Goal: Task Accomplishment & Management: Manage account settings

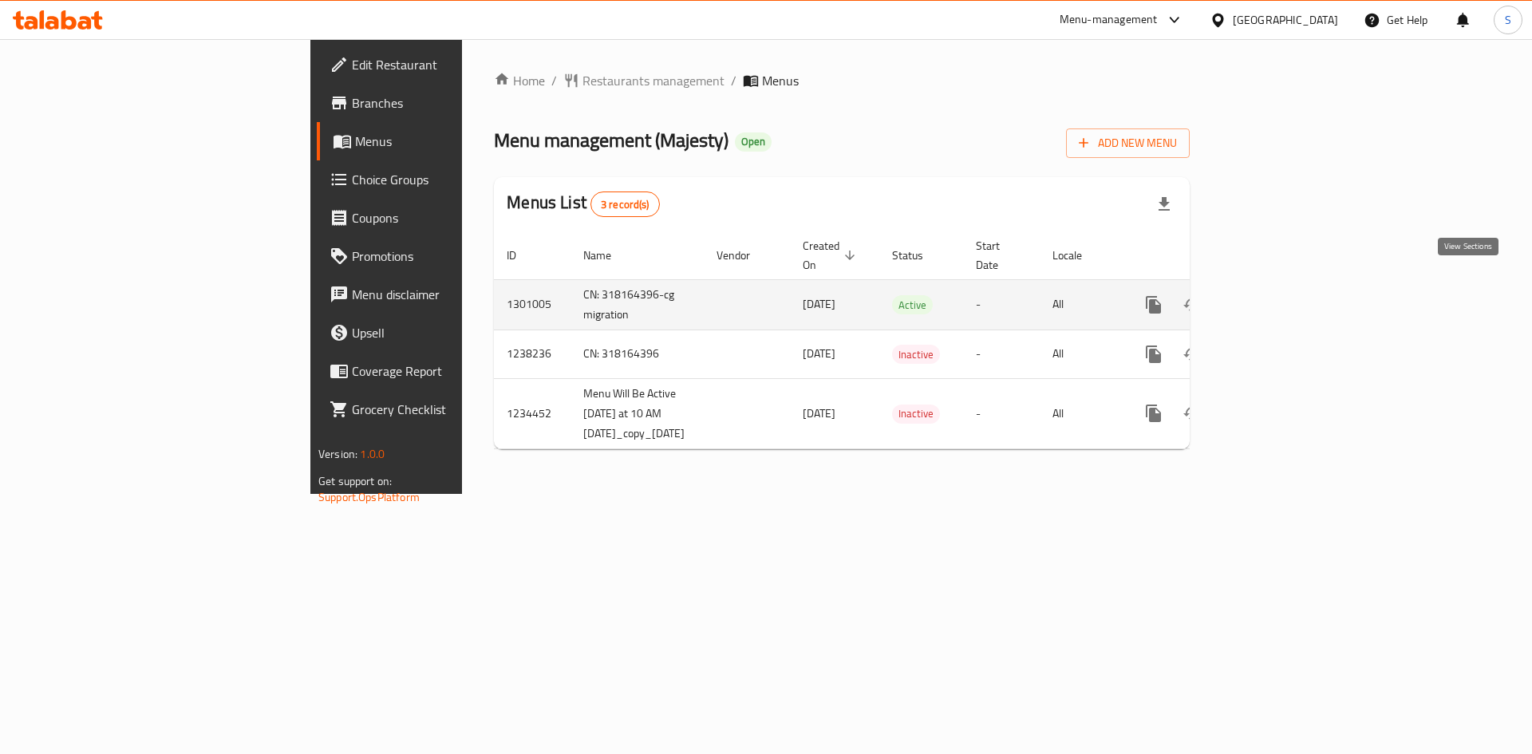
click at [1278, 295] on icon "enhanced table" at bounding box center [1268, 304] width 19 height 19
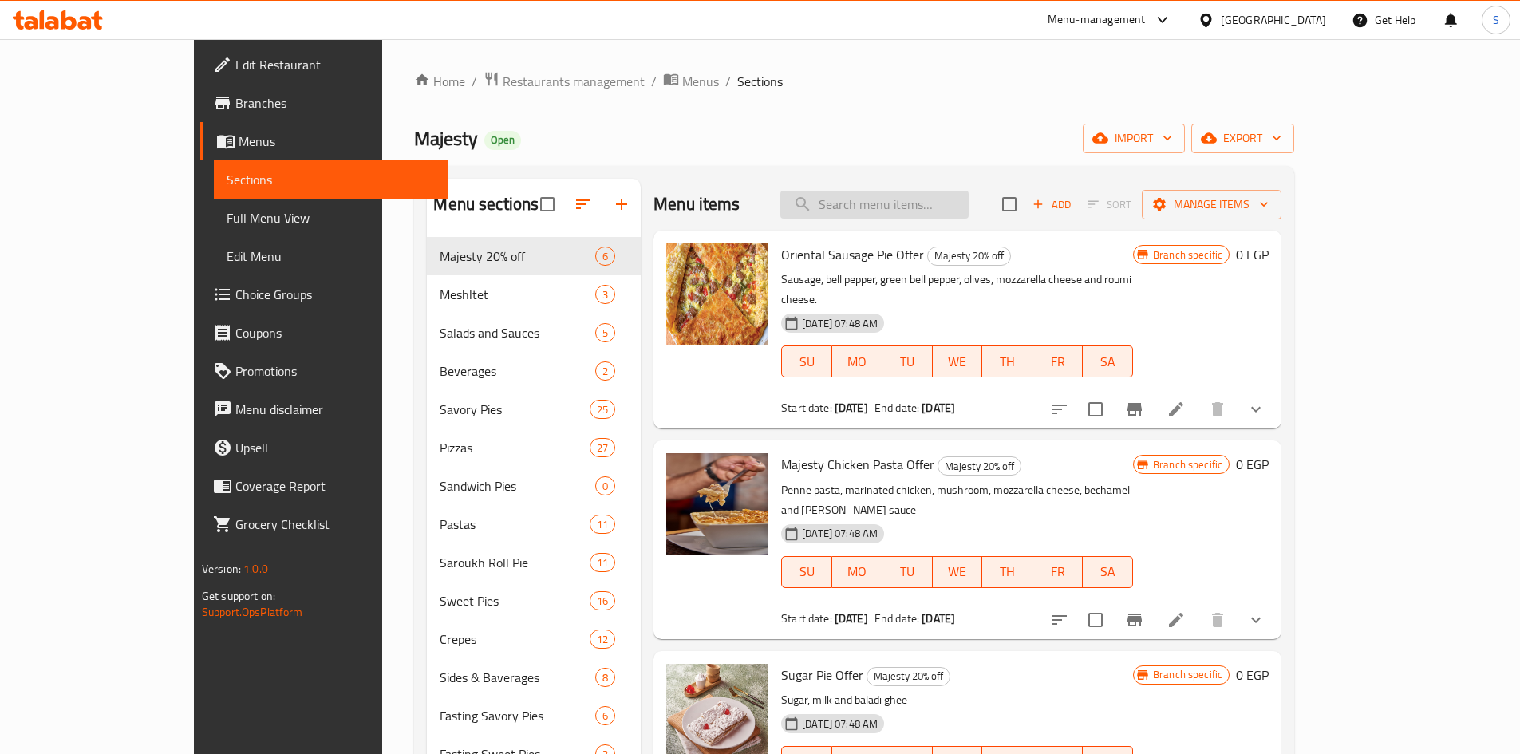
click at [968, 218] on input "search" at bounding box center [874, 205] width 188 height 28
paste input "Pastrami Pie"
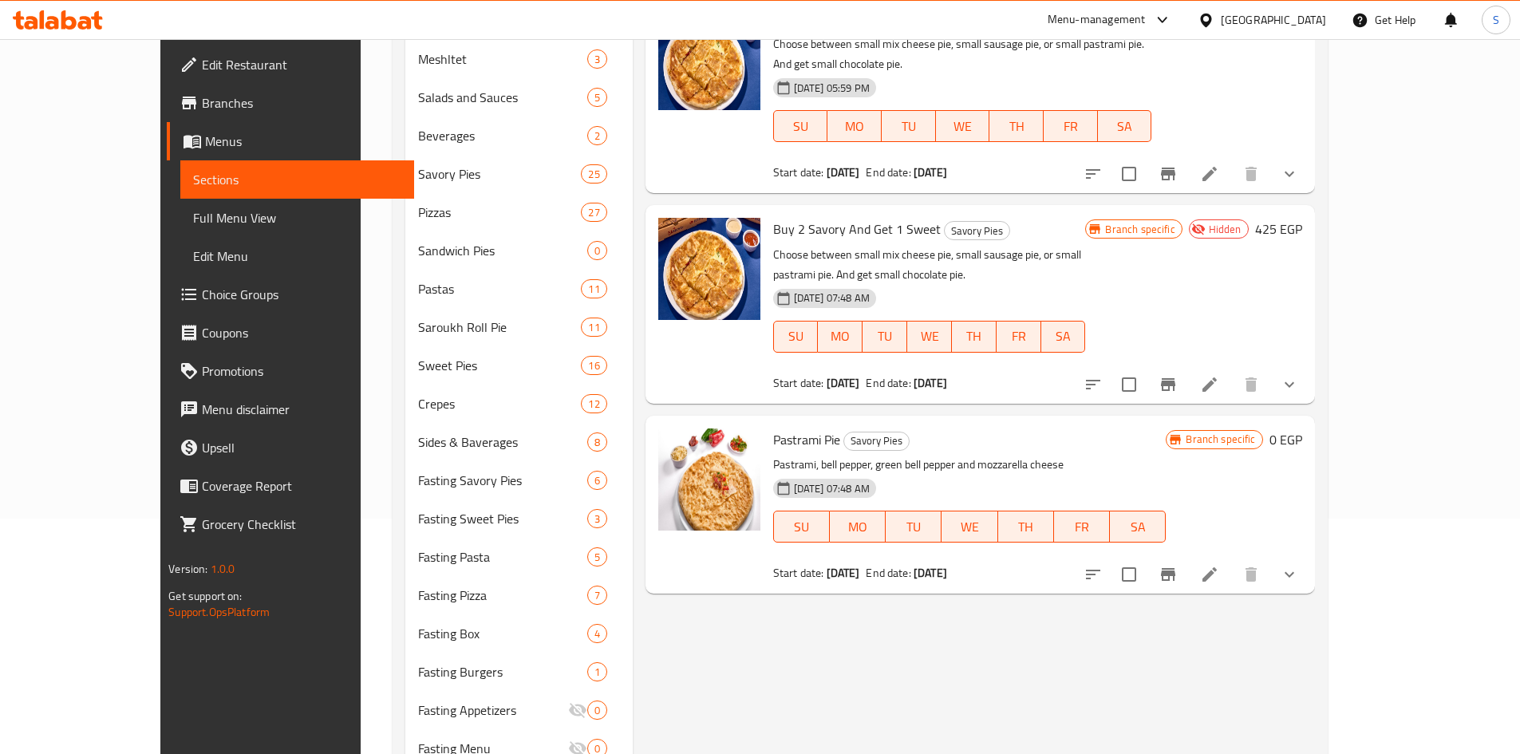
scroll to position [239, 0]
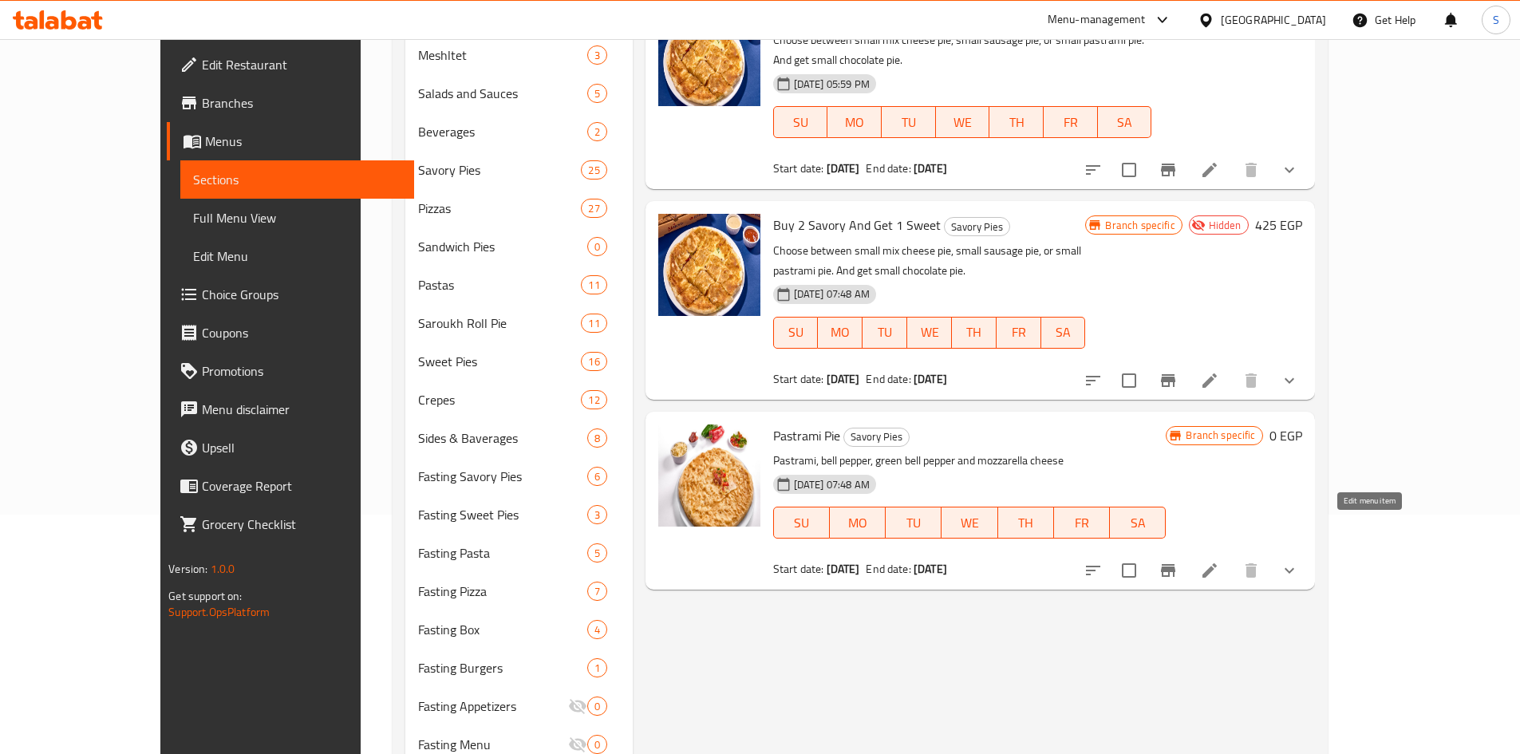
type input "Pastrami Pie"
click at [1219, 561] on icon at bounding box center [1209, 570] width 19 height 19
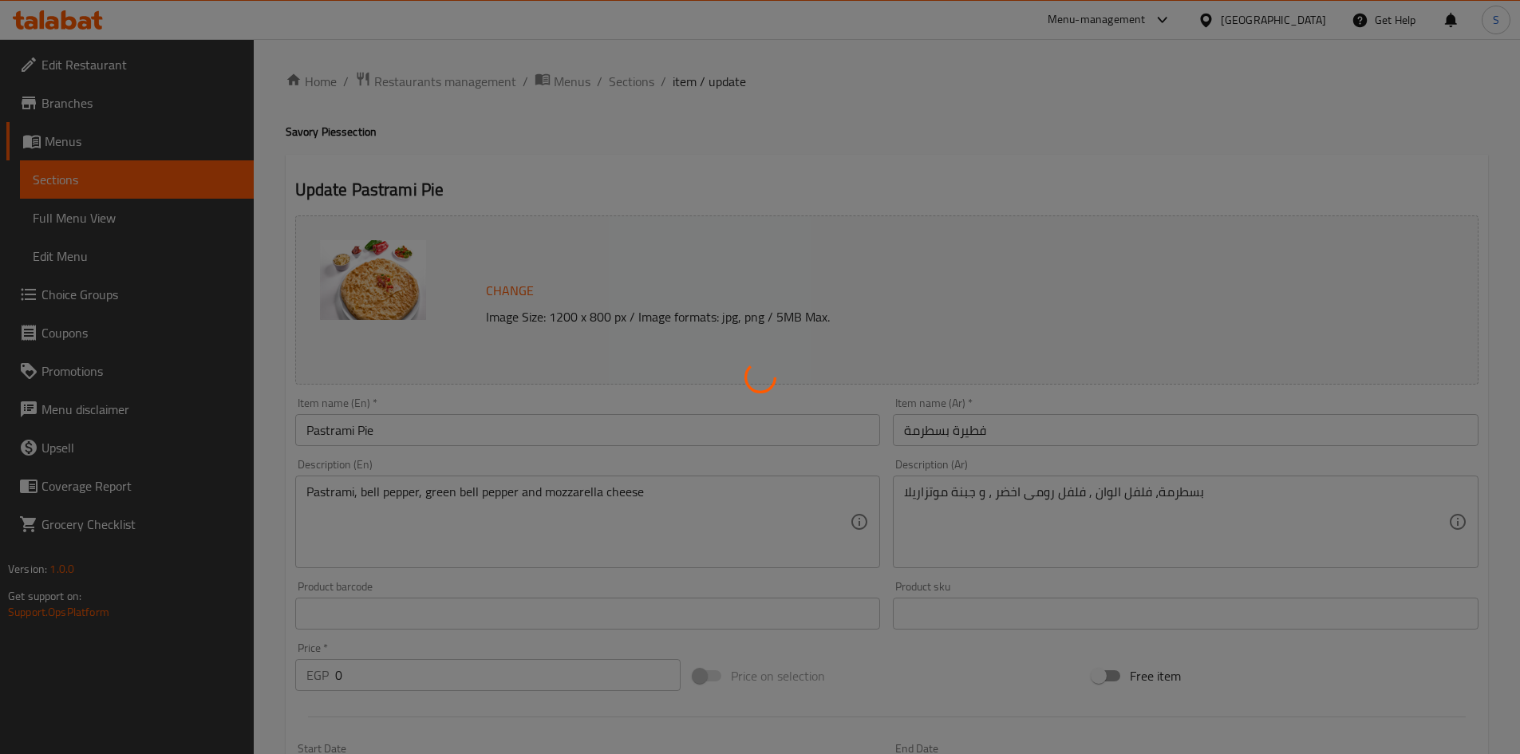
type input "الإضافات:"
type input "0"
type input "الإضافات"
type input "0"
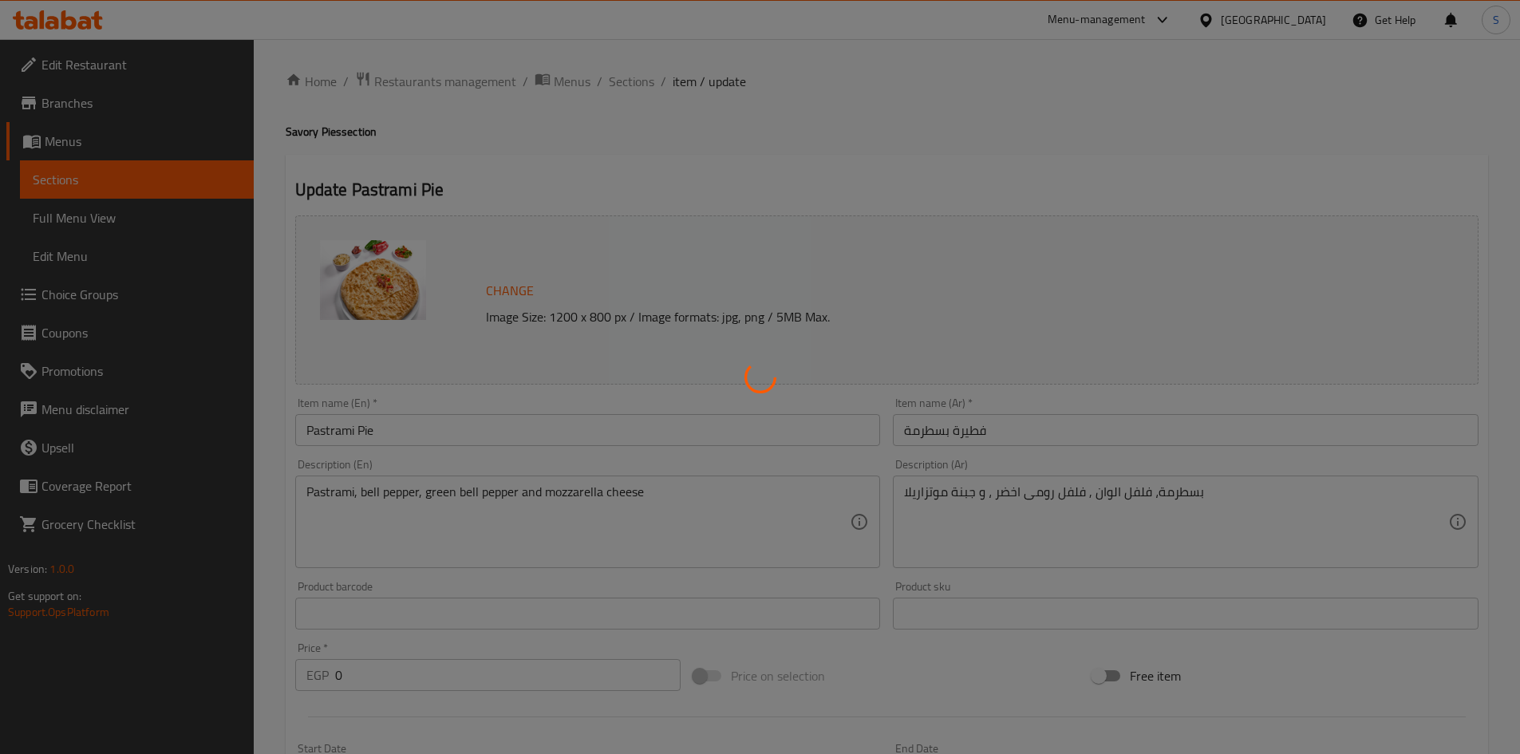
type input "0"
type input "الإختيارات"
type input "0"
type input "1"
type input "الإضافات:"
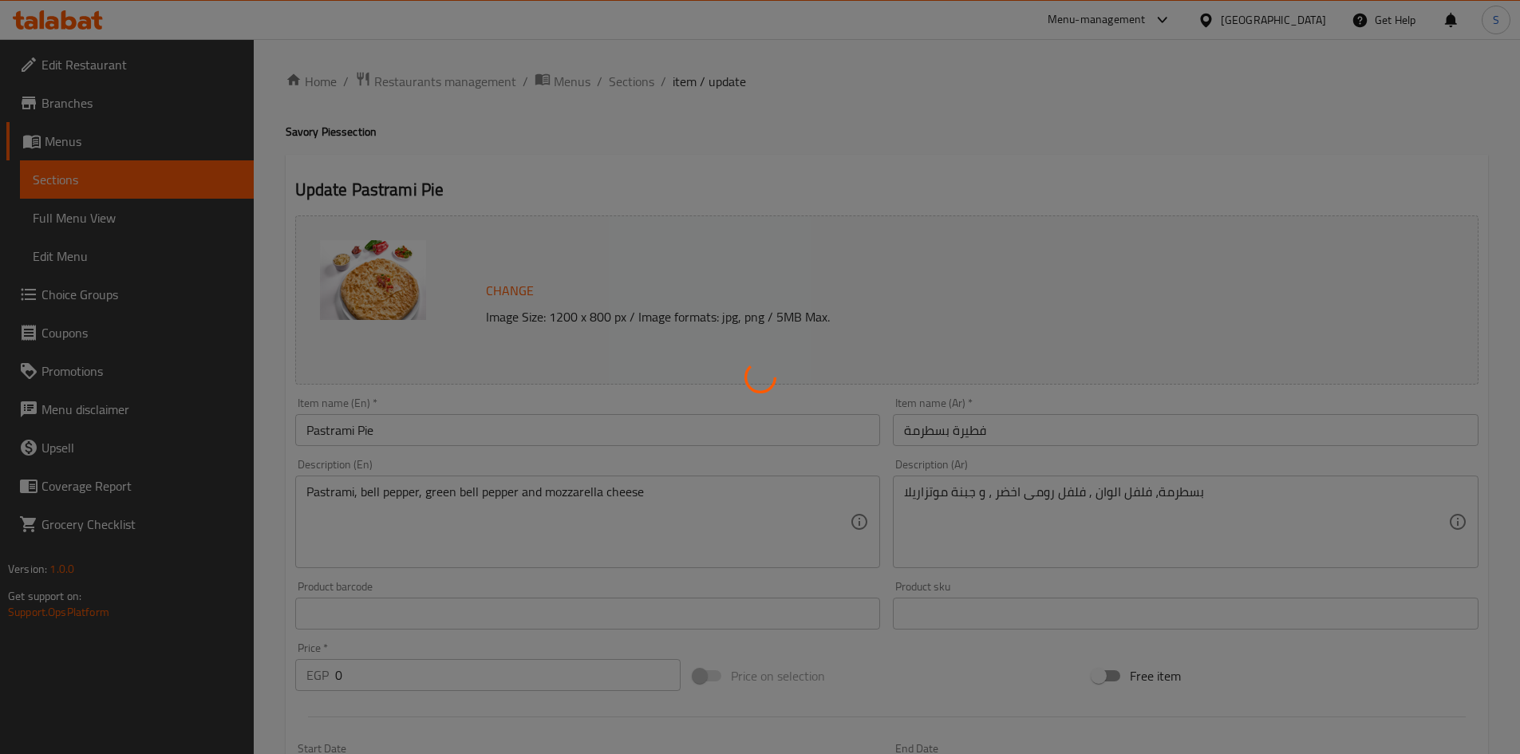
type input "0"
type input "الإضافات الوسط"
type input "0"
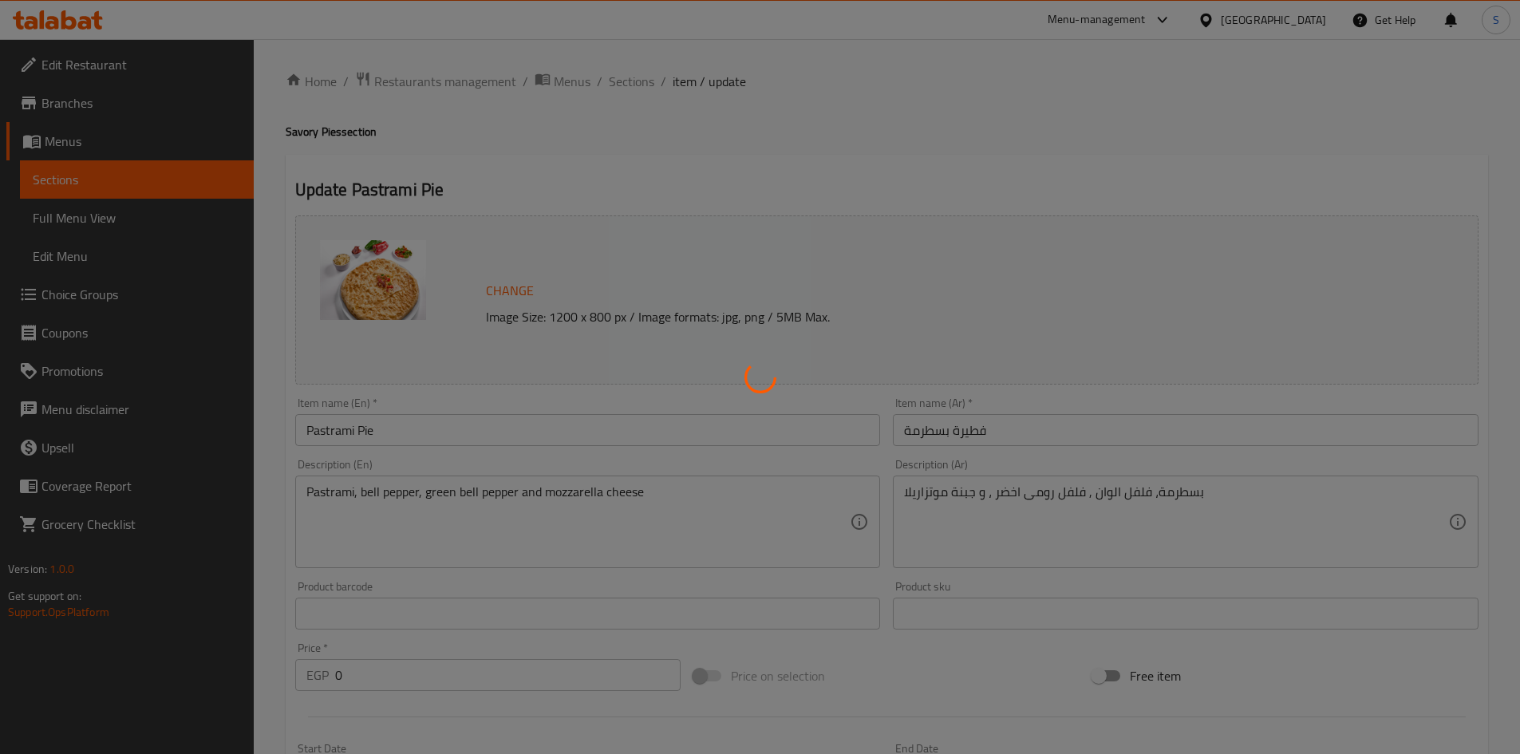
type input "الإختيارات"
type input "0"
type input "1"
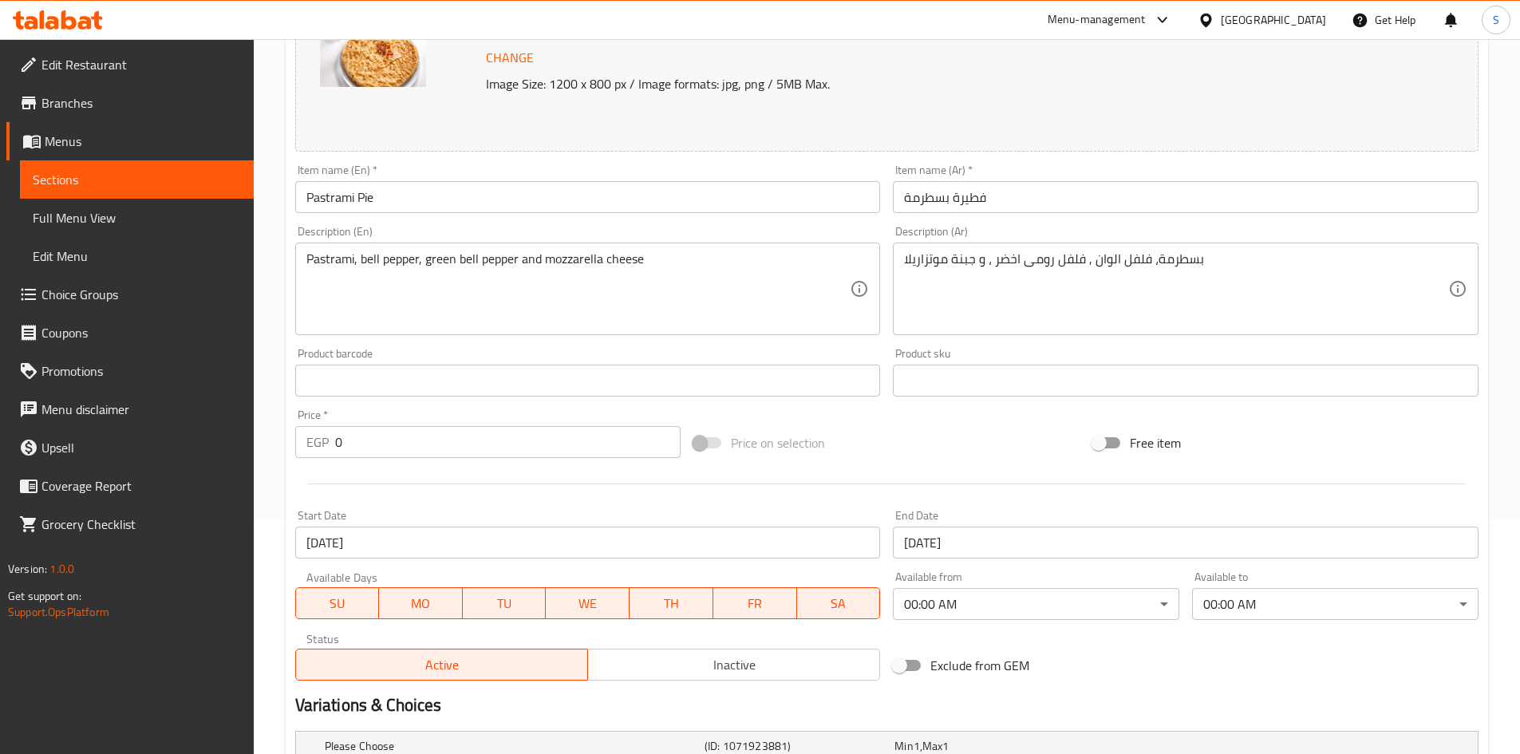
scroll to position [239, 0]
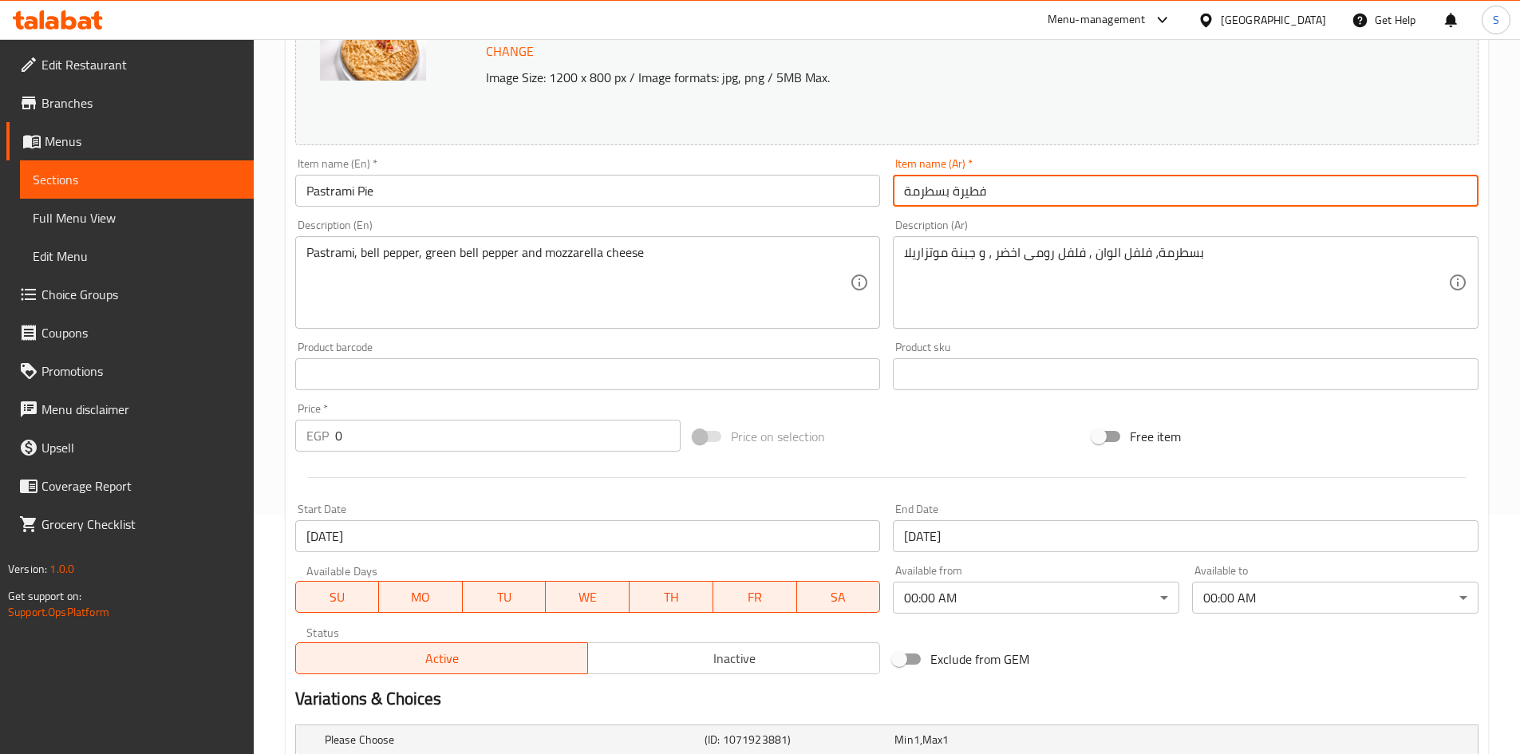
click at [1004, 197] on input "فطيرة بسطرمة" at bounding box center [1186, 191] width 586 height 32
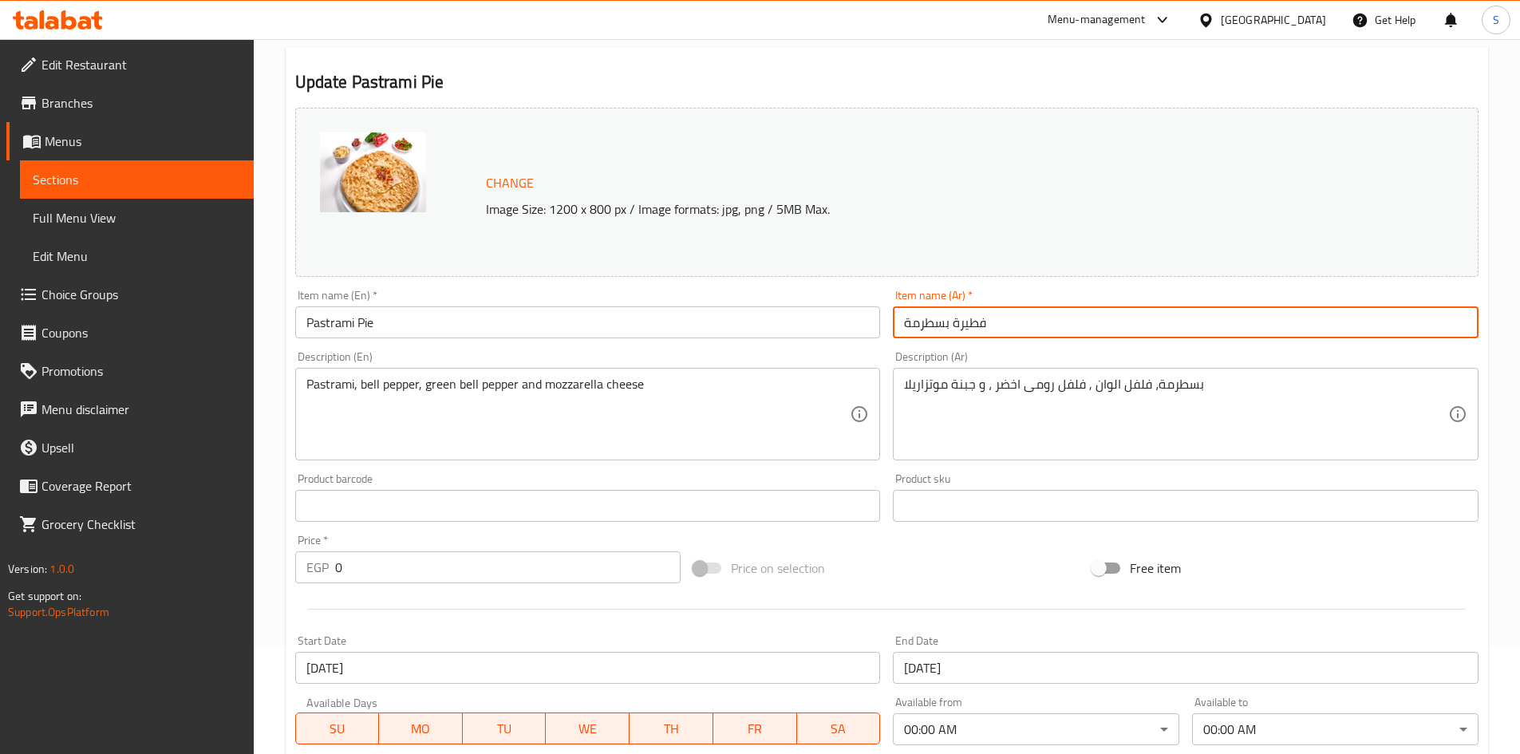
scroll to position [107, 0]
click at [688, 336] on input "Pastrami Pie" at bounding box center [588, 323] width 586 height 32
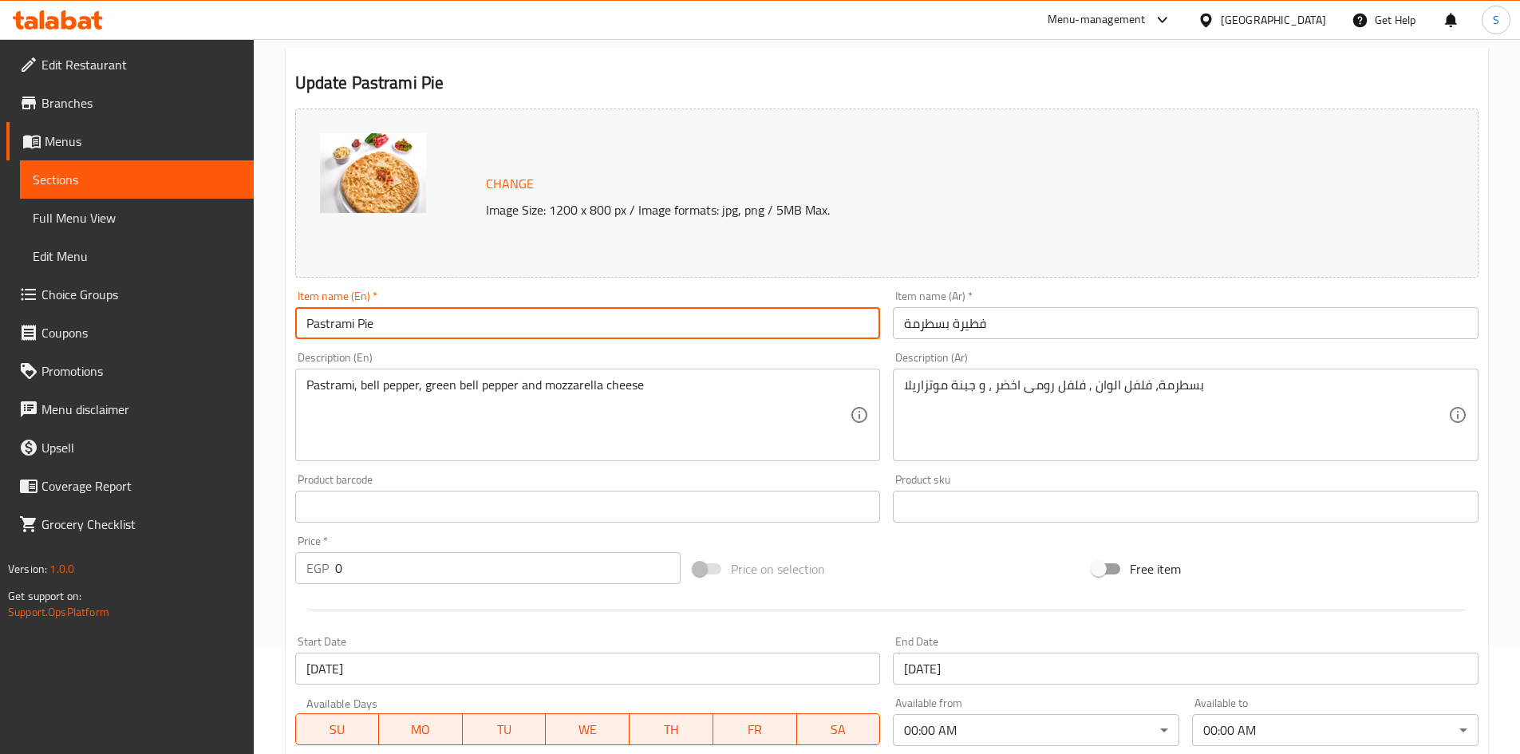
click at [688, 336] on input "Pastrami Pie" at bounding box center [588, 323] width 586 height 32
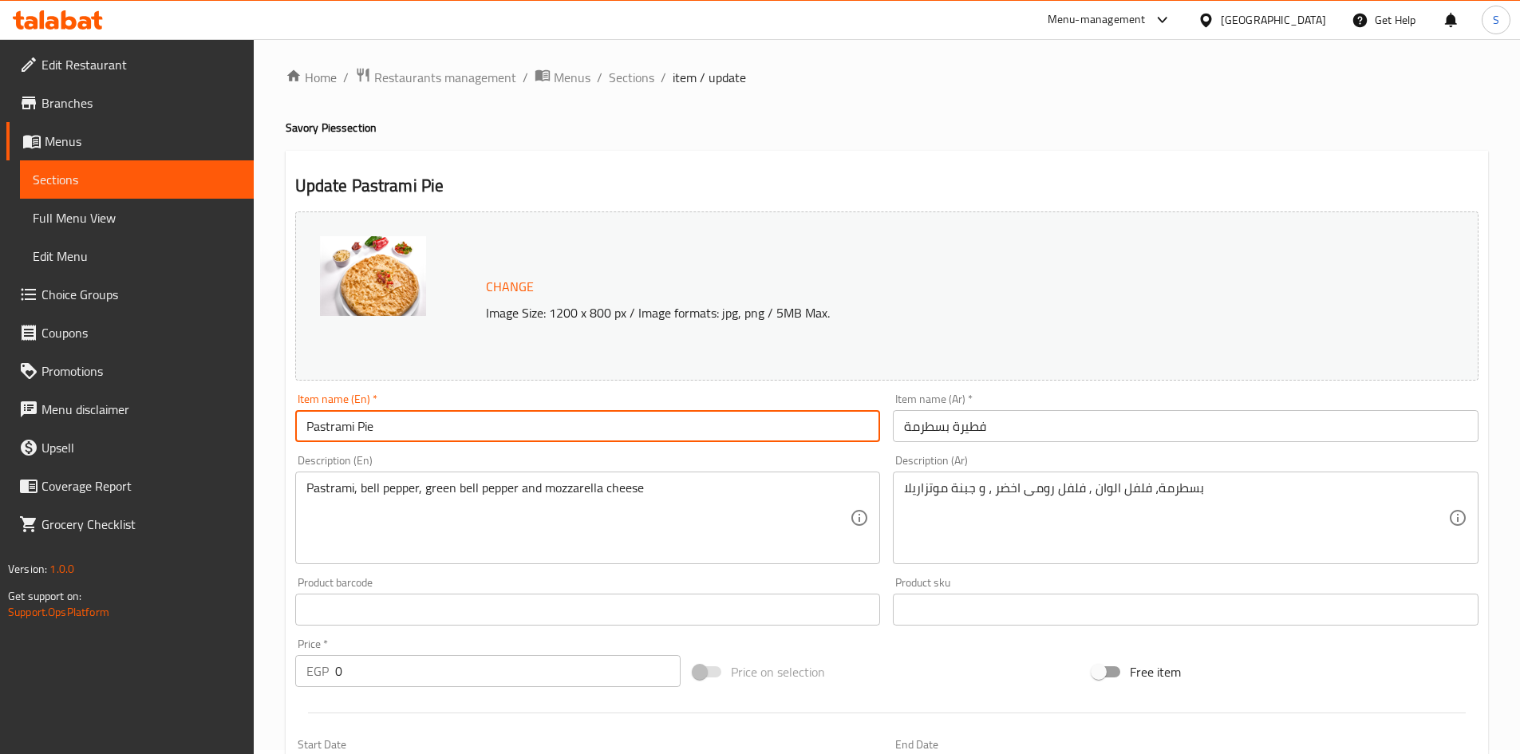
scroll to position [0, 0]
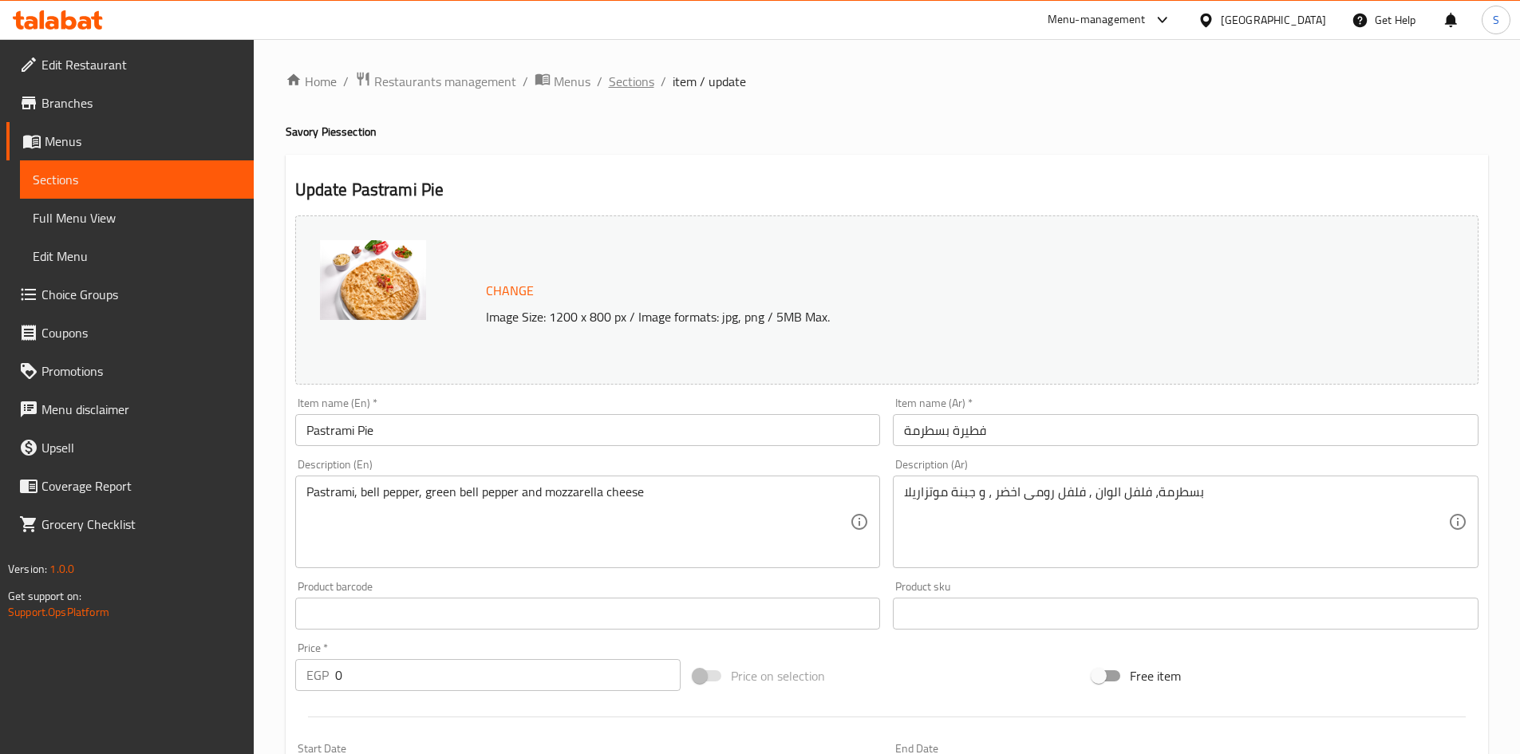
click at [612, 81] on span "Sections" at bounding box center [631, 81] width 45 height 19
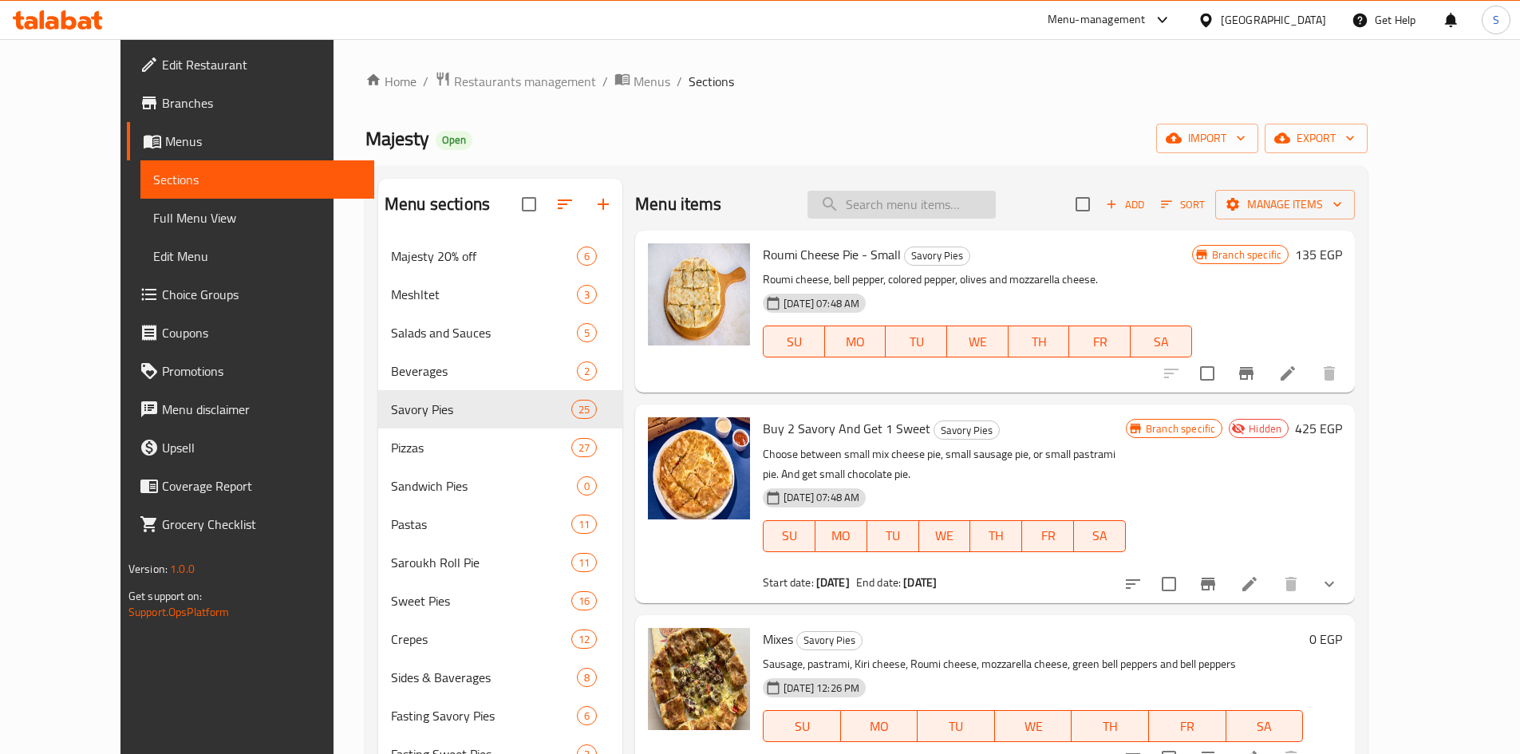
click at [941, 216] on input "search" at bounding box center [901, 205] width 188 height 28
paste input "Pastrami Pie"
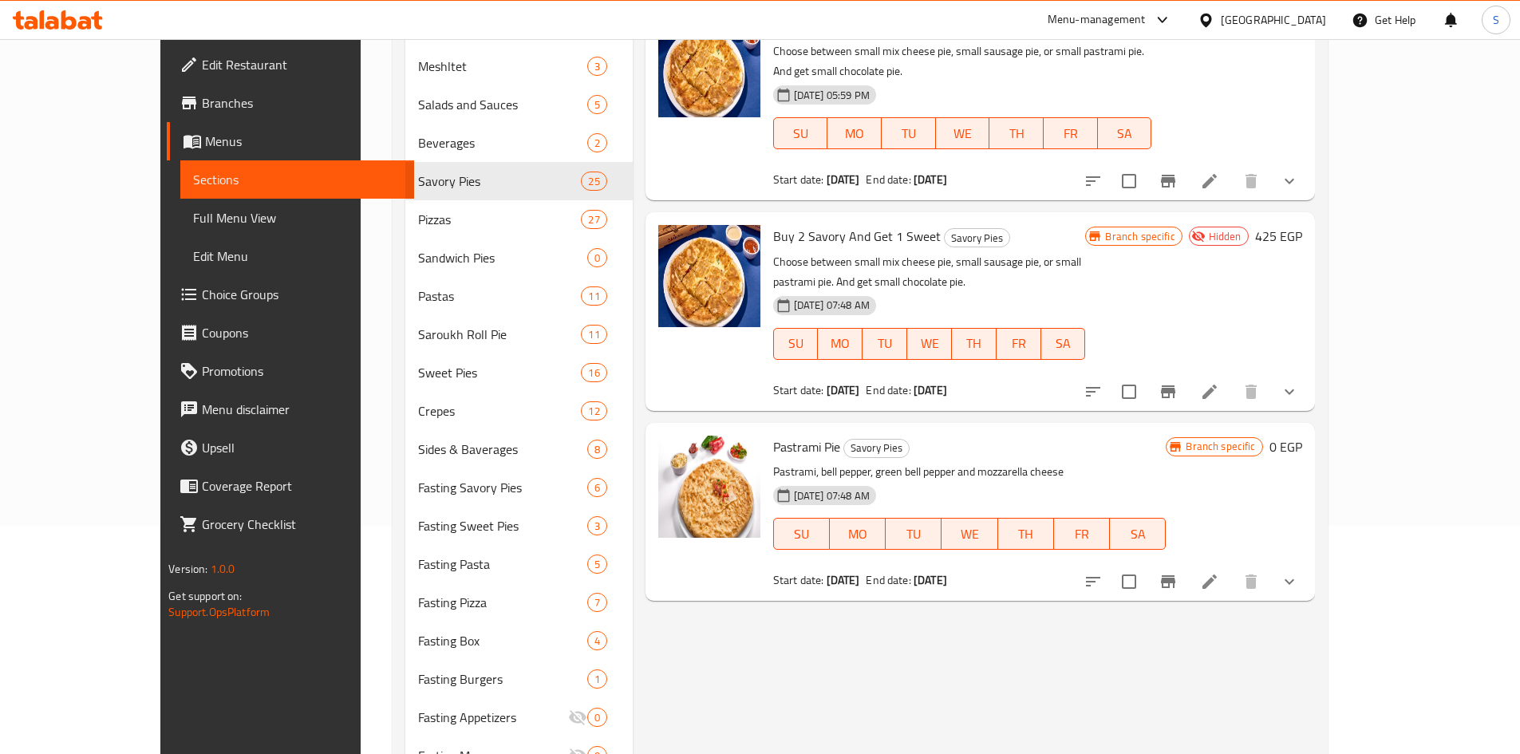
scroll to position [319, 0]
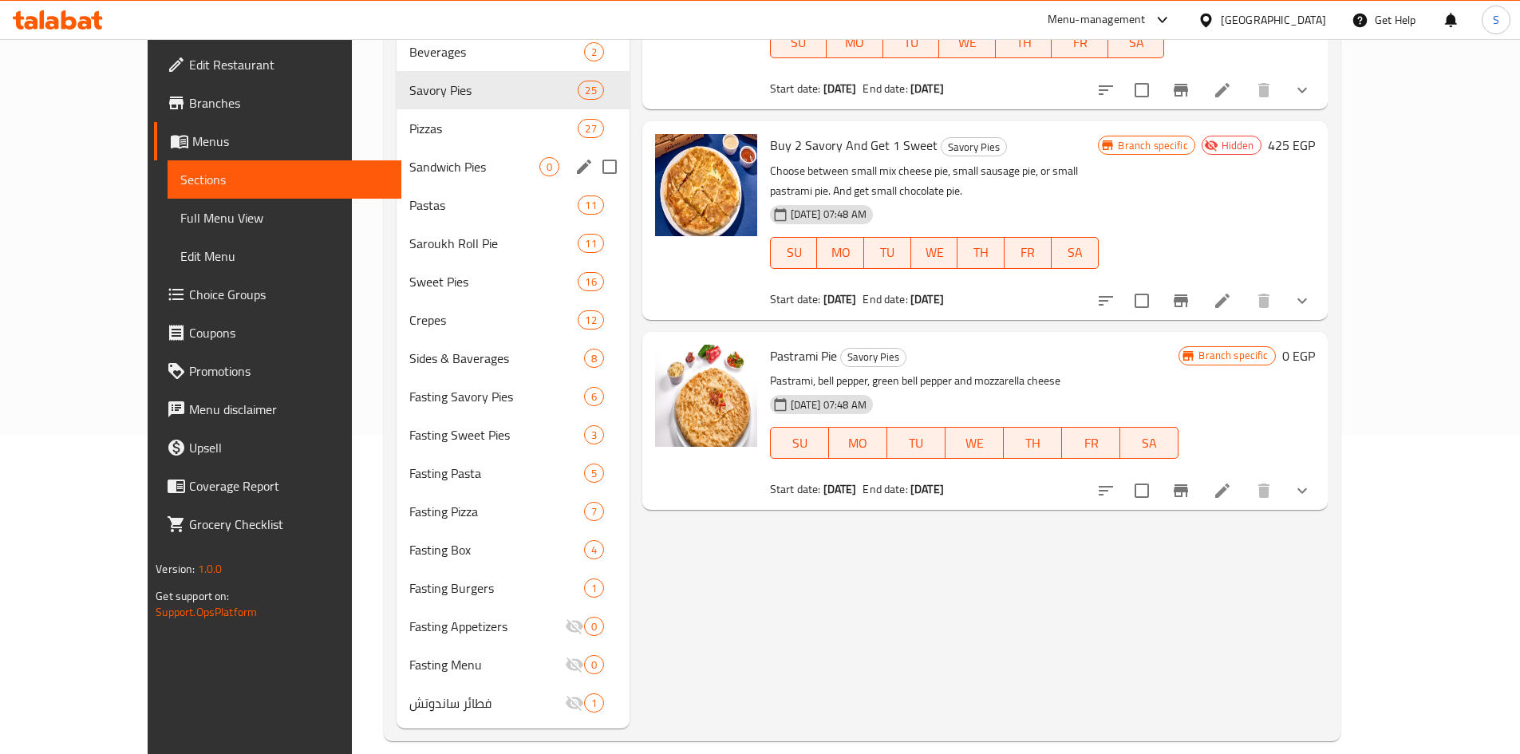
type input "Pastrami Pie"
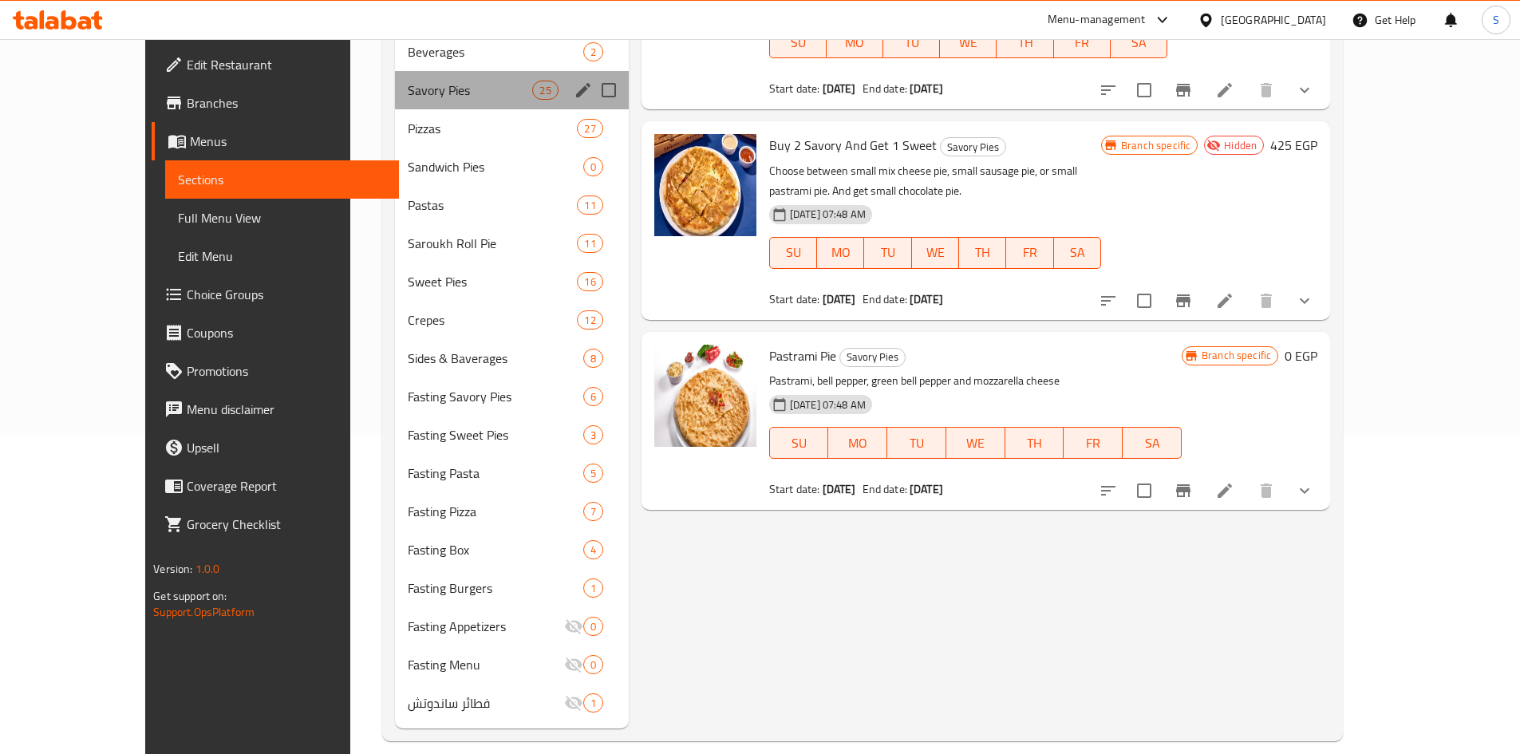
click at [395, 101] on div "Savory Pies 25" at bounding box center [512, 90] width 234 height 38
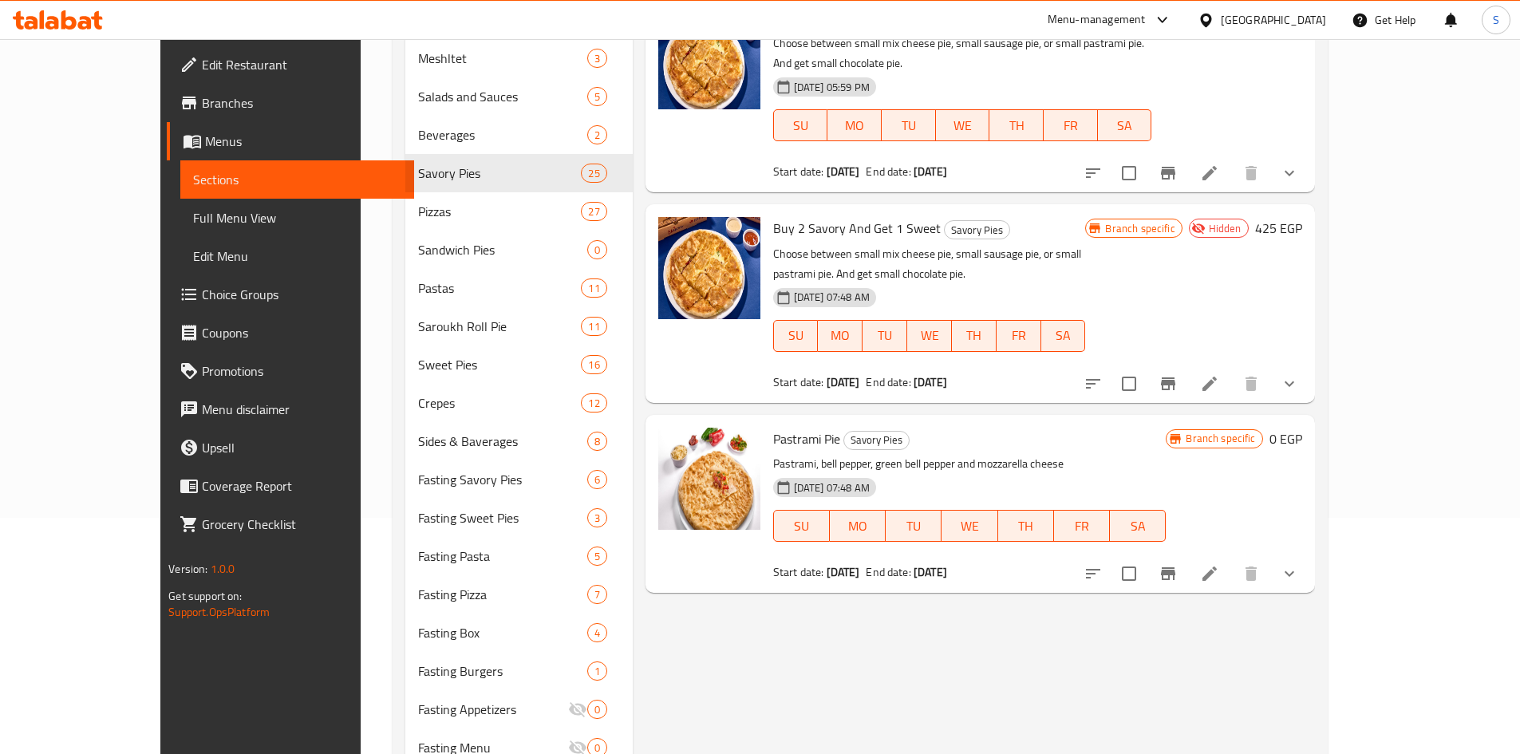
scroll to position [0, 0]
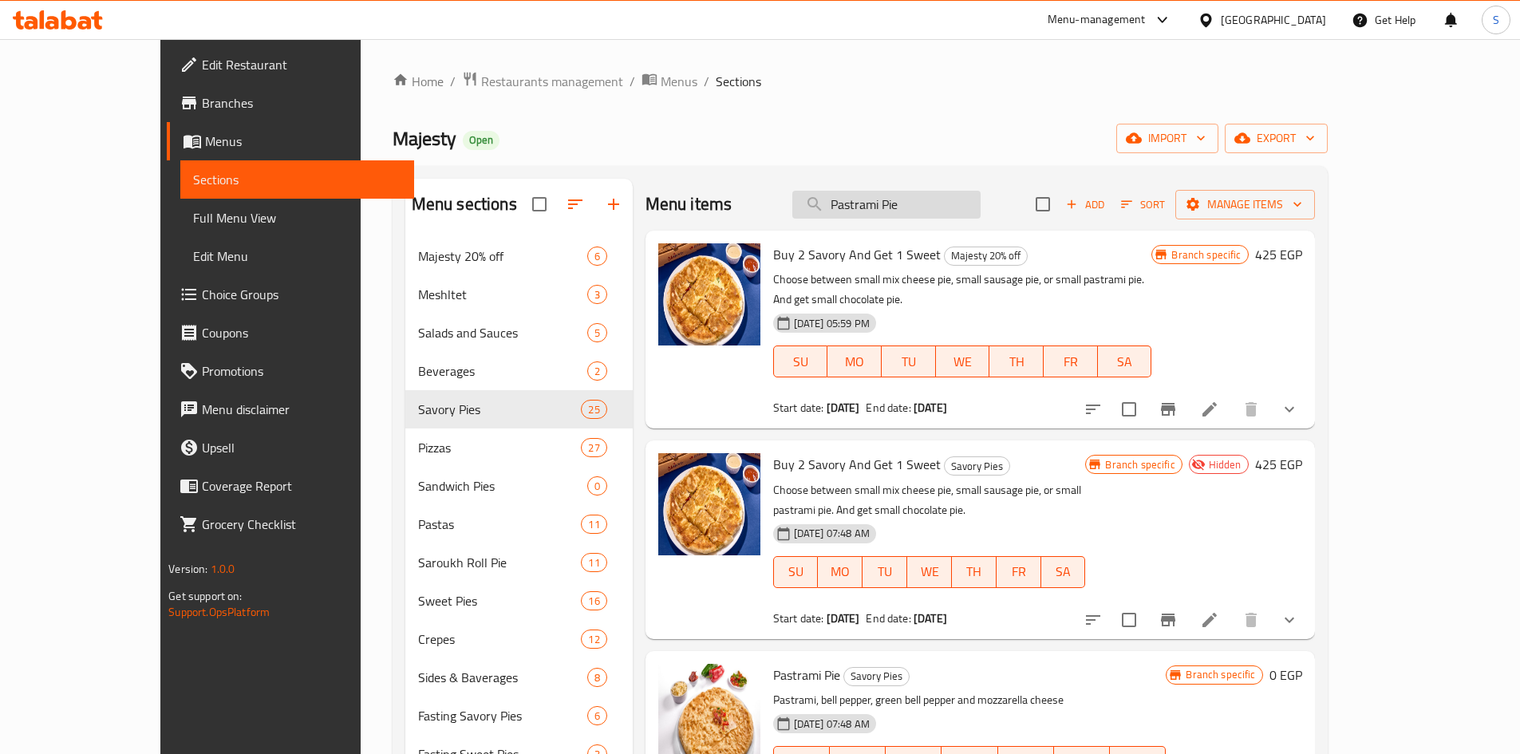
click at [971, 211] on input "Pastrami Pie" at bounding box center [886, 205] width 188 height 28
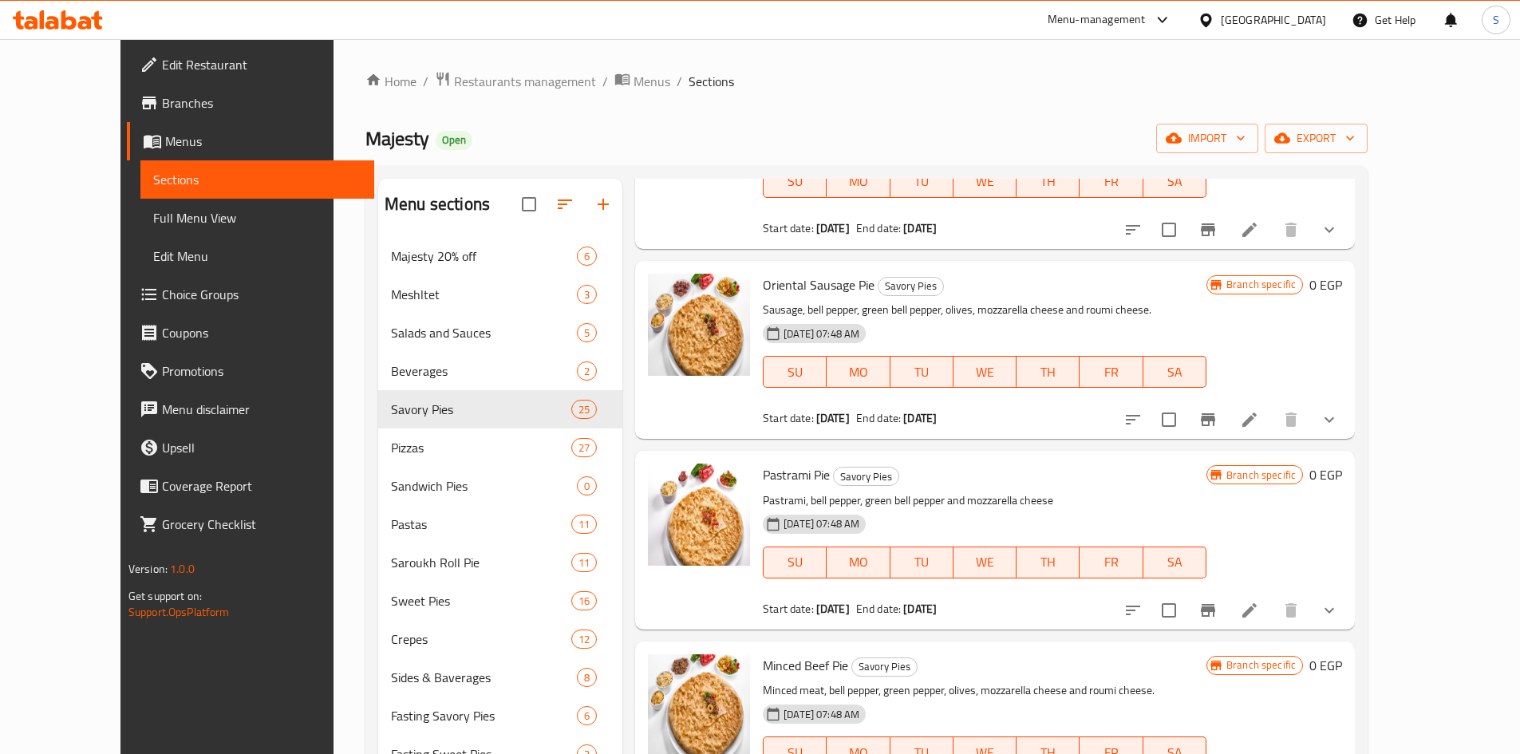
scroll to position [1516, 0]
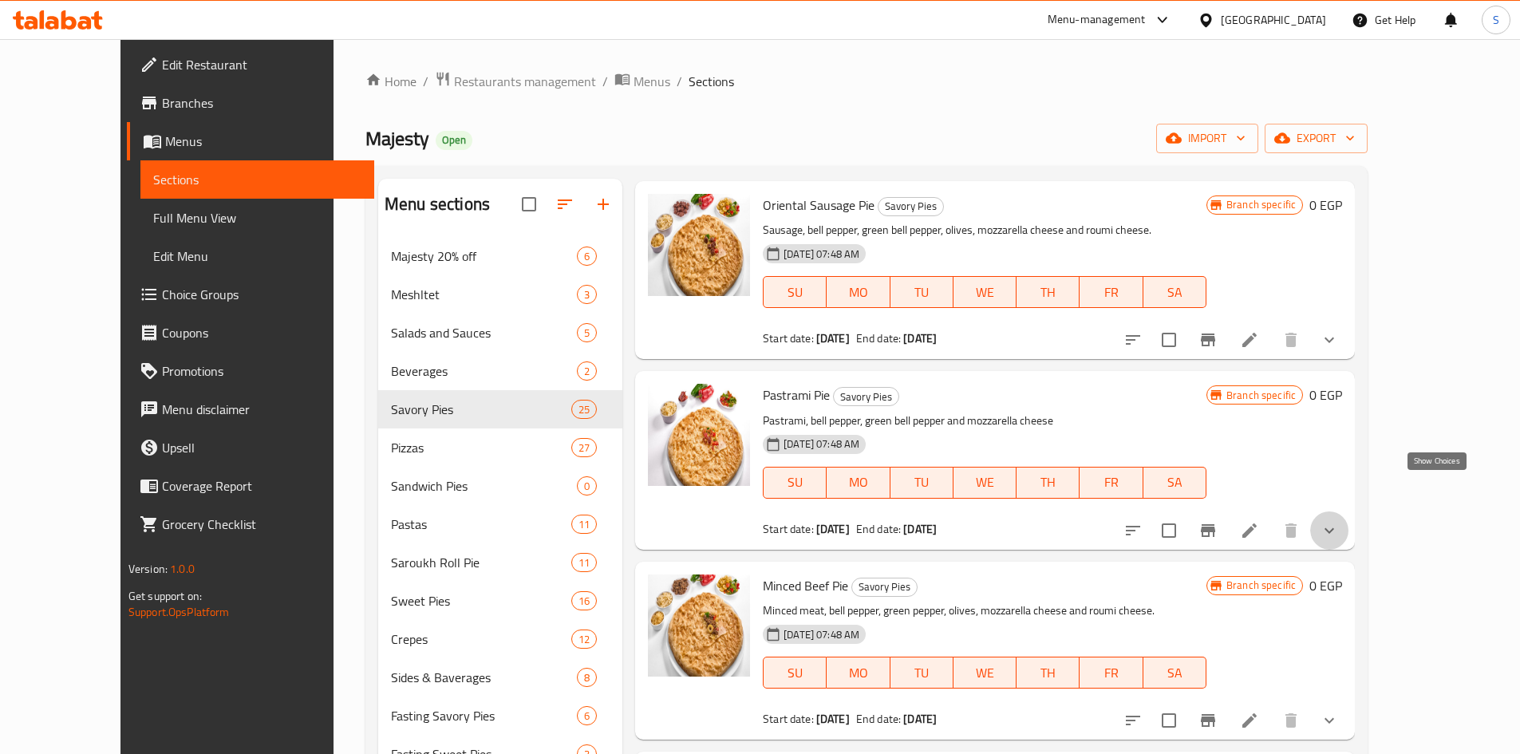
click at [1339, 521] on icon "show more" at bounding box center [1329, 530] width 19 height 19
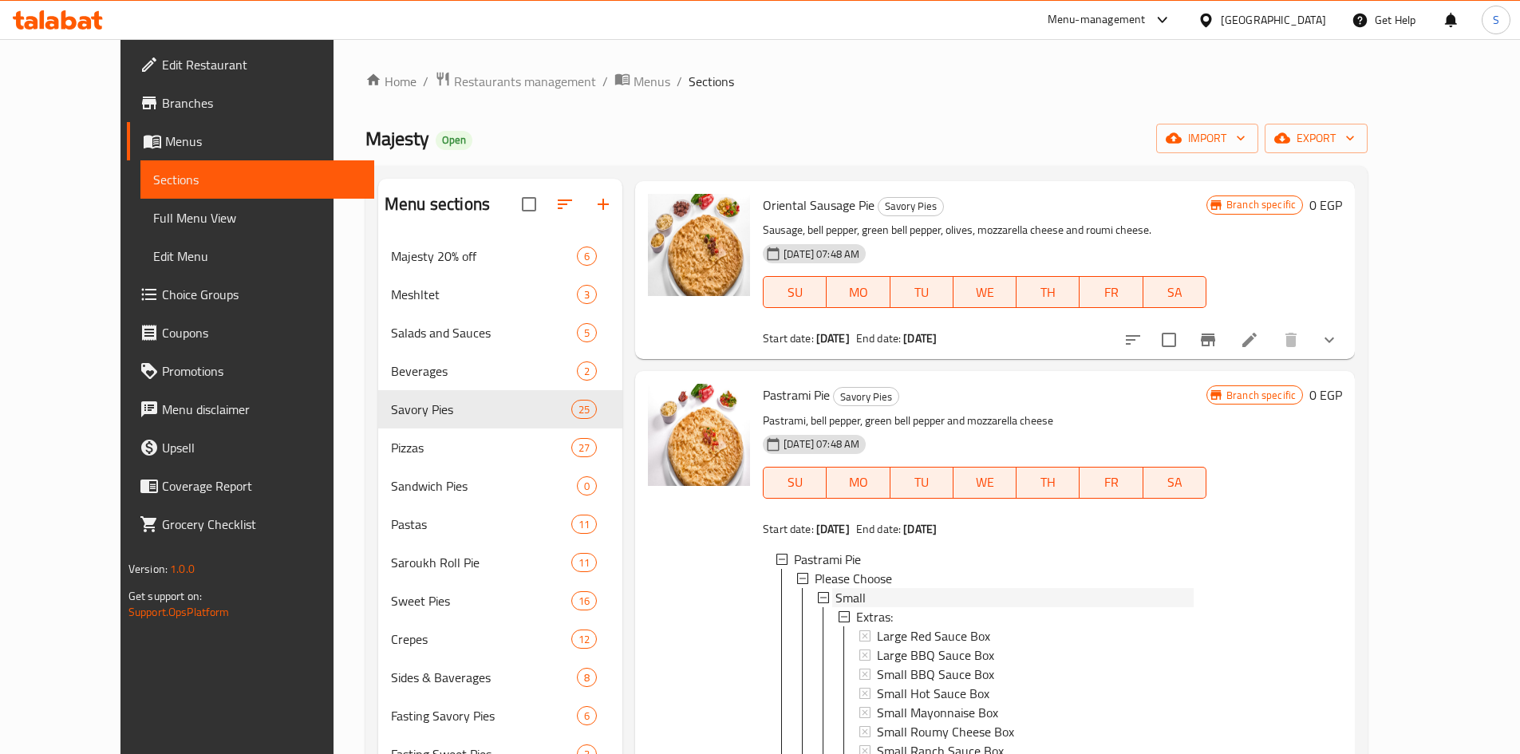
click at [855, 588] on div "Small" at bounding box center [1014, 597] width 358 height 19
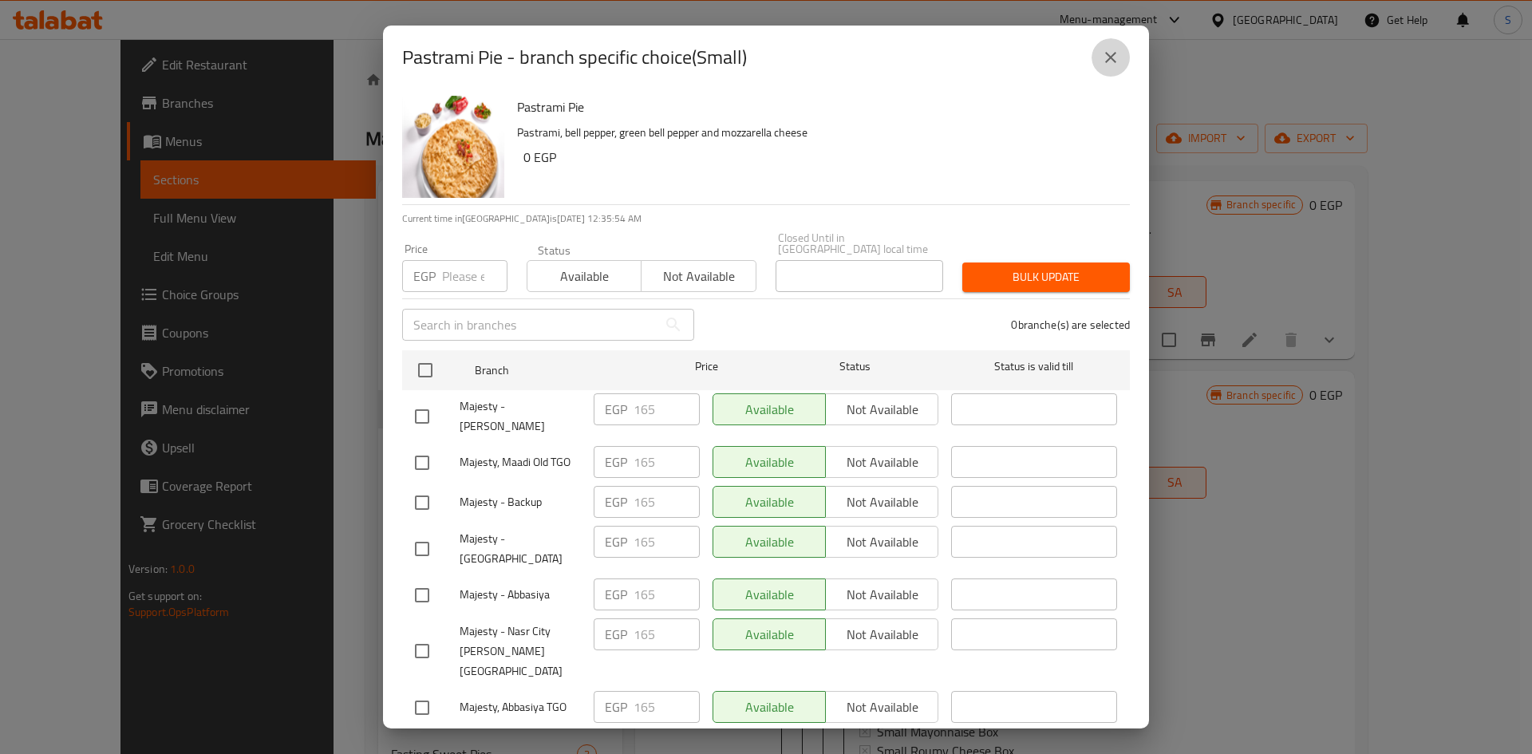
click at [1113, 56] on icon "close" at bounding box center [1110, 57] width 11 height 11
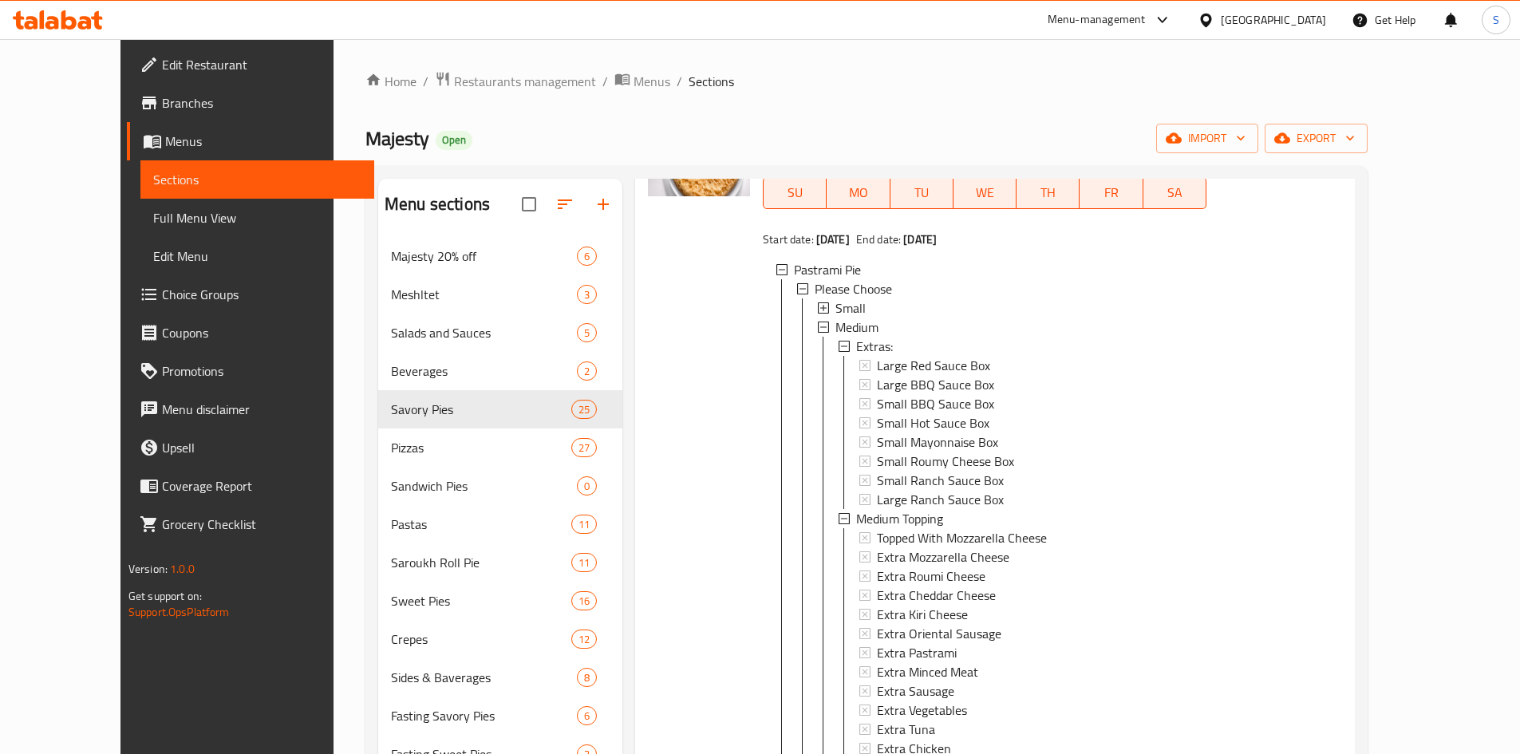
scroll to position [1755, 0]
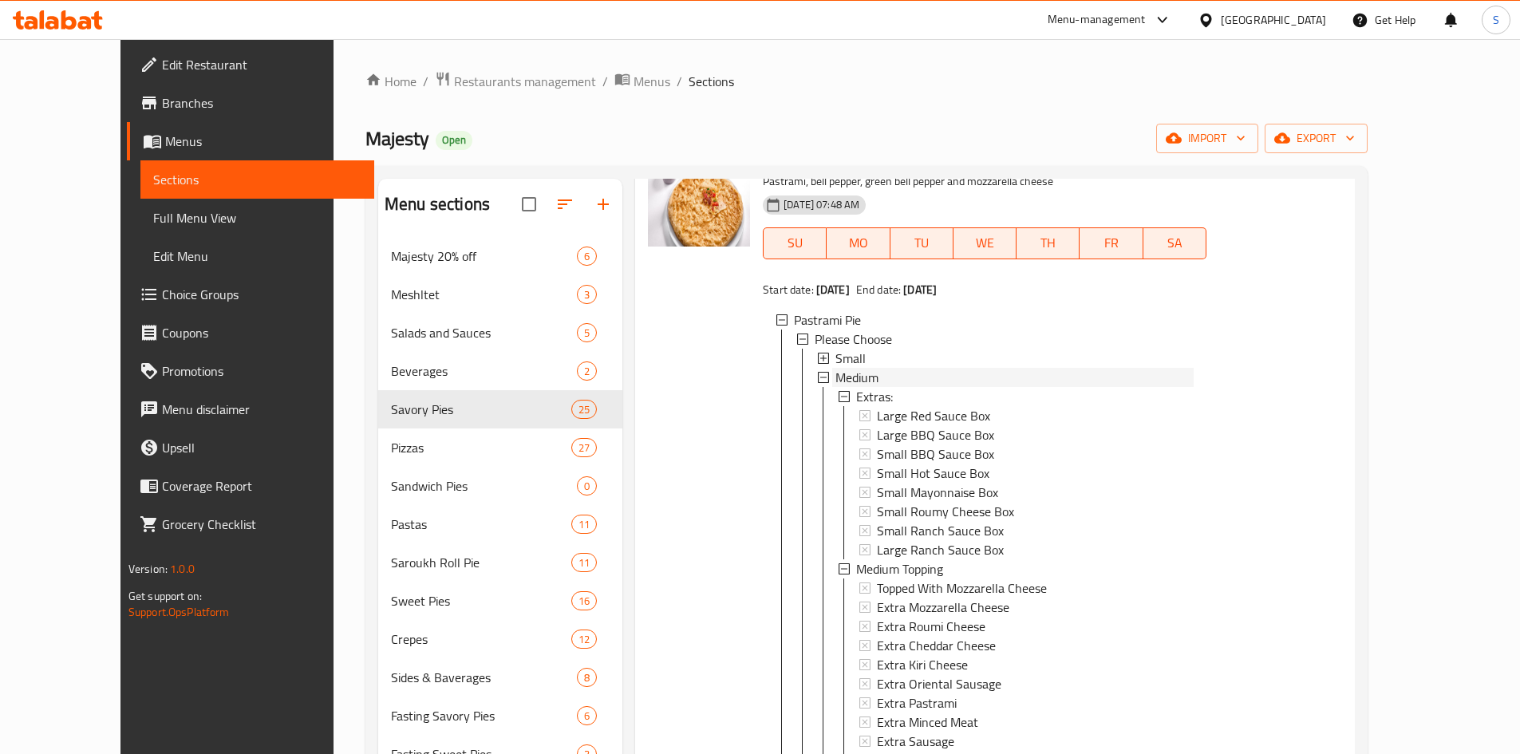
click at [839, 368] on span "Medium" at bounding box center [856, 377] width 43 height 19
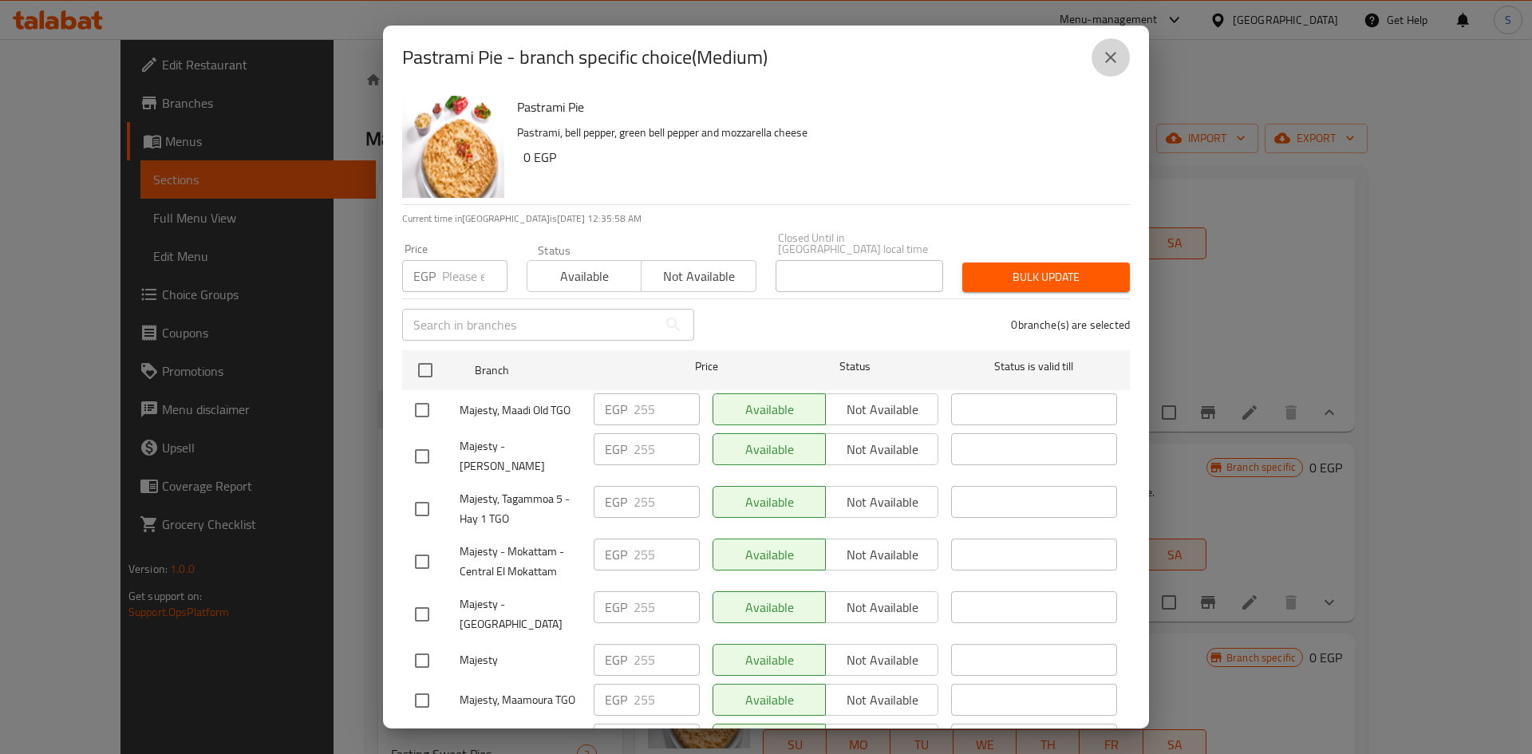
click at [1107, 48] on icon "close" at bounding box center [1110, 57] width 19 height 19
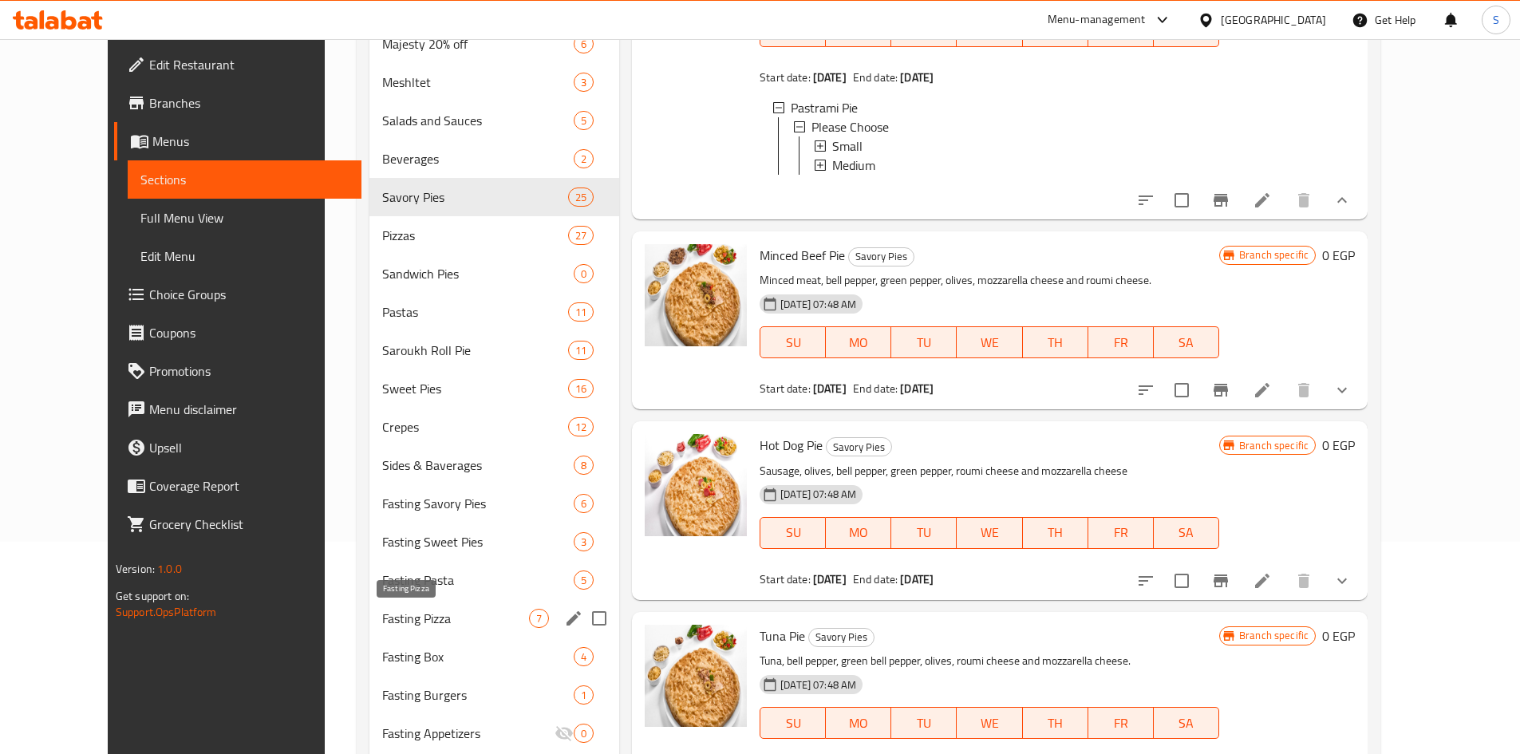
scroll to position [0, 0]
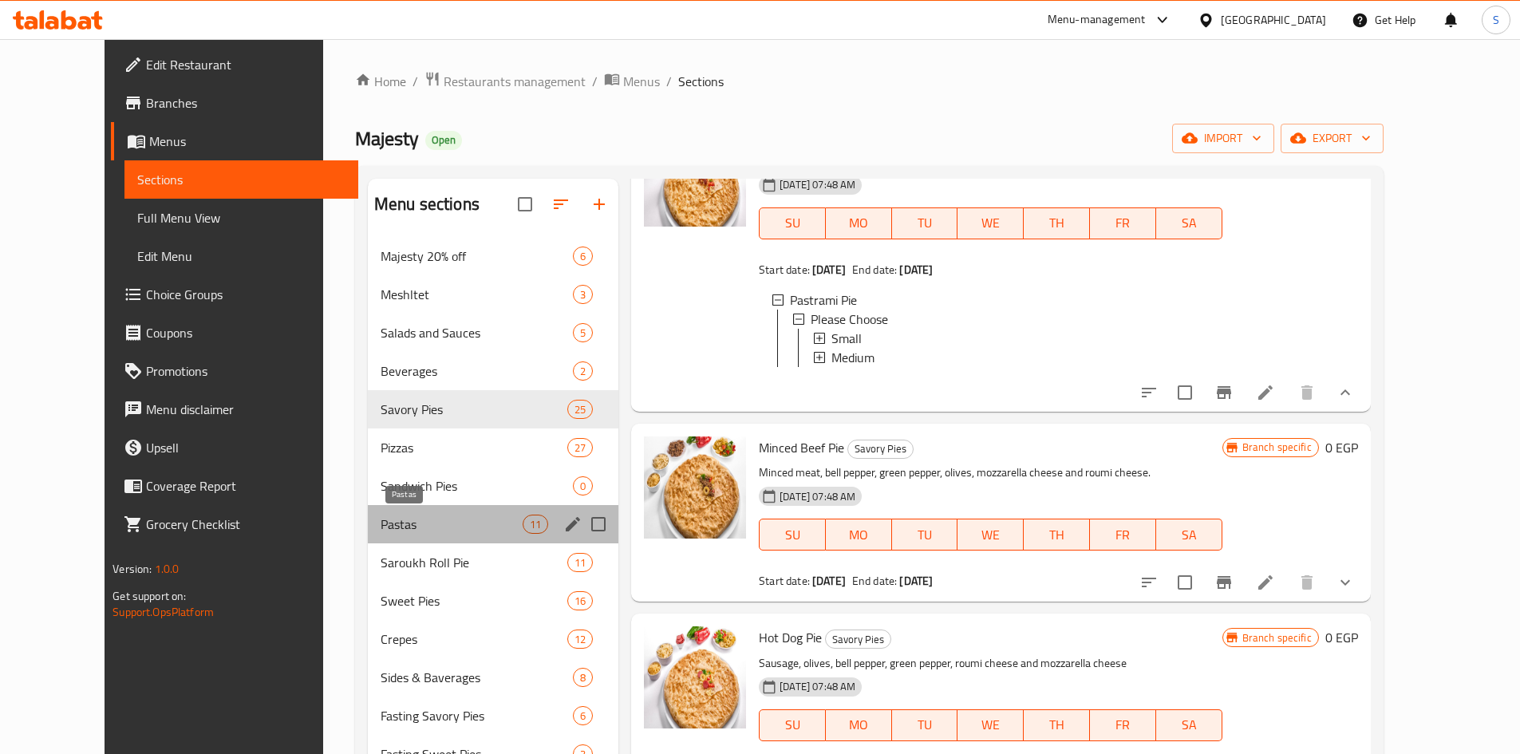
click at [385, 524] on span "Pastas" at bounding box center [452, 524] width 142 height 19
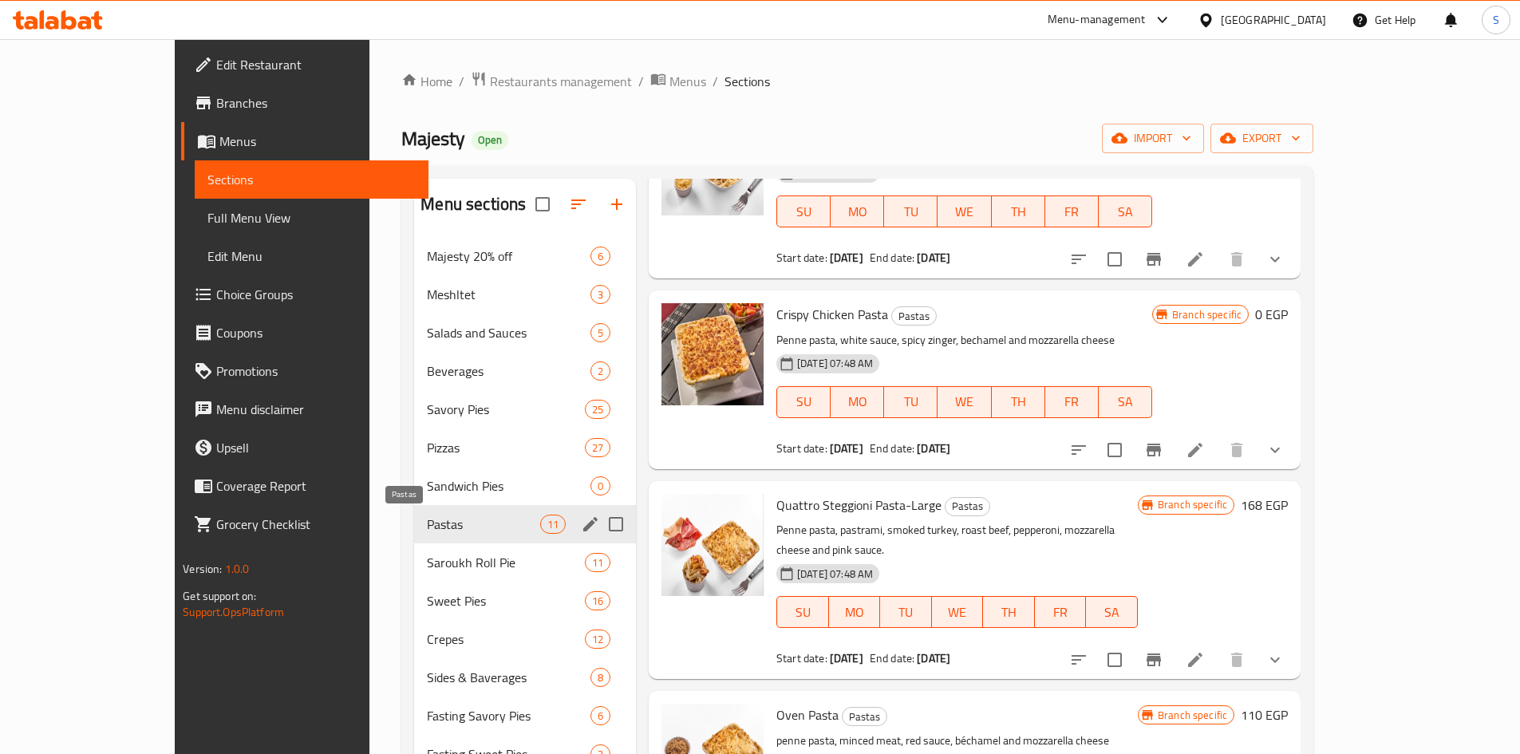
scroll to position [1232, 0]
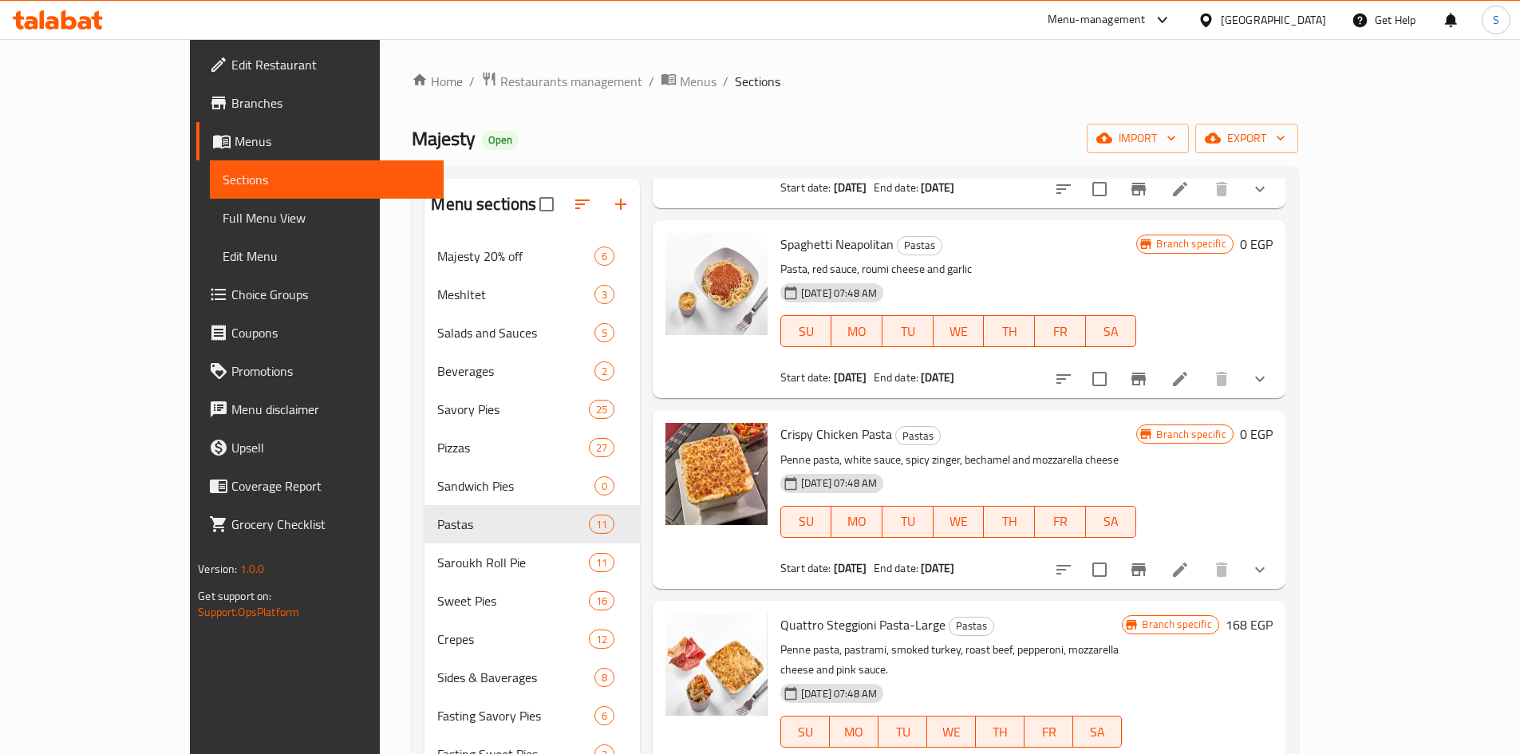
click at [1279, 360] on button "show more" at bounding box center [1260, 379] width 38 height 38
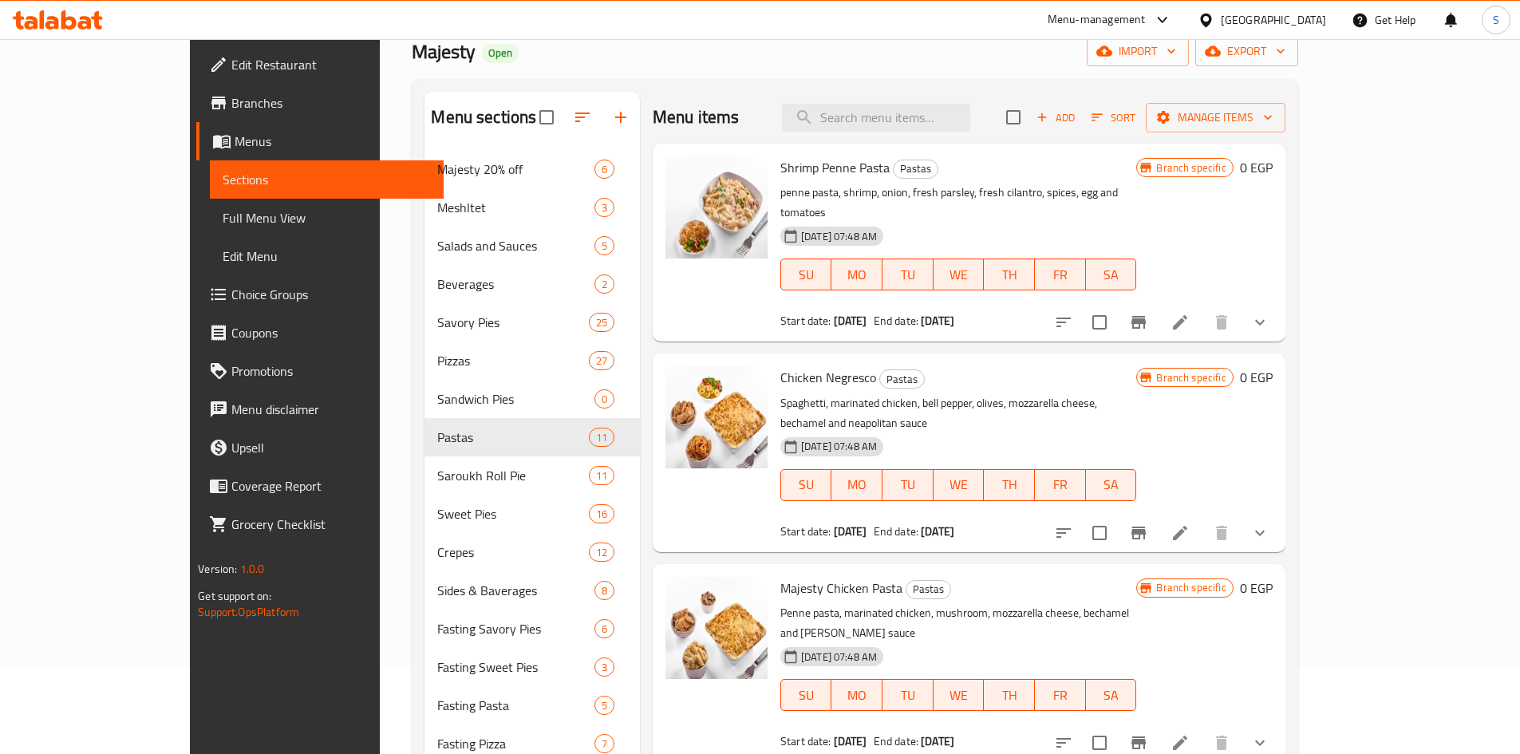
scroll to position [0, 0]
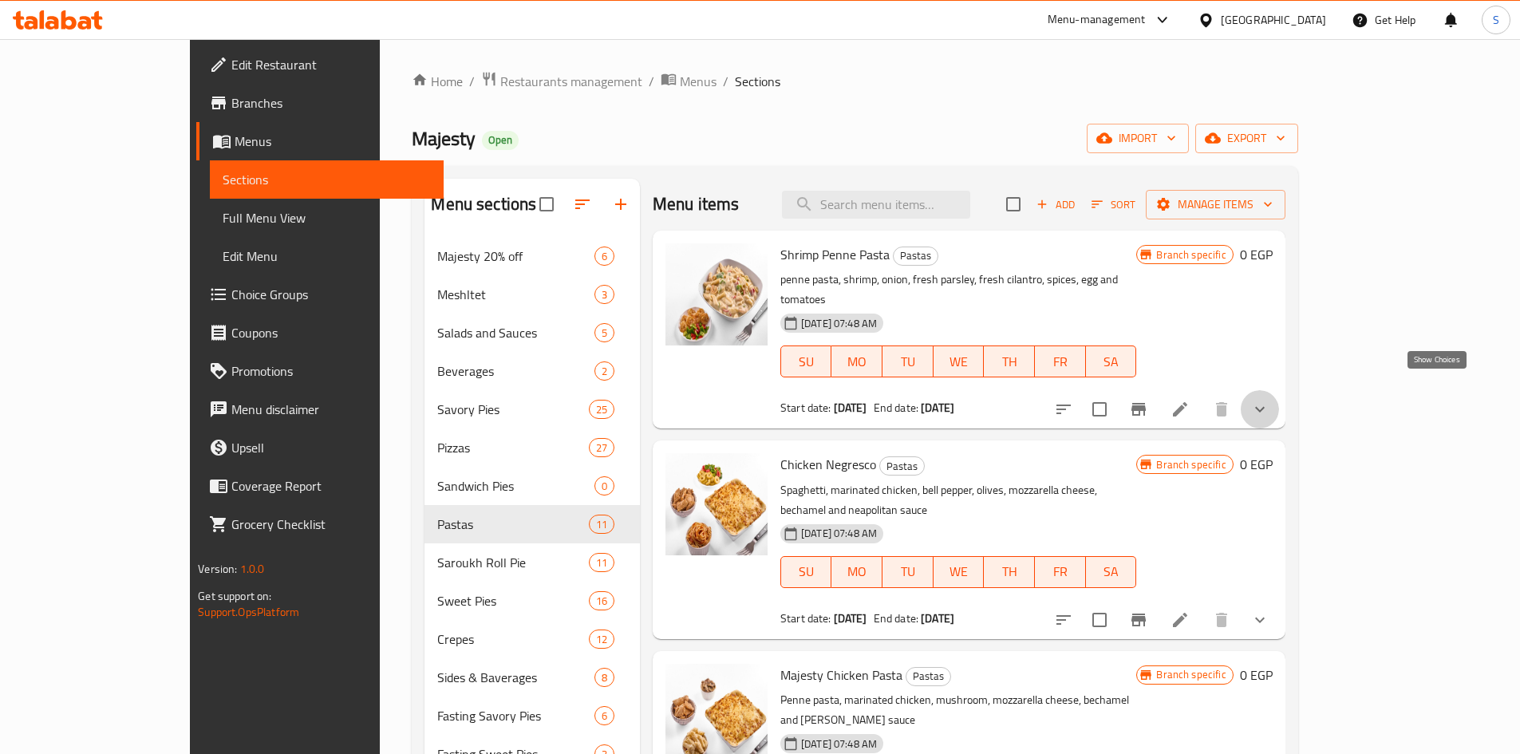
click at [1269, 400] on icon "show more" at bounding box center [1259, 409] width 19 height 19
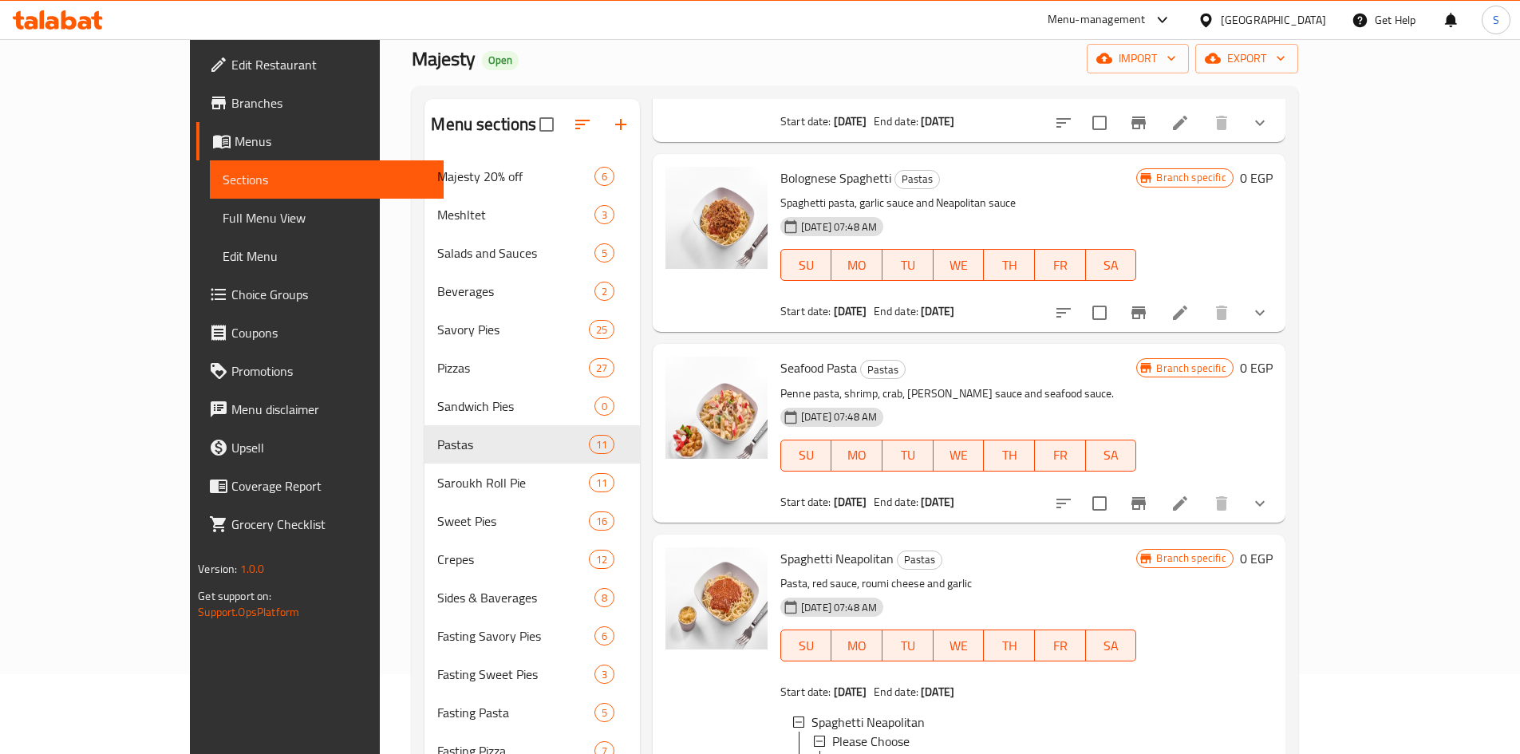
scroll to position [1516, 0]
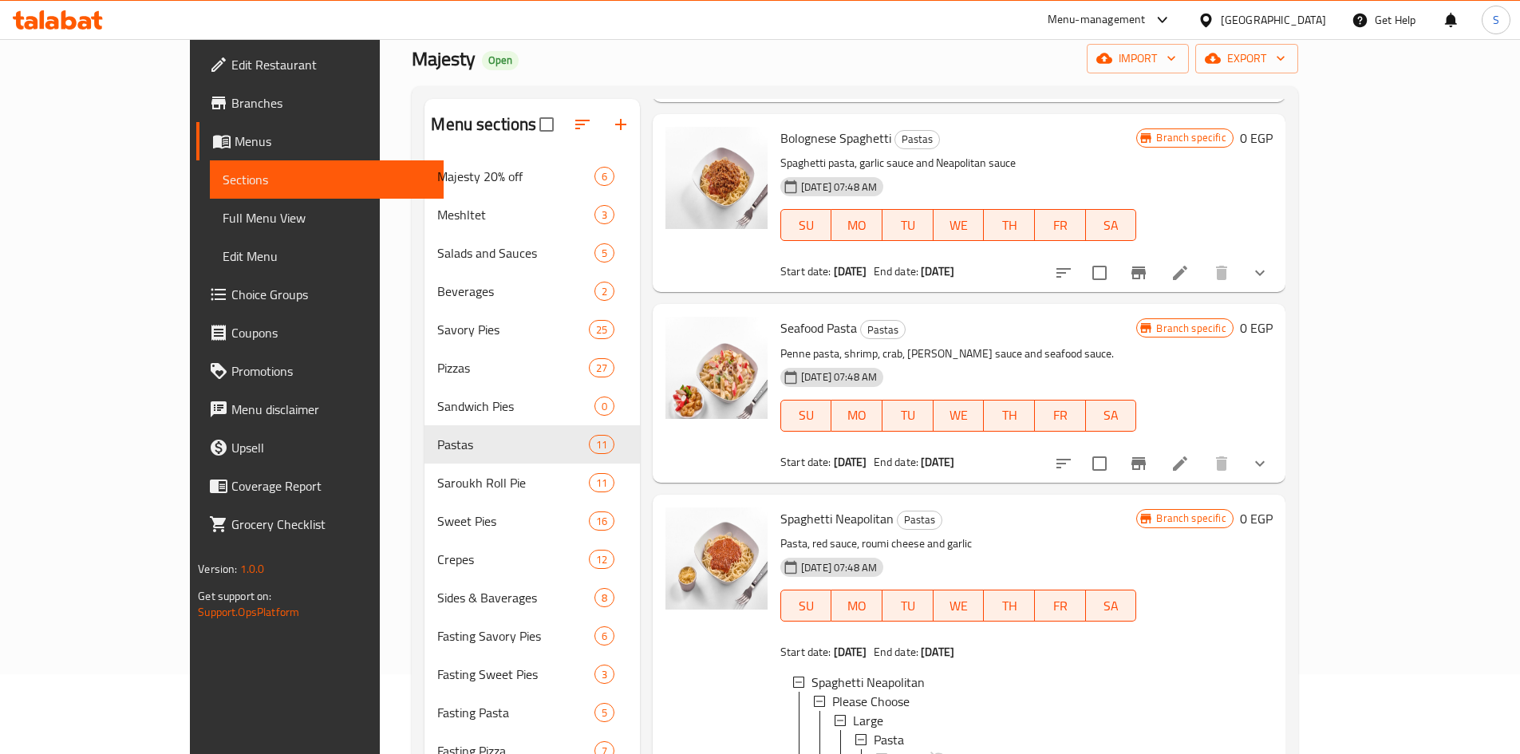
click at [1269, 454] on icon "show more" at bounding box center [1259, 463] width 19 height 19
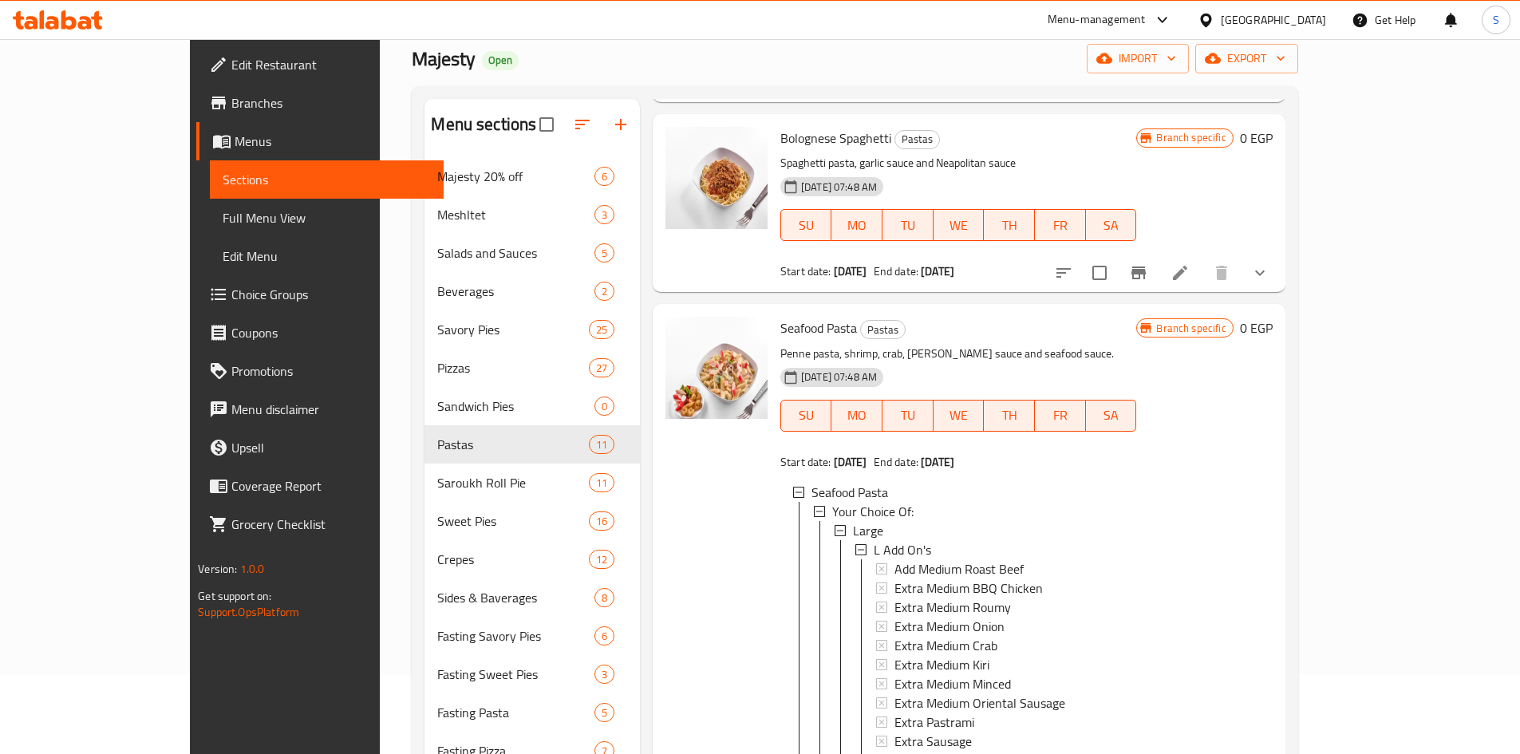
scroll to position [2, 0]
click at [943, 576] on span "Extra Medium BBQ Chicken" at bounding box center [968, 585] width 148 height 19
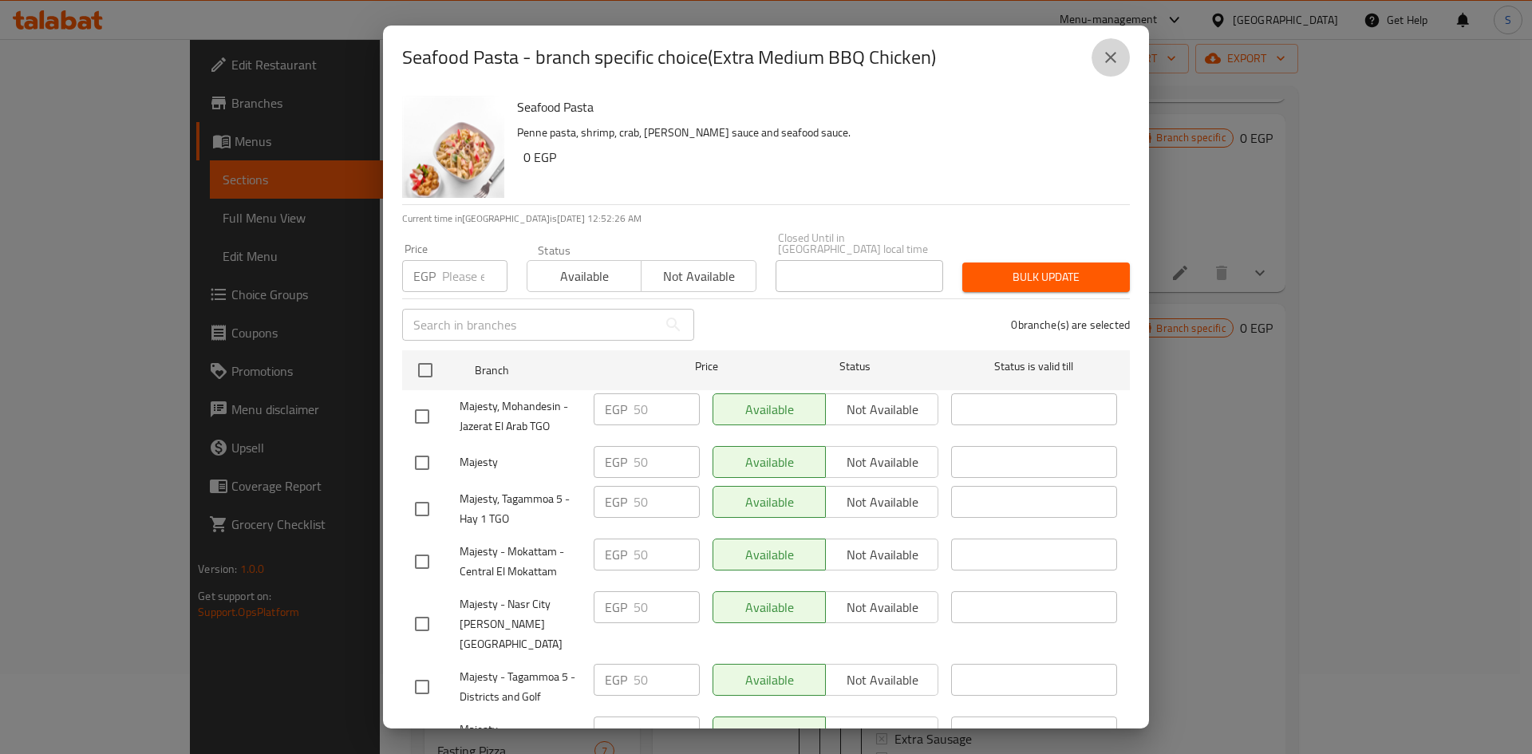
click at [1115, 52] on icon "close" at bounding box center [1110, 57] width 19 height 19
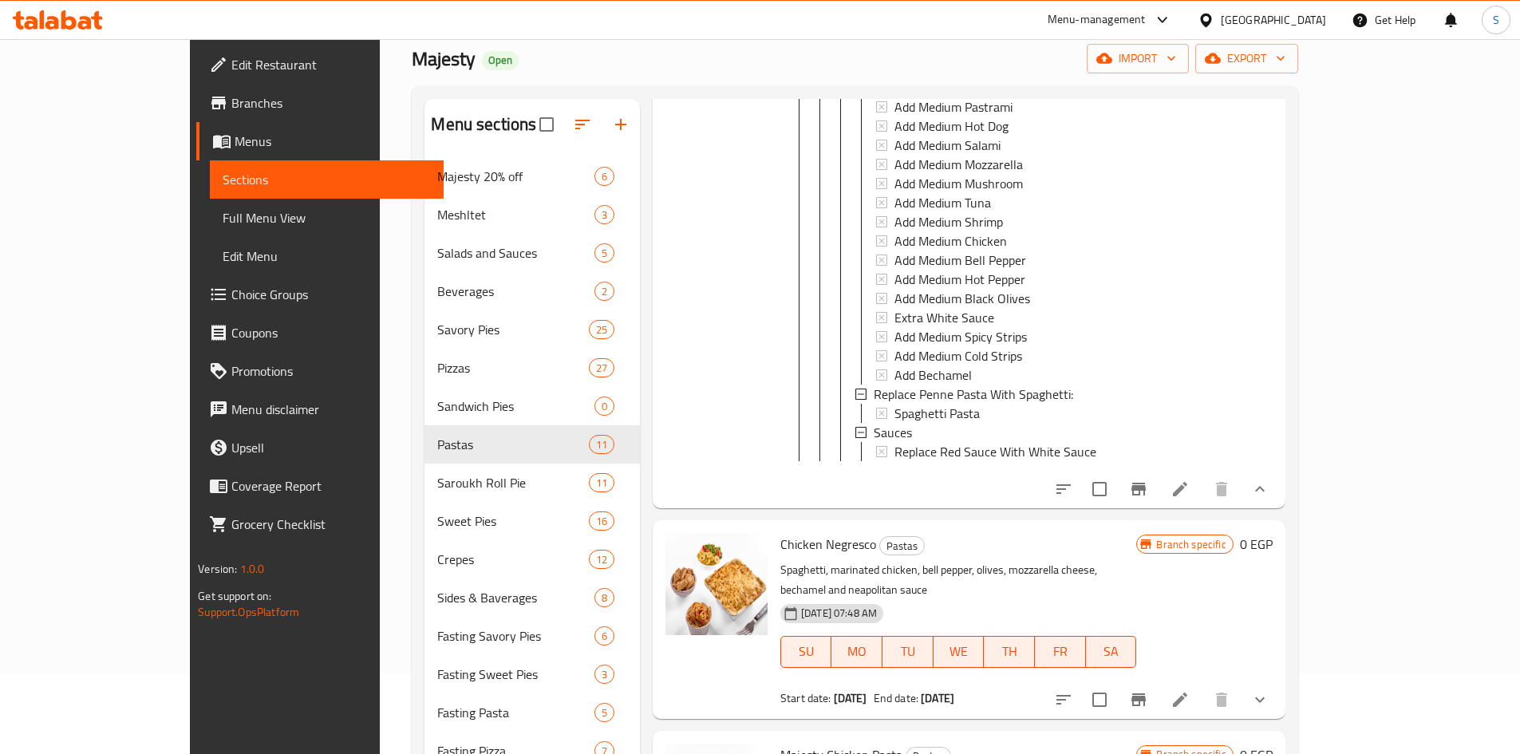
scroll to position [0, 0]
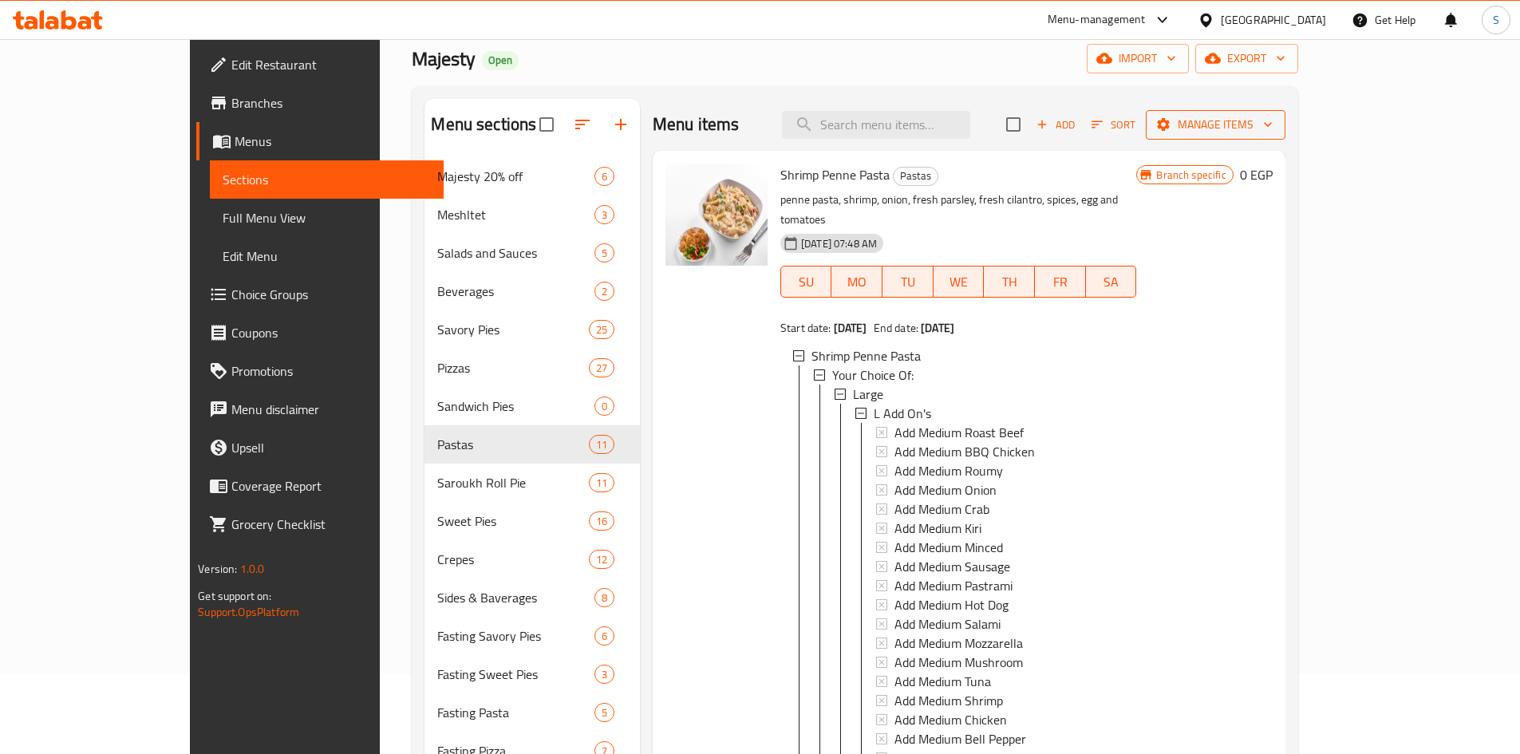
click at [1272, 122] on span "Manage items" at bounding box center [1215, 125] width 114 height 20
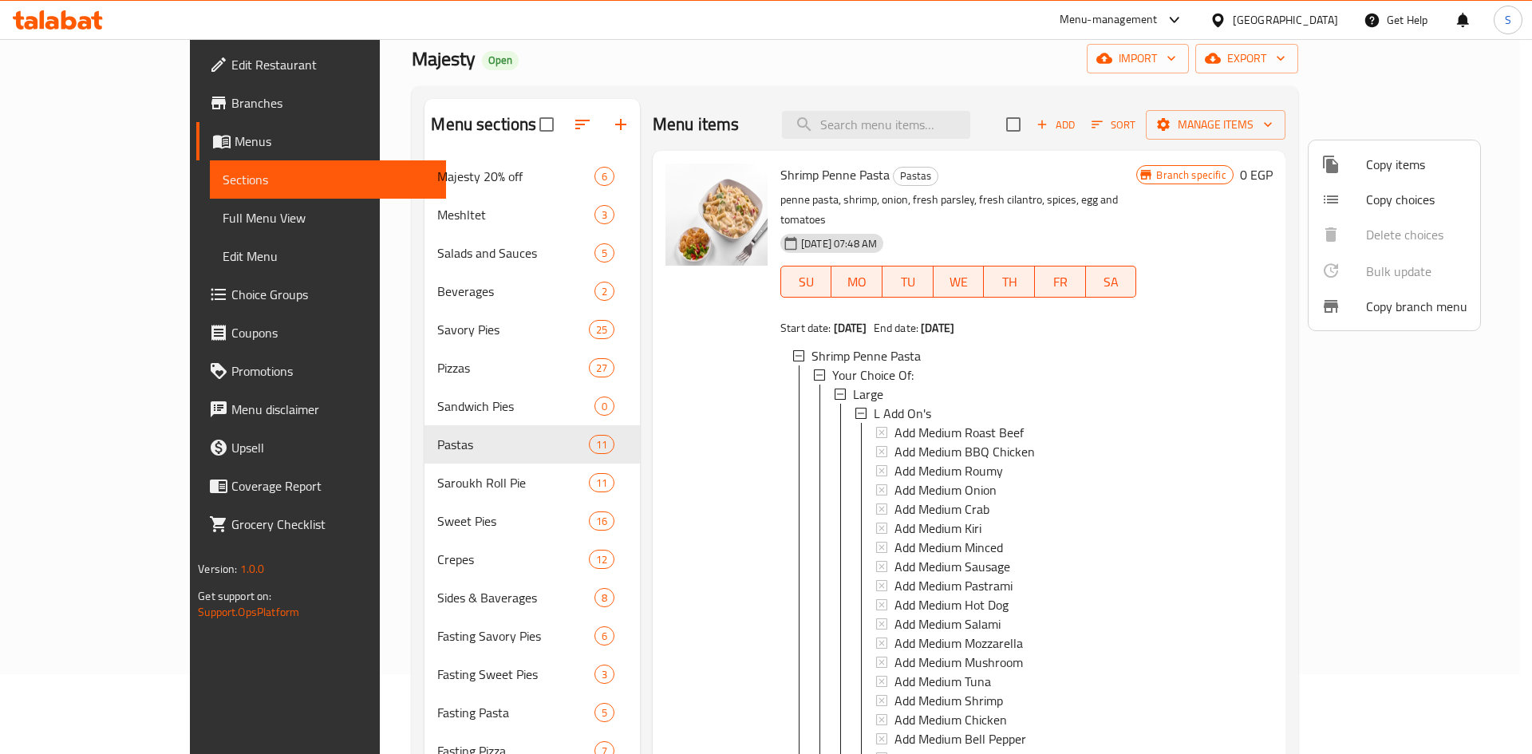
drag, startPoint x: 1370, startPoint y: 168, endPoint x: 1008, endPoint y: 170, distance: 361.4
click at [997, 191] on div "Copy items Copy choices Delete choices Bulk update 0 Copy branch menu" at bounding box center [766, 377] width 1532 height 754
click at [1442, 52] on div at bounding box center [766, 377] width 1532 height 754
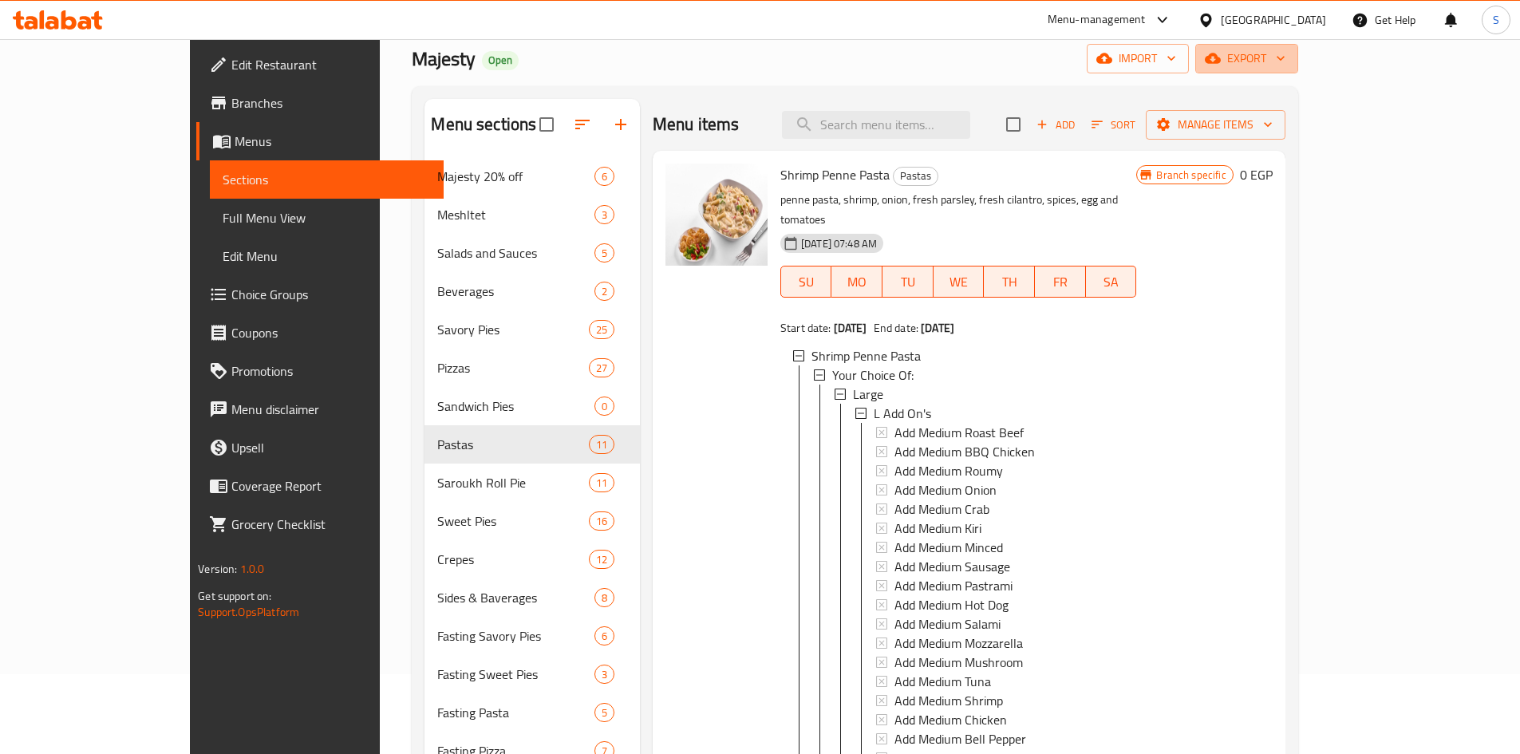
click at [1285, 52] on span "export" at bounding box center [1246, 59] width 77 height 20
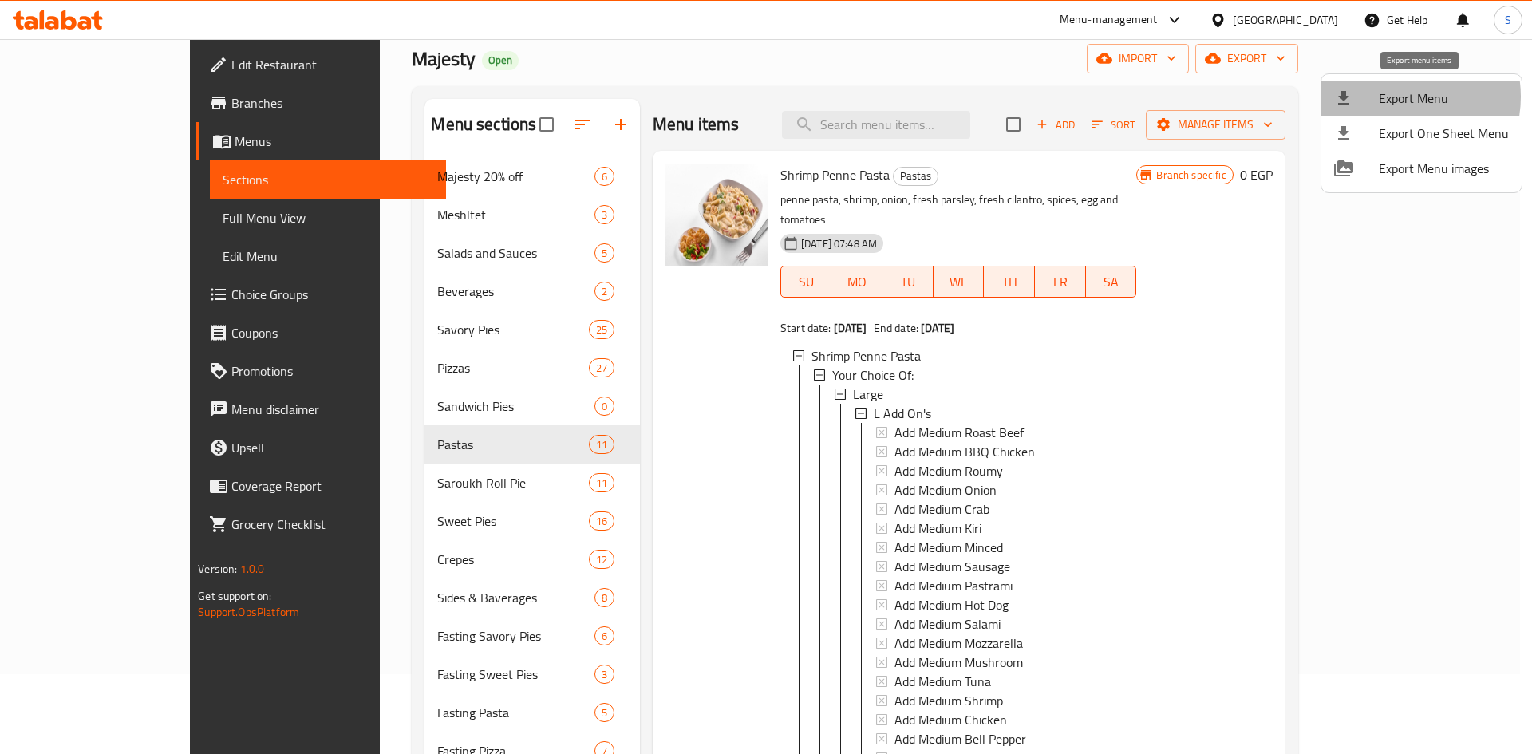
click at [1393, 97] on span "Export Menu" at bounding box center [1444, 98] width 130 height 19
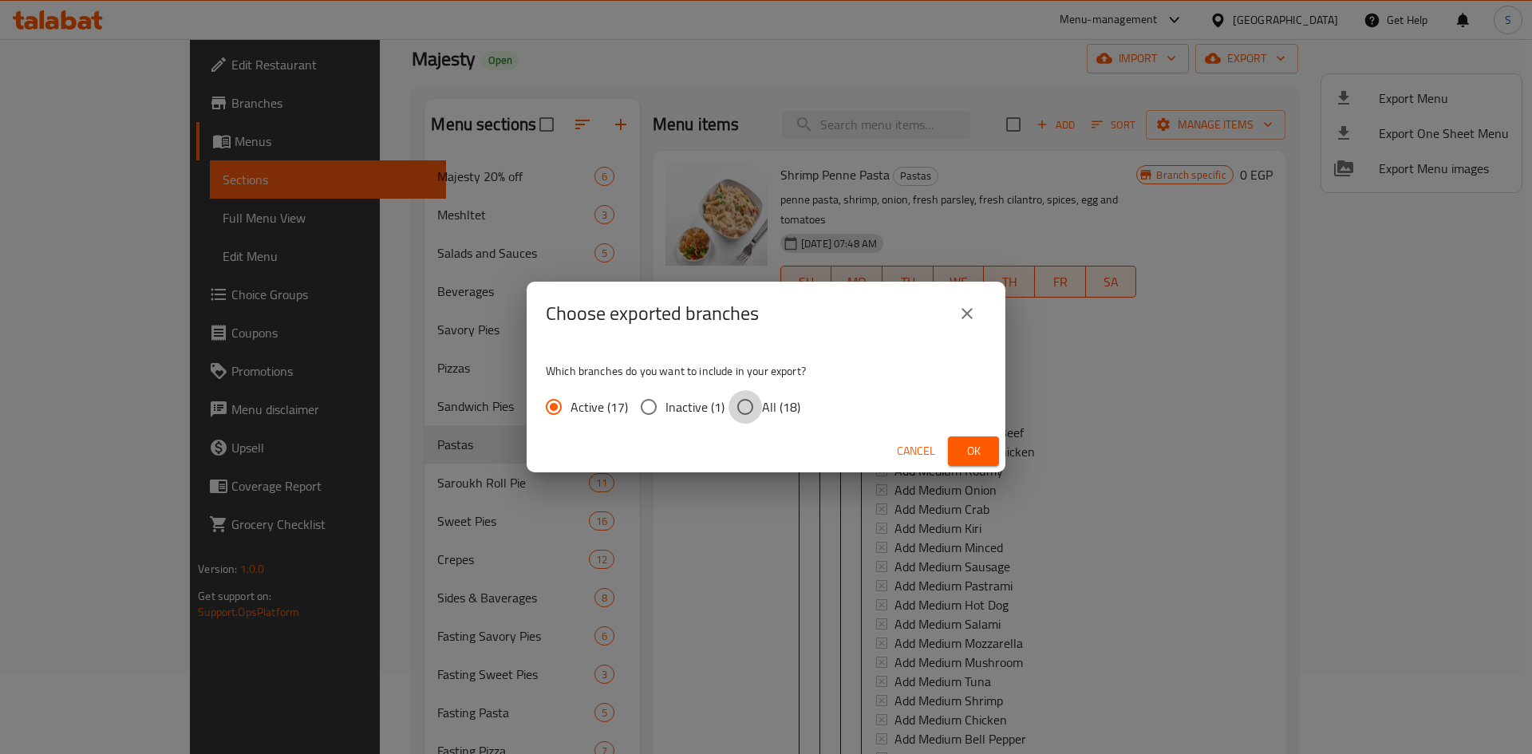
click at [755, 396] on input "All (18)" at bounding box center [745, 407] width 34 height 34
radio input "true"
click at [995, 445] on button "Ok" at bounding box center [973, 451] width 51 height 30
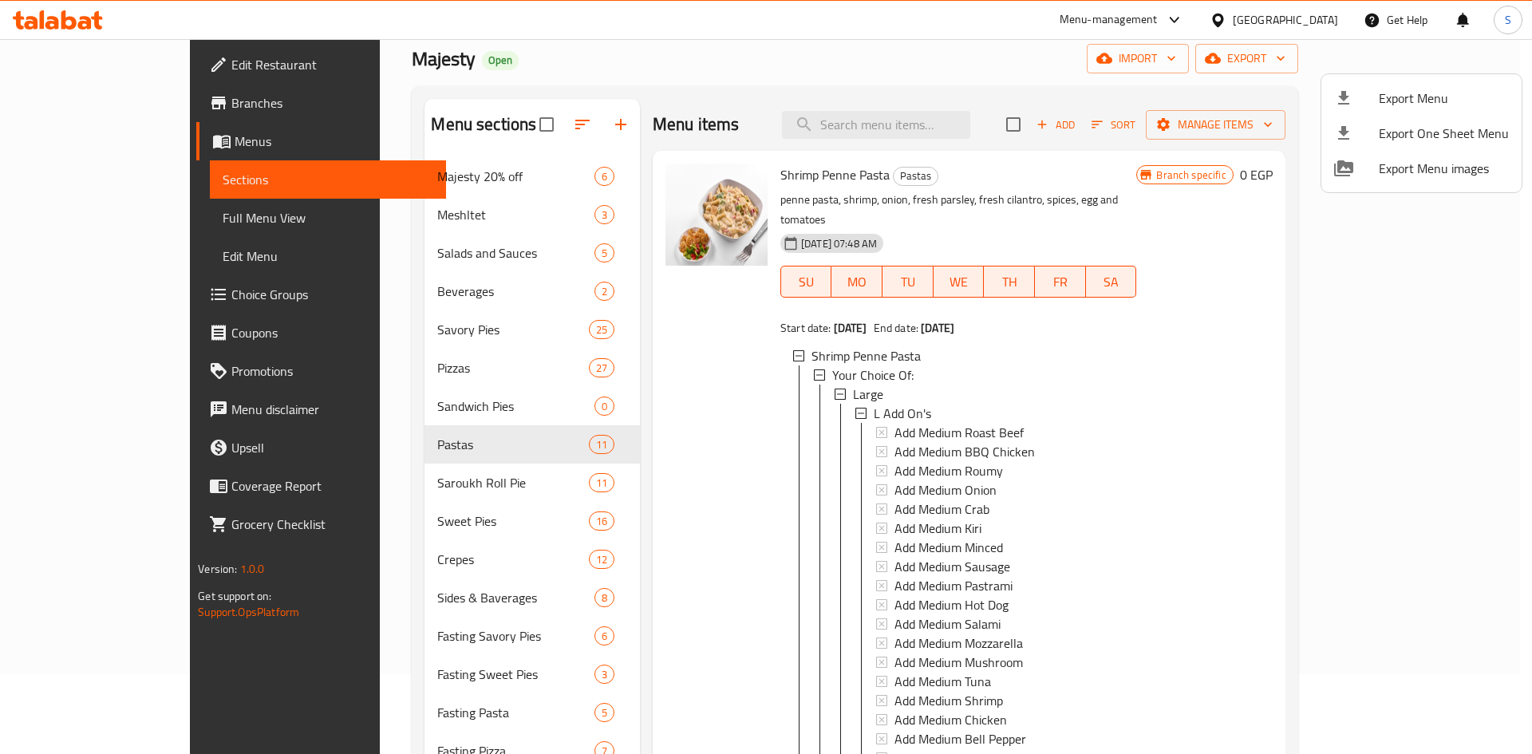
click at [941, 675] on div at bounding box center [766, 377] width 1532 height 754
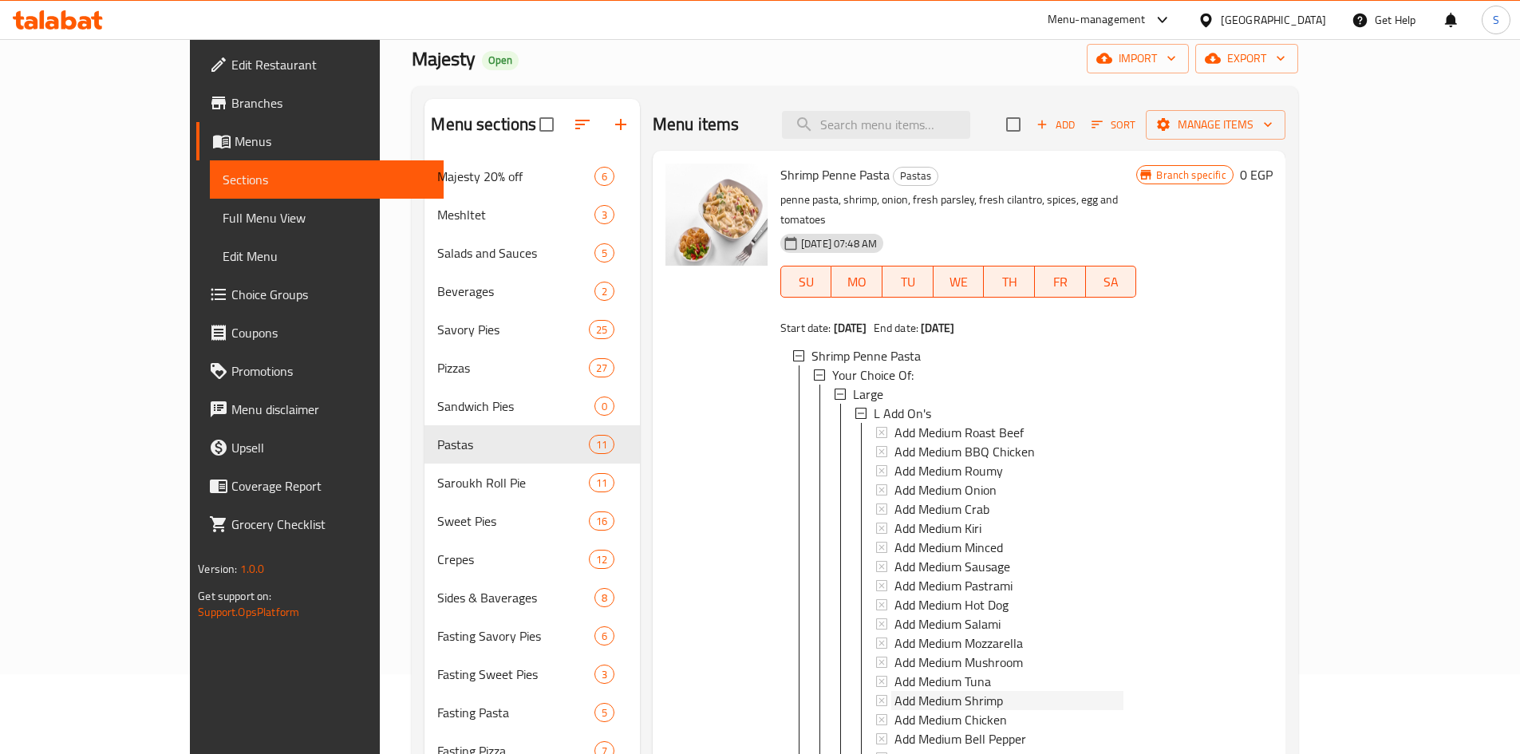
click at [941, 691] on span "Add Medium Shrimp" at bounding box center [948, 700] width 108 height 19
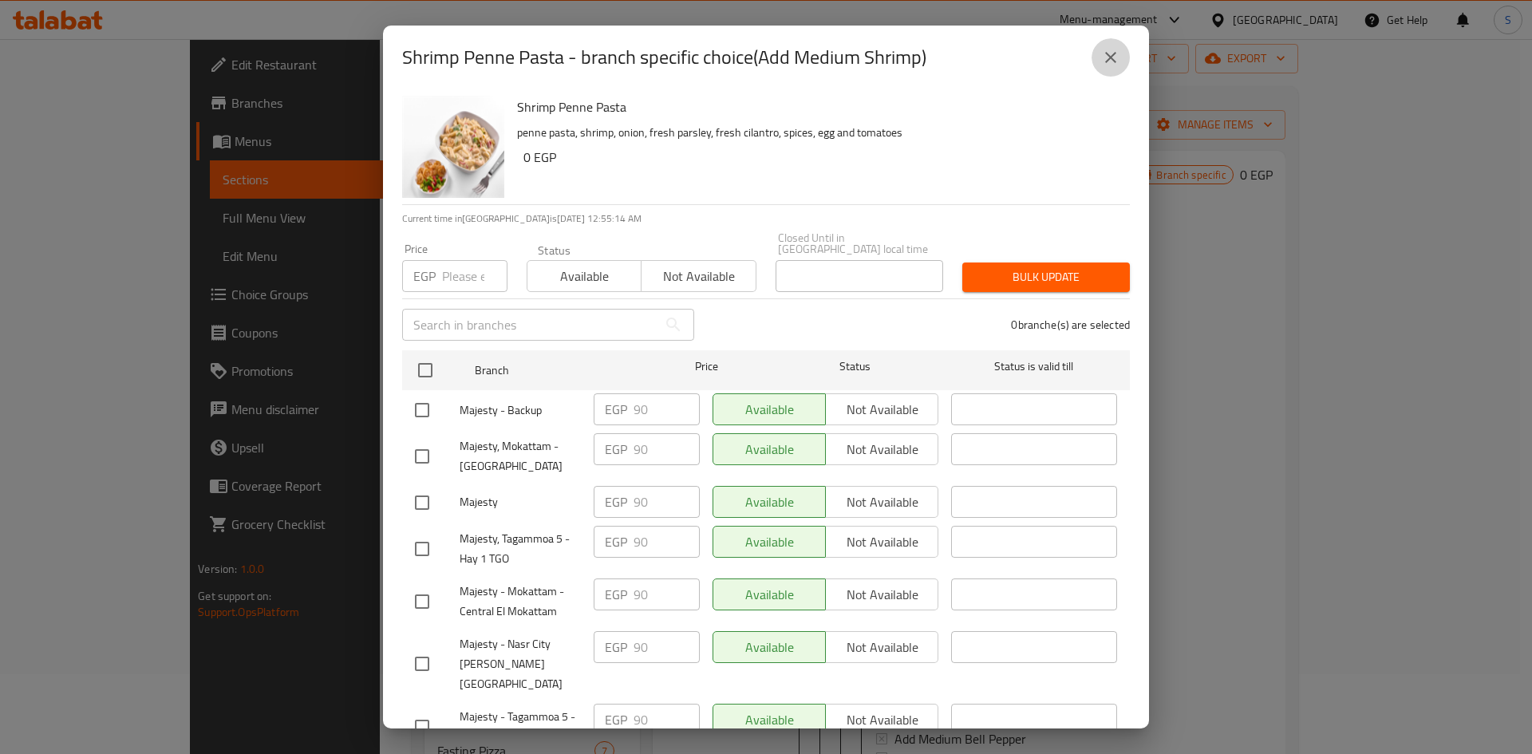
click at [1122, 57] on button "close" at bounding box center [1110, 57] width 38 height 38
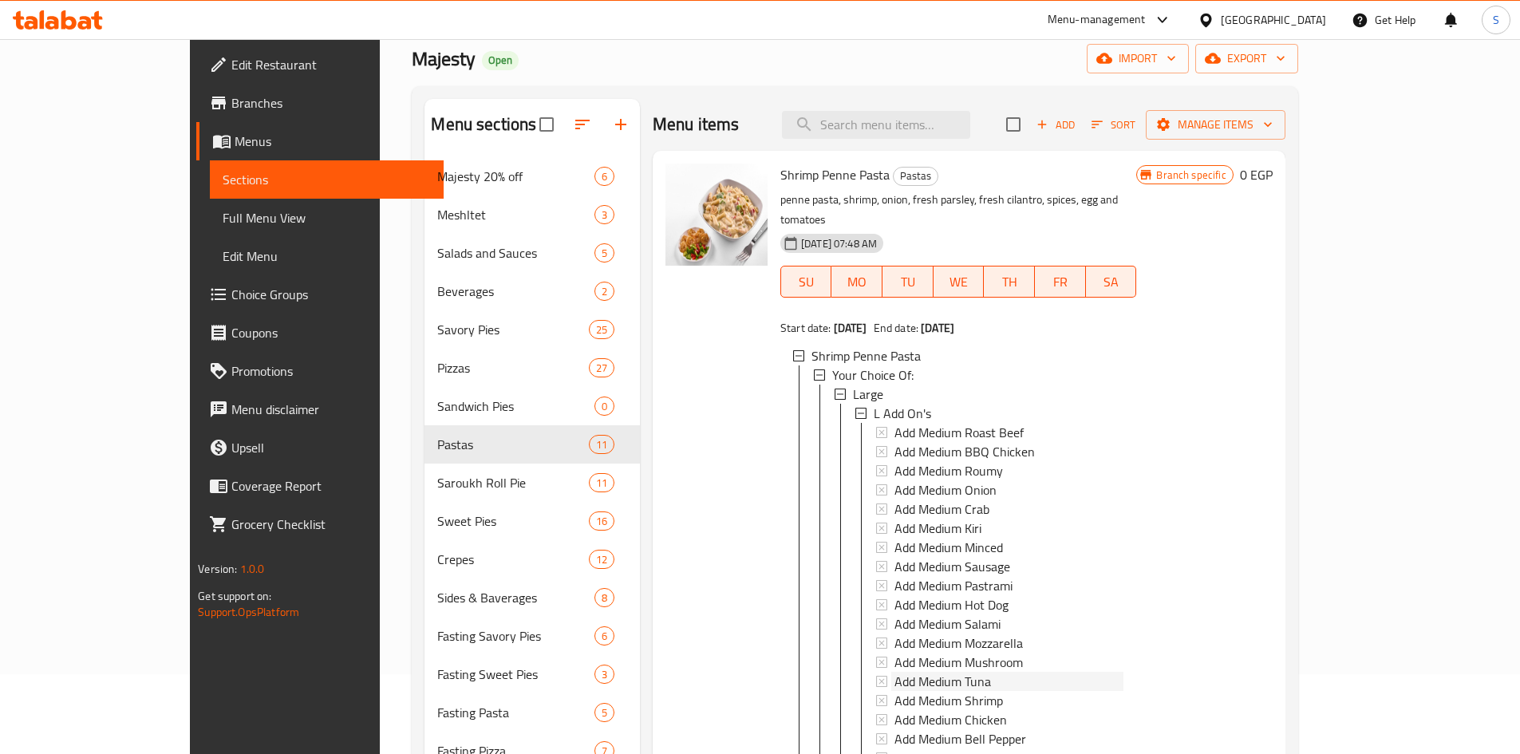
click at [967, 672] on div "Add Medium Tuna" at bounding box center [1008, 681] width 229 height 19
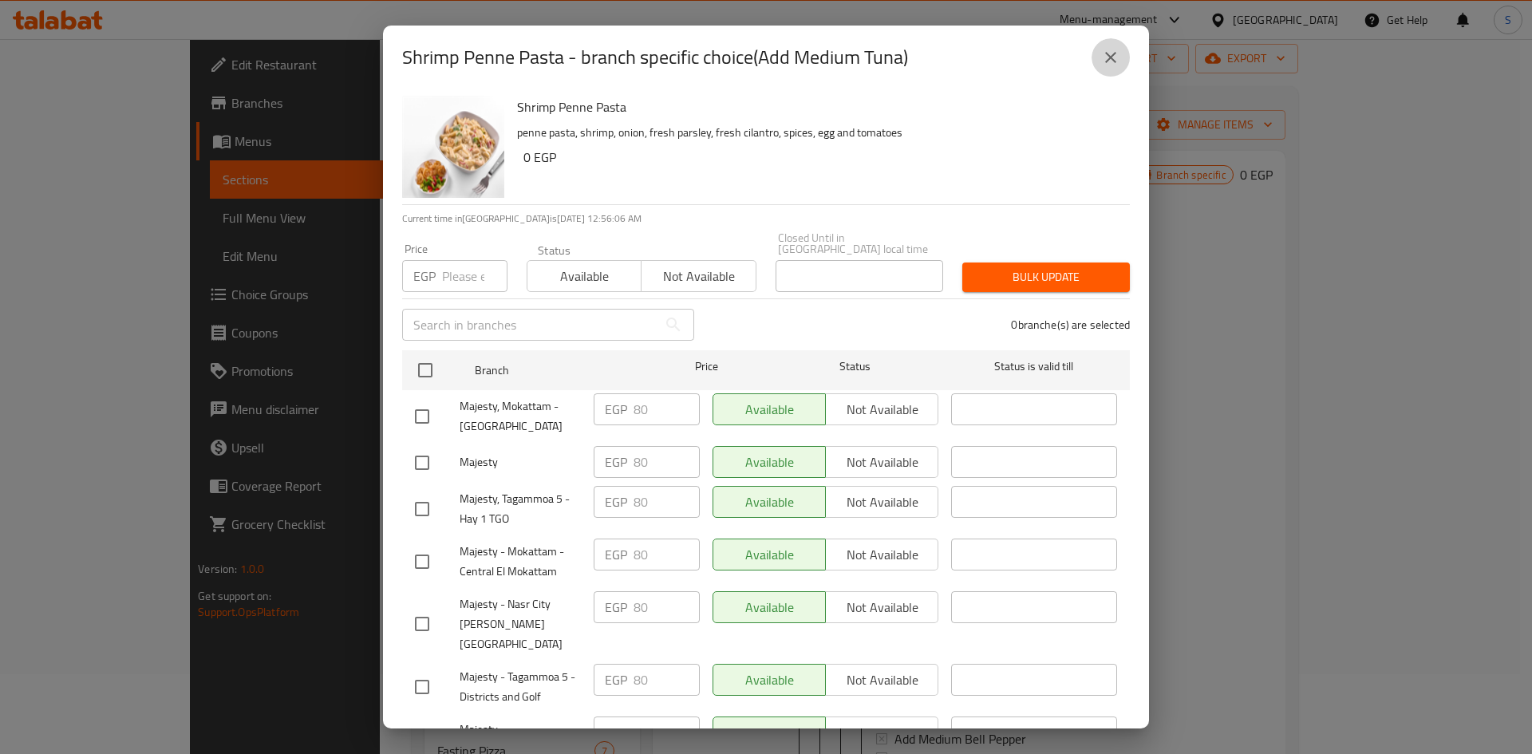
click at [1107, 60] on icon "close" at bounding box center [1110, 57] width 11 height 11
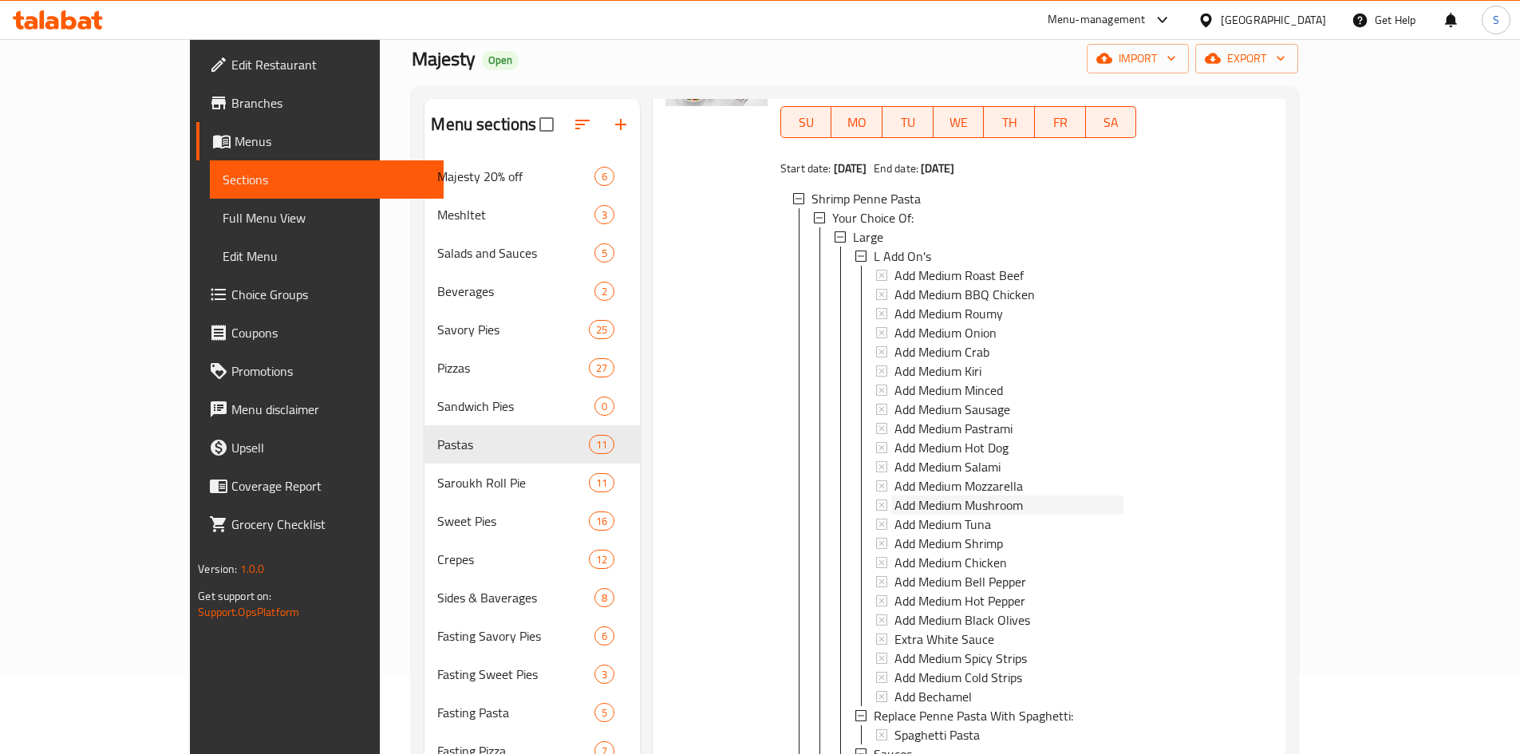
click at [968, 495] on span "Add Medium Mushroom" at bounding box center [958, 504] width 128 height 19
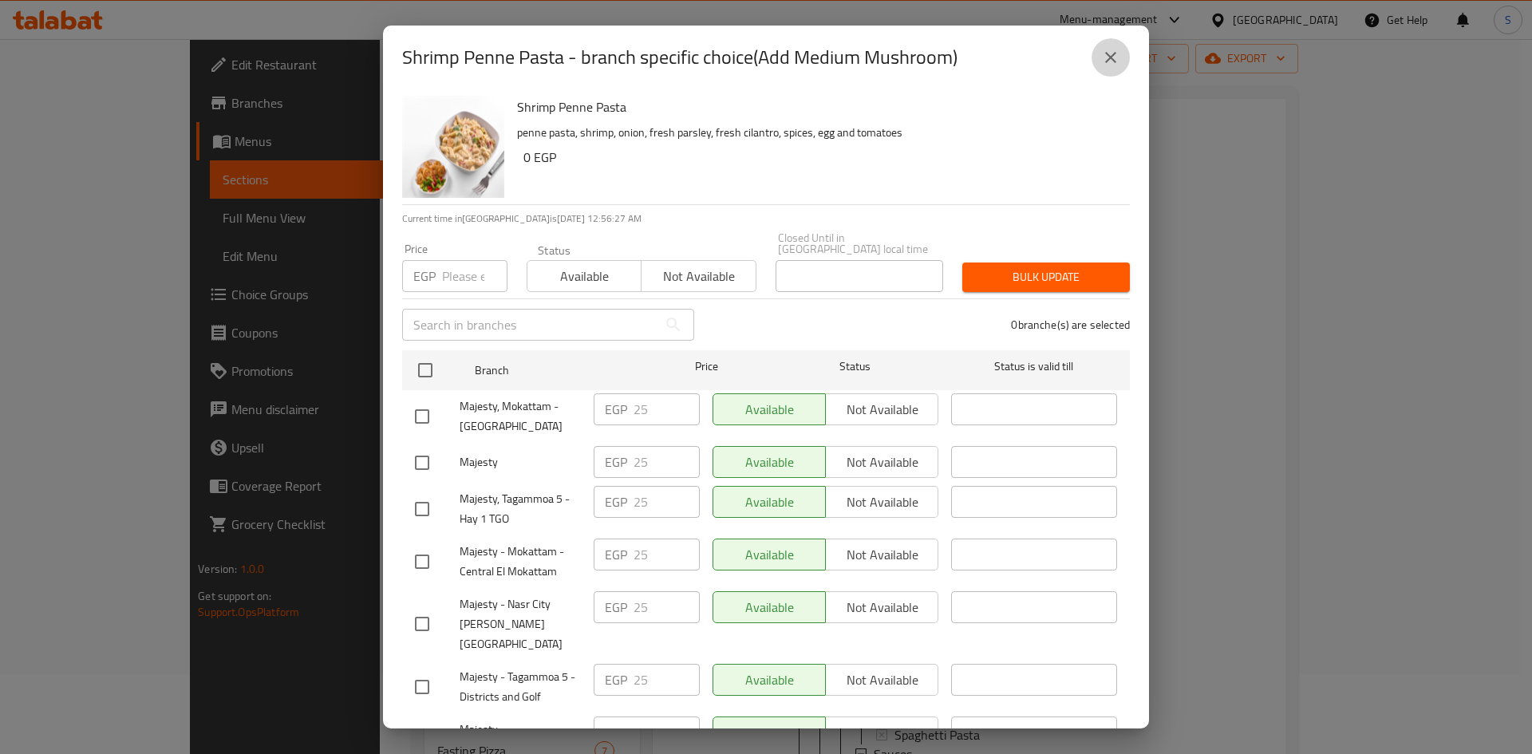
click at [1115, 54] on icon "close" at bounding box center [1110, 57] width 19 height 19
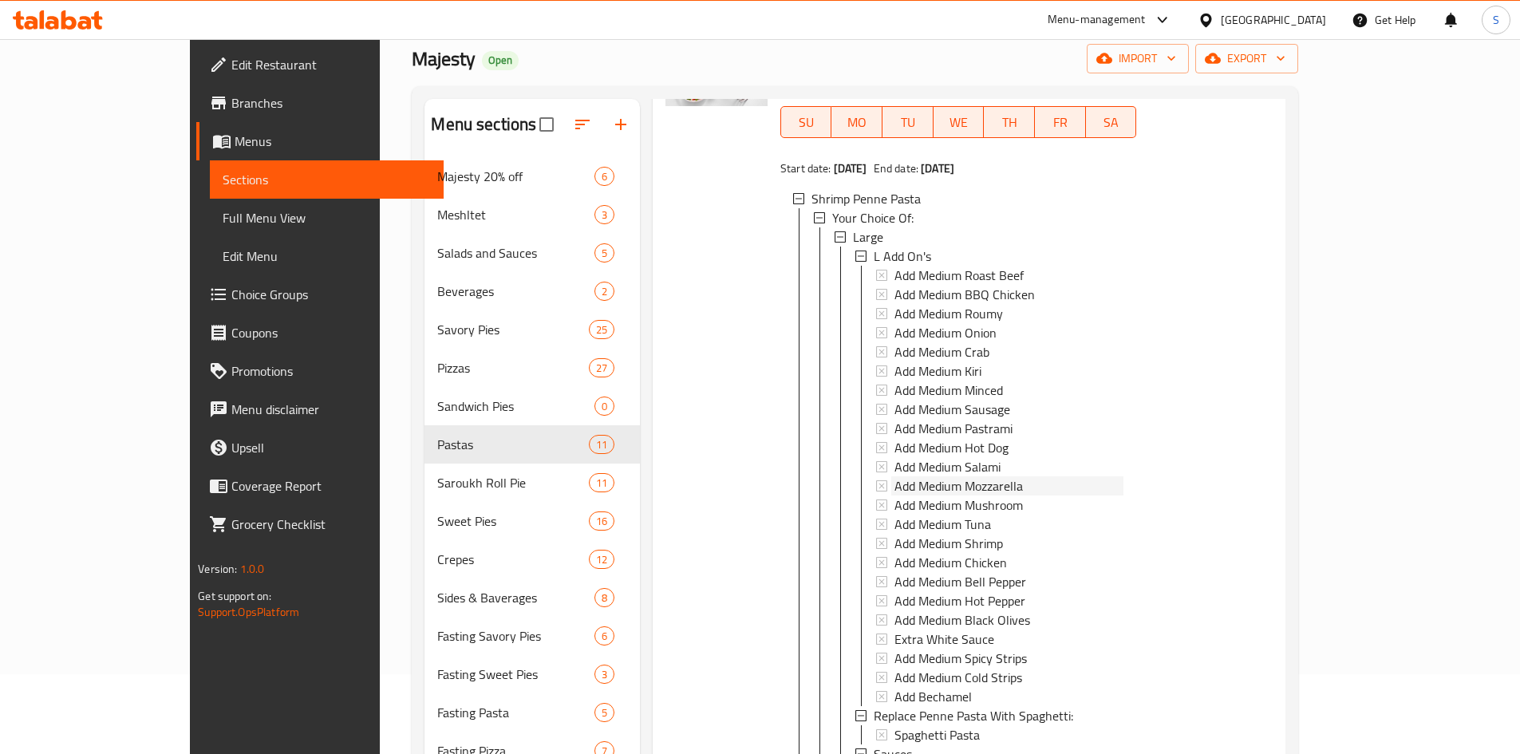
click at [976, 476] on span "Add Medium Mozzarella" at bounding box center [958, 485] width 128 height 19
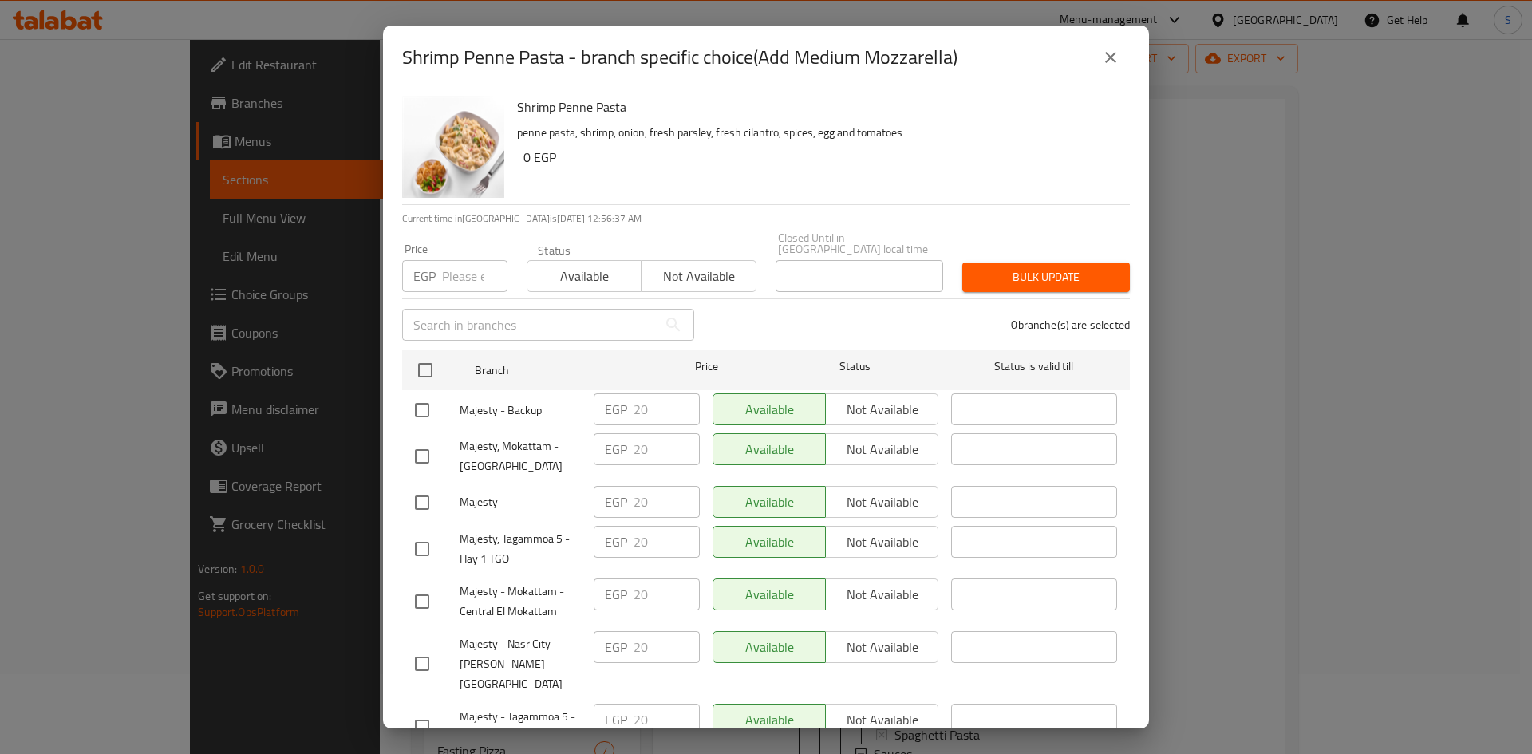
click at [1092, 34] on div "Shrimp Penne Pasta - branch specific choice(Add Medium Mozzarella)" at bounding box center [766, 58] width 766 height 64
click at [1099, 45] on button "close" at bounding box center [1110, 57] width 38 height 38
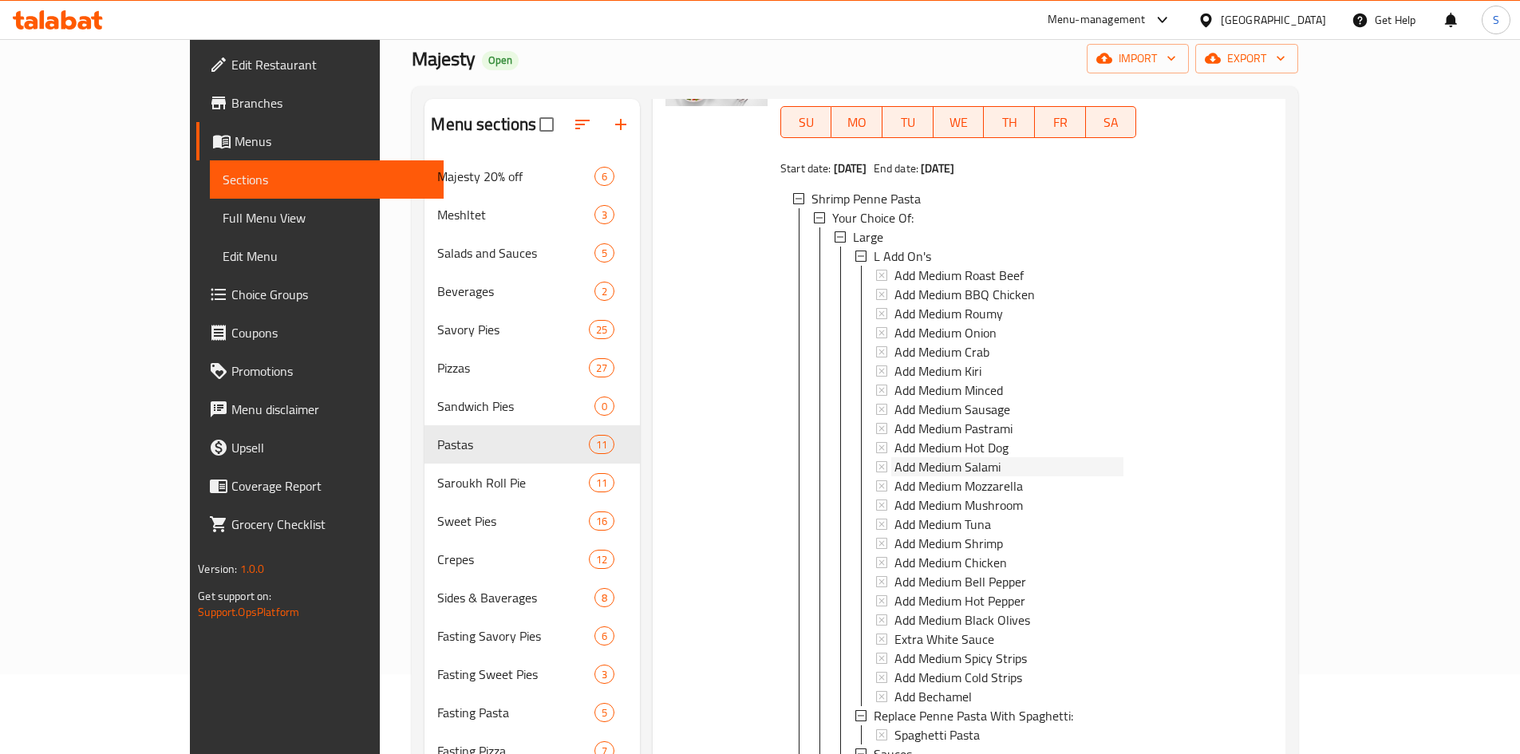
click at [972, 457] on div "Add Medium Salami" at bounding box center [1008, 466] width 229 height 19
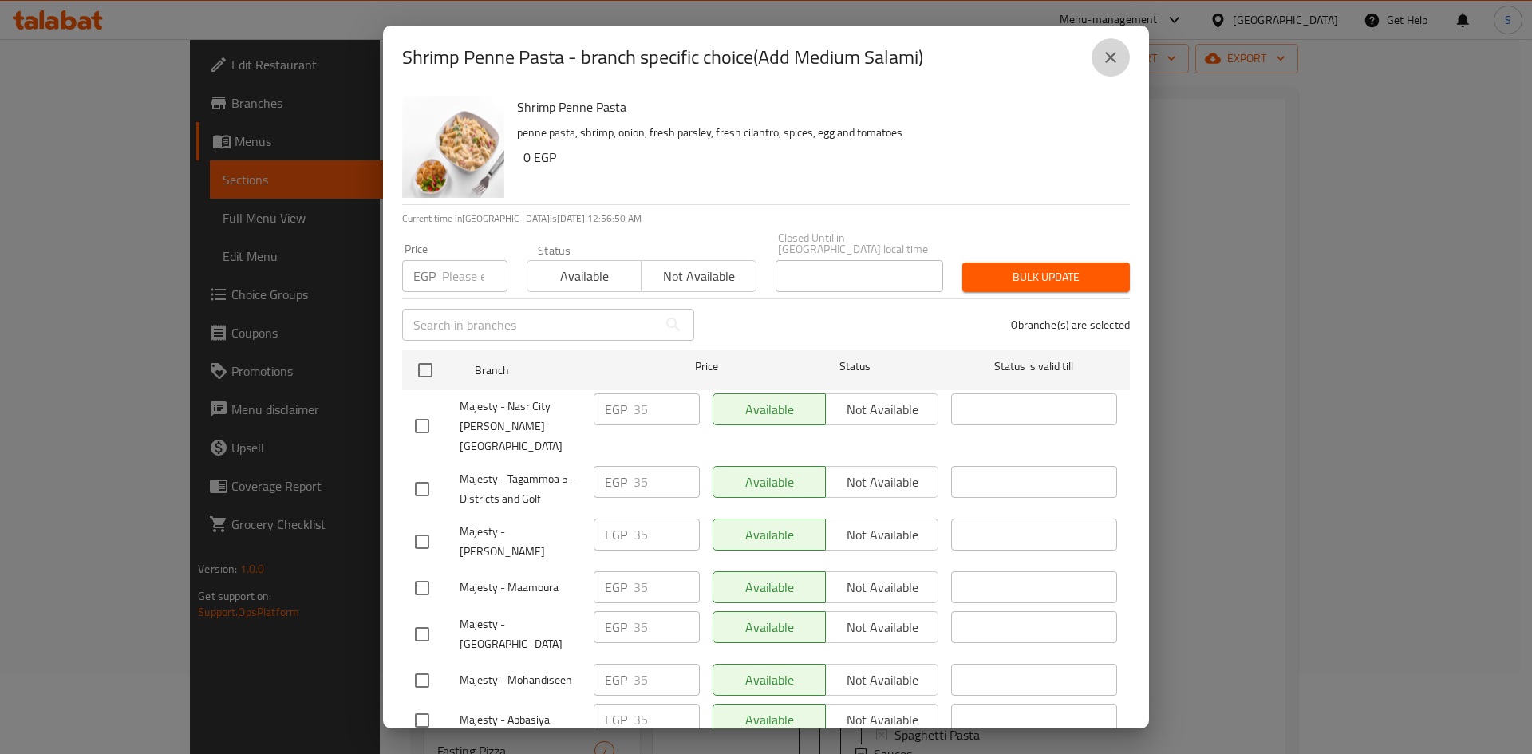
click at [1121, 49] on button "close" at bounding box center [1110, 57] width 38 height 38
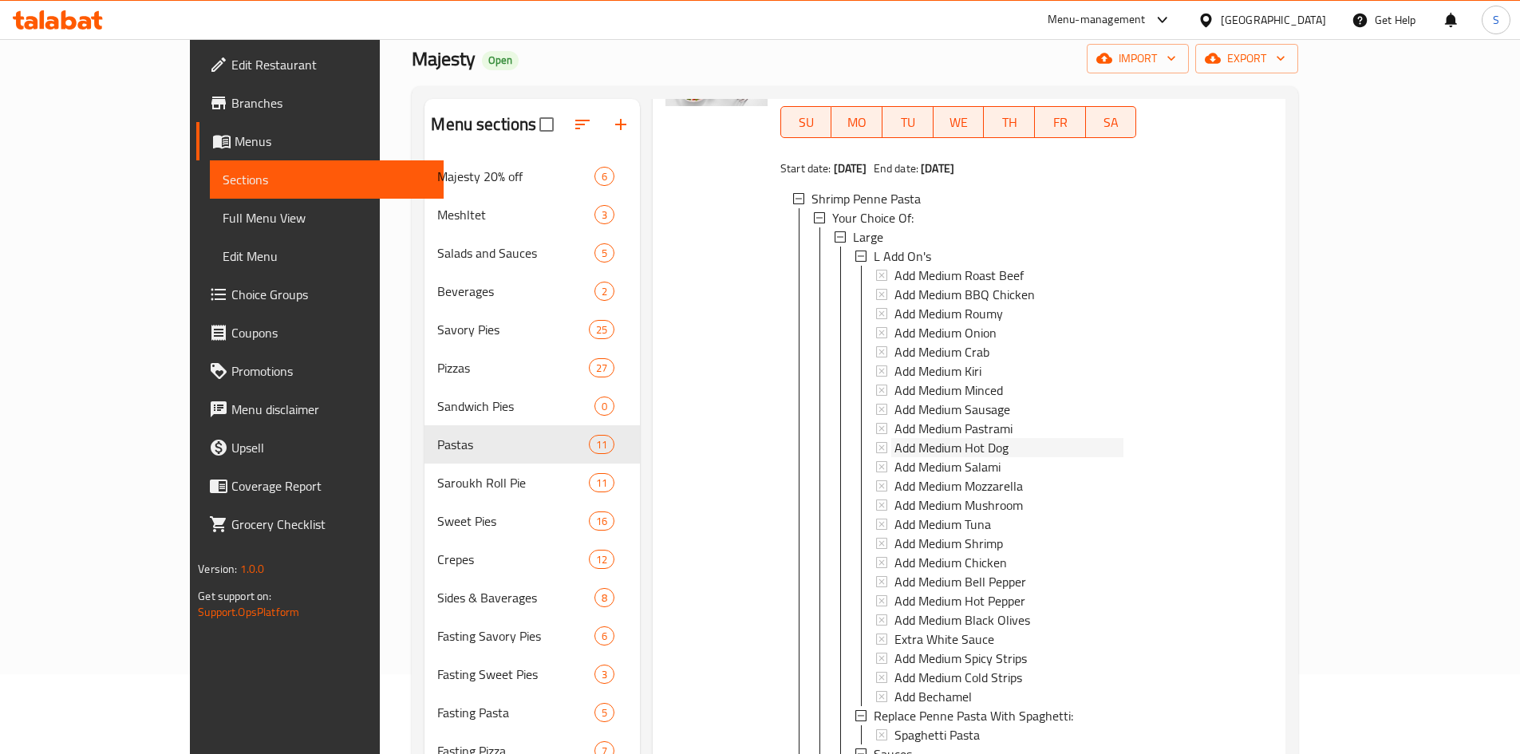
click at [903, 438] on span "Add Medium Hot Dog" at bounding box center [951, 447] width 114 height 19
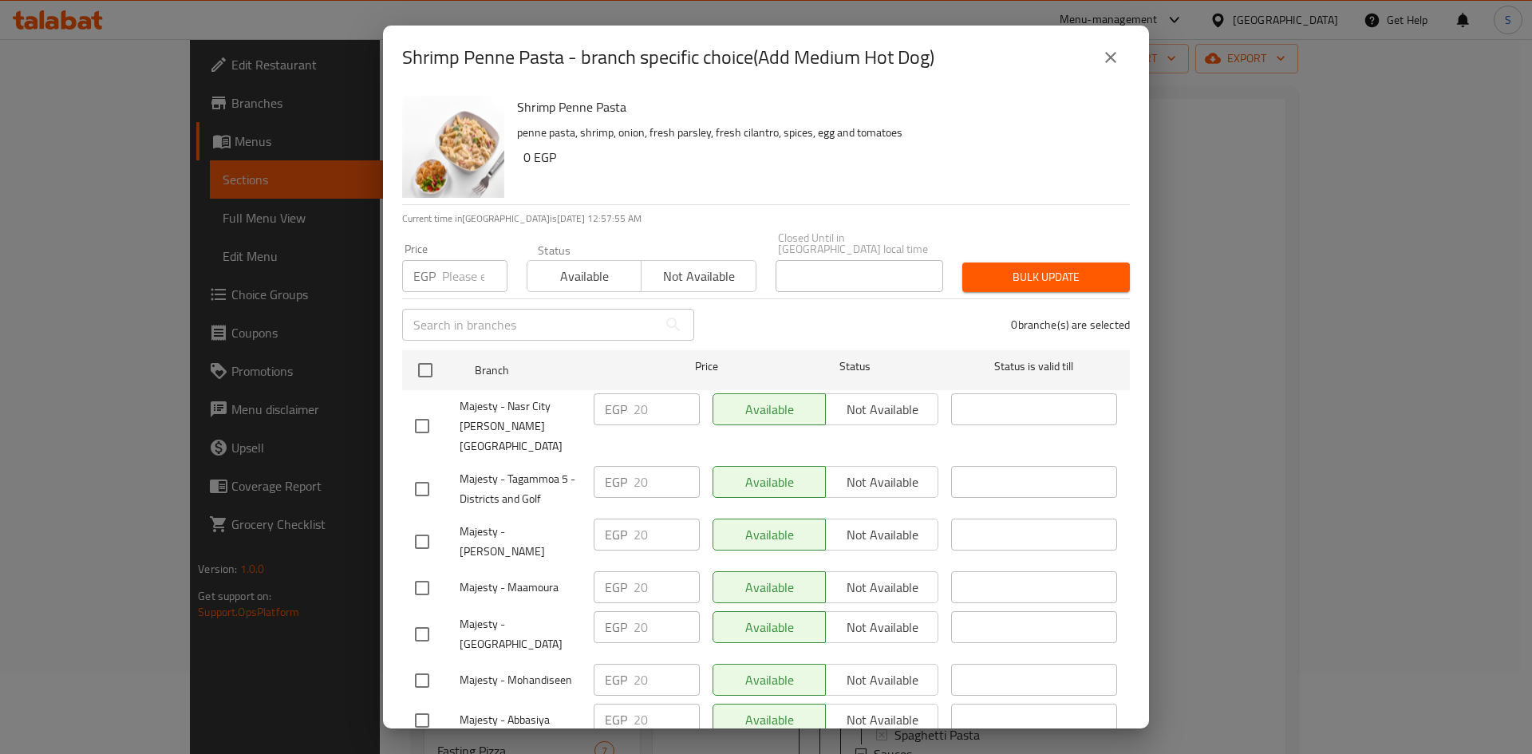
click at [1111, 58] on icon "close" at bounding box center [1110, 57] width 11 height 11
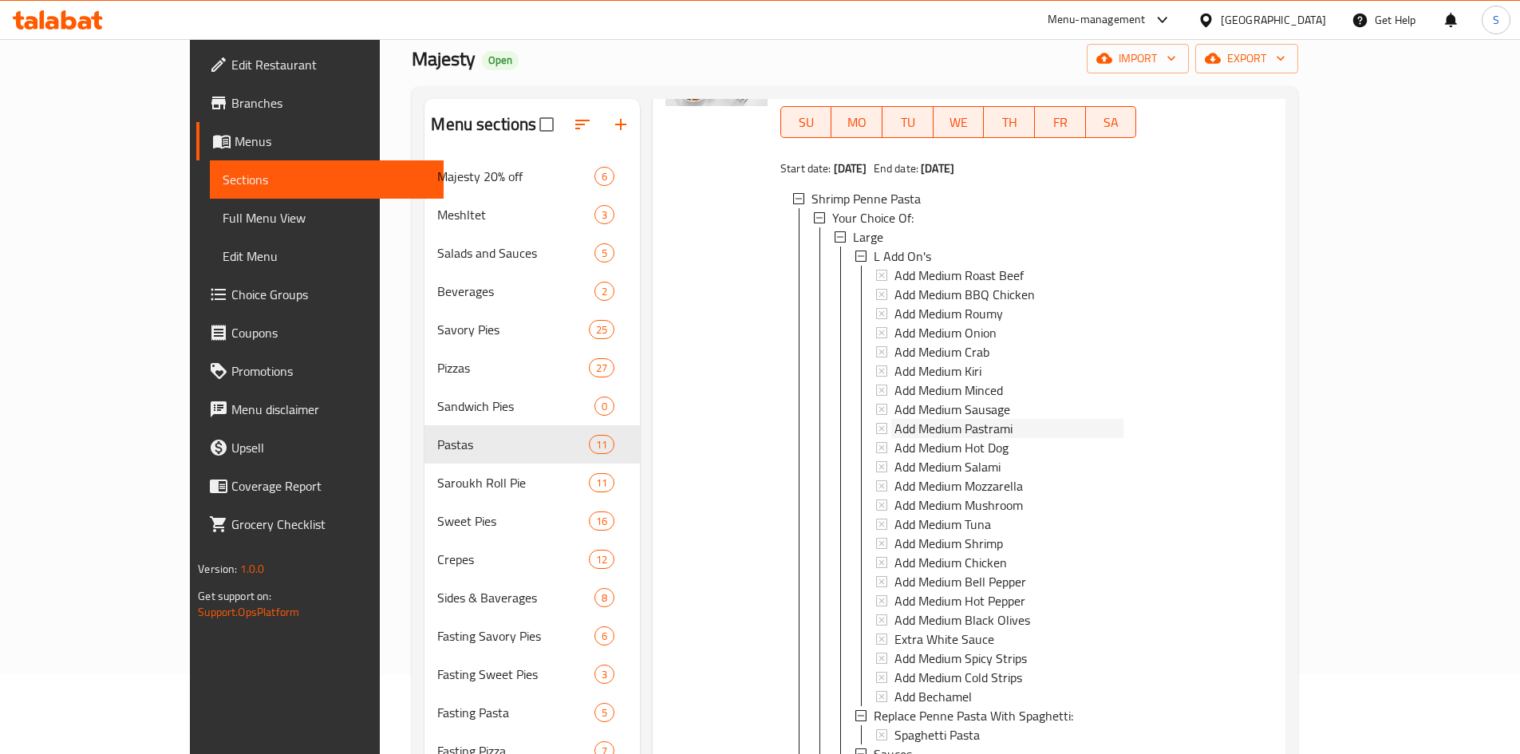
click at [947, 419] on span "Add Medium Pastrami" at bounding box center [953, 428] width 118 height 19
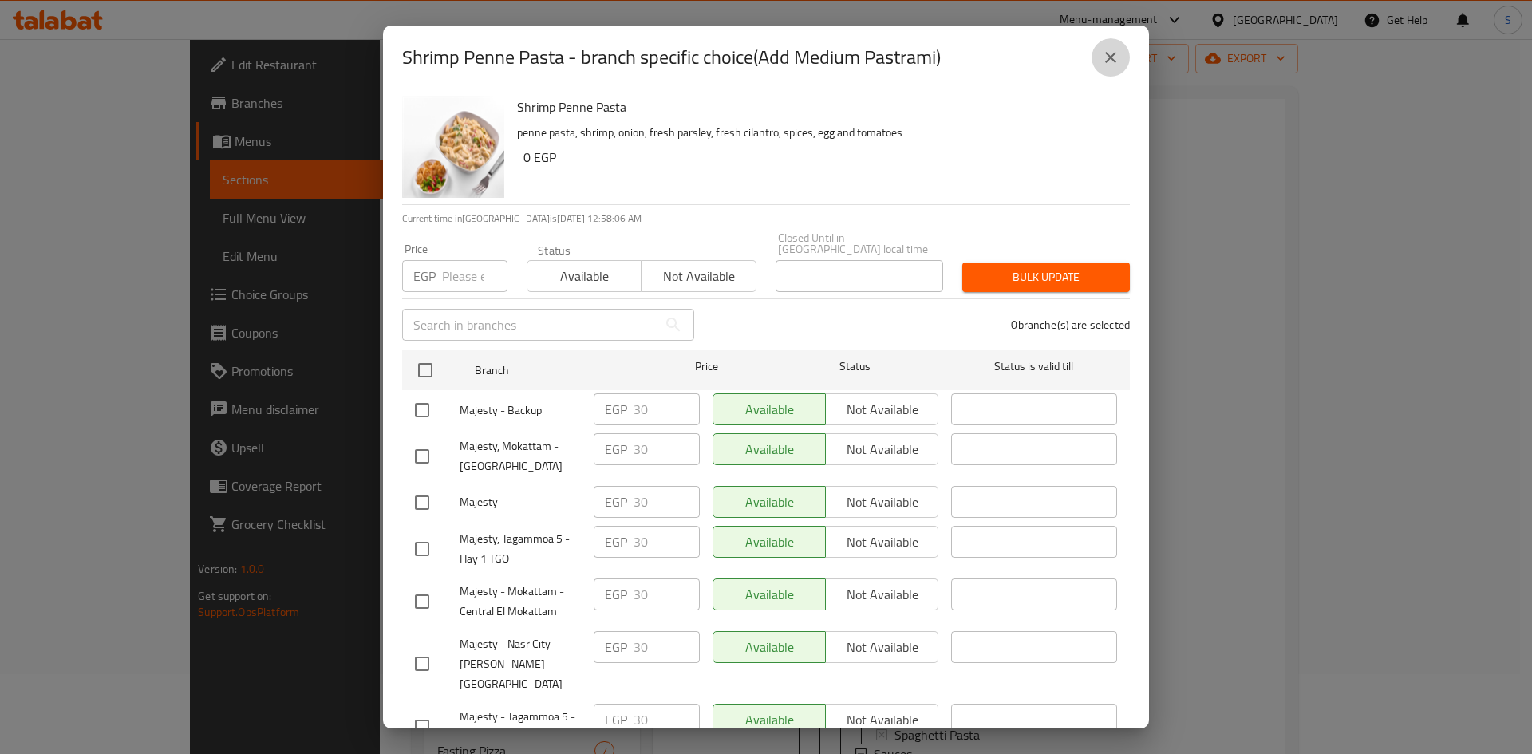
click at [1100, 61] on button "close" at bounding box center [1110, 57] width 38 height 38
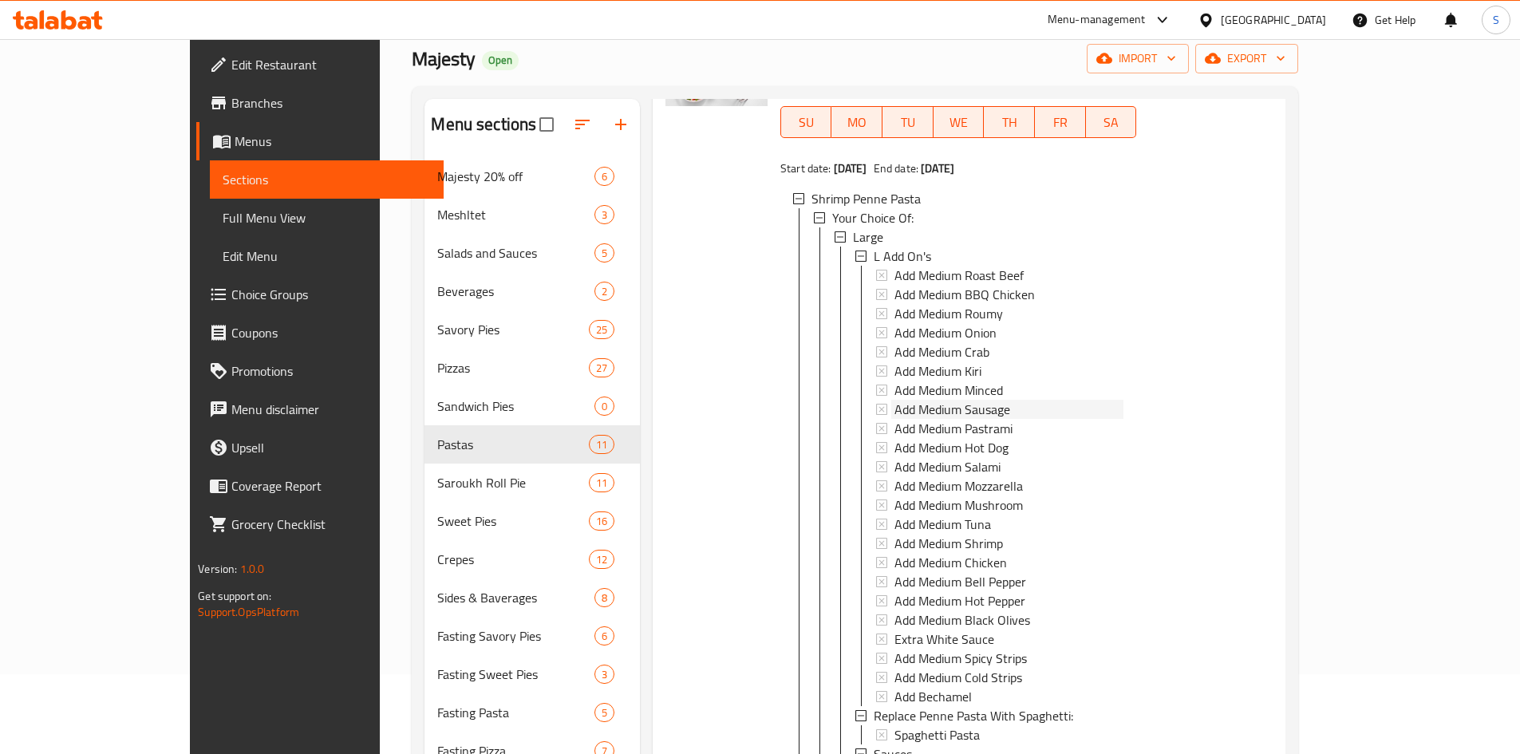
click at [937, 400] on span "Add Medium Sausage" at bounding box center [952, 409] width 116 height 19
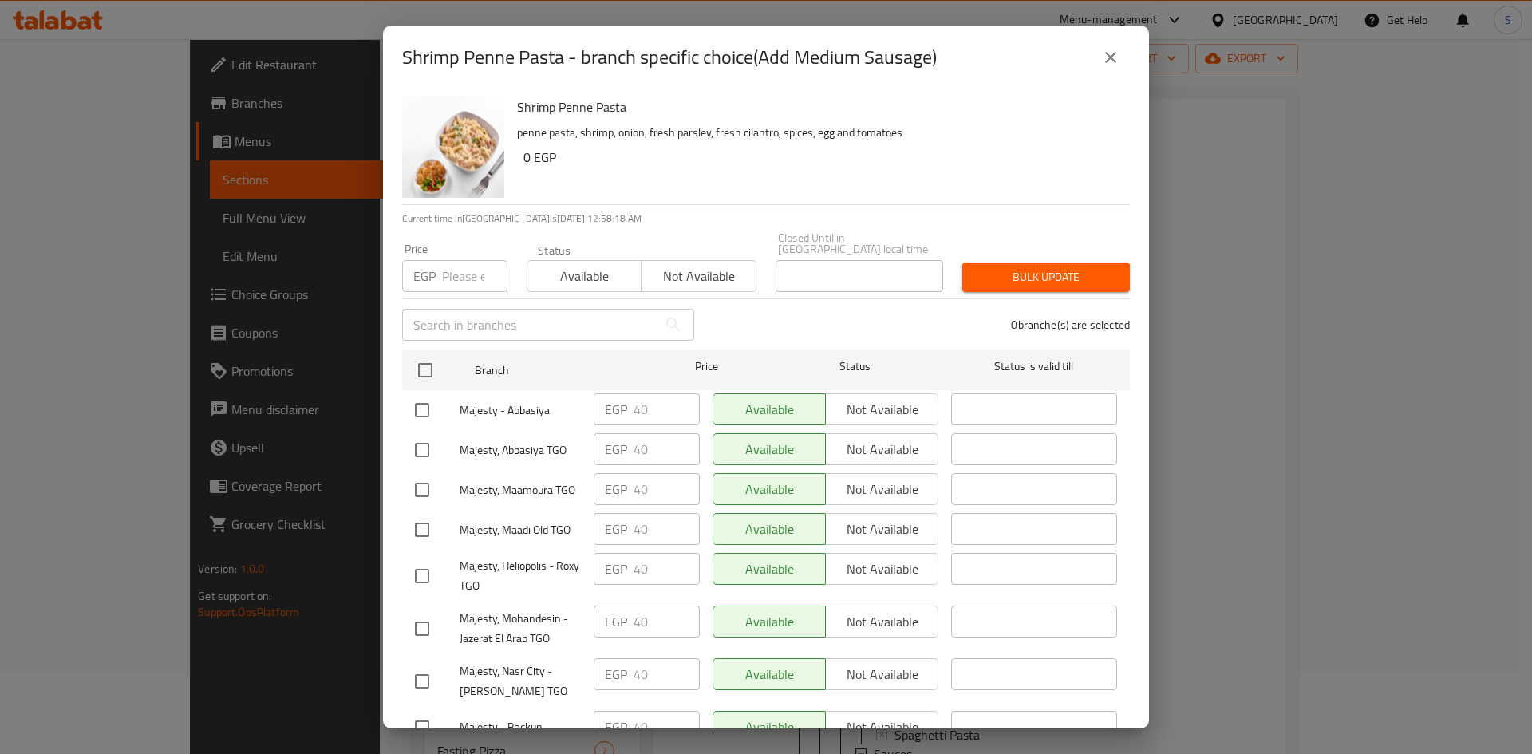
click at [1113, 49] on icon "close" at bounding box center [1110, 57] width 19 height 19
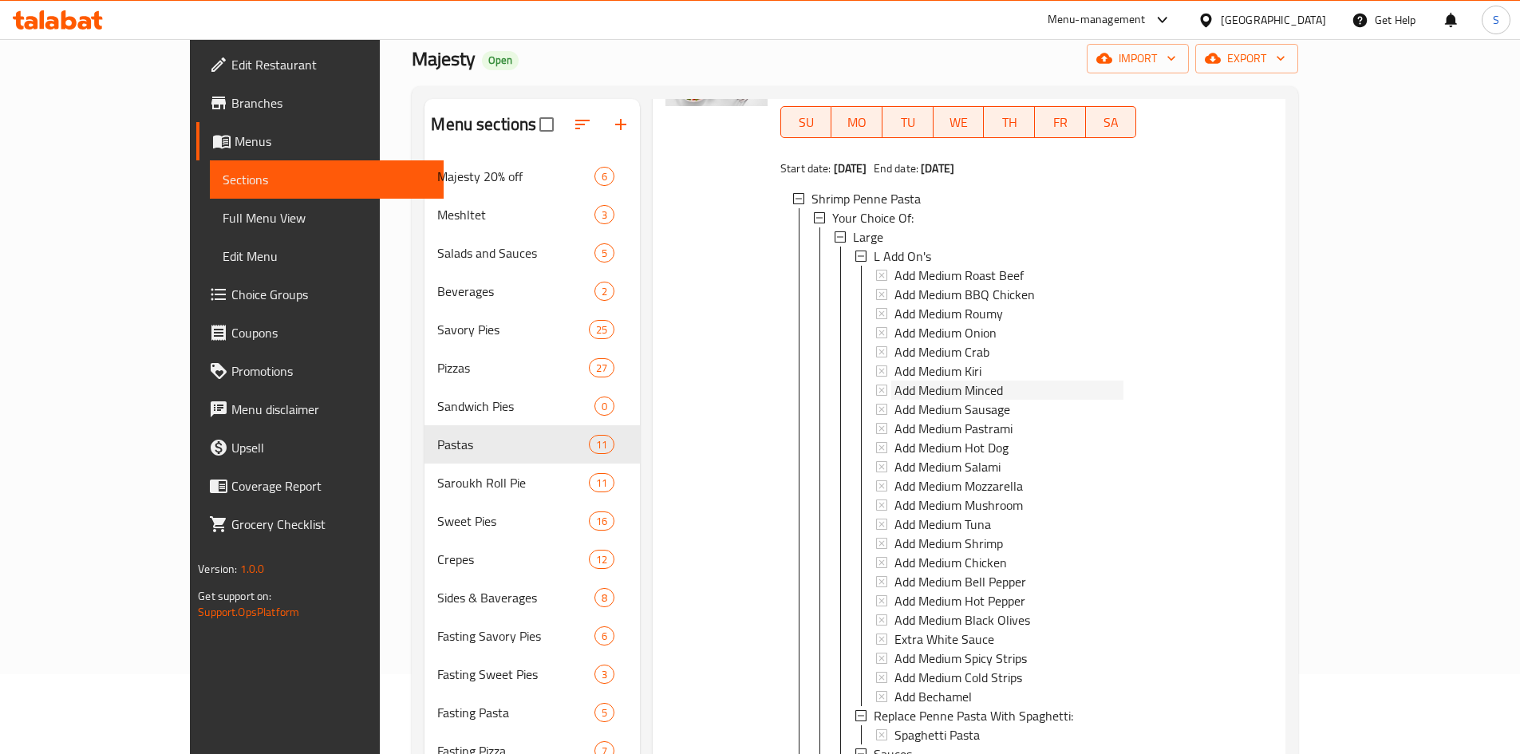
click at [921, 381] on span "Add Medium Minced" at bounding box center [948, 390] width 108 height 19
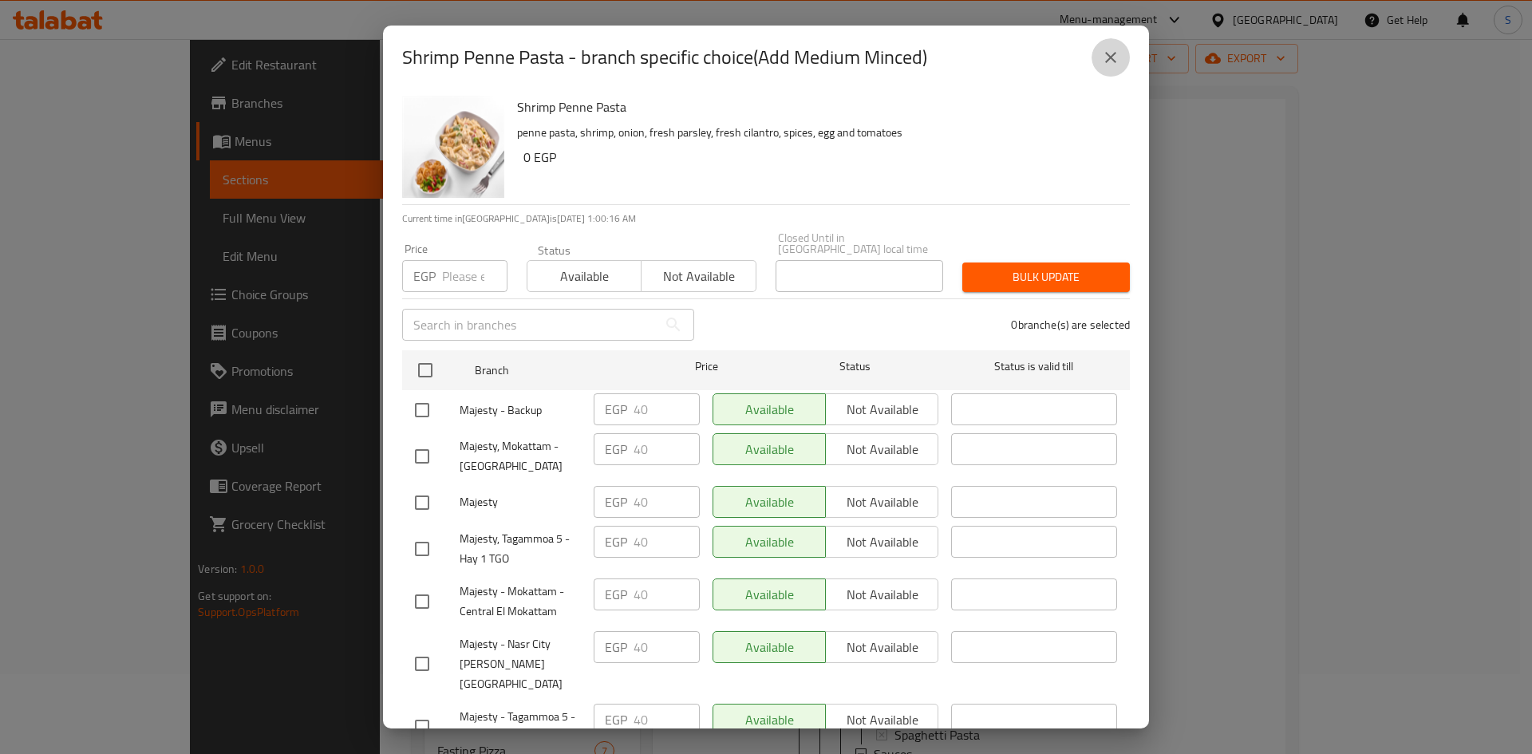
click at [1105, 66] on icon "close" at bounding box center [1110, 57] width 19 height 19
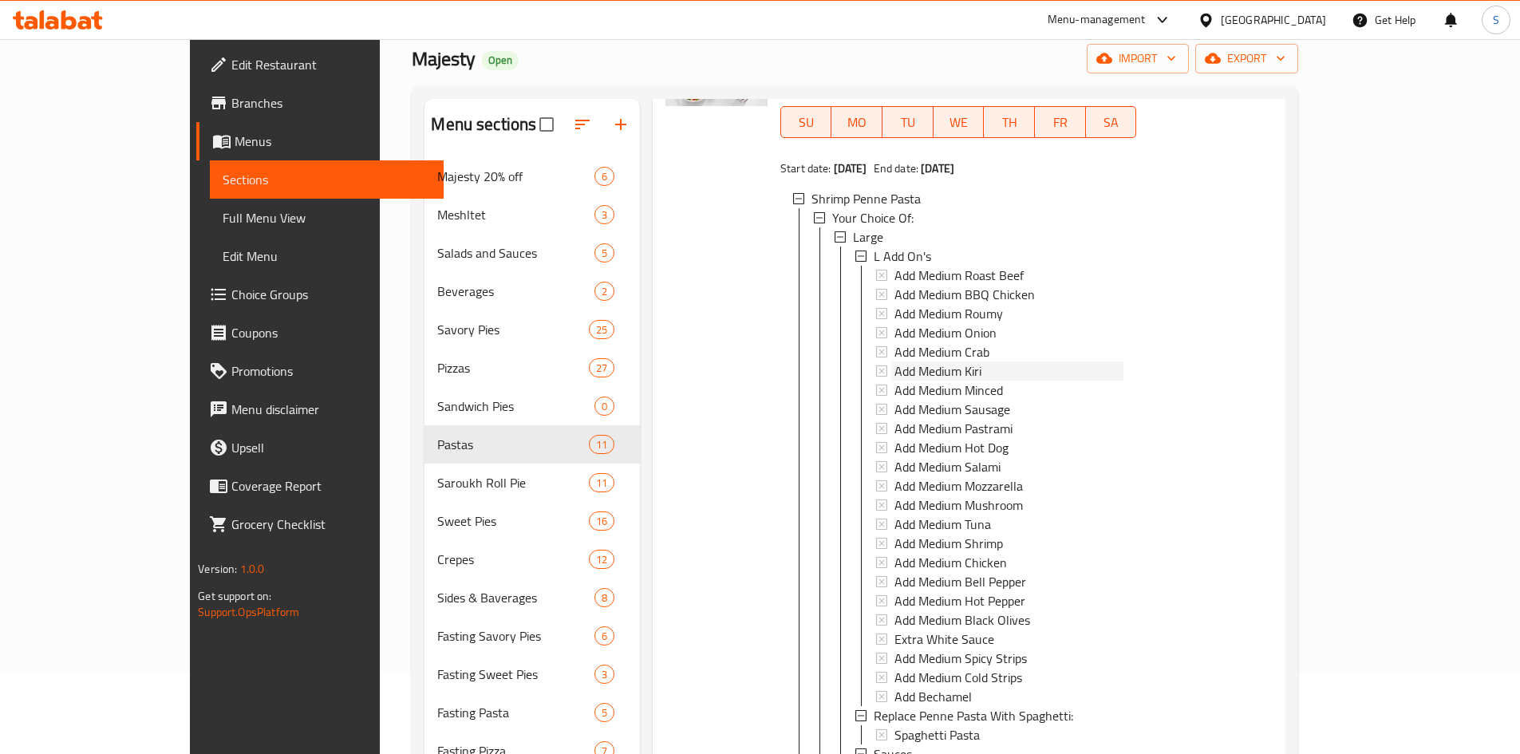
click at [982, 361] on div "Add Medium Kiri" at bounding box center [1008, 370] width 229 height 19
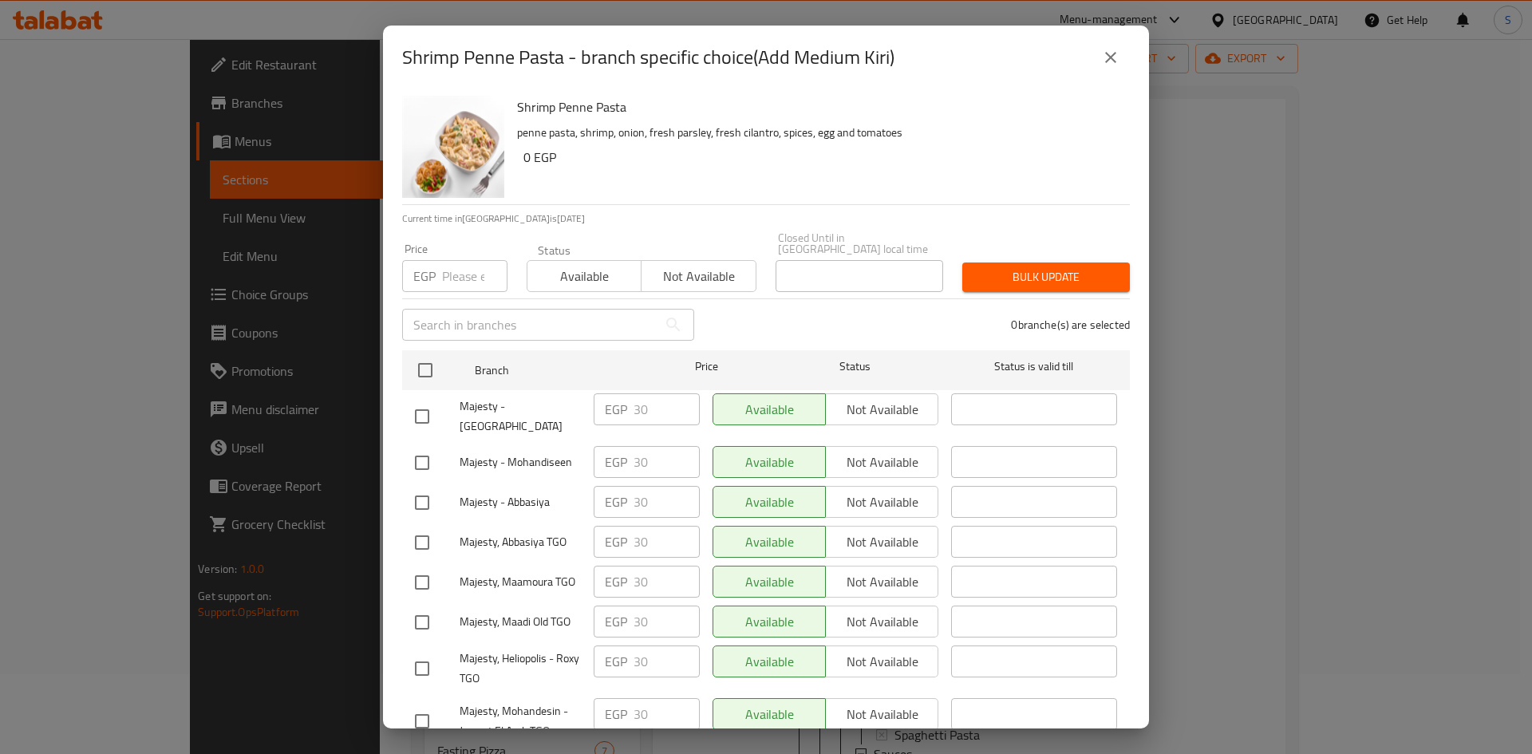
click at [1117, 44] on button "close" at bounding box center [1110, 57] width 38 height 38
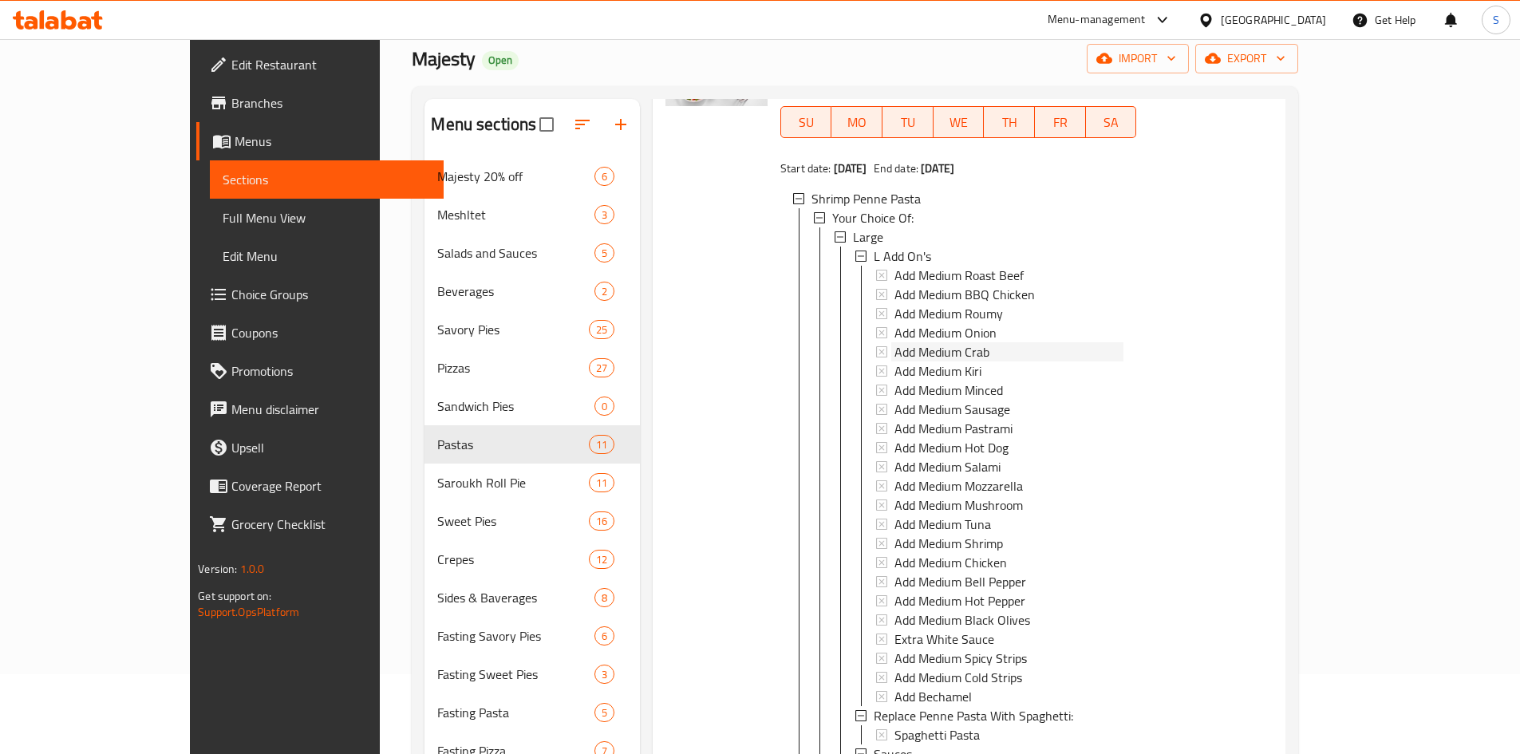
click at [929, 342] on span "Add Medium Crab" at bounding box center [941, 351] width 95 height 19
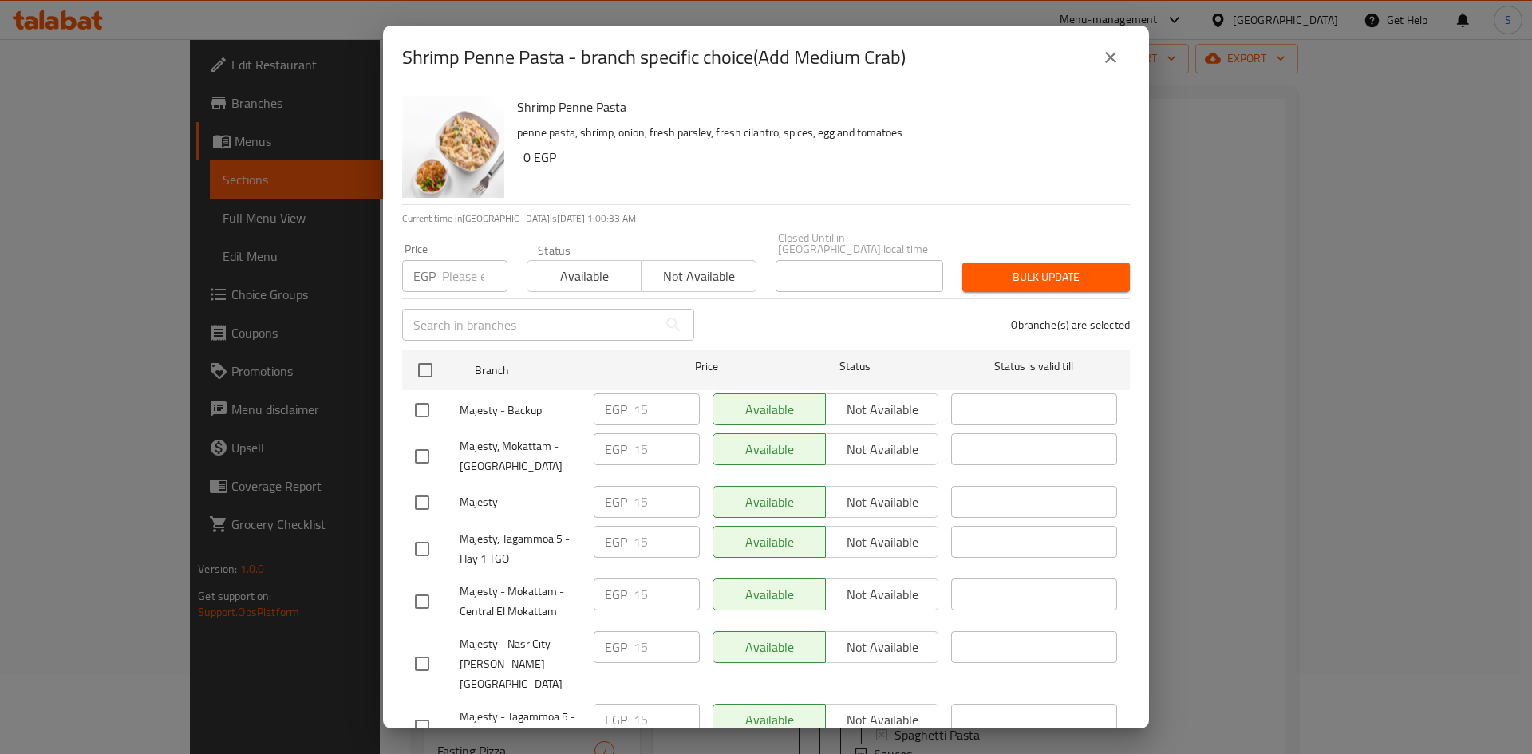
click at [1107, 64] on icon "close" at bounding box center [1110, 57] width 19 height 19
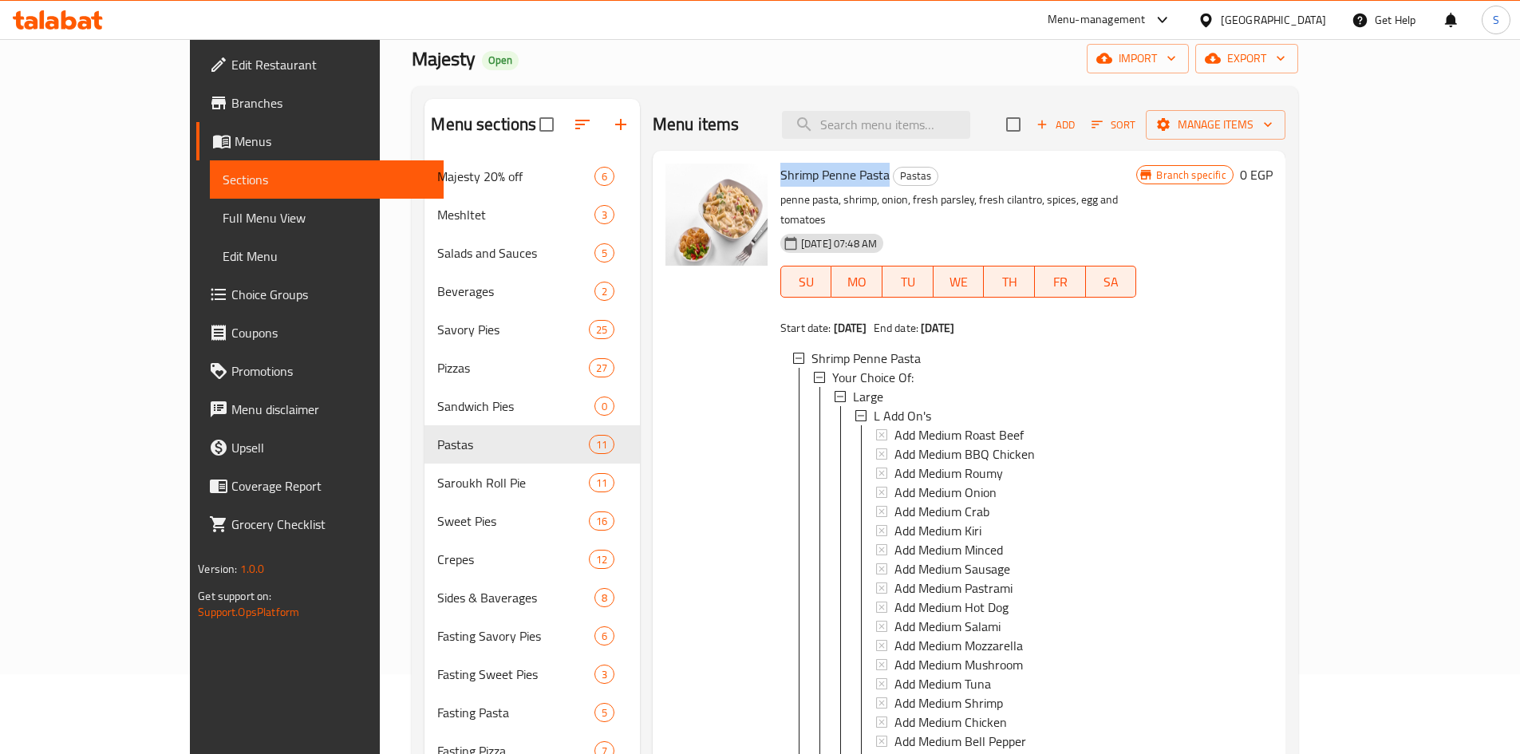
drag, startPoint x: 731, startPoint y: 171, endPoint x: 841, endPoint y: 180, distance: 110.5
click at [841, 180] on div "Shrimp Penne Pasta Pastas penne pasta, shrimp, onion, fresh parsley, fresh cila…" at bounding box center [958, 568] width 369 height 823
copy span "Shrimp Penne Pasta"
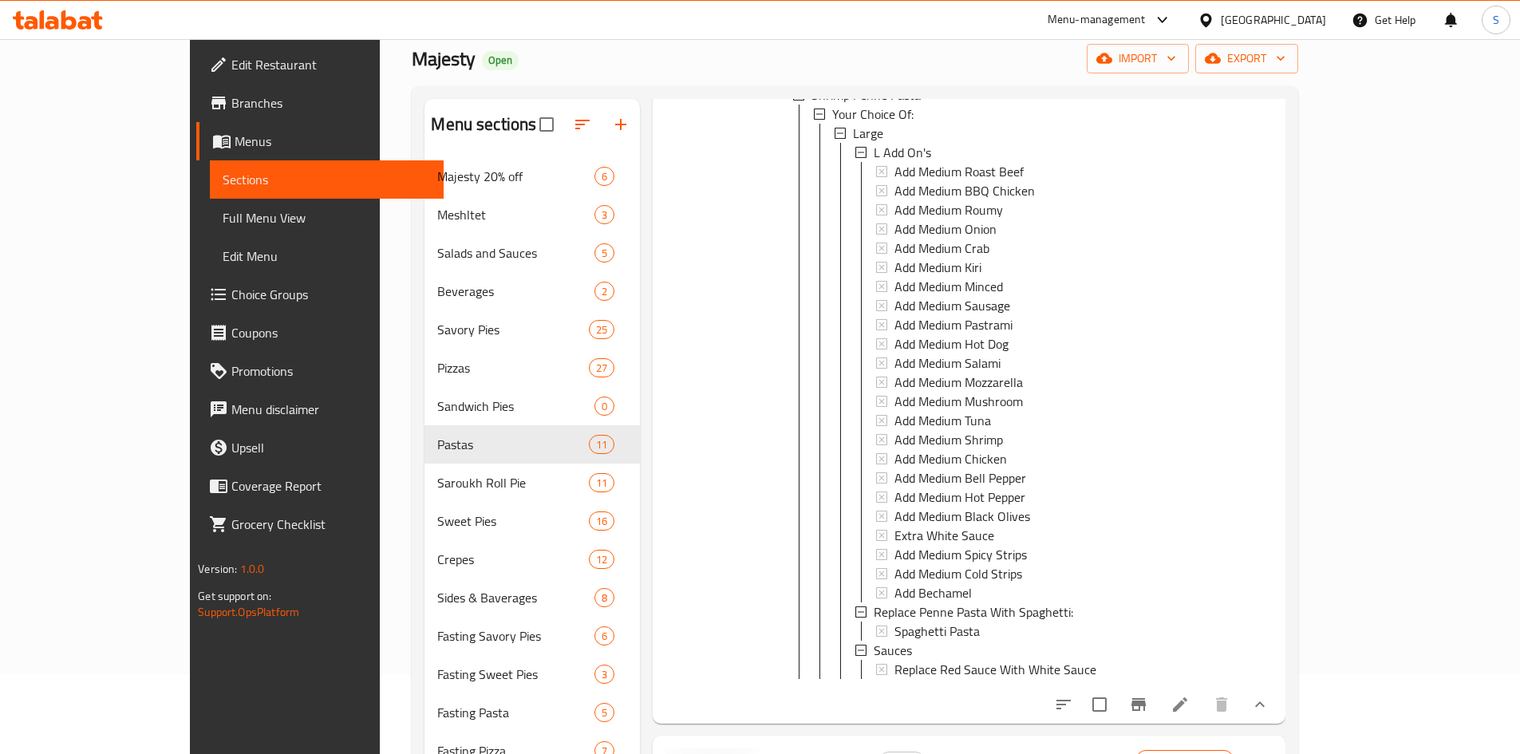
scroll to position [479, 0]
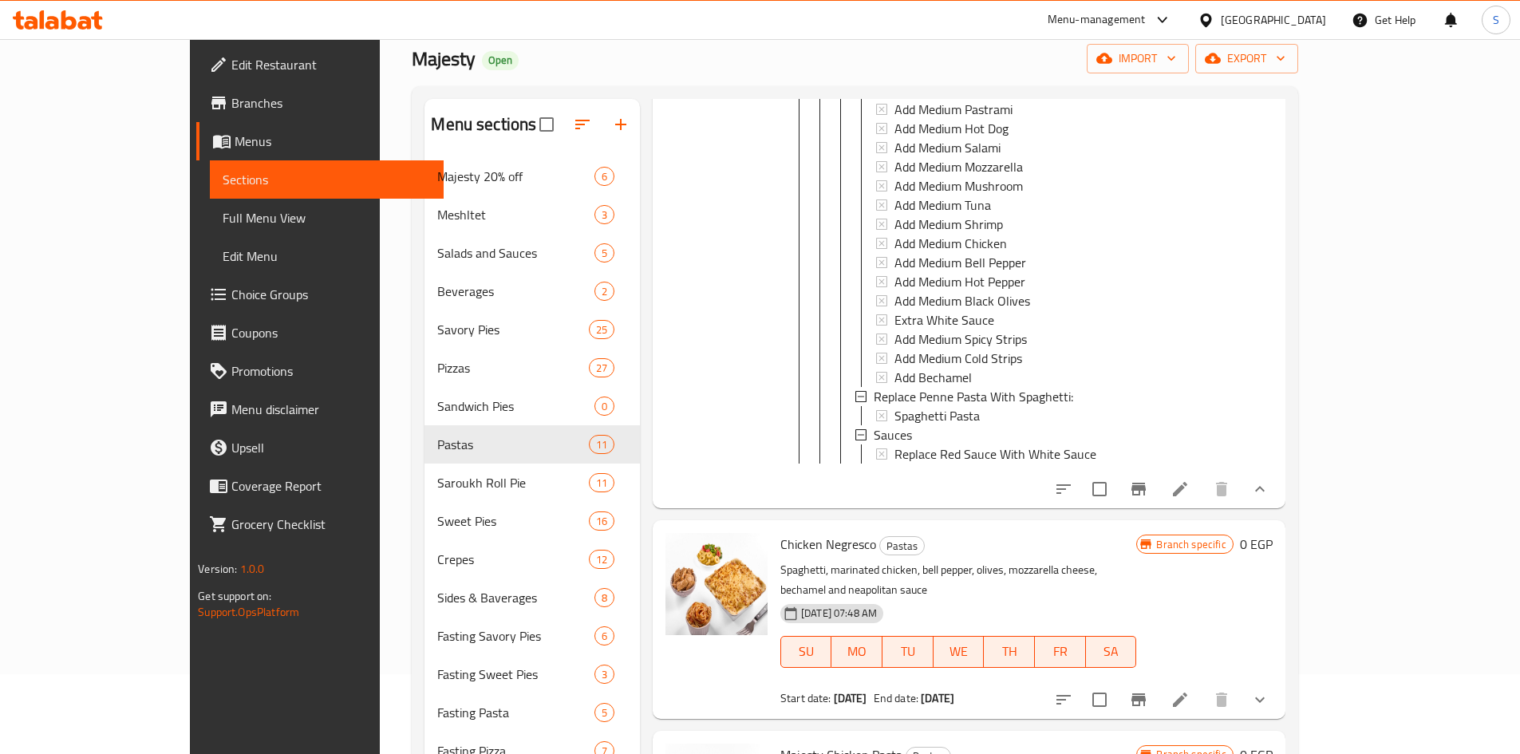
click at [659, 293] on div at bounding box center [716, 89] width 115 height 823
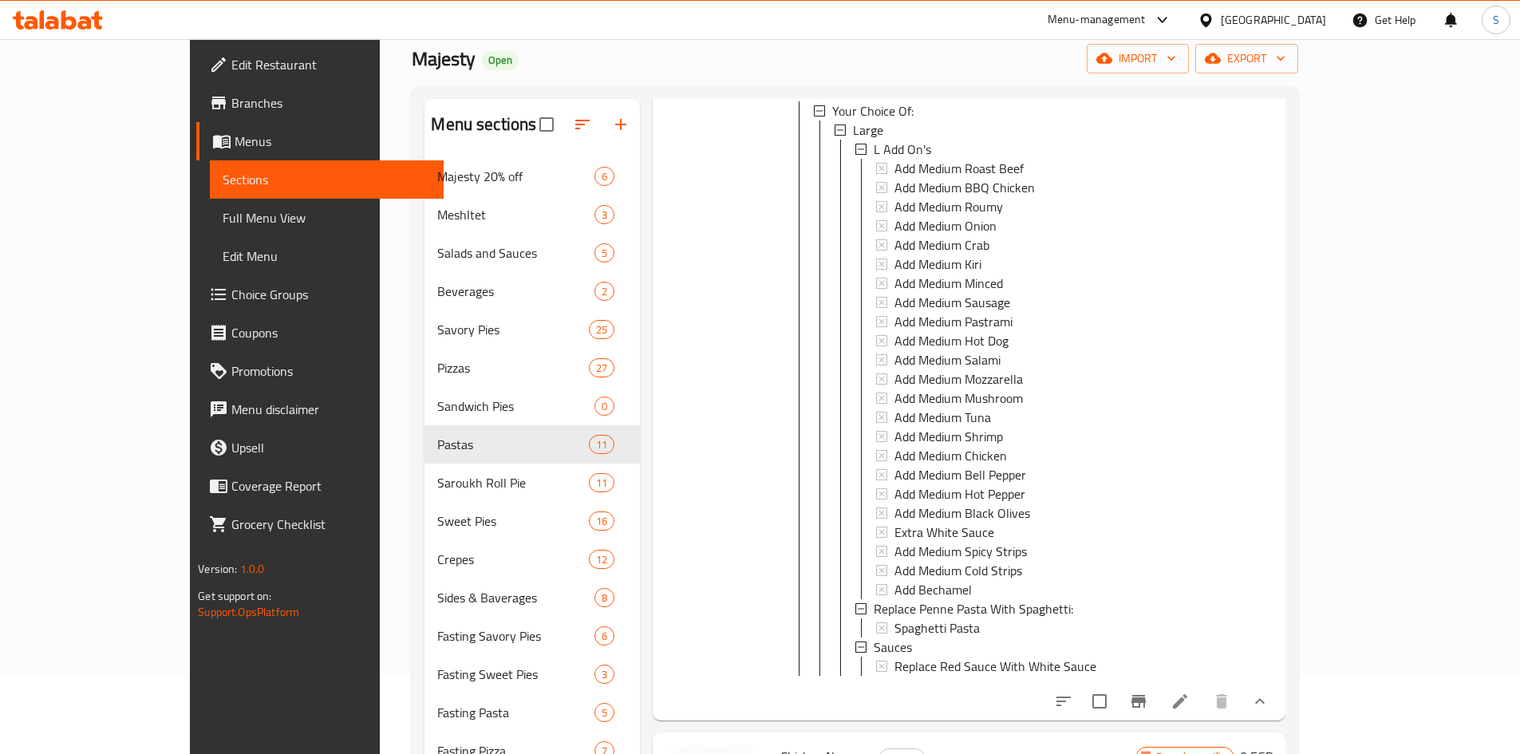
scroll to position [239, 0]
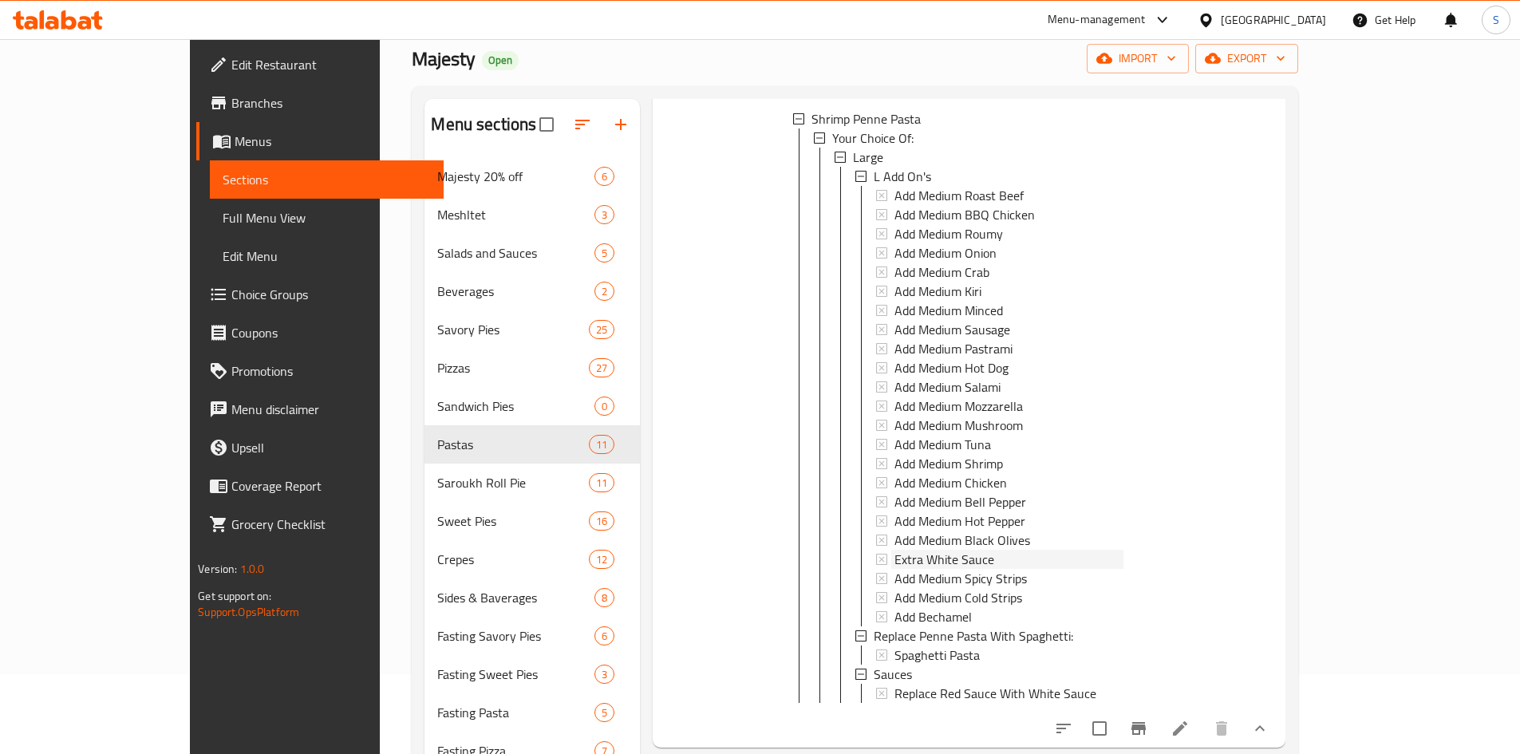
click at [931, 550] on span "Extra White Sauce" at bounding box center [944, 559] width 100 height 19
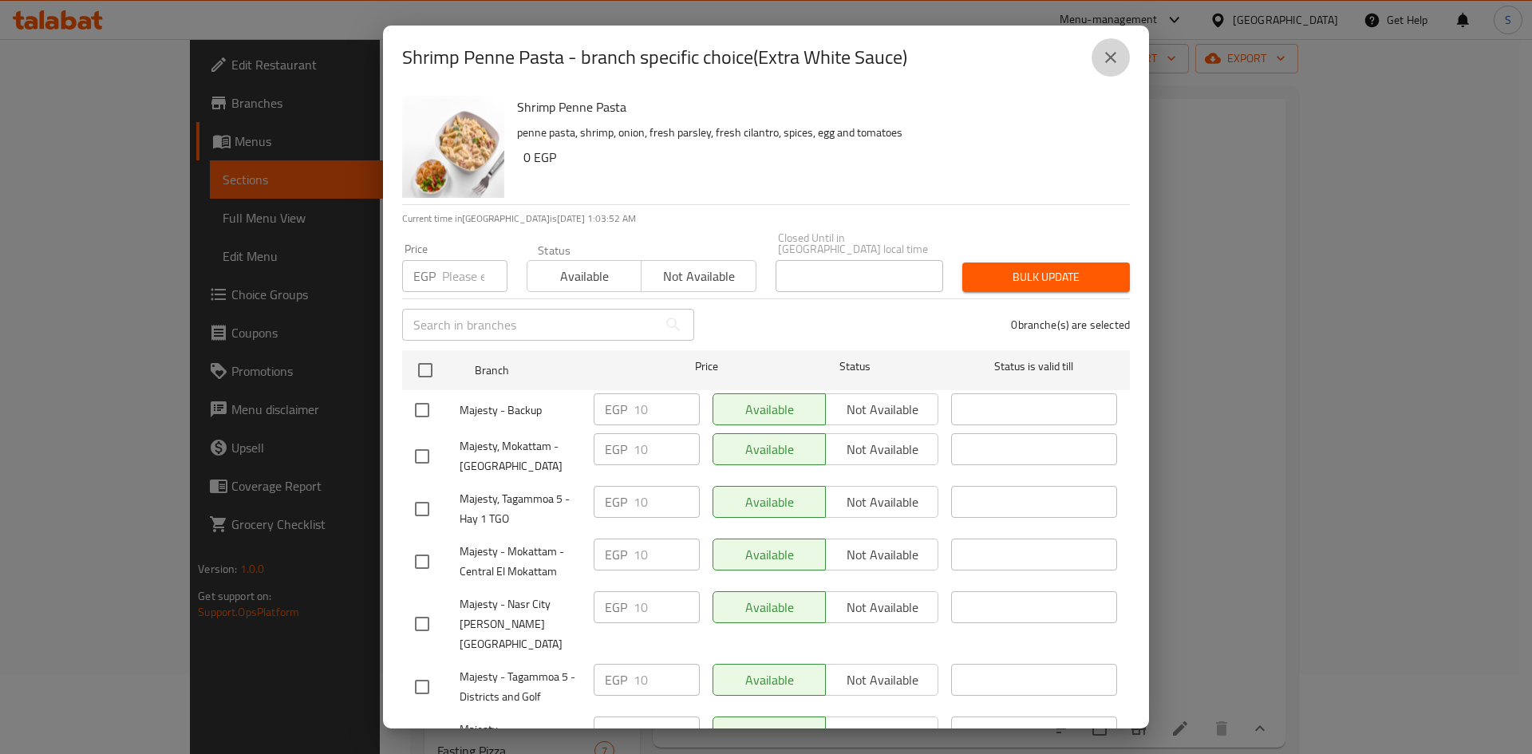
click at [1114, 61] on icon "close" at bounding box center [1110, 57] width 11 height 11
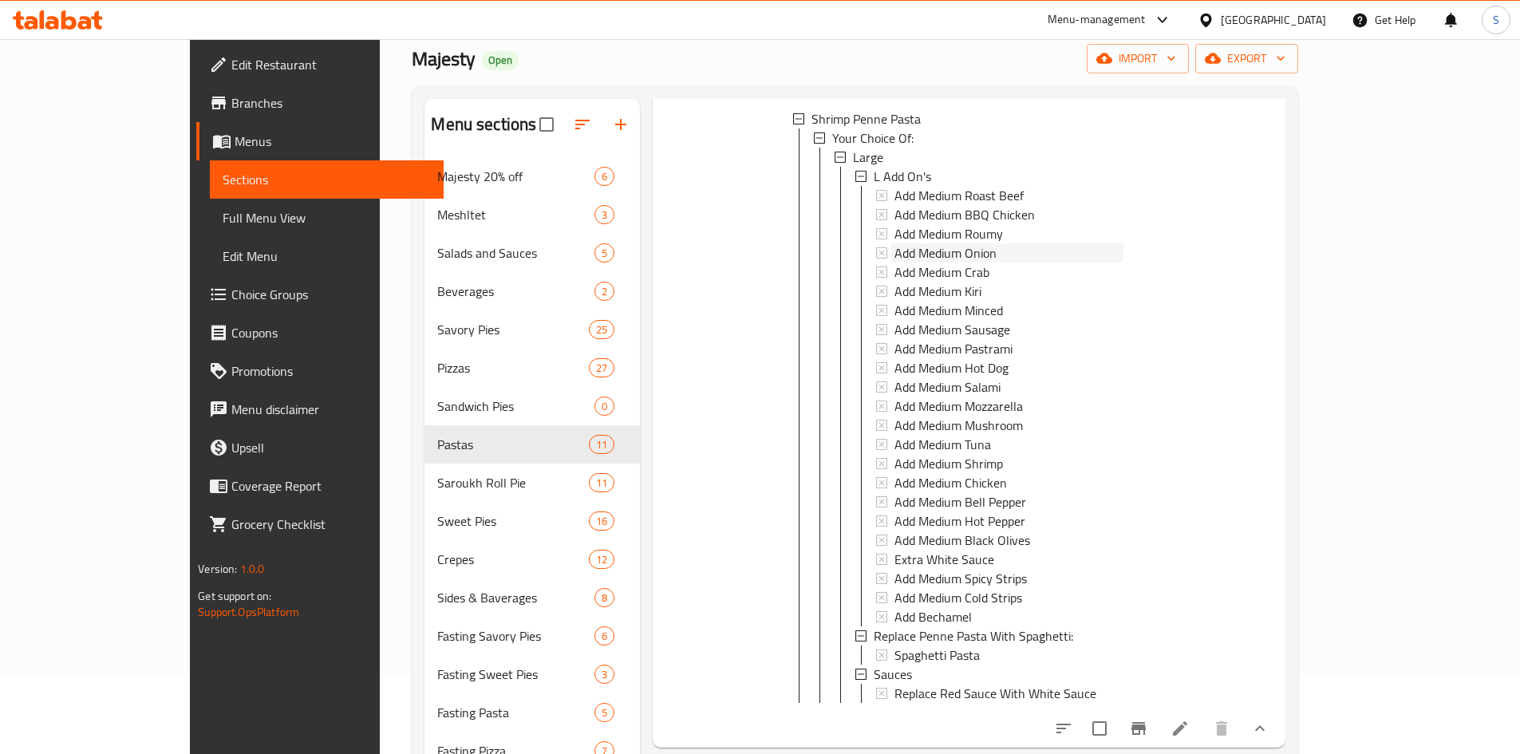
click at [904, 243] on span "Add Medium Onion" at bounding box center [945, 252] width 102 height 19
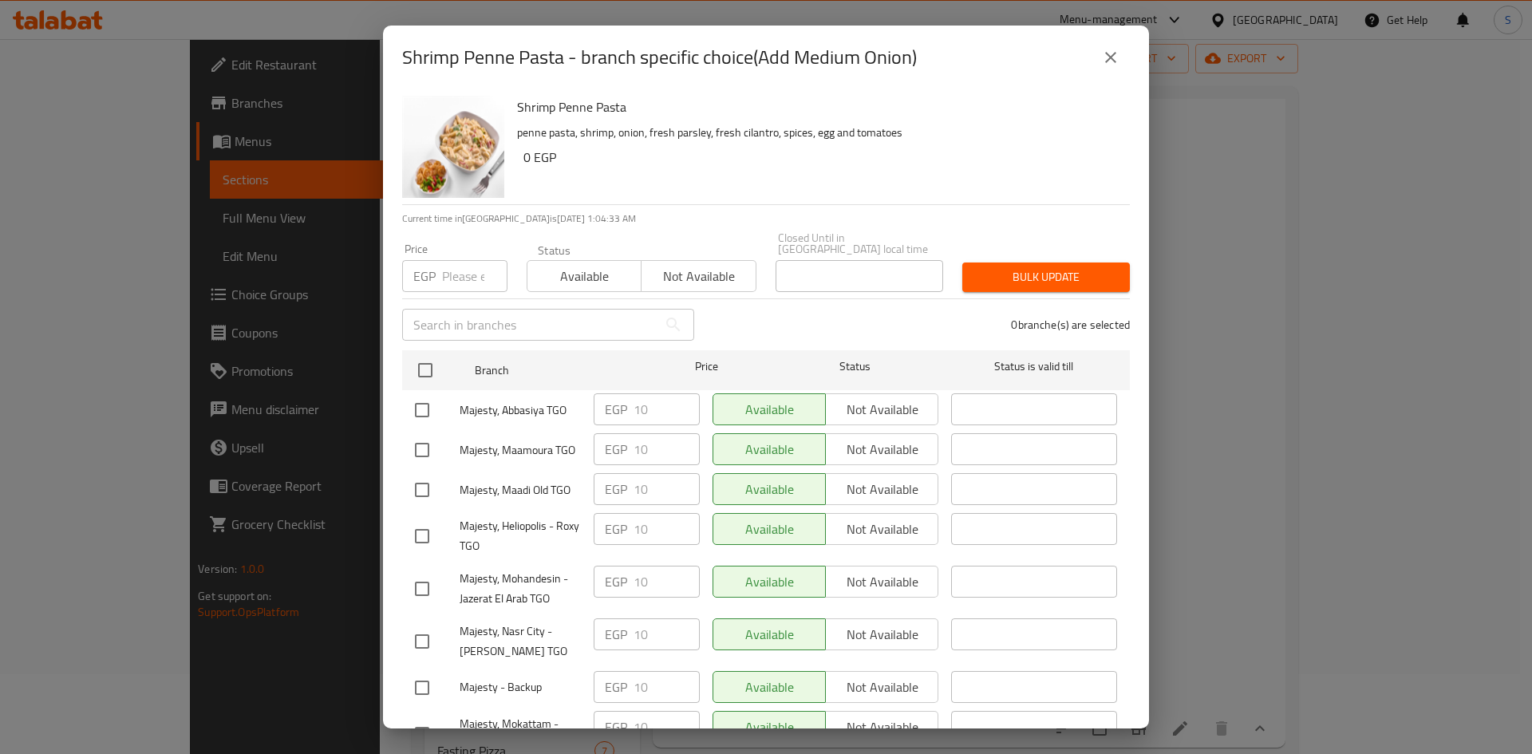
click at [1084, 53] on div "Shrimp Penne Pasta - branch specific choice(Add Medium Onion)" at bounding box center [766, 57] width 728 height 38
click at [1127, 52] on button "close" at bounding box center [1110, 57] width 38 height 38
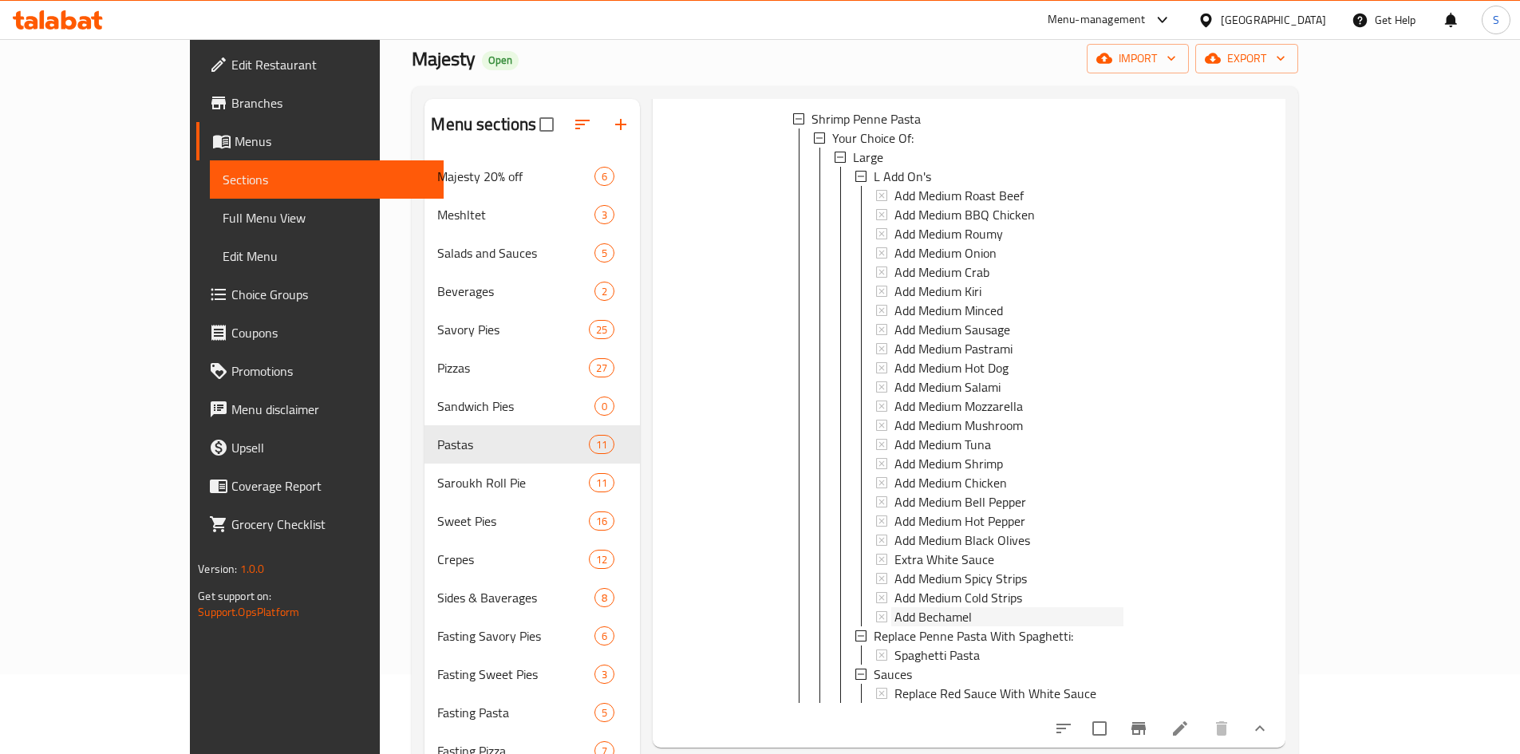
click at [950, 607] on div "Add Bechamel" at bounding box center [1008, 616] width 229 height 19
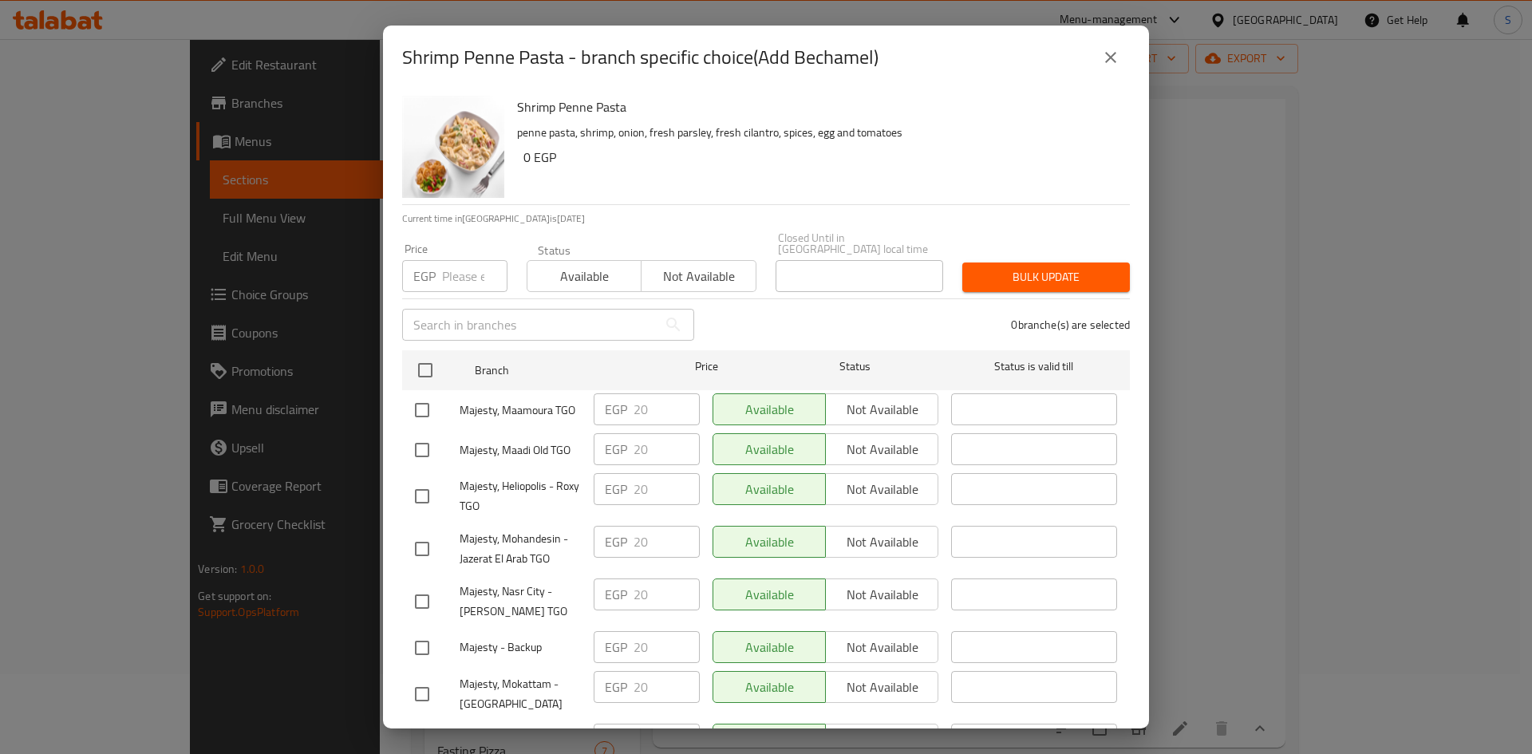
click at [1099, 55] on button "close" at bounding box center [1110, 57] width 38 height 38
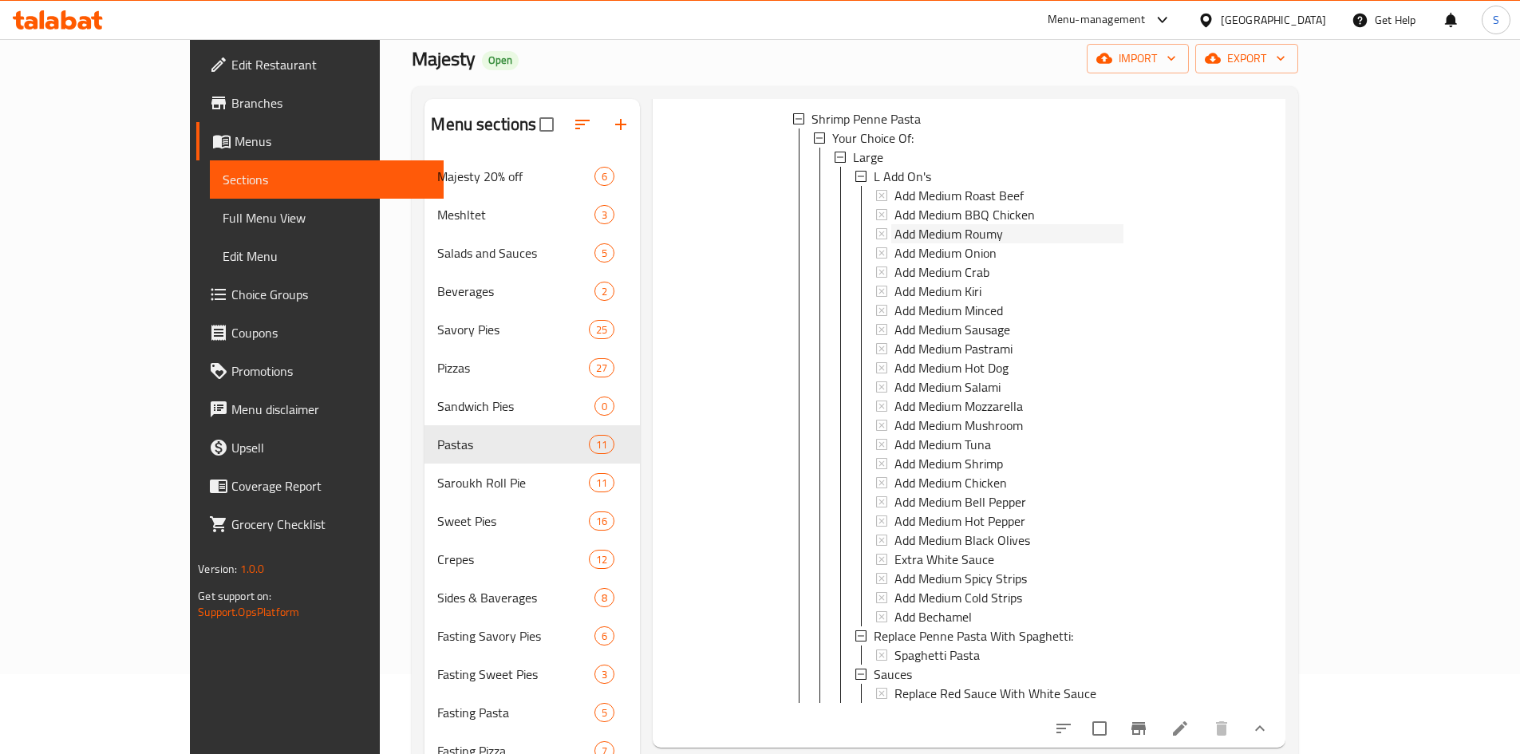
click at [944, 224] on span "Add Medium Roumy" at bounding box center [948, 233] width 108 height 19
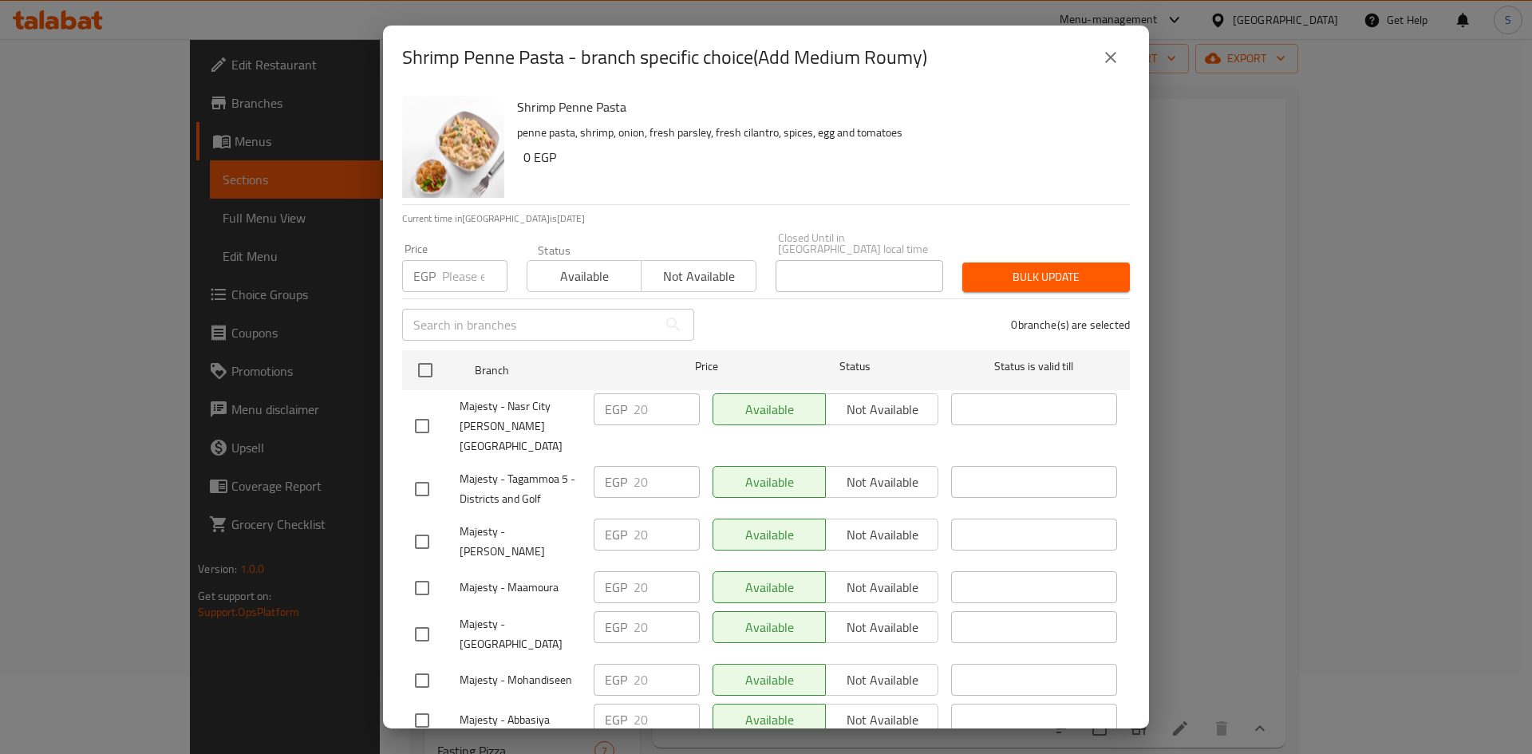
click at [1103, 65] on icon "close" at bounding box center [1110, 57] width 19 height 19
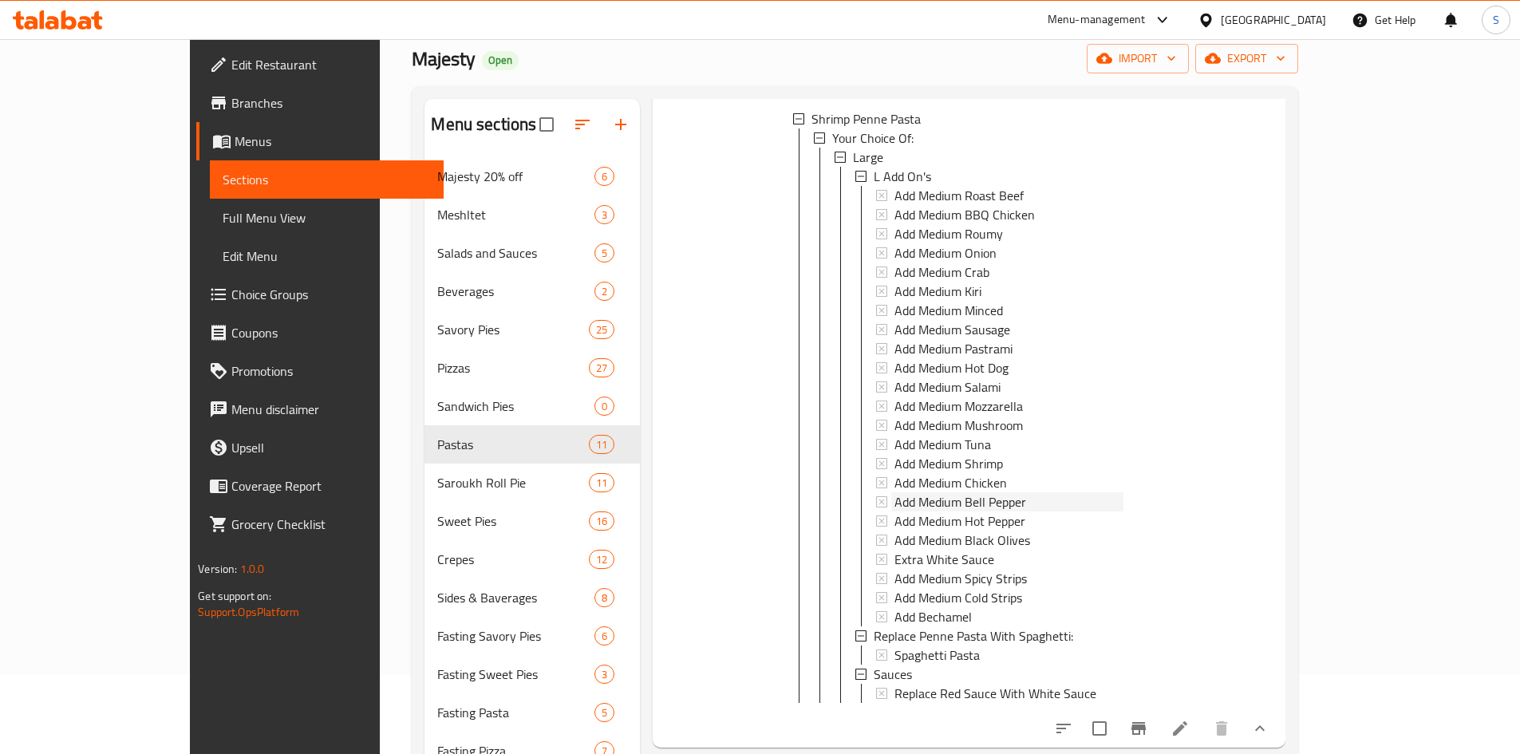
click at [961, 492] on span "Add Medium Bell Pepper" at bounding box center [960, 501] width 132 height 19
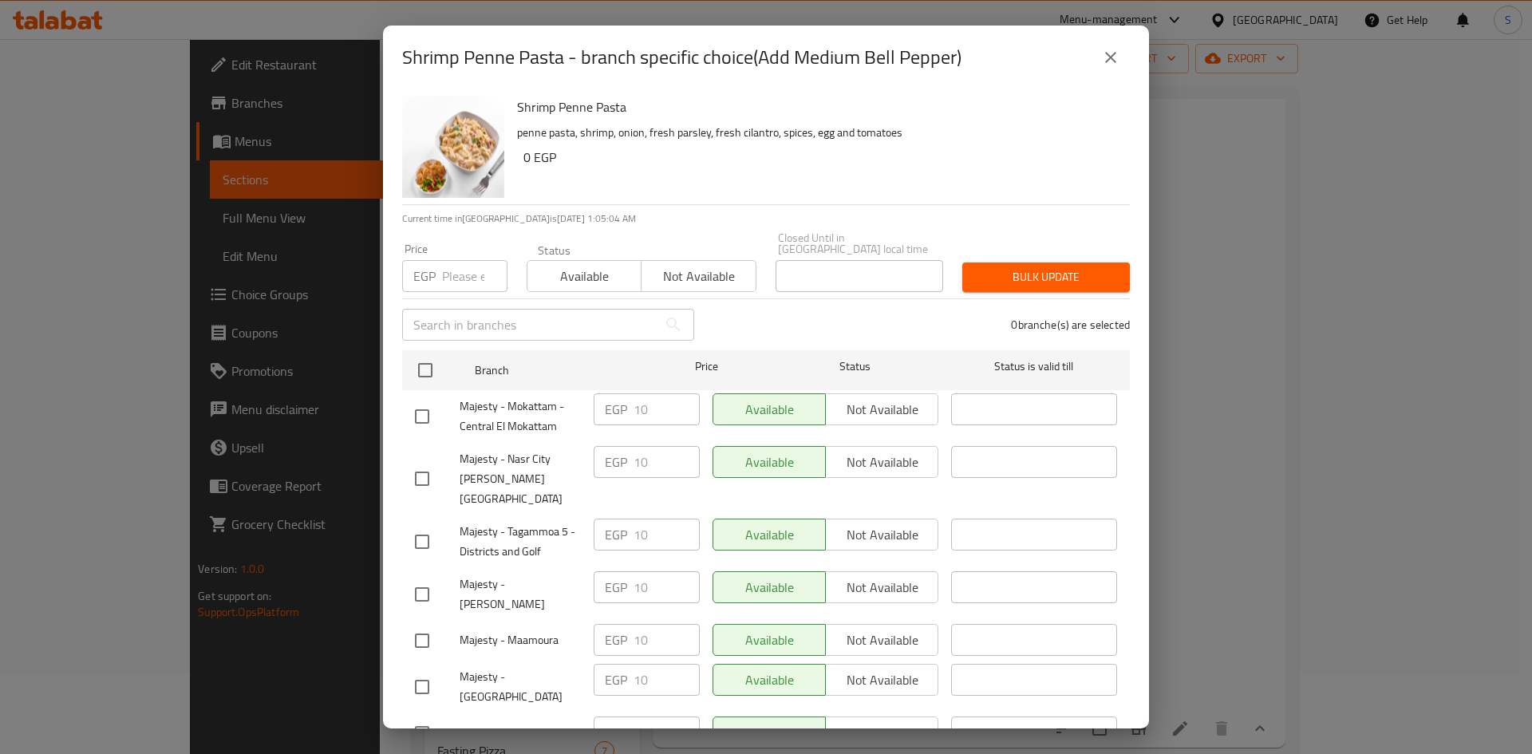
click at [1116, 49] on icon "close" at bounding box center [1110, 57] width 19 height 19
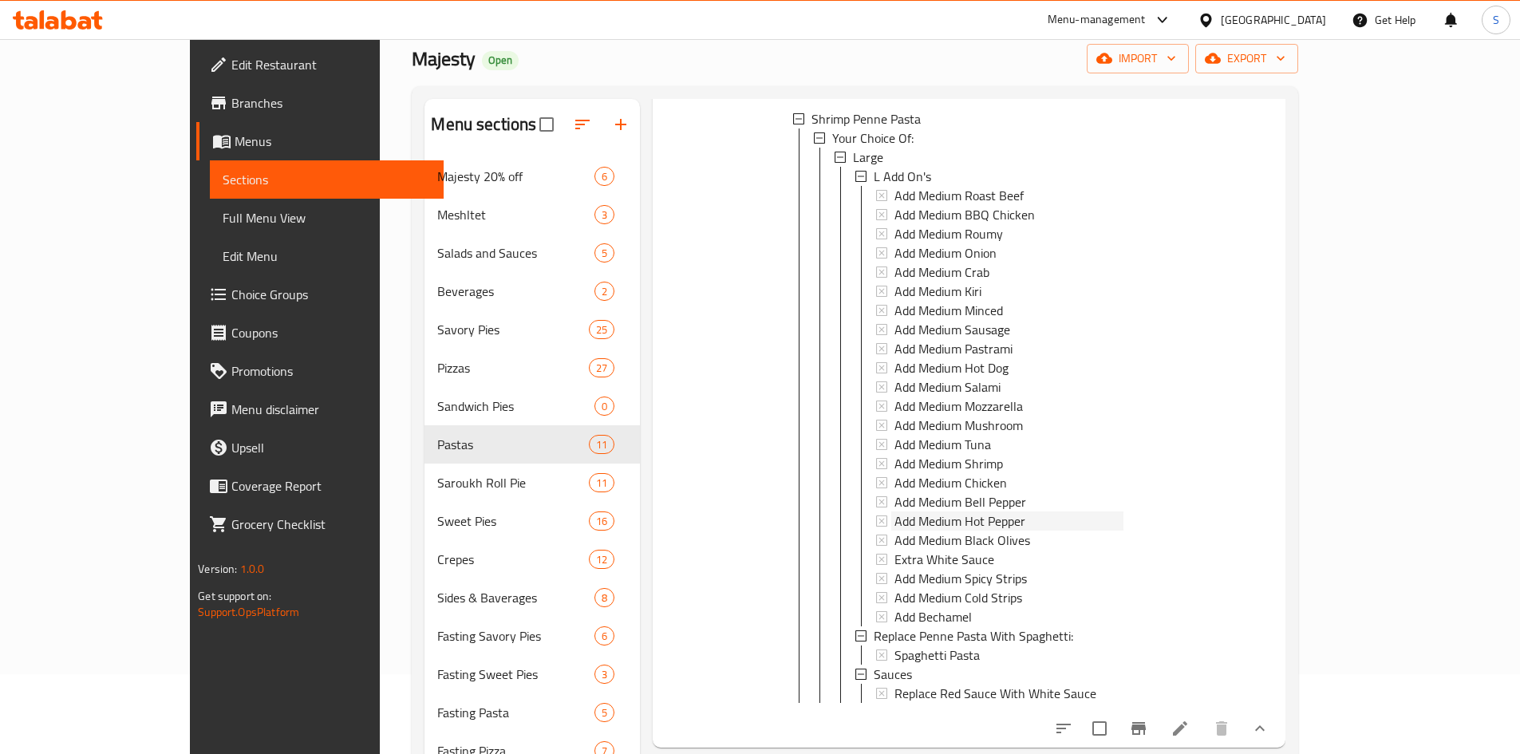
click at [941, 511] on span "Add Medium Hot Pepper" at bounding box center [959, 520] width 131 height 19
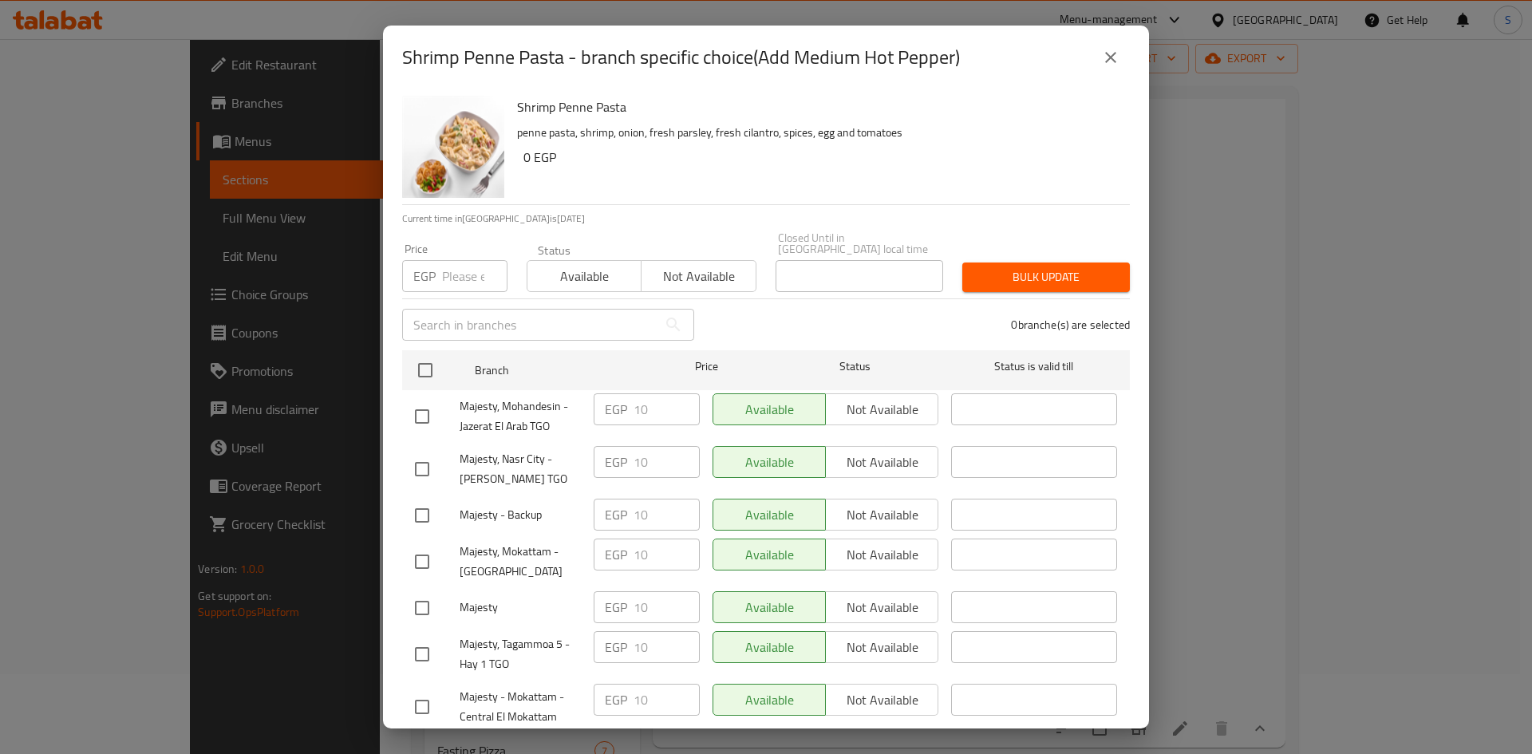
click at [1107, 65] on icon "close" at bounding box center [1110, 57] width 19 height 19
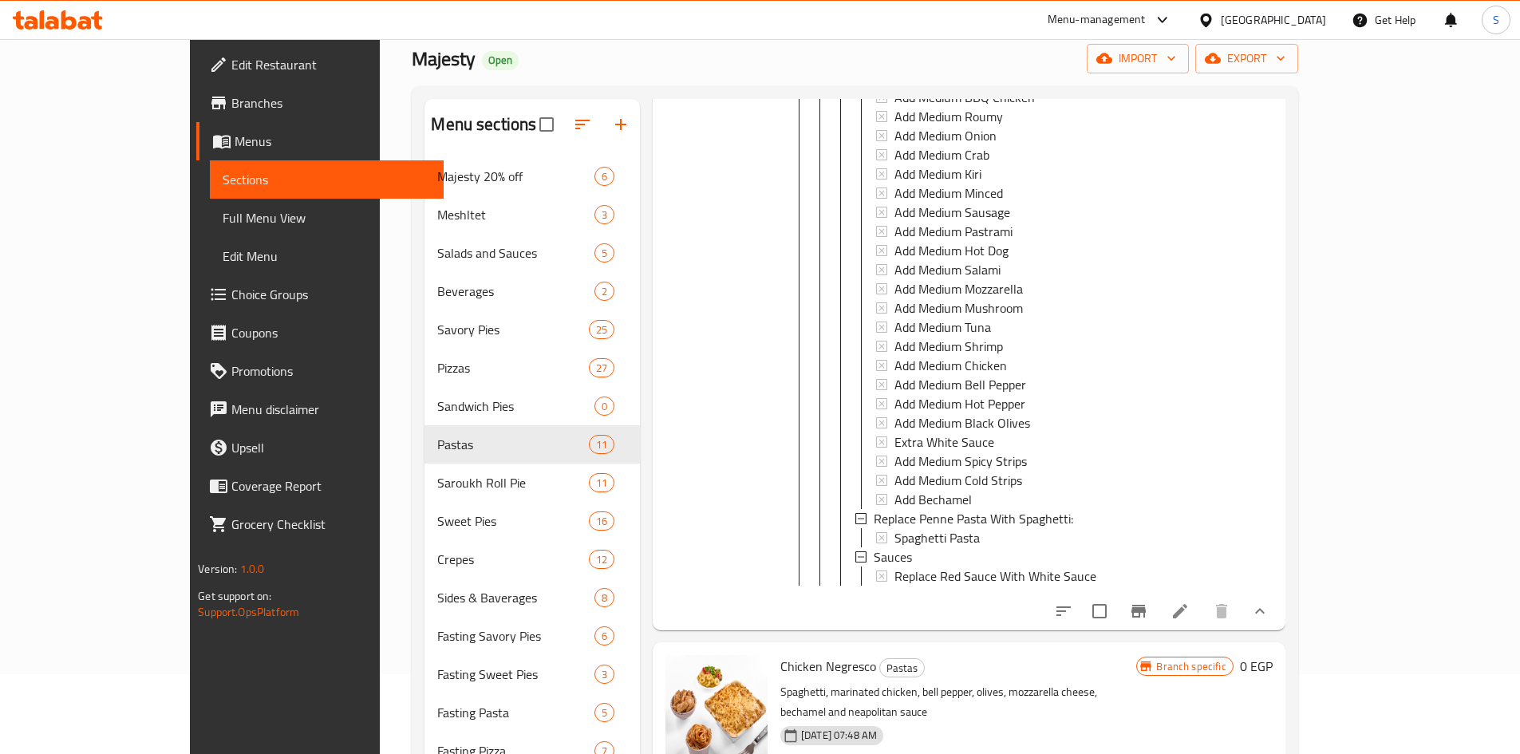
scroll to position [558, 0]
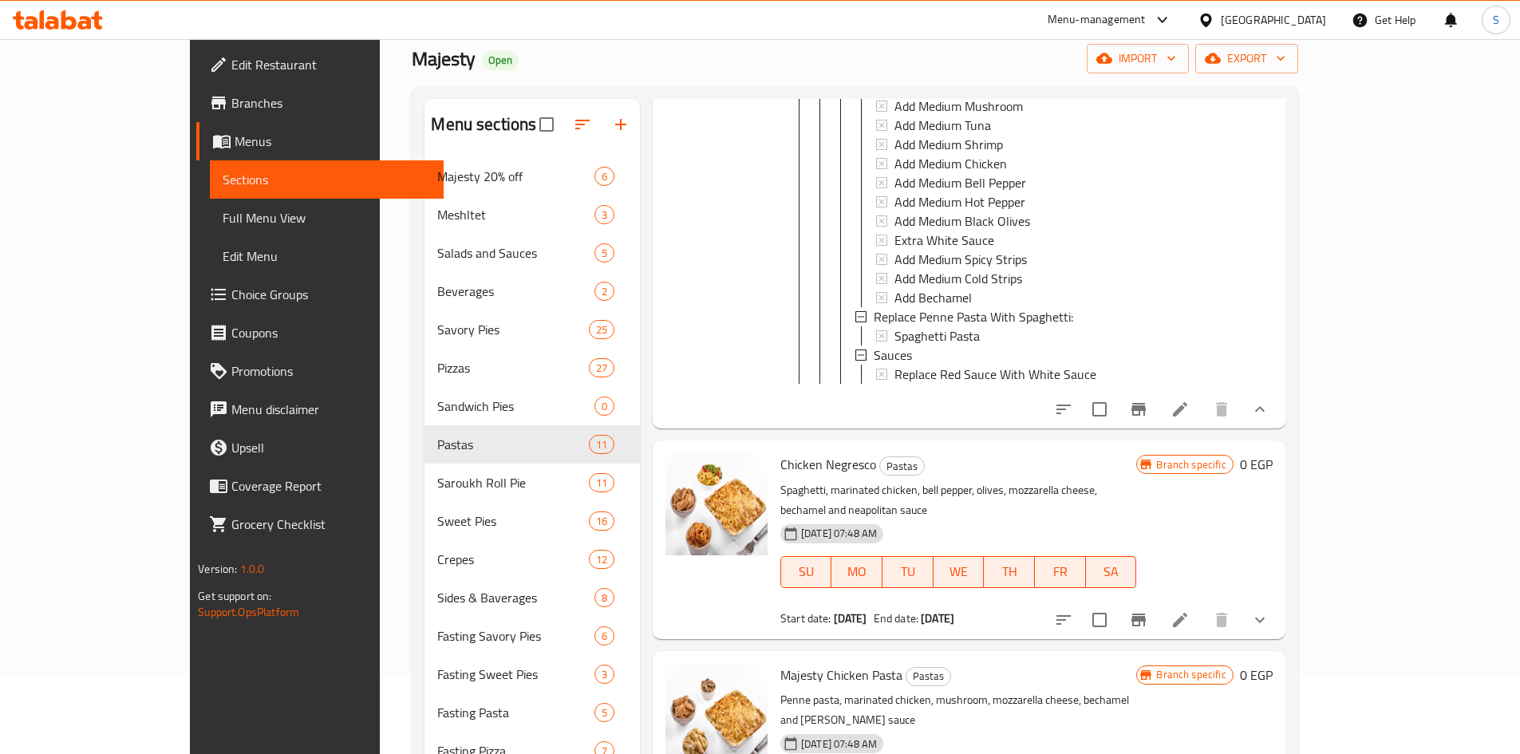
click at [1269, 610] on icon "show more" at bounding box center [1259, 619] width 19 height 19
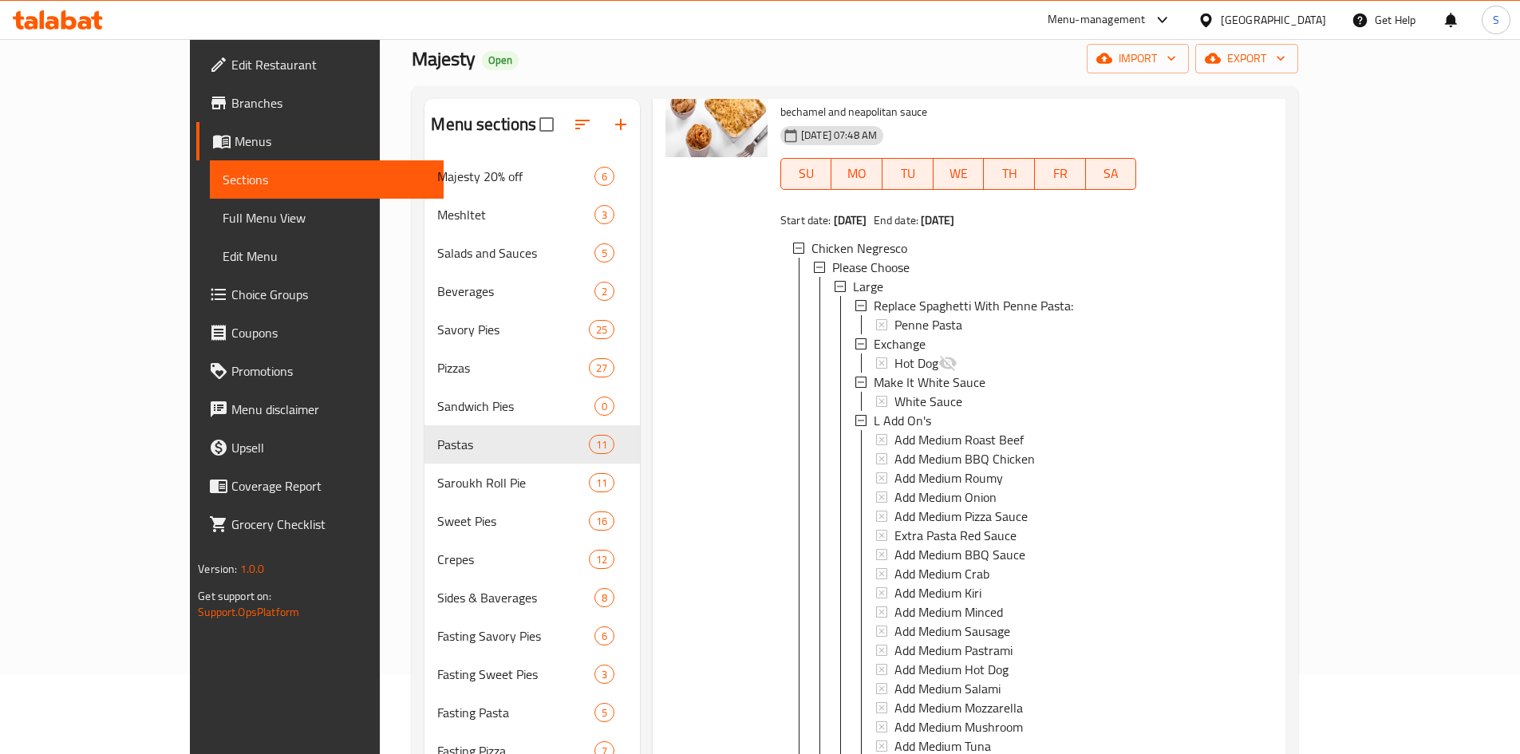
scroll to position [957, 0]
click at [920, 429] on span "Add Medium Roast Beef" at bounding box center [958, 438] width 129 height 19
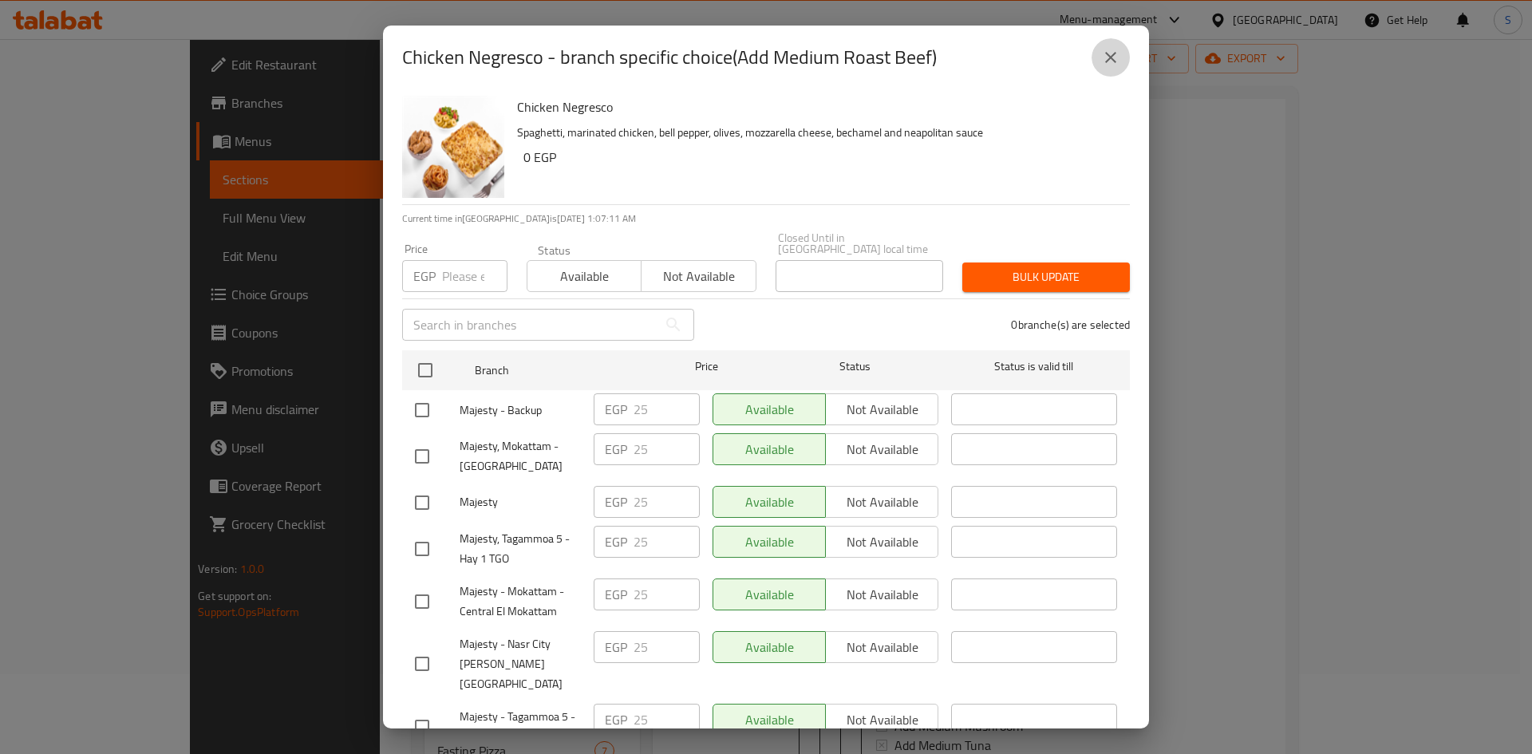
click at [1110, 57] on icon "close" at bounding box center [1110, 57] width 11 height 11
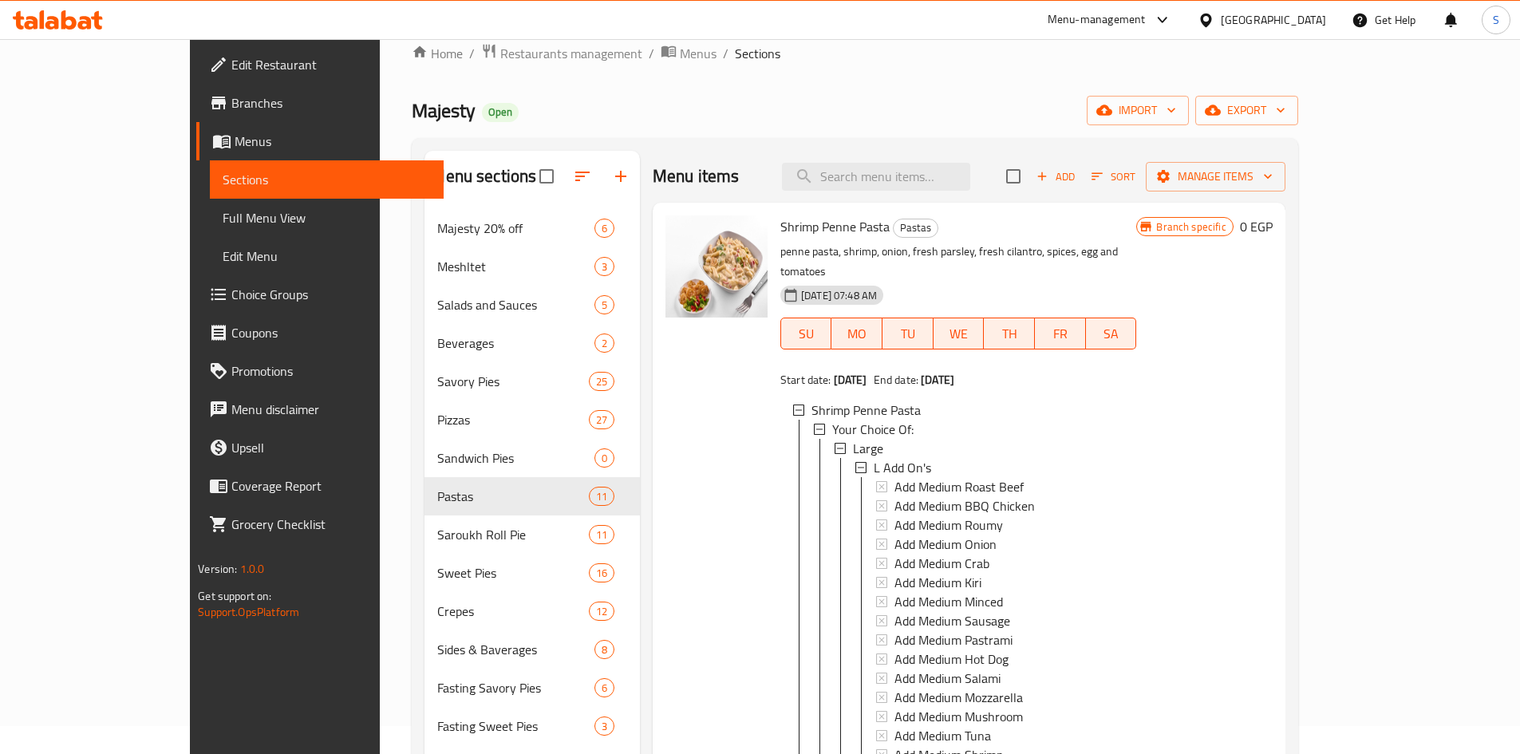
scroll to position [0, 0]
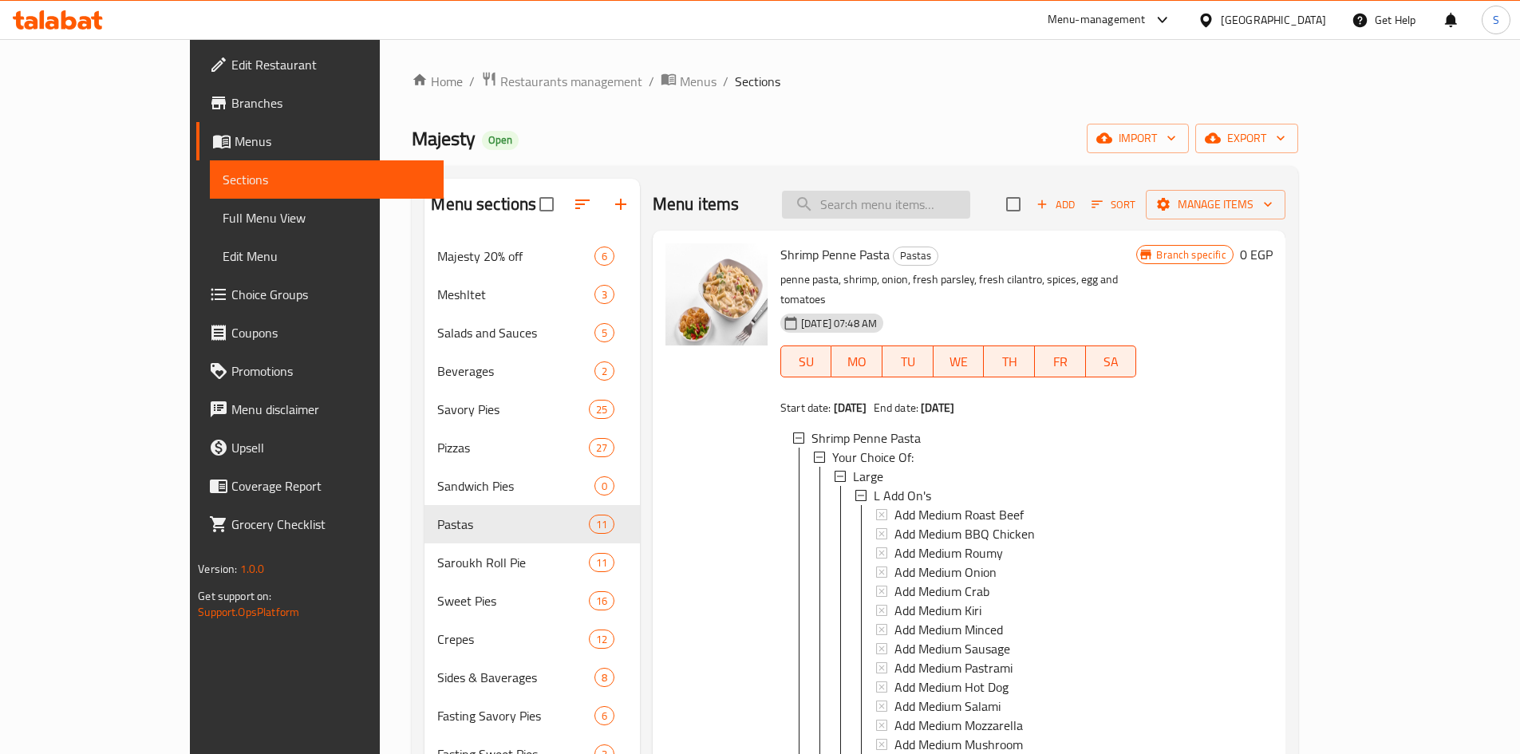
click at [970, 213] on input "search" at bounding box center [876, 205] width 188 height 28
paste input "Supreme Pizza"
type input "Supreme Pizza"
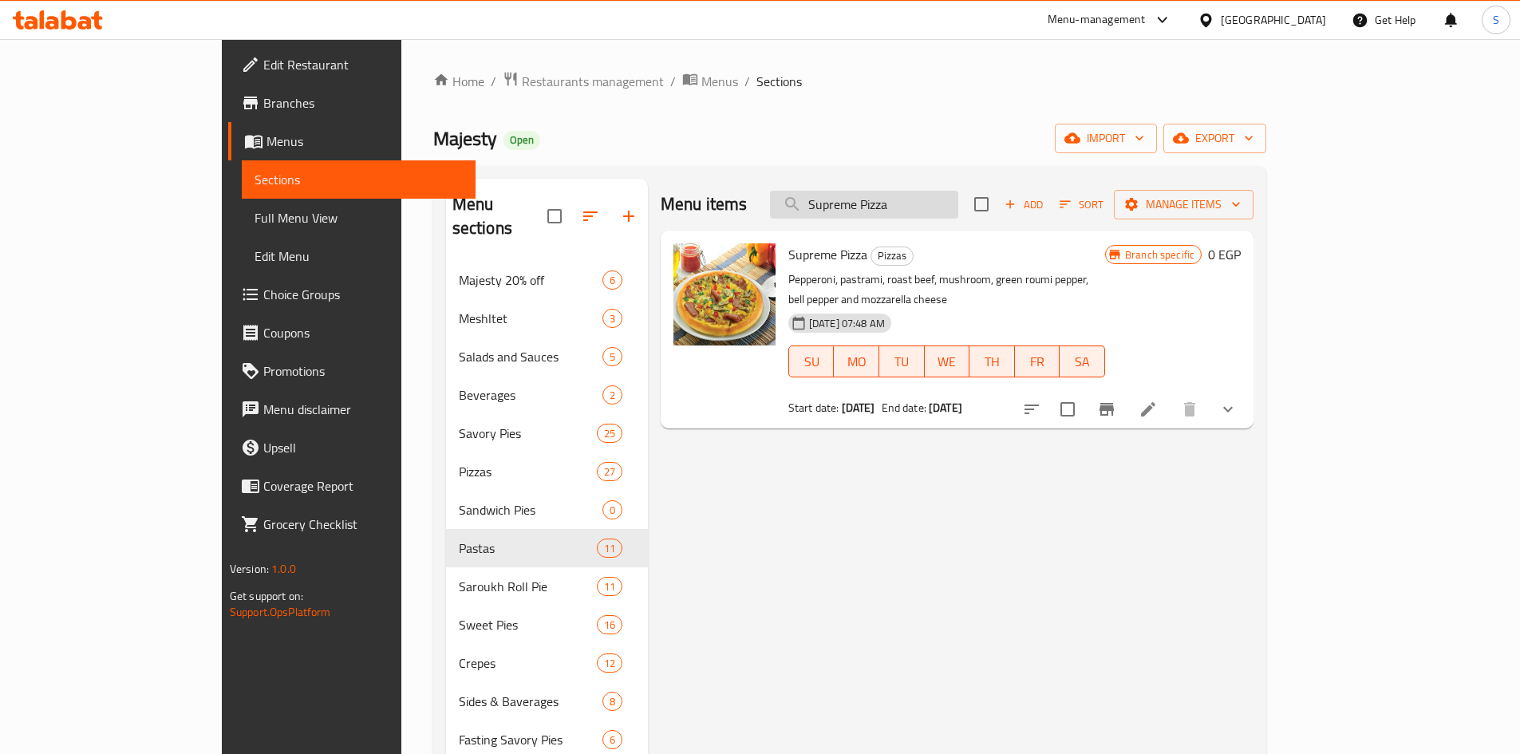
click at [958, 205] on input "Supreme Pizza" at bounding box center [864, 205] width 188 height 28
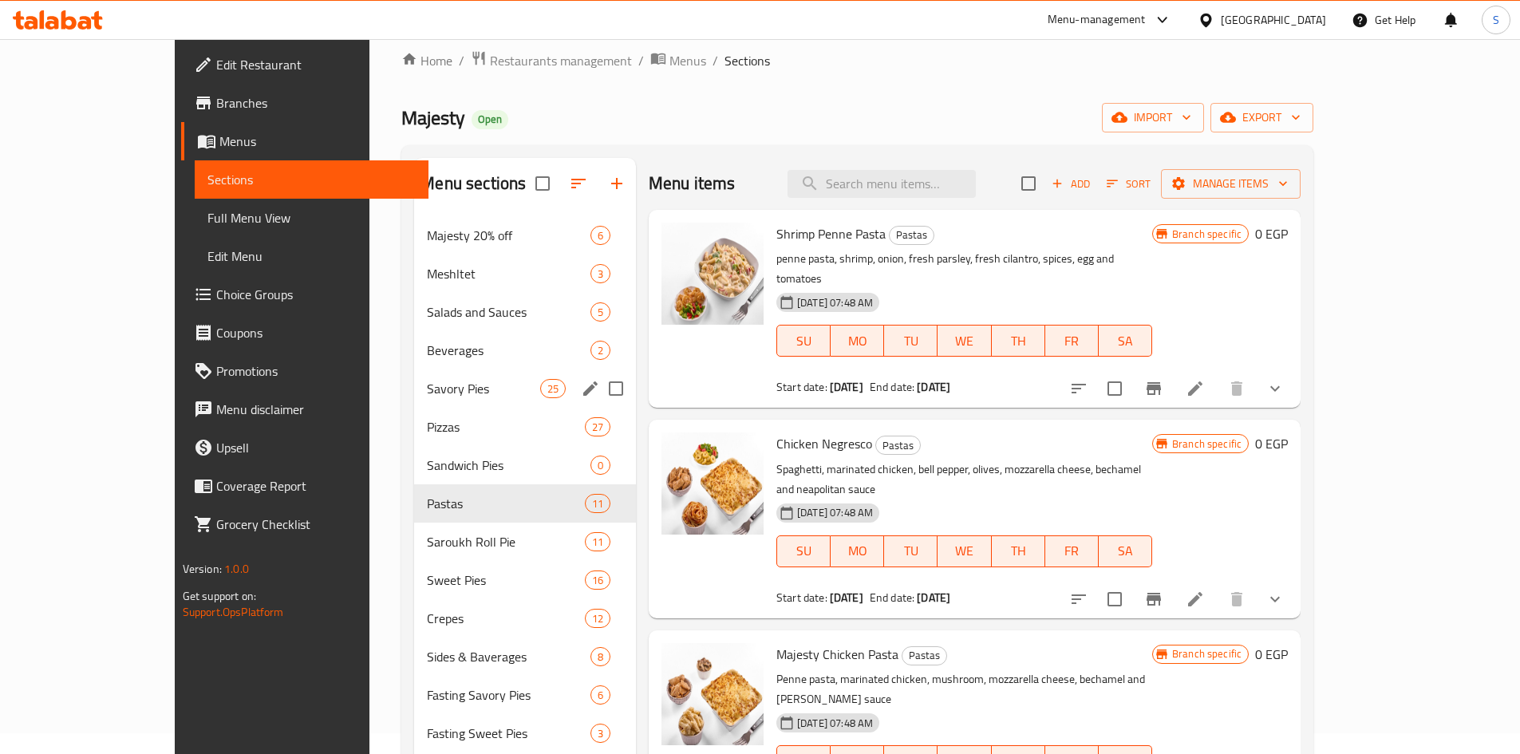
scroll to position [80, 0]
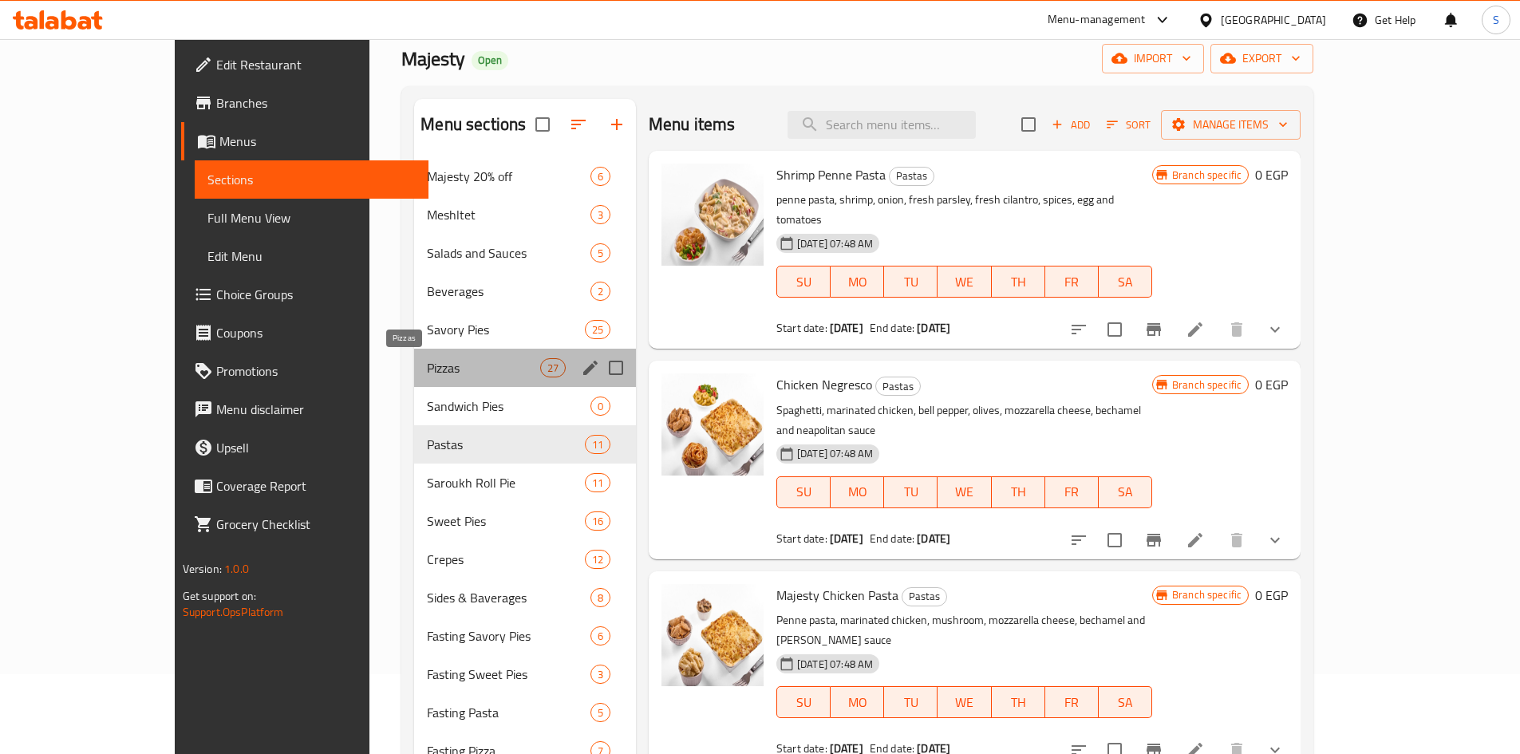
click at [427, 368] on span "Pizzas" at bounding box center [483, 367] width 112 height 19
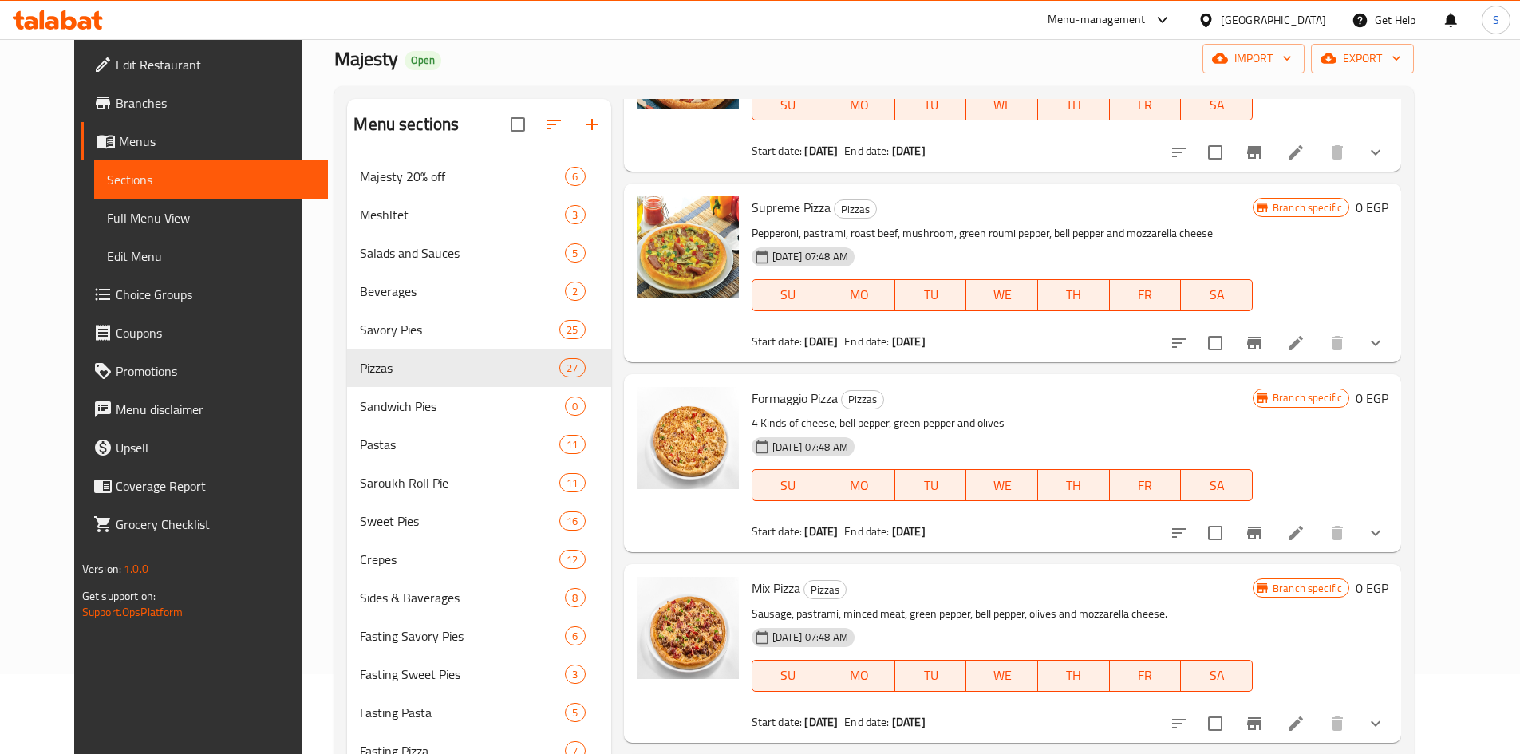
scroll to position [1356, 0]
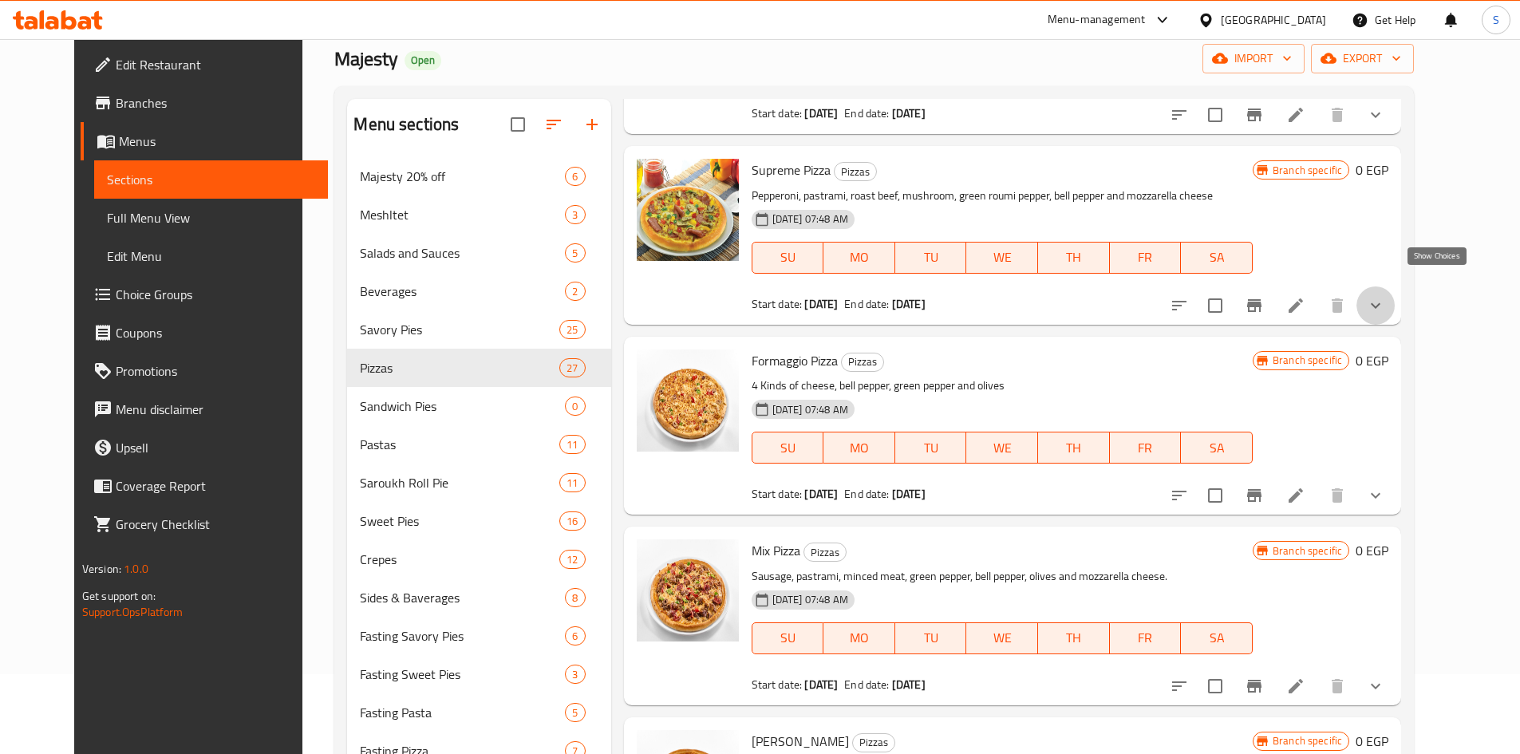
click at [1385, 296] on icon "show more" at bounding box center [1375, 305] width 19 height 19
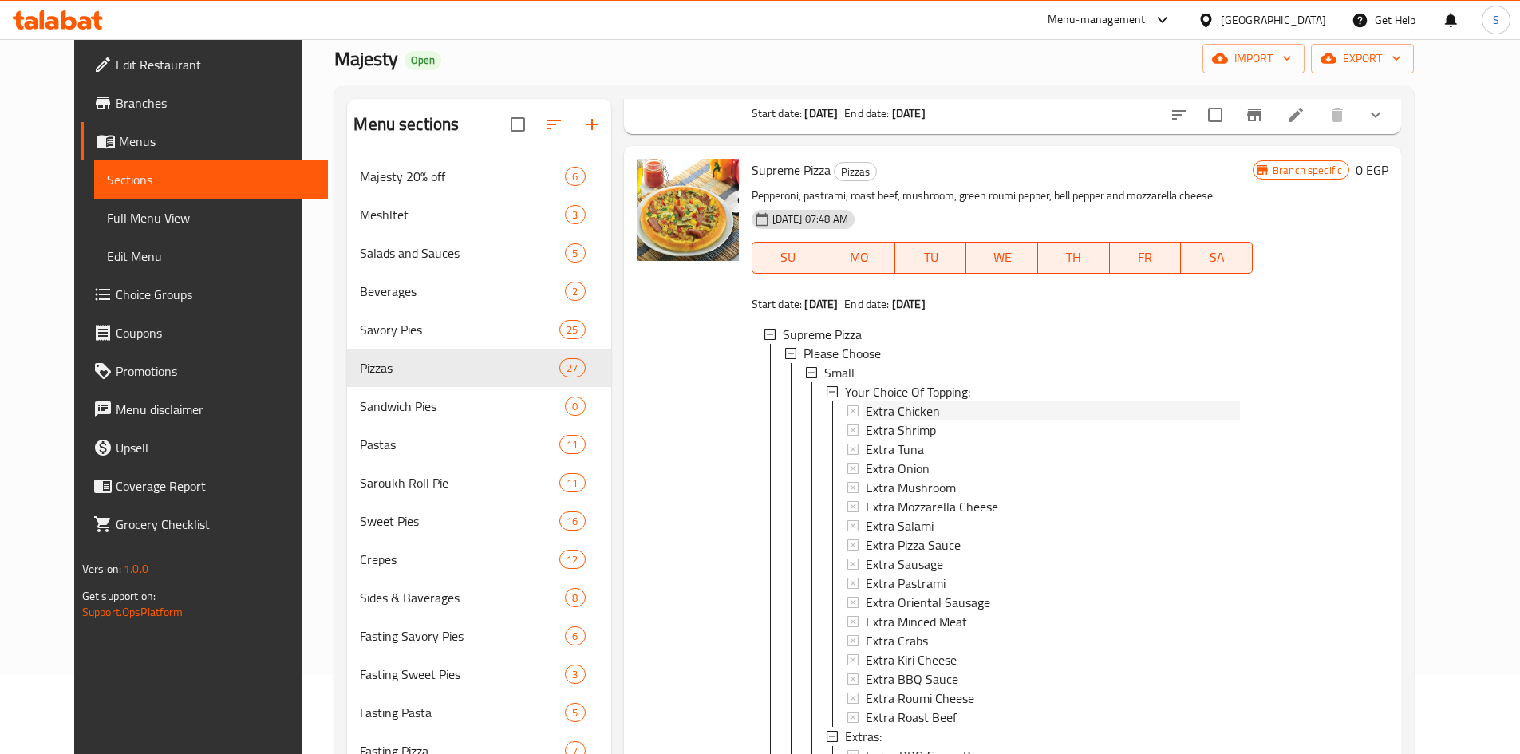
click at [891, 401] on span "Extra Chicken" at bounding box center [903, 410] width 74 height 19
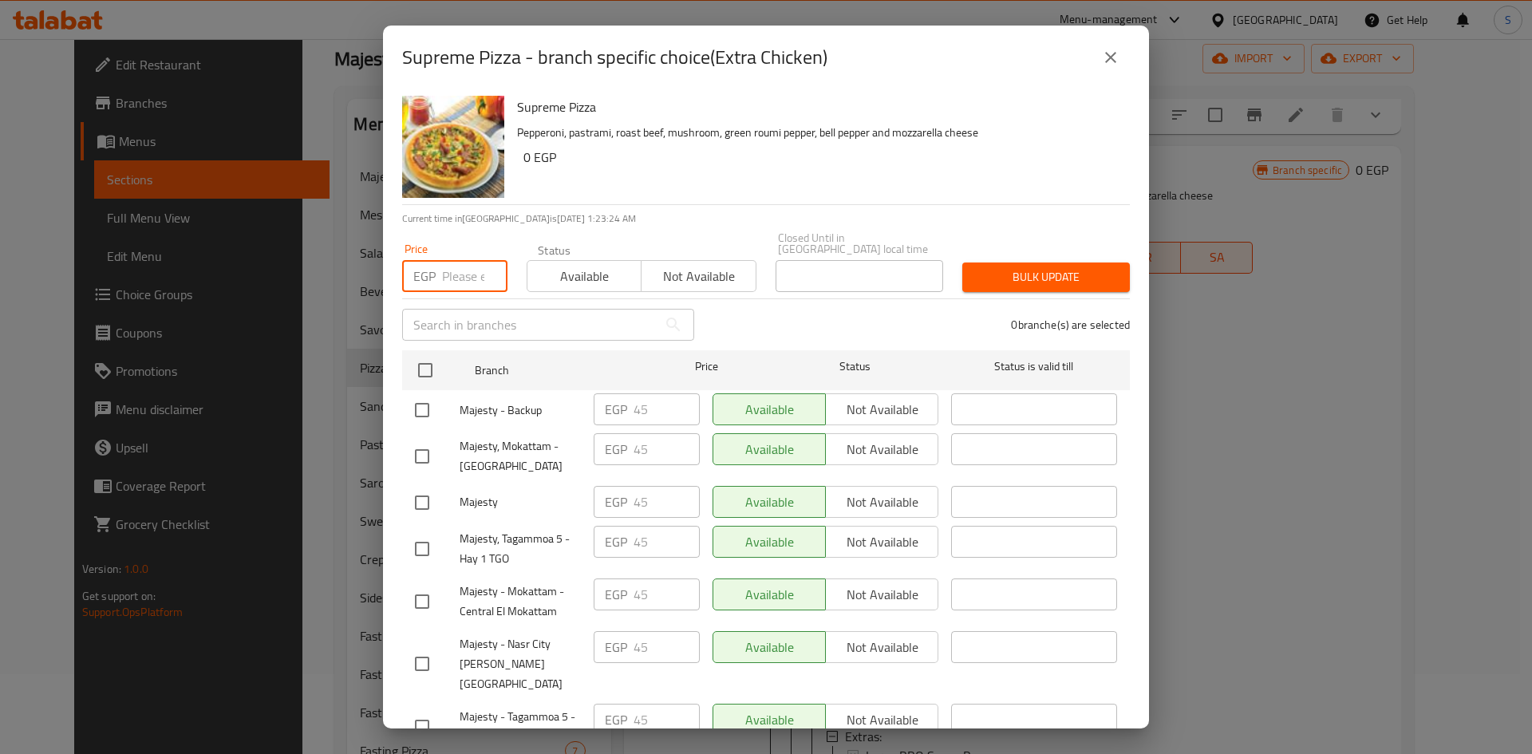
click at [455, 267] on input "number" at bounding box center [474, 276] width 65 height 32
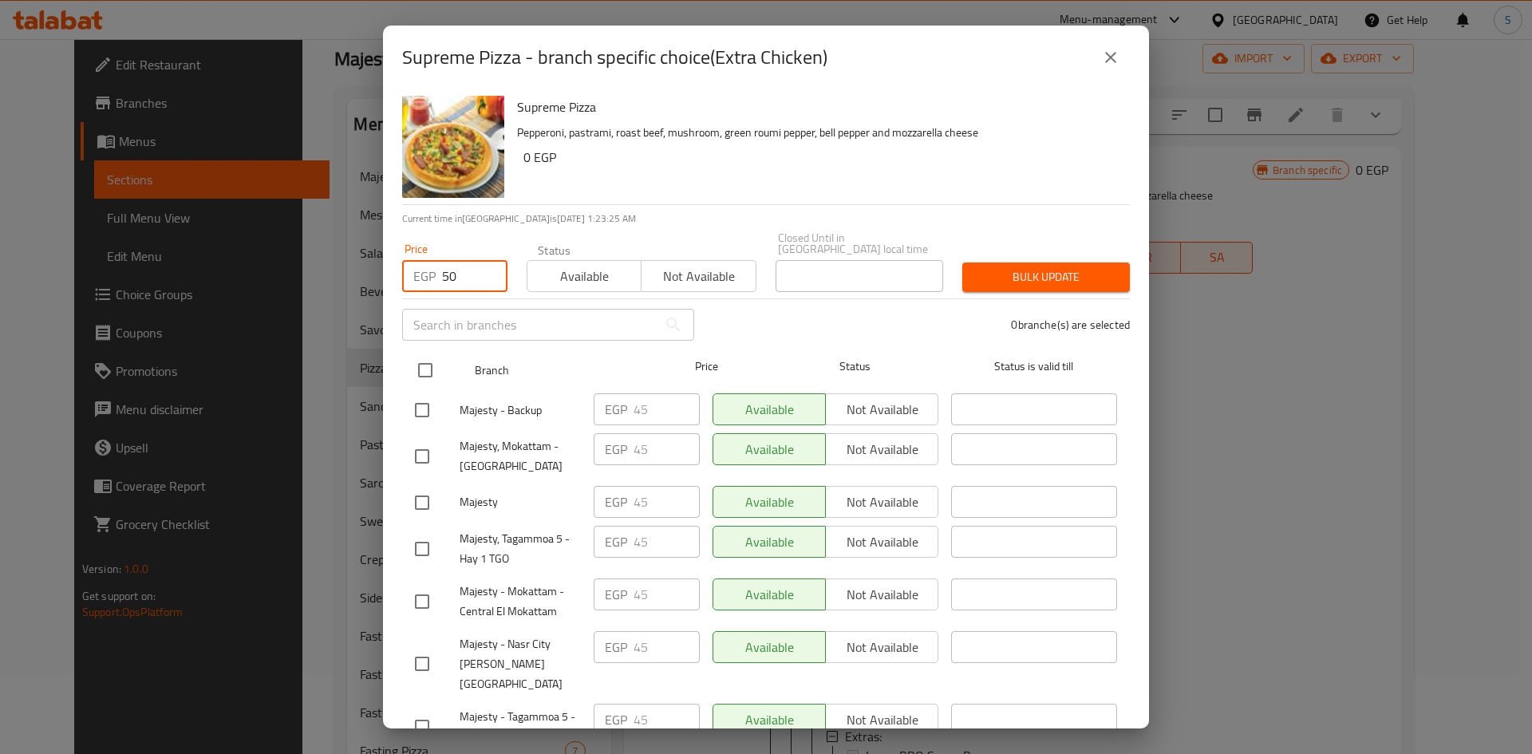
type input "50"
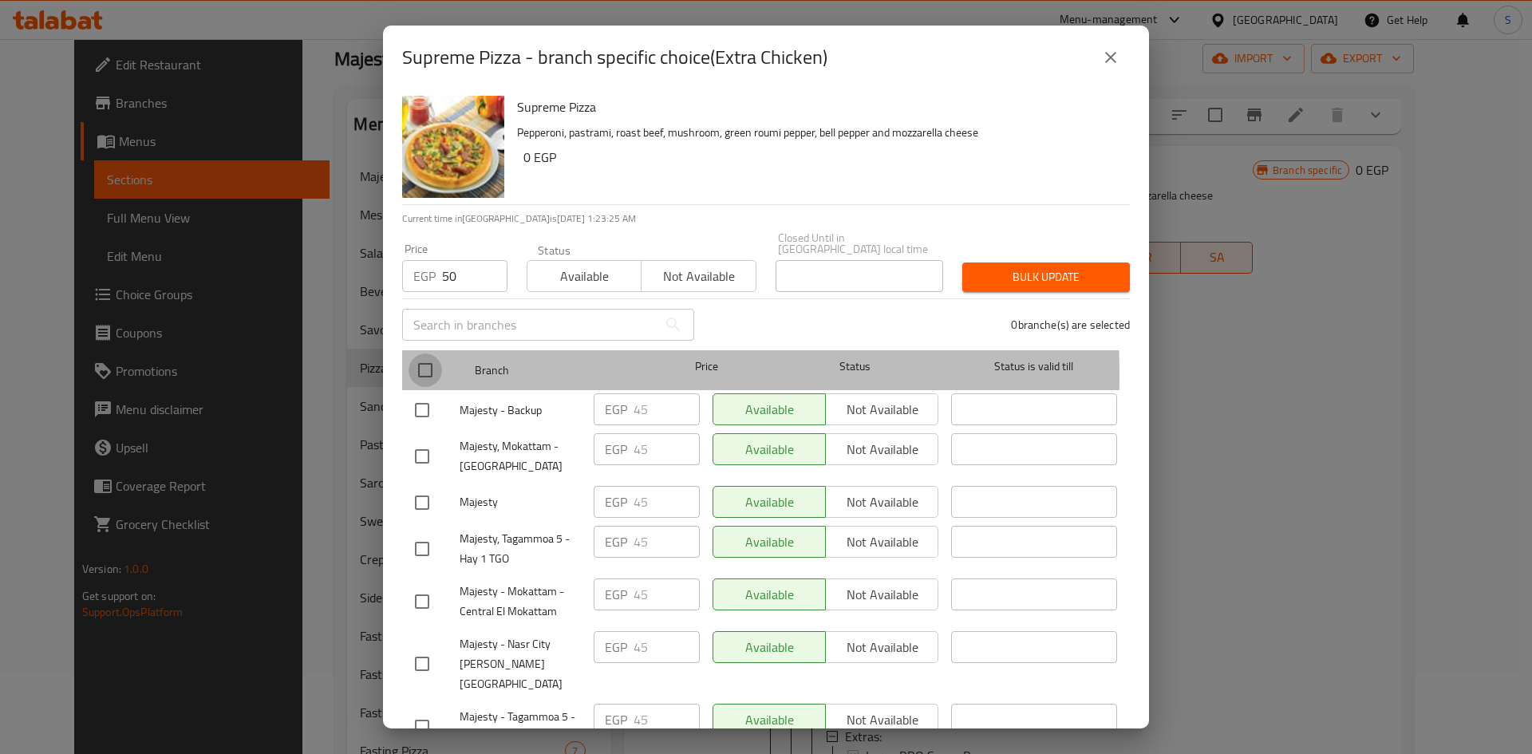
click at [425, 362] on input "checkbox" at bounding box center [425, 370] width 34 height 34
checkbox input "true"
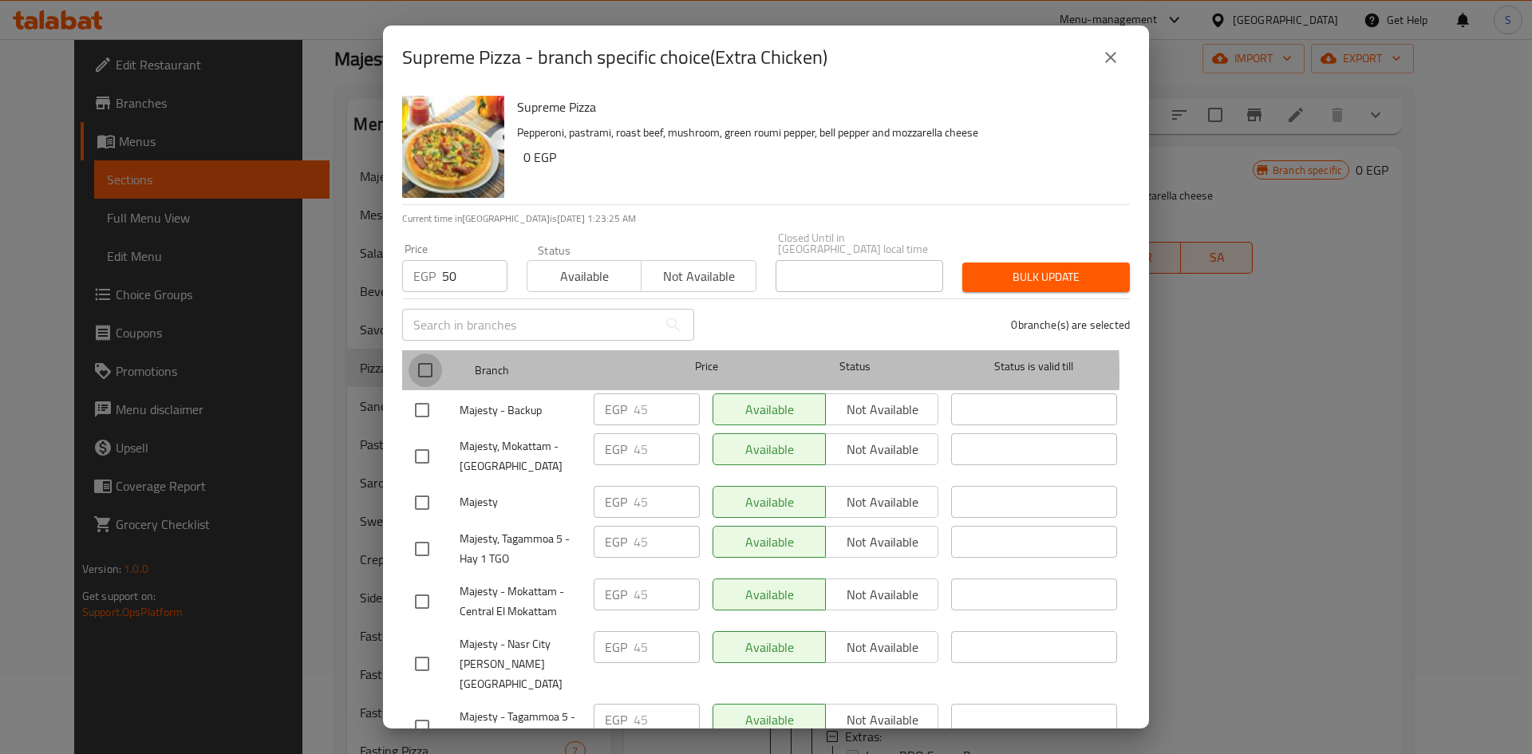
checkbox input "true"
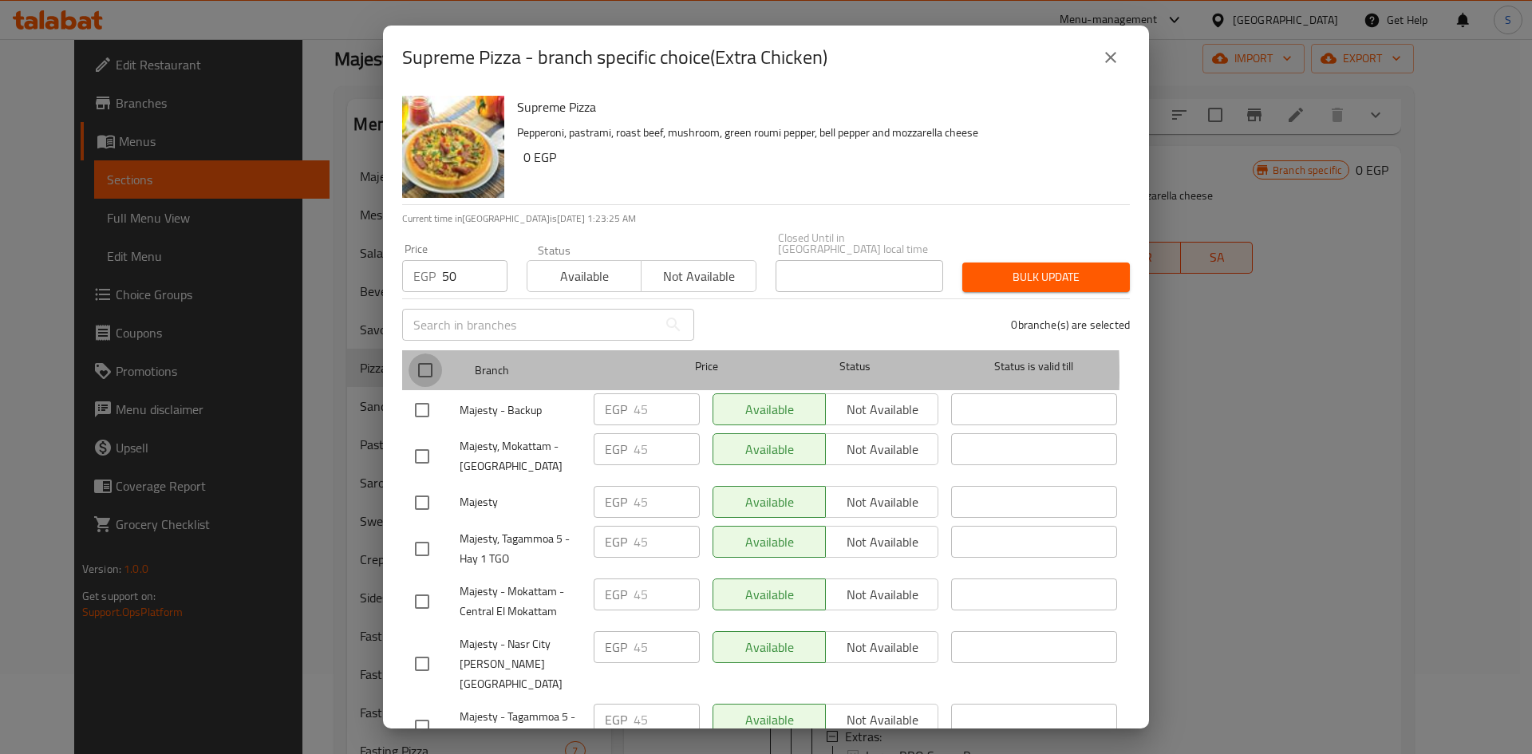
checkbox input "true"
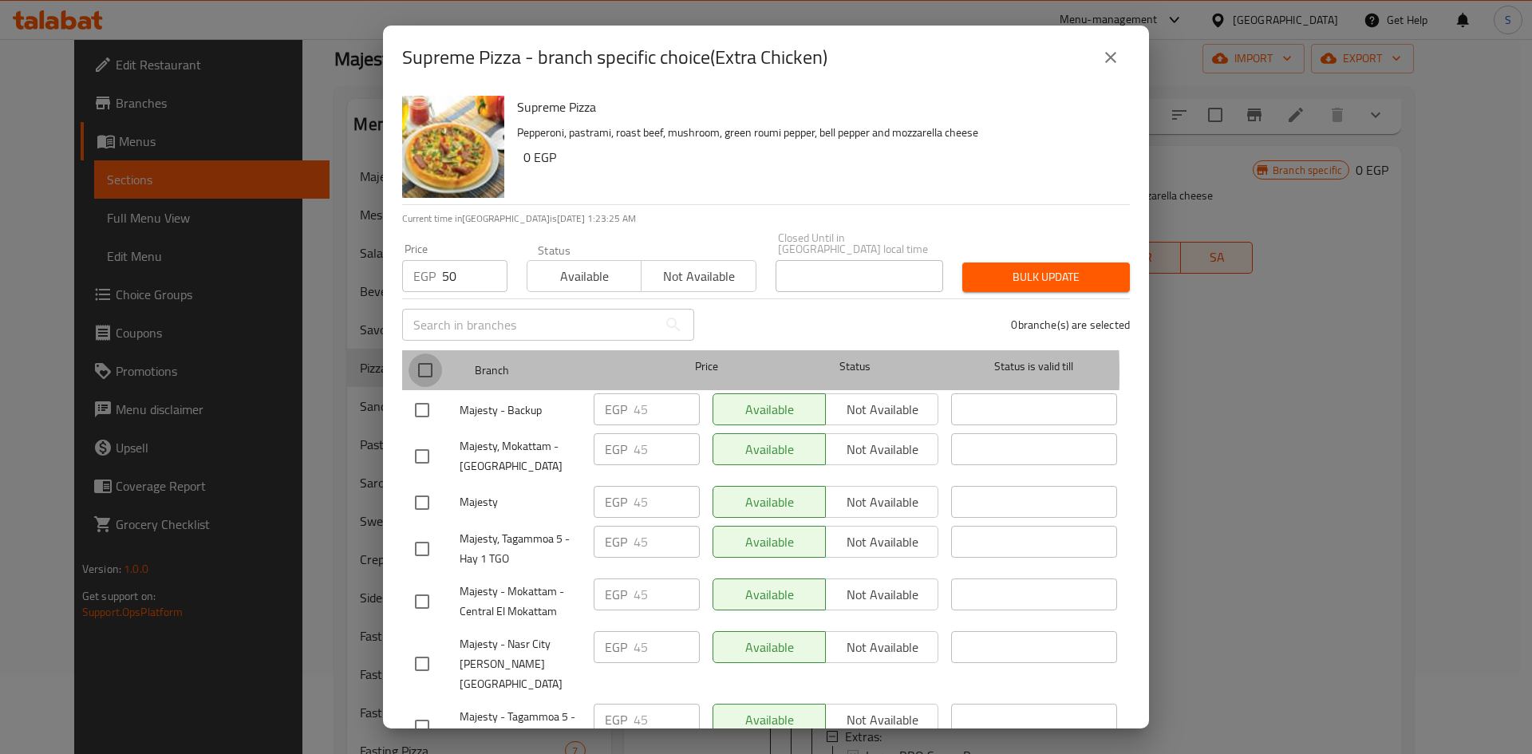
checkbox input "true"
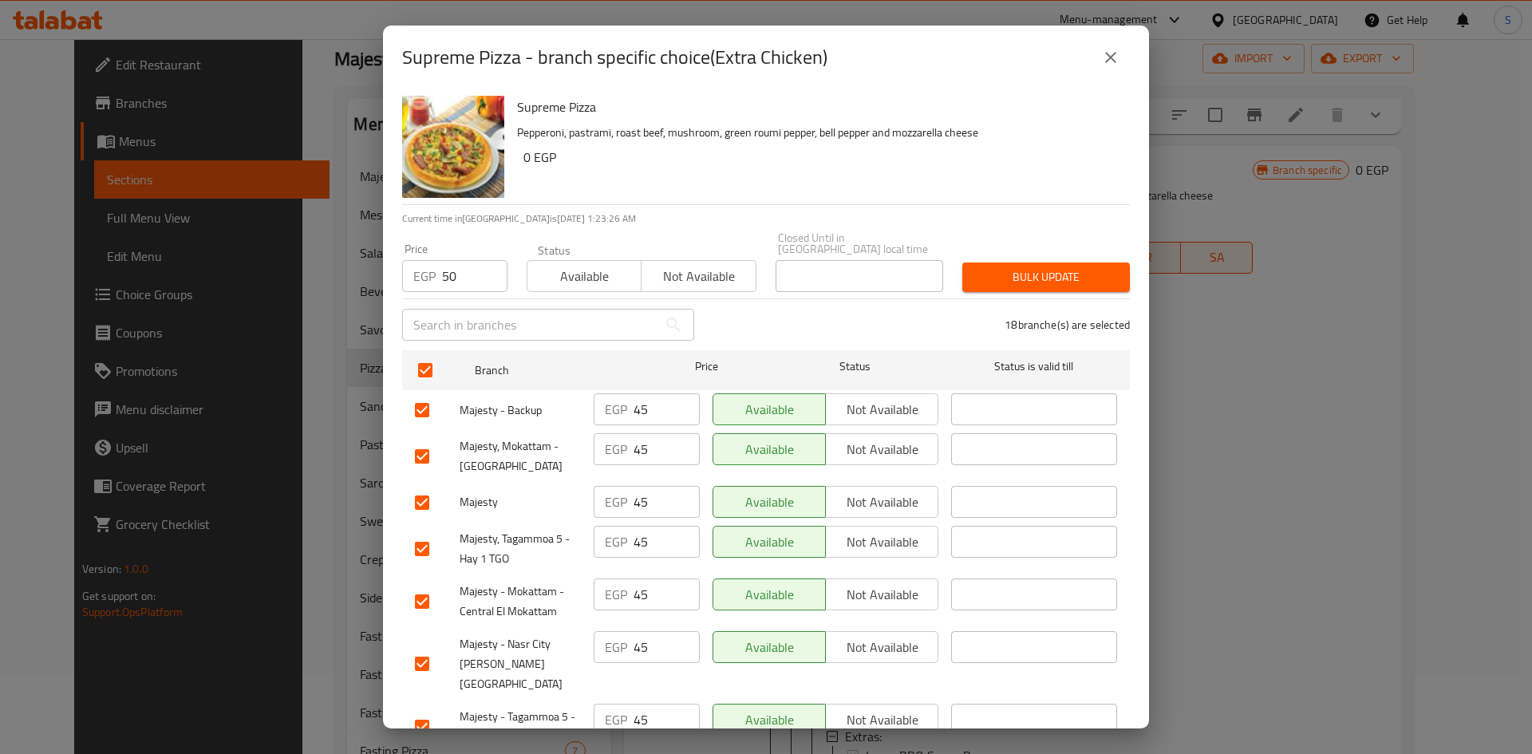
click at [1006, 278] on button "Bulk update" at bounding box center [1046, 277] width 168 height 30
click at [1107, 45] on button "close" at bounding box center [1110, 57] width 38 height 38
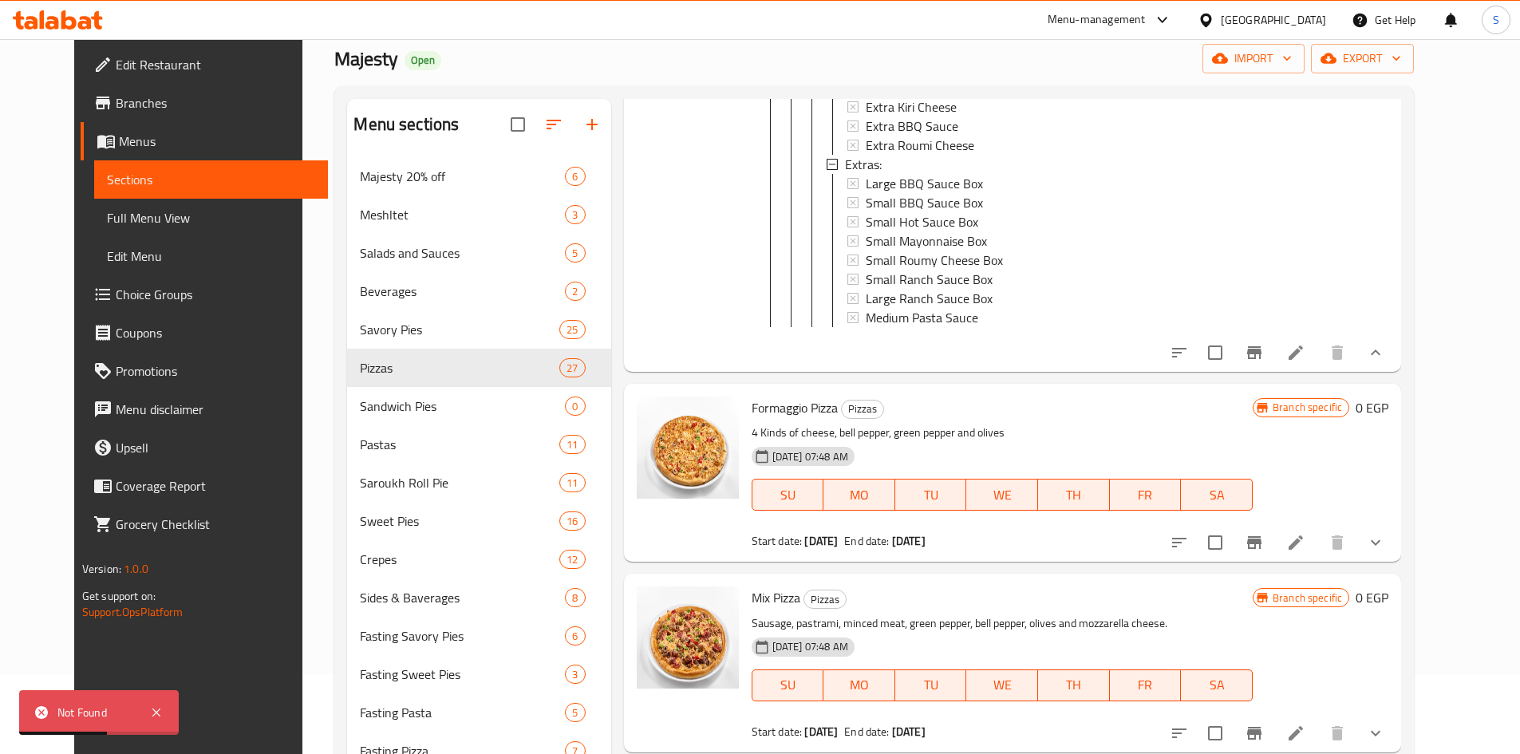
scroll to position [2473, 0]
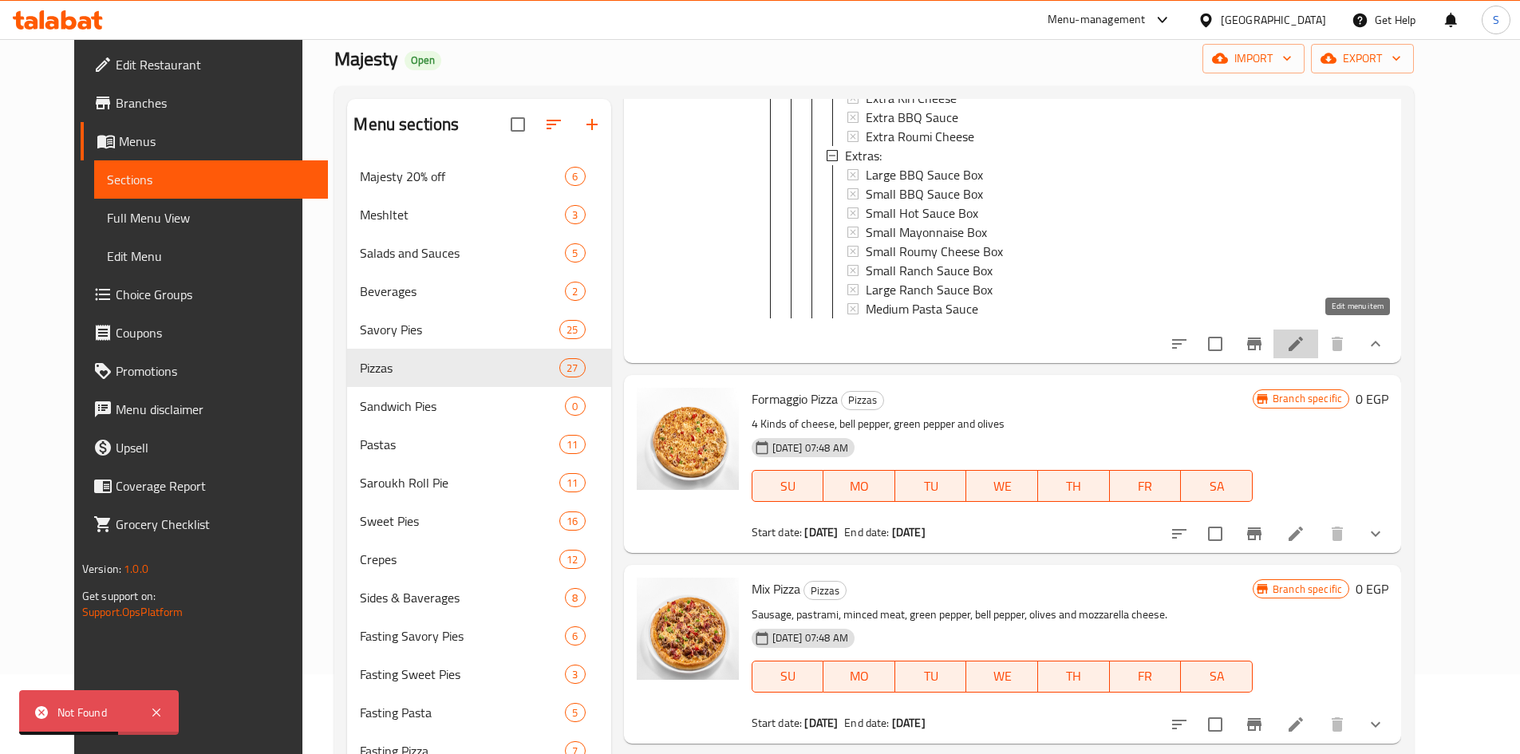
click at [1305, 334] on icon at bounding box center [1295, 343] width 19 height 19
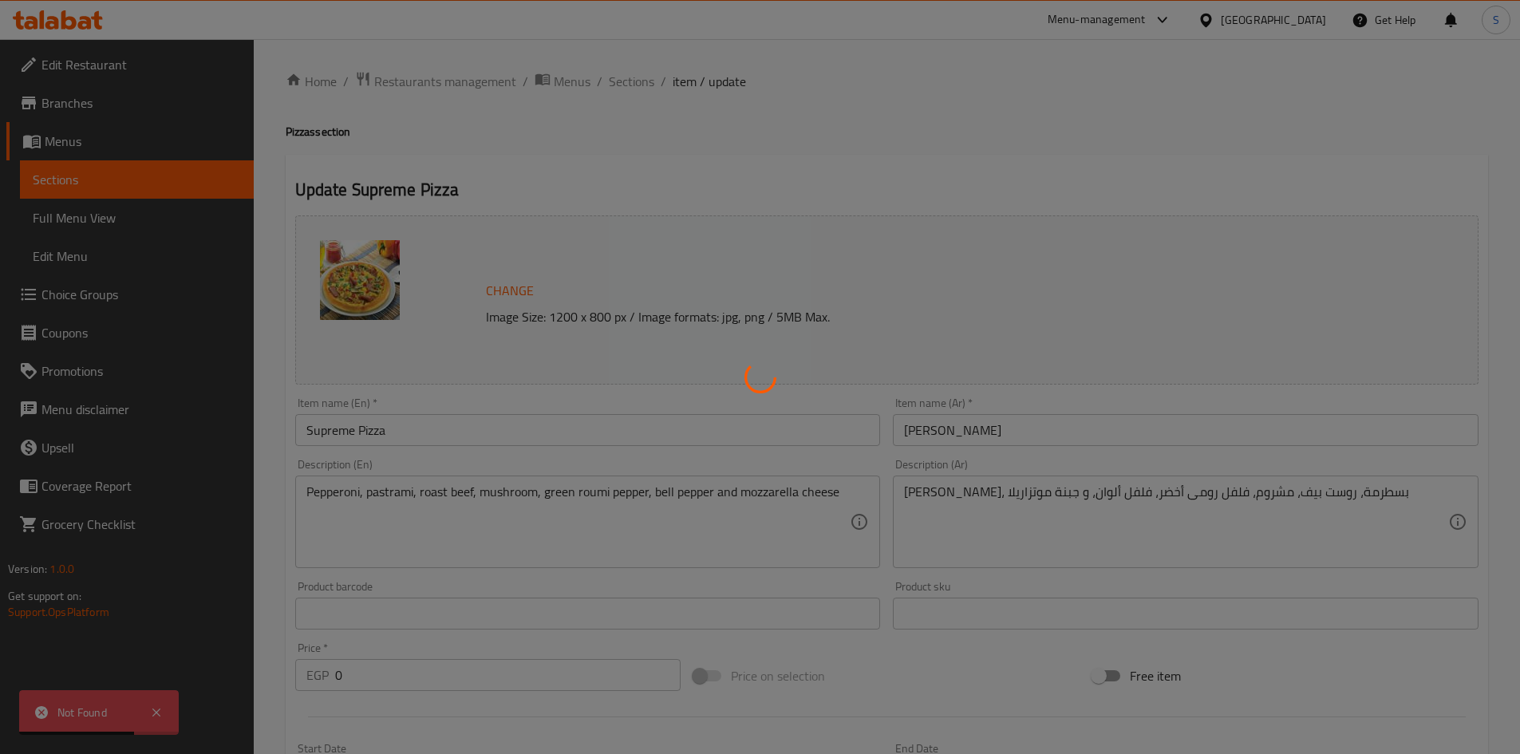
type input "إختيارك من الإضافات :"
type input "0"
type input "17"
type input "الإضافات:"
type input "0"
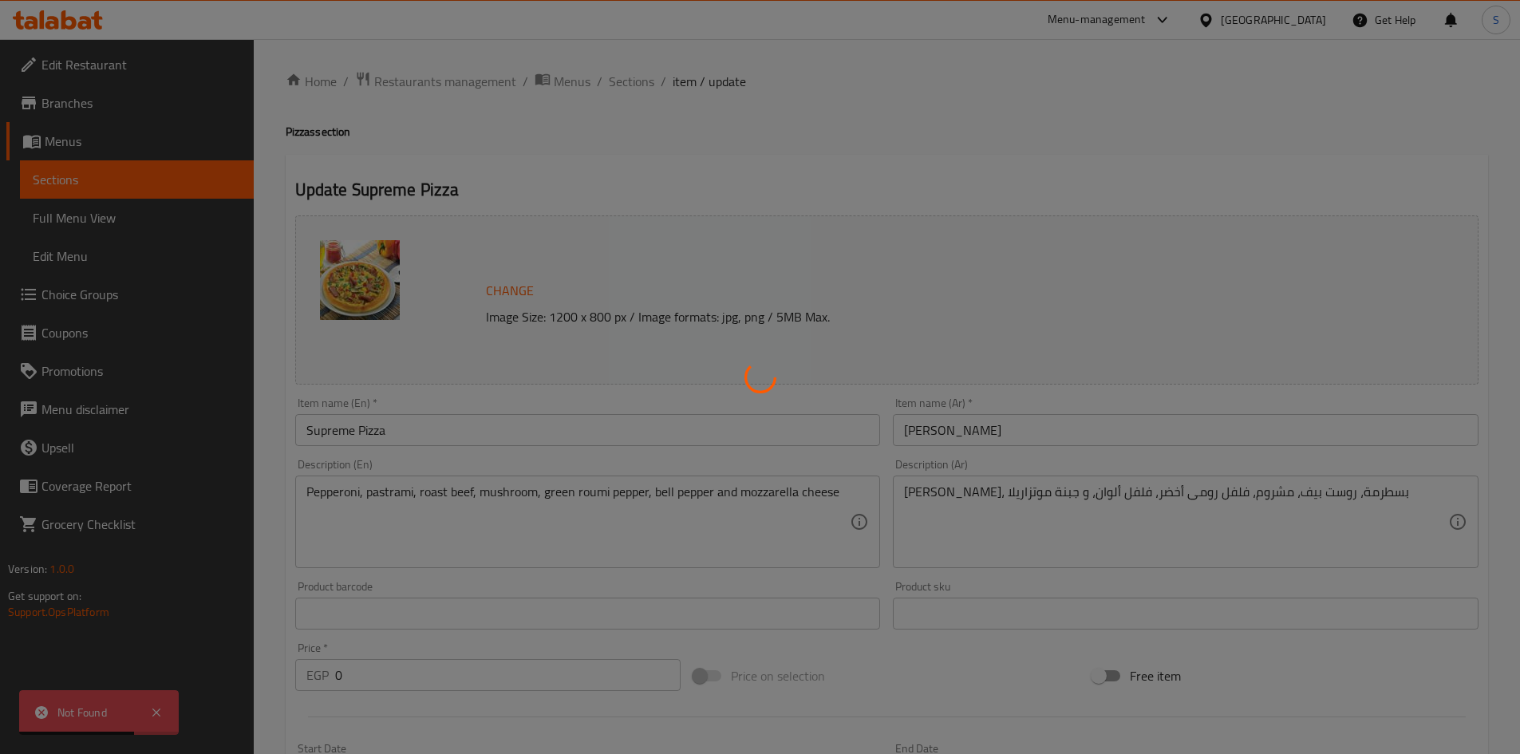
type input "1"
type input "إختيارك من [DEMOGRAPHIC_DATA] الوسط:"
type input "0"
type input "17"
type input "الإضافات:"
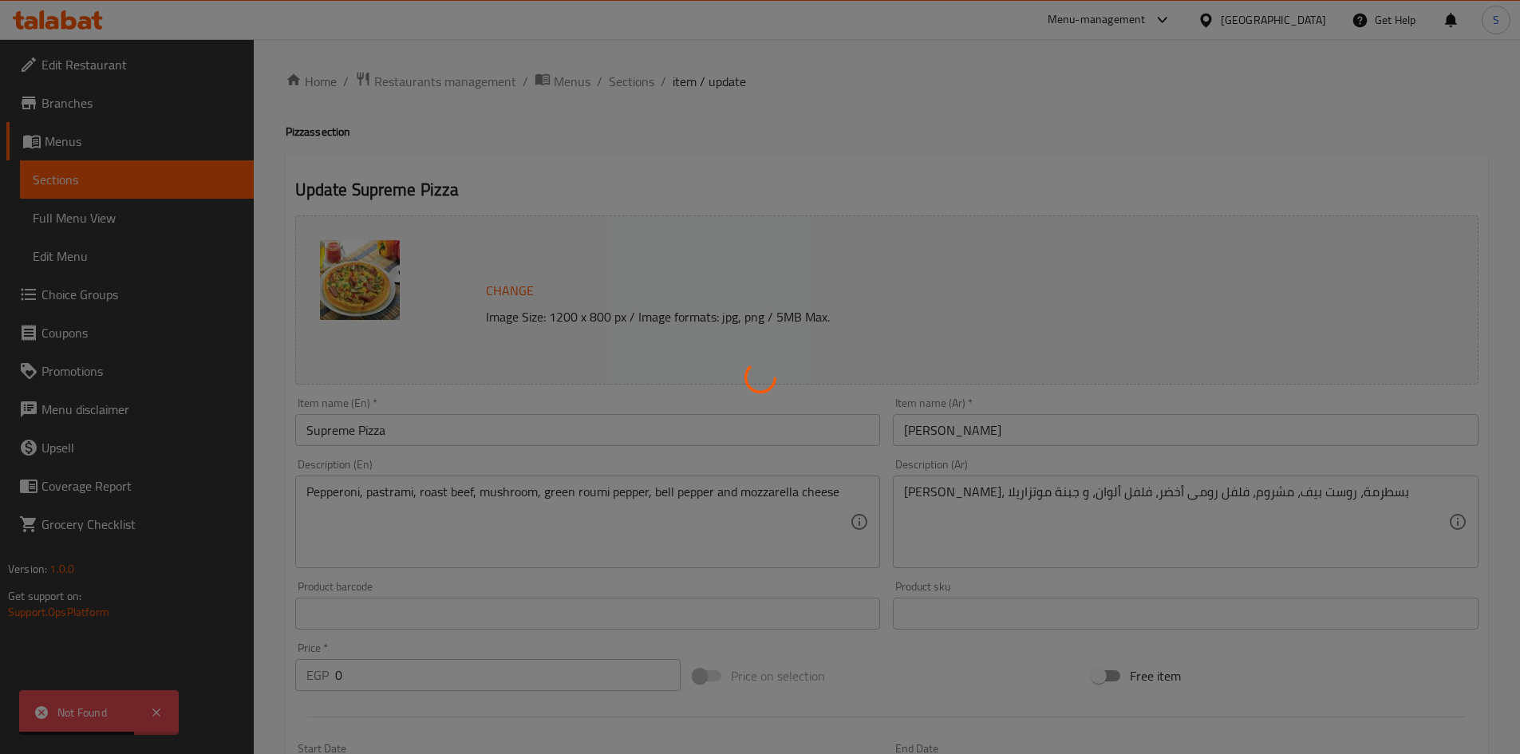
type input "0"
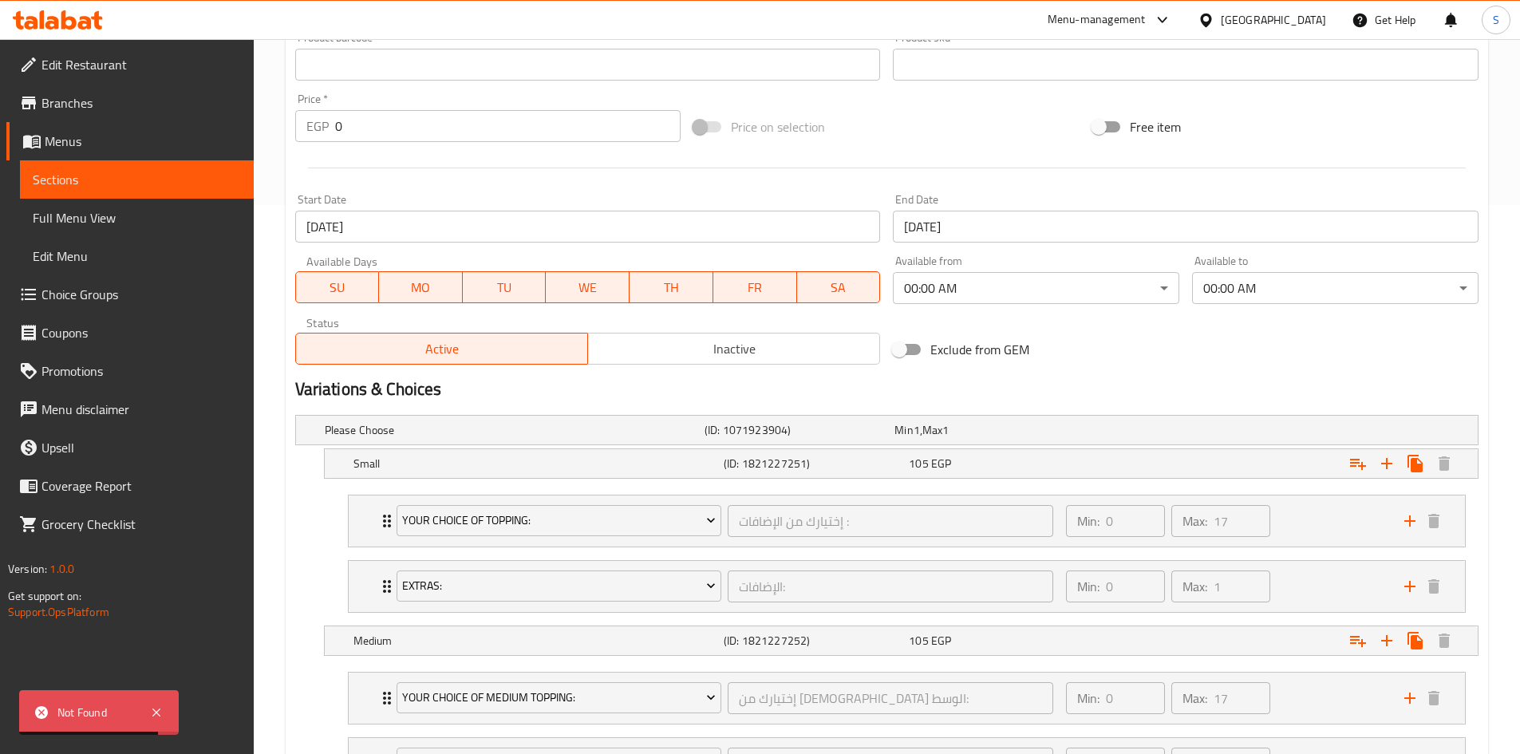
scroll to position [558, 0]
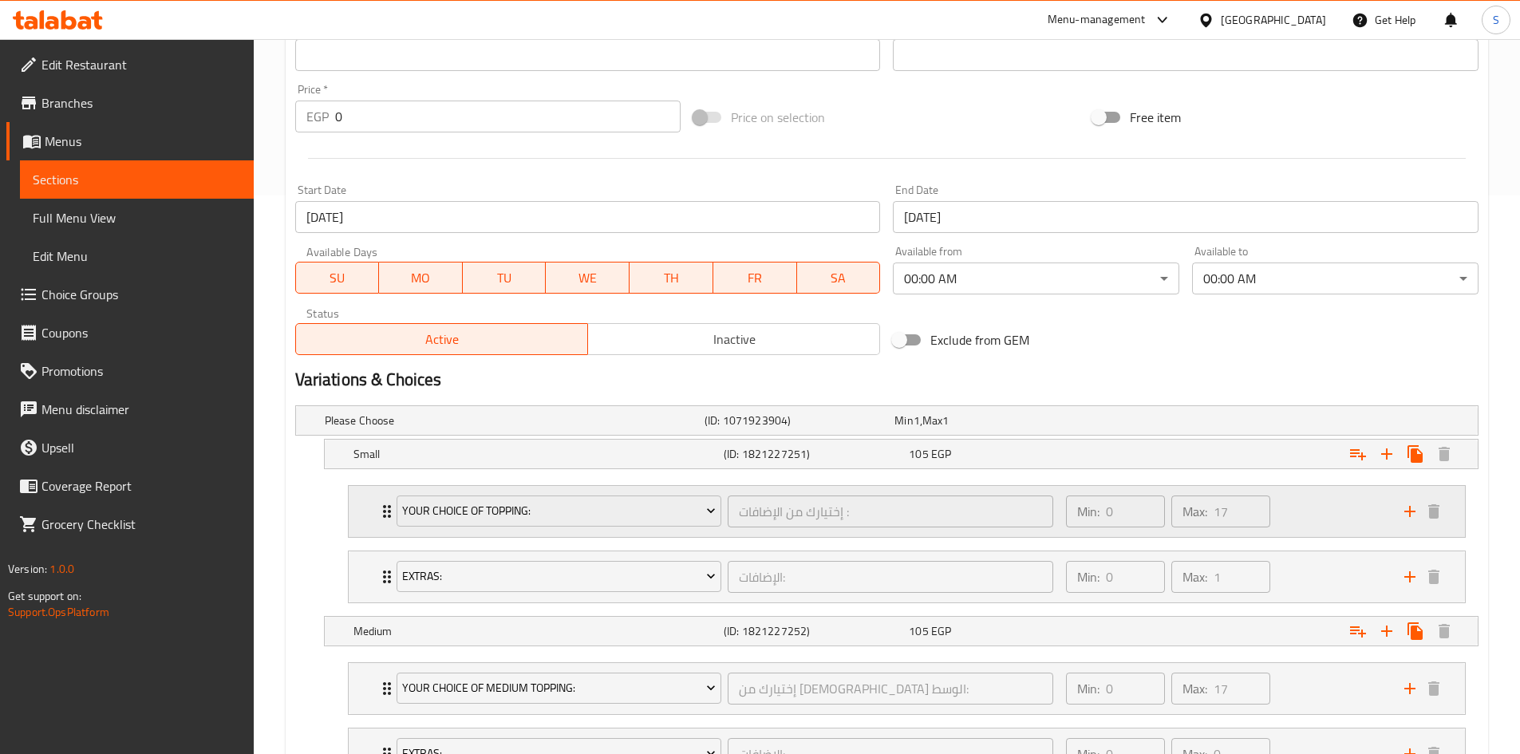
click at [349, 520] on div "Your Choice Of Topping: إختيارك من الإضافات : ​ Min: 0 ​ Max: 17 ​" at bounding box center [907, 511] width 1116 height 51
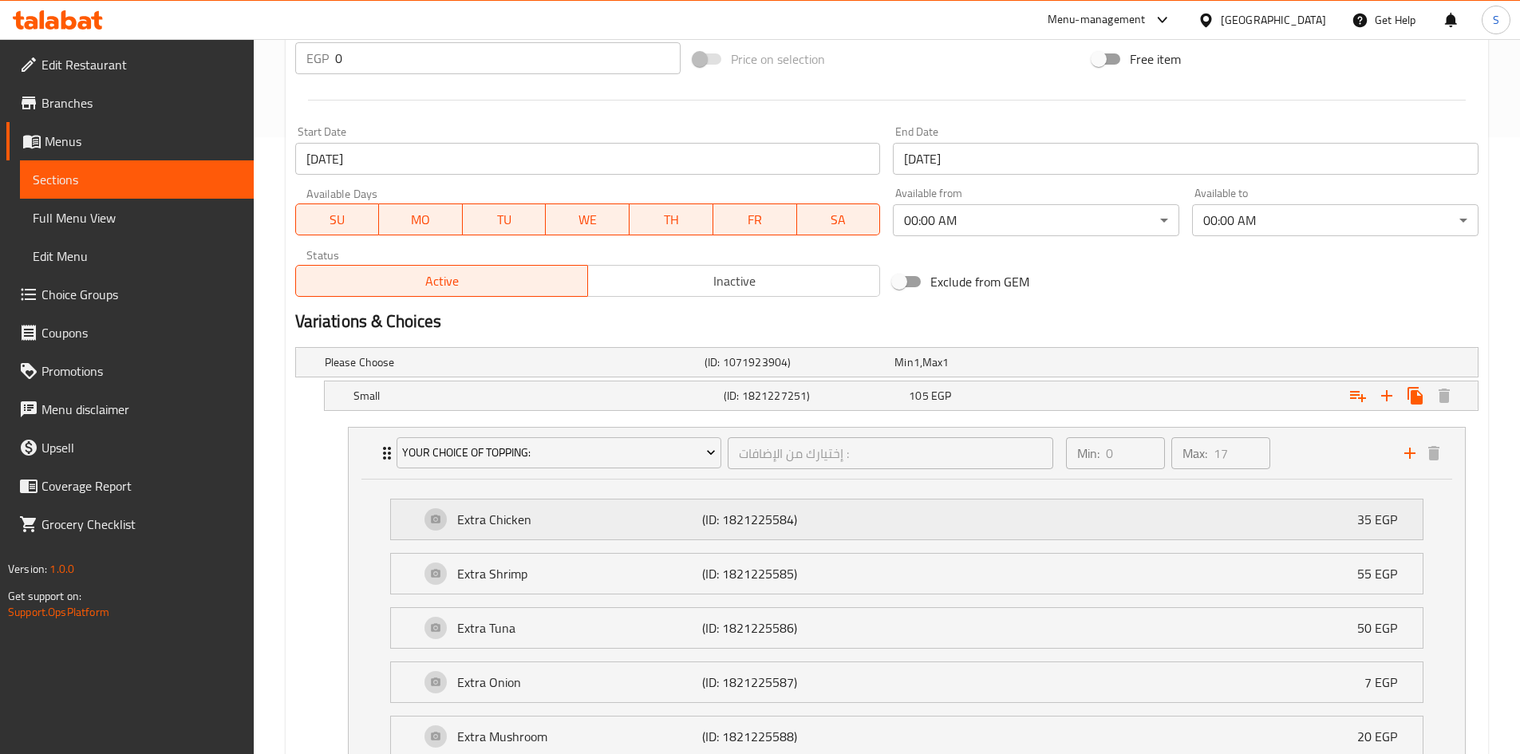
scroll to position [718, 0]
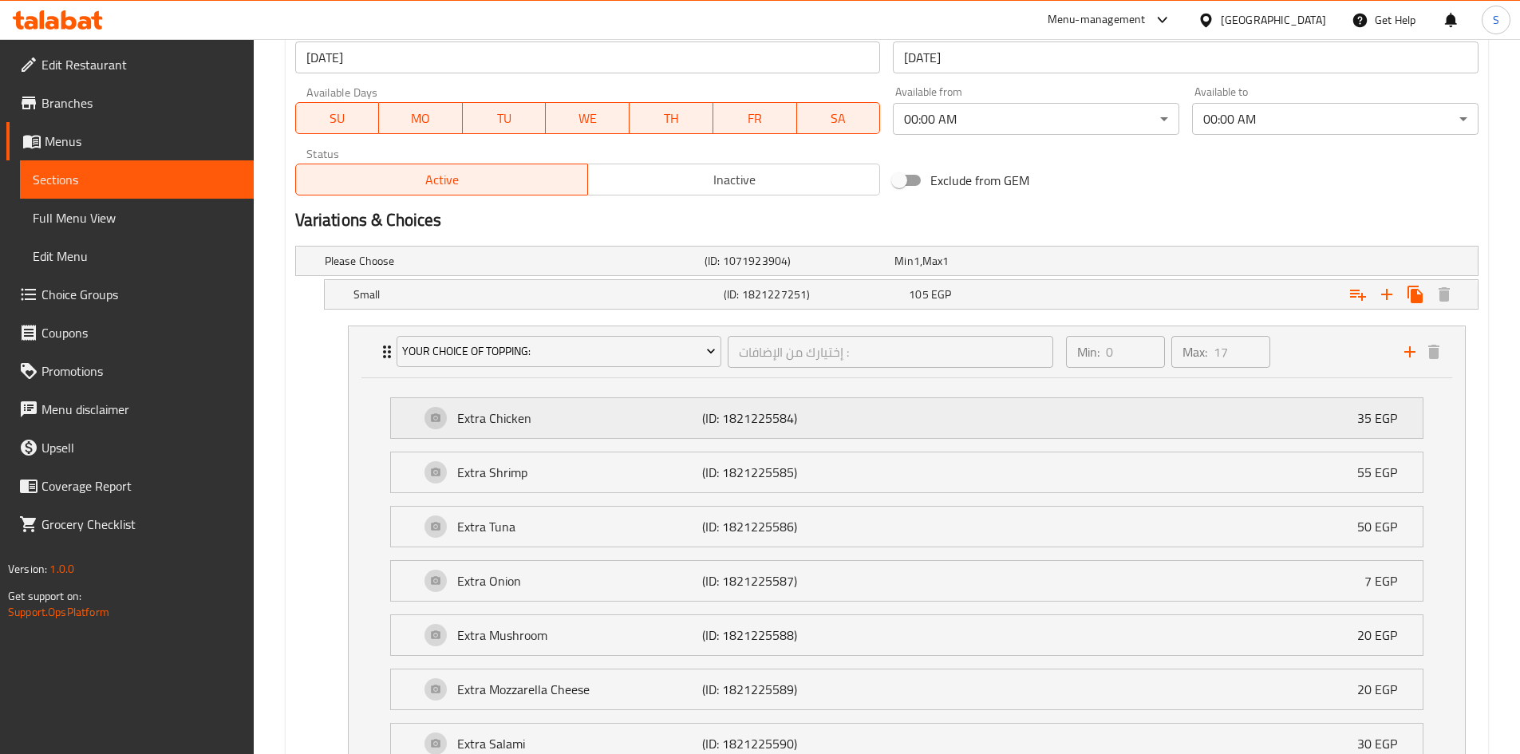
click at [673, 425] on p "Extra Chicken" at bounding box center [579, 417] width 245 height 19
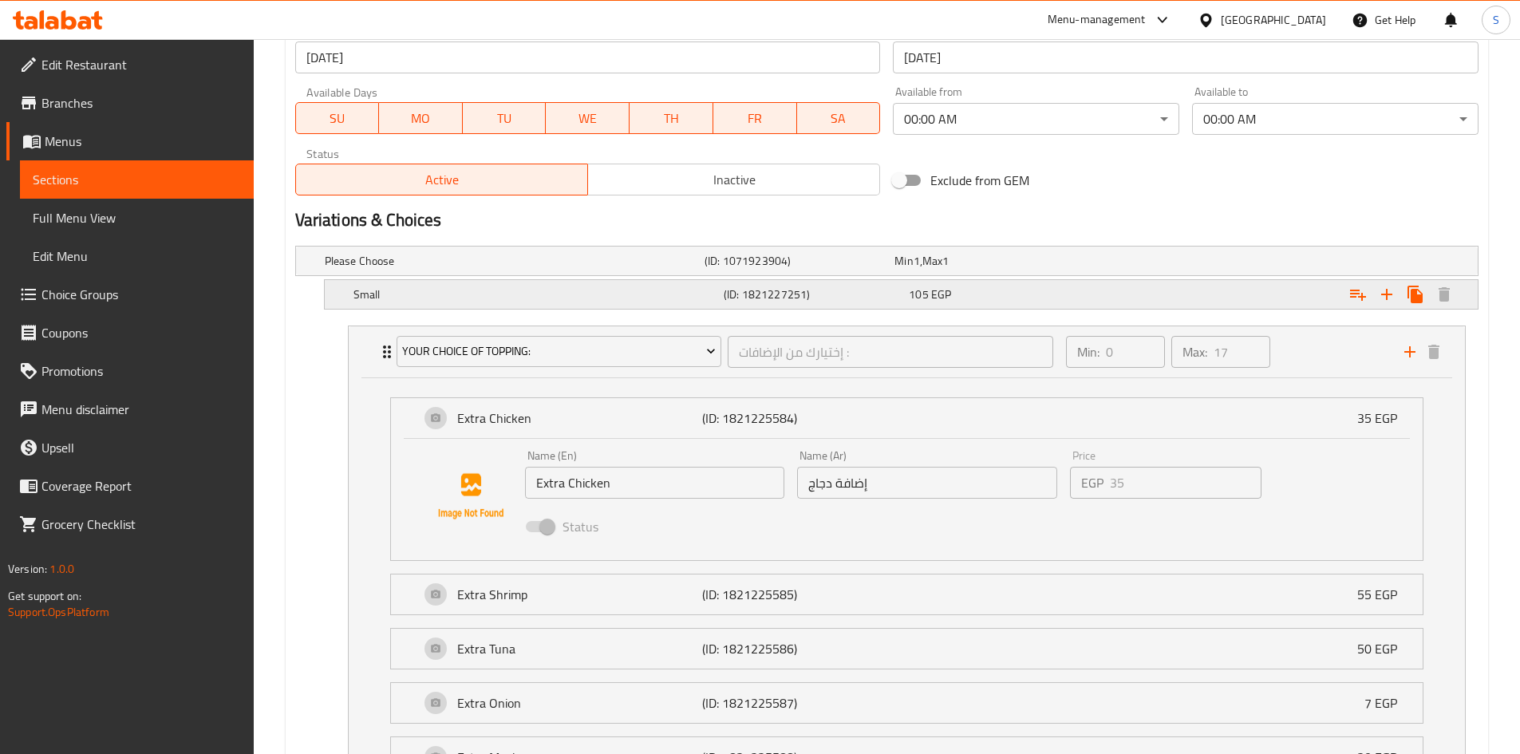
click at [542, 294] on h5 "Small" at bounding box center [535, 294] width 364 height 16
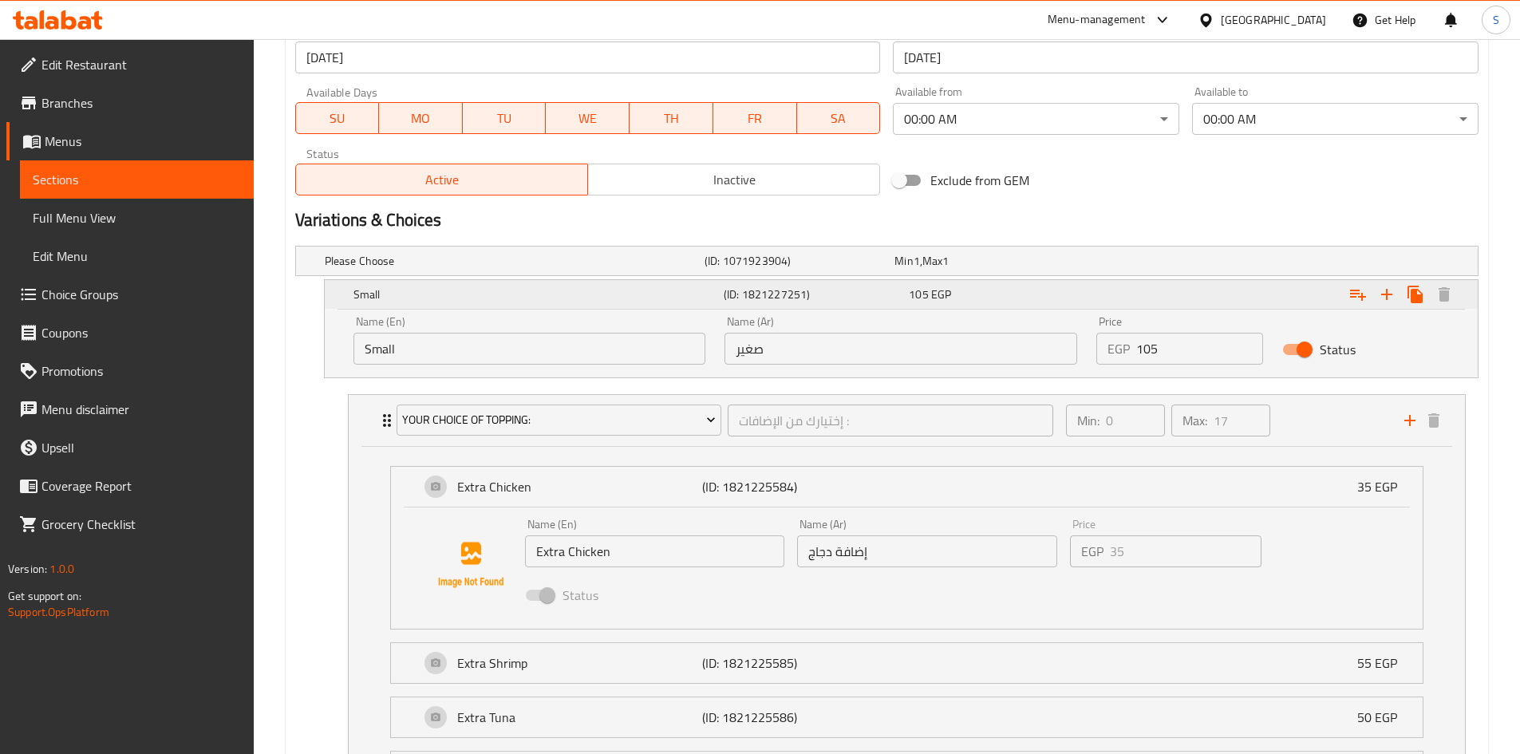
click at [549, 306] on div "Small (ID: 1821227251) 105 EGP" at bounding box center [905, 294] width 1111 height 35
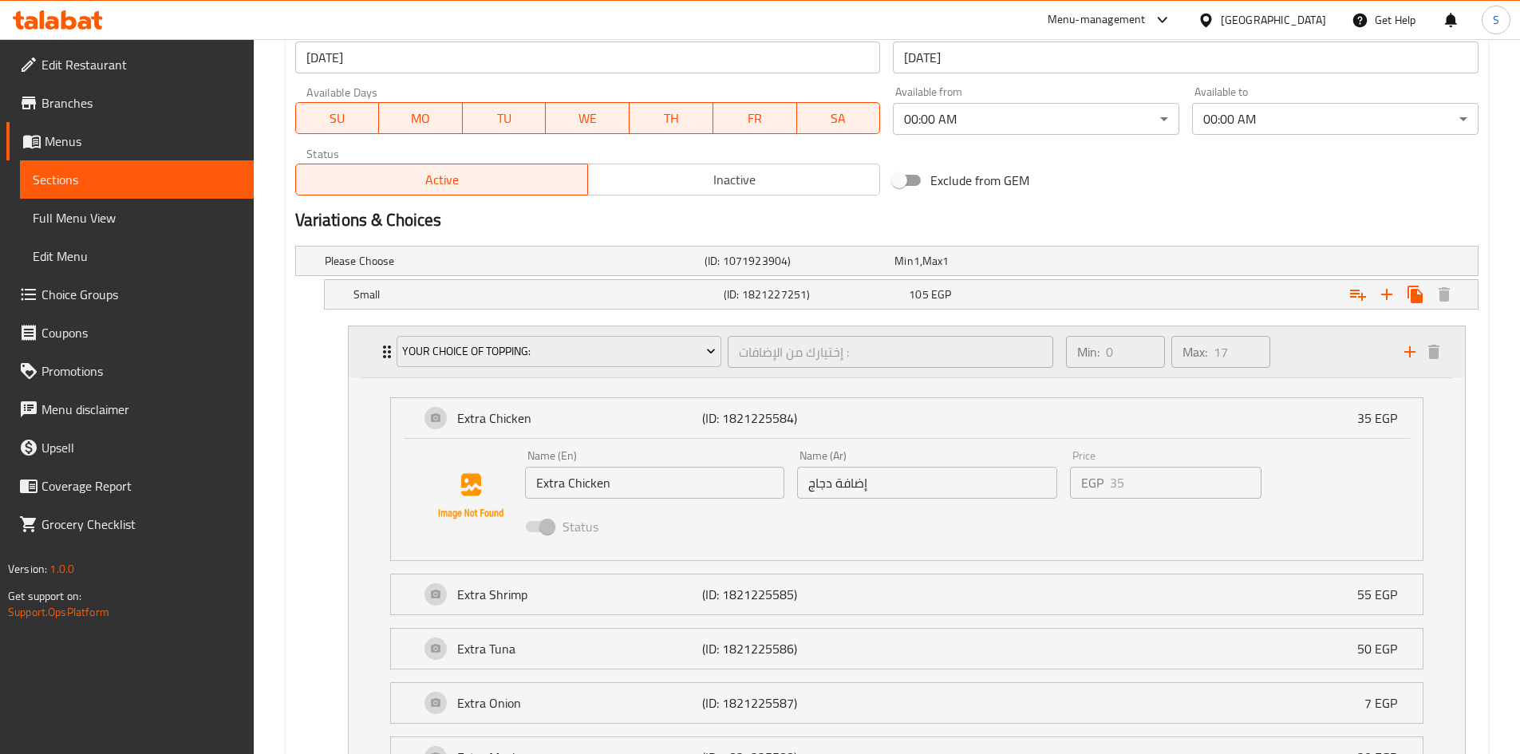
click at [362, 349] on div "Your Choice Of Topping: إختيارك من الإضافات : ​ Min: 0 ​ Max: 17 ​" at bounding box center [907, 351] width 1116 height 51
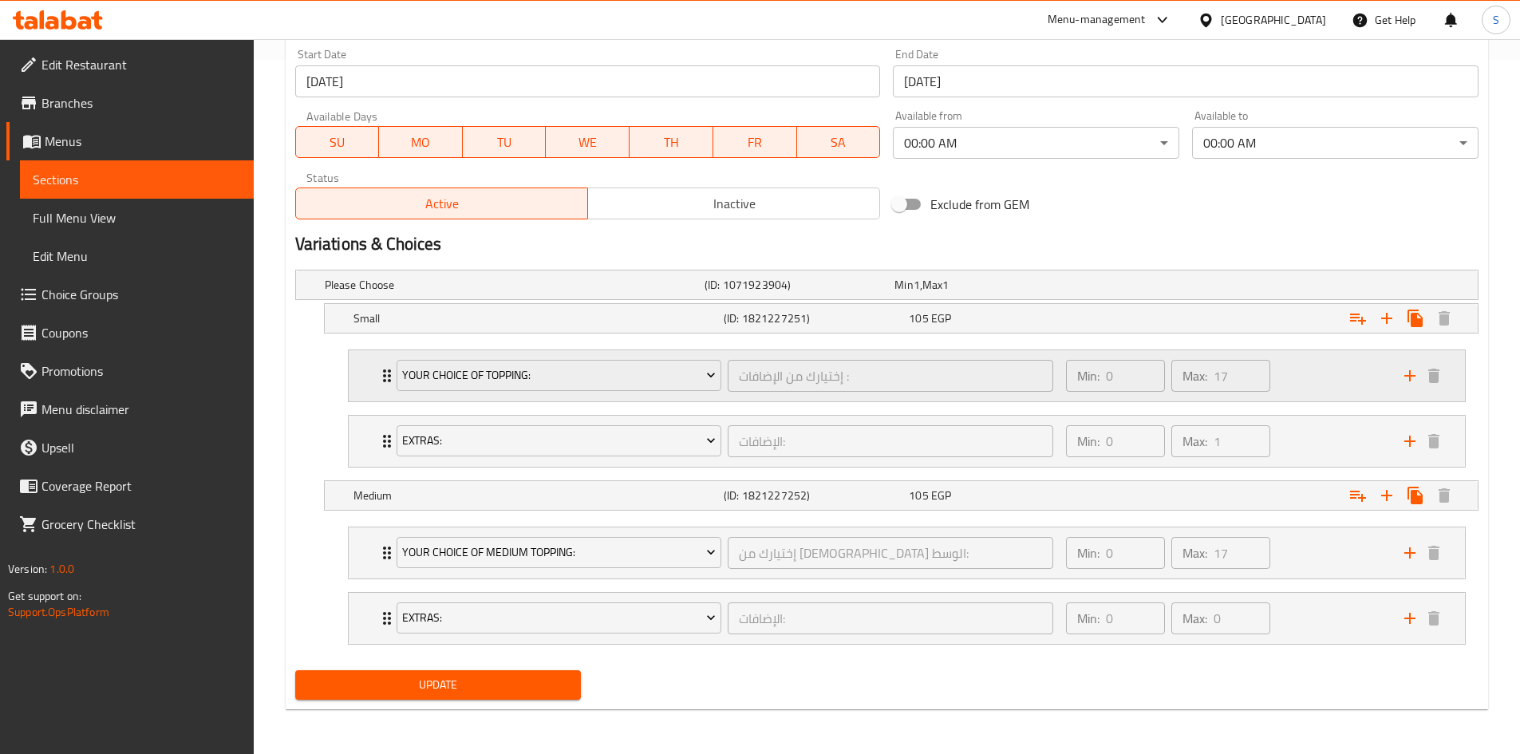
scroll to position [694, 0]
click at [373, 438] on div "Extras: الإضافات: ​ Min: 0 ​ Max: 1 ​" at bounding box center [907, 441] width 1116 height 51
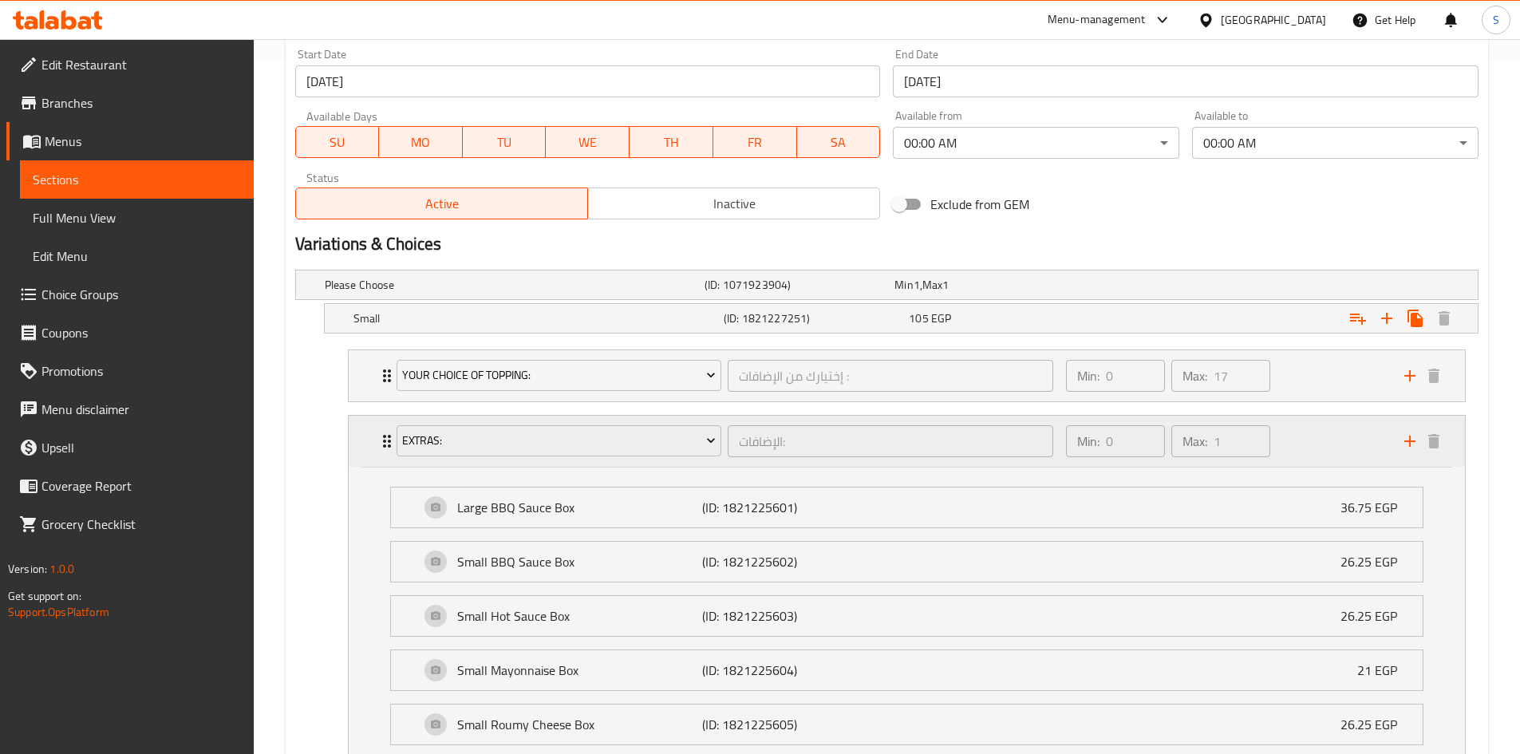
scroll to position [718, 0]
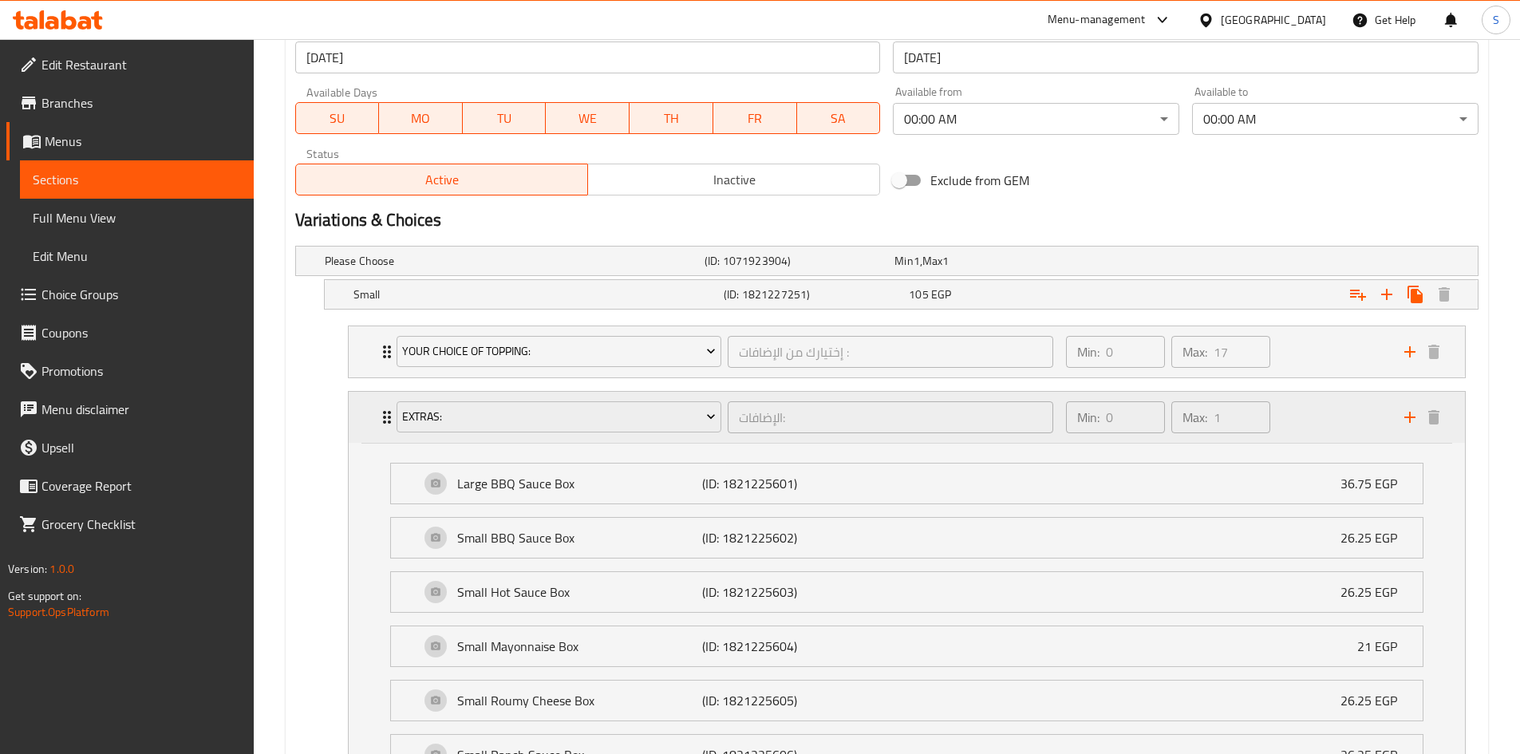
click at [365, 436] on div "Extras: الإضافات: ​ Min: 0 ​ Max: 1 ​" at bounding box center [907, 417] width 1116 height 51
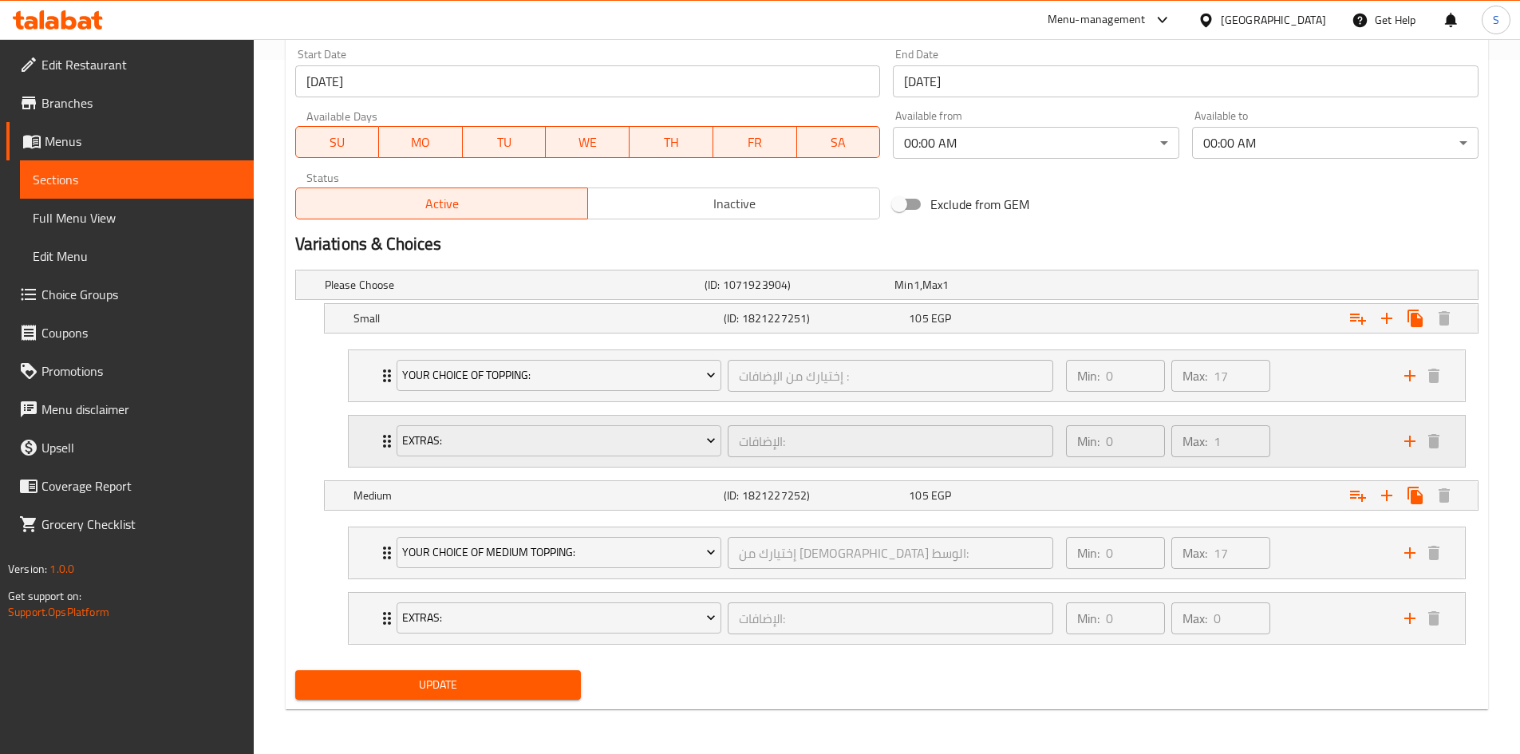
scroll to position [694, 0]
click at [370, 550] on div "Your Choice Of Medium Topping: إختيارك من الإضافات الوسط: ​ Min: 0 ​ Max: 17 ​" at bounding box center [907, 552] width 1116 height 51
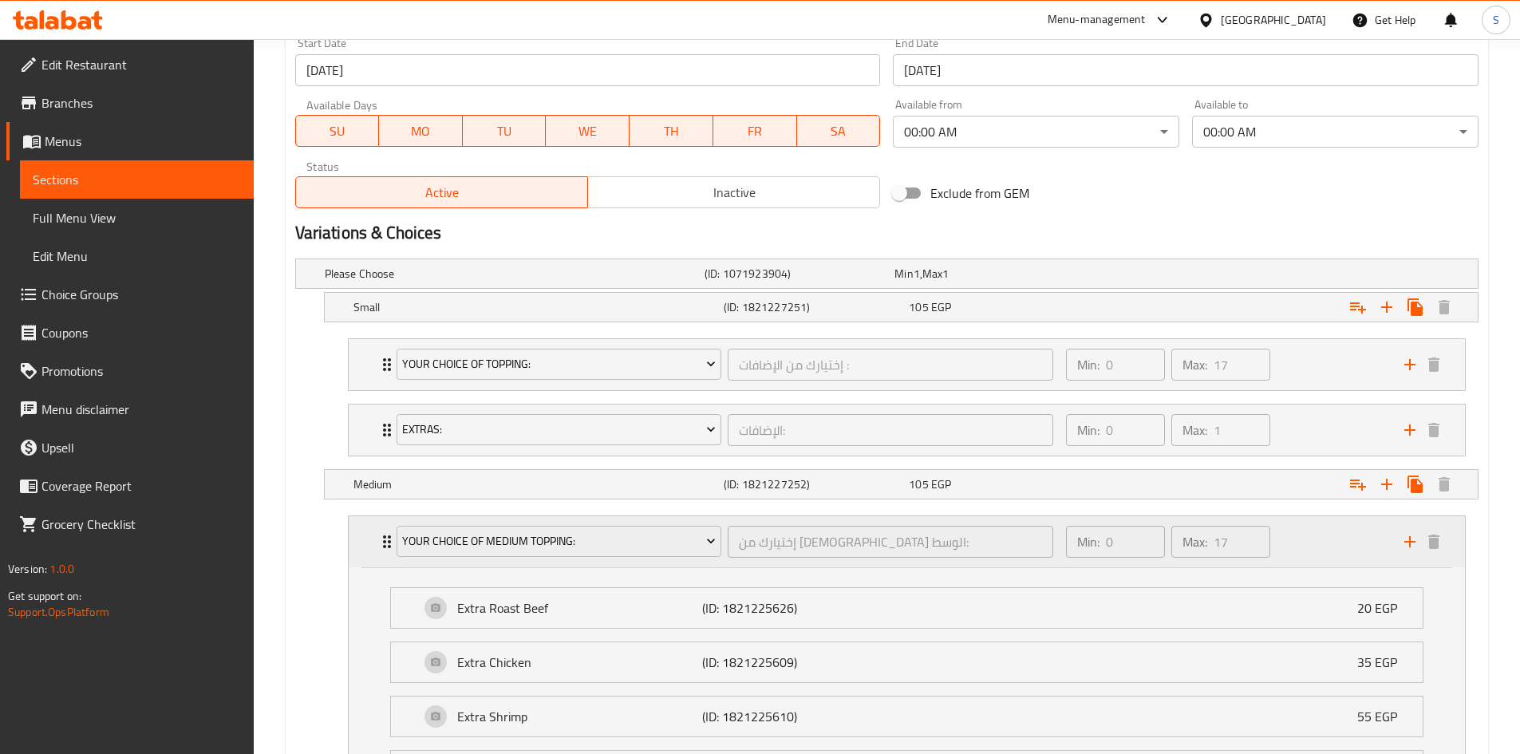
scroll to position [718, 0]
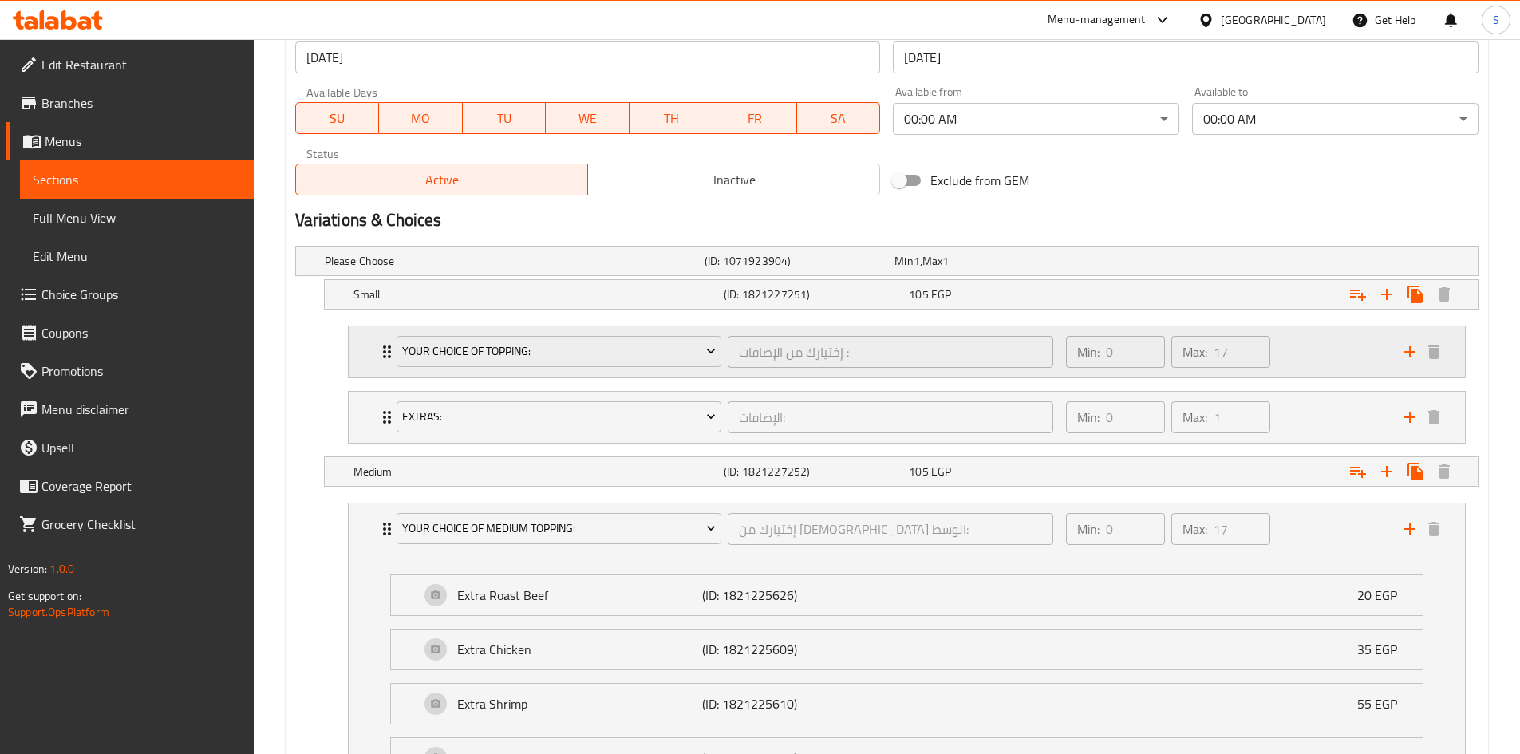
click at [373, 355] on div "Your Choice Of Topping: إختيارك من الإضافات : ​ Min: 0 ​ Max: 17 ​" at bounding box center [907, 351] width 1116 height 51
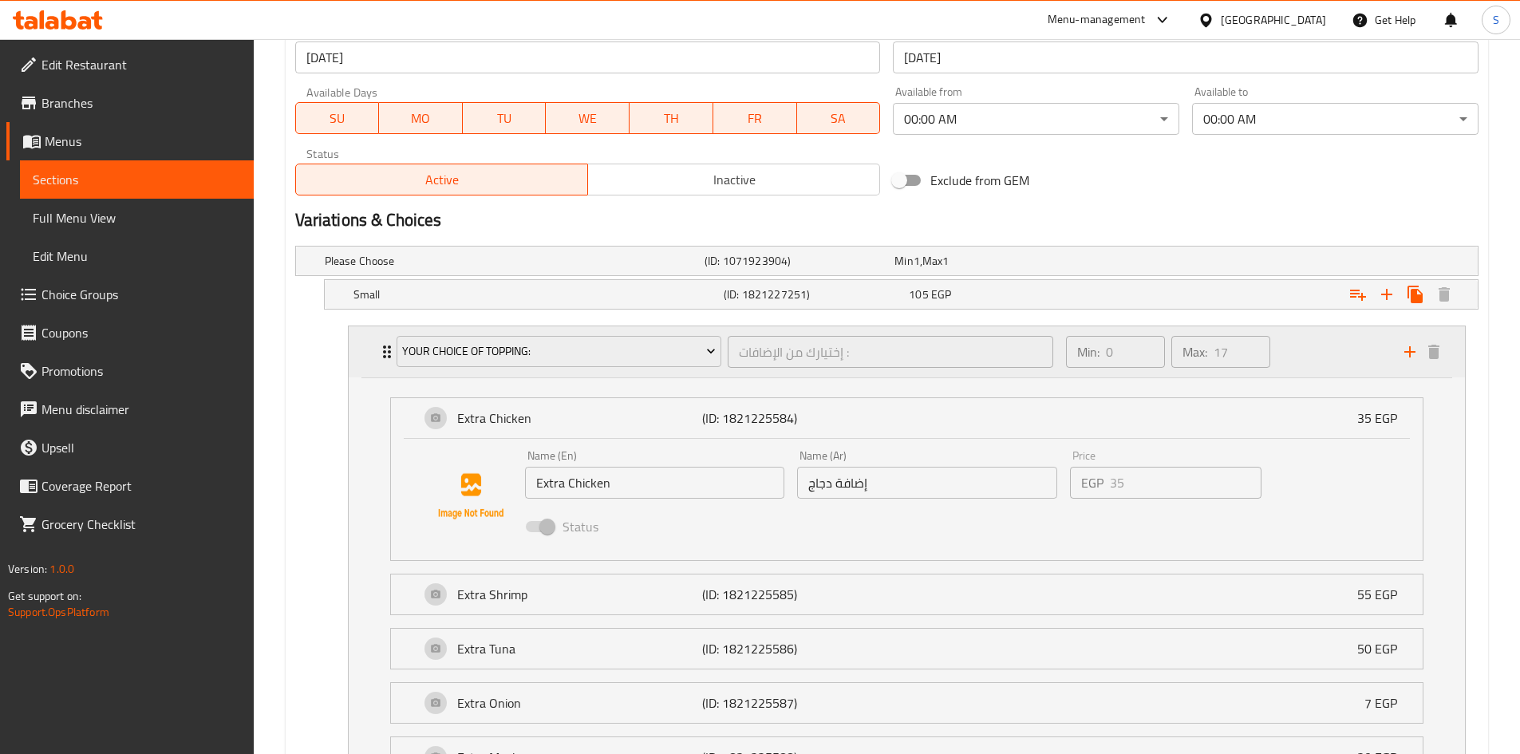
click at [373, 355] on div "Your Choice Of Topping: إختيارك من الإضافات : ​ Min: 0 ​ Max: 17 ​" at bounding box center [907, 351] width 1116 height 51
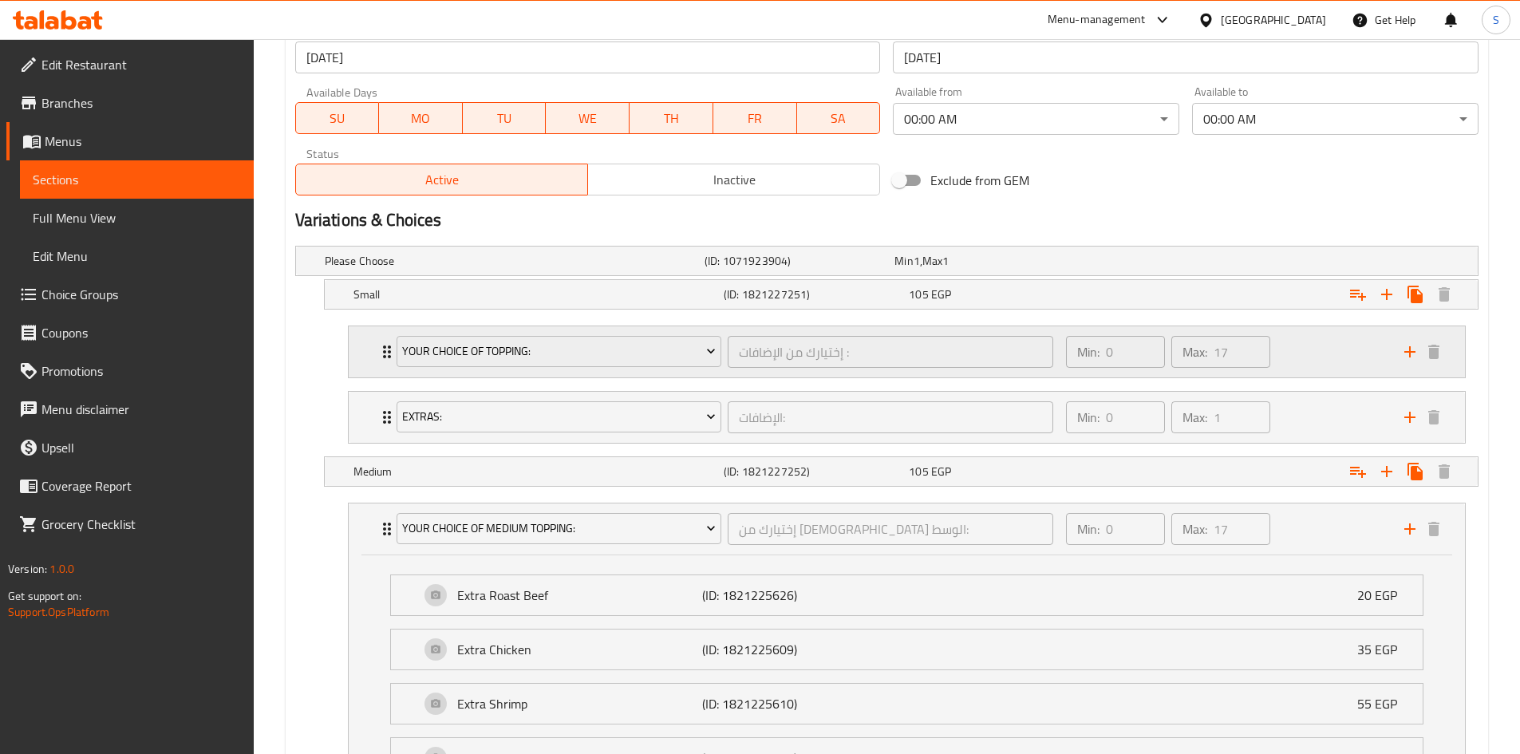
click at [373, 355] on div "Your Choice Of Topping: إختيارك من الإضافات : ​ Min: 0 ​ Max: 17 ​" at bounding box center [907, 351] width 1116 height 51
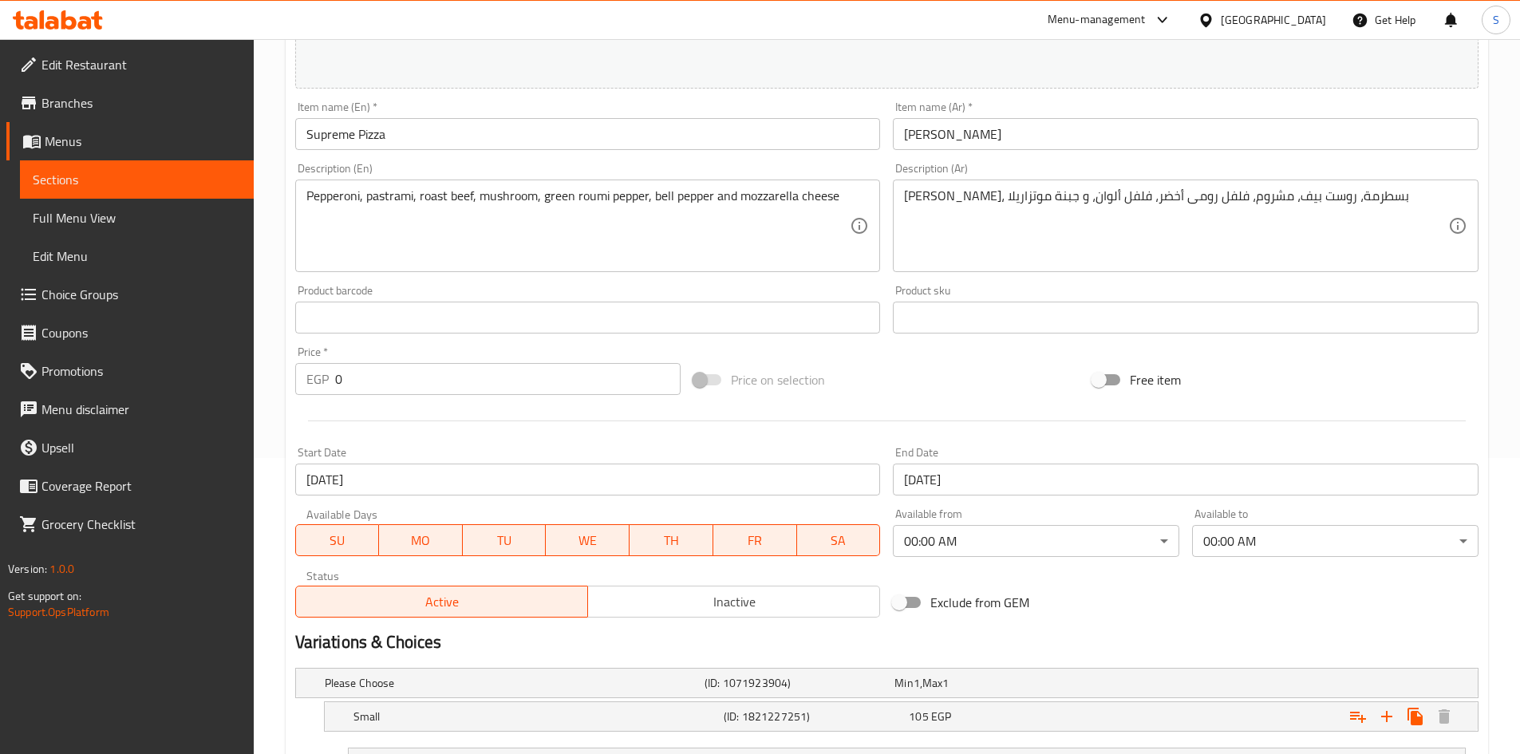
scroll to position [80, 0]
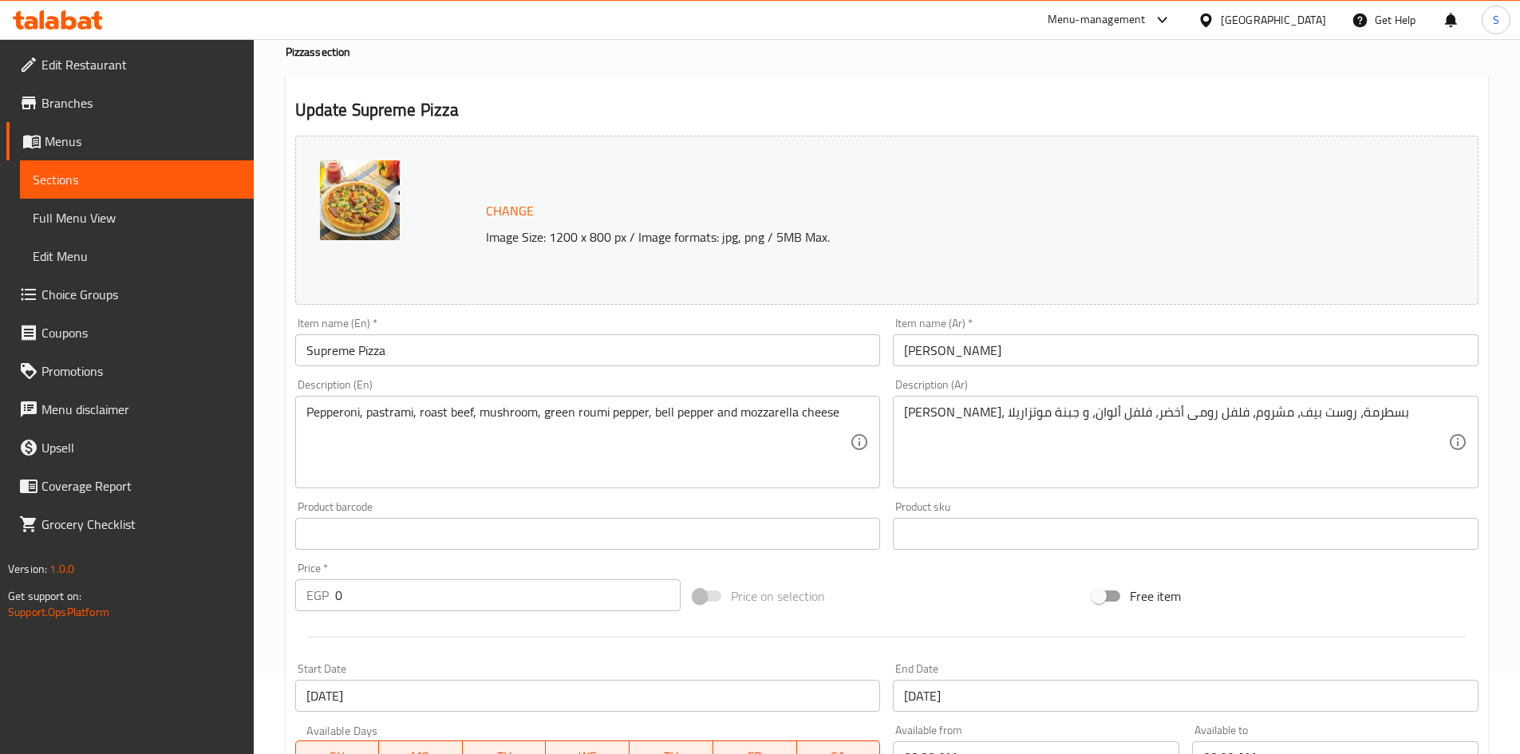
click at [433, 345] on input "Supreme Pizza" at bounding box center [588, 350] width 586 height 32
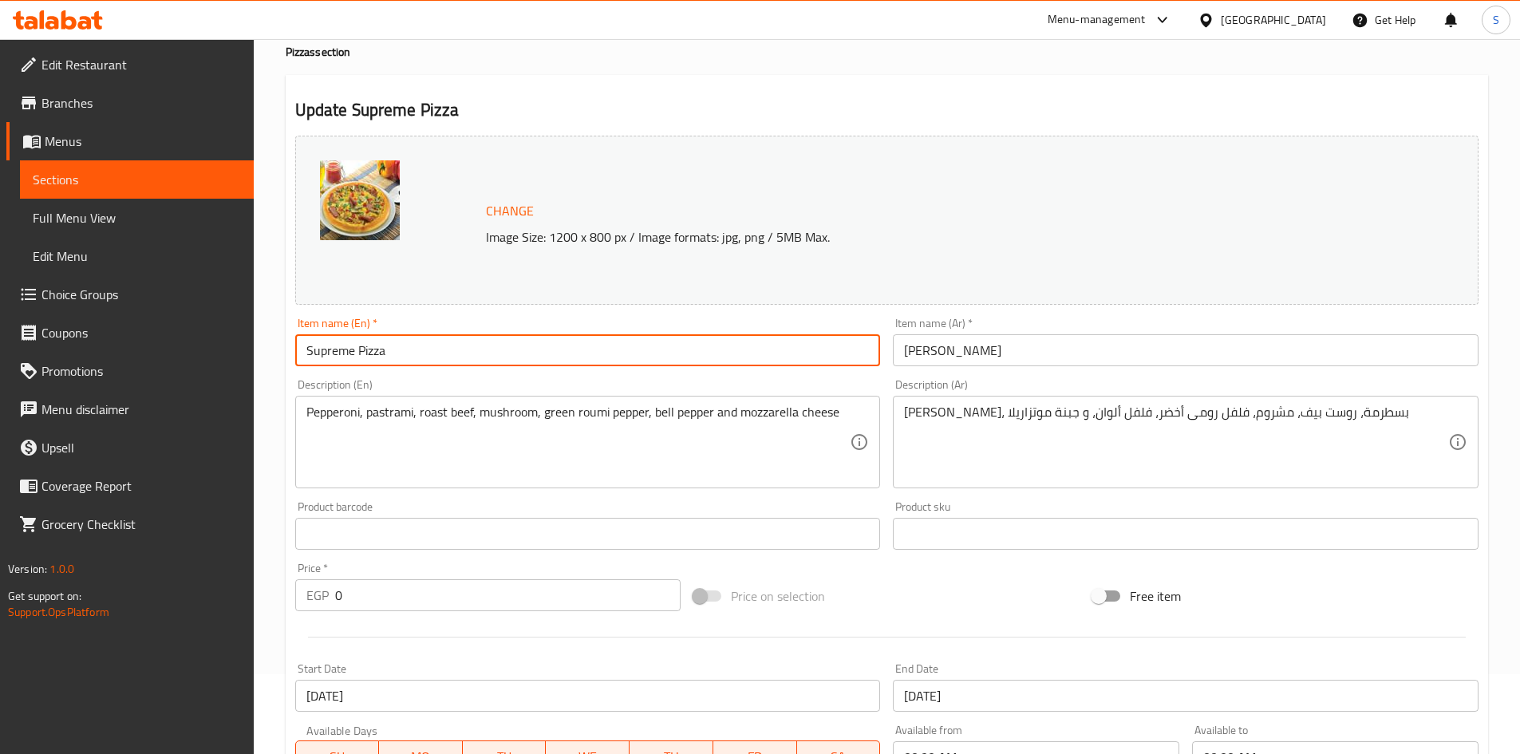
click at [433, 345] on input "Supreme Pizza" at bounding box center [588, 350] width 586 height 32
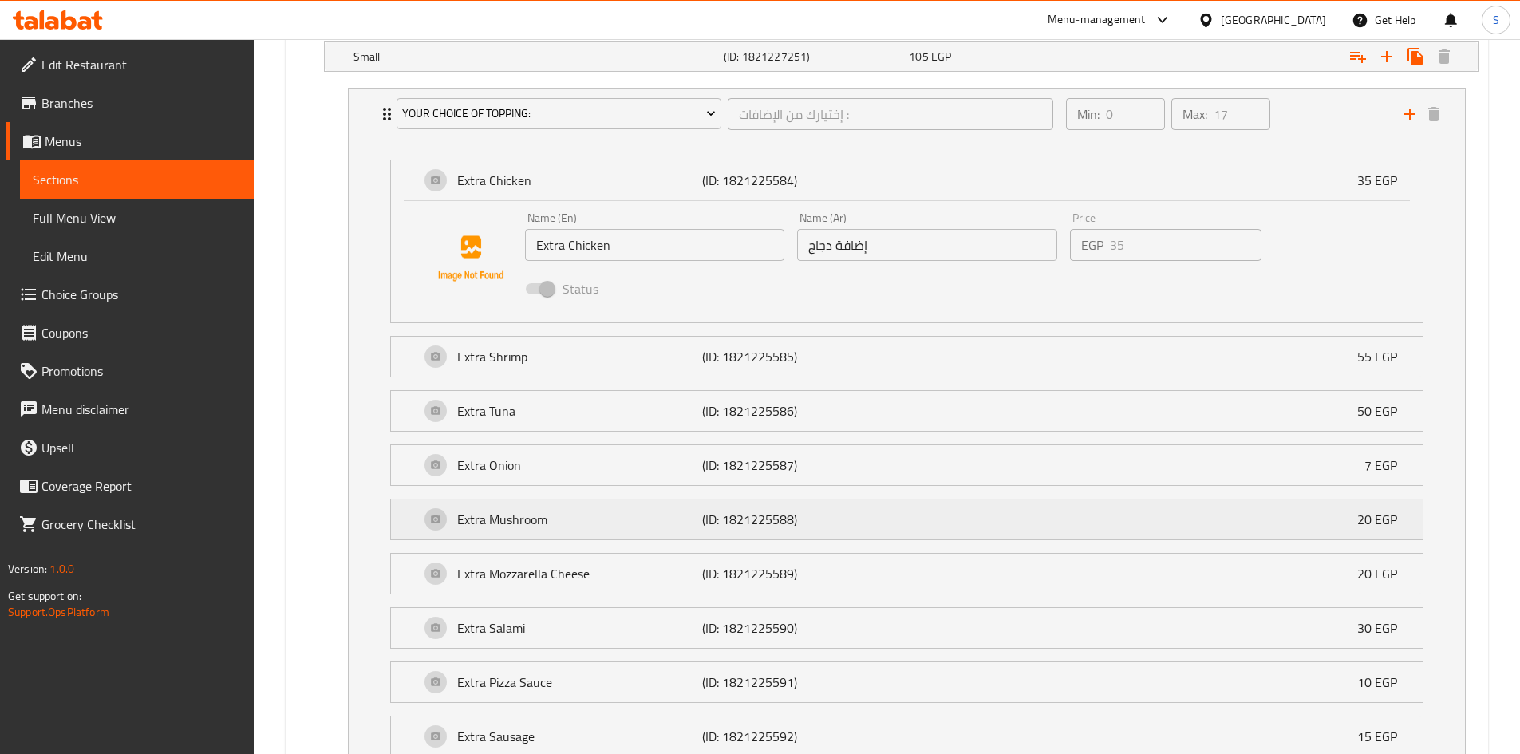
scroll to position [878, 0]
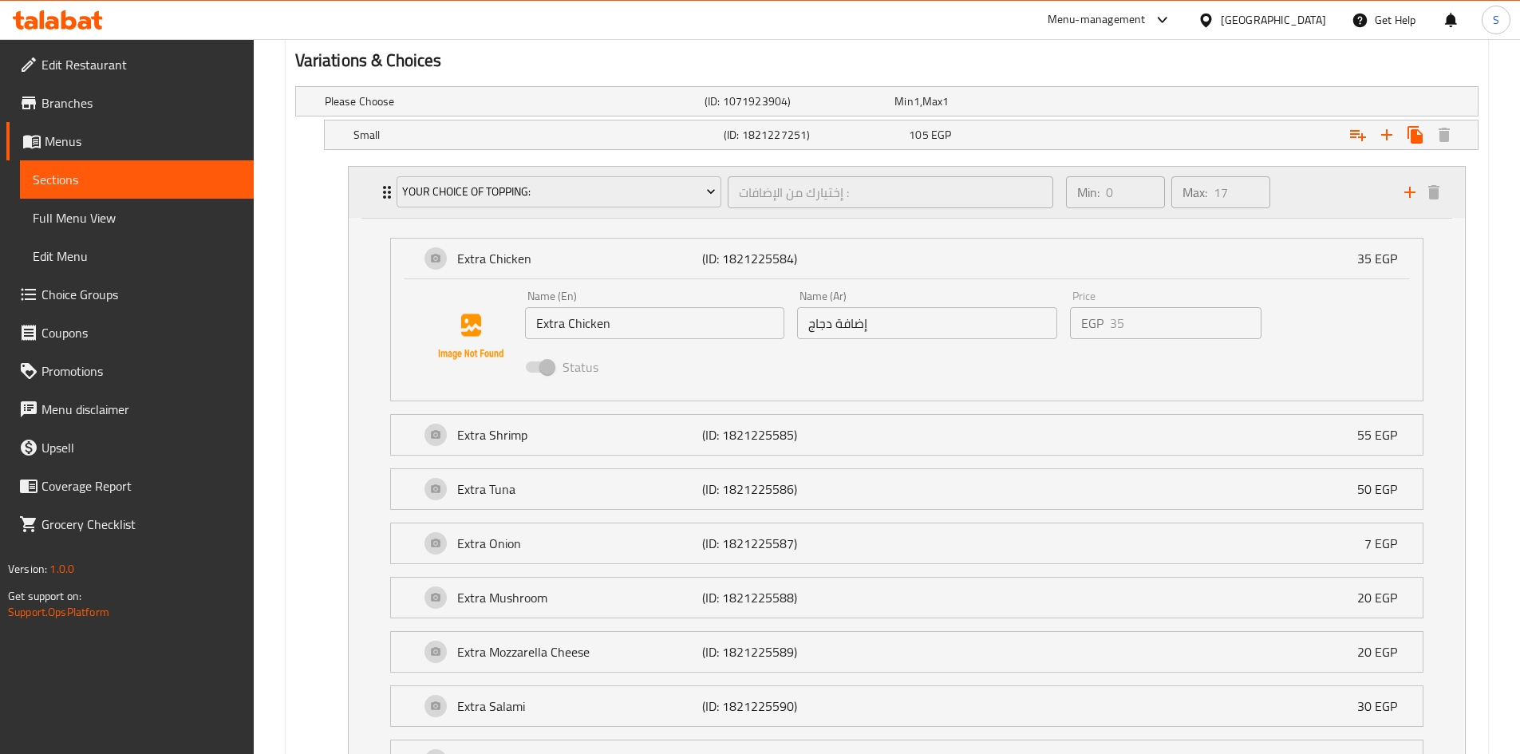
click at [361, 193] on div "Your Choice Of Topping: إختيارك من الإضافات : ​ Min: 0 ​ Max: 17 ​" at bounding box center [907, 192] width 1116 height 51
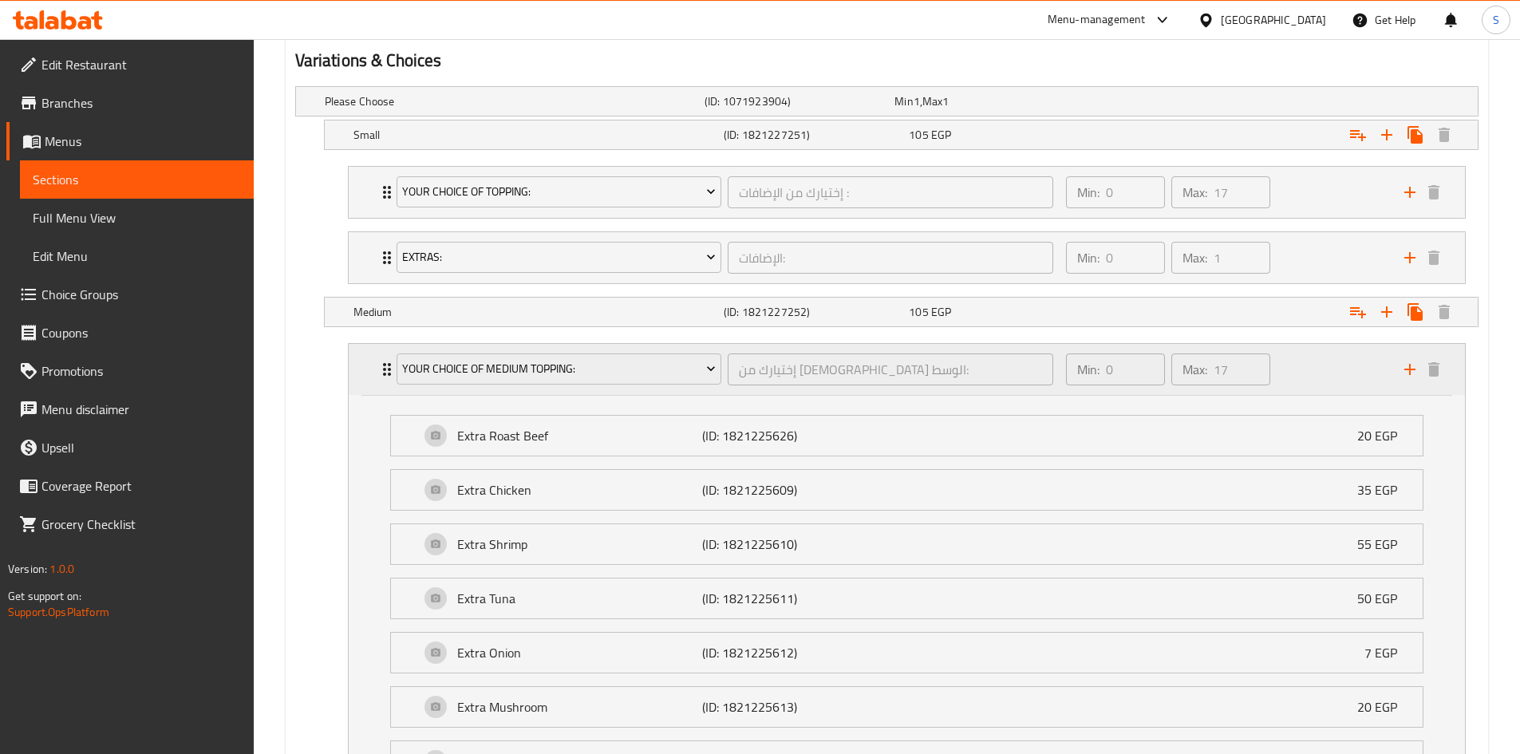
click at [387, 366] on div "Your Choice Of Medium Topping: إختيارك من الإضافات الوسط: ​" at bounding box center [725, 369] width 677 height 51
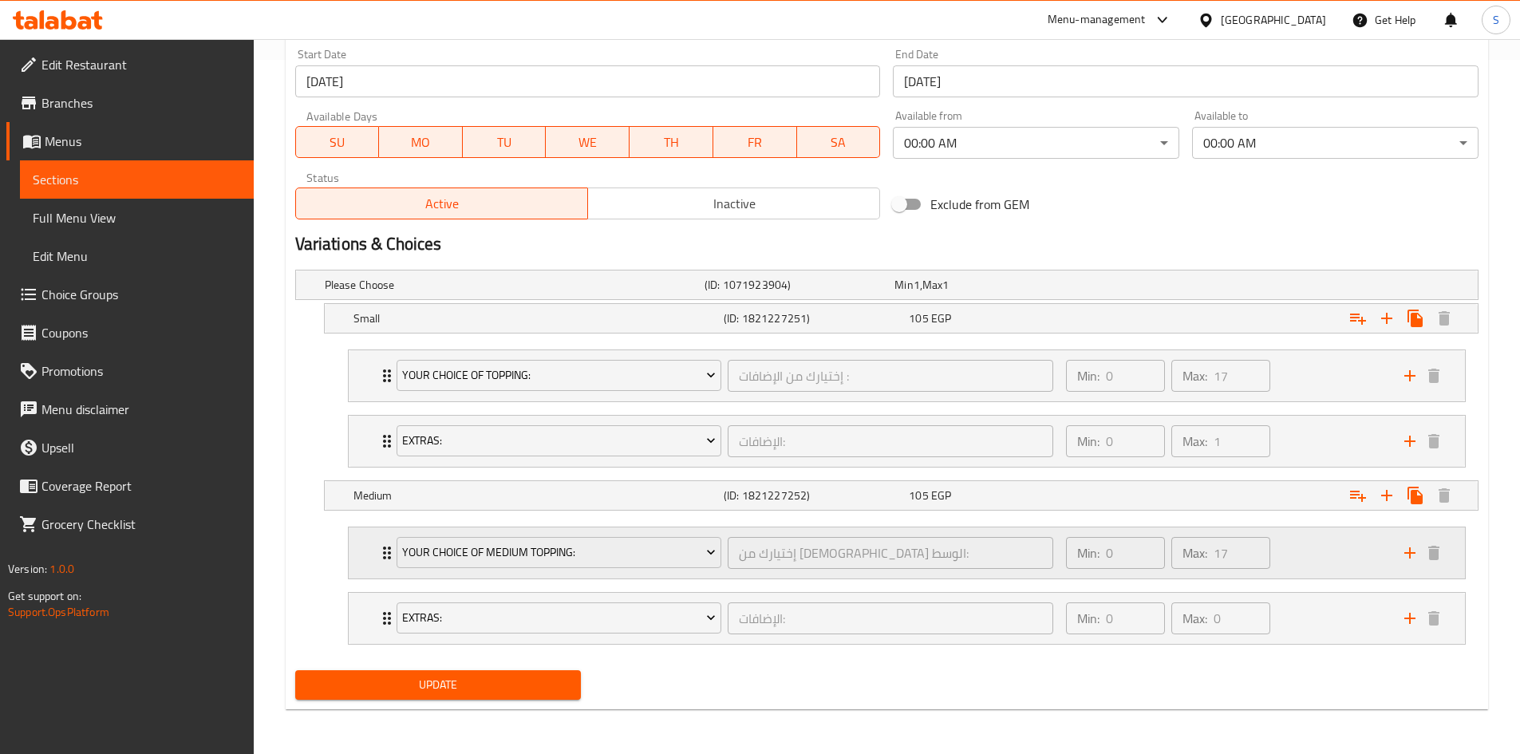
scroll to position [694, 0]
click at [364, 386] on div "Your Choice Of Topping: إختيارك من الإضافات : ​ Min: 0 ​ Max: 17 ​" at bounding box center [907, 375] width 1116 height 51
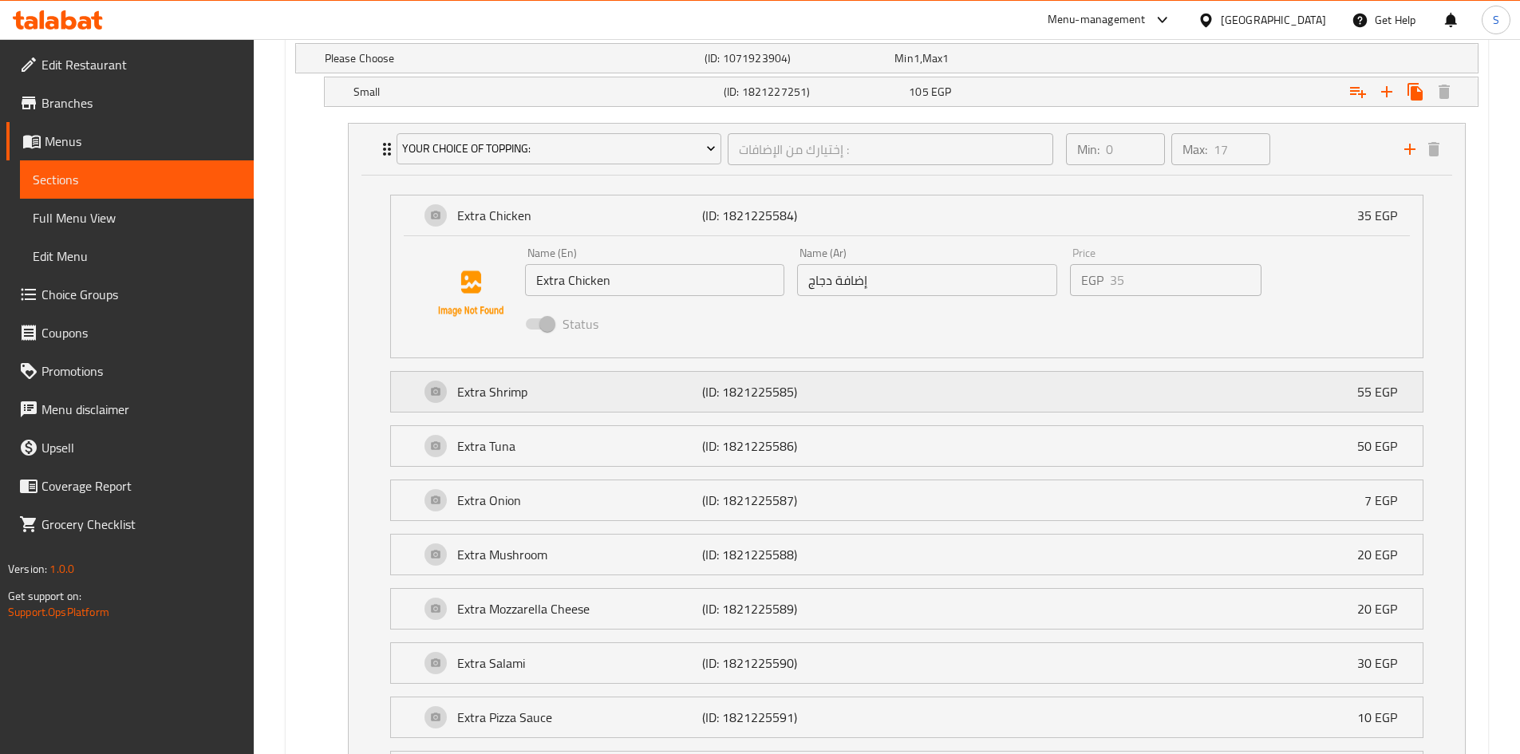
scroll to position [957, 0]
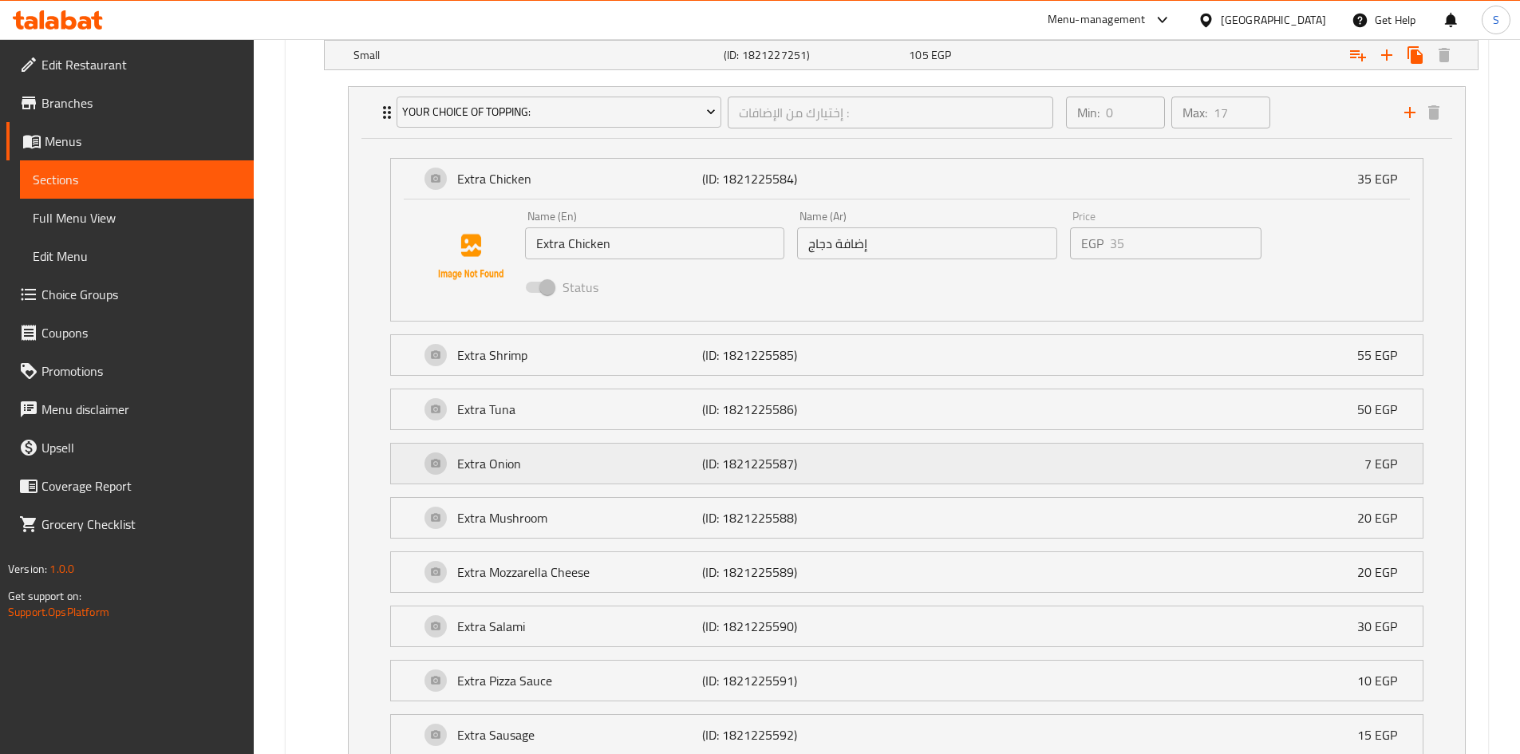
click at [1202, 463] on div "Extra Onion (ID: 1821225587) 7 EGP" at bounding box center [912, 464] width 984 height 40
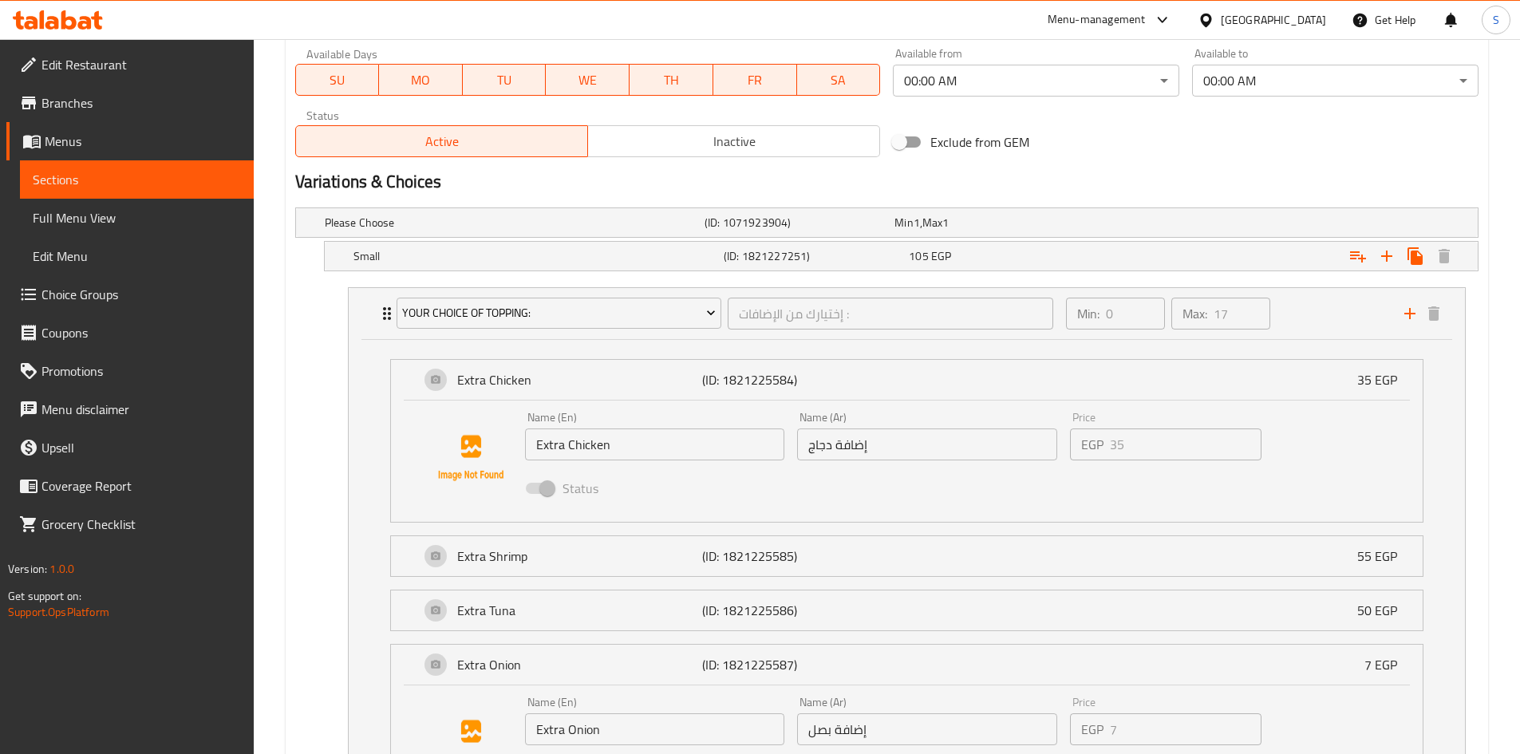
scroll to position [798, 0]
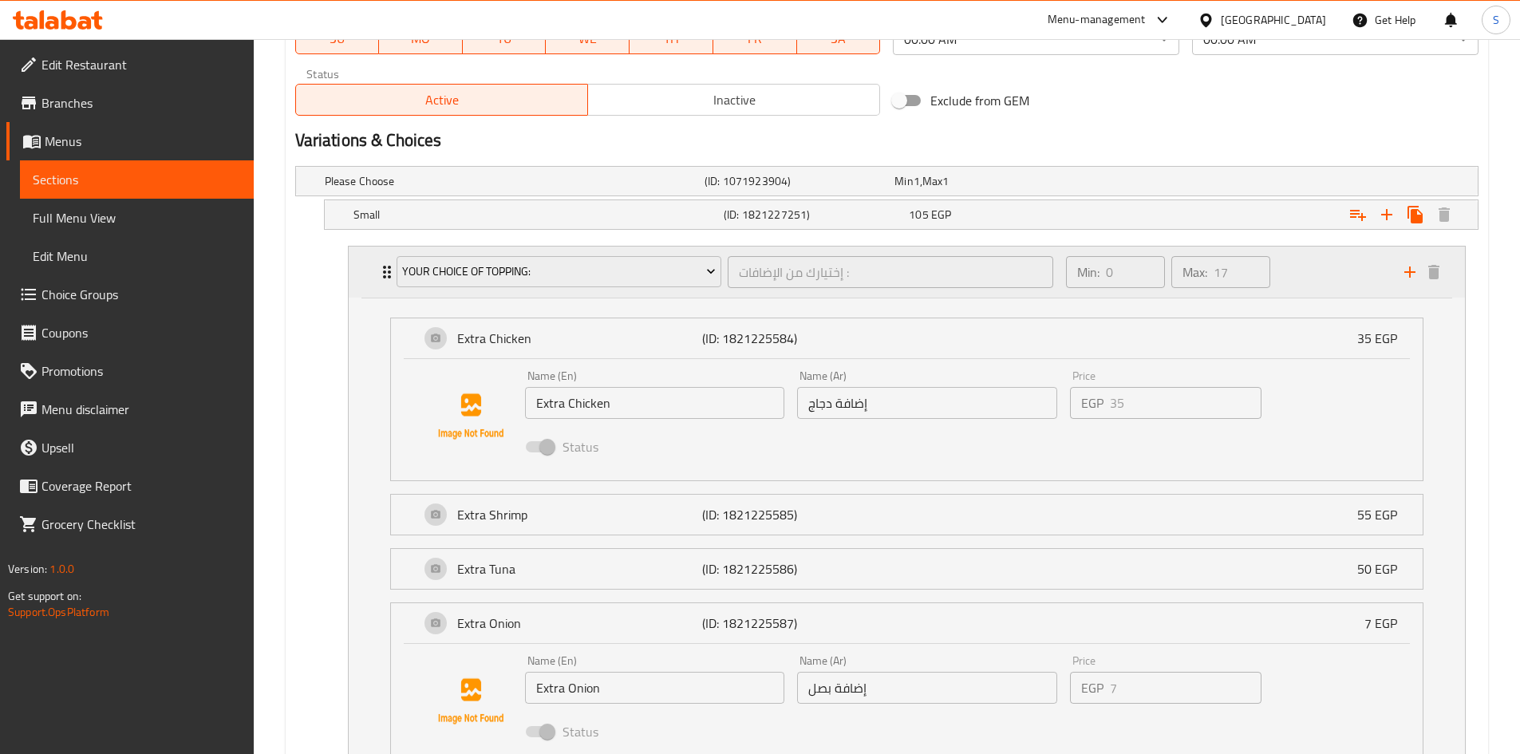
click at [385, 273] on icon "Expand" at bounding box center [386, 271] width 19 height 19
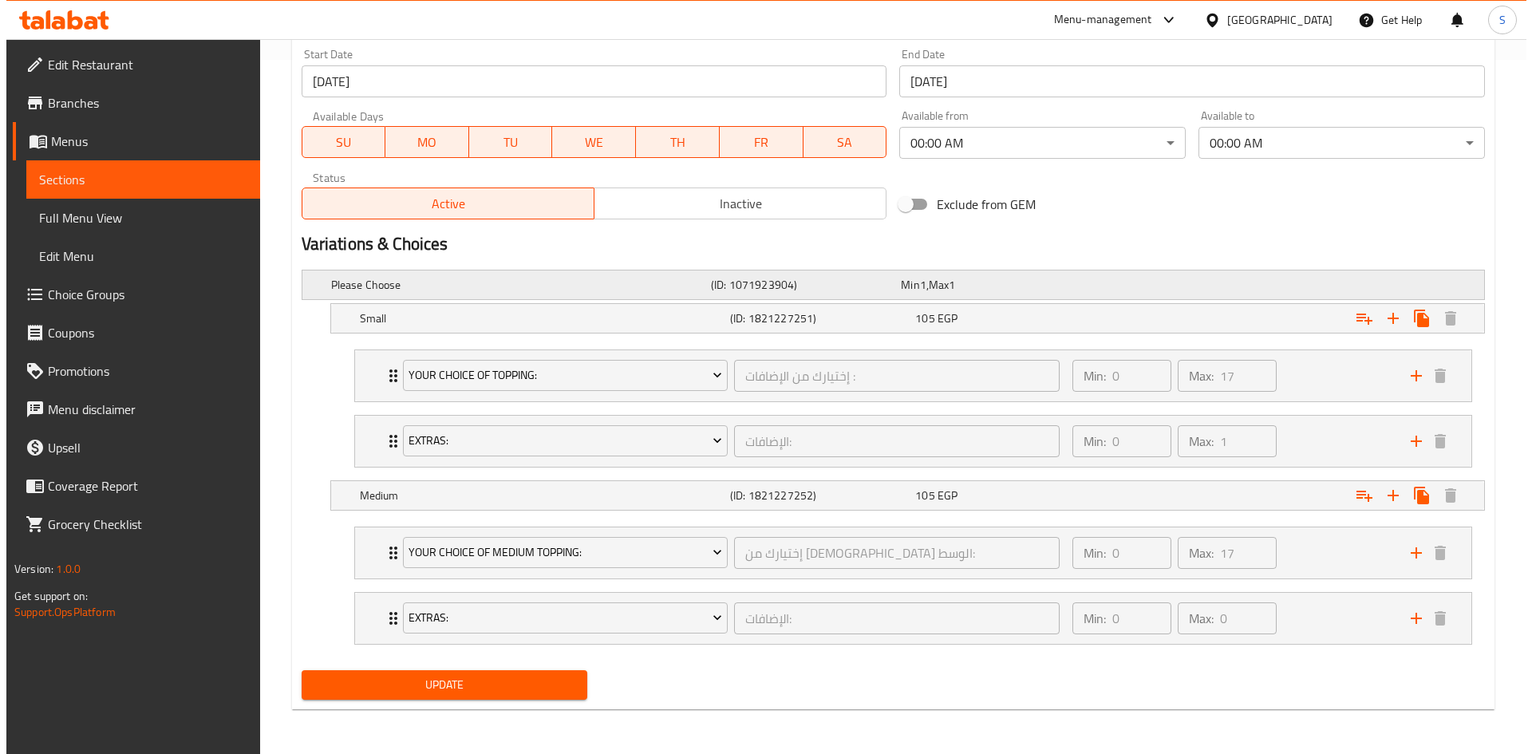
scroll to position [694, 0]
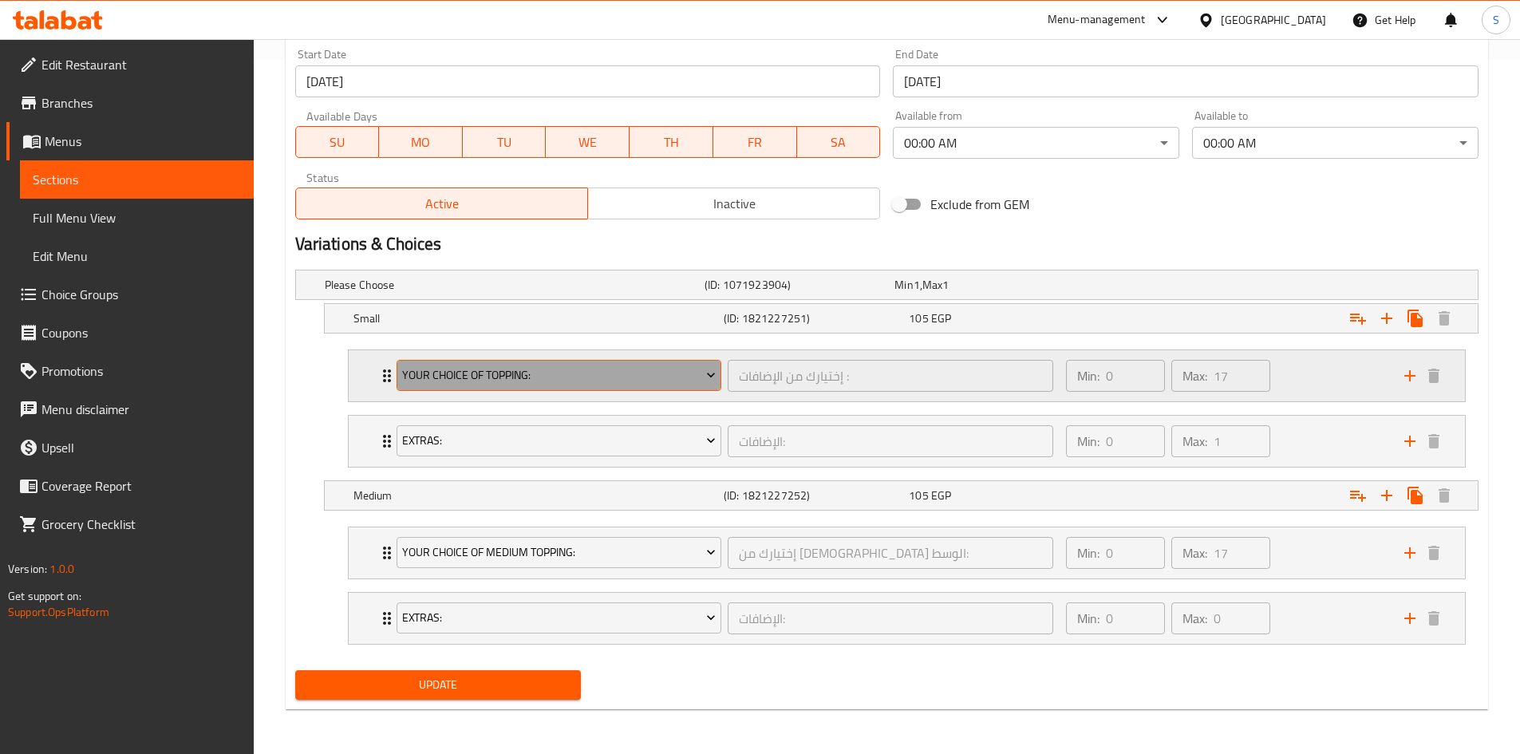
click at [620, 380] on span "Your Choice Of Topping:" at bounding box center [559, 375] width 314 height 20
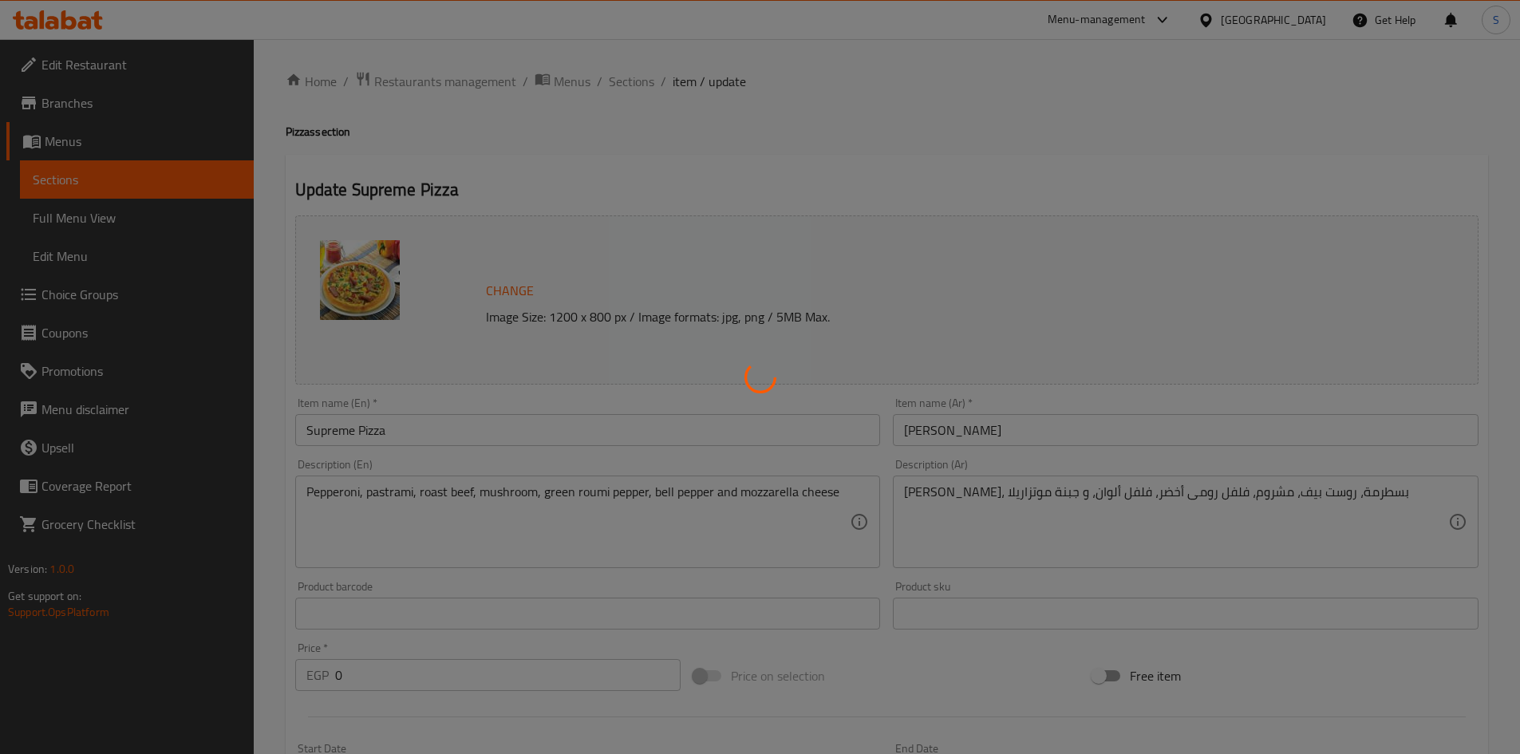
type input "إختيارك من الإضافات :"
type input "0"
type input "17"
type input "الإضافات:"
type input "0"
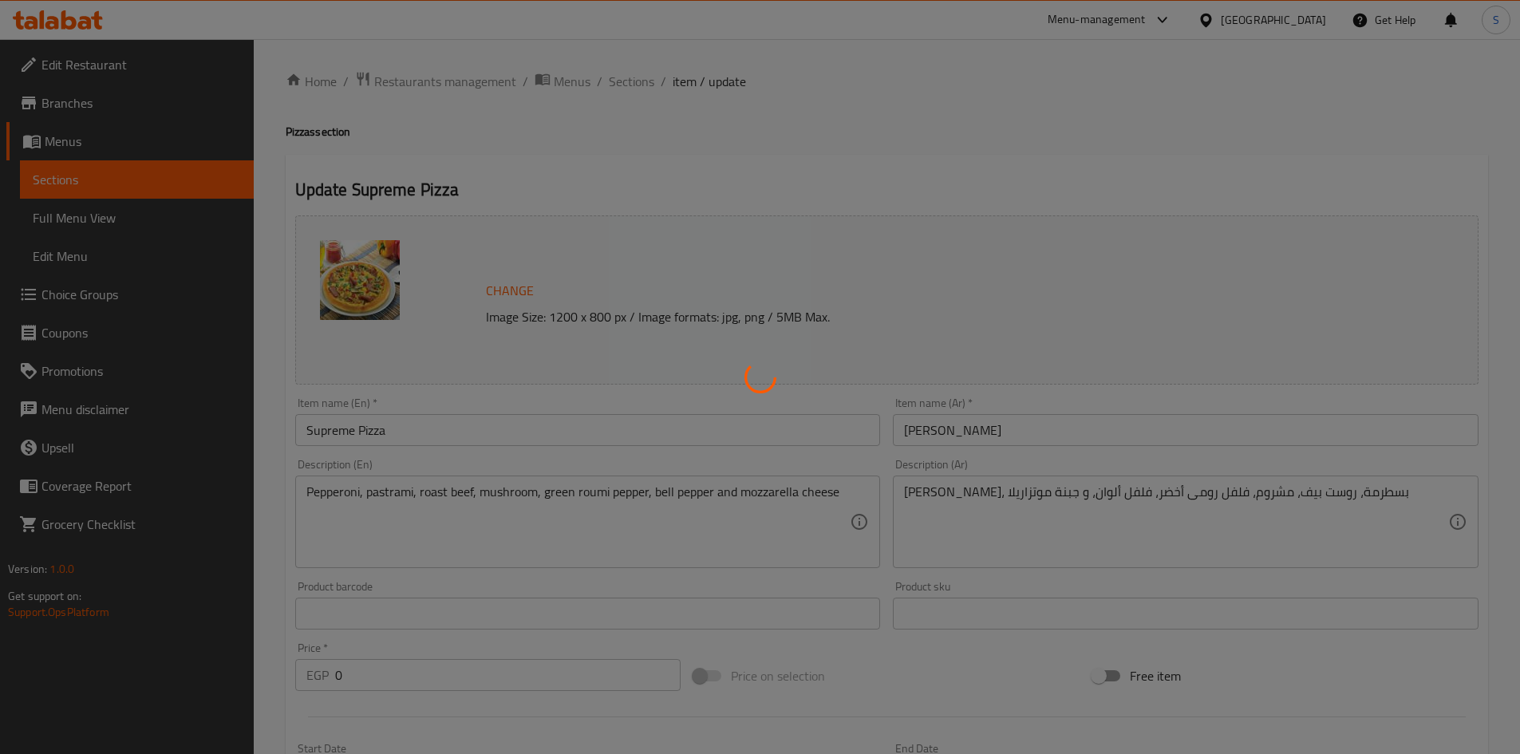
type input "1"
type input "إختيارك من [DEMOGRAPHIC_DATA] الوسط:"
type input "0"
type input "17"
type input "الإضافات:"
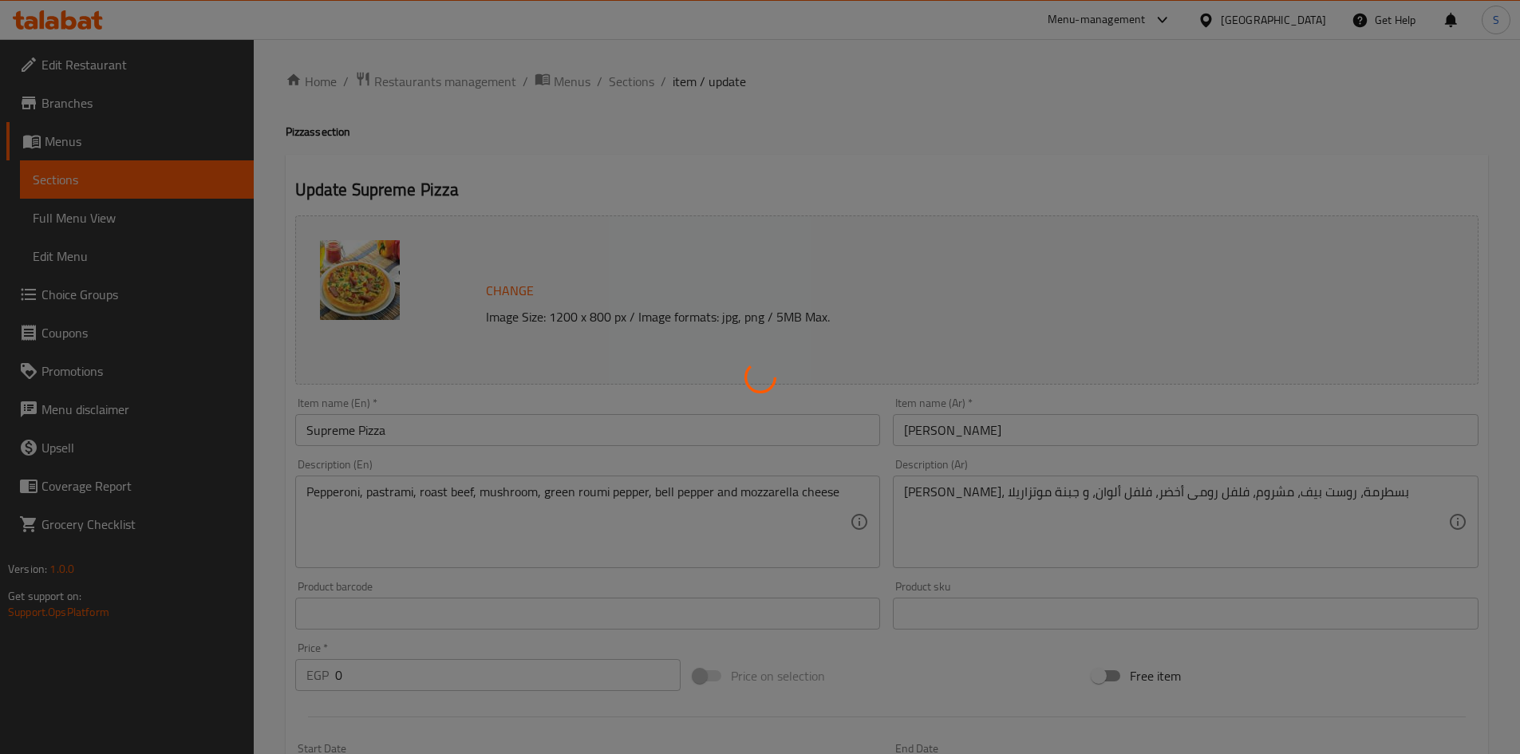
type input "0"
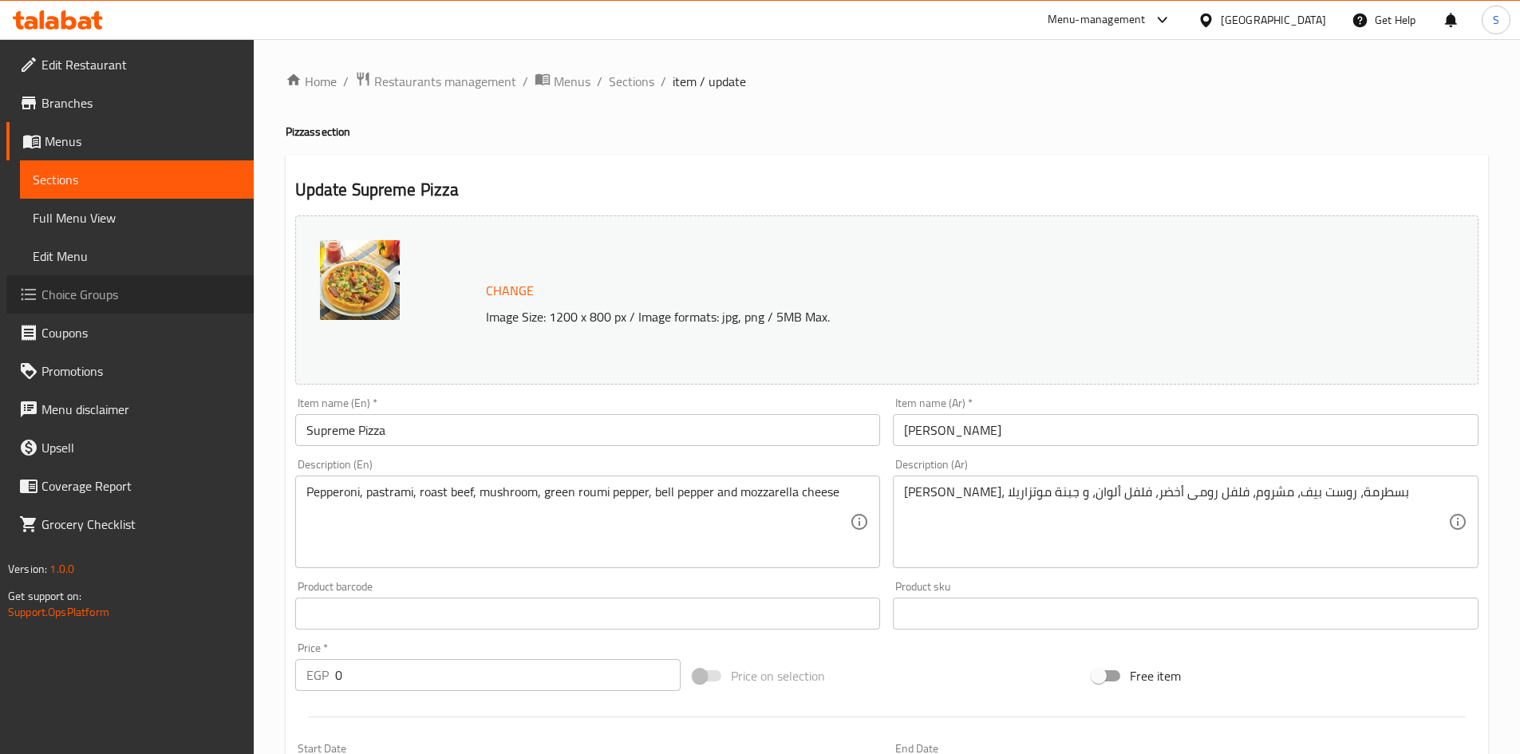
click at [112, 290] on span "Choice Groups" at bounding box center [140, 294] width 199 height 19
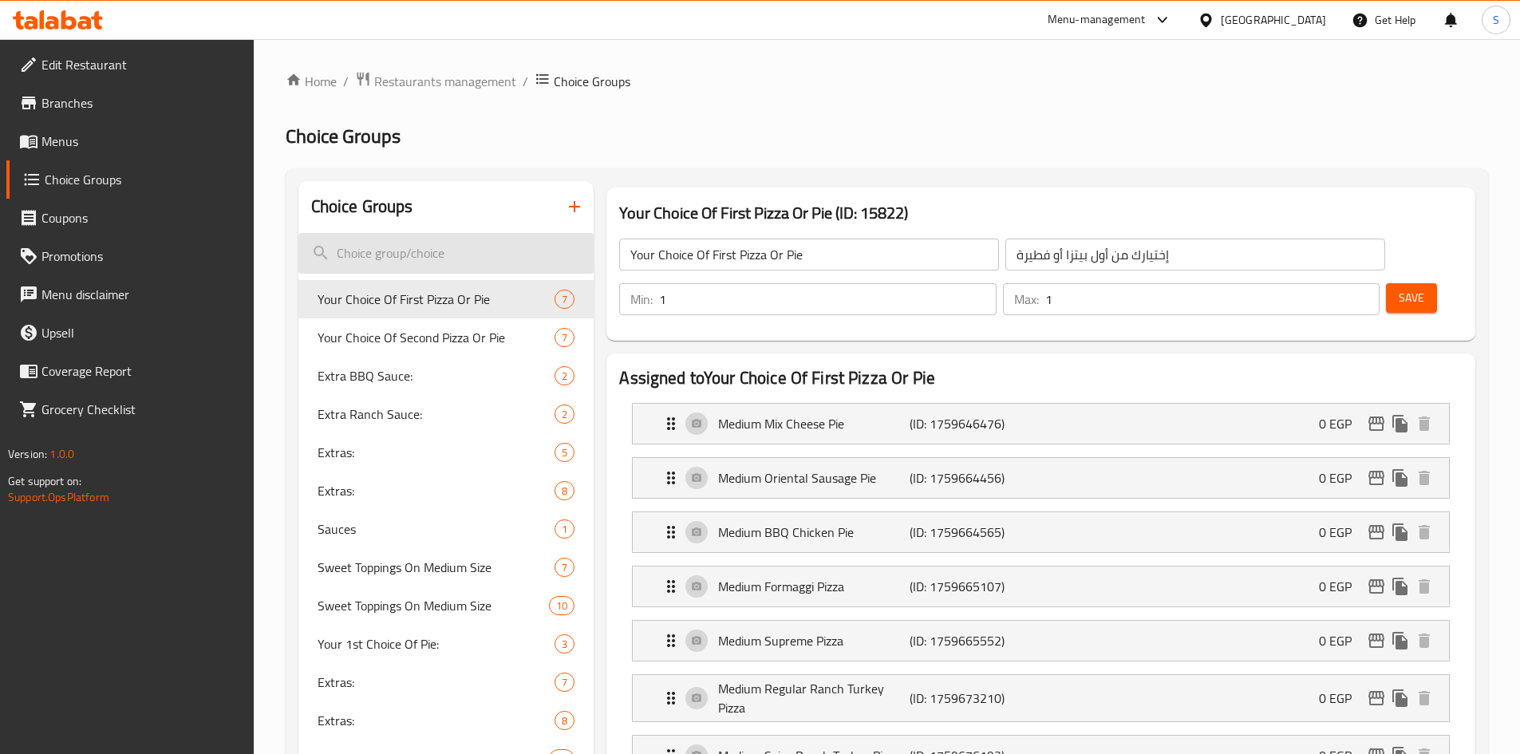
click at [412, 246] on input "search" at bounding box center [446, 253] width 296 height 41
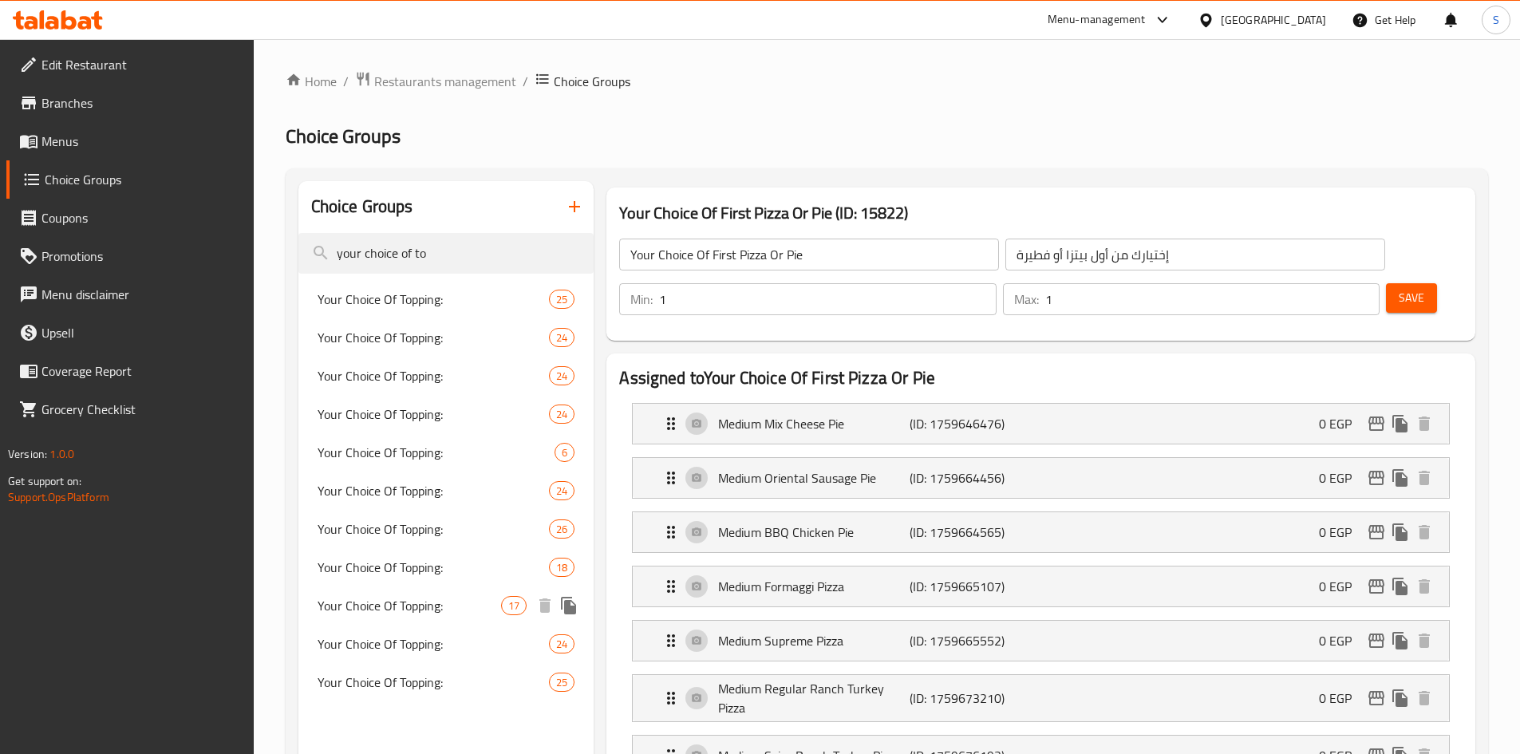
type input "your choice of to"
click at [386, 606] on span "Your Choice Of Topping:" at bounding box center [410, 605] width 184 height 19
type input "Your Choice Of Topping:"
type input "إختيارك من الإضافات :"
type input "0"
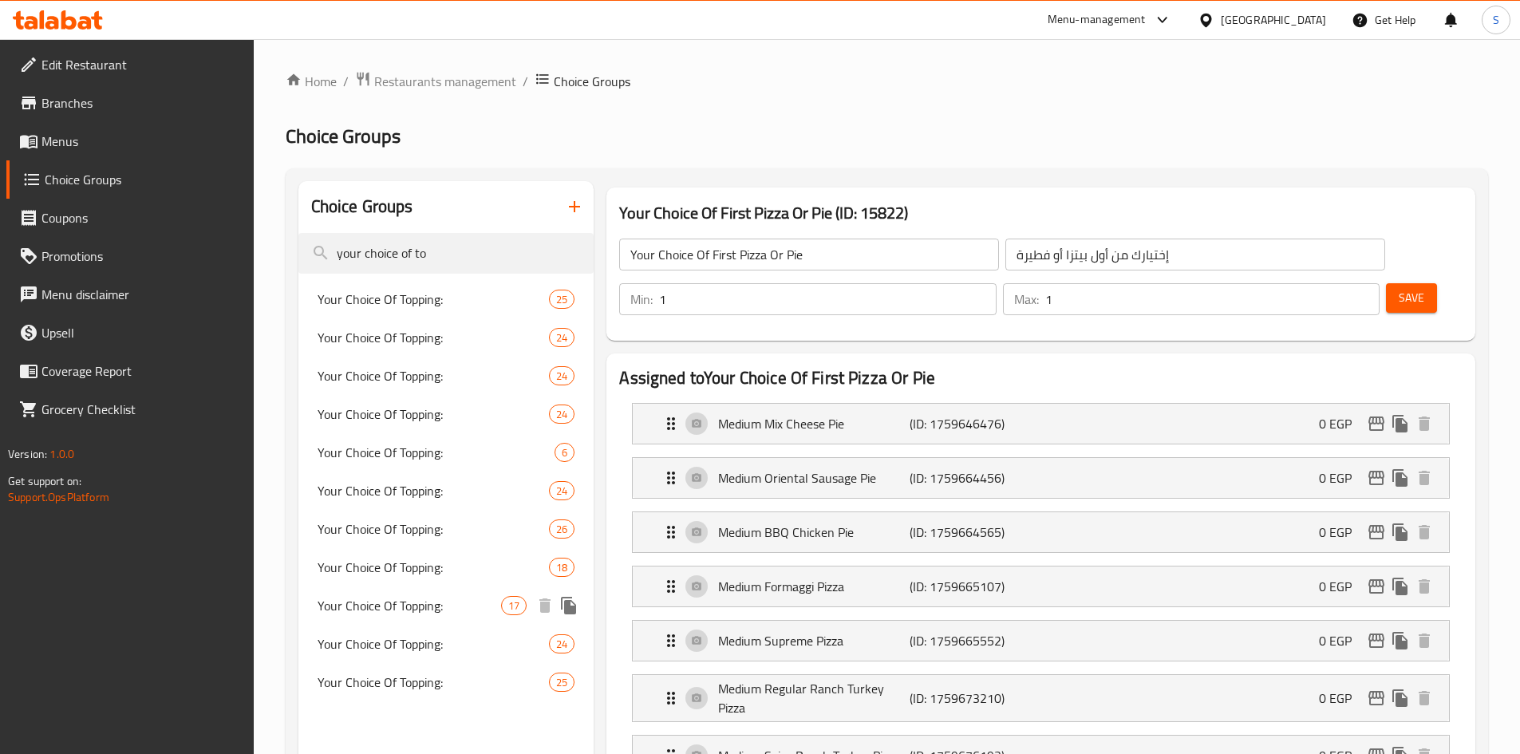
type input "0"
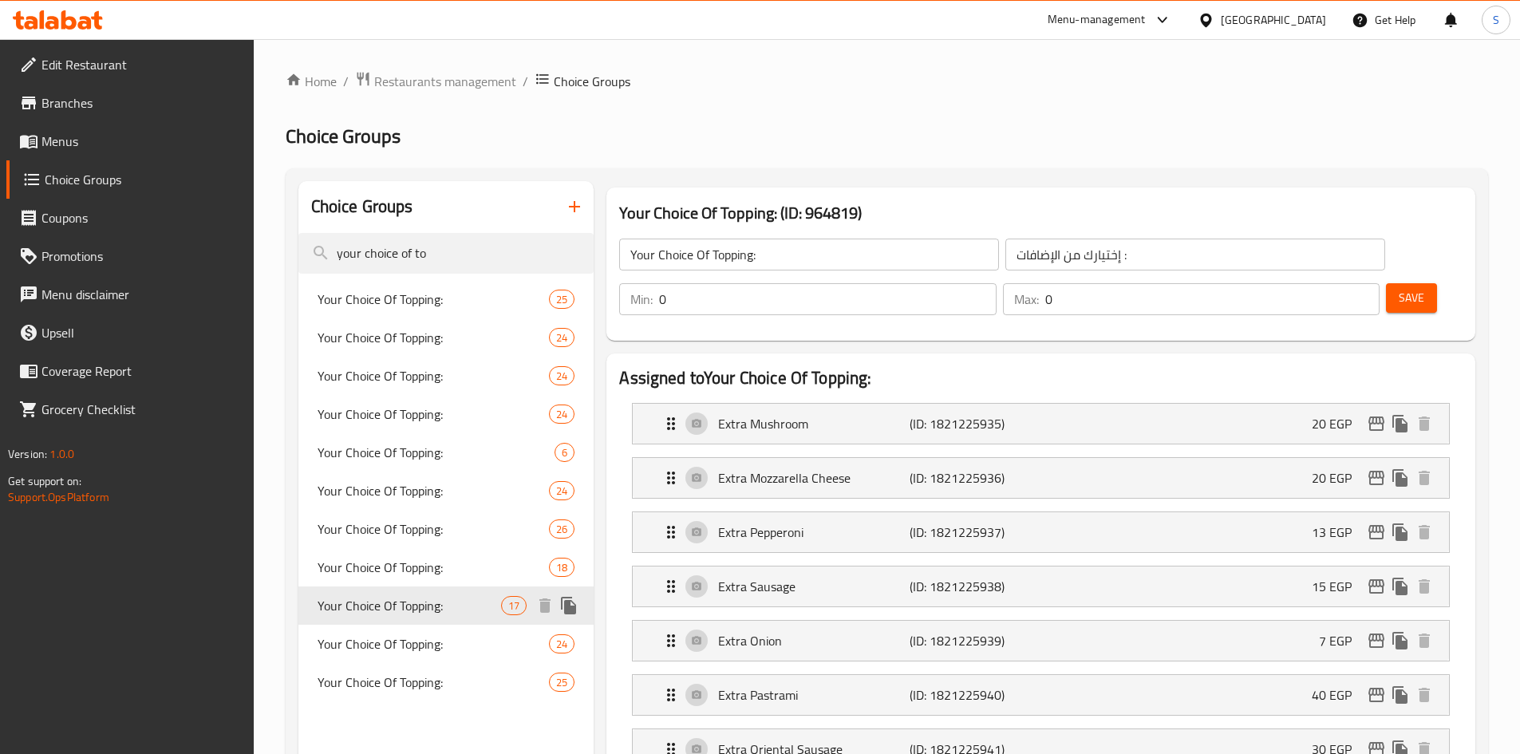
click at [386, 606] on span "Your Choice Of Topping:" at bounding box center [410, 605] width 184 height 19
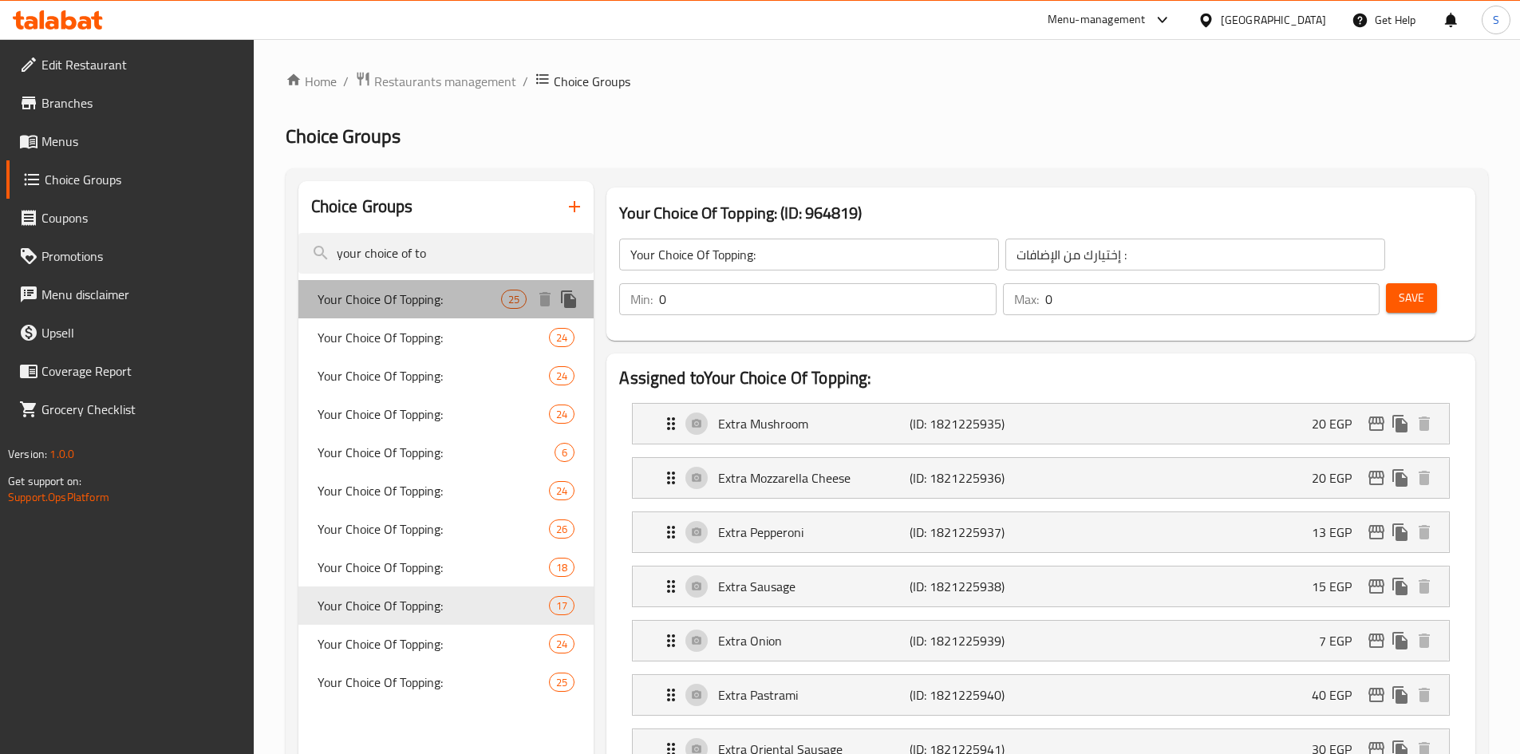
click at [413, 314] on div "Your Choice Of Topping: 25" at bounding box center [446, 299] width 296 height 38
type input "إختيارك من الإضافات:"
type input "25"
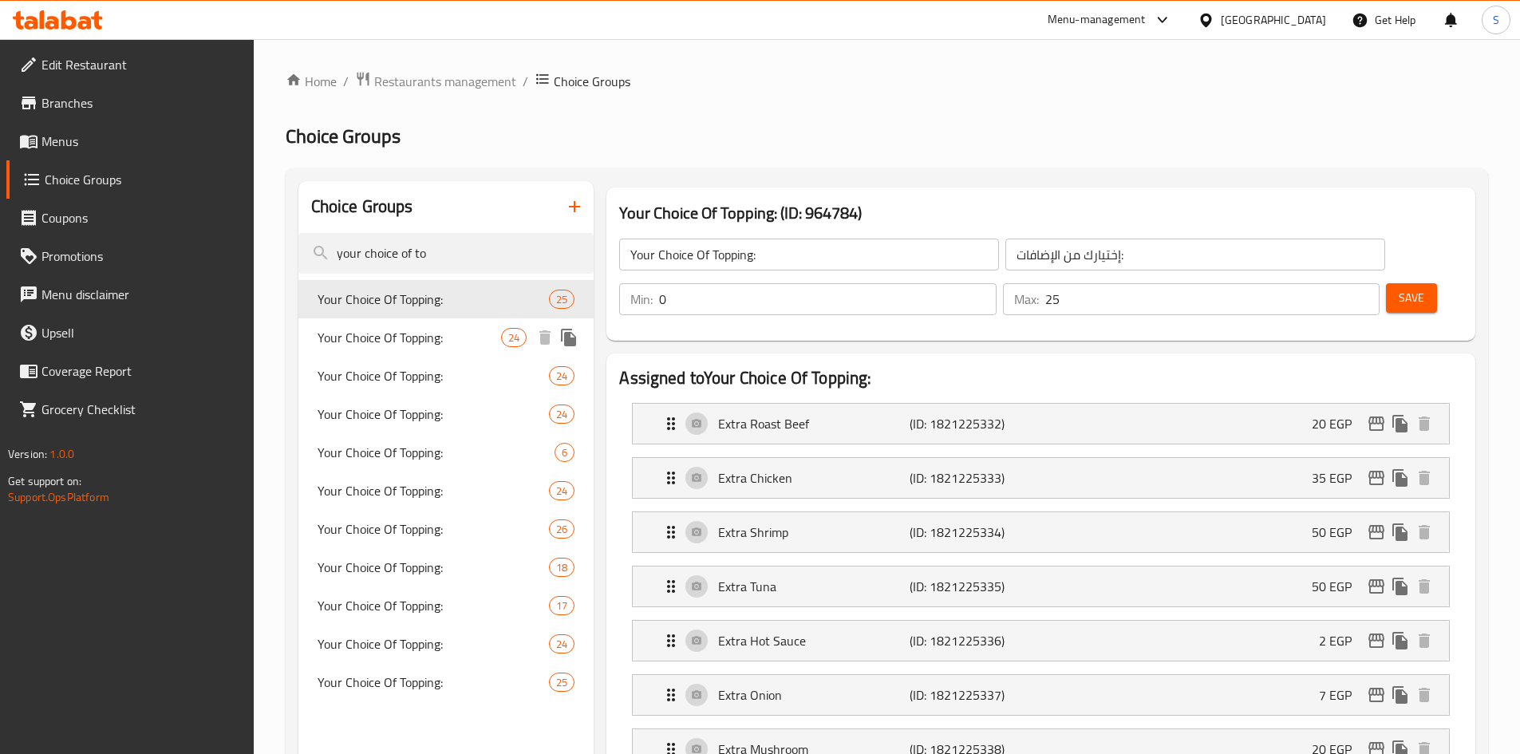
click at [413, 330] on span "Your Choice Of Topping:" at bounding box center [410, 337] width 184 height 19
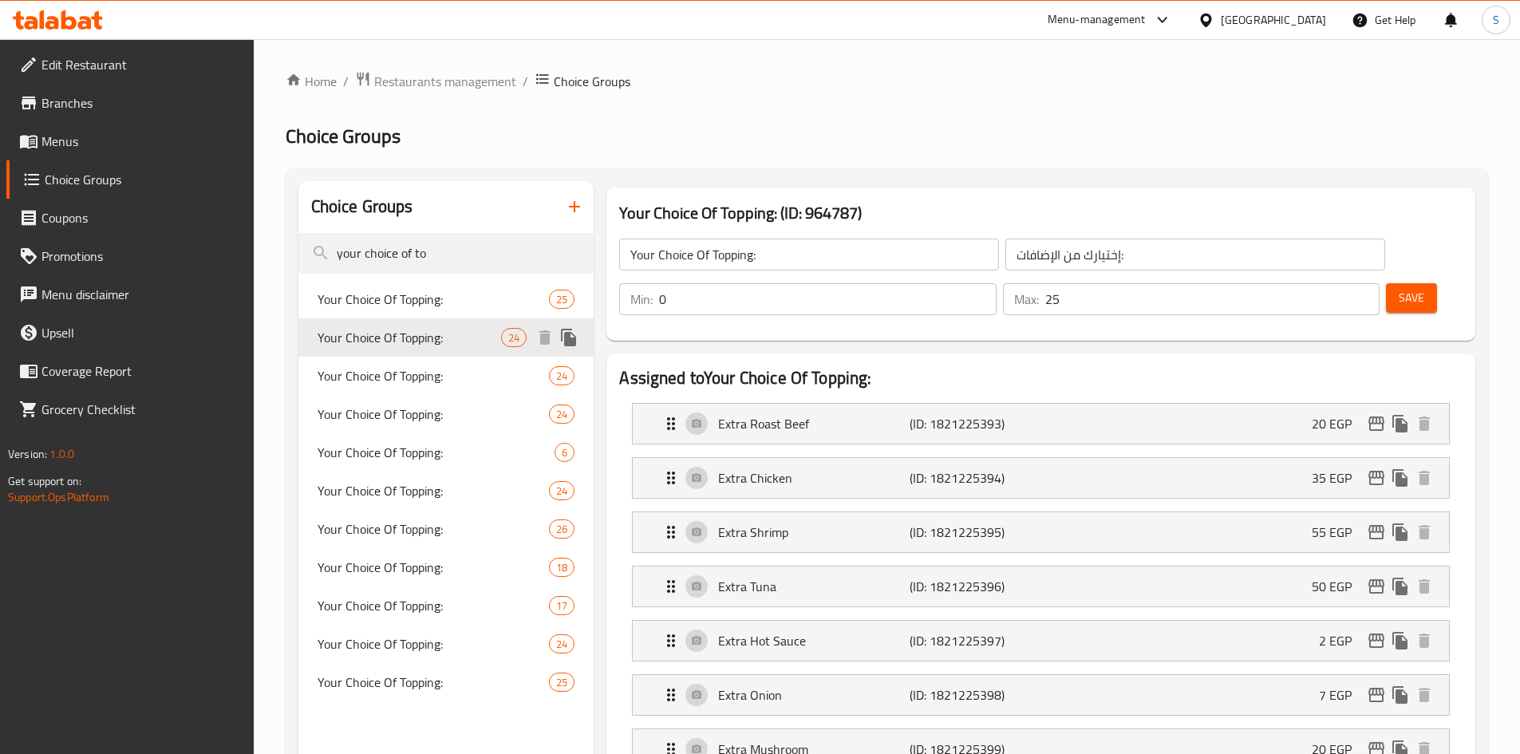
type input "إختيارك من الإضافات :"
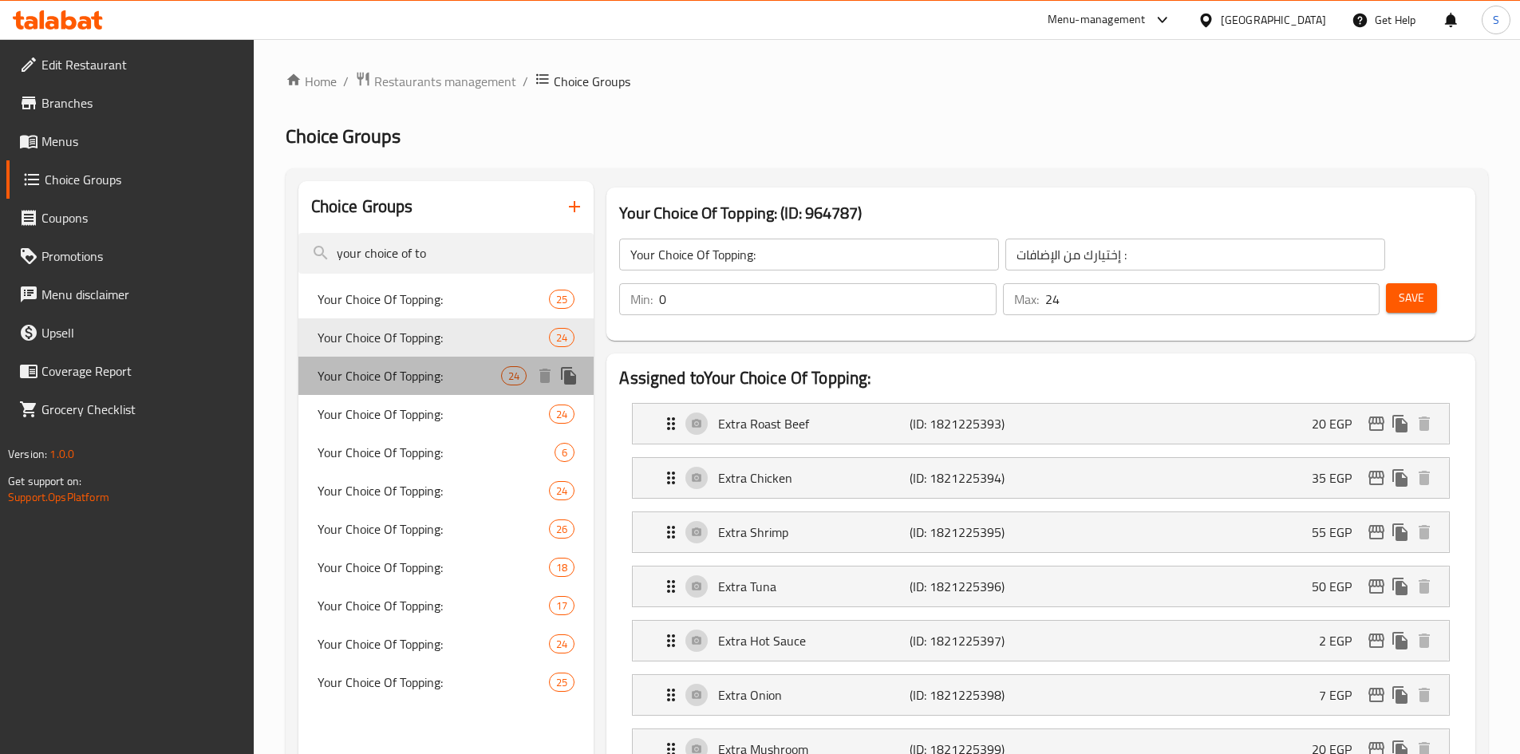
click at [423, 382] on span "Your Choice Of Topping:" at bounding box center [410, 375] width 184 height 19
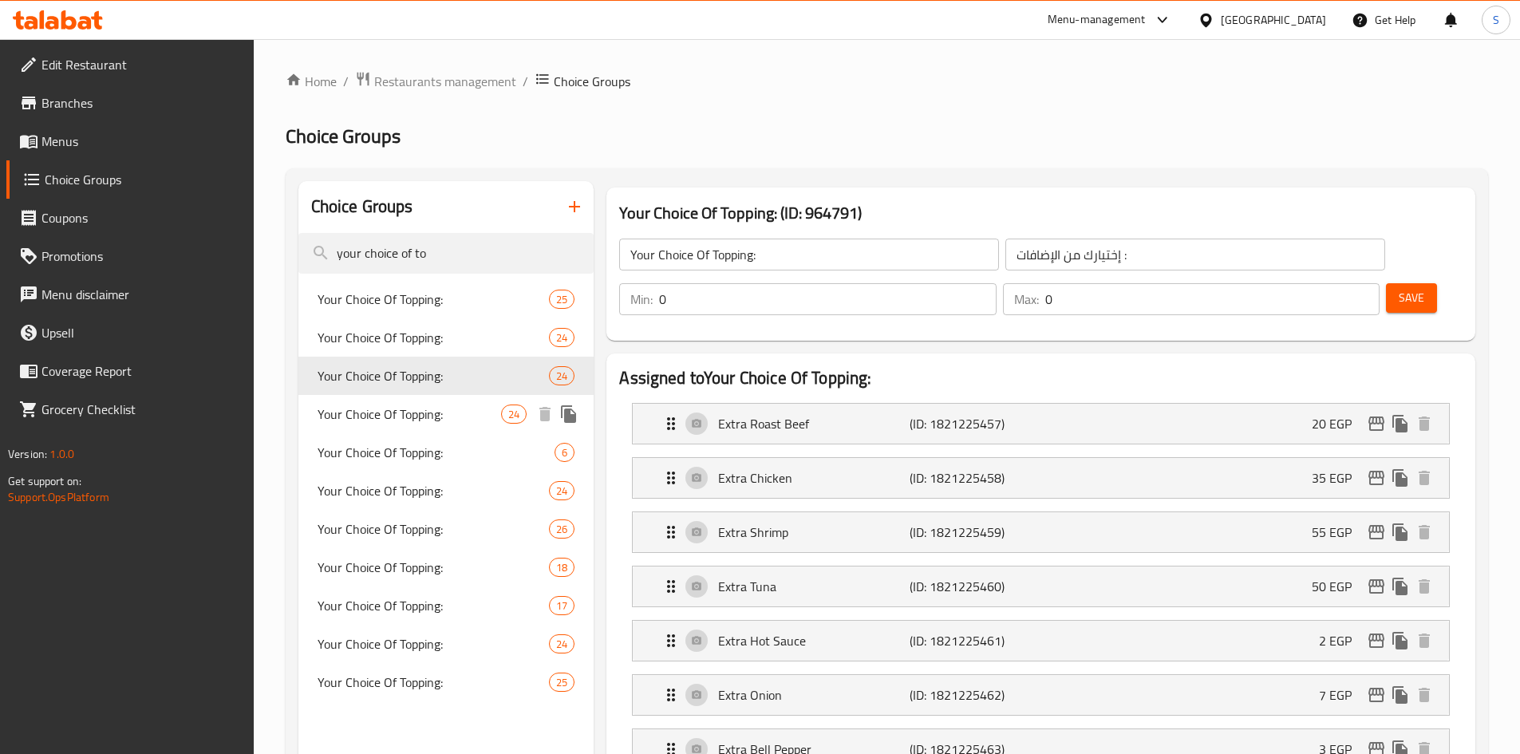
click at [429, 420] on span "Your Choice Of Topping:" at bounding box center [410, 413] width 184 height 19
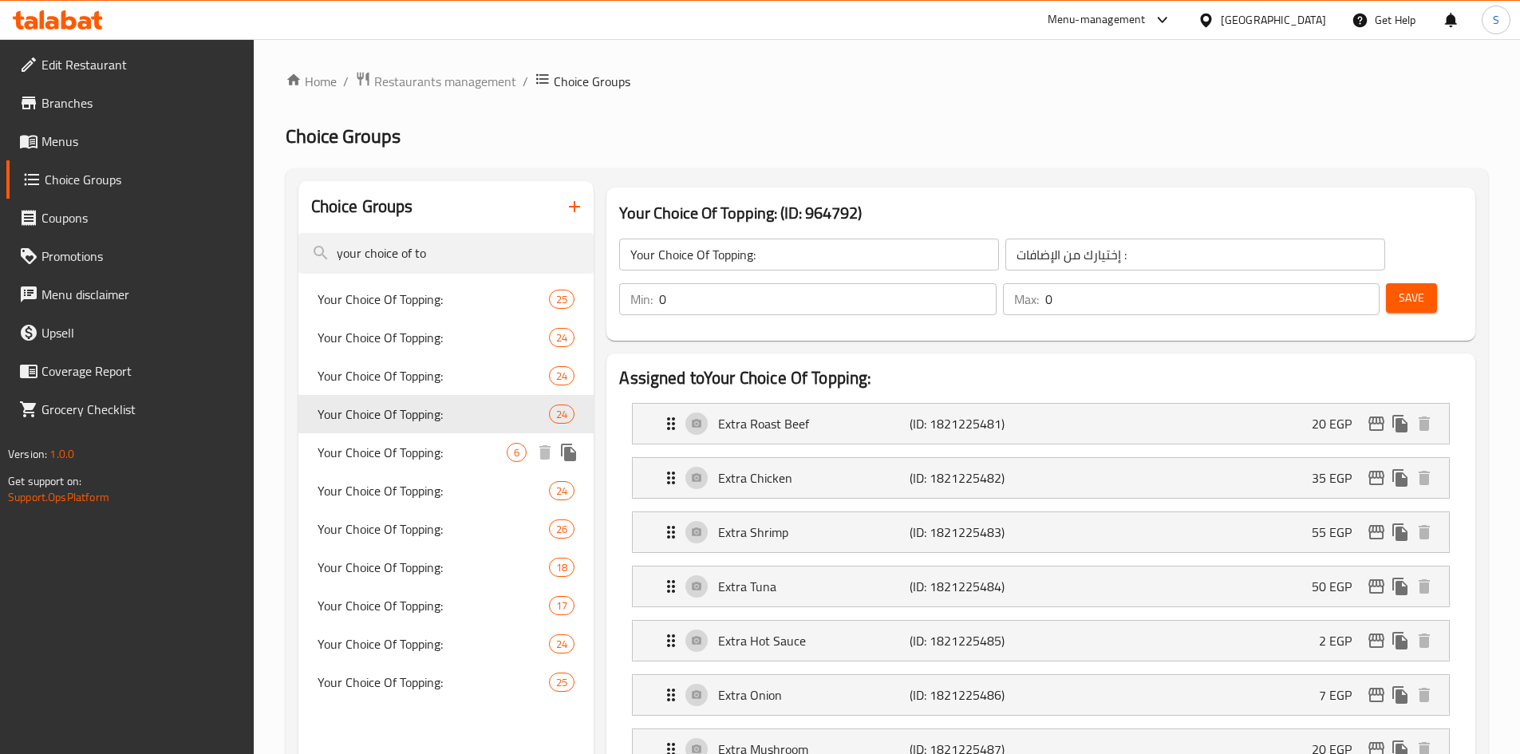
click at [432, 445] on span "Your Choice Of Topping:" at bounding box center [413, 452] width 190 height 19
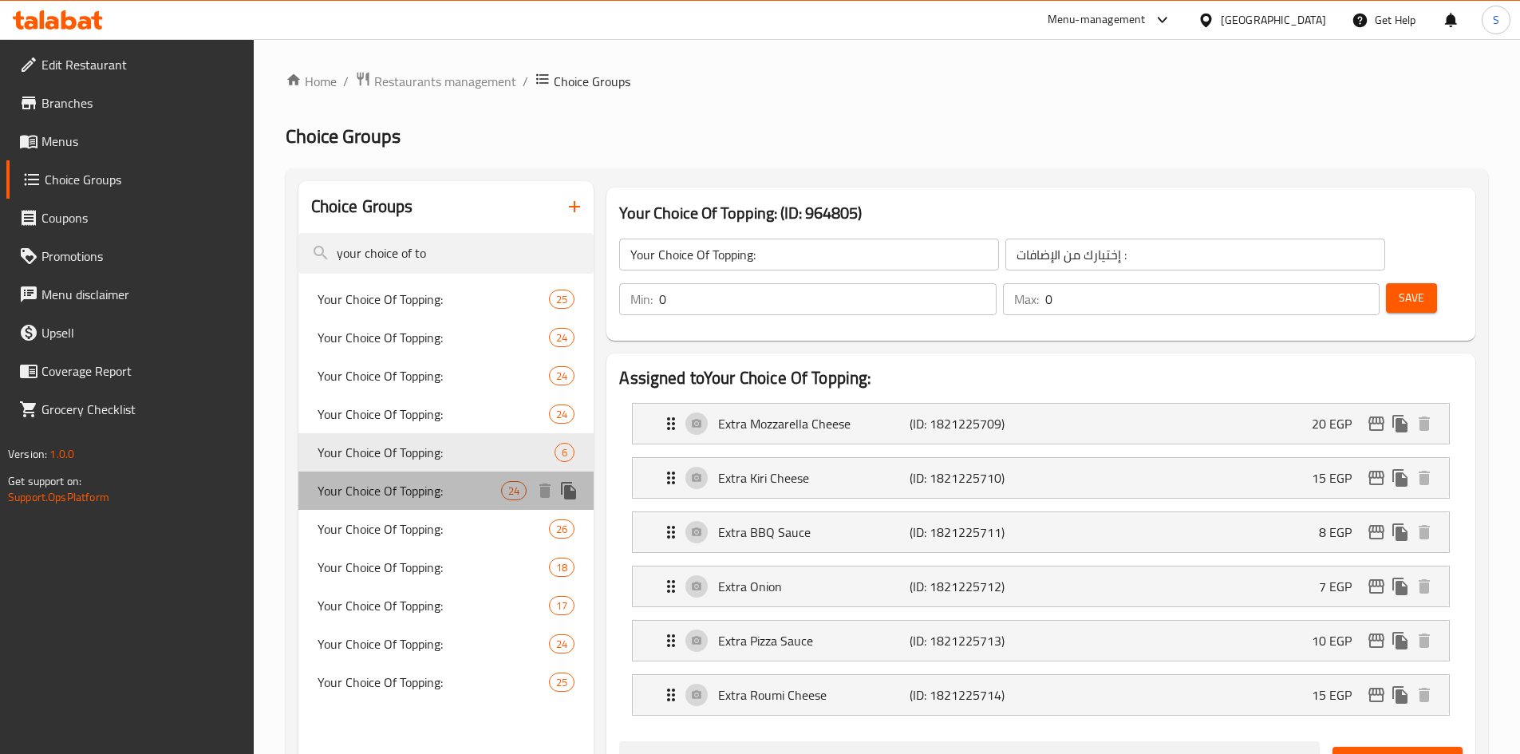
click at [430, 476] on div "Your Choice Of Topping: 24" at bounding box center [446, 490] width 296 height 38
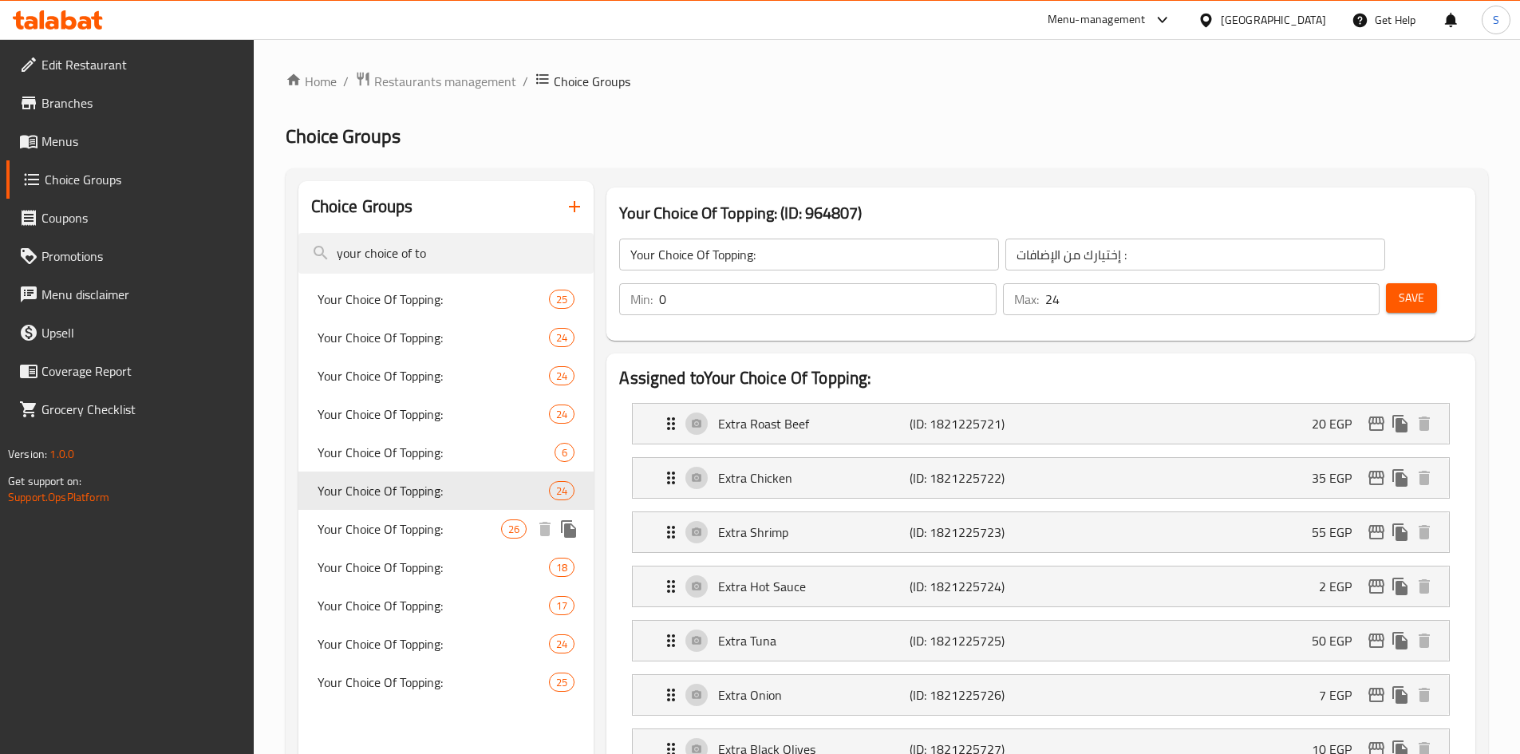
click at [428, 531] on span "Your Choice Of Topping:" at bounding box center [410, 528] width 184 height 19
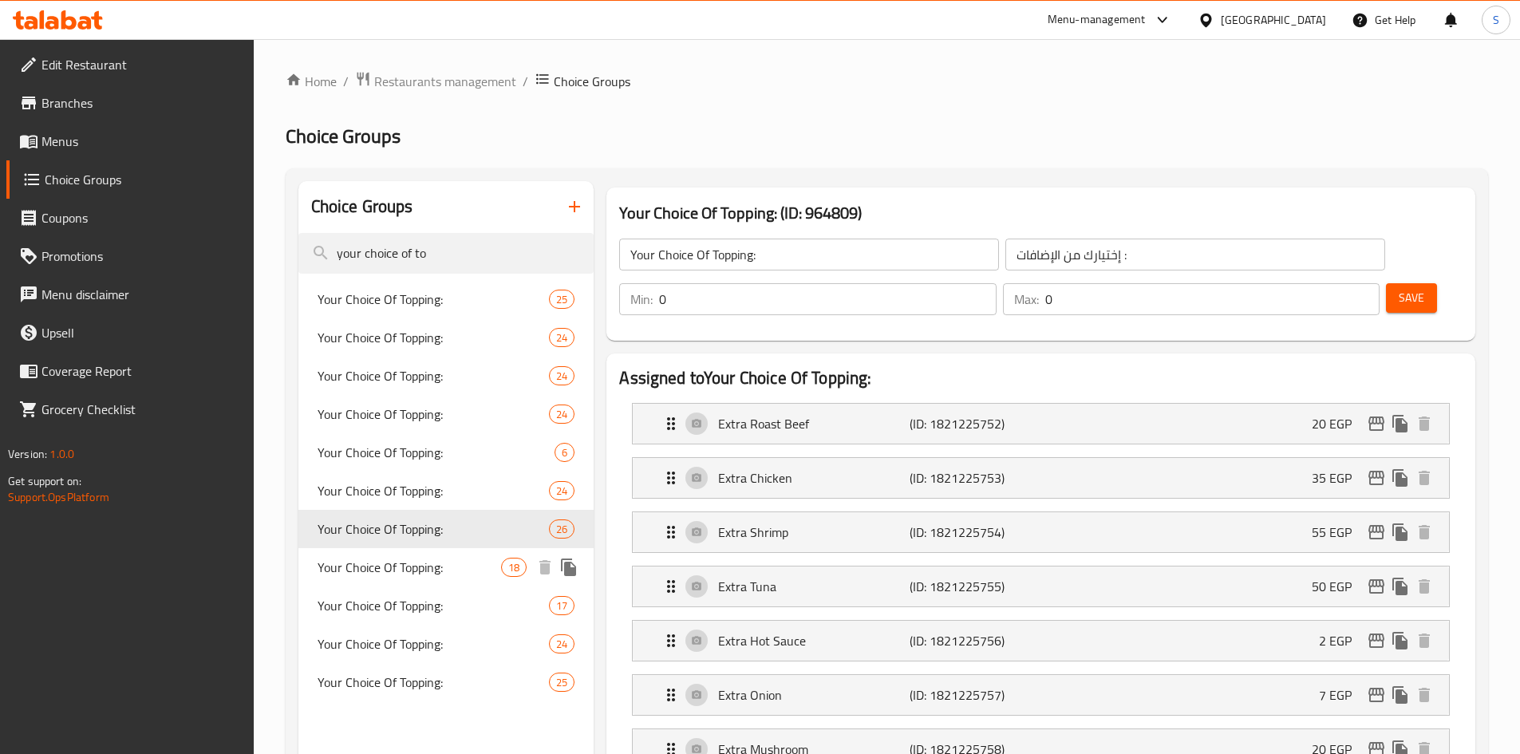
click at [416, 566] on span "Your Choice Of Topping:" at bounding box center [410, 567] width 184 height 19
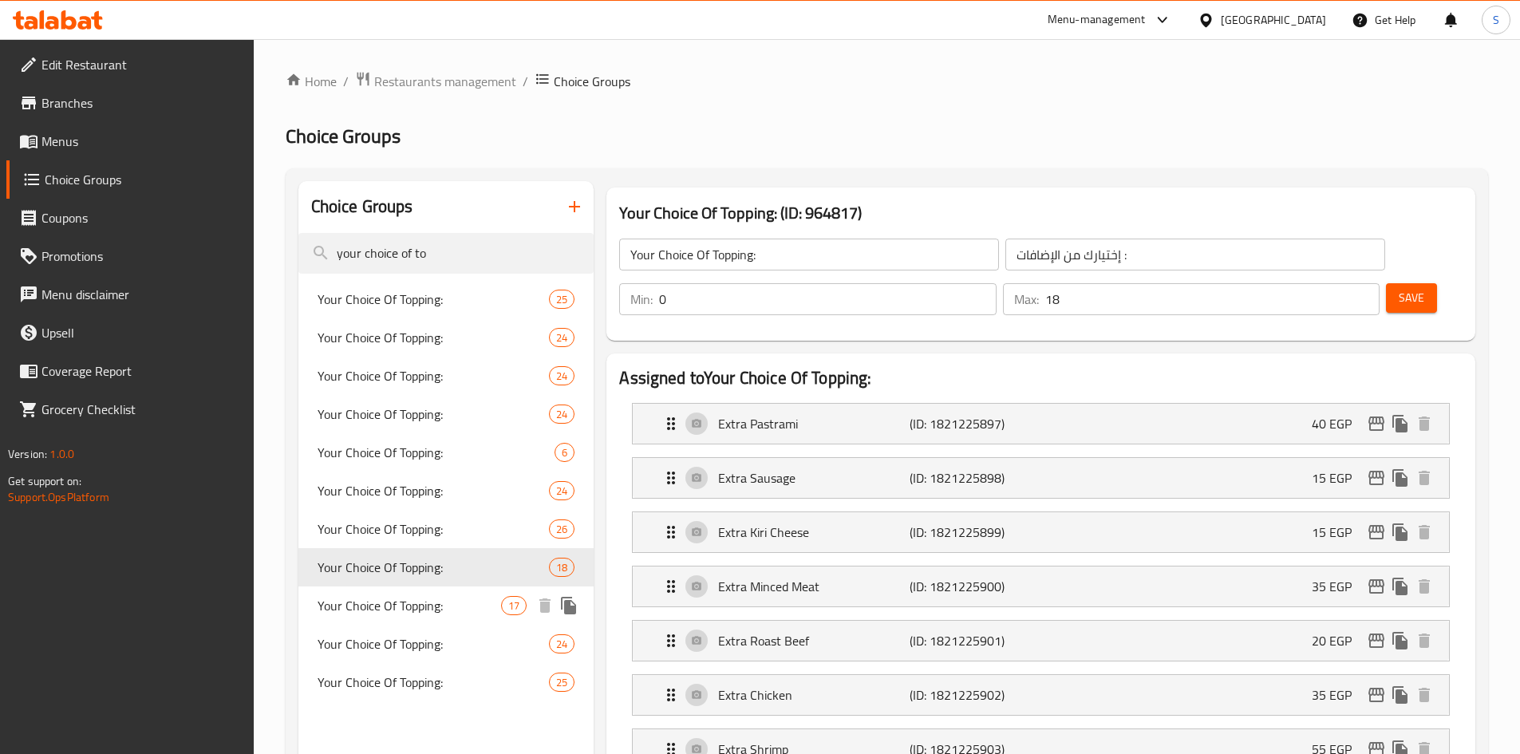
click at [406, 607] on span "Your Choice Of Topping:" at bounding box center [410, 605] width 184 height 19
type input "0"
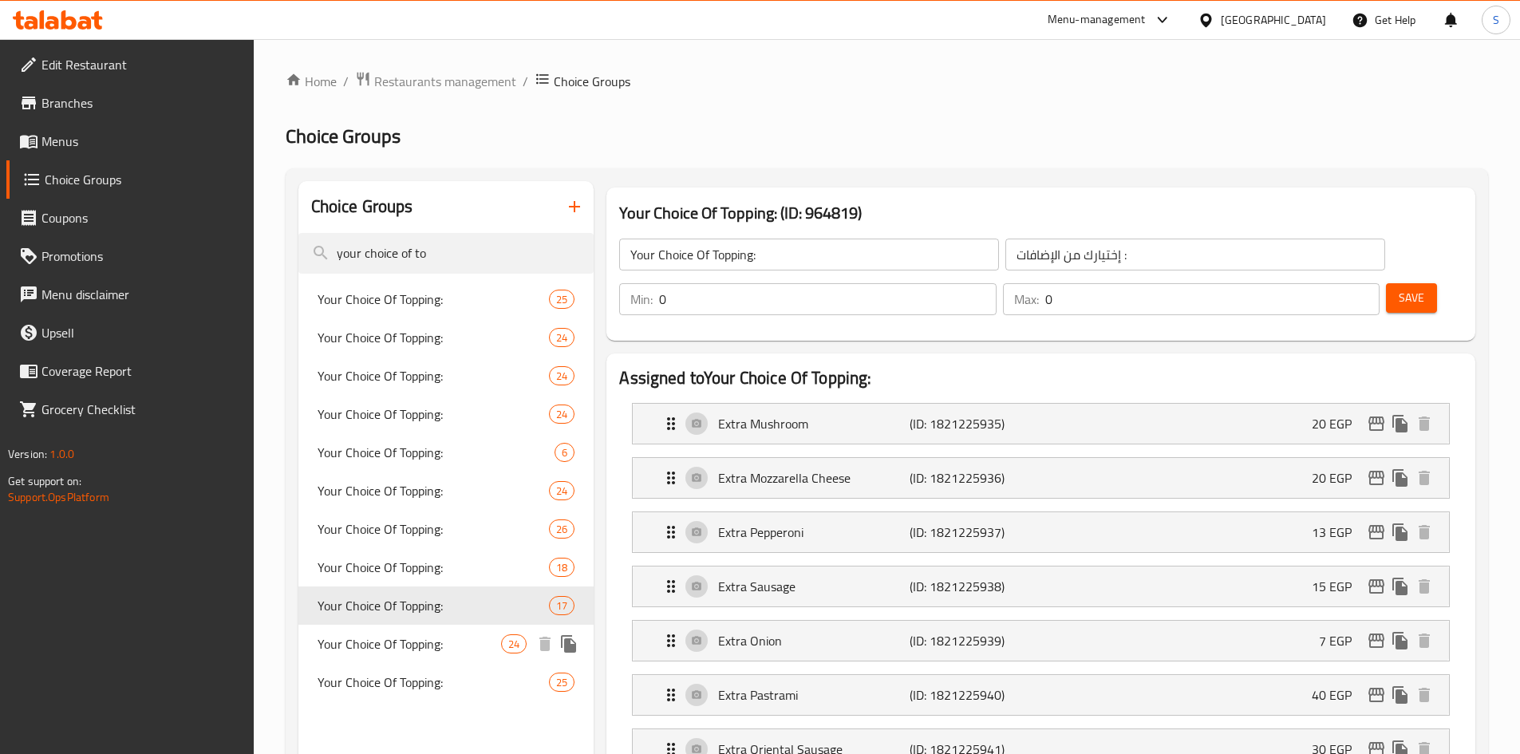
click at [402, 637] on span "Your Choice Of Topping:" at bounding box center [410, 643] width 184 height 19
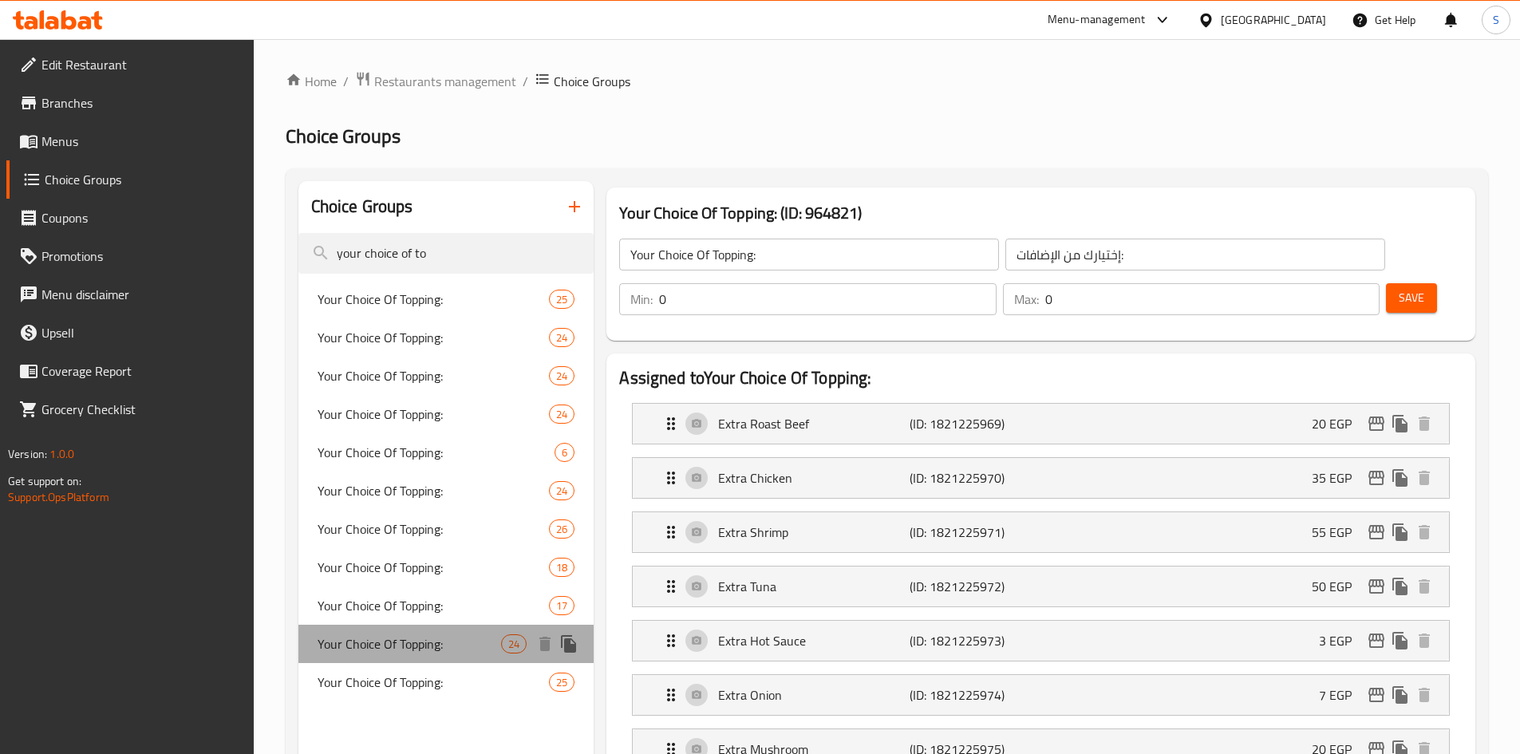
click at [400, 660] on div "Your Choice Of Topping: 24" at bounding box center [446, 644] width 296 height 38
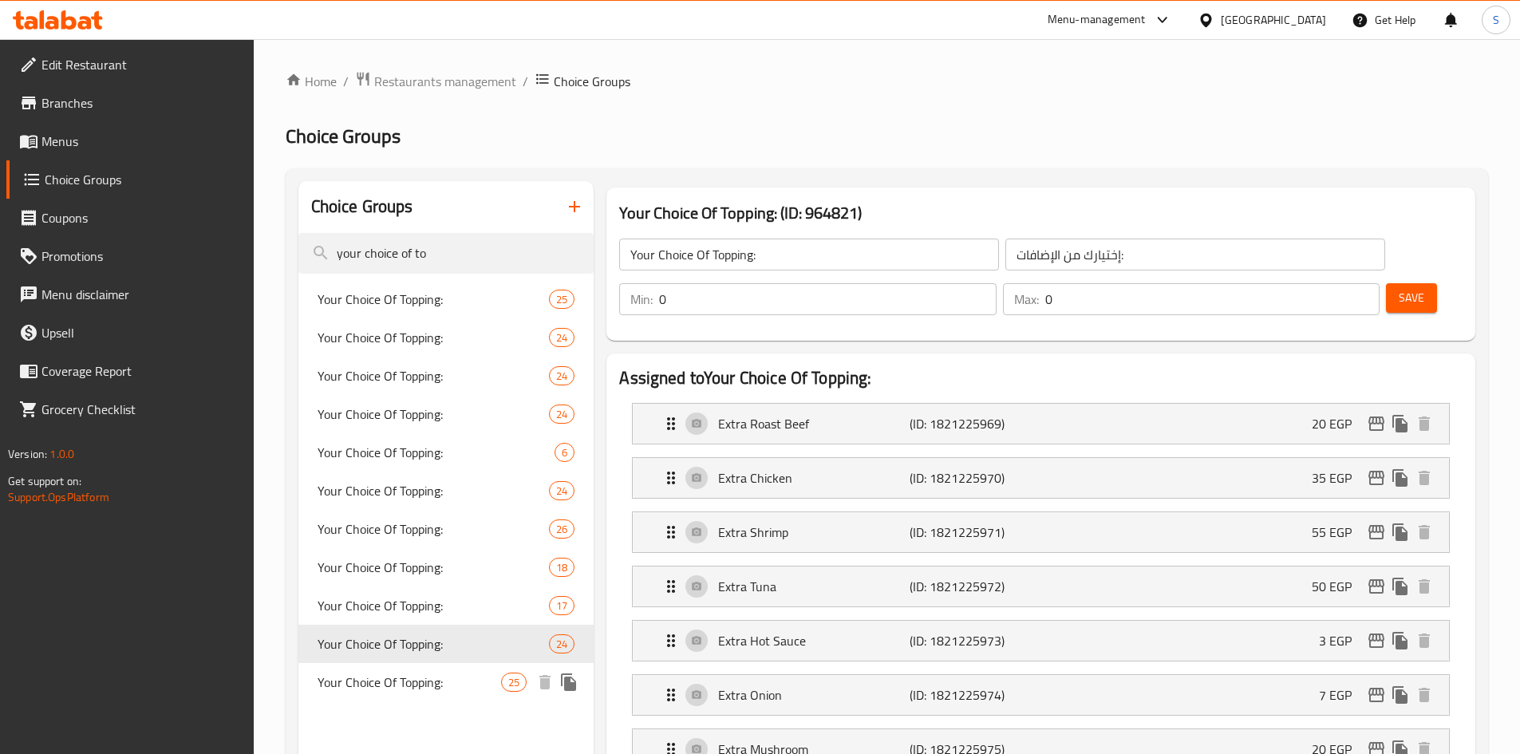
click at [400, 677] on span "Your Choice Of Topping:" at bounding box center [410, 682] width 184 height 19
type input "إختيارك من الإضافات :"
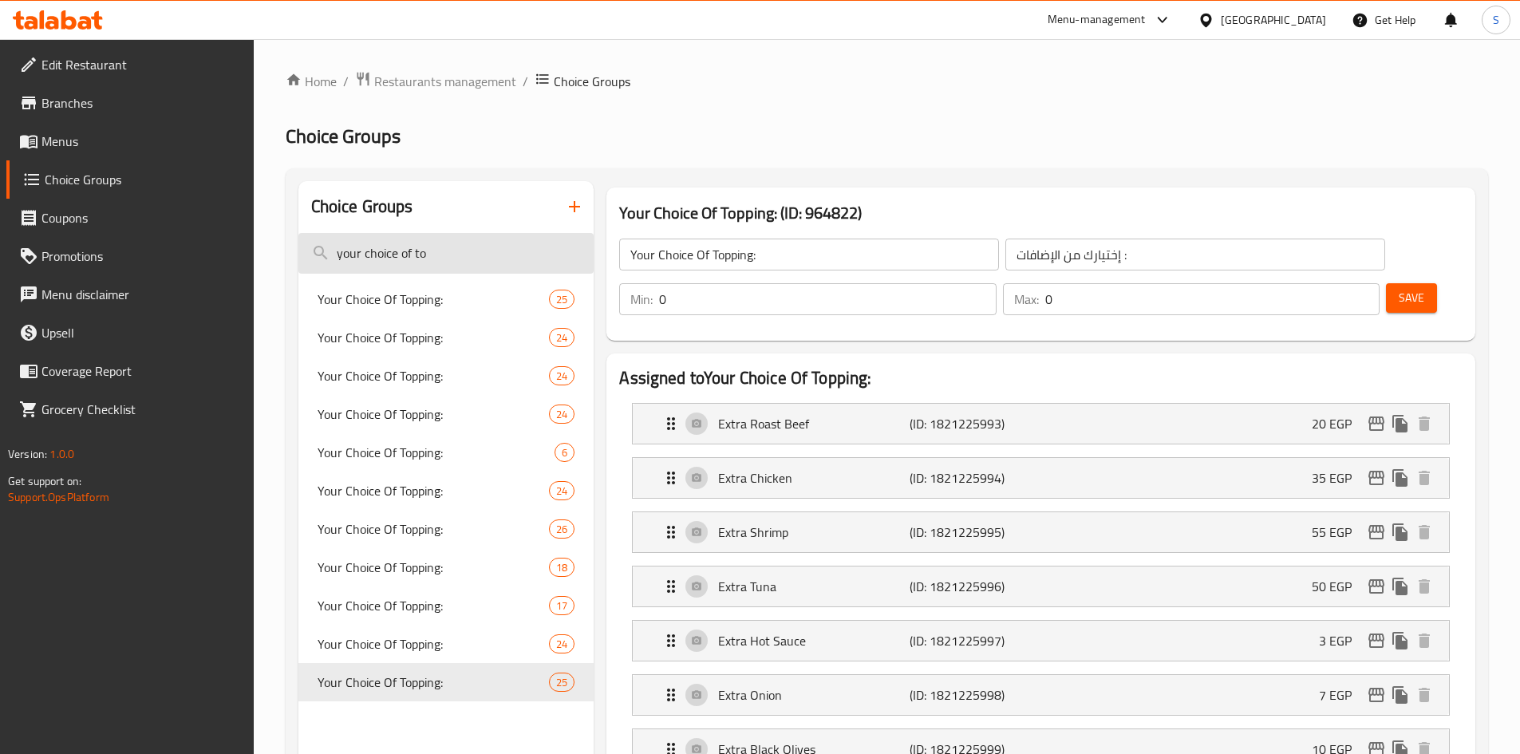
click at [450, 254] on input "your choice of to" at bounding box center [446, 253] width 296 height 41
type input "your choice of topping:"
click at [390, 615] on span "Your Choice Of Topping:" at bounding box center [410, 605] width 184 height 19
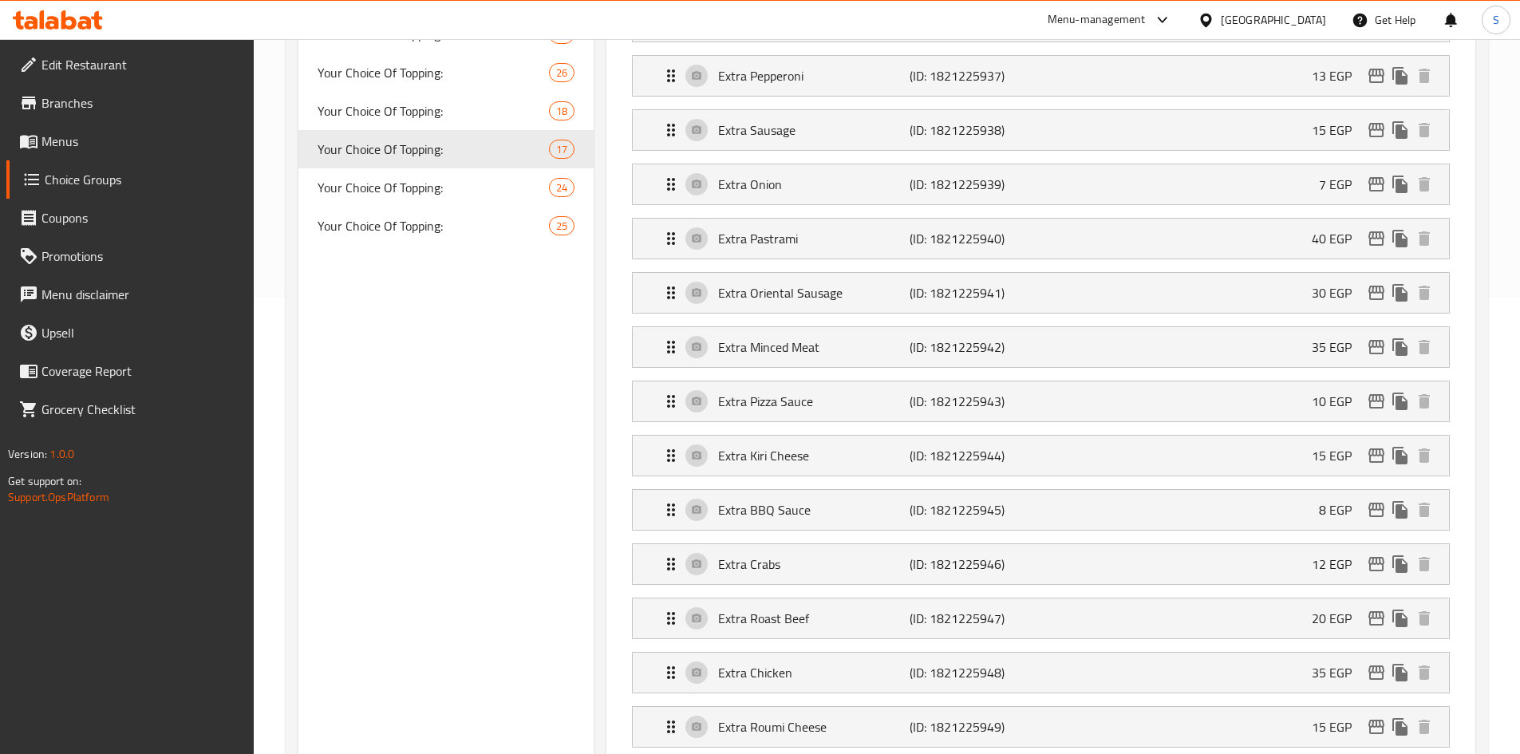
scroll to position [319, 0]
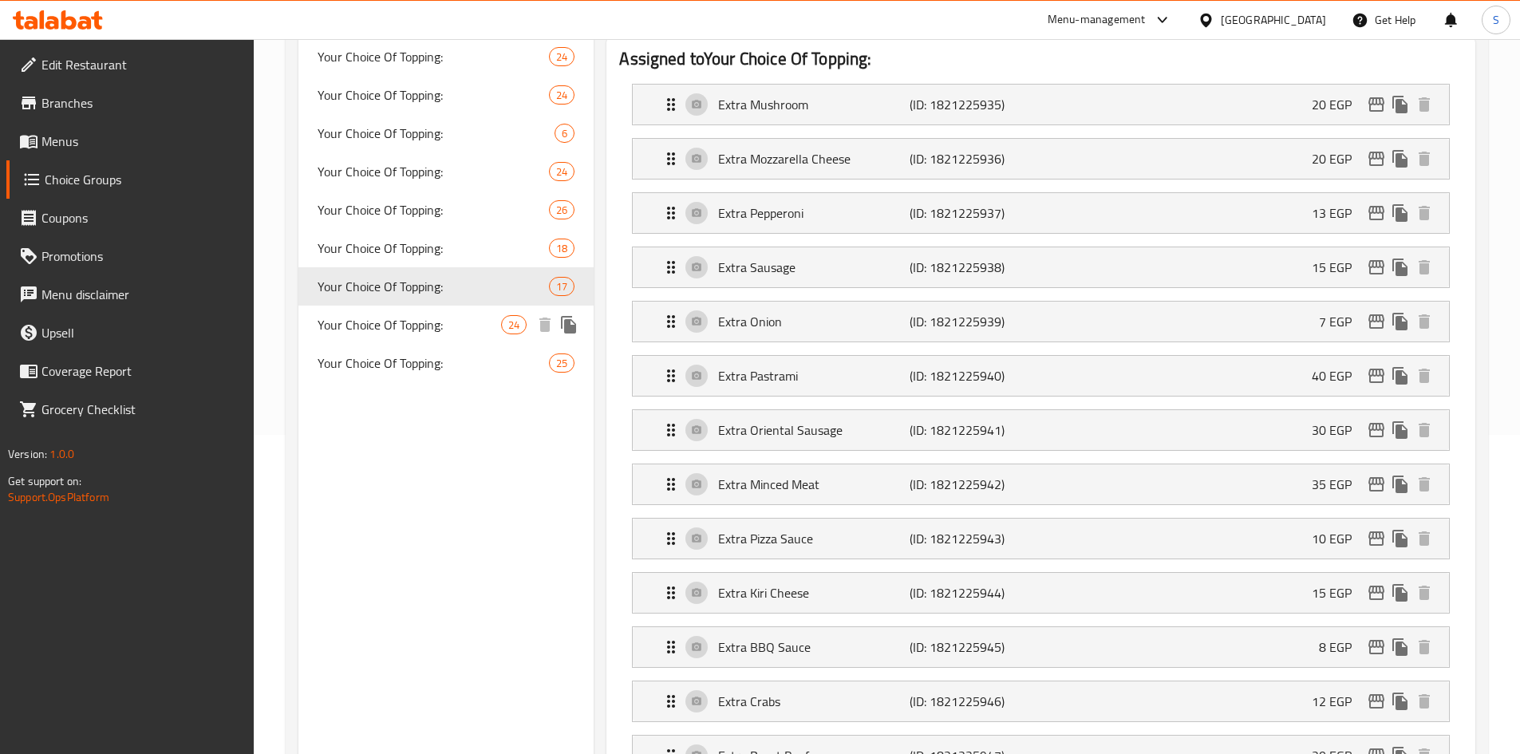
click at [436, 324] on span "Your Choice Of Topping:" at bounding box center [410, 324] width 184 height 19
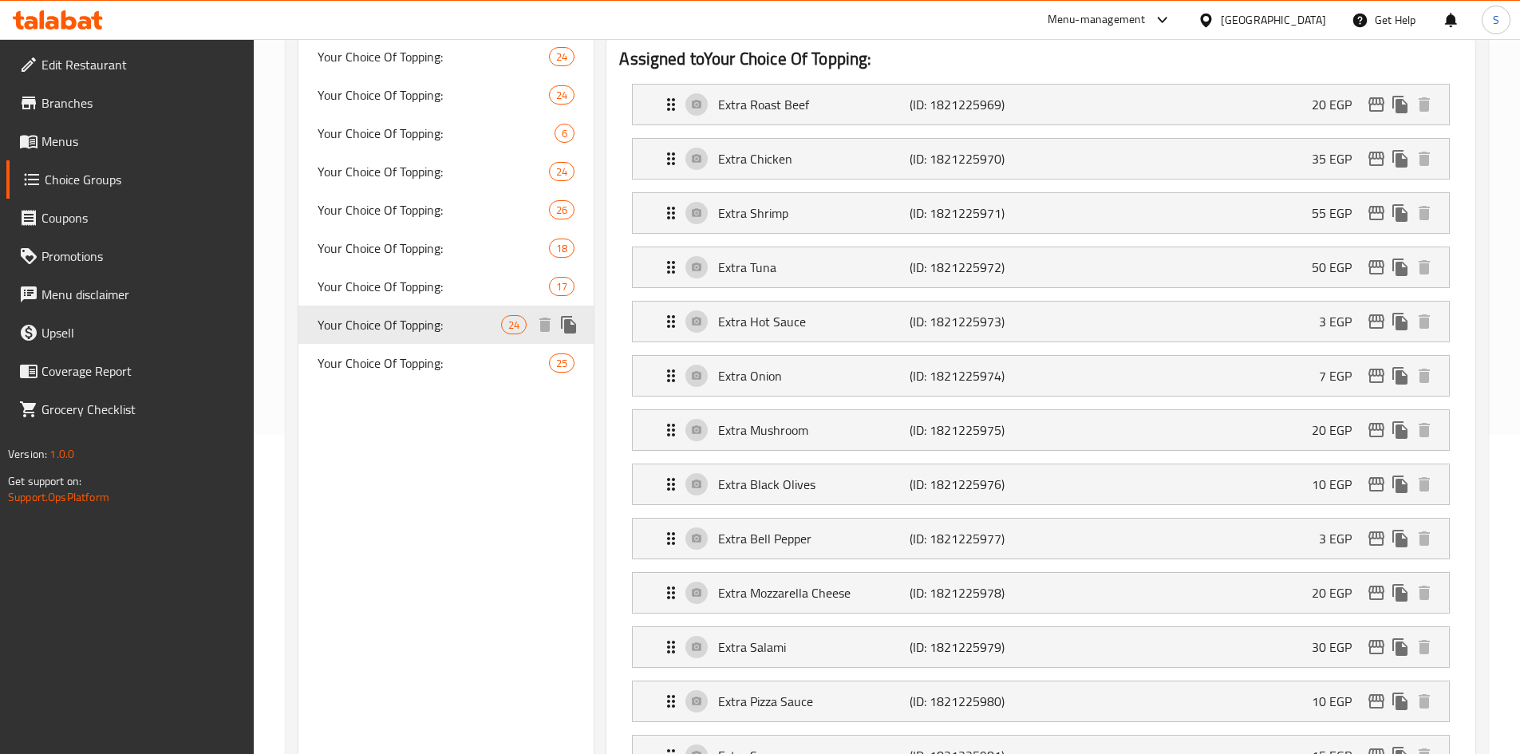
type input "إختيارك من الإضافات:"
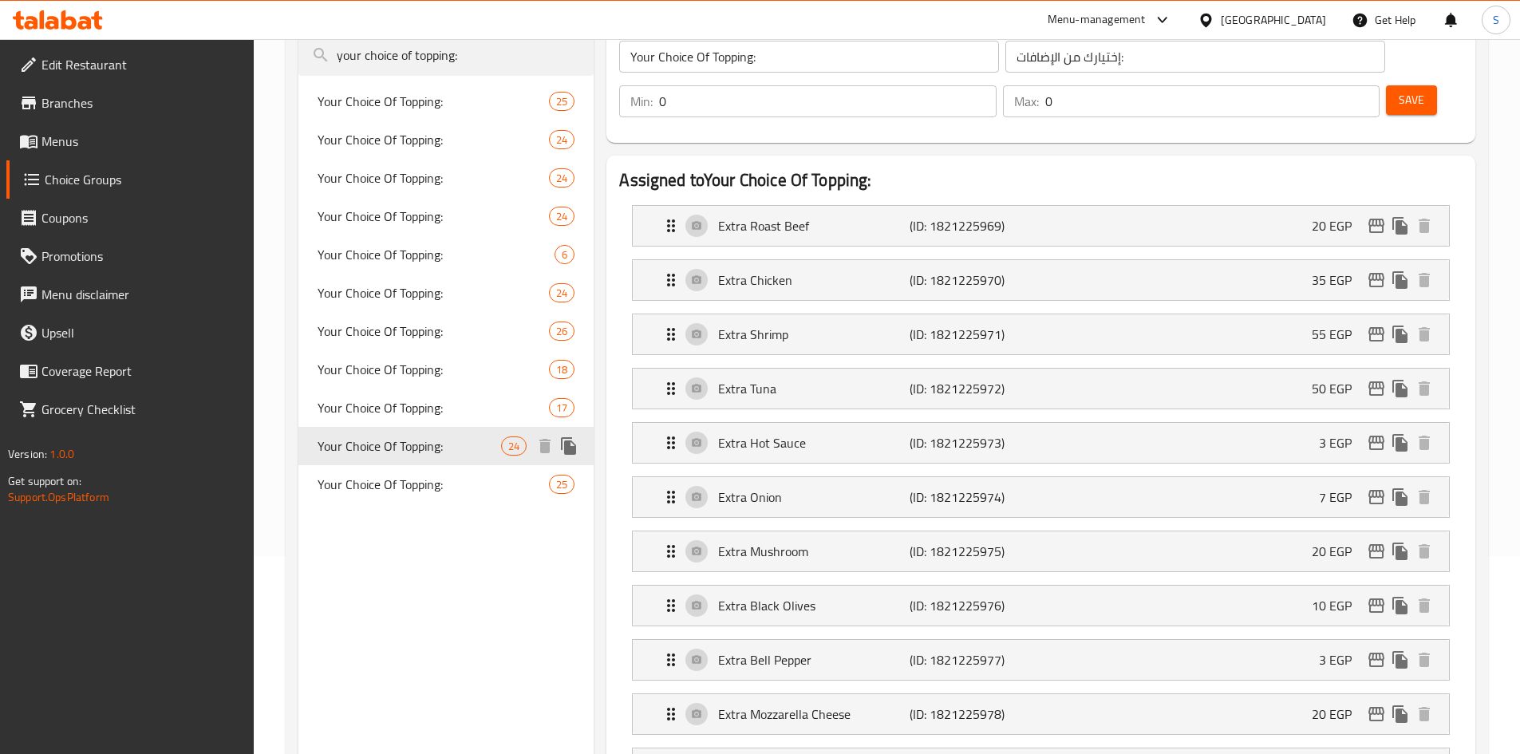
scroll to position [80, 0]
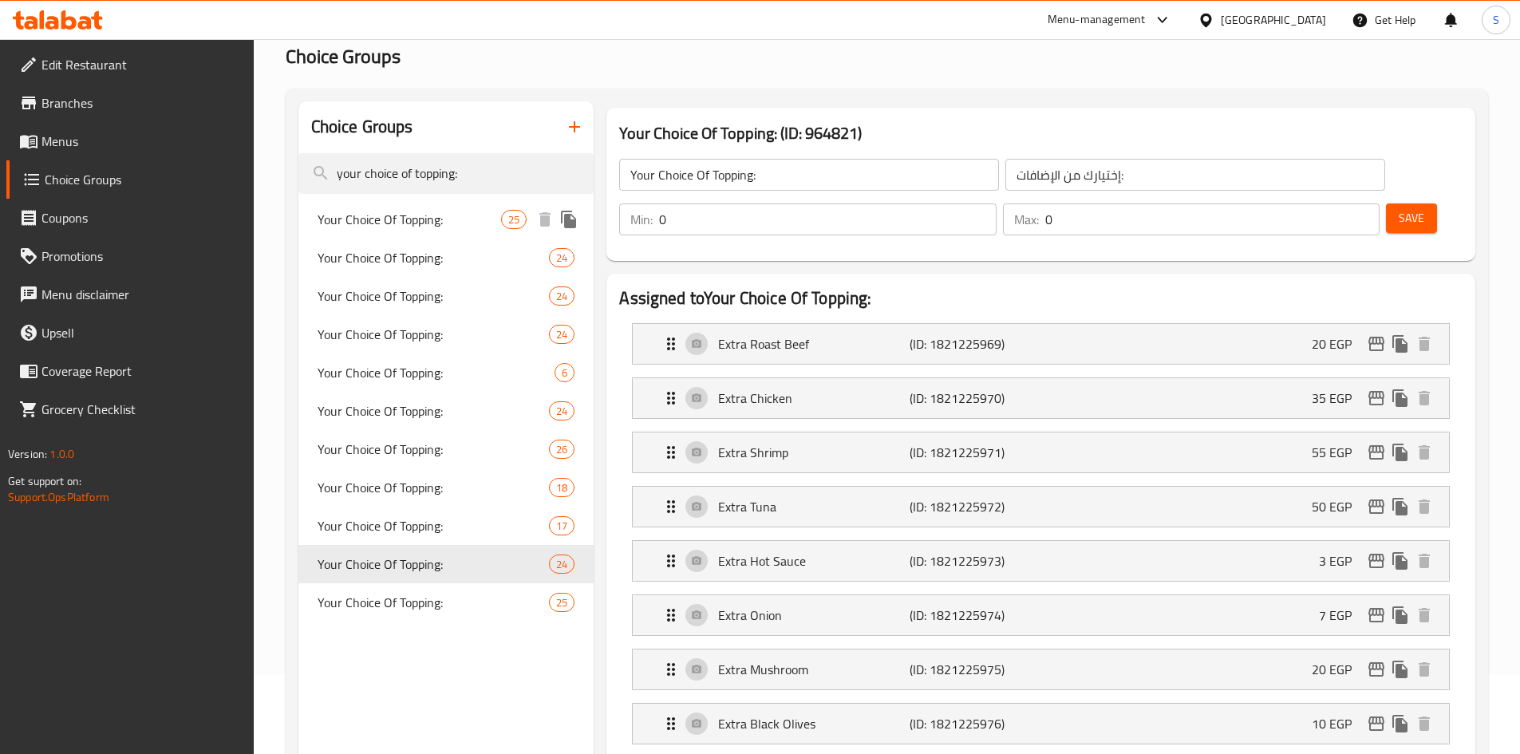
click at [396, 236] on div "Your Choice Of Topping: 25" at bounding box center [446, 219] width 296 height 38
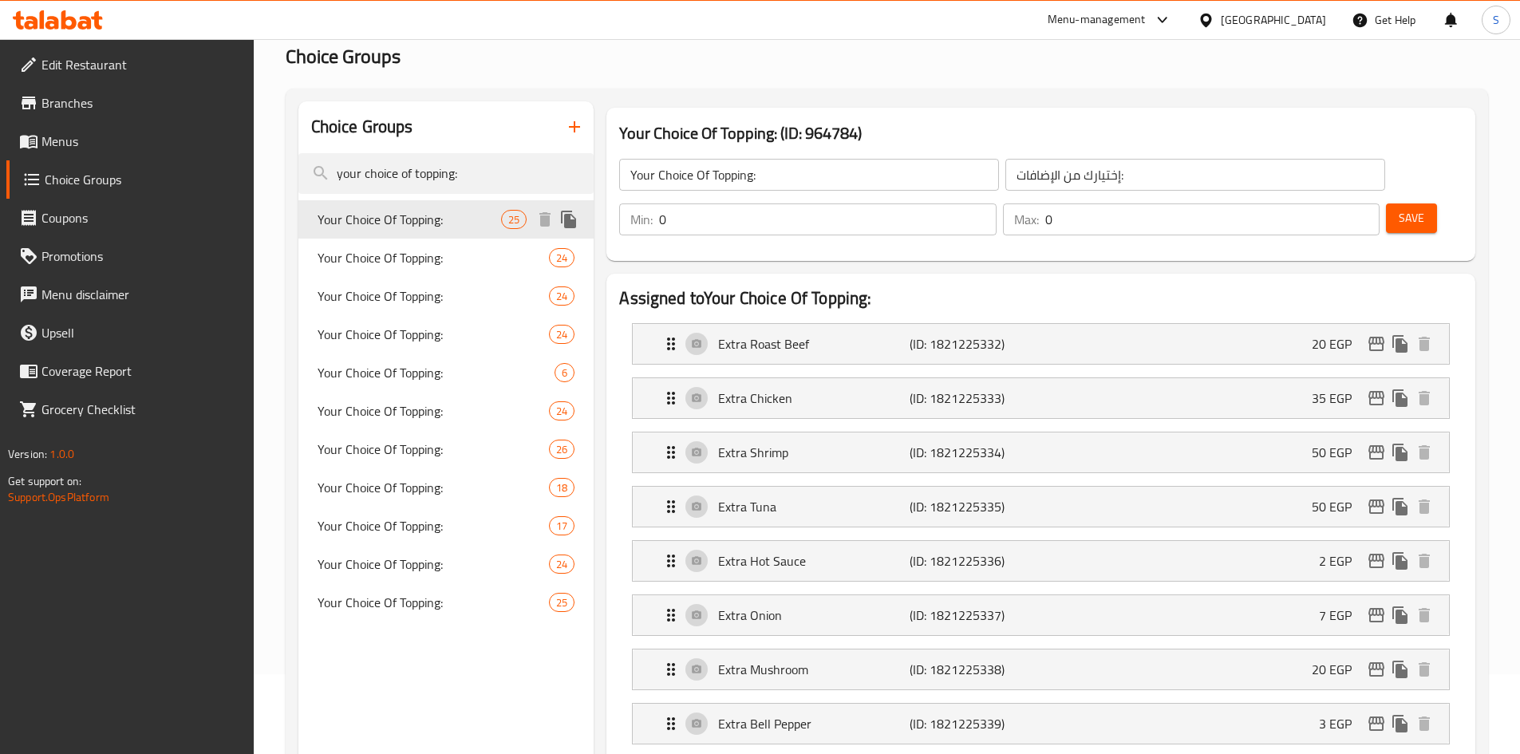
type input "25"
click at [405, 266] on span "Your Choice Of Topping:" at bounding box center [410, 257] width 184 height 19
type input "إختيارك من الإضافات :"
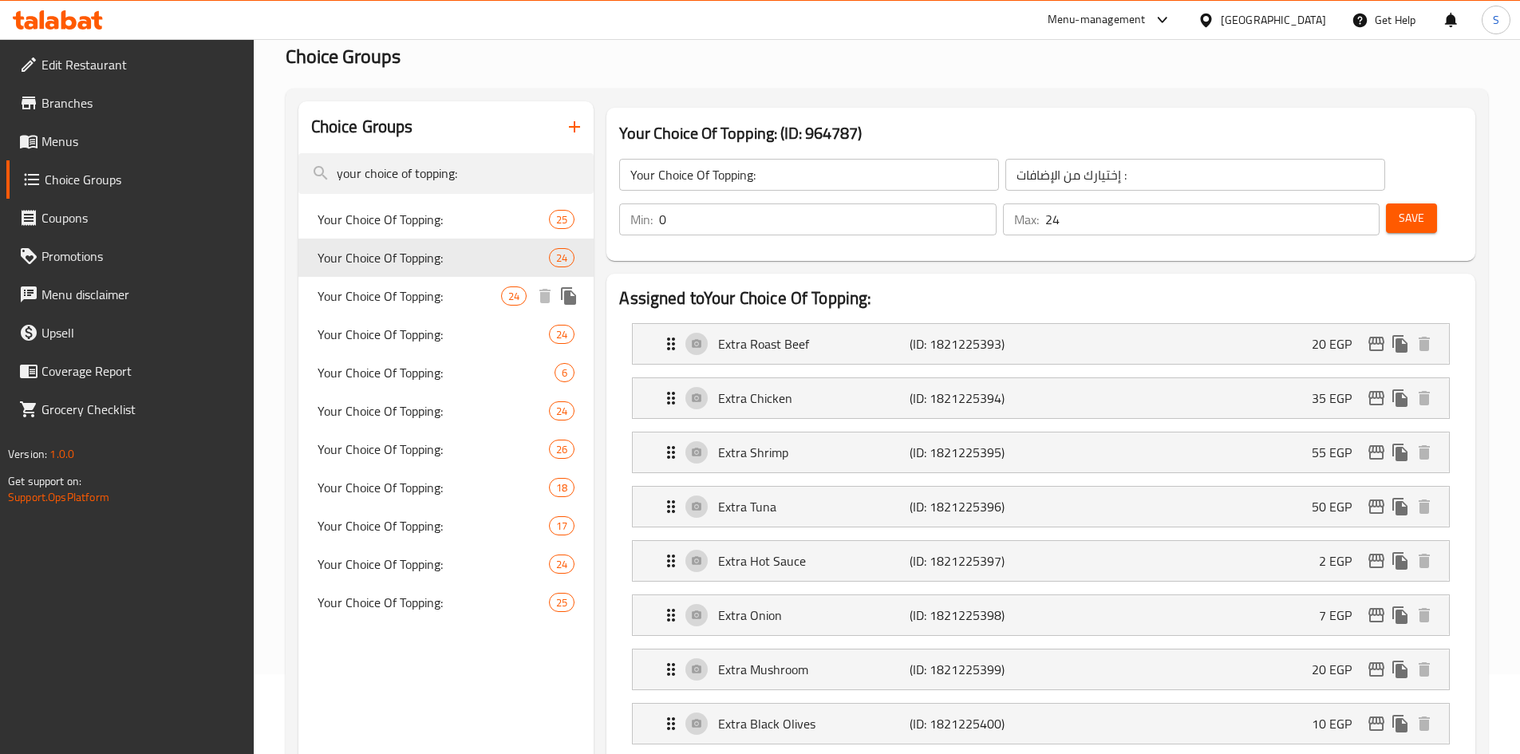
click at [412, 298] on span "Your Choice Of Topping:" at bounding box center [410, 295] width 184 height 19
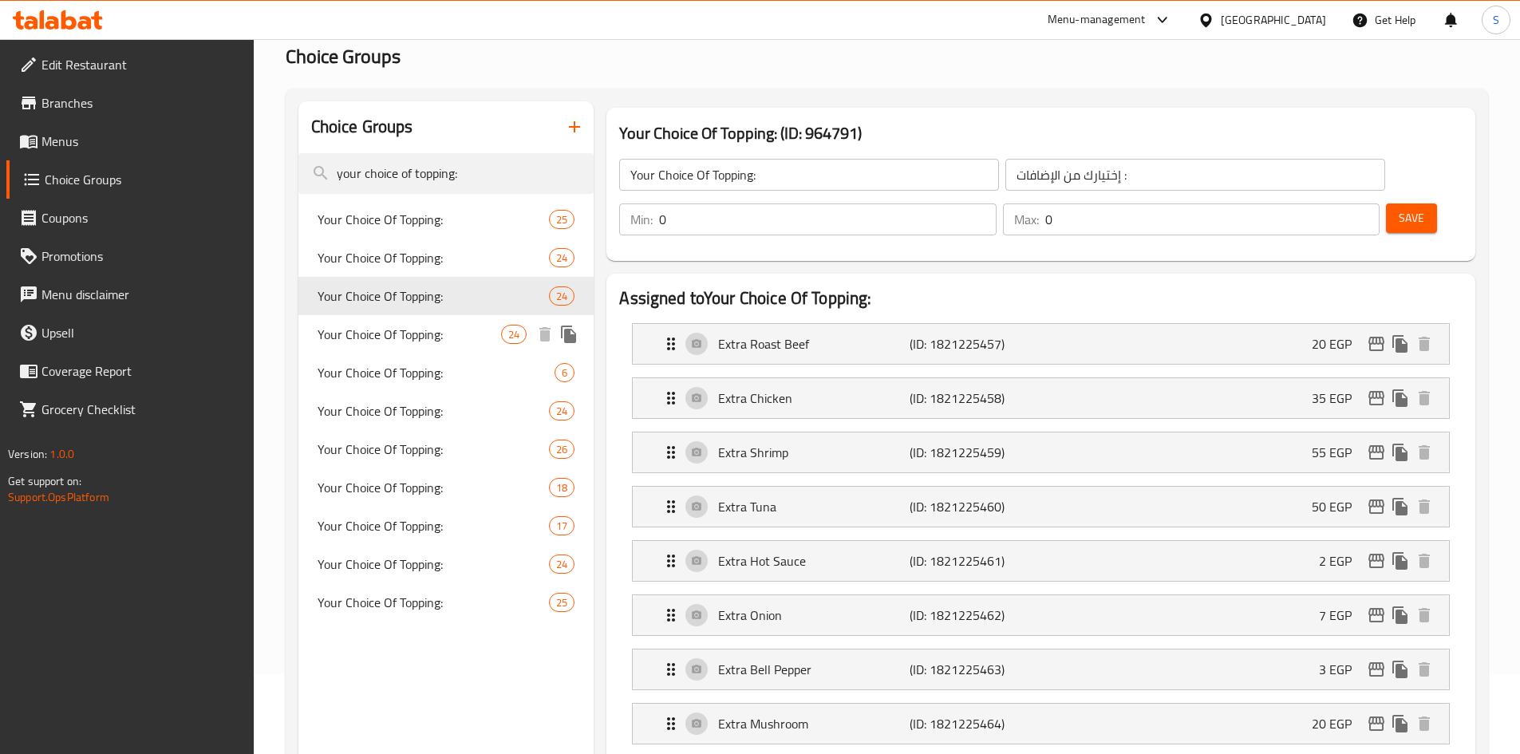
click at [417, 325] on span "Your Choice Of Topping:" at bounding box center [410, 334] width 184 height 19
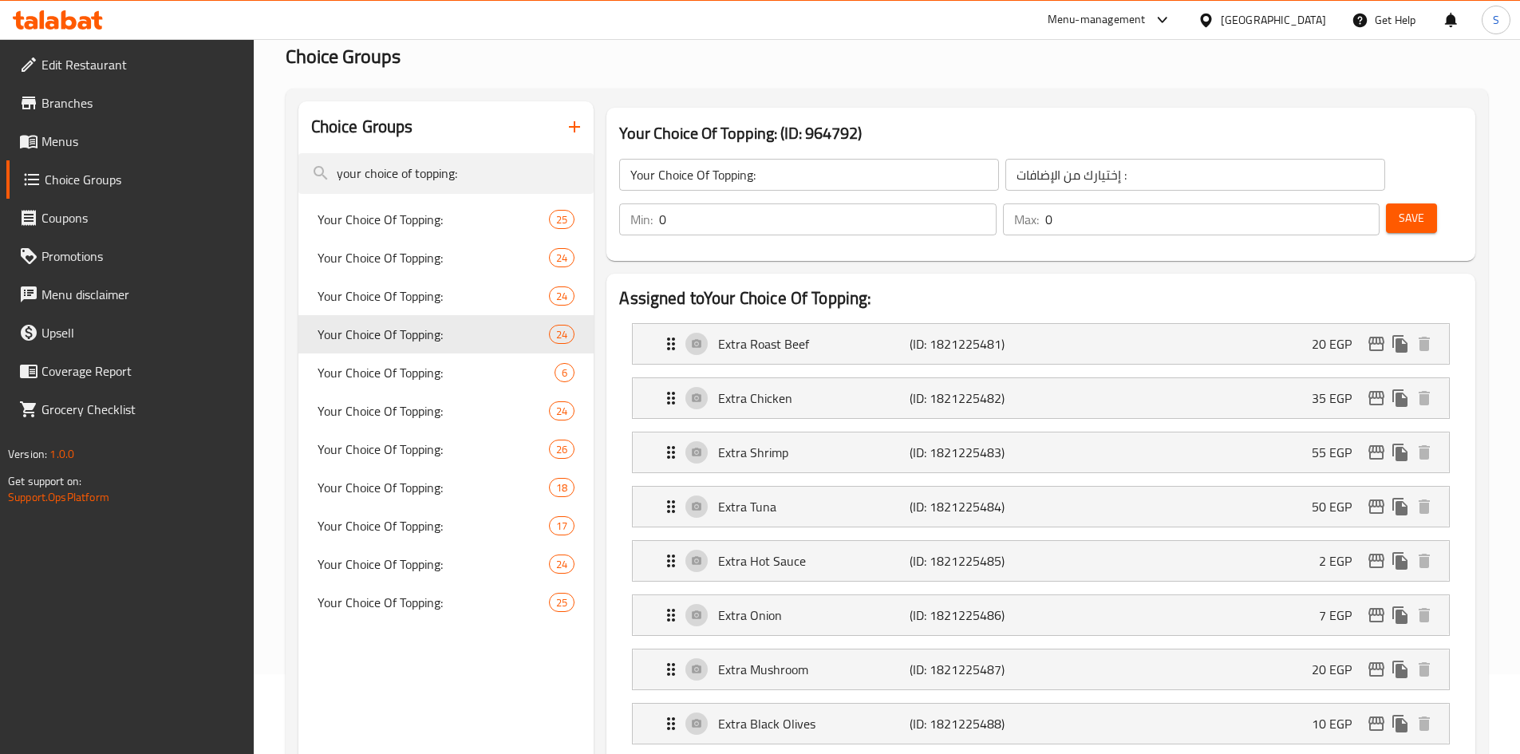
drag, startPoint x: 418, startPoint y: 353, endPoint x: 351, endPoint y: -69, distance: 427.3
click at [351, 0] on html "​ Menu-management [GEOGRAPHIC_DATA] Get Help S Edit Restaurant Branches Menus C…" at bounding box center [760, 297] width 1520 height 754
click at [400, 365] on span "Your Choice Of Topping:" at bounding box center [413, 372] width 190 height 19
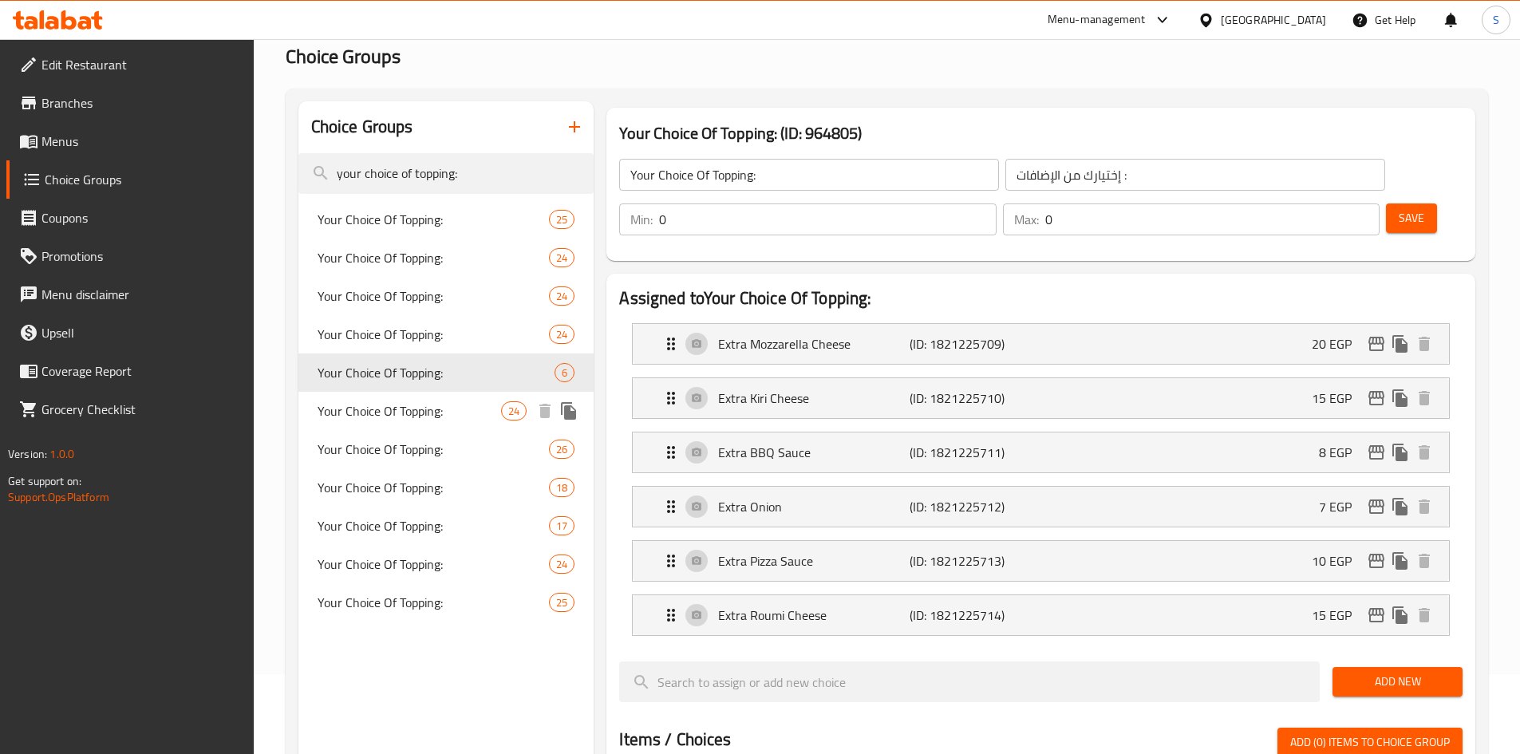
click at [408, 404] on span "Your Choice Of Topping:" at bounding box center [410, 410] width 184 height 19
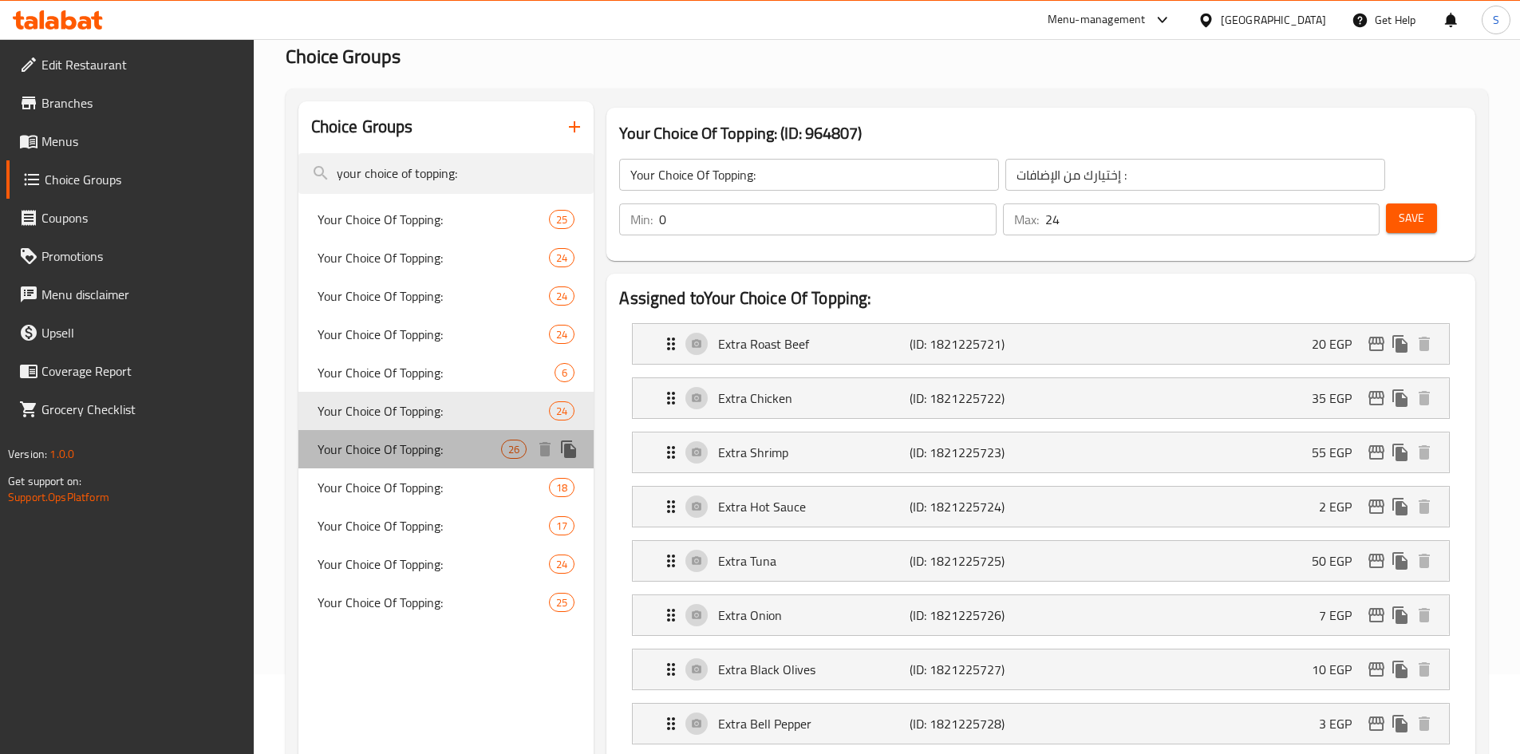
click at [412, 447] on span "Your Choice Of Topping:" at bounding box center [410, 449] width 184 height 19
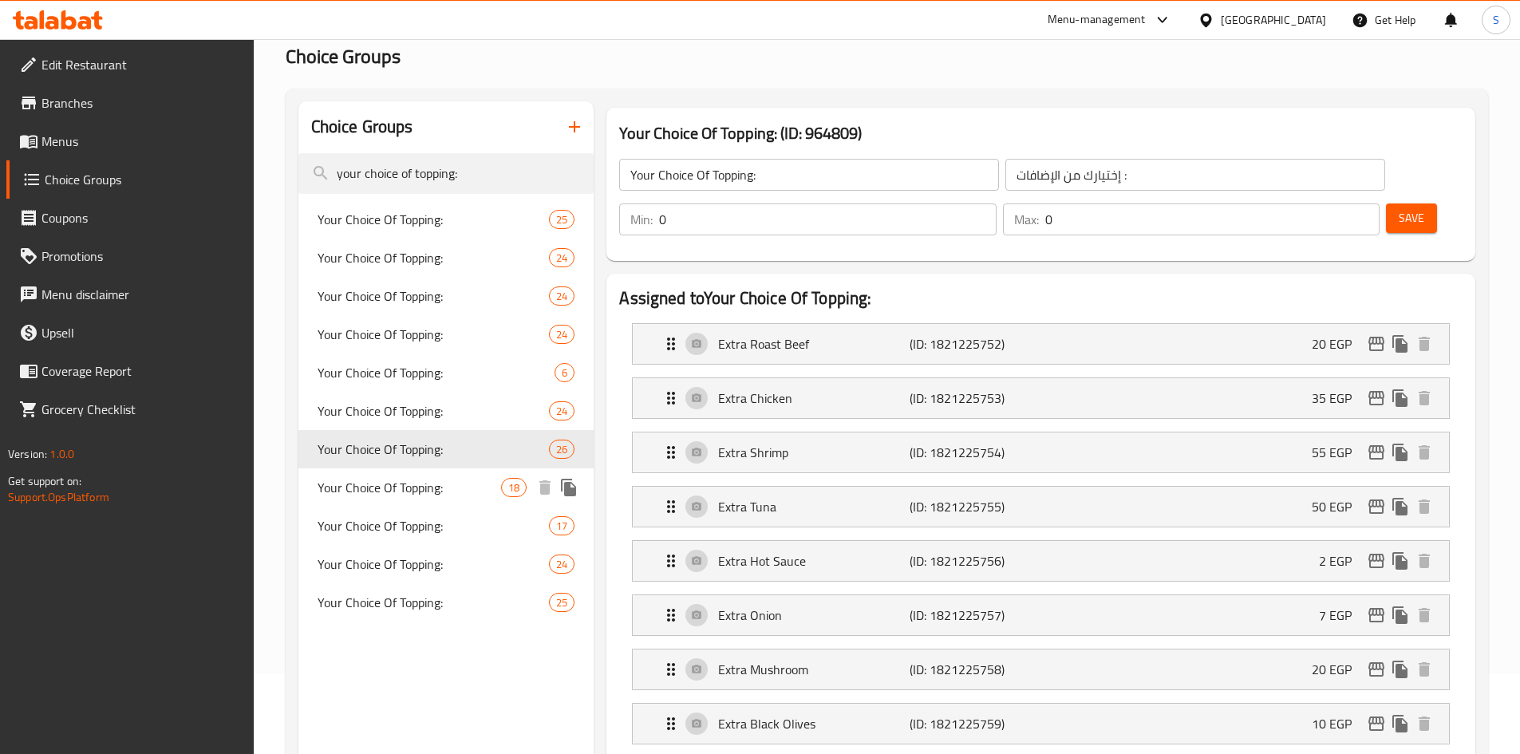
click at [419, 487] on span "Your Choice Of Topping:" at bounding box center [410, 487] width 184 height 19
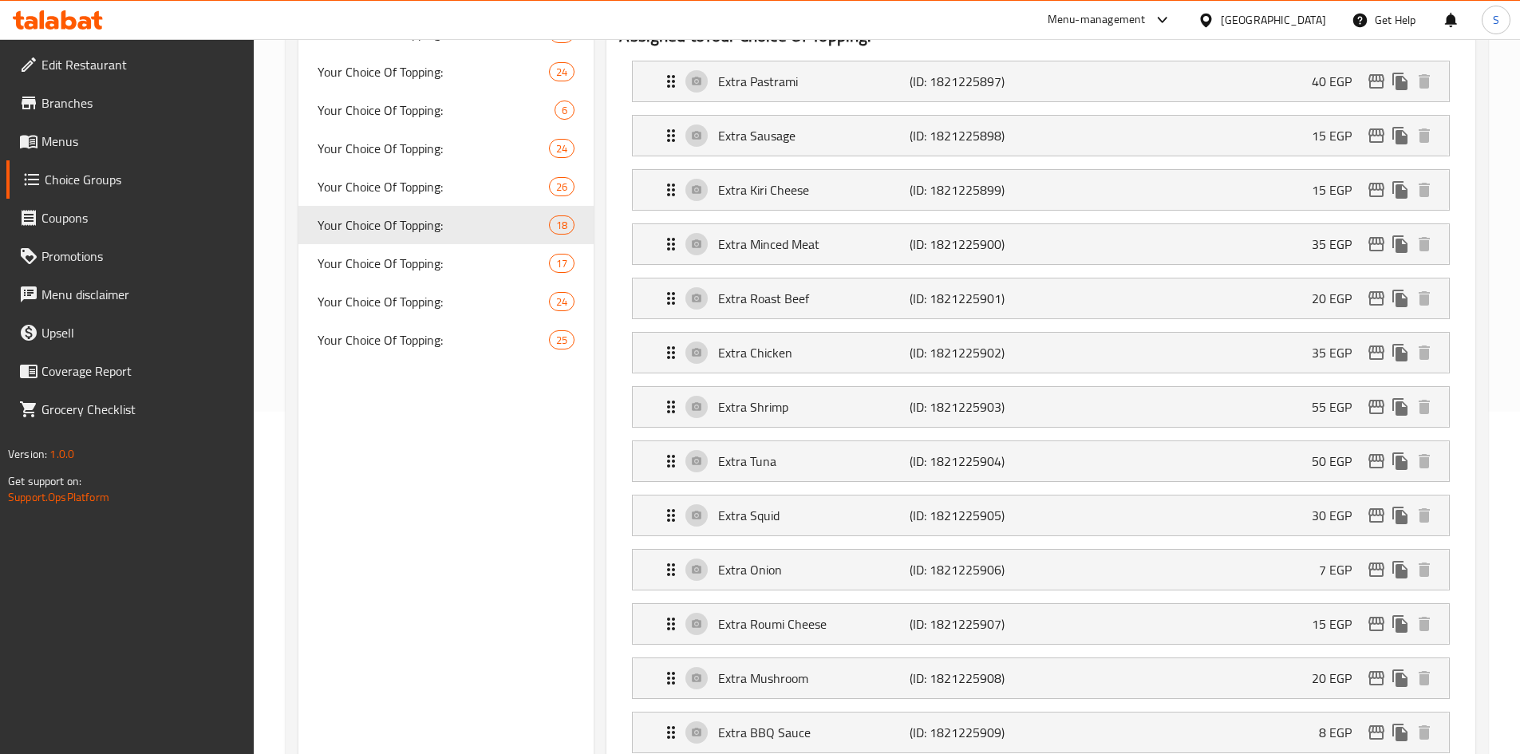
scroll to position [319, 0]
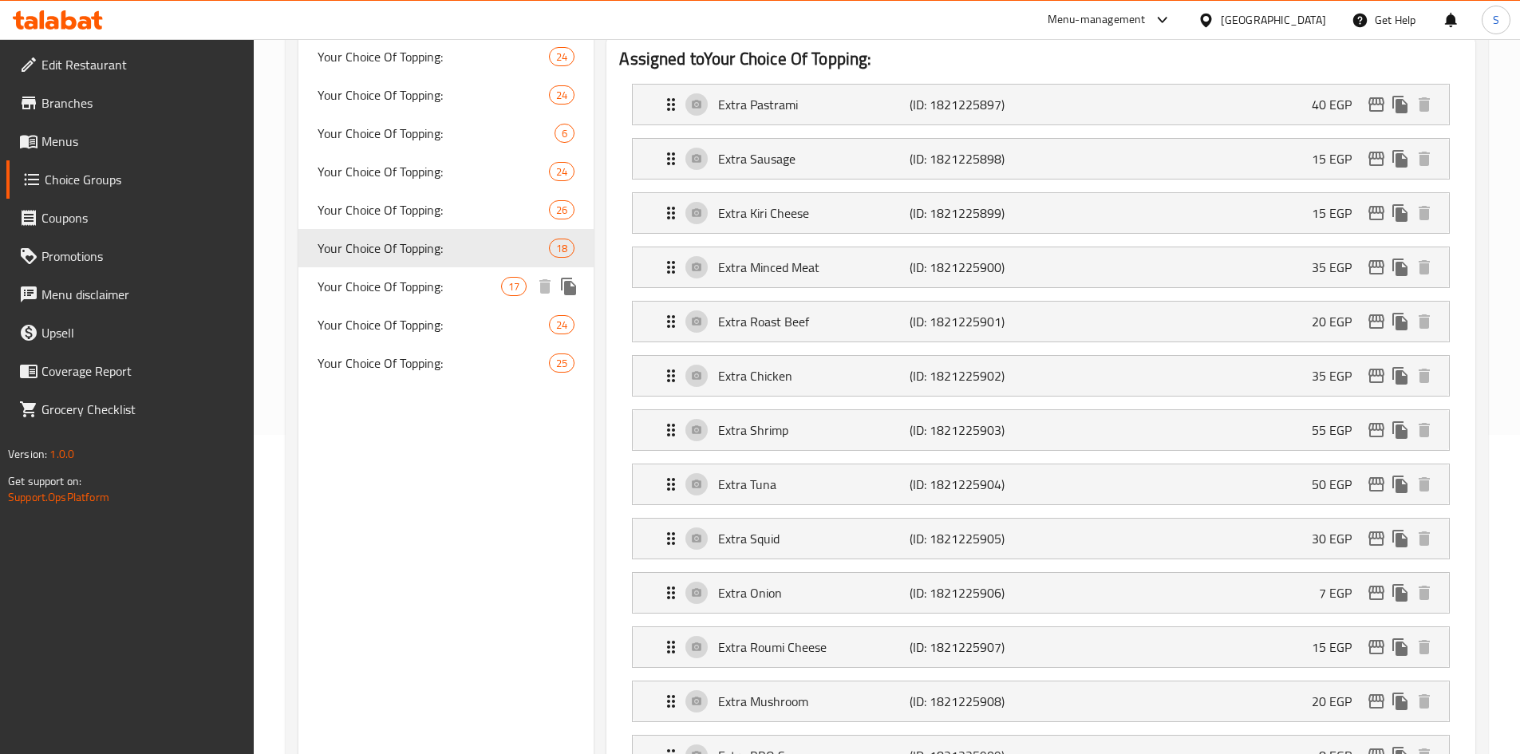
click at [432, 278] on span "Your Choice Of Topping:" at bounding box center [410, 286] width 184 height 19
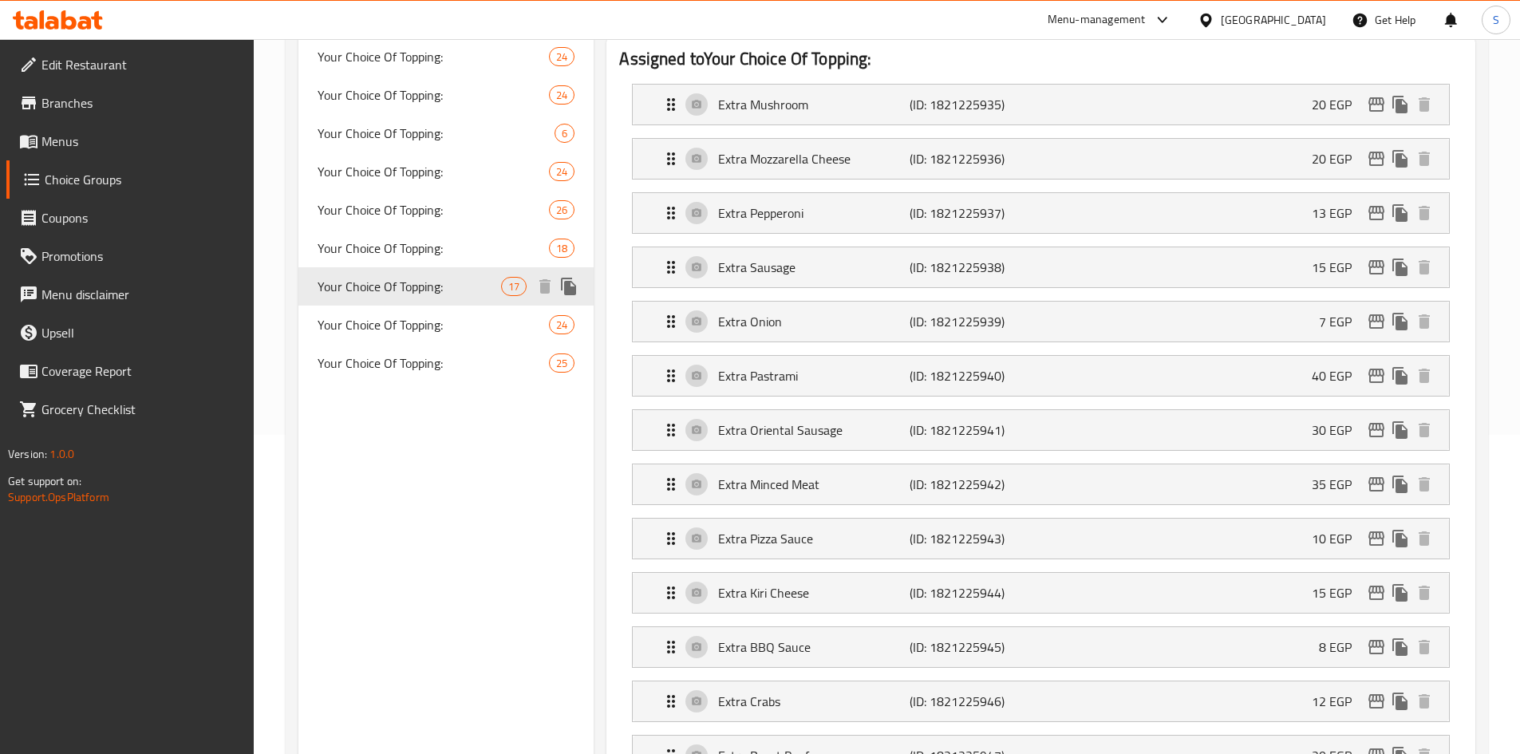
type input "0"
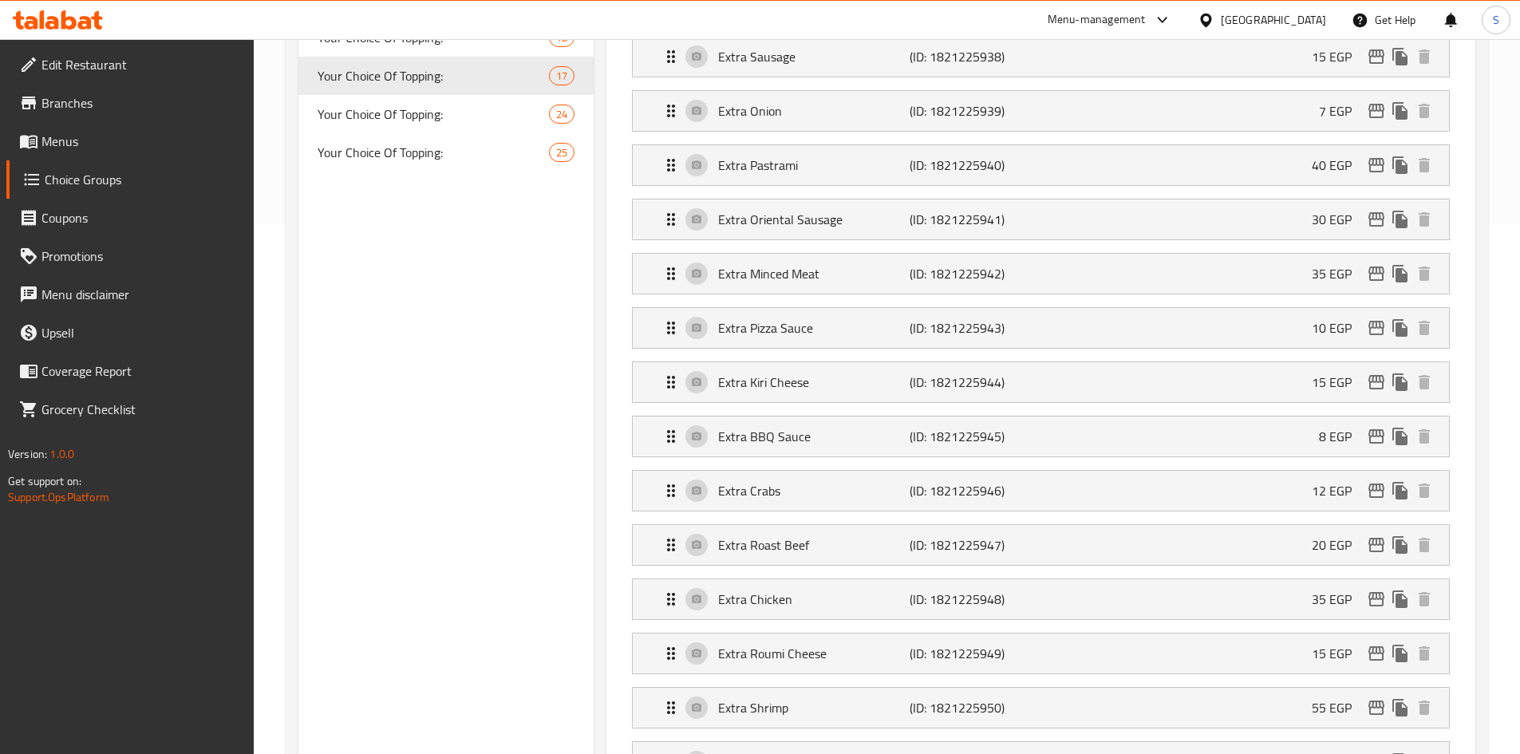
scroll to position [558, 0]
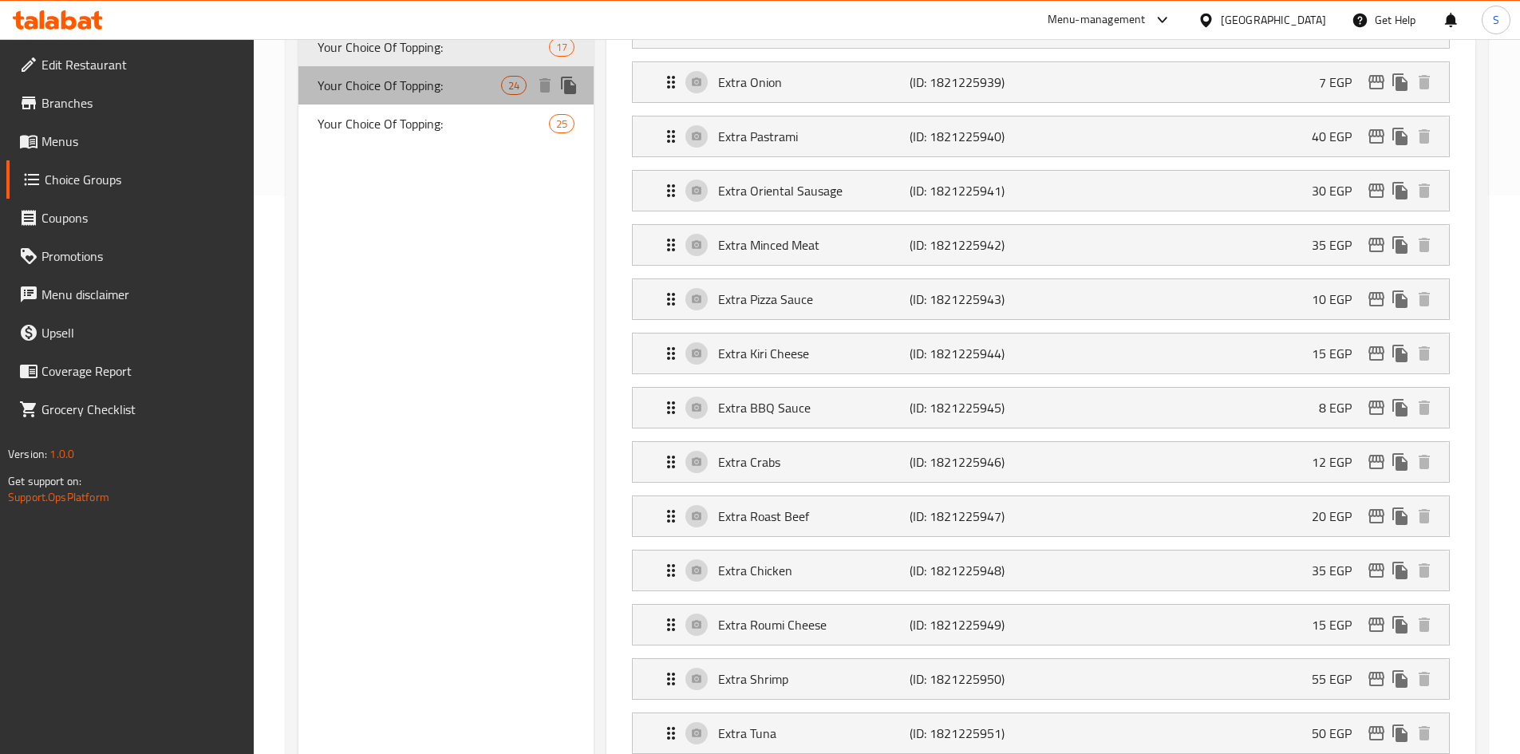
click at [380, 84] on span "Your Choice Of Topping:" at bounding box center [410, 85] width 184 height 19
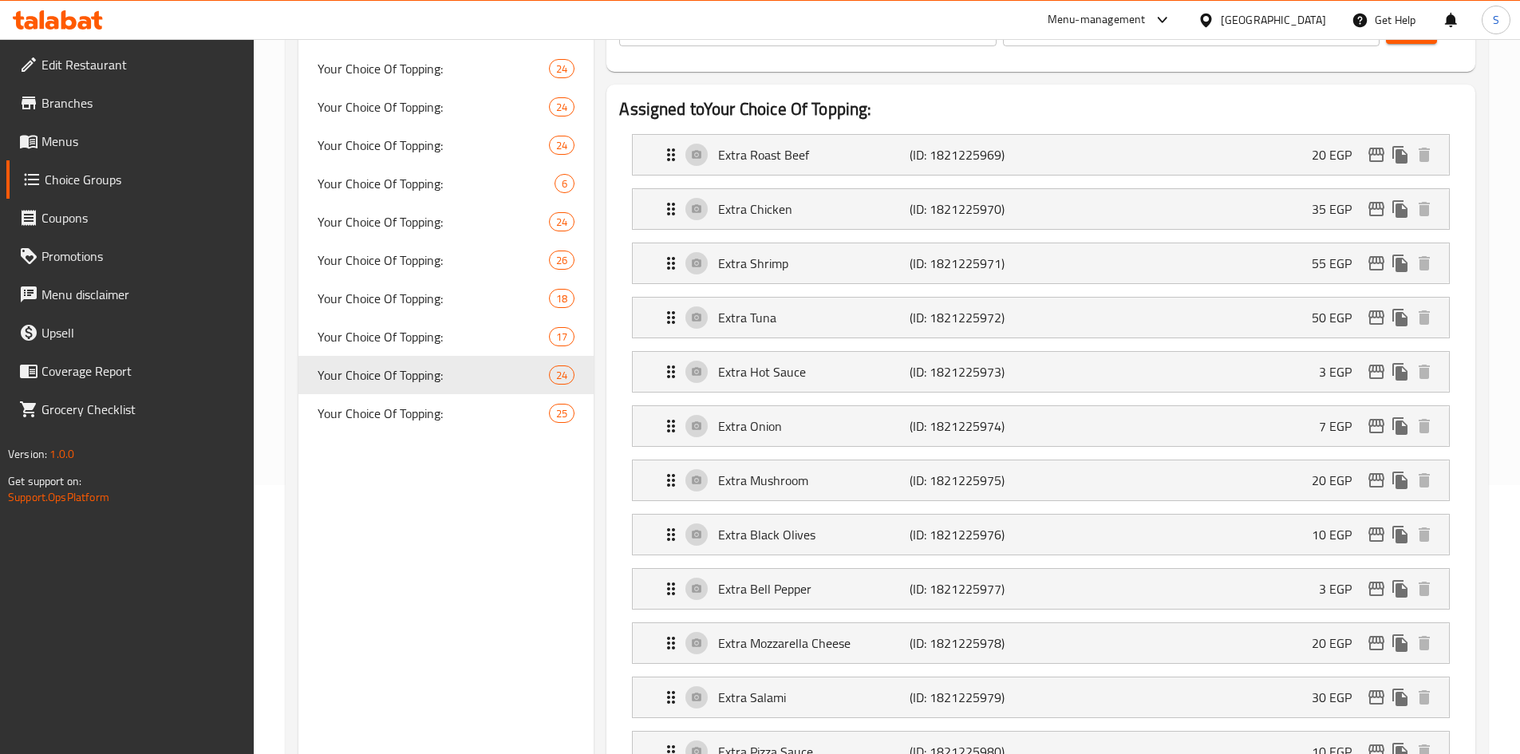
scroll to position [239, 0]
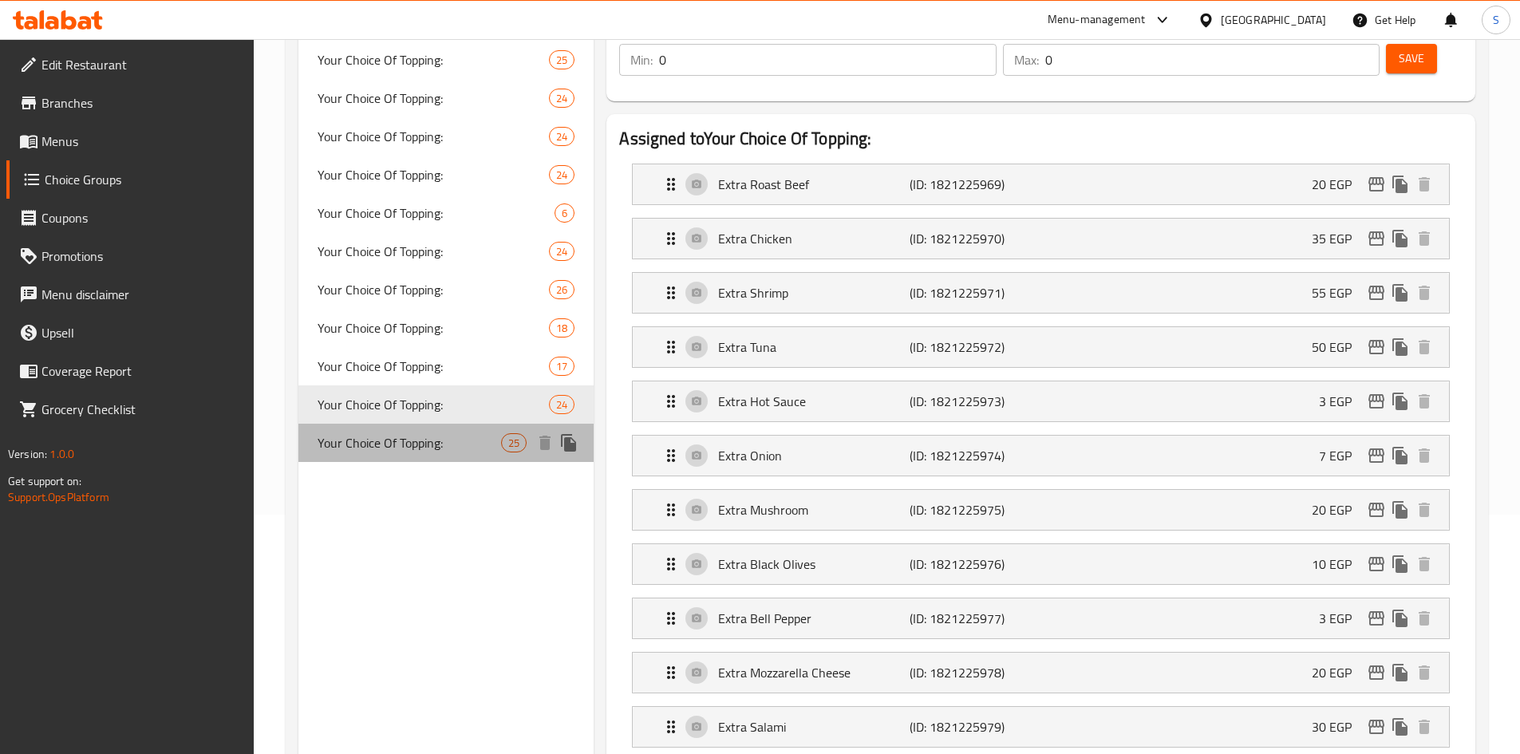
click at [360, 452] on span "Your Choice Of Topping:" at bounding box center [410, 442] width 184 height 19
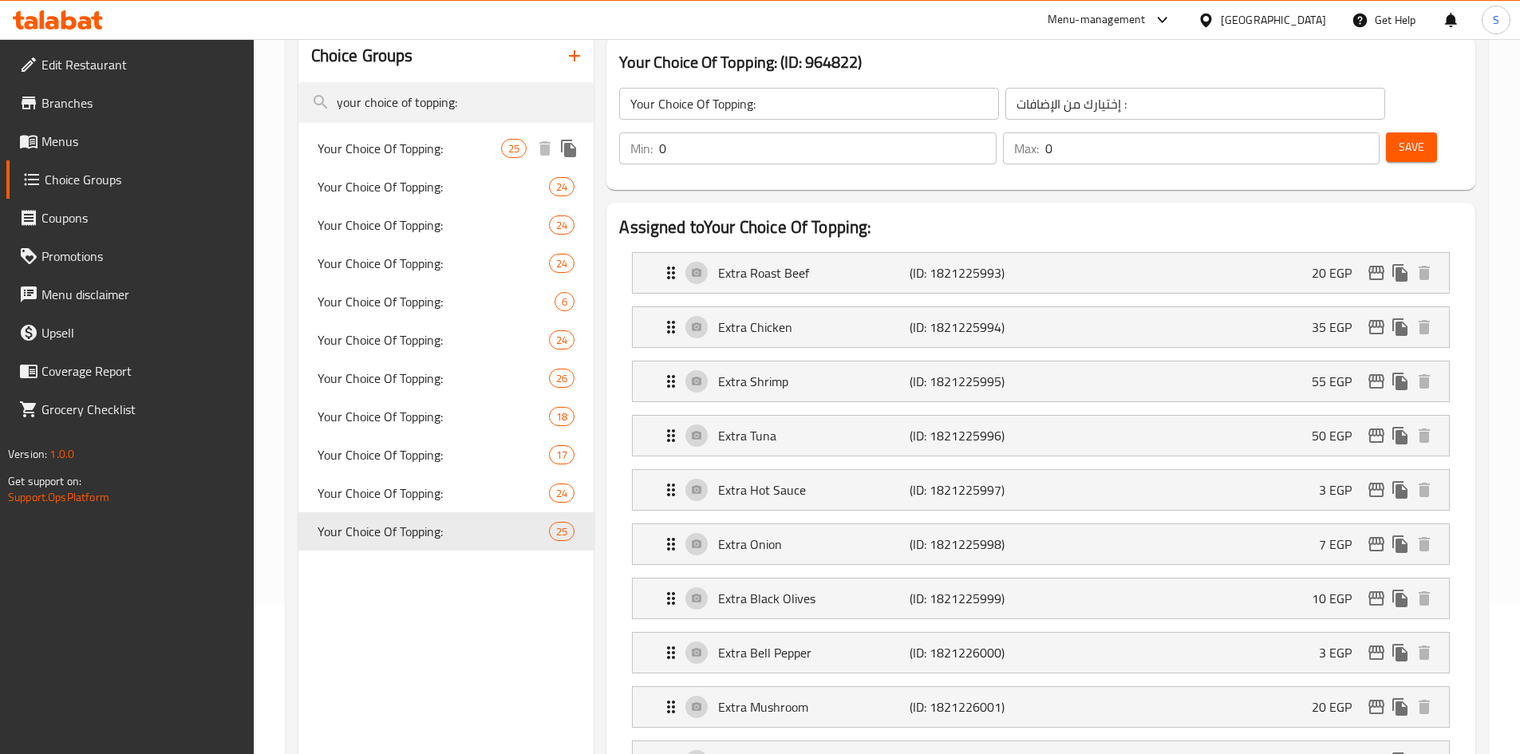
scroll to position [0, 0]
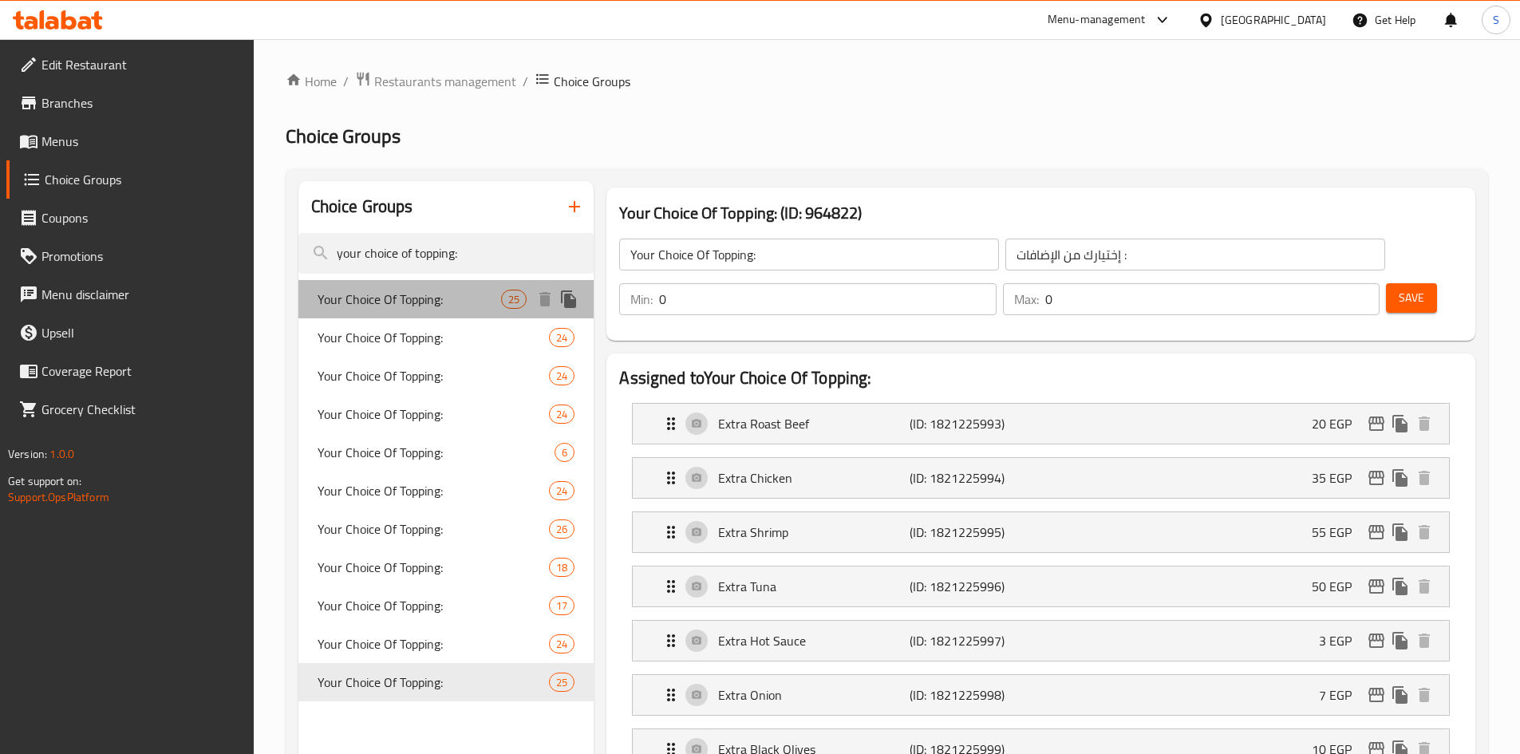
click at [414, 285] on div "Your Choice Of Topping: 25" at bounding box center [446, 299] width 296 height 38
type input "إختيارك من الإضافات:"
type input "25"
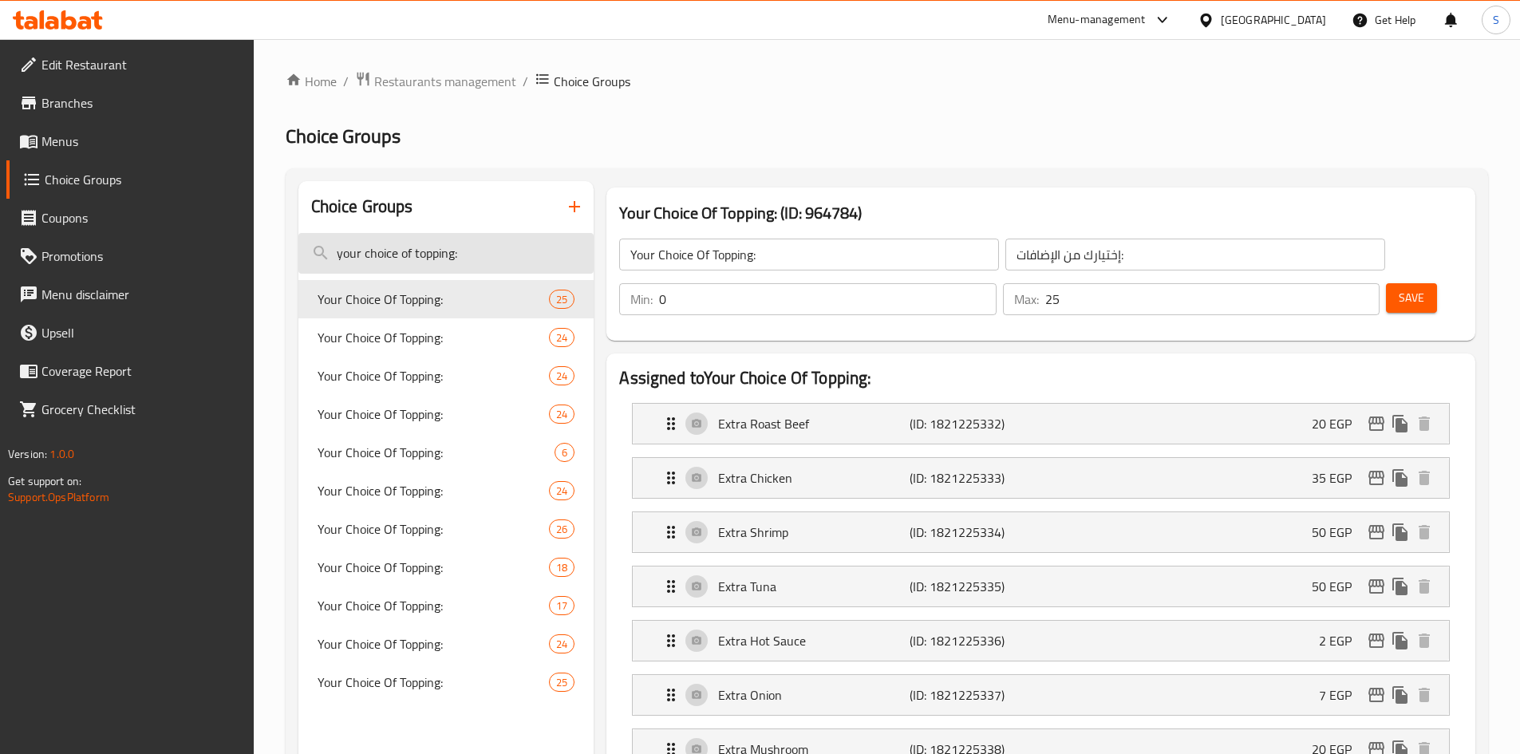
click at [379, 256] on input "your choice of topping:" at bounding box center [446, 253] width 296 height 41
type input "YOUR CHOICE OF TOP"
click at [396, 604] on span "Your Choice Of Topping:" at bounding box center [410, 605] width 184 height 19
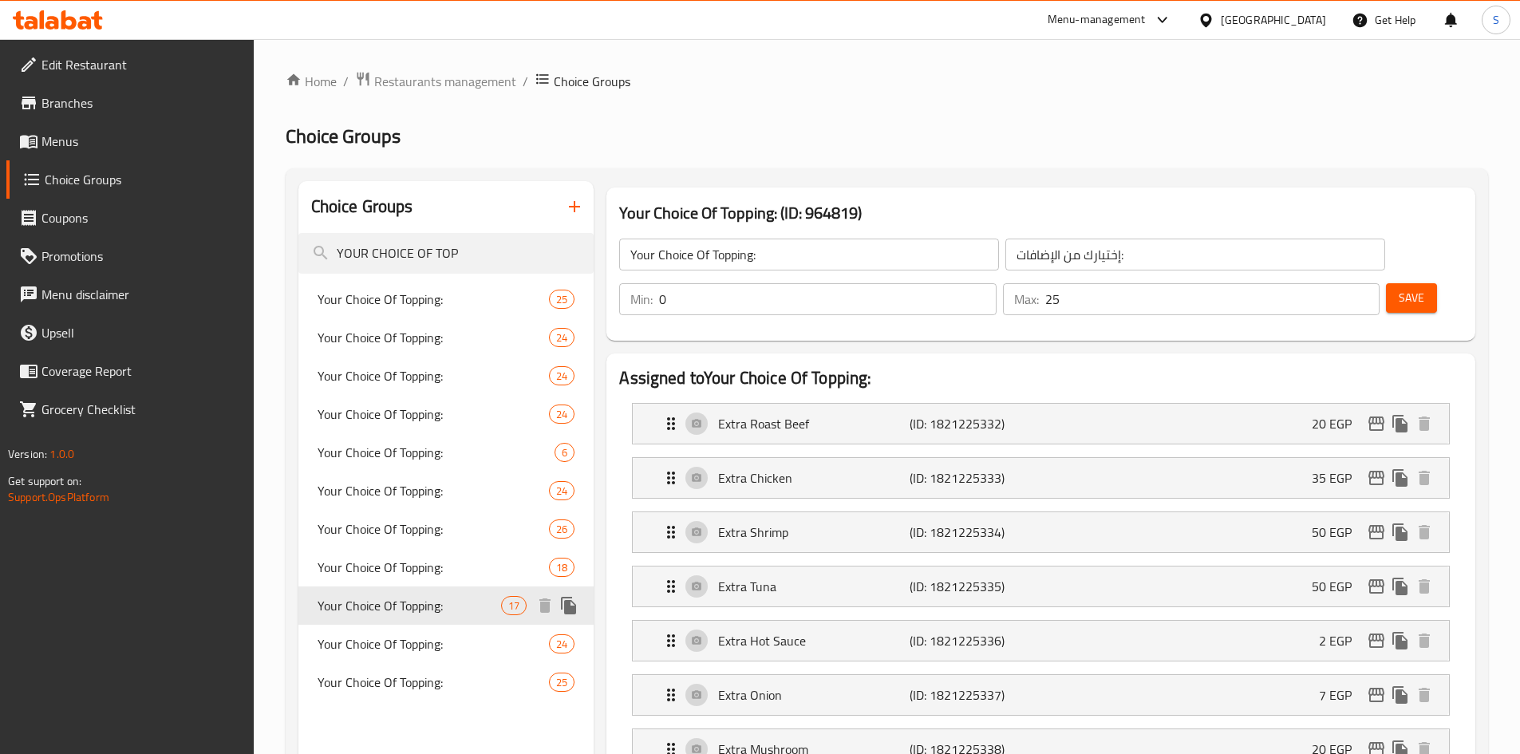
type input "إختيارك من الإضافات :"
type input "0"
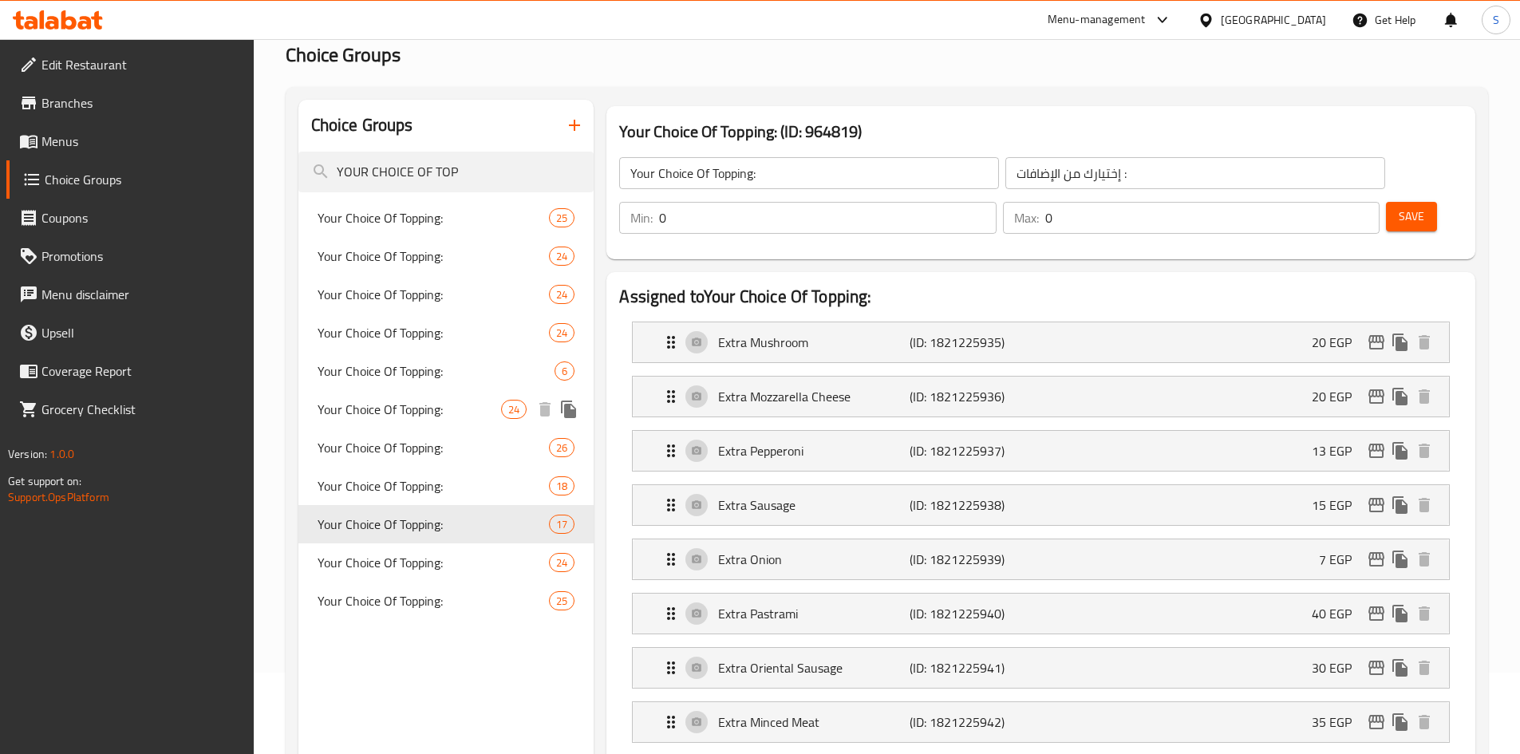
scroll to position [80, 0]
click at [432, 201] on div "Your Choice Of Topping: 25" at bounding box center [446, 219] width 296 height 38
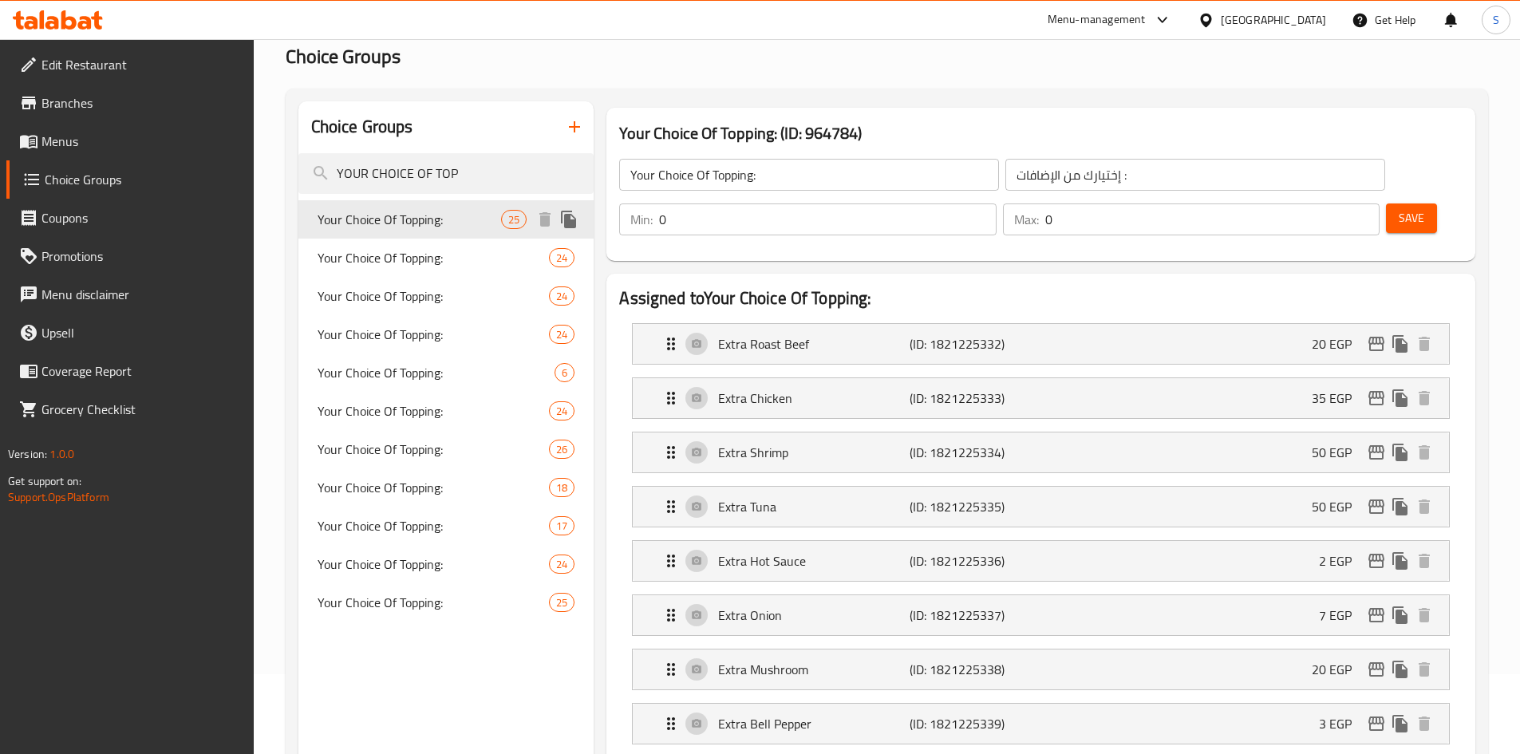
type input "إختيارك من الإضافات:"
type input "25"
click at [412, 248] on span "Your Choice Of Topping:" at bounding box center [410, 257] width 184 height 19
type input "إختيارك من الإضافات :"
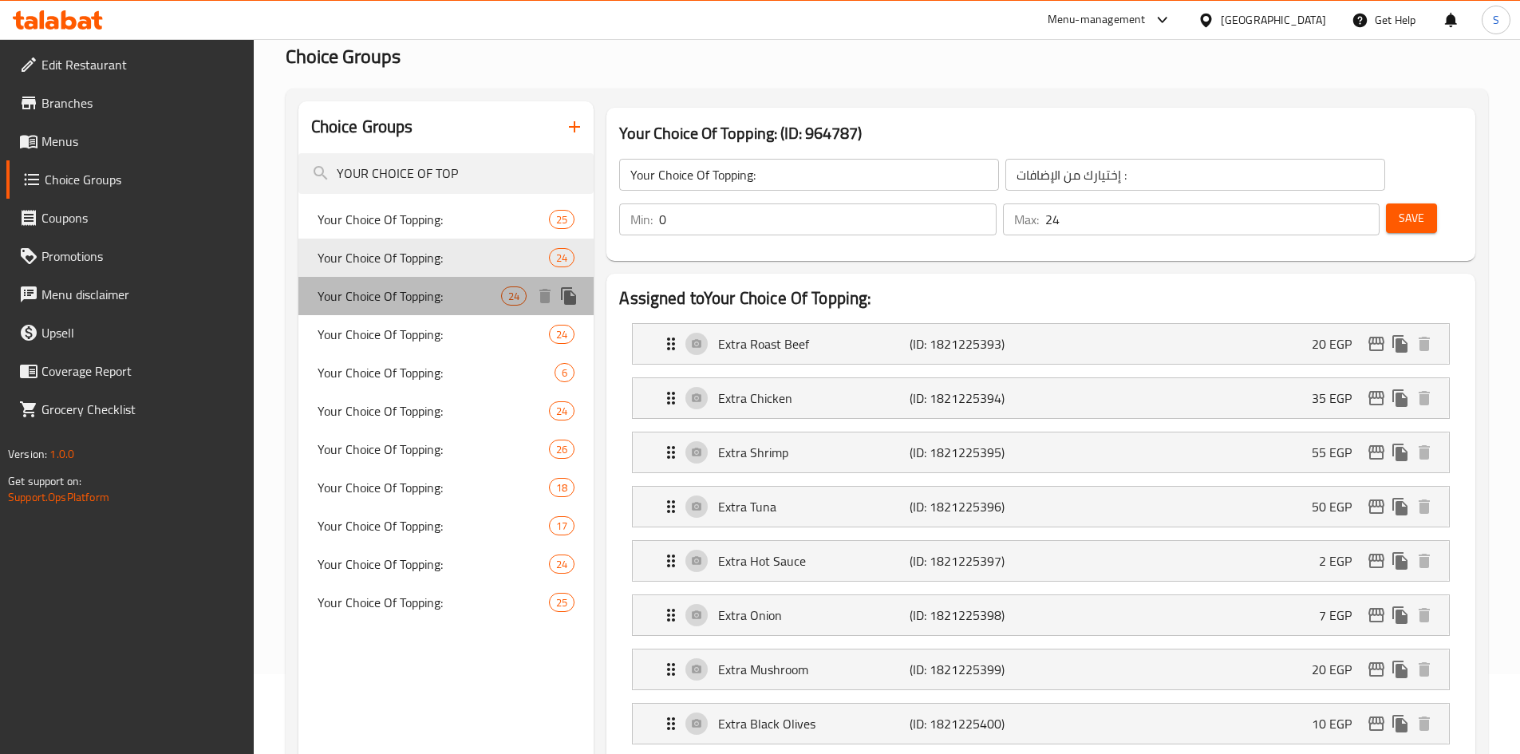
click at [412, 292] on span "Your Choice Of Topping:" at bounding box center [410, 295] width 184 height 19
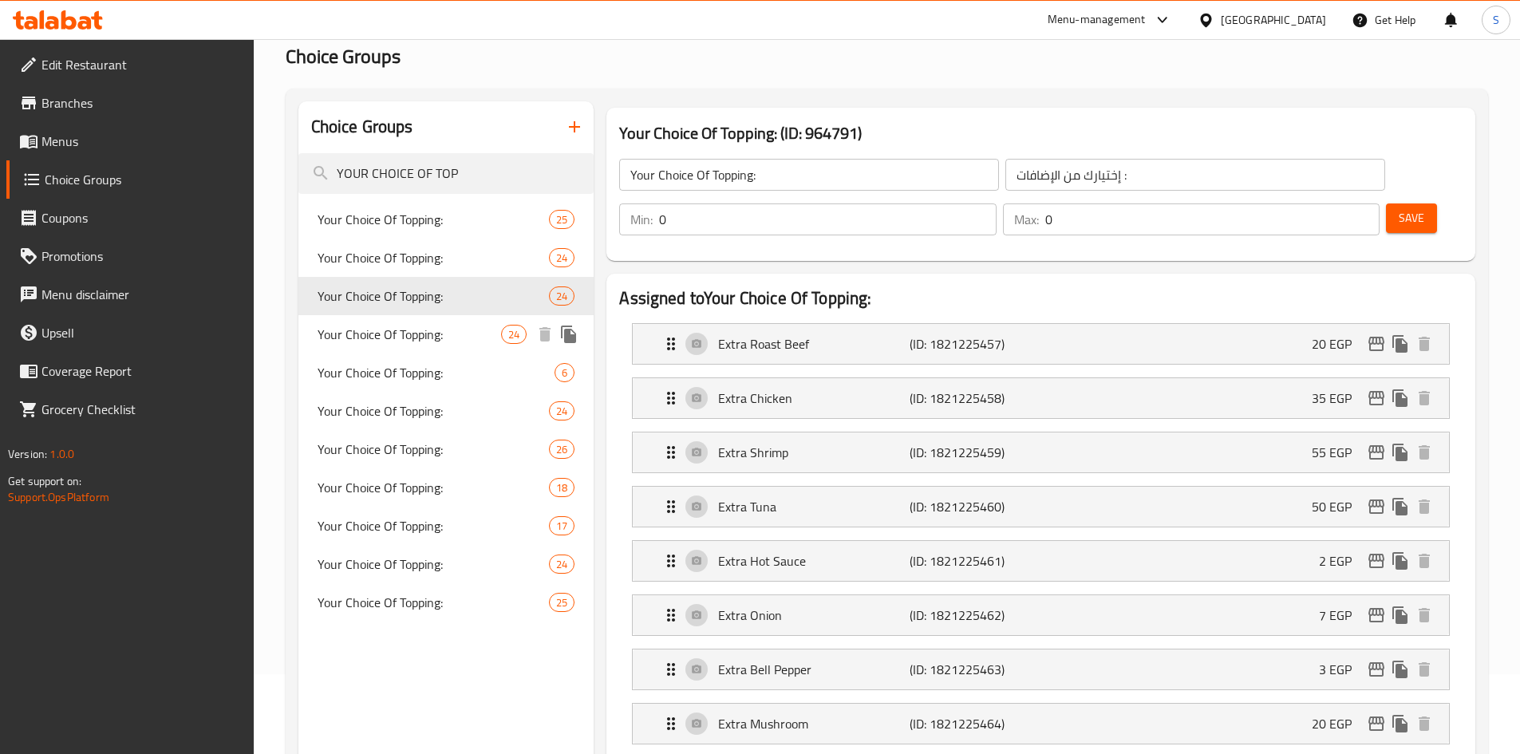
click at [412, 334] on span "Your Choice Of Topping:" at bounding box center [410, 334] width 184 height 19
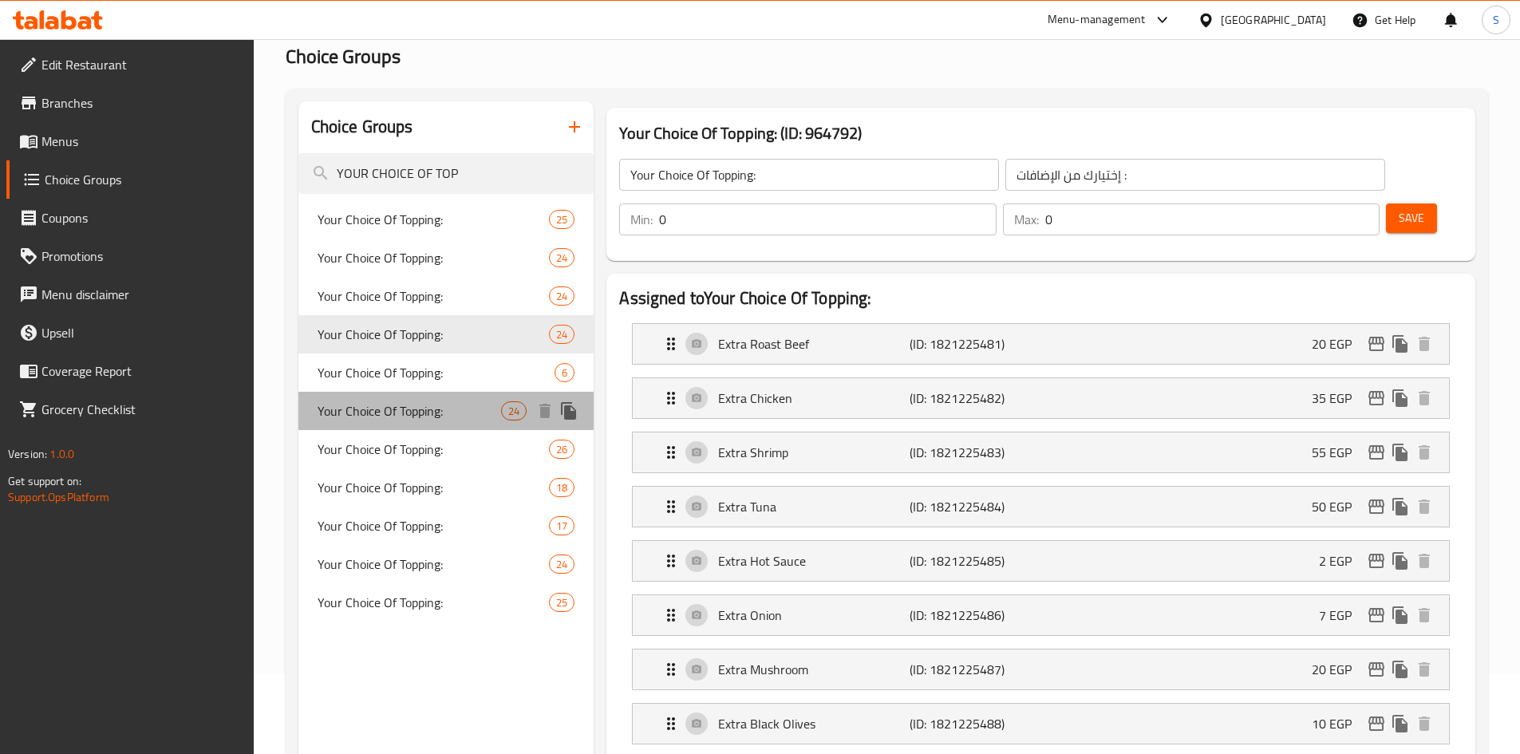
click at [404, 407] on span "Your Choice Of Topping:" at bounding box center [410, 410] width 184 height 19
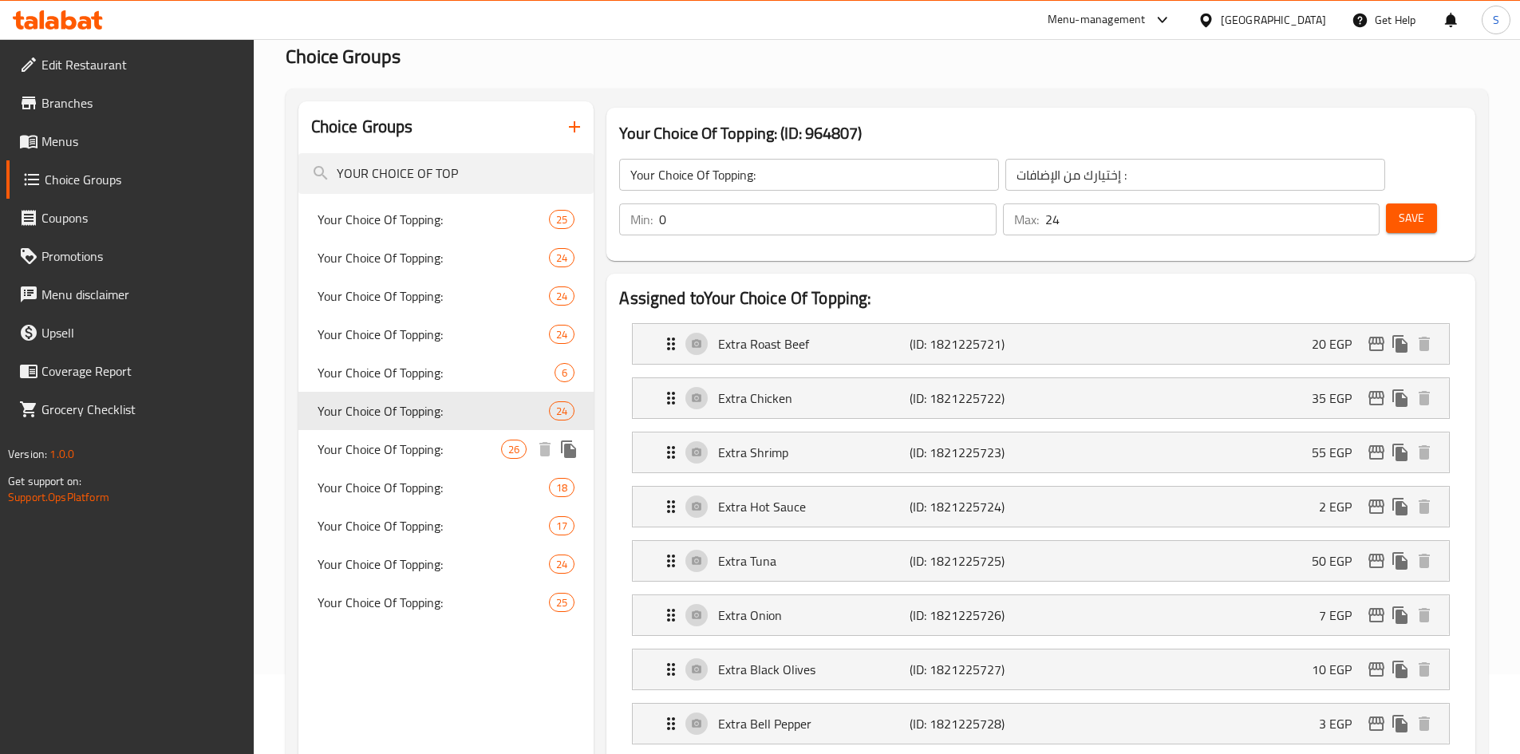
click at [407, 432] on div "Your Choice Of Topping: 26" at bounding box center [446, 449] width 296 height 38
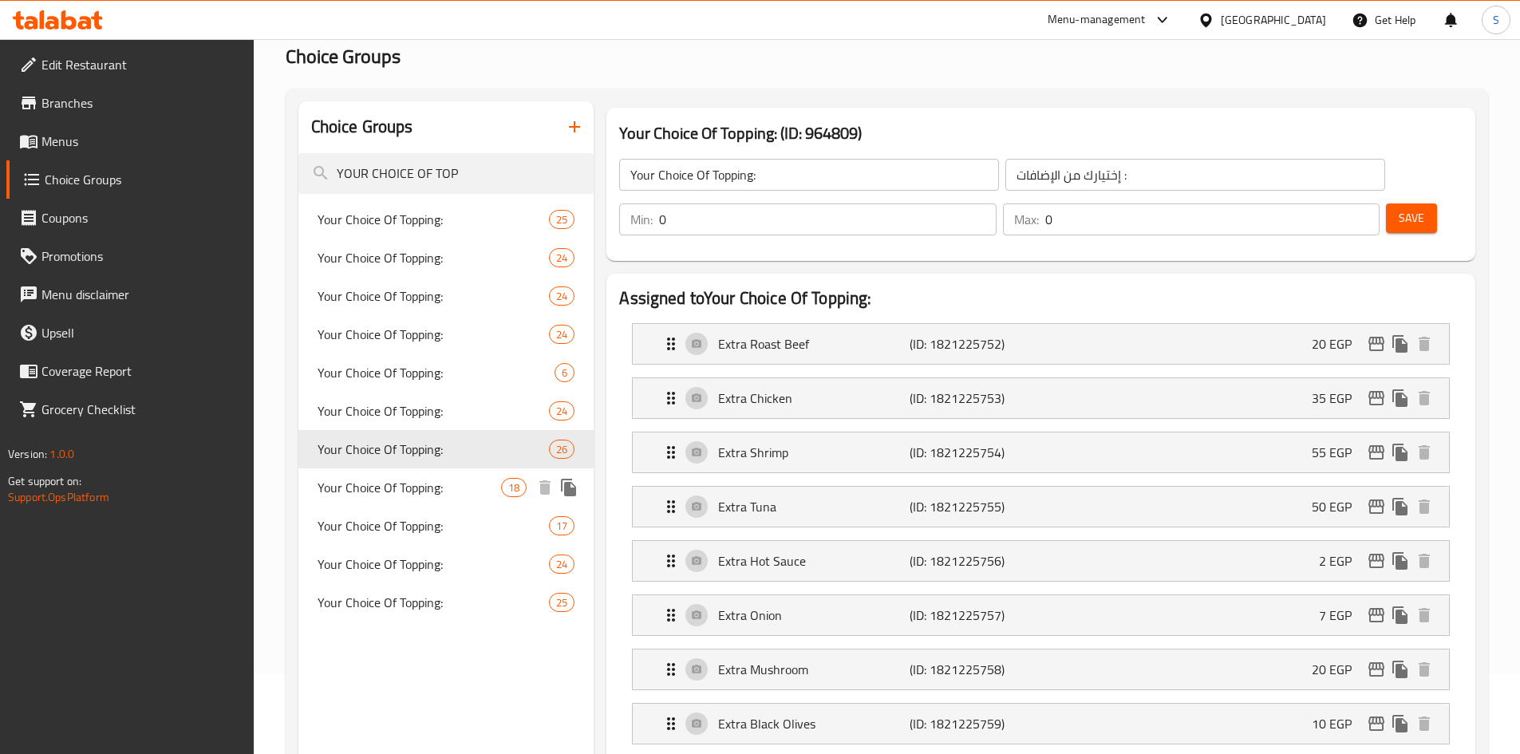
click at [408, 479] on span "Your Choice Of Topping:" at bounding box center [410, 487] width 184 height 19
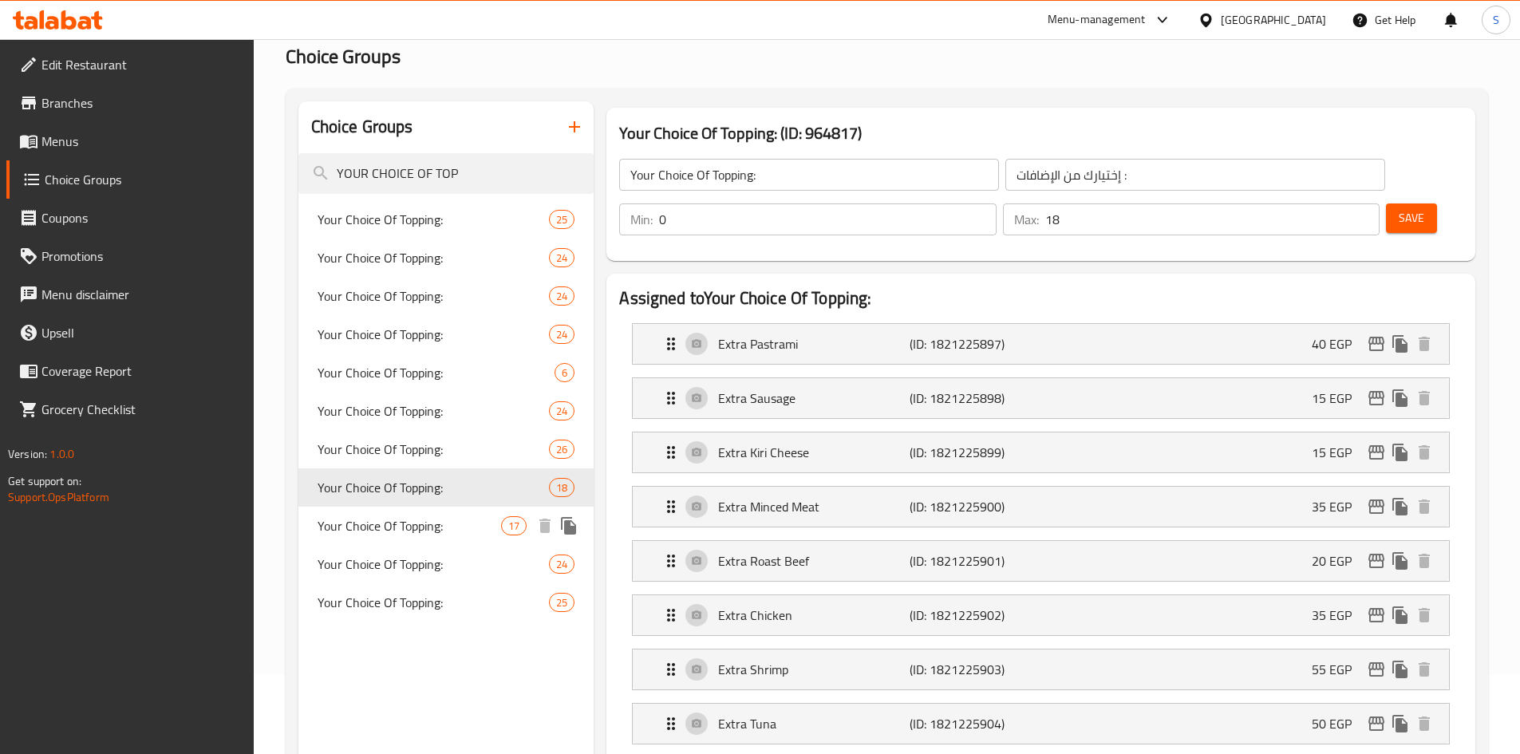
click at [393, 527] on span "Your Choice Of Topping:" at bounding box center [410, 525] width 184 height 19
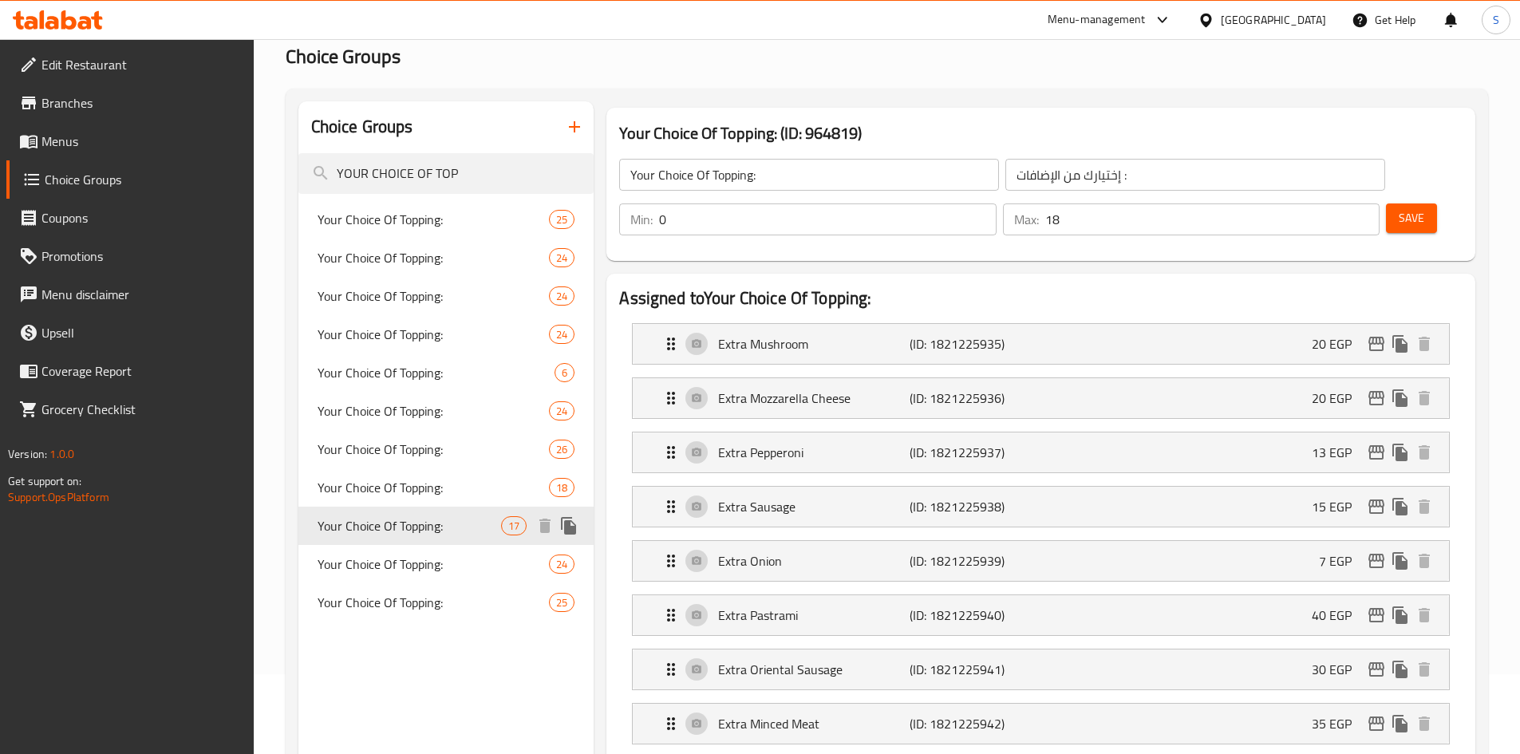
type input "0"
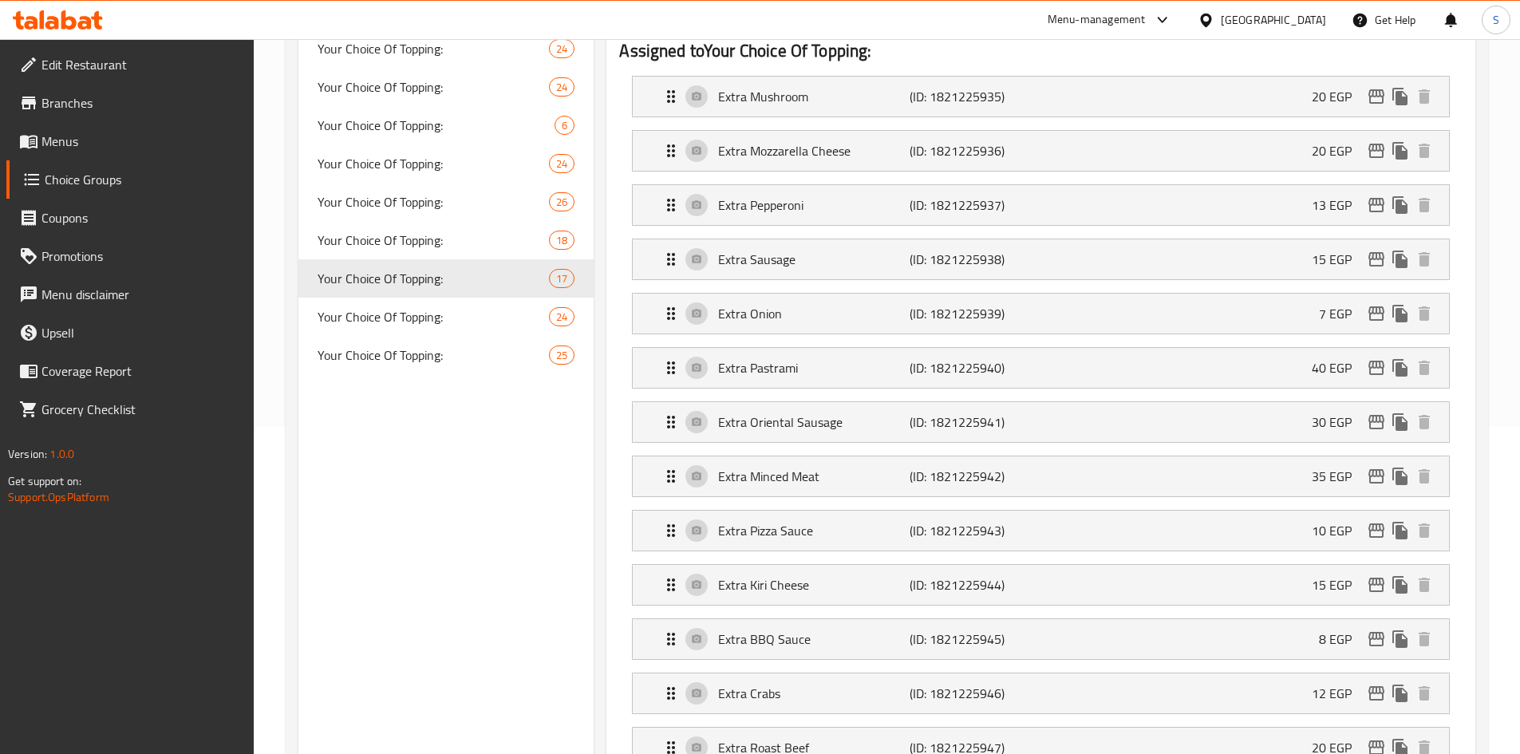
scroll to position [319, 0]
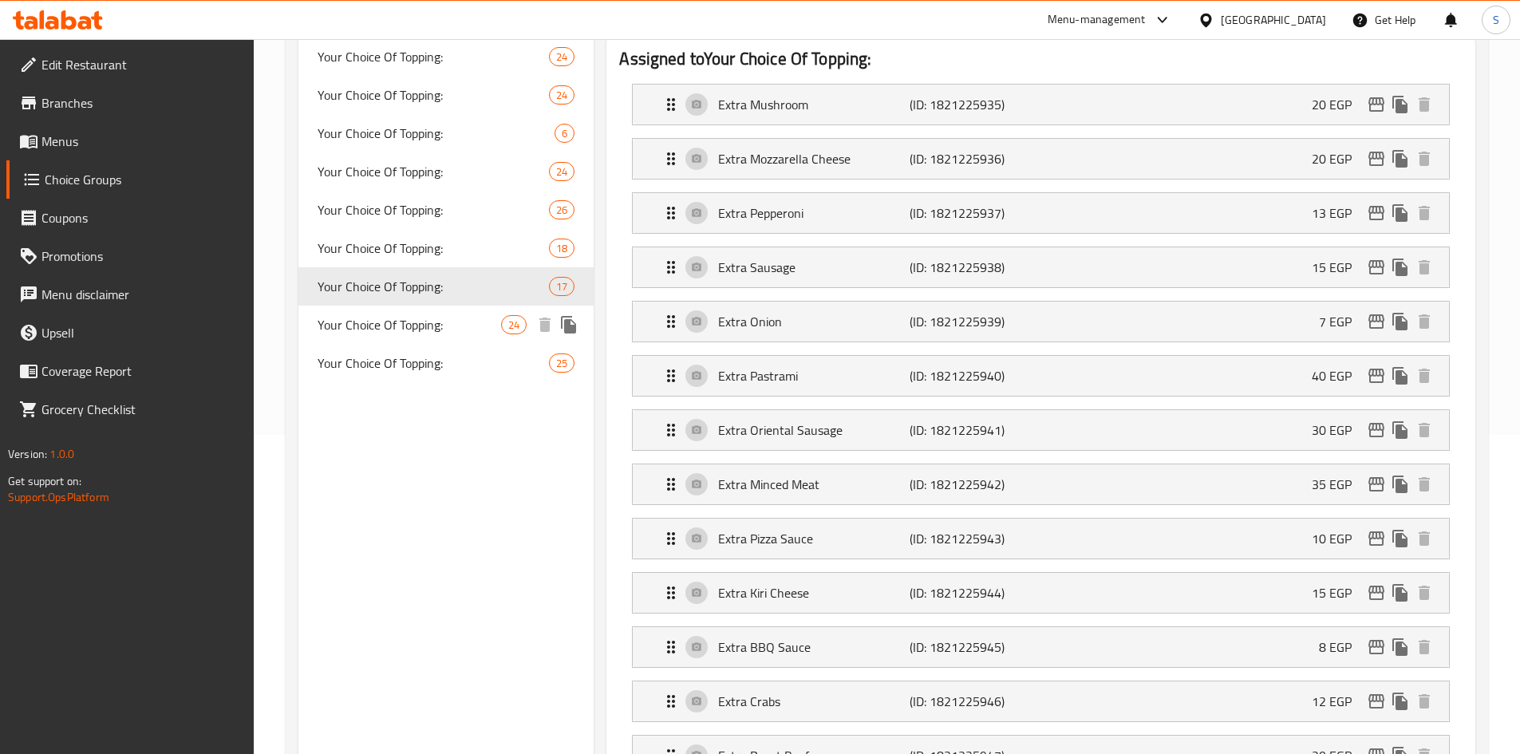
click at [365, 337] on div "Your Choice Of Topping: 24" at bounding box center [446, 325] width 296 height 38
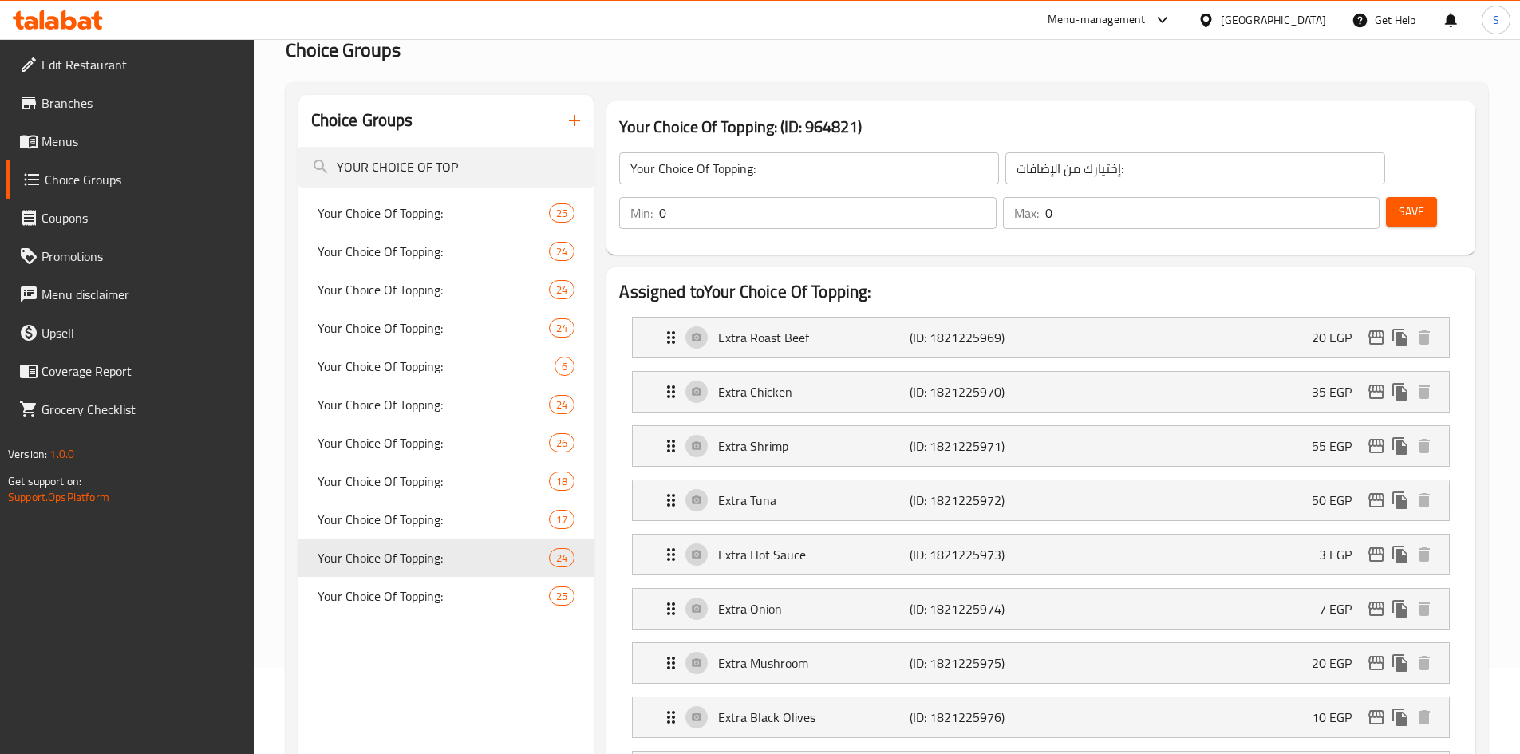
scroll to position [80, 0]
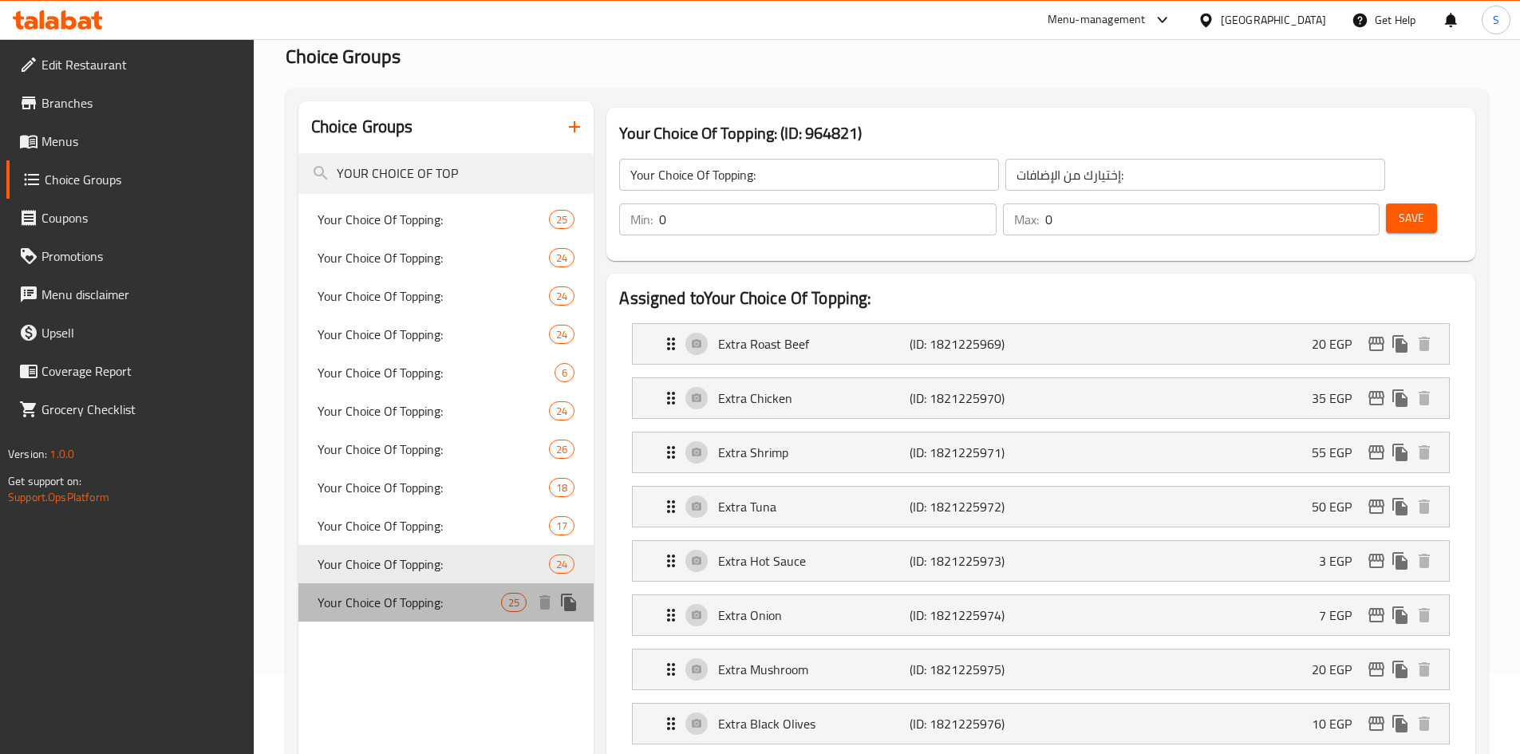
click at [434, 612] on span "Your Choice Of Topping:" at bounding box center [410, 602] width 184 height 19
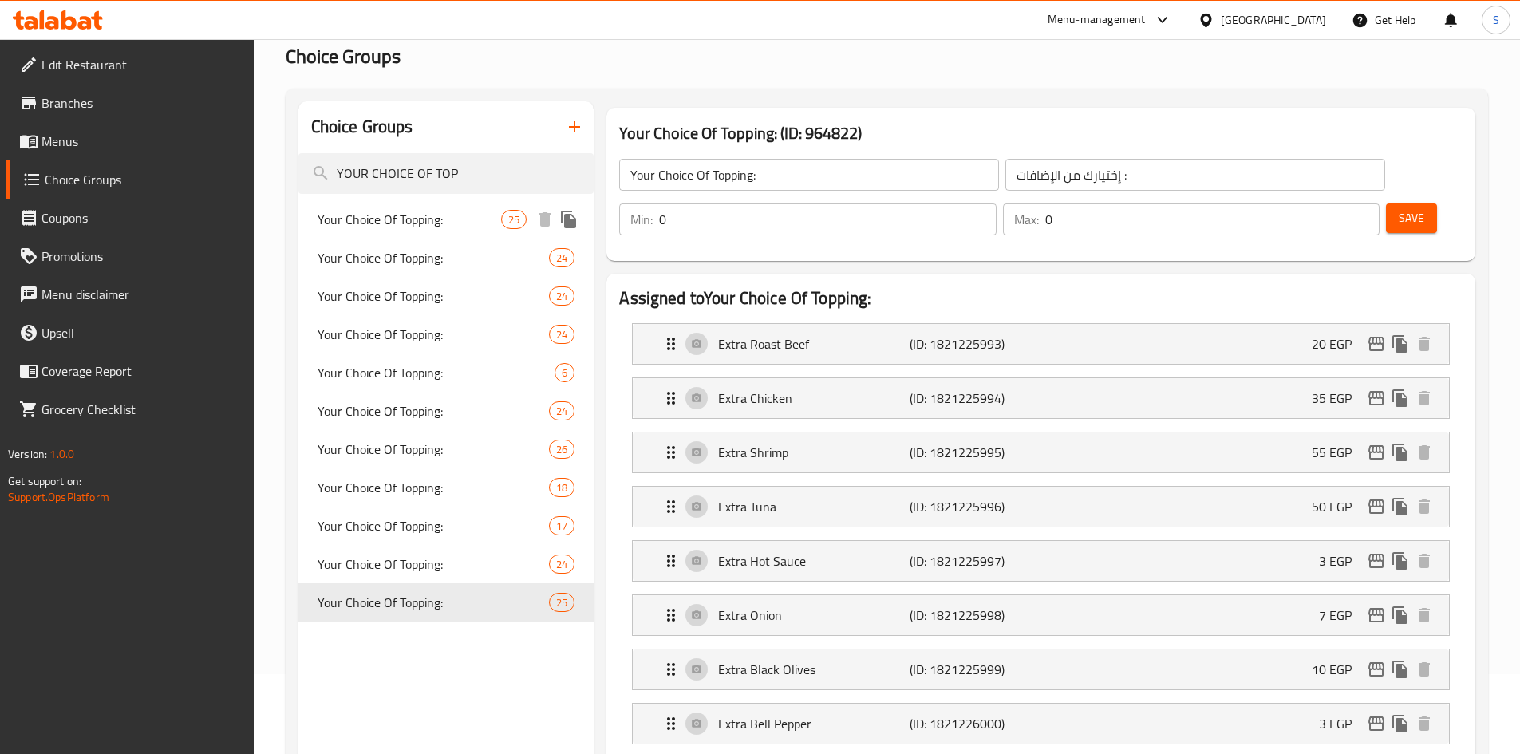
click at [378, 206] on div "Your Choice Of Topping: 25" at bounding box center [446, 219] width 296 height 38
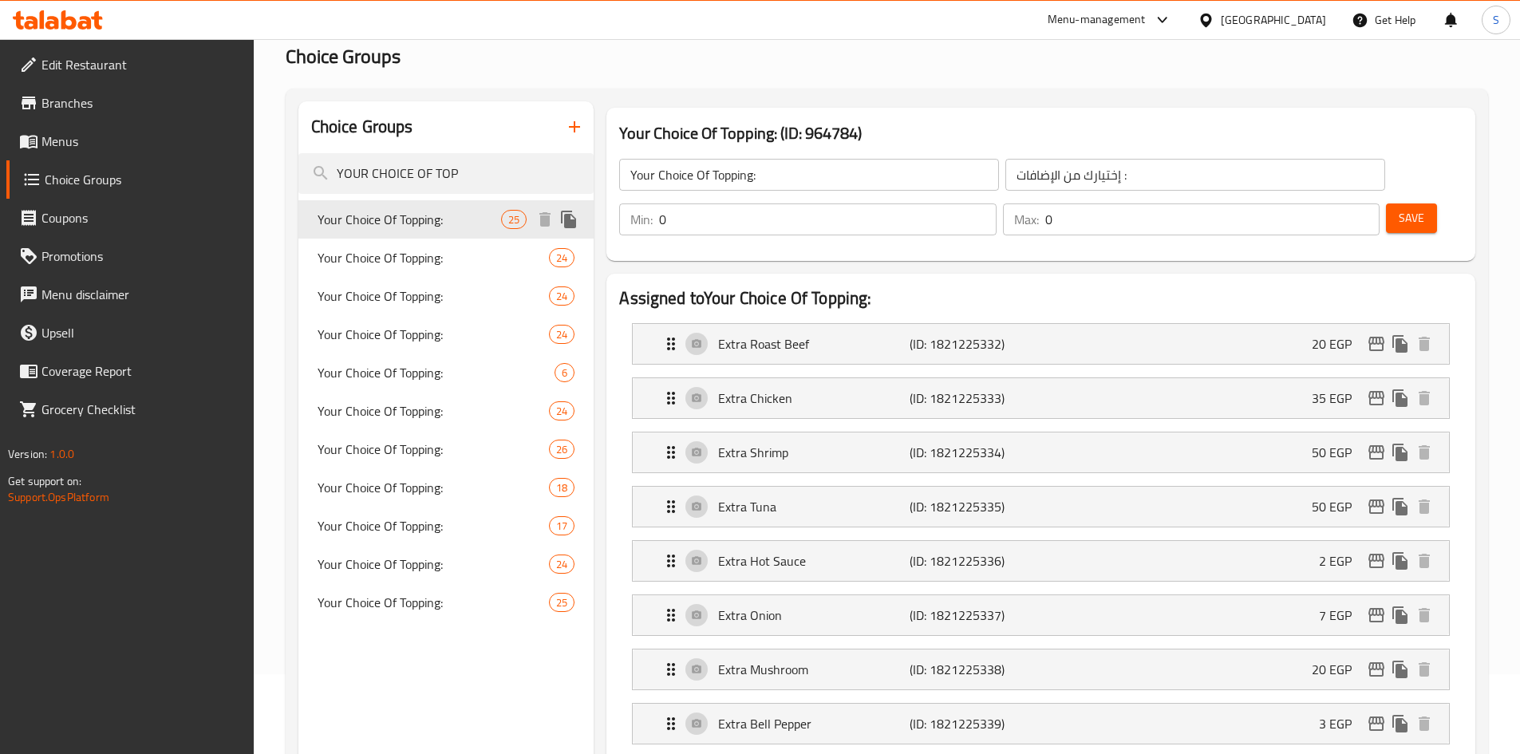
type input "إختيارك من الإضافات:"
type input "25"
click at [400, 259] on span "Your Choice Of Topping:" at bounding box center [410, 257] width 184 height 19
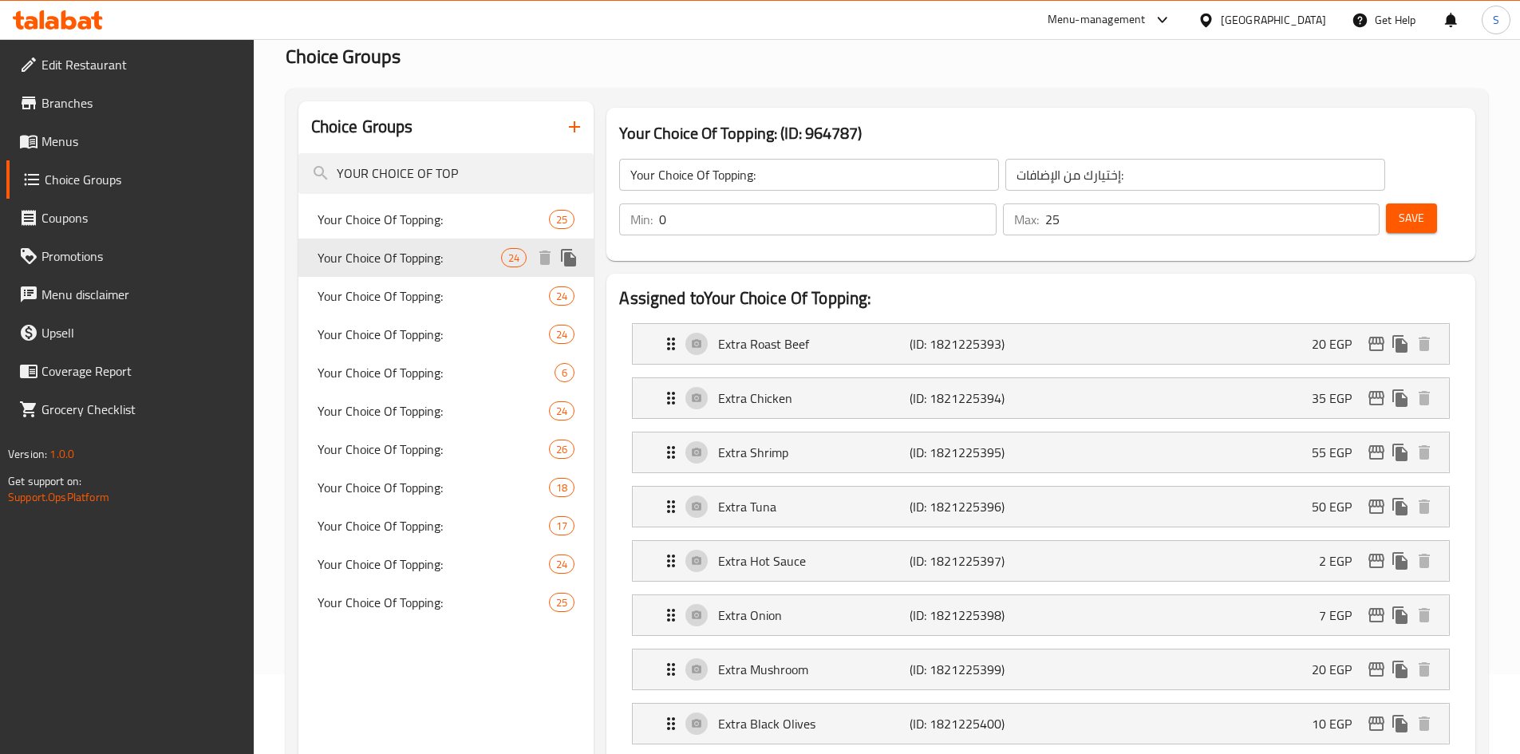
type input "إختيارك من الإضافات :"
drag, startPoint x: 415, startPoint y: 292, endPoint x: 416, endPoint y: 310, distance: 18.4
click at [416, 297] on span "Your Choice Of Topping:" at bounding box center [410, 295] width 184 height 19
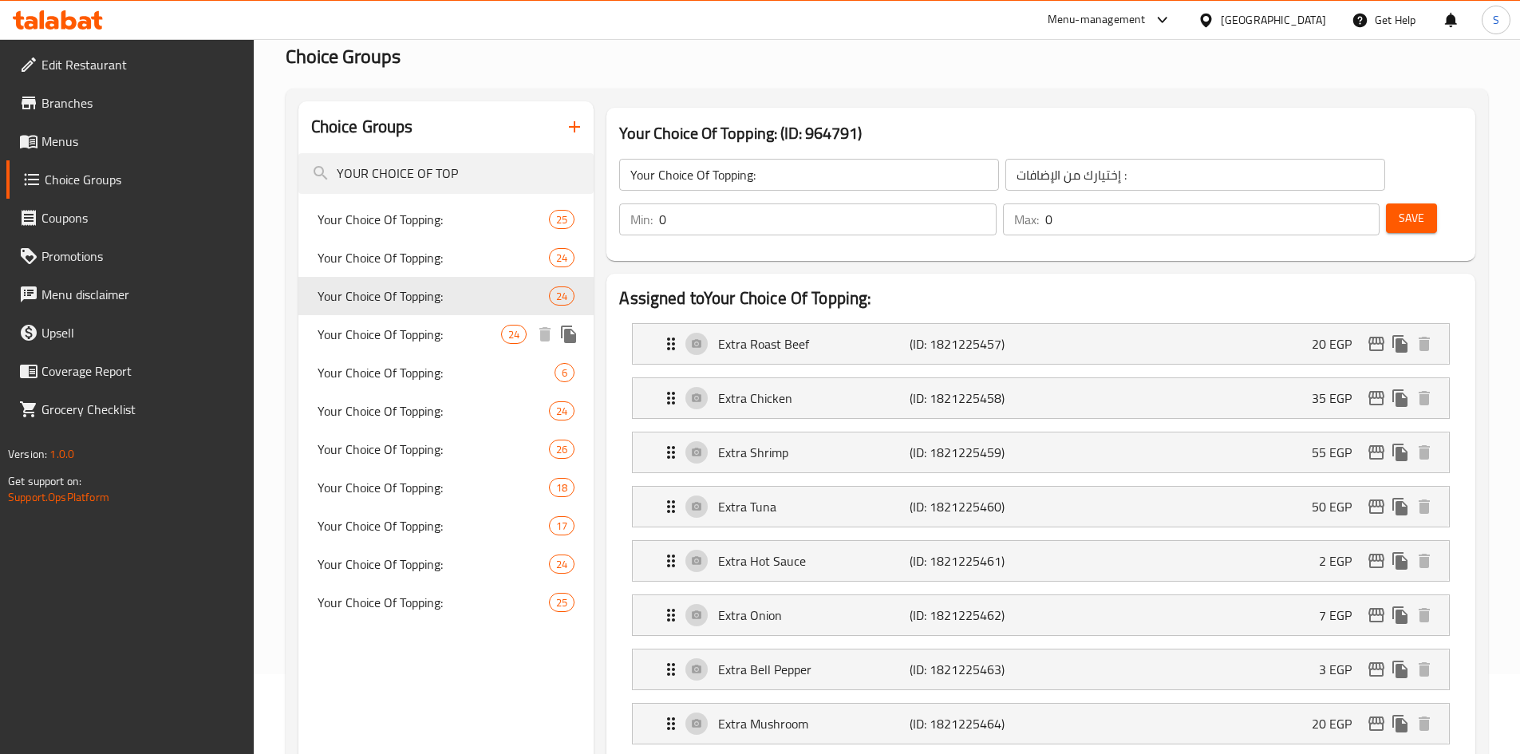
click at [415, 350] on div "Your Choice Of Topping: 24" at bounding box center [446, 334] width 296 height 38
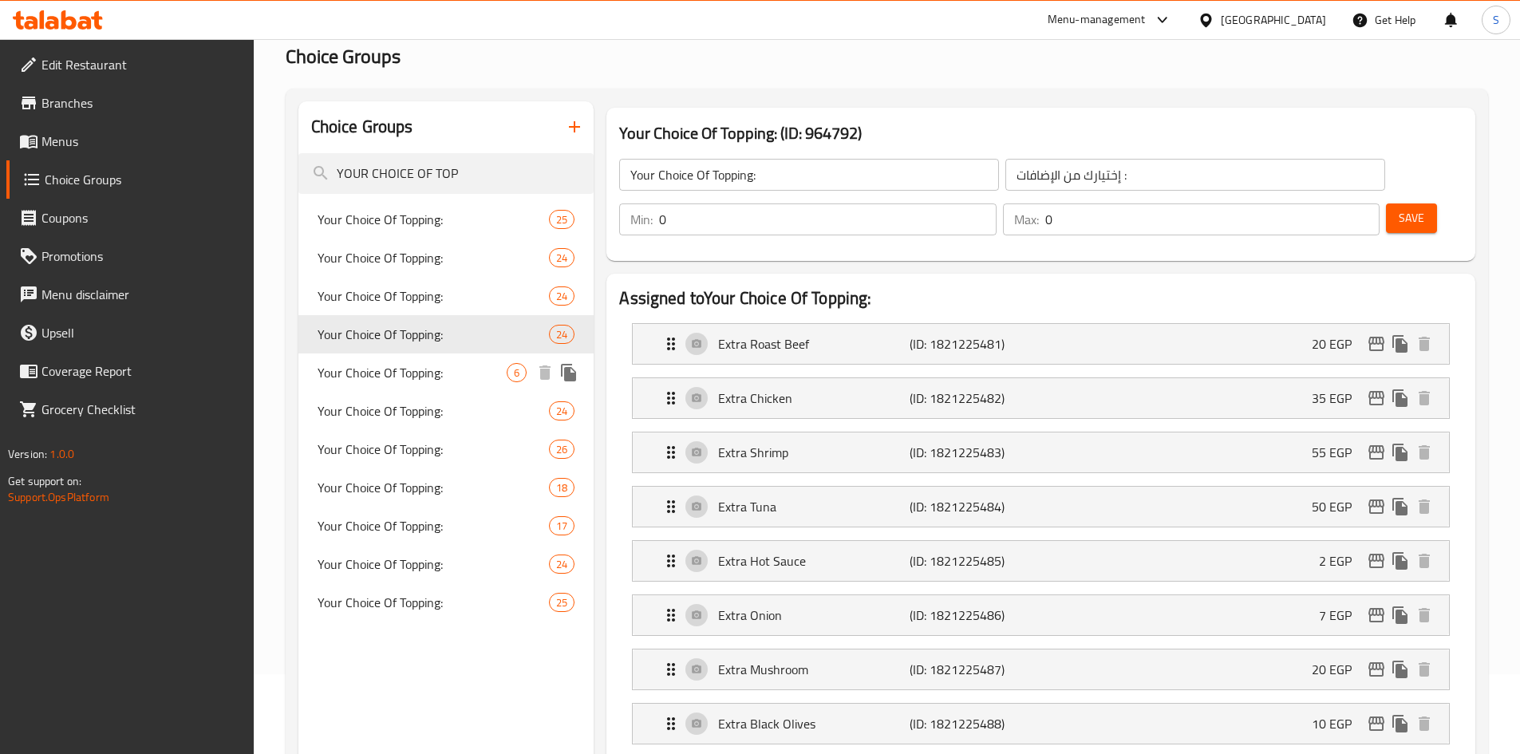
click at [405, 382] on span "Your Choice Of Topping:" at bounding box center [413, 372] width 190 height 19
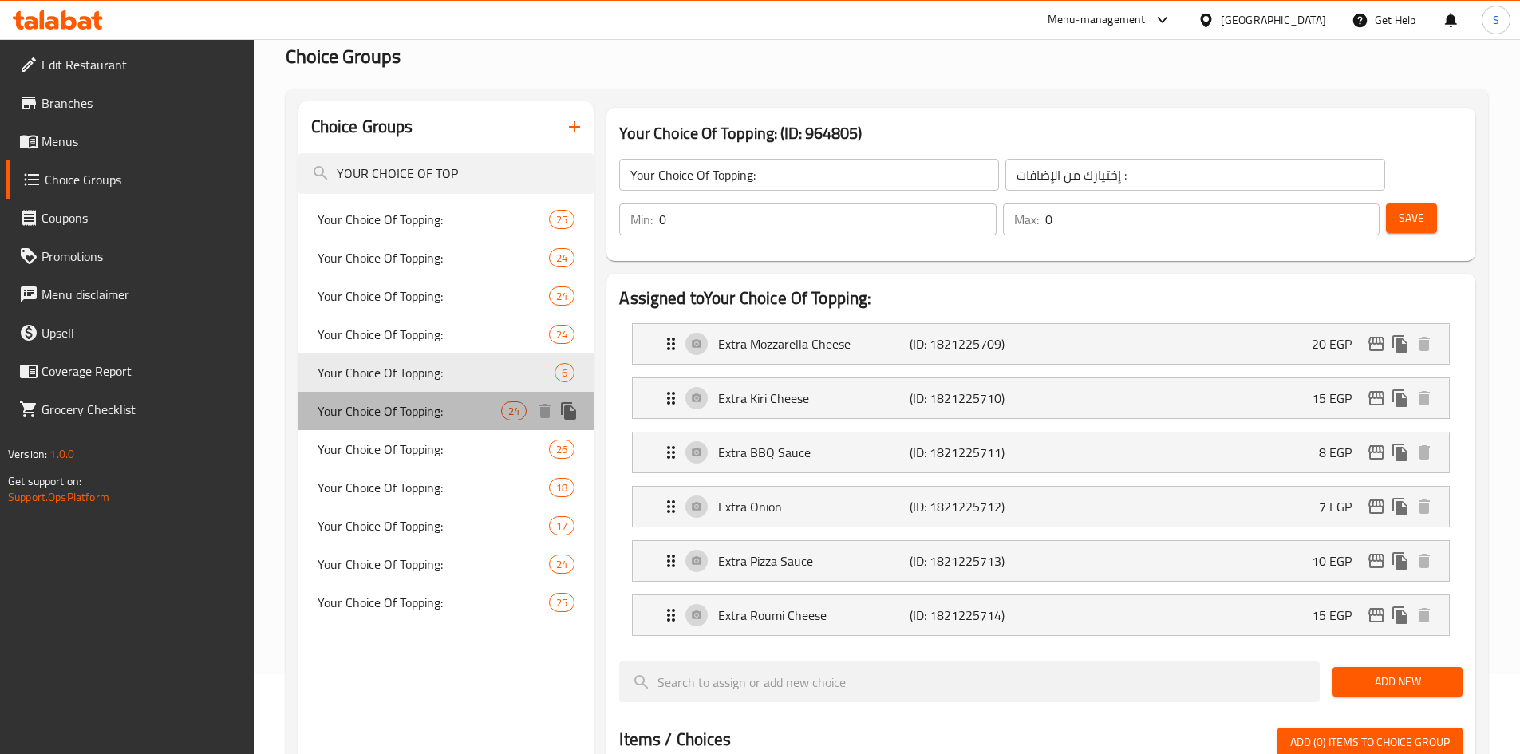
click at [405, 412] on span "Your Choice Of Topping:" at bounding box center [410, 410] width 184 height 19
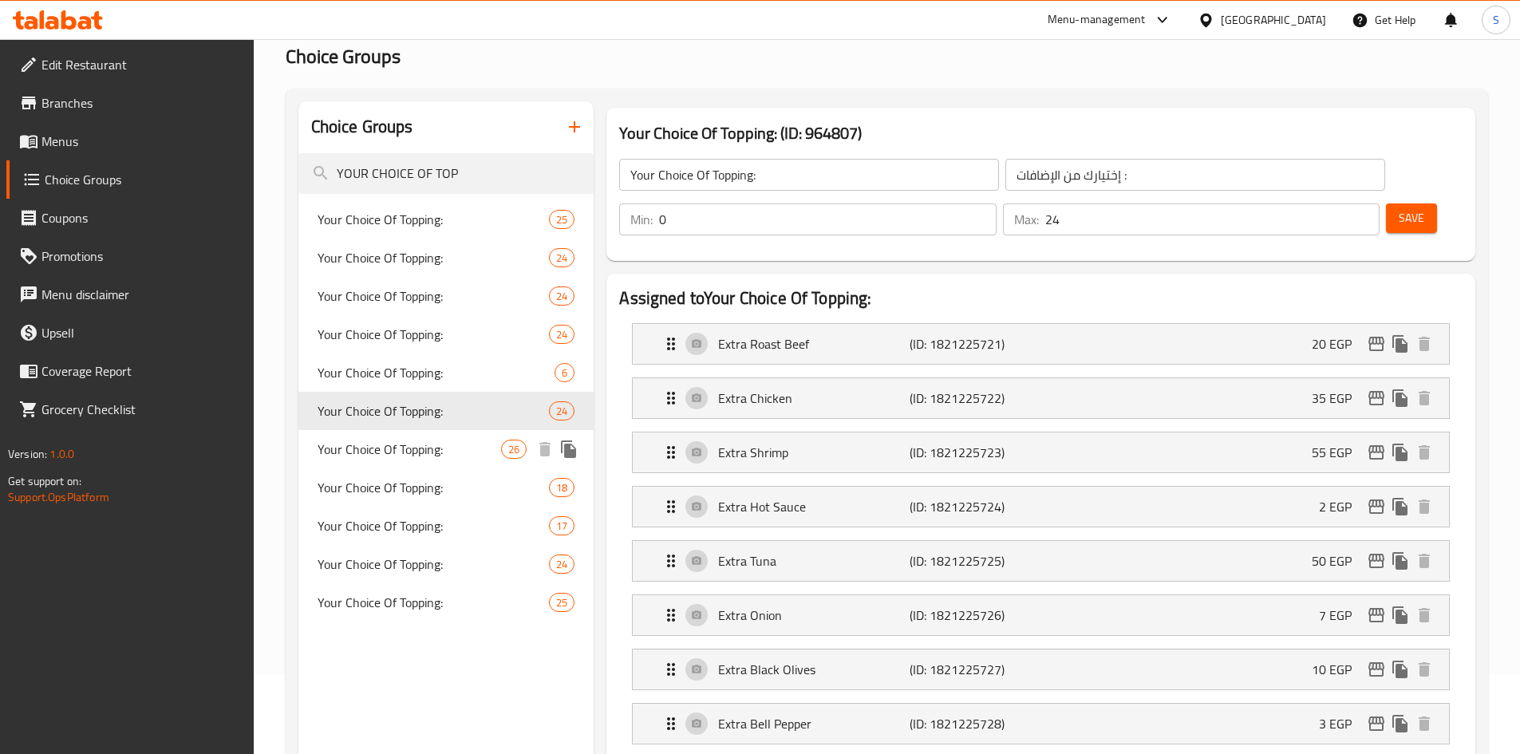
click at [410, 445] on span "Your Choice Of Topping:" at bounding box center [410, 449] width 184 height 19
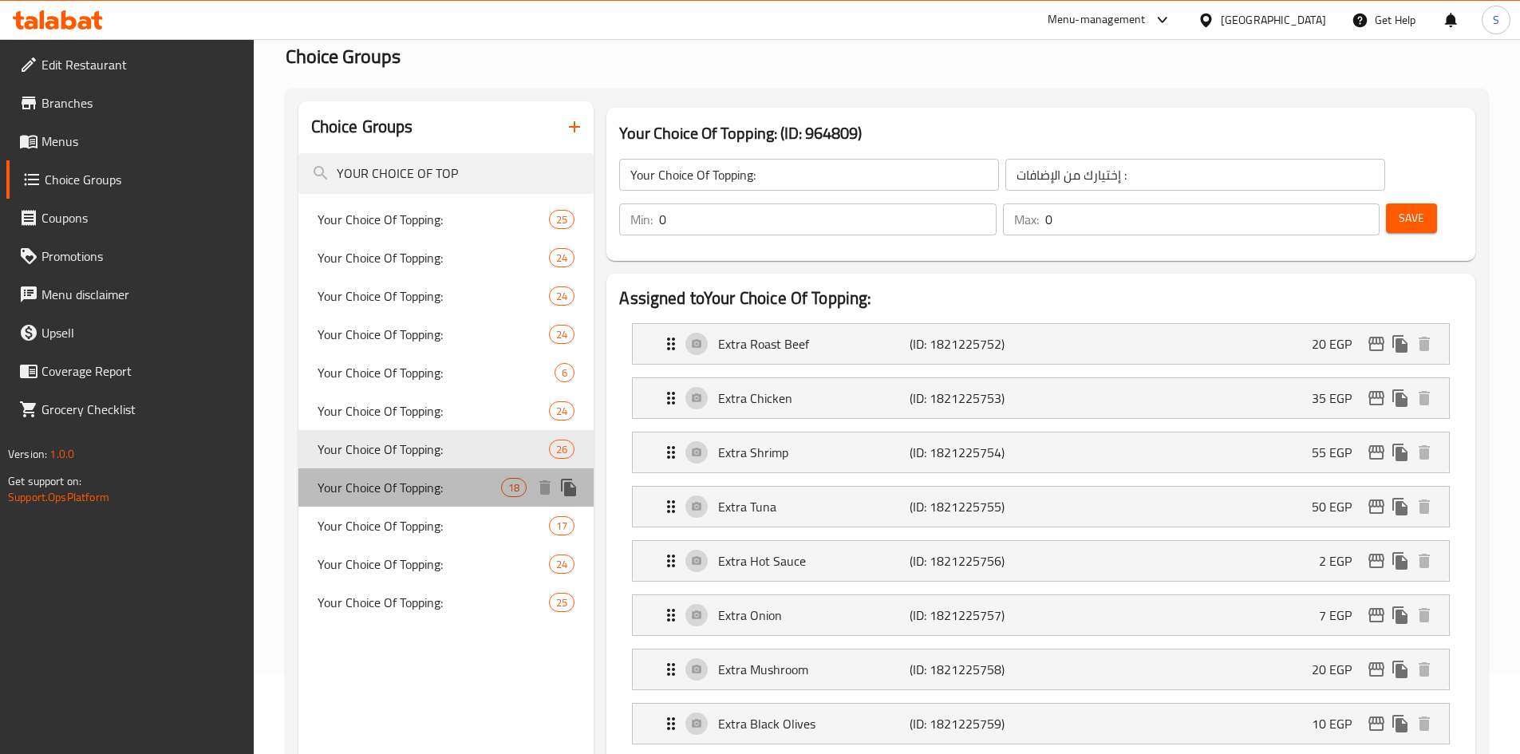
click at [405, 474] on div "Your Choice Of Topping: 18" at bounding box center [446, 487] width 296 height 38
type input "18"
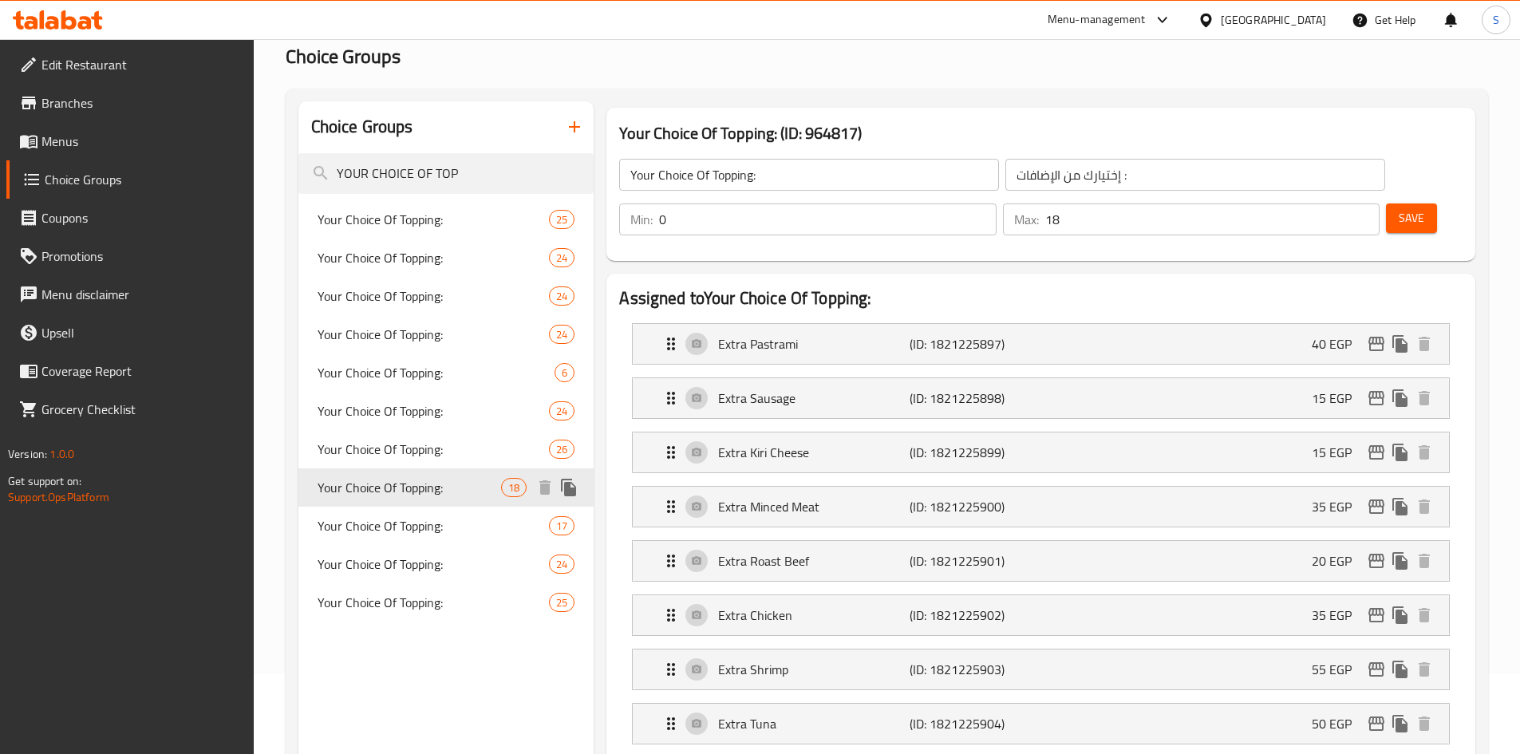
click at [405, 503] on div "Your Choice Of Topping: 18" at bounding box center [446, 487] width 296 height 38
click at [429, 171] on input "YOUR CHOICE OF TOP" at bounding box center [446, 173] width 296 height 41
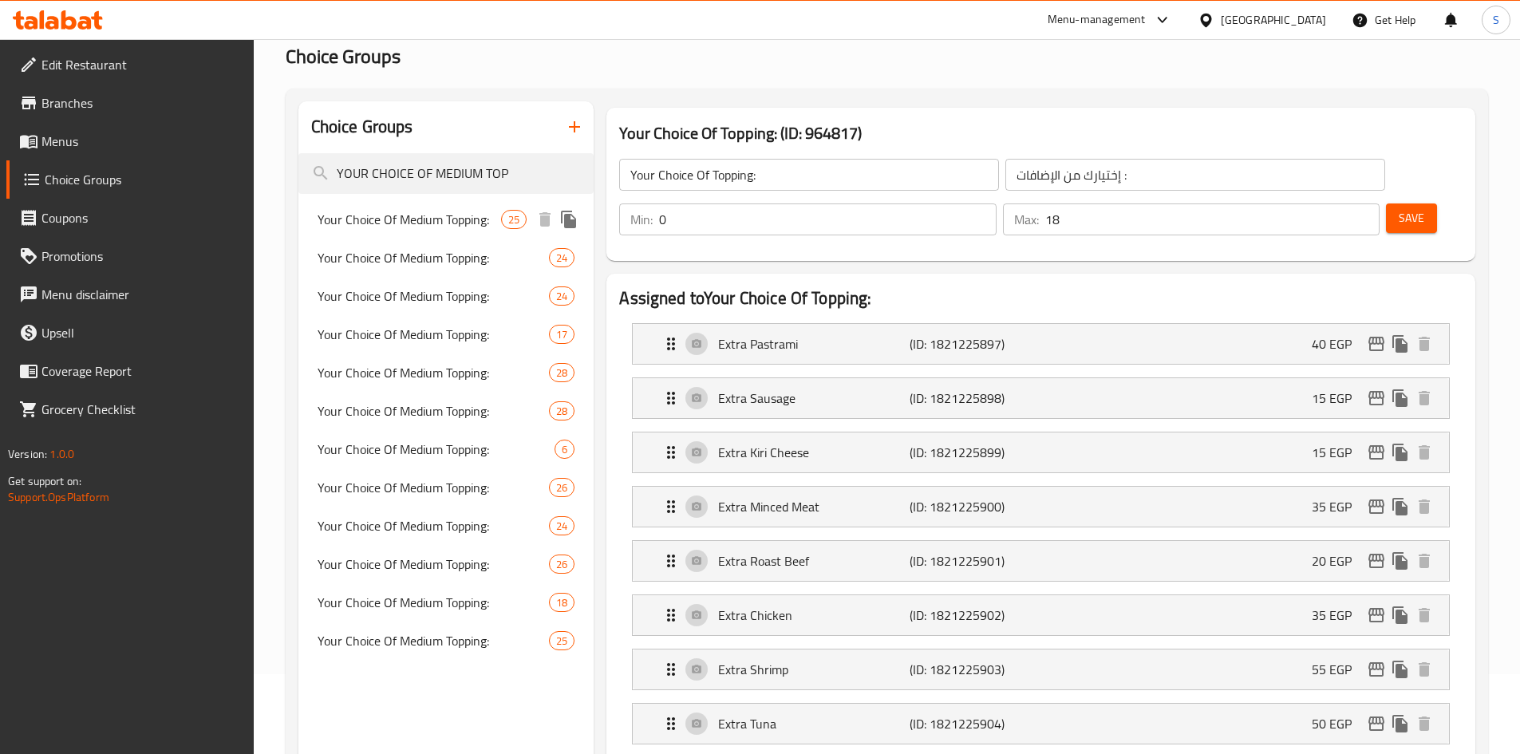
type input "YOUR CHOICE OF MEDIUM TOP"
click at [471, 220] on span "Your Choice Of Medium Topping:" at bounding box center [410, 219] width 184 height 19
type input "Your Choice Of Medium Topping:"
type input "إختيارك من [DEMOGRAPHIC_DATA] الوسط:"
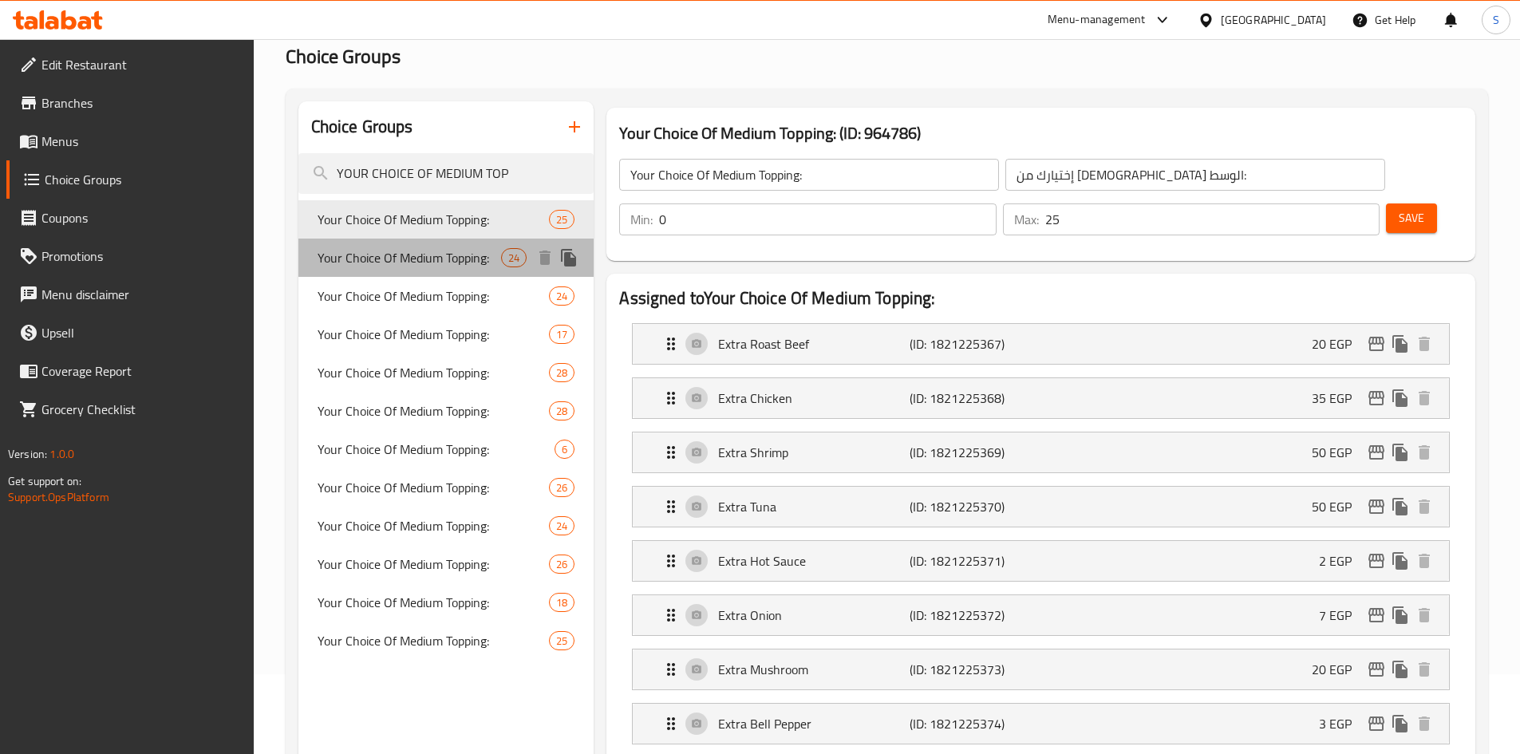
click at [452, 248] on span "Your Choice Of Medium Topping:" at bounding box center [410, 257] width 184 height 19
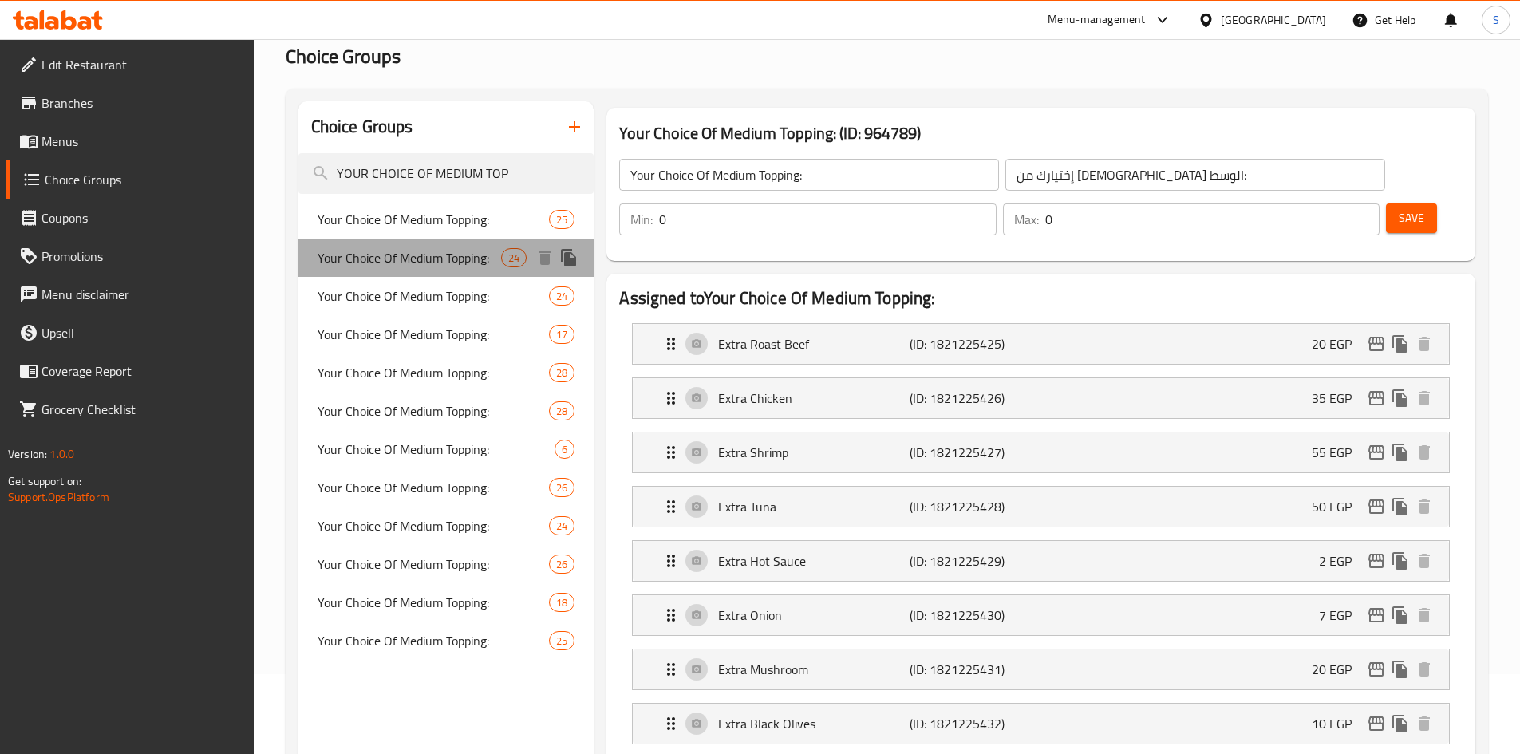
click at [453, 272] on div "Your Choice Of Medium Topping: 24" at bounding box center [446, 258] width 296 height 38
click at [453, 287] on span "Your Choice Of Medium Topping:" at bounding box center [410, 295] width 184 height 19
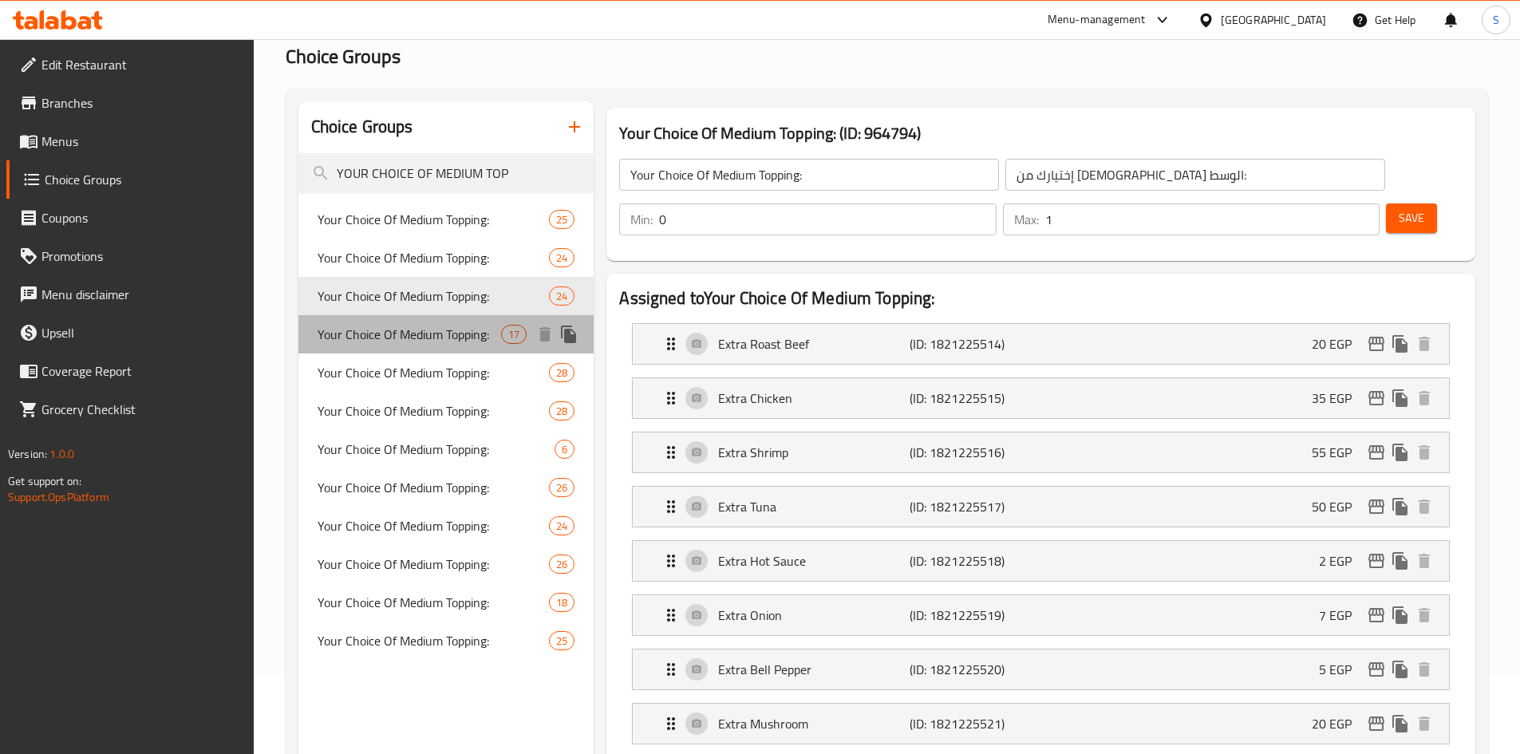
click at [452, 318] on div "Your Choice Of Medium Topping: 17" at bounding box center [446, 334] width 296 height 38
type input "17"
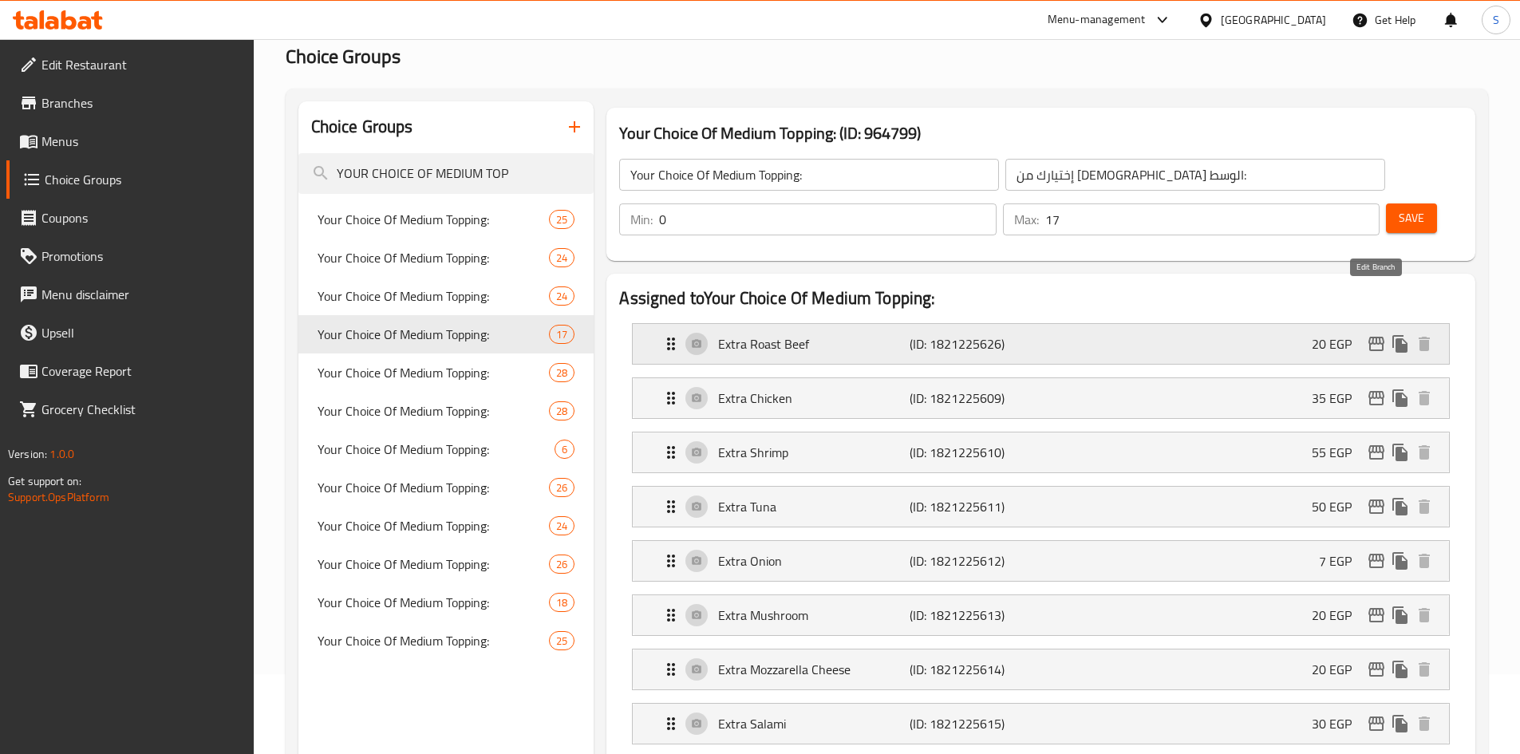
click at [1379, 334] on icon "edit" at bounding box center [1376, 343] width 19 height 19
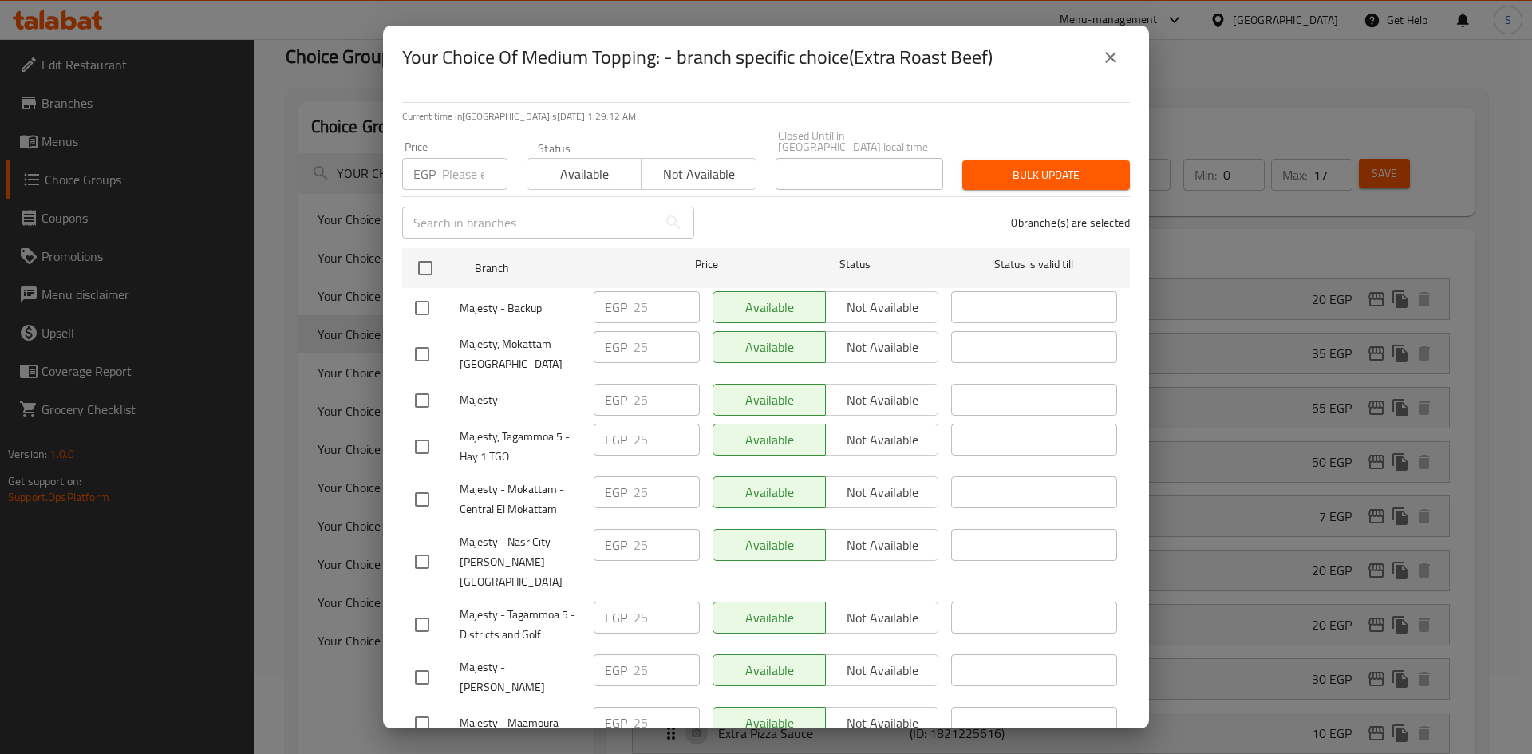
click at [1105, 62] on icon "close" at bounding box center [1110, 57] width 19 height 19
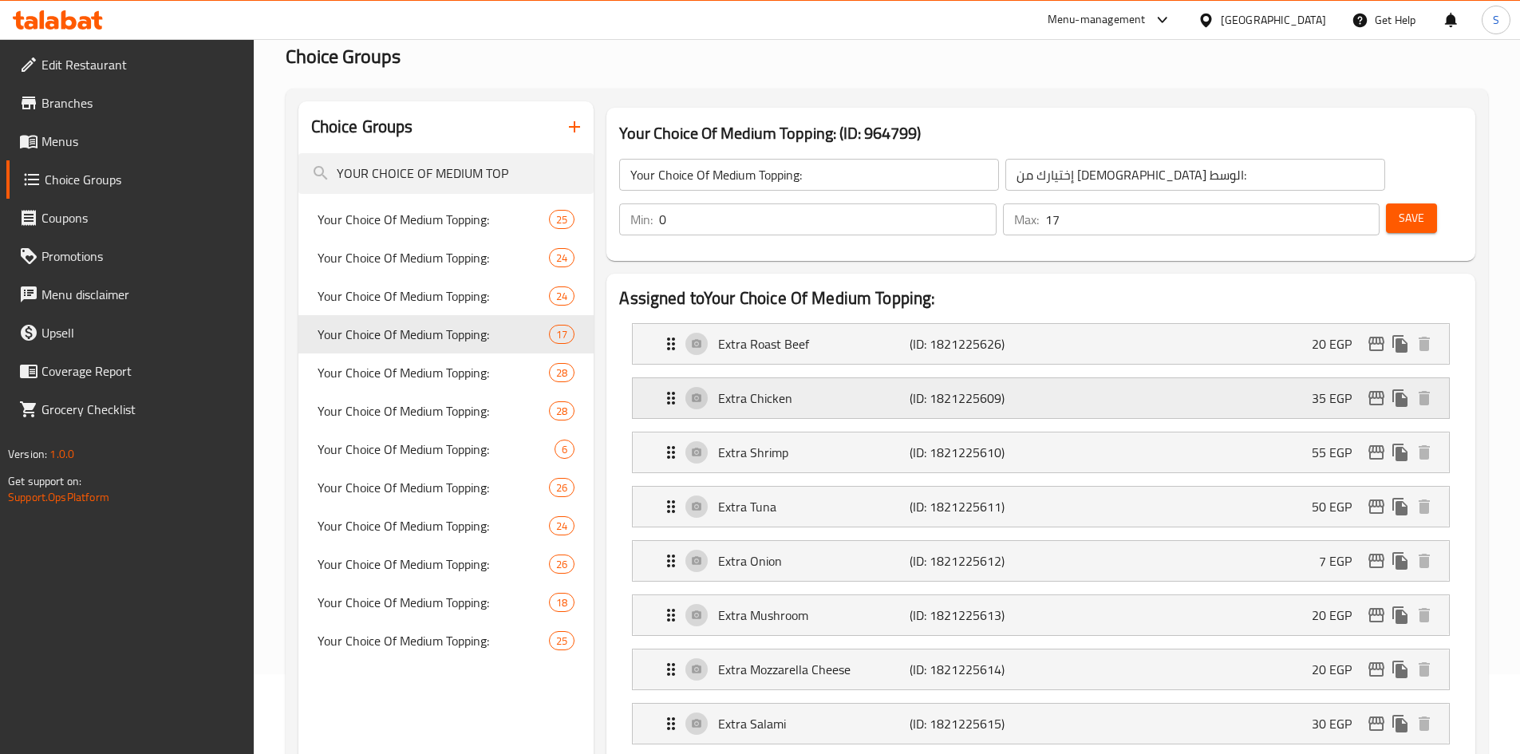
click at [862, 389] on p "Extra Chicken" at bounding box center [813, 398] width 191 height 19
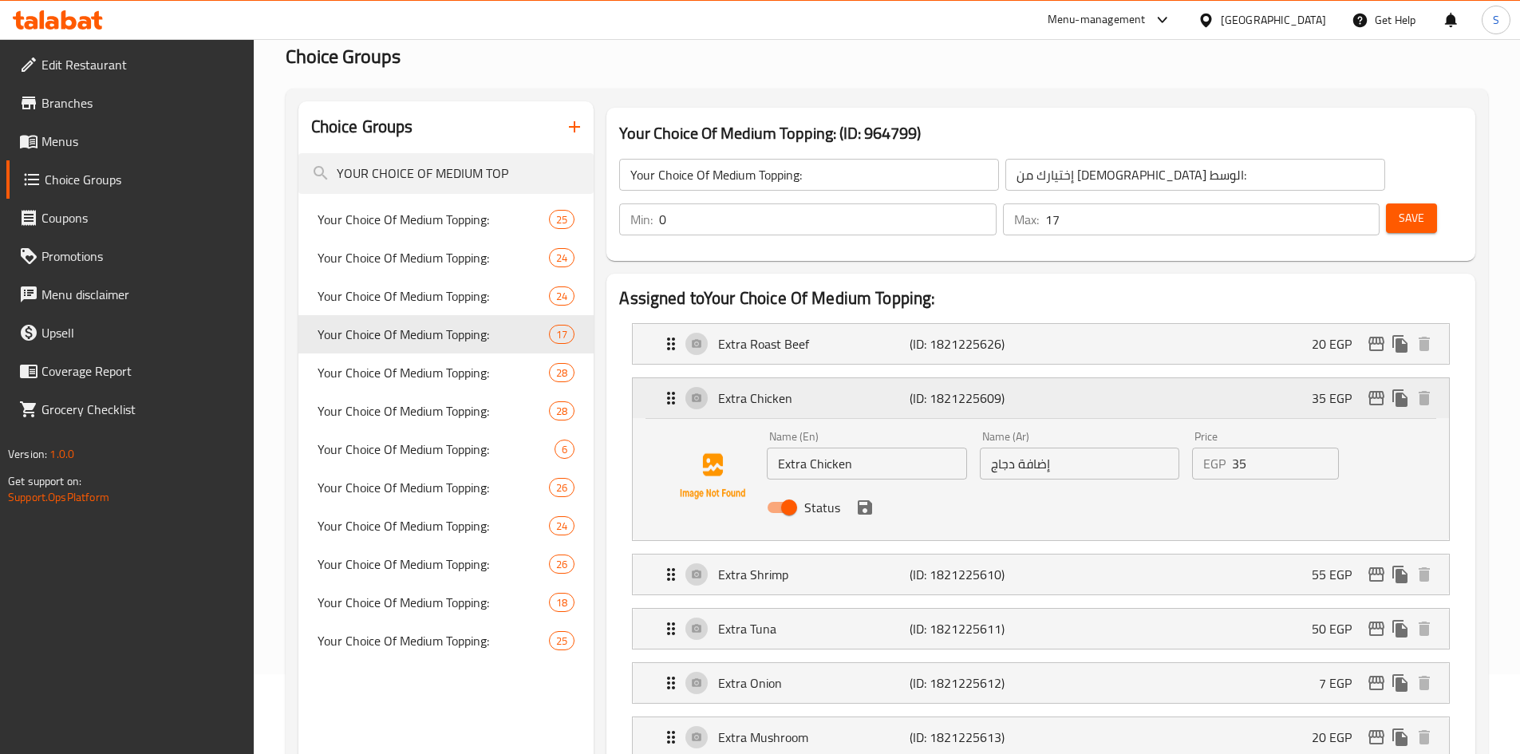
click at [1378, 391] on icon "edit" at bounding box center [1376, 398] width 16 height 14
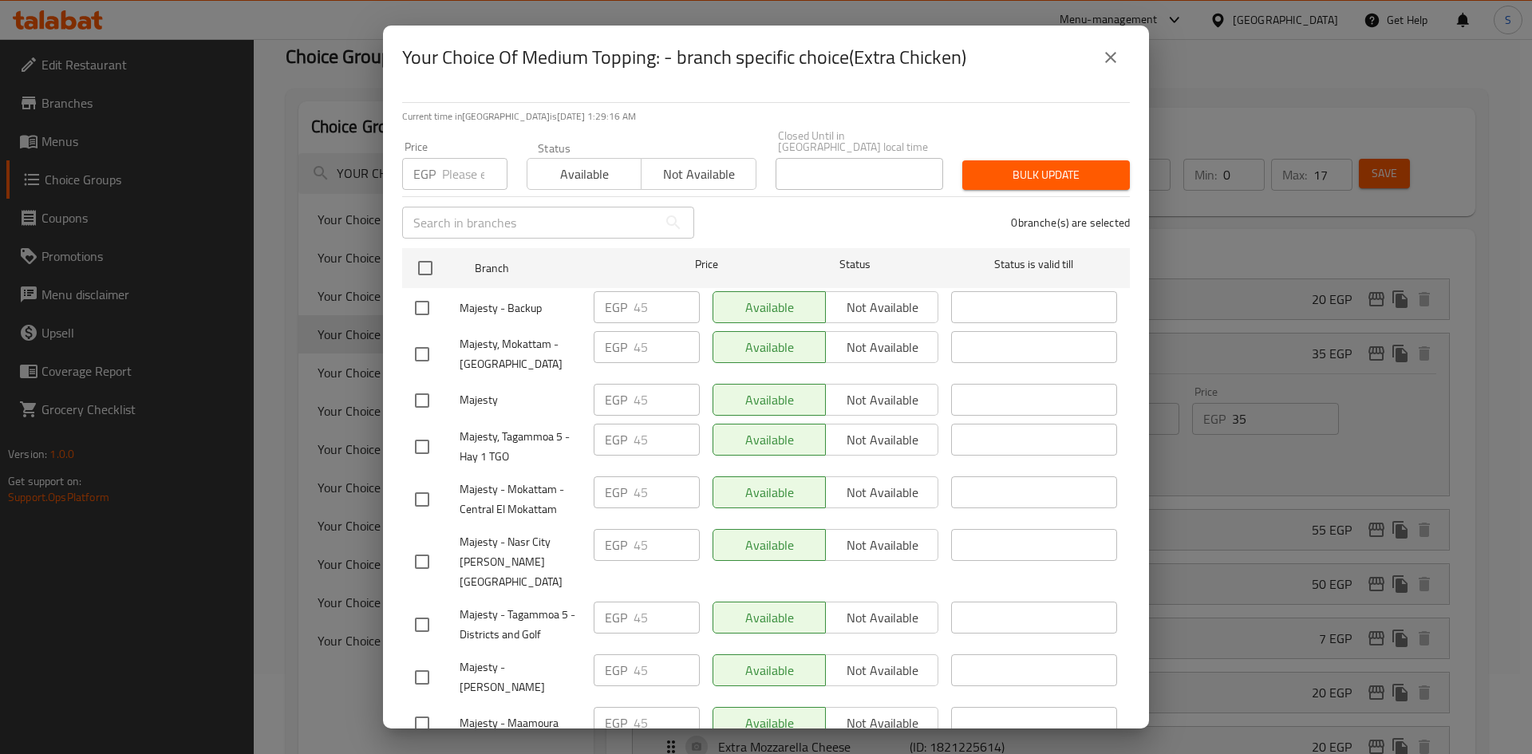
click at [459, 170] on input "number" at bounding box center [474, 174] width 65 height 32
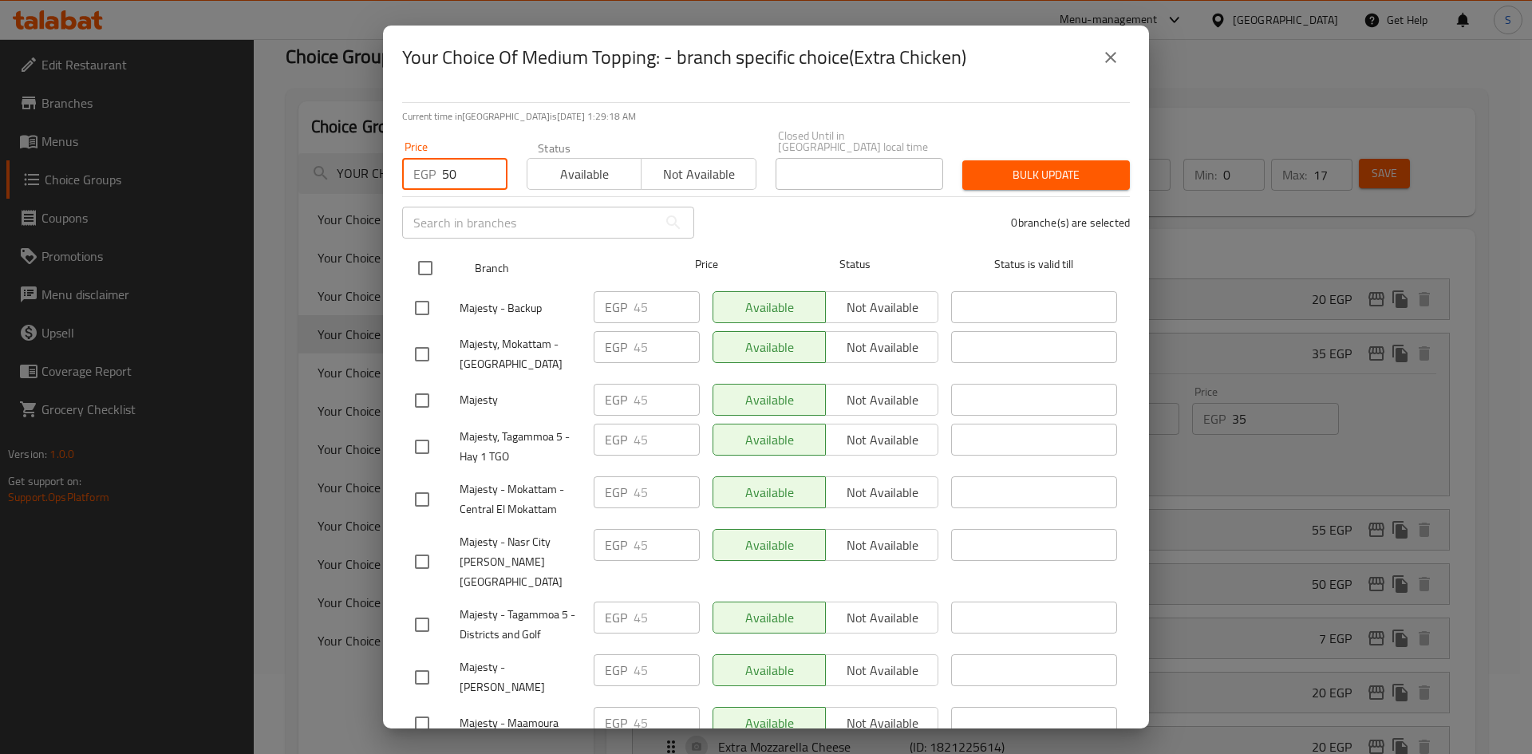
type input "50"
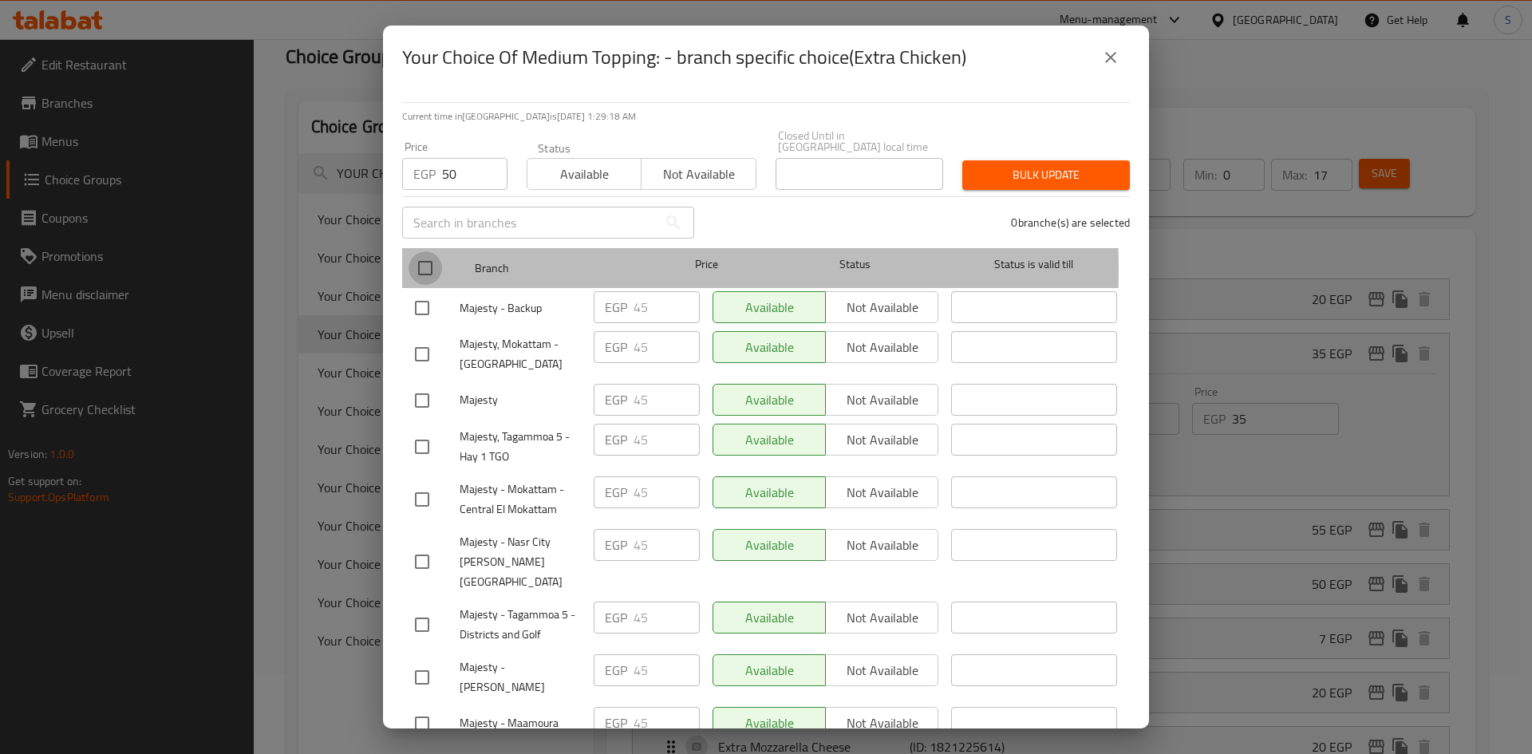
click at [420, 258] on input "checkbox" at bounding box center [425, 268] width 34 height 34
checkbox input "true"
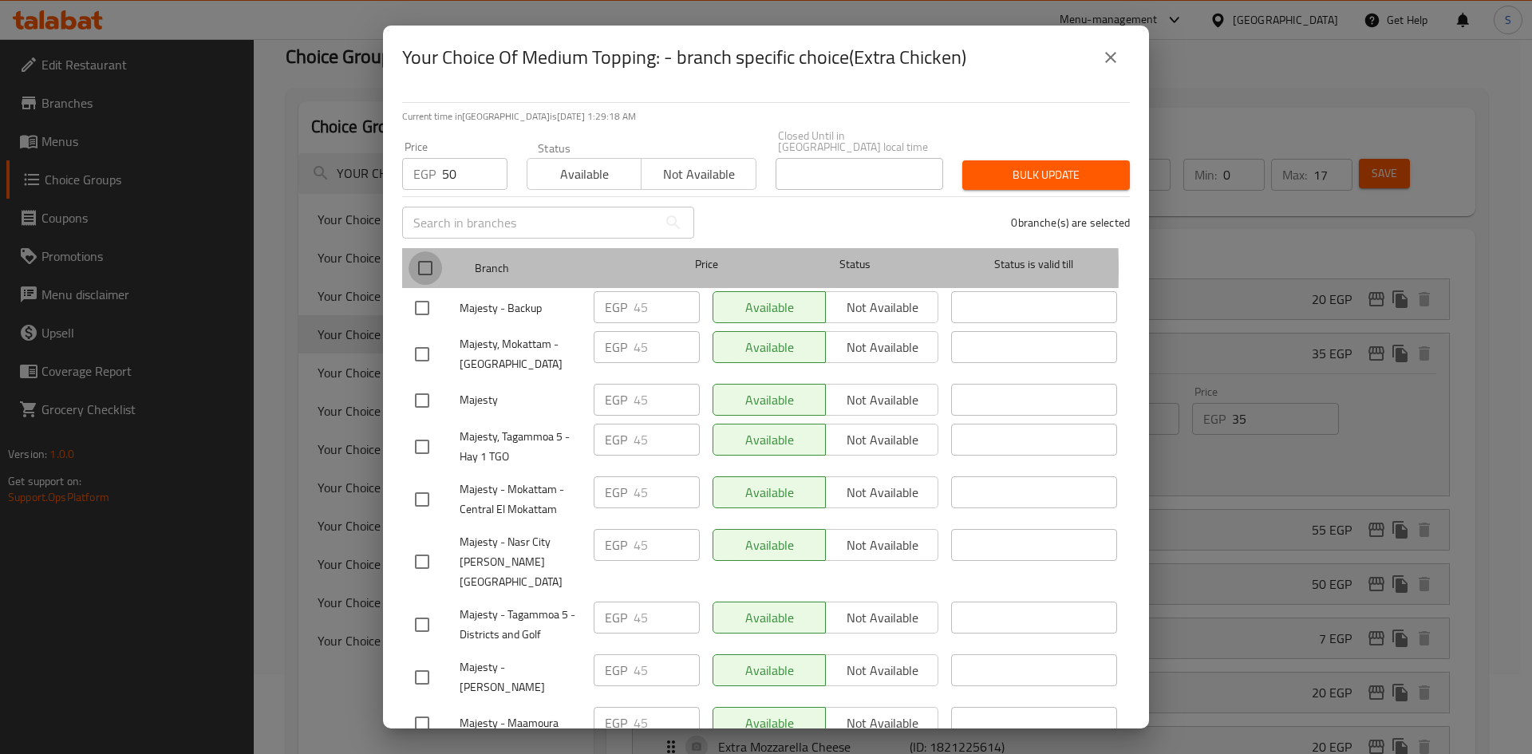
checkbox input "true"
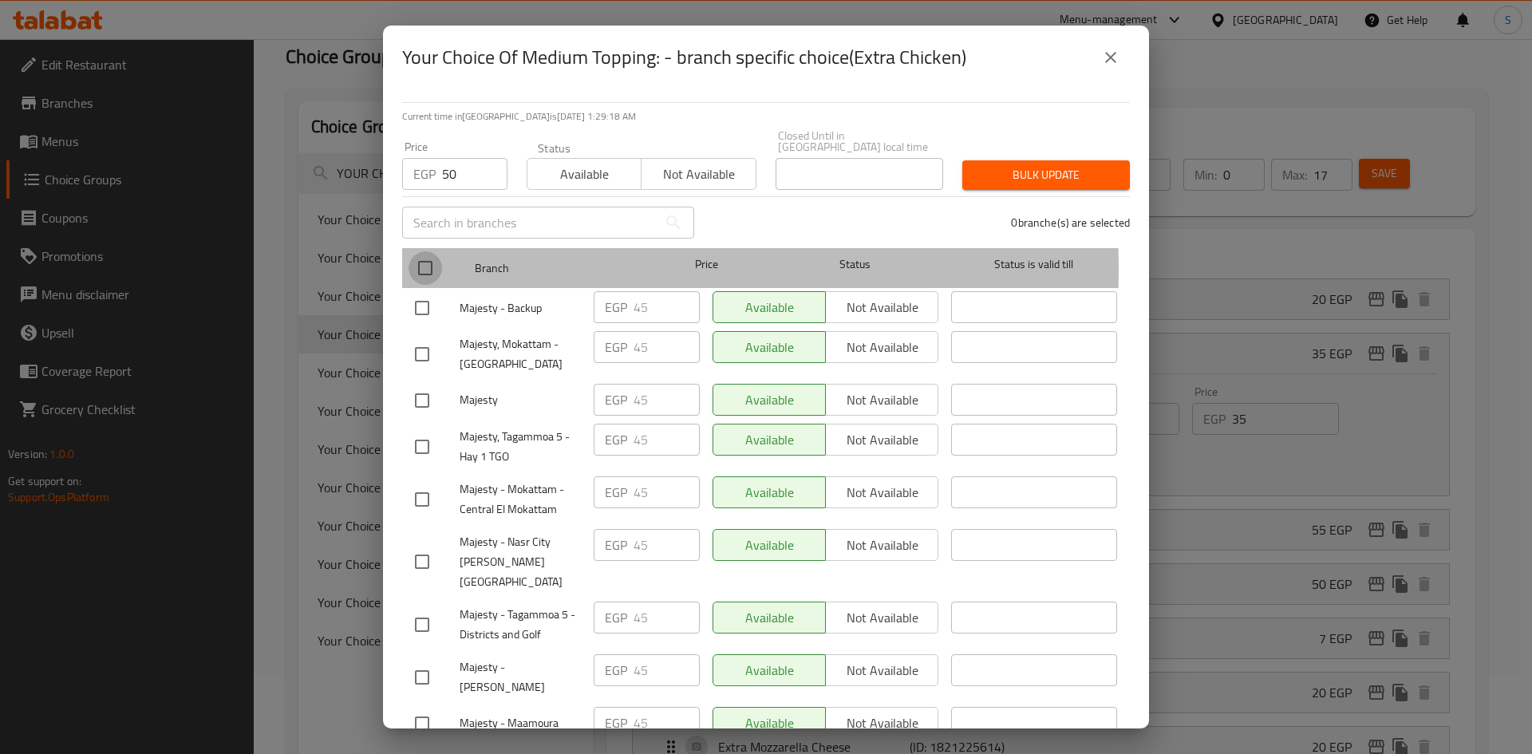
checkbox input "true"
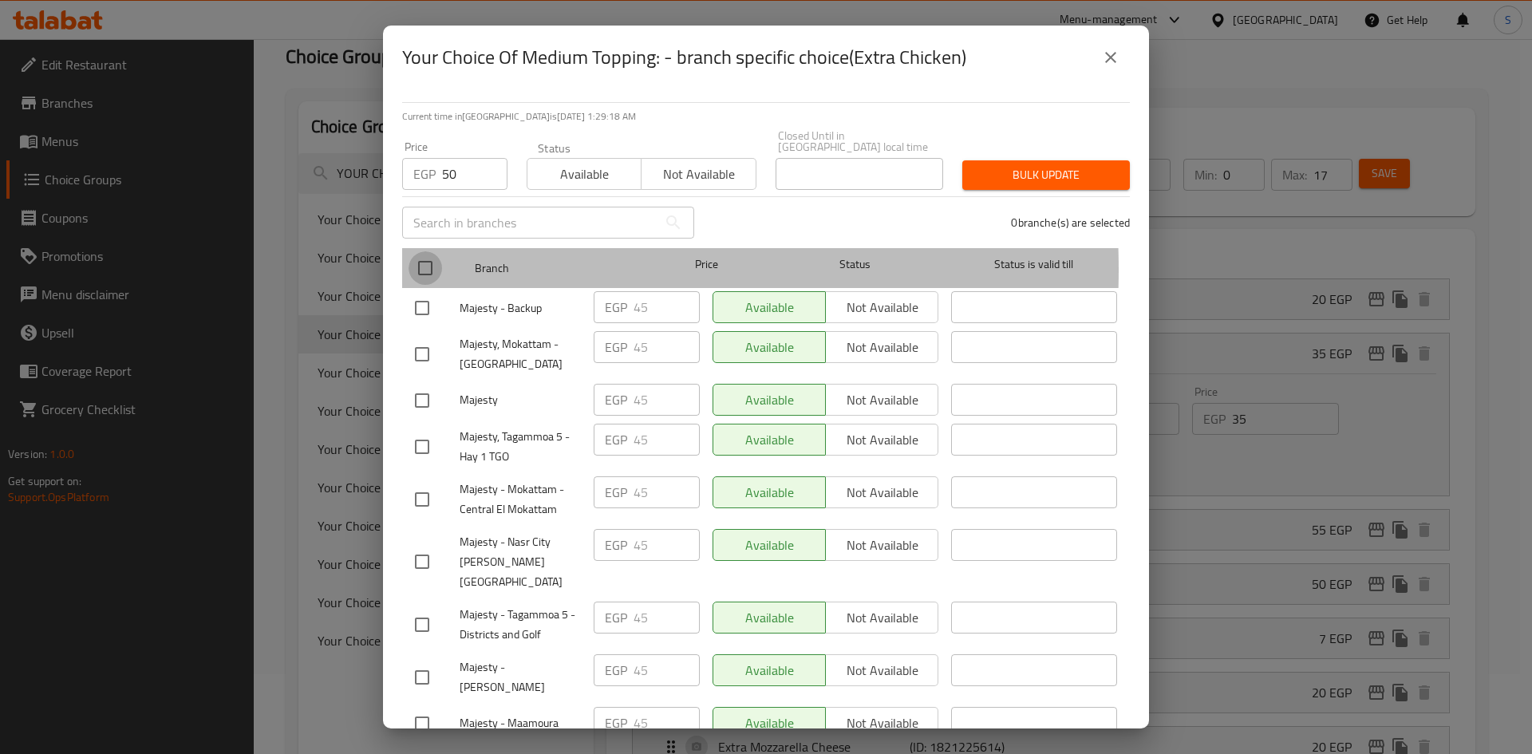
checkbox input "true"
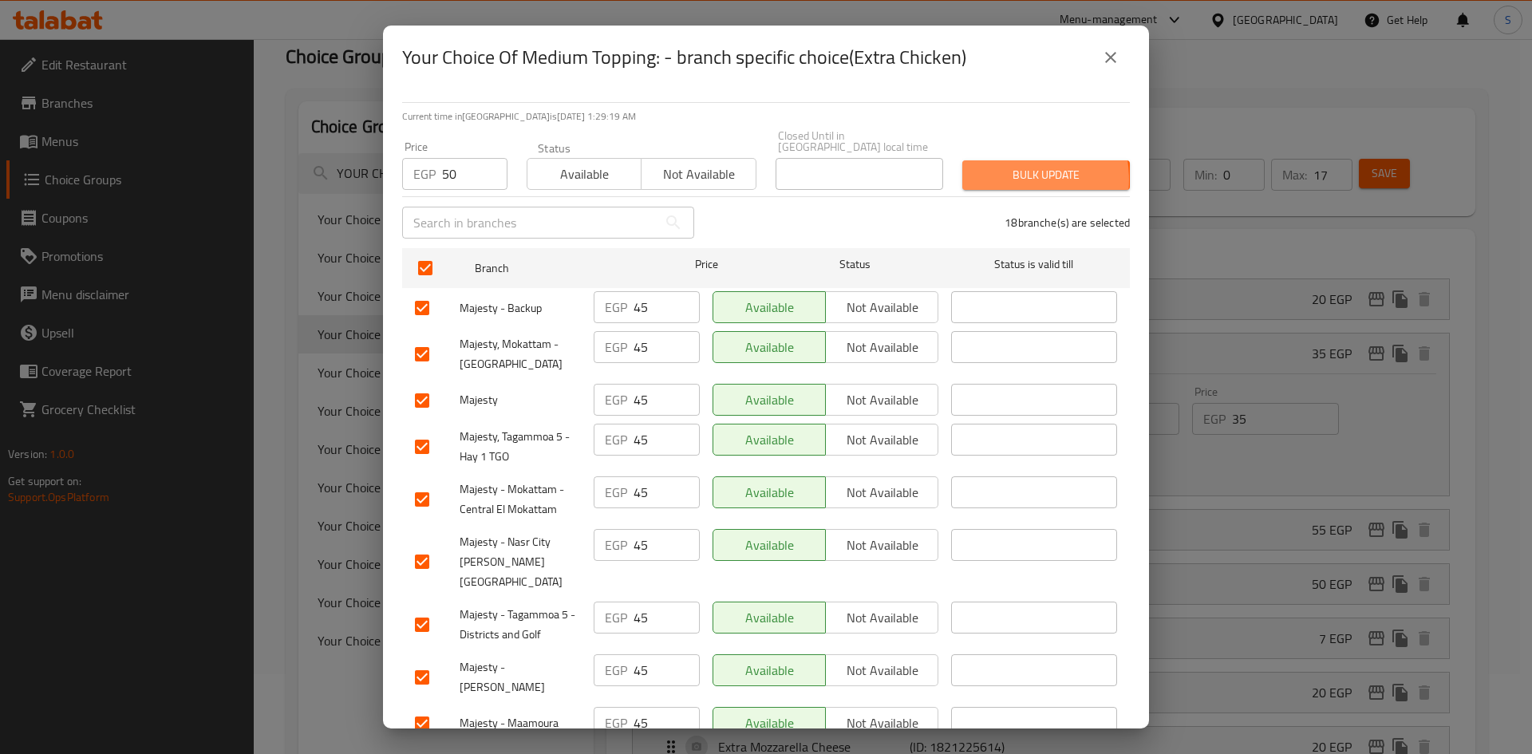
click at [998, 168] on span "Bulk update" at bounding box center [1046, 175] width 142 height 20
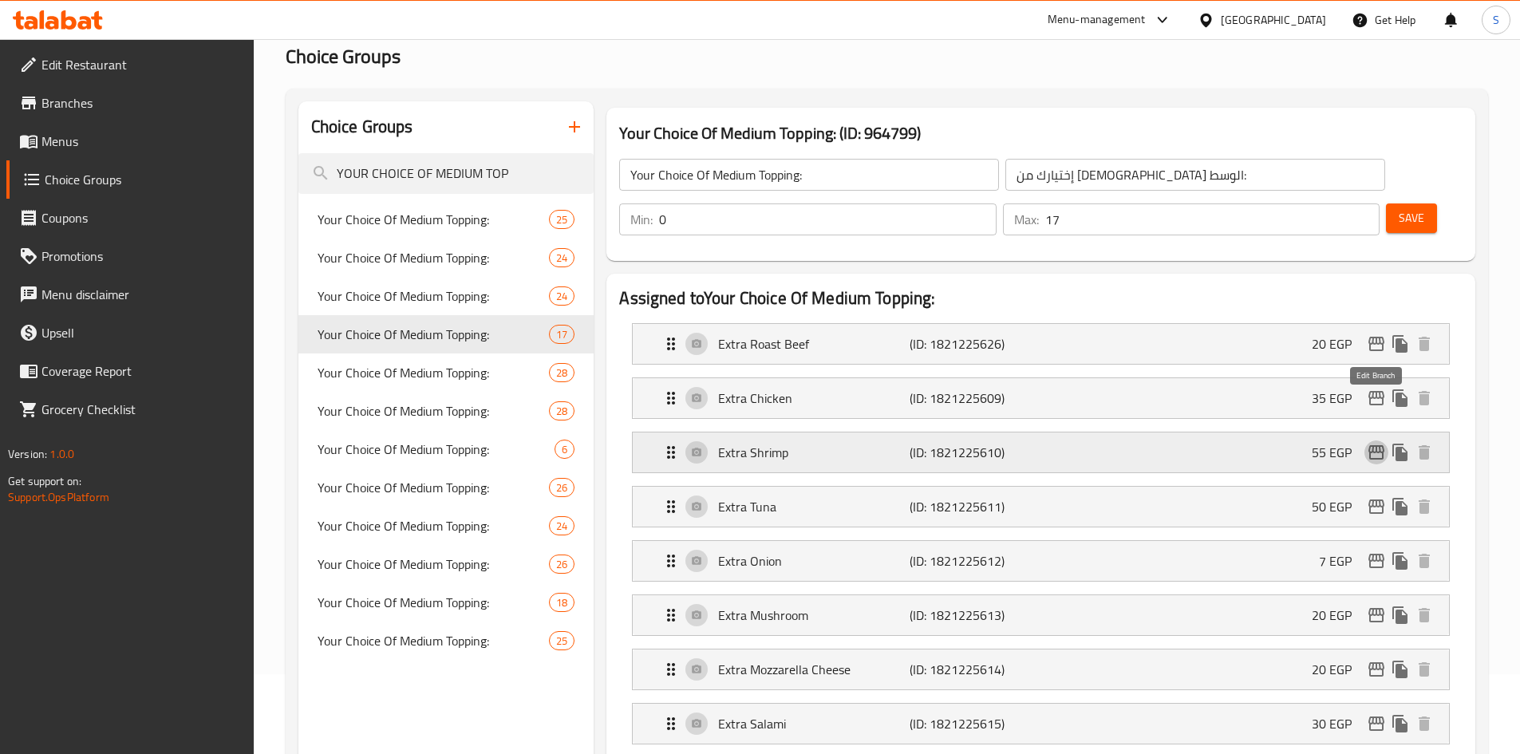
click at [1372, 443] on icon "edit" at bounding box center [1376, 452] width 19 height 19
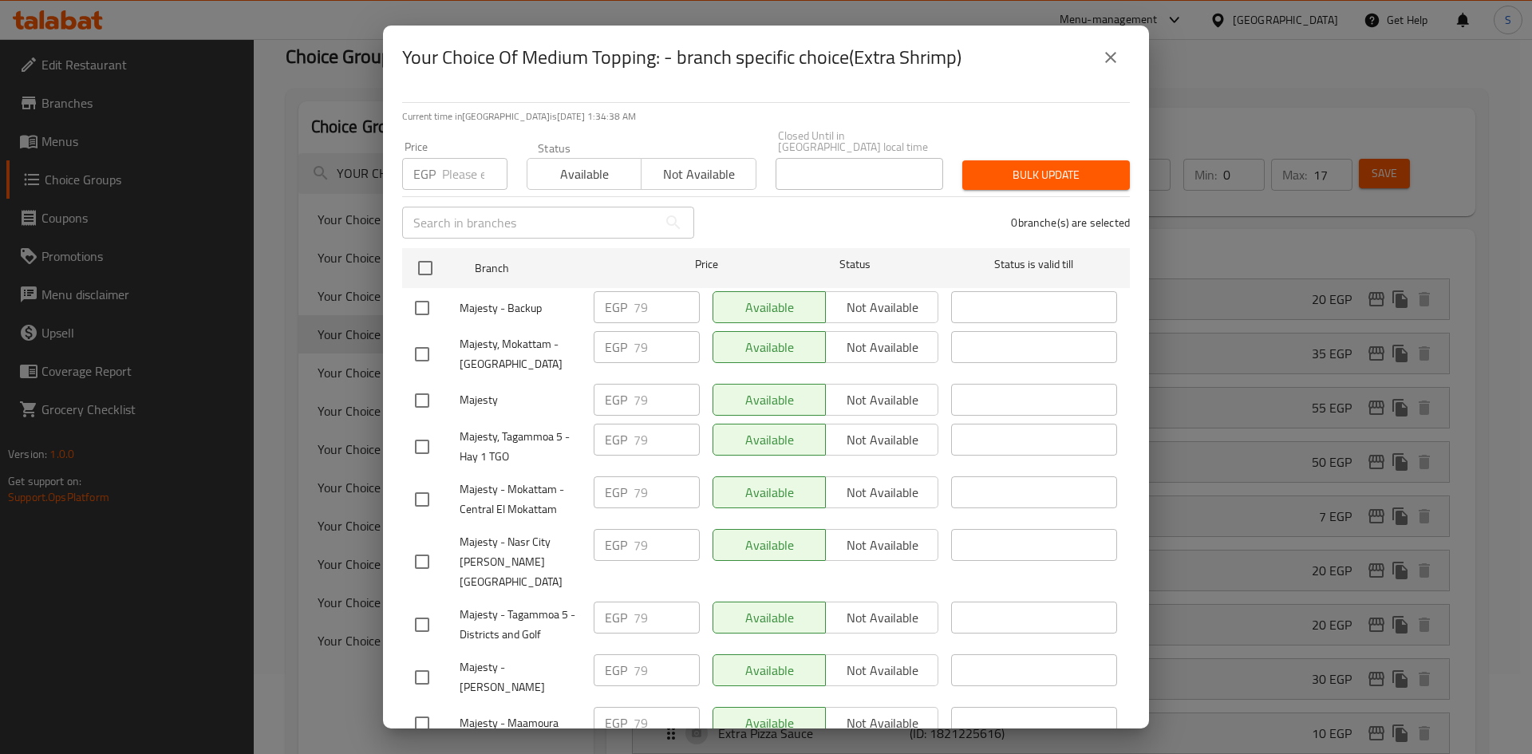
click at [461, 158] on input "number" at bounding box center [474, 174] width 65 height 32
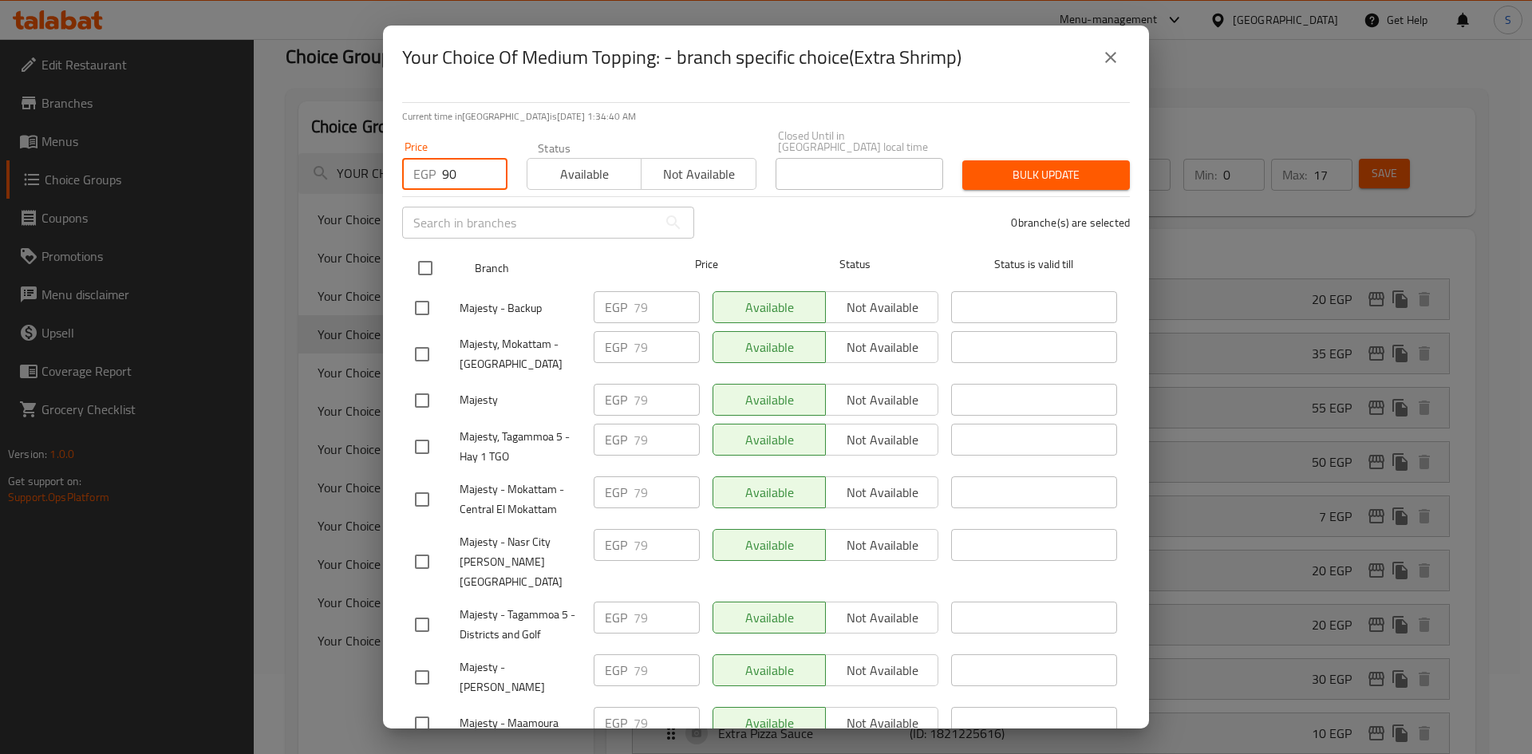
type input "90"
click at [418, 254] on input "checkbox" at bounding box center [425, 268] width 34 height 34
checkbox input "true"
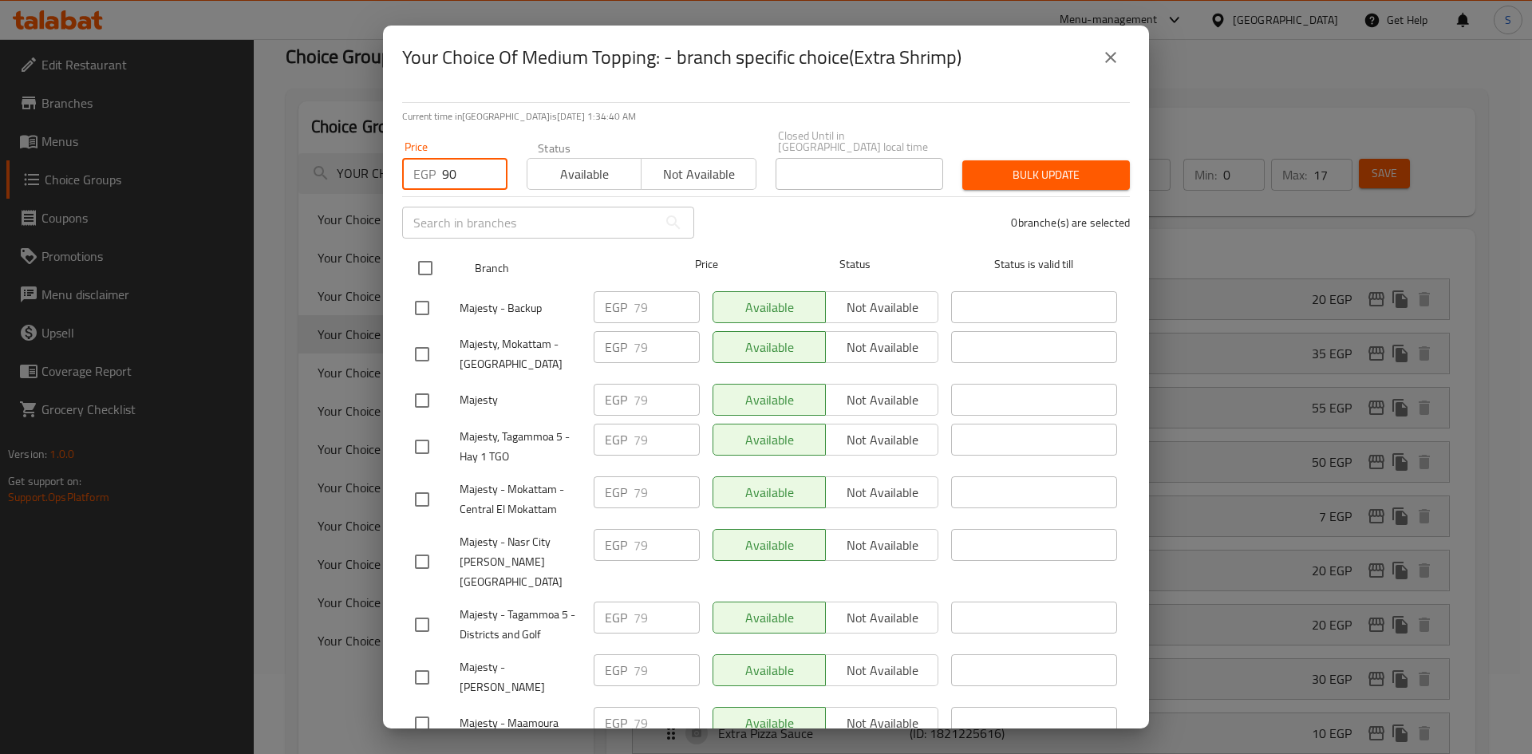
checkbox input "true"
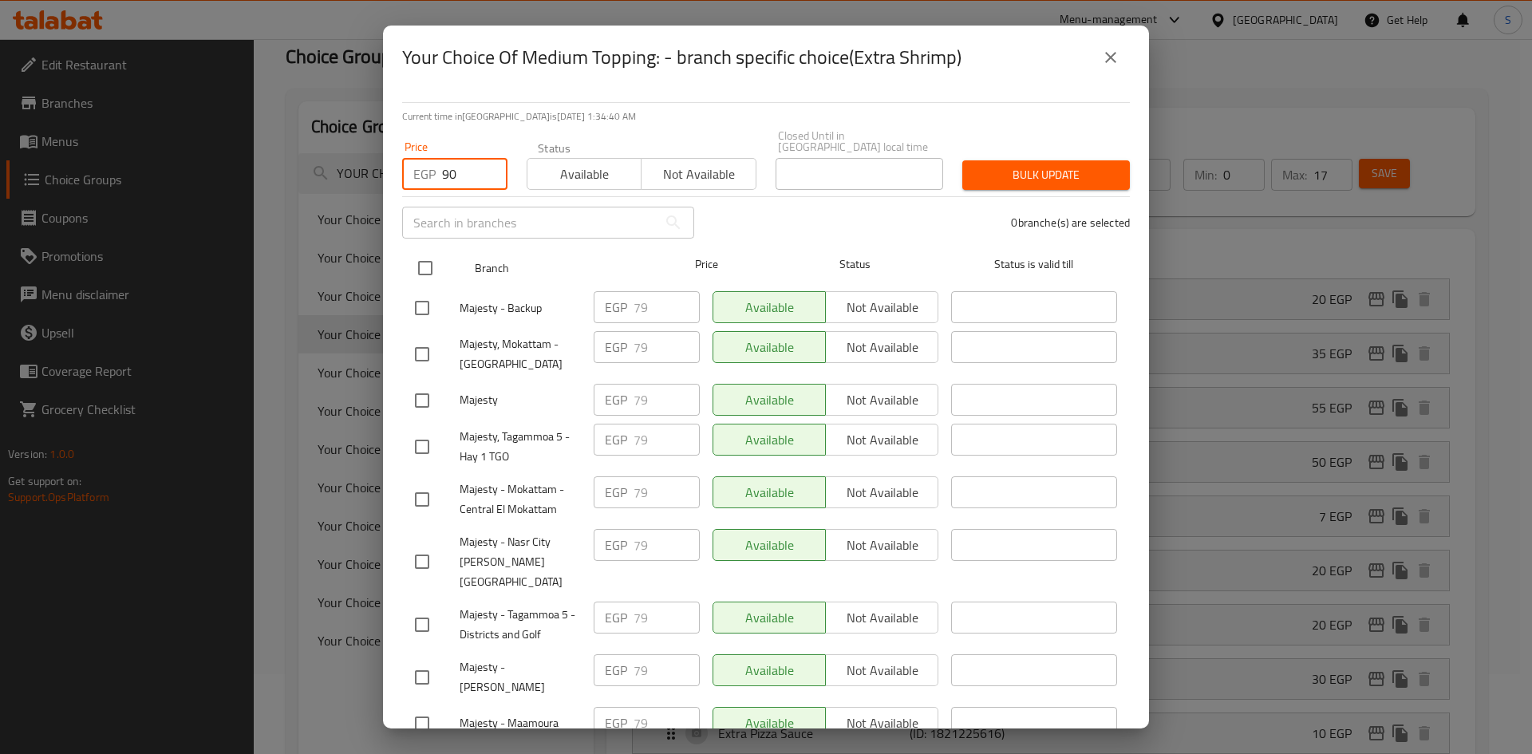
checkbox input "true"
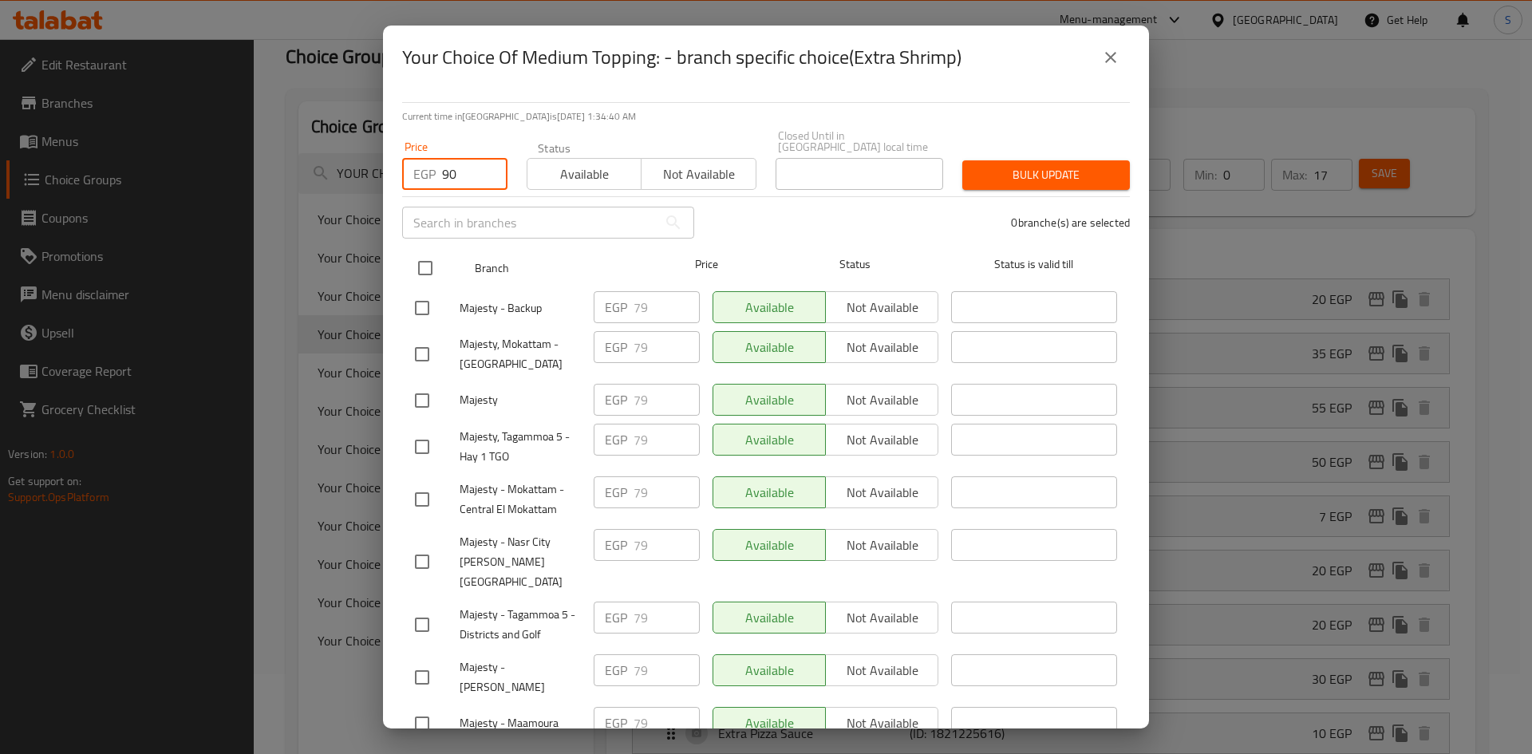
checkbox input "true"
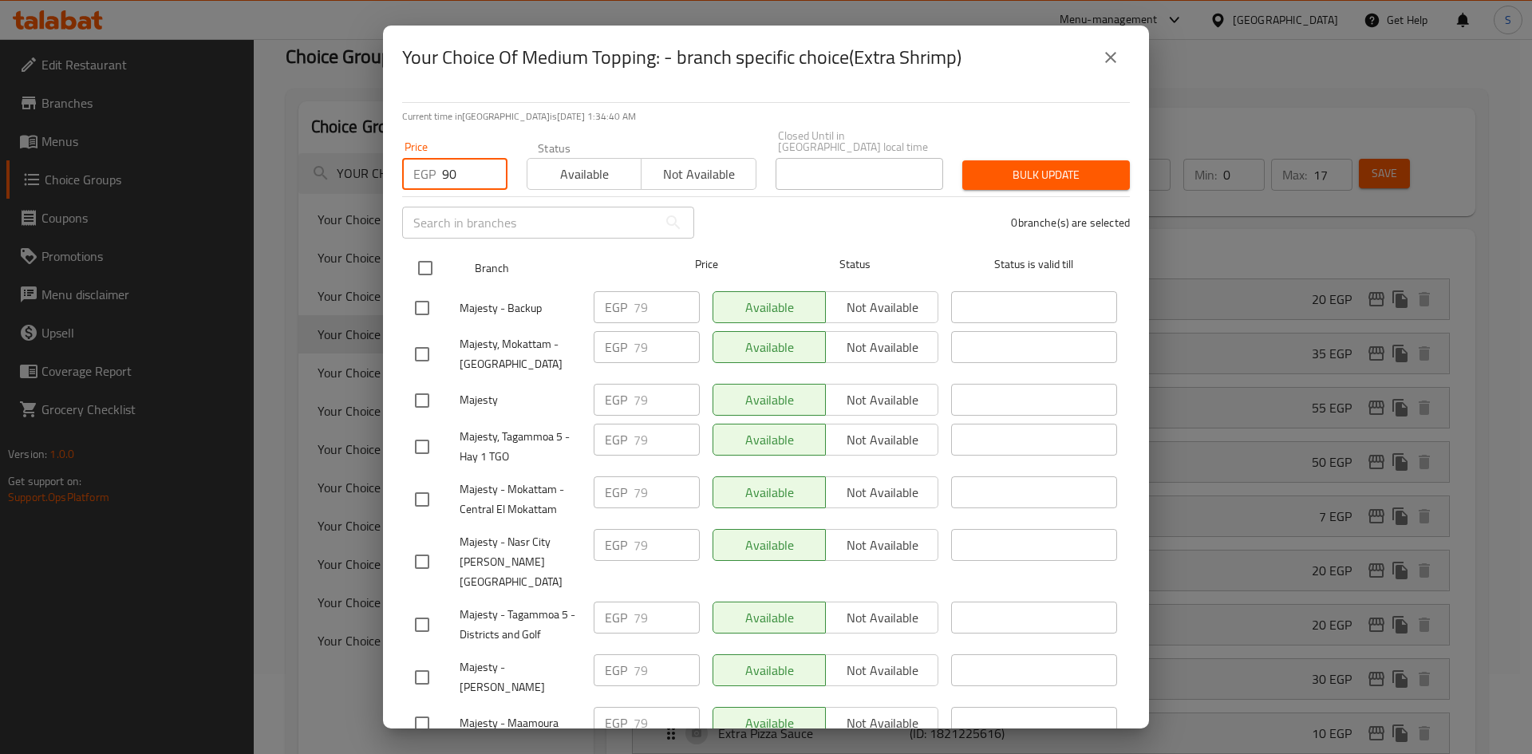
checkbox input "true"
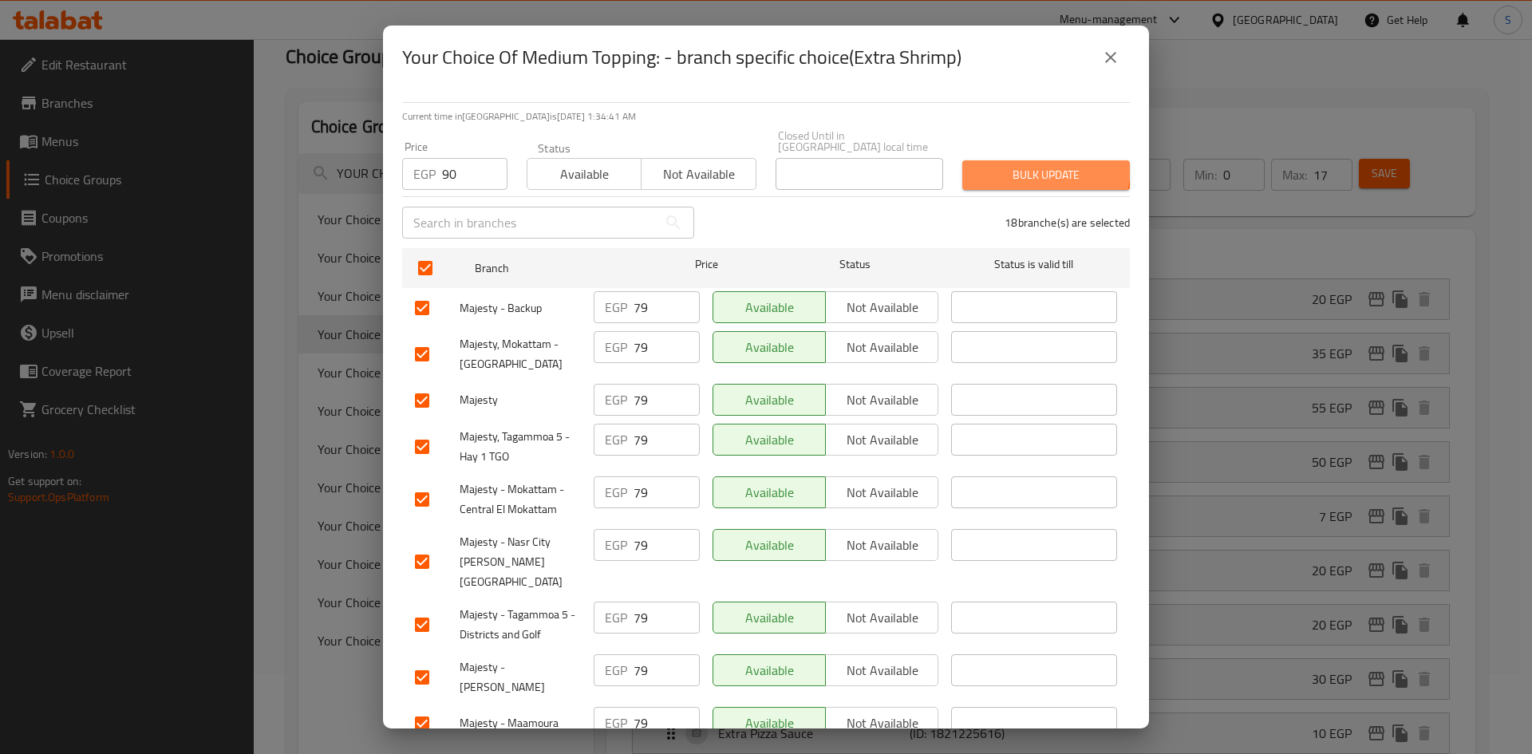
click at [997, 160] on button "Bulk update" at bounding box center [1046, 175] width 168 height 30
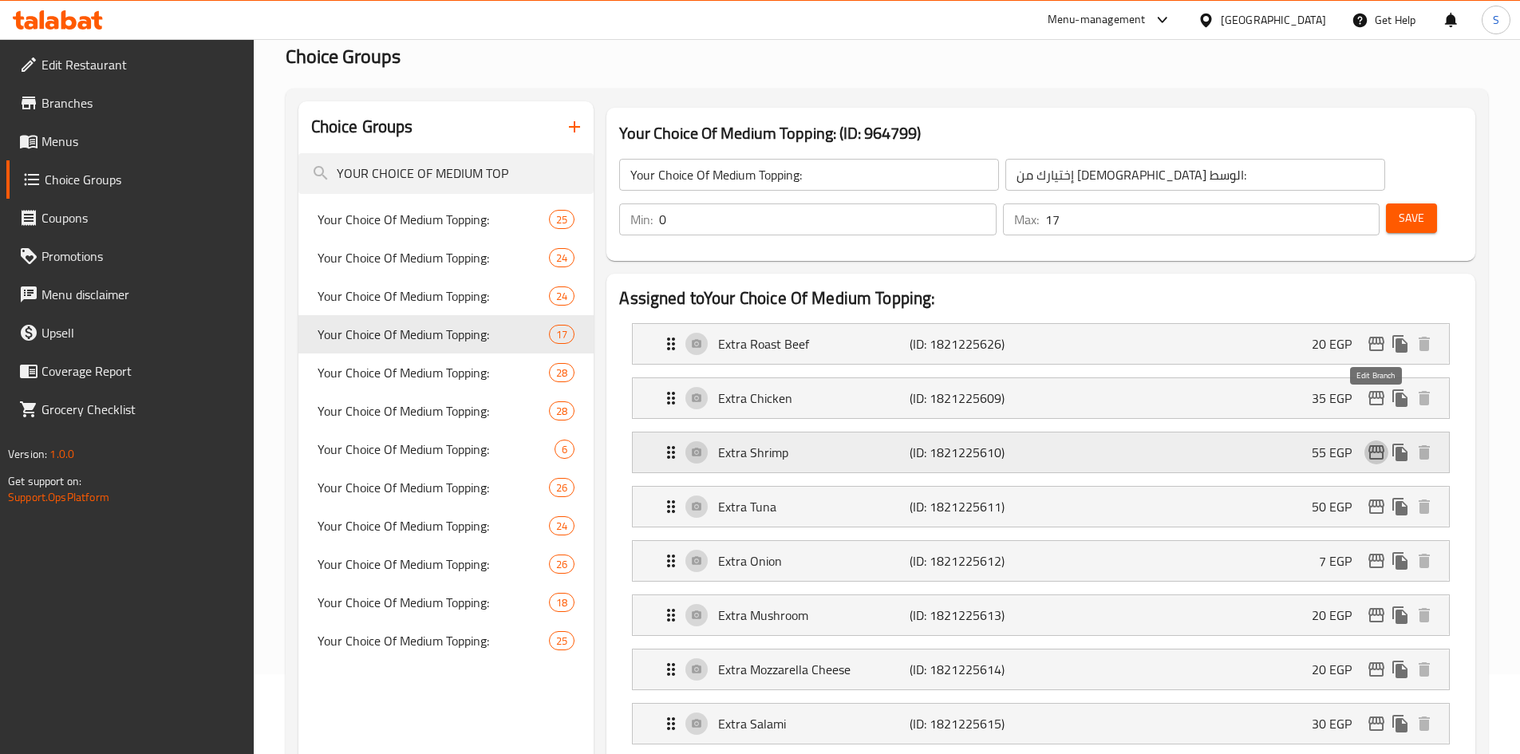
click at [1374, 443] on icon "edit" at bounding box center [1376, 452] width 19 height 19
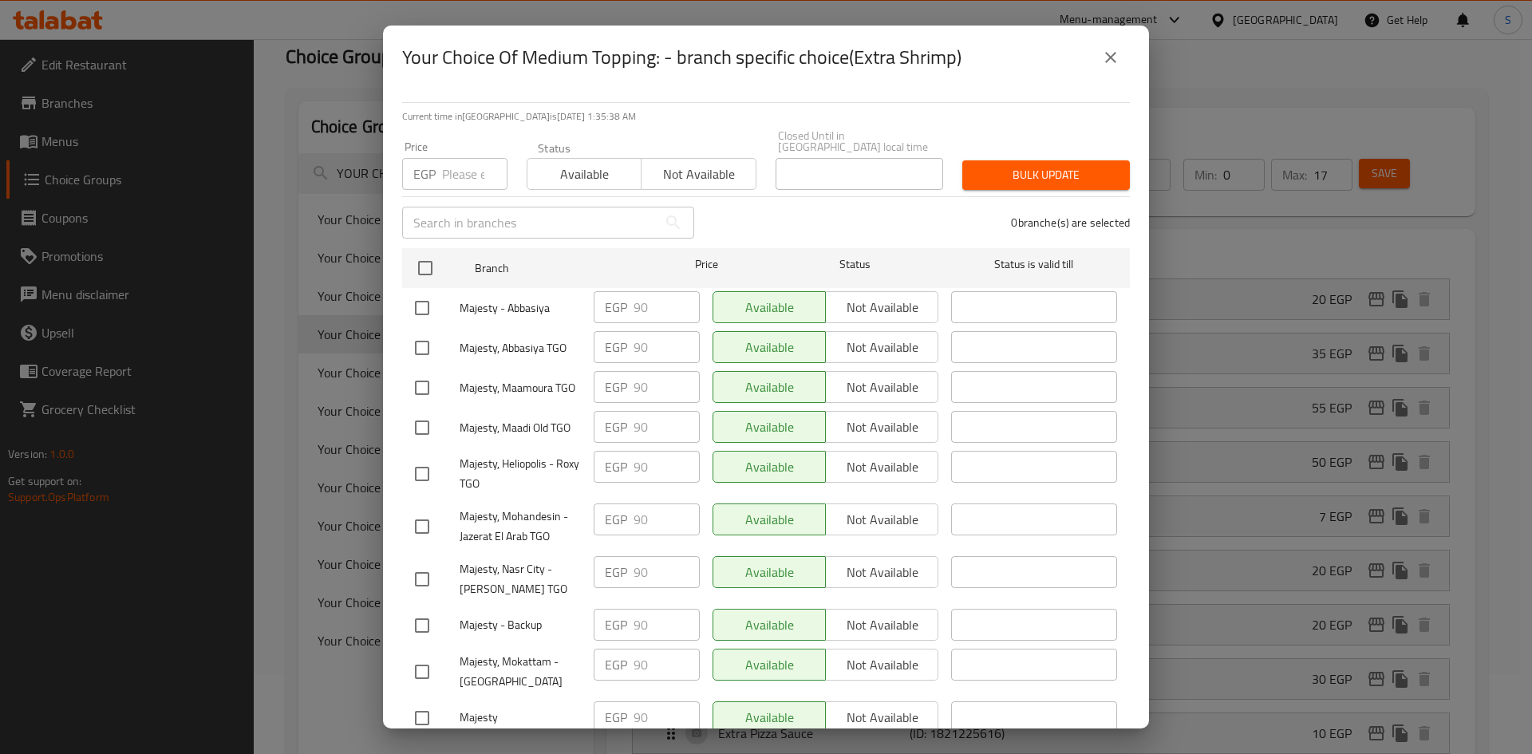
click at [1114, 57] on icon "close" at bounding box center [1110, 57] width 19 height 19
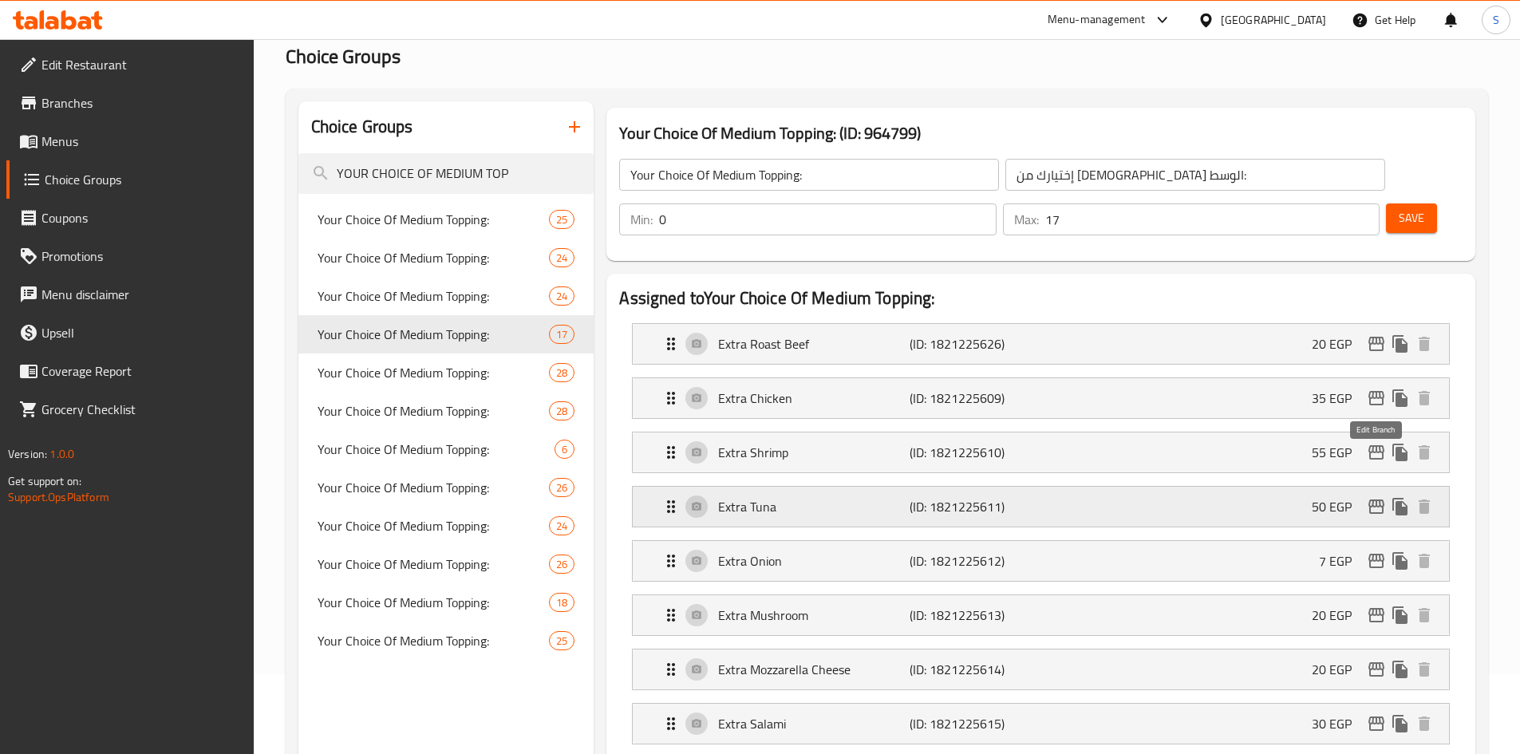
click at [1382, 497] on icon "edit" at bounding box center [1376, 506] width 19 height 19
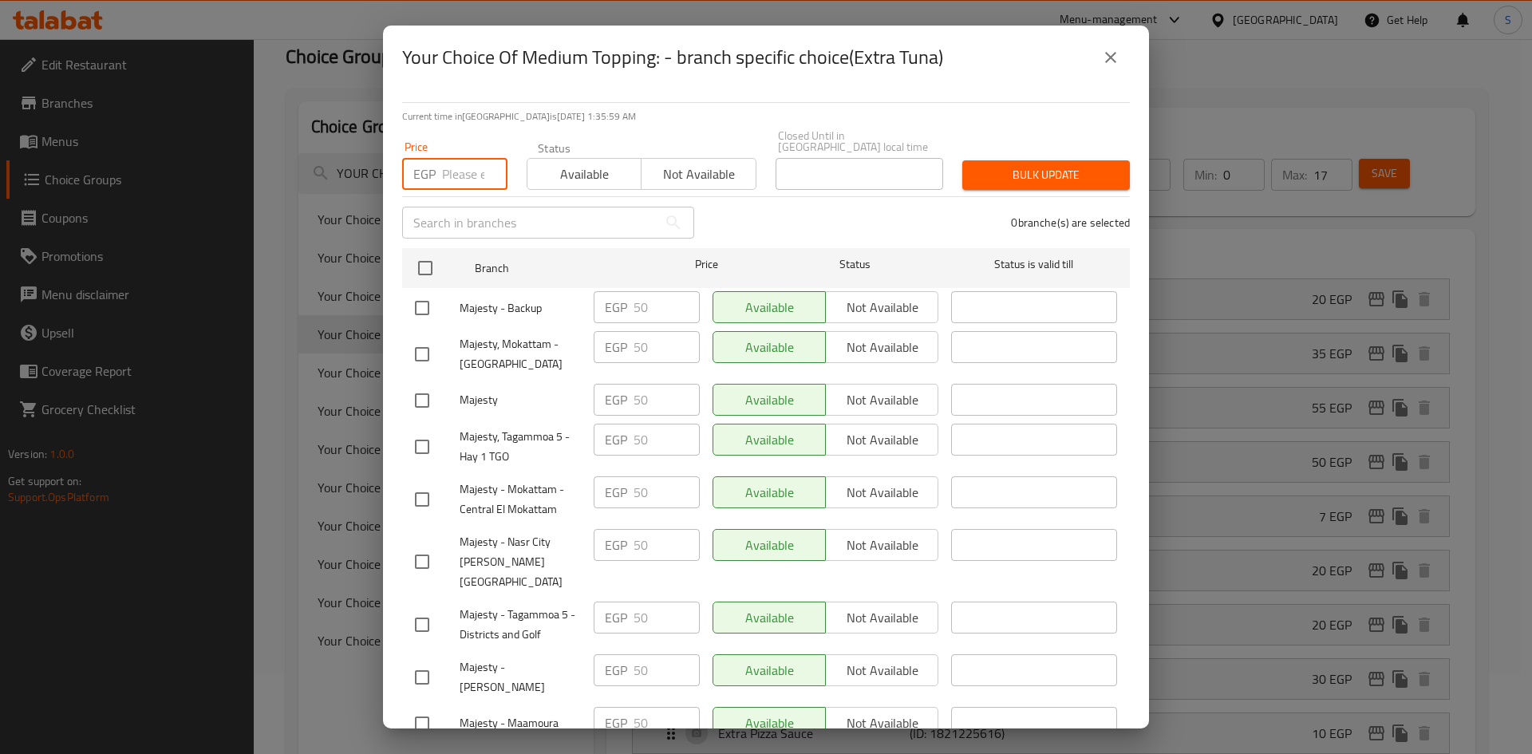
click at [465, 174] on input "number" at bounding box center [474, 174] width 65 height 32
type input "80"
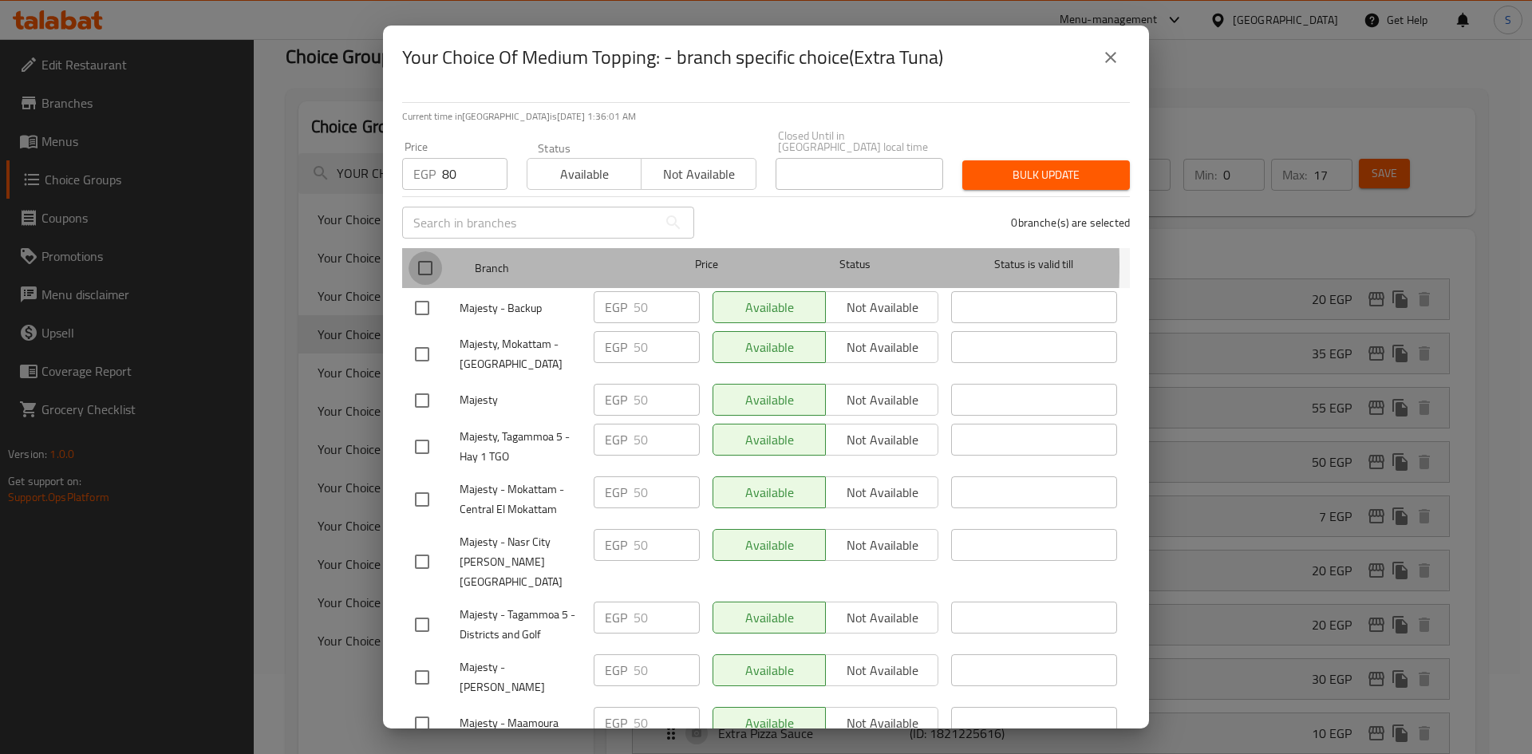
drag, startPoint x: 418, startPoint y: 254, endPoint x: 745, endPoint y: 233, distance: 327.7
click at [421, 254] on input "checkbox" at bounding box center [425, 268] width 34 height 34
checkbox input "true"
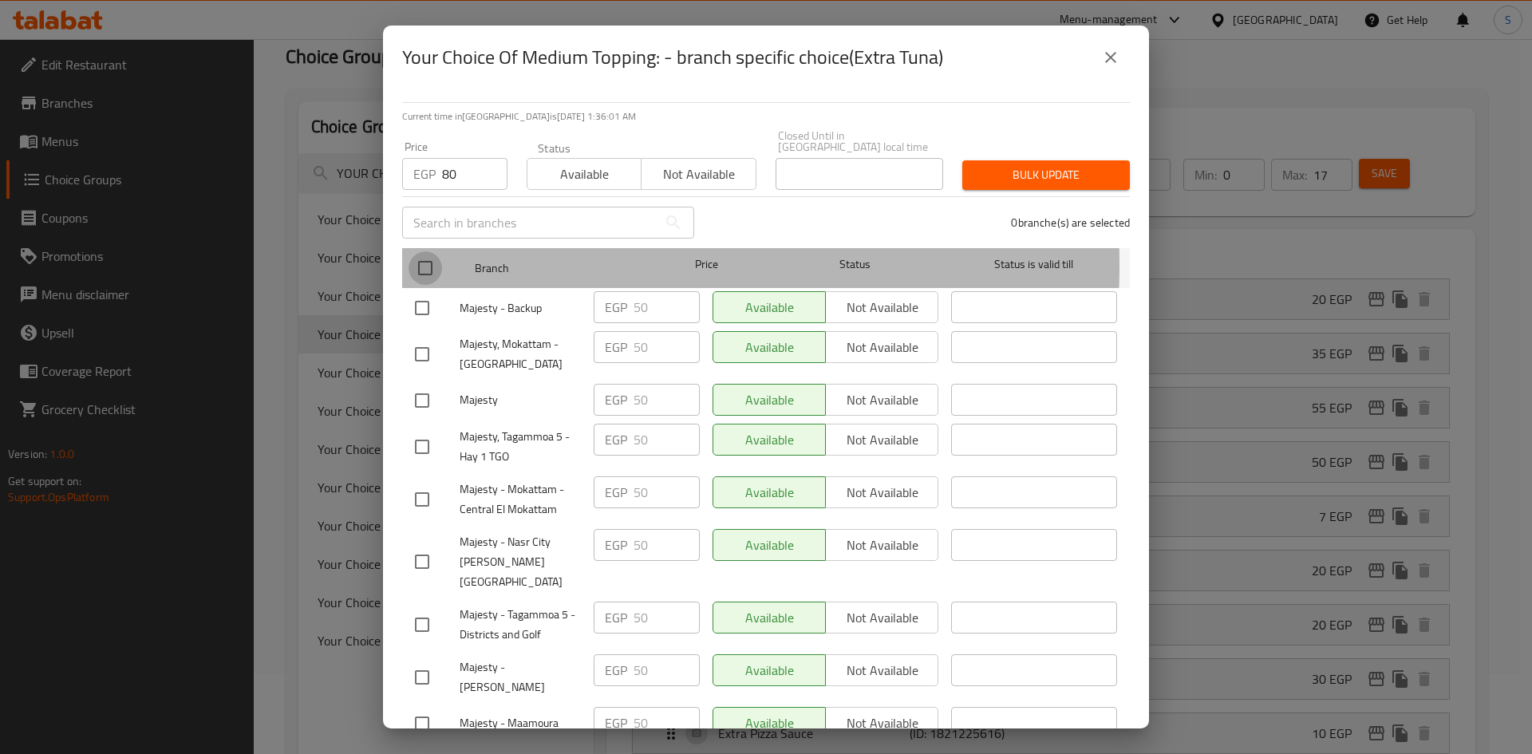
checkbox input "true"
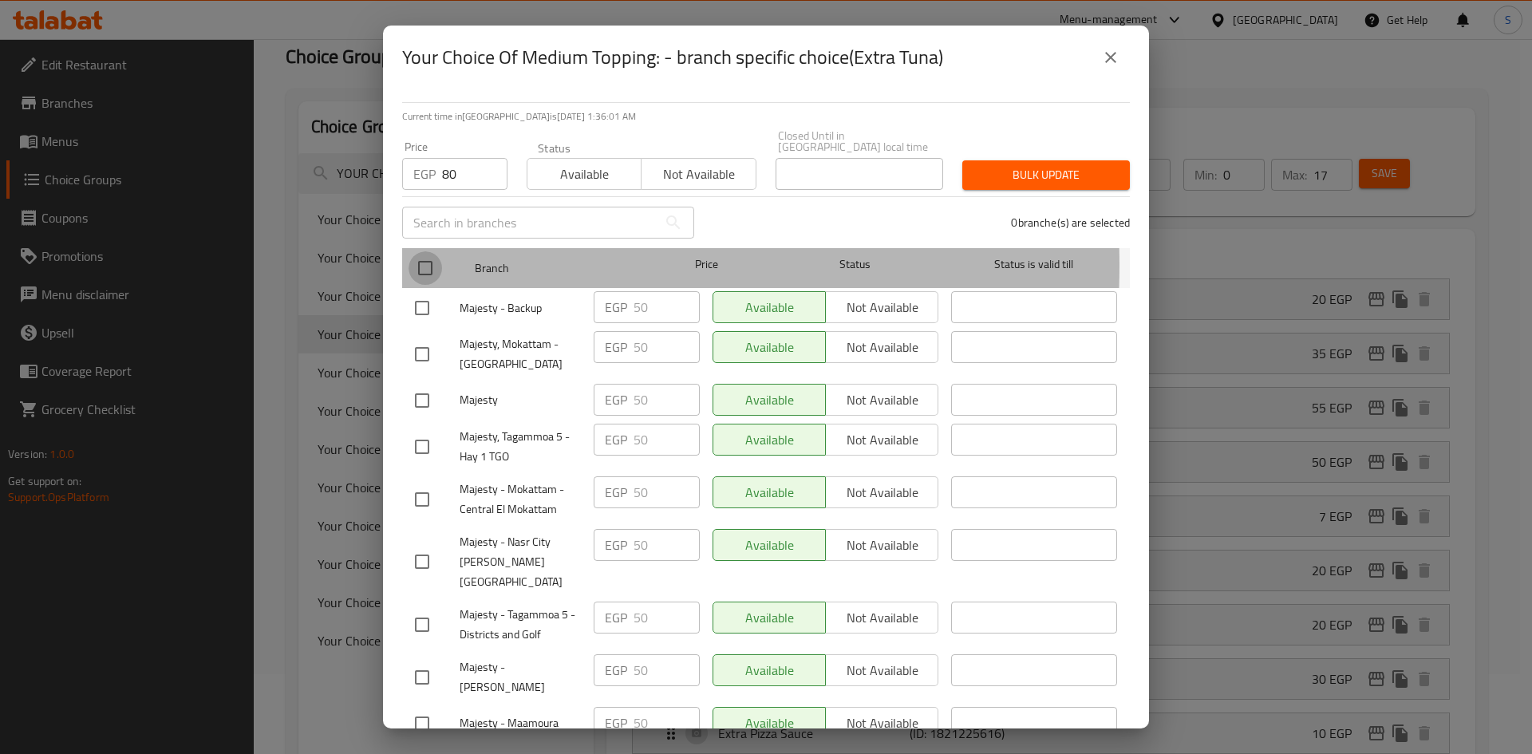
checkbox input "true"
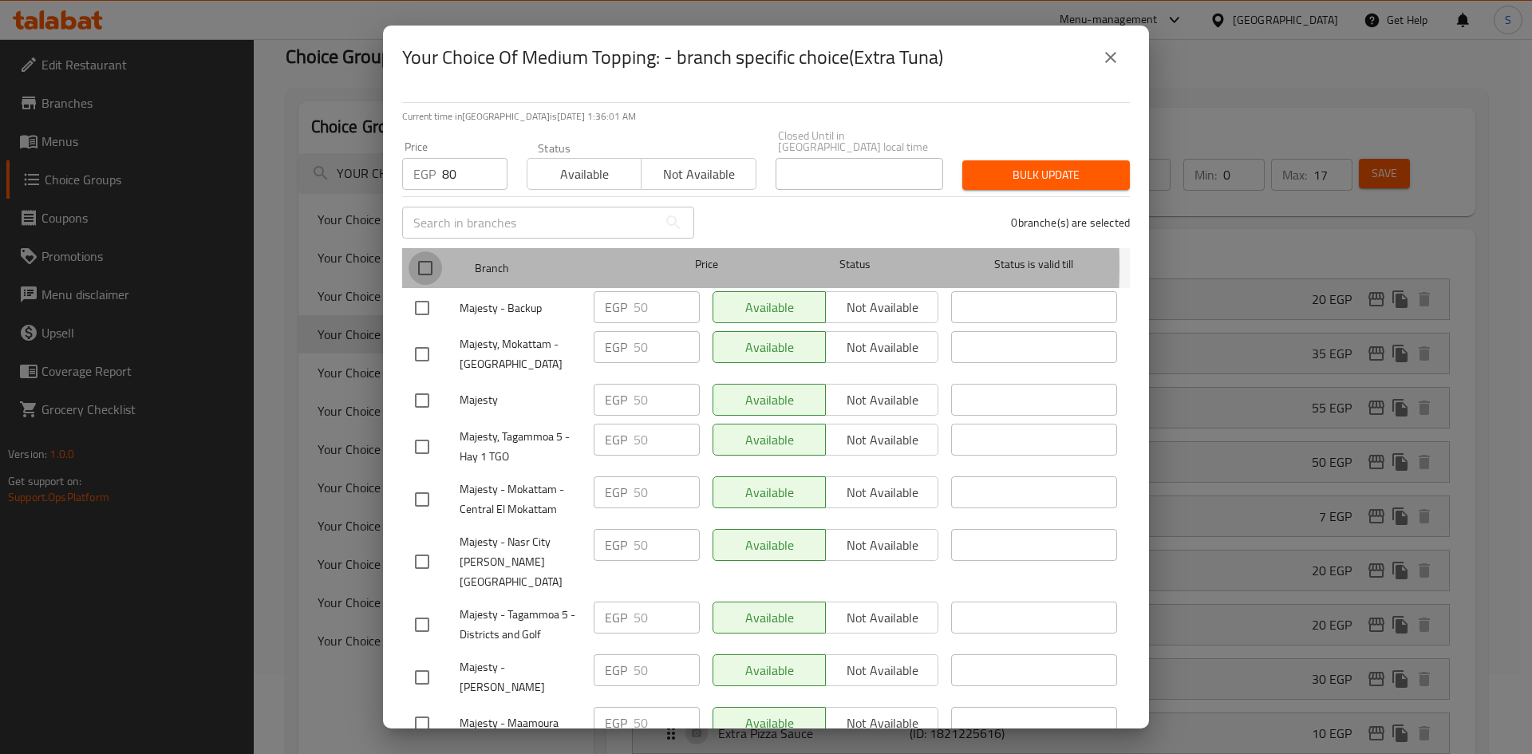
checkbox input "true"
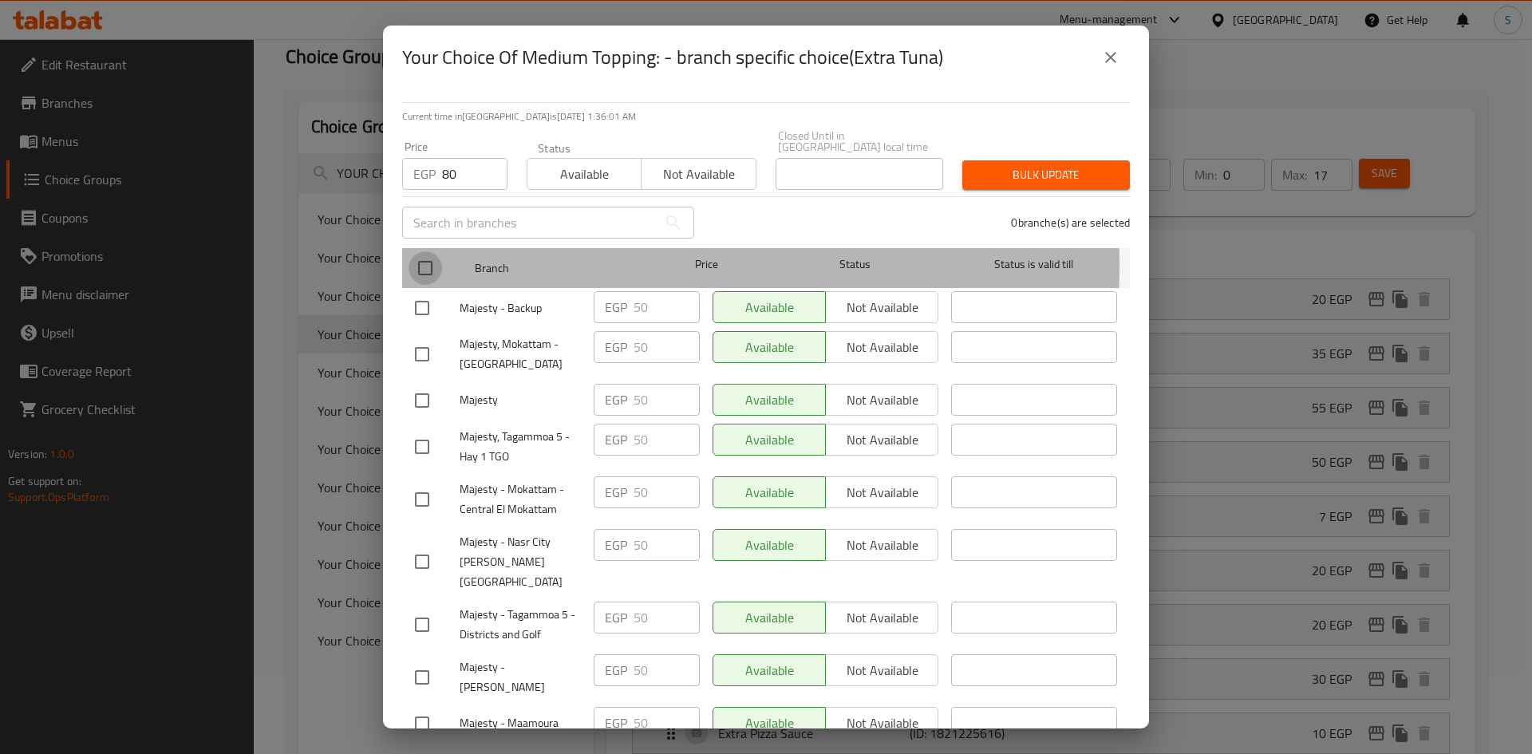
checkbox input "true"
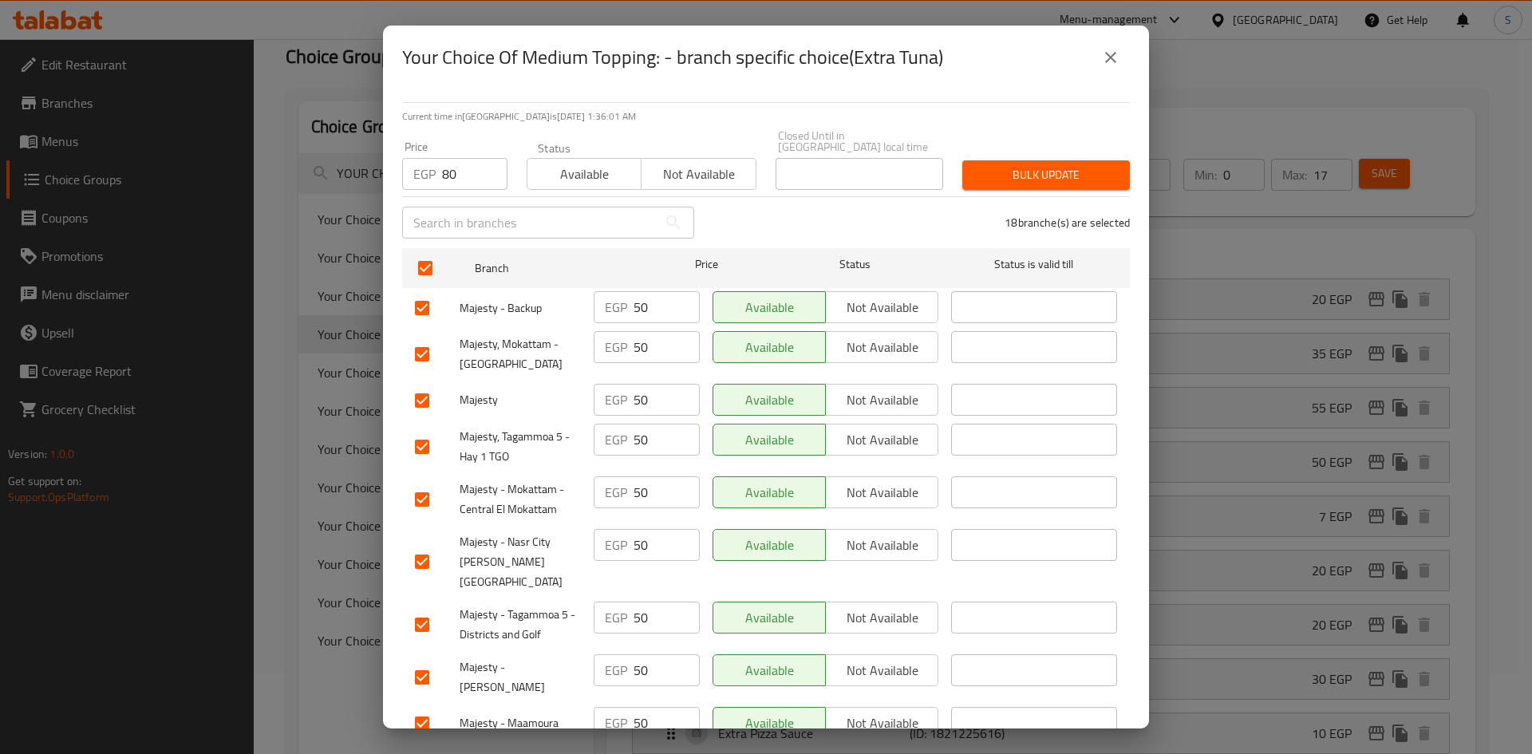
click at [1024, 170] on span "Bulk update" at bounding box center [1046, 175] width 142 height 20
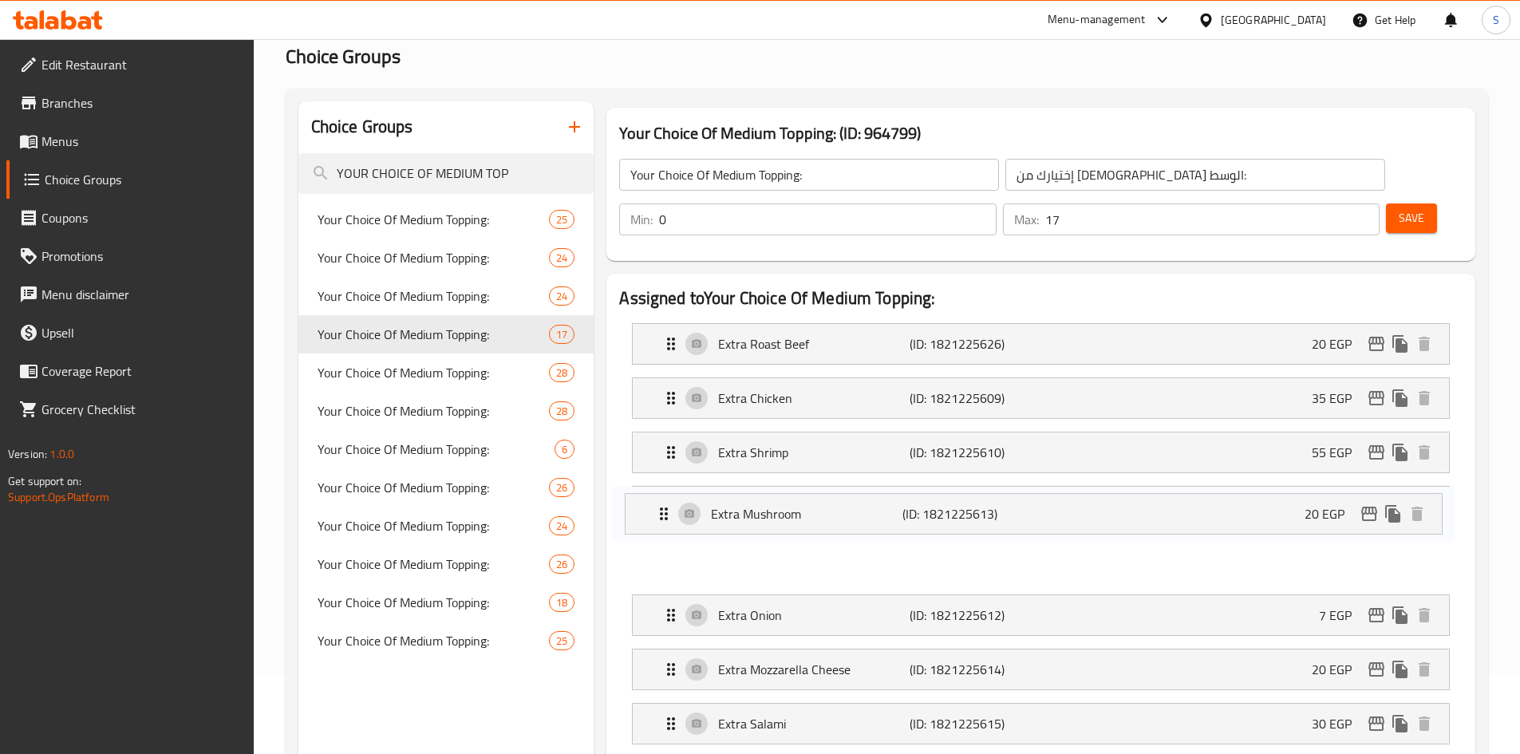
drag, startPoint x: 819, startPoint y: 570, endPoint x: 803, endPoint y: 495, distance: 75.9
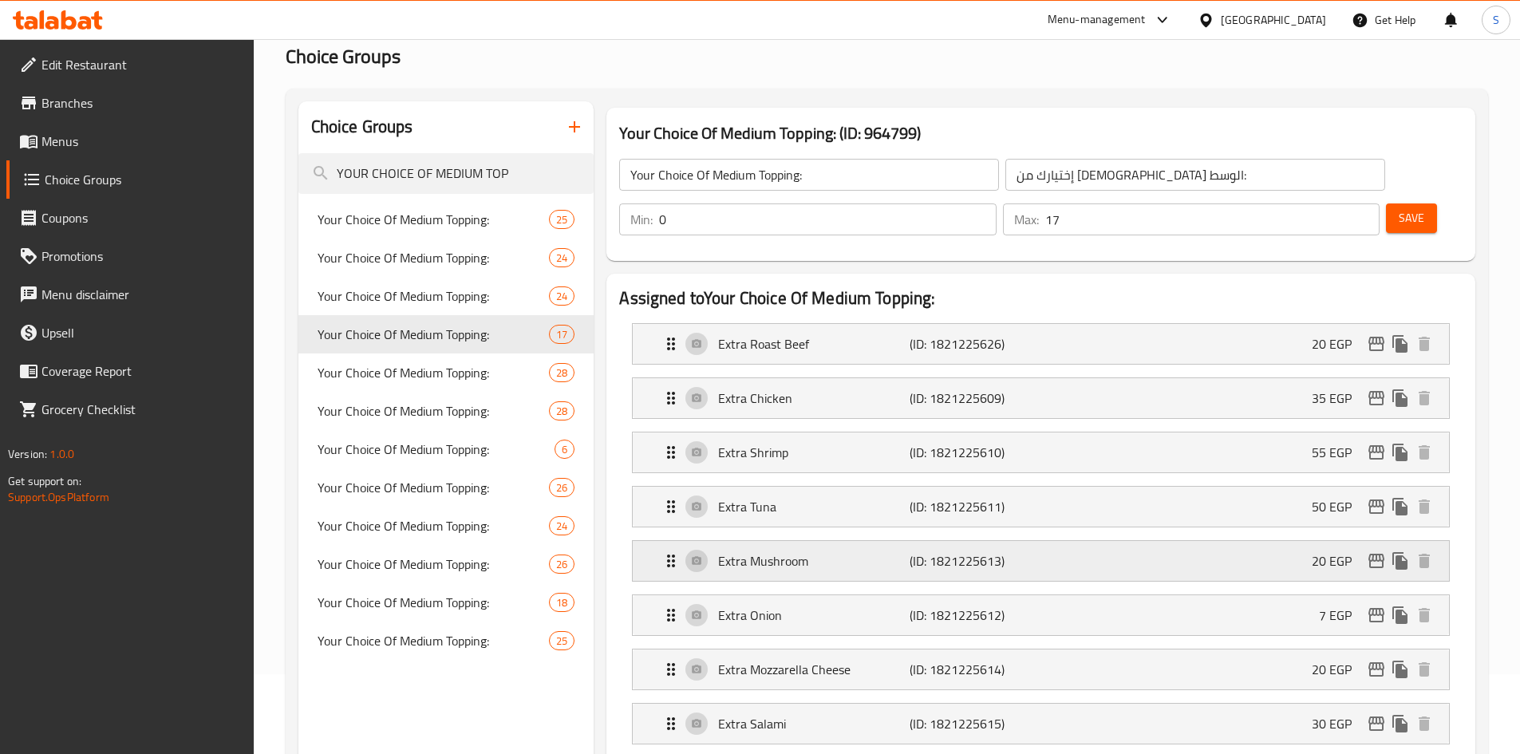
click at [1157, 541] on div "Extra Mushroom (ID: 1821225613) 20 EGP" at bounding box center [1045, 561] width 768 height 40
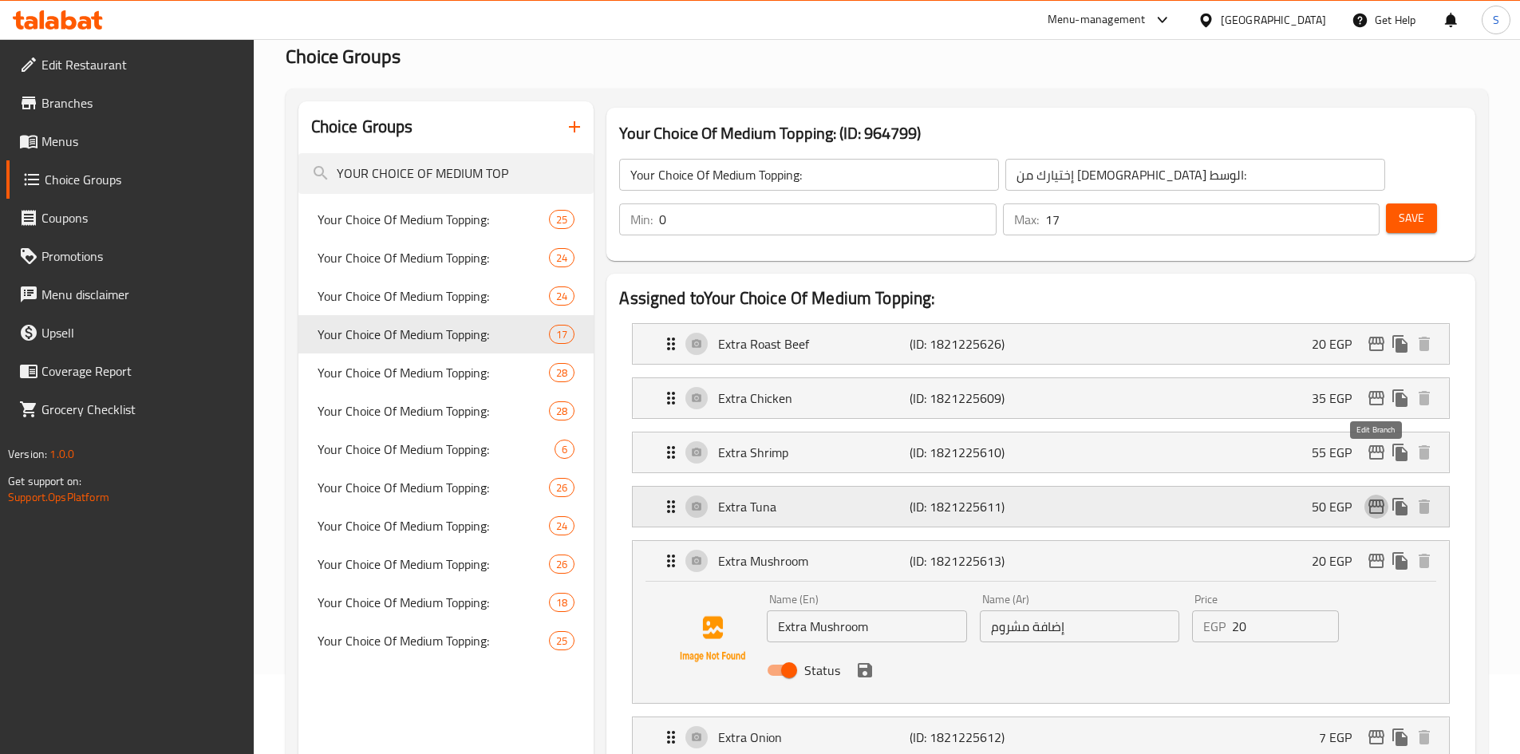
click at [1376, 499] on icon "edit" at bounding box center [1376, 506] width 16 height 14
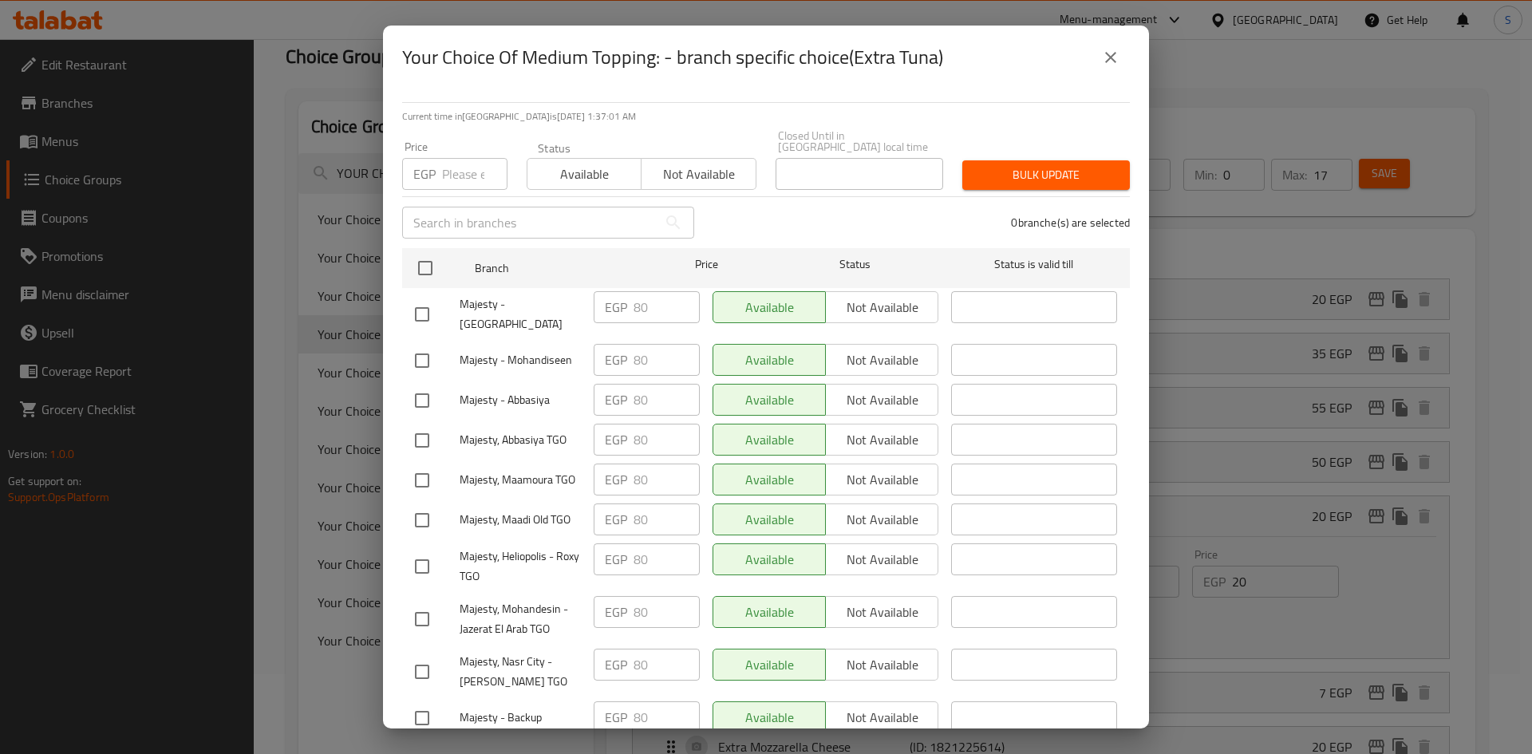
click at [1109, 68] on button "close" at bounding box center [1110, 57] width 38 height 38
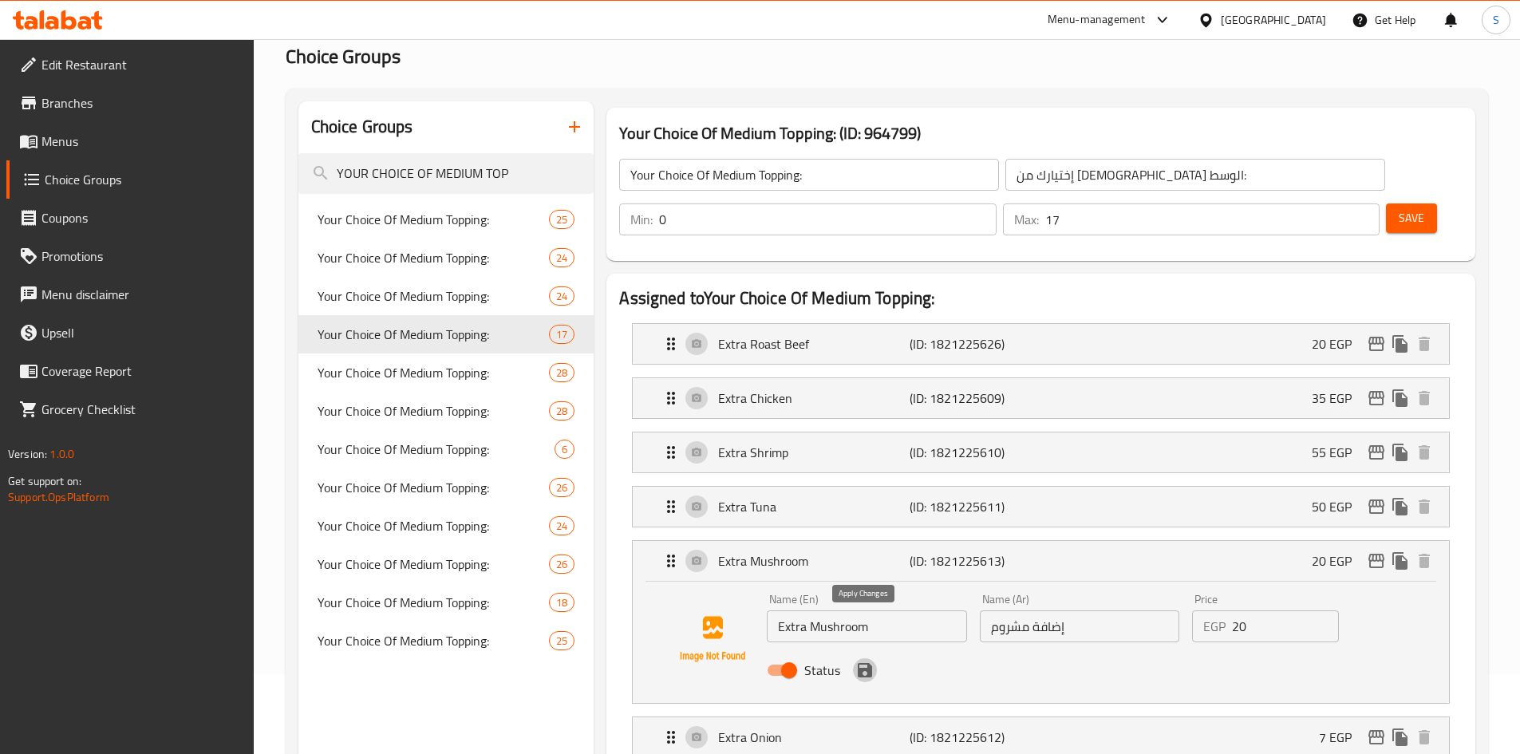
click at [870, 663] on icon "save" at bounding box center [865, 670] width 14 height 14
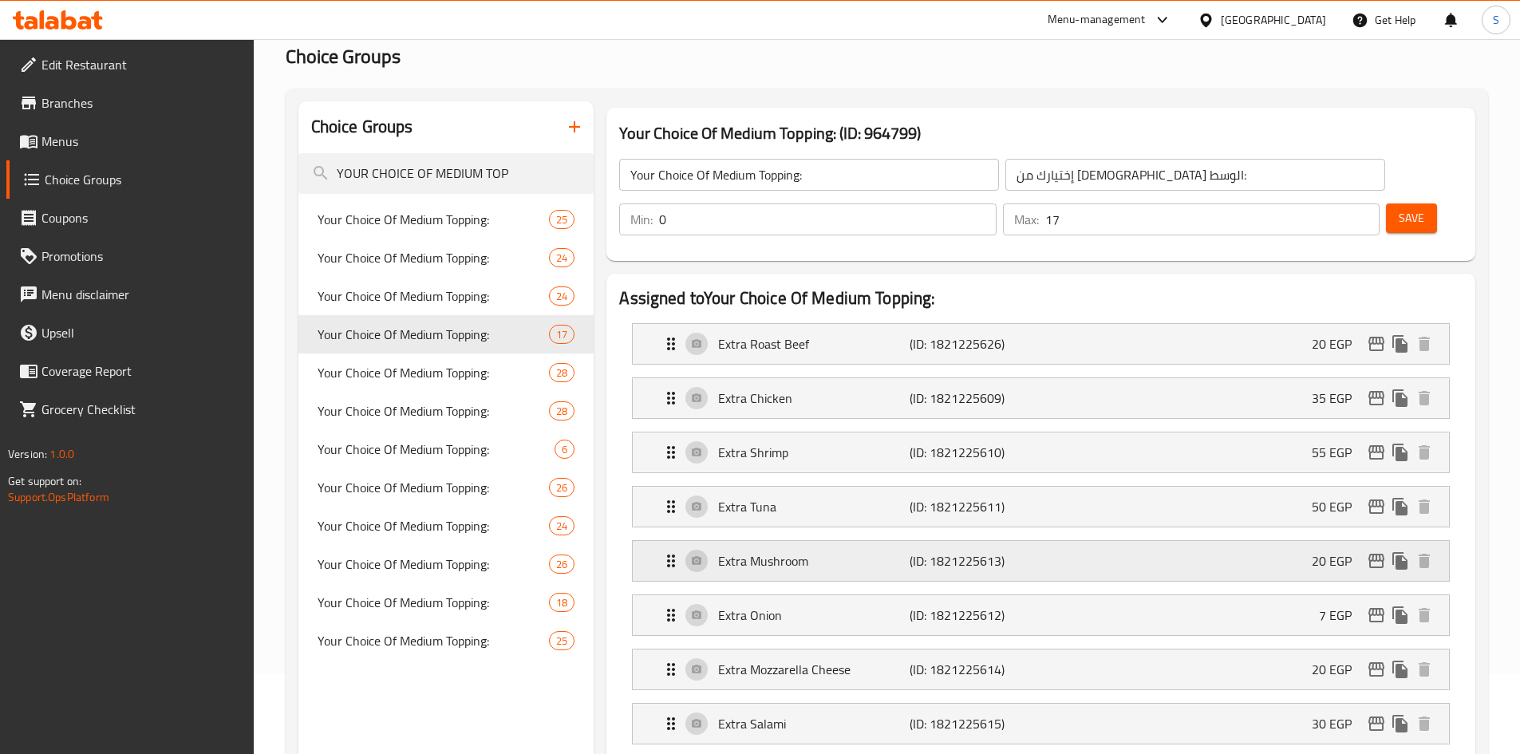
click at [842, 541] on div "Extra Mushroom (ID: 1821225613) 20 EGP" at bounding box center [1045, 561] width 768 height 40
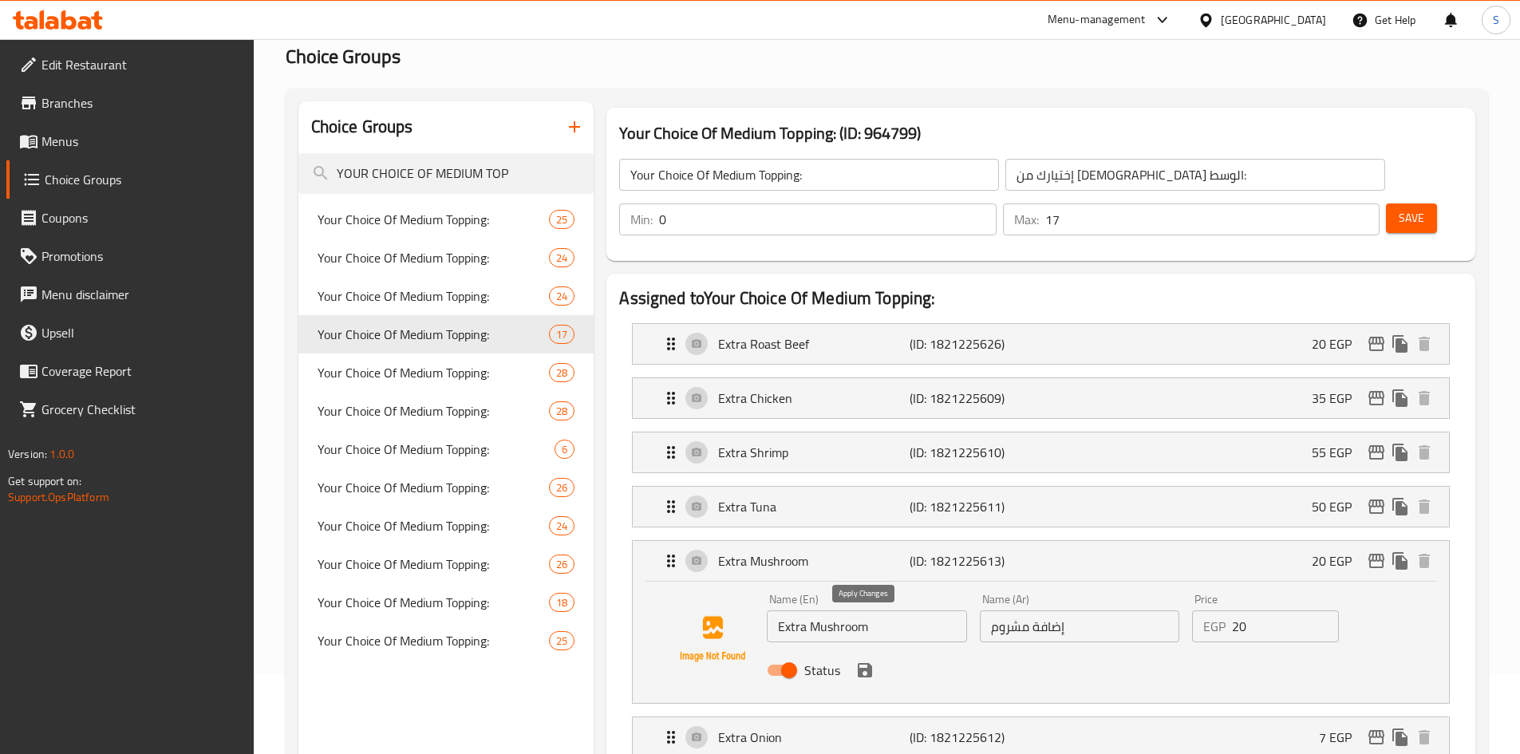
click at [869, 663] on icon "save" at bounding box center [865, 670] width 14 height 14
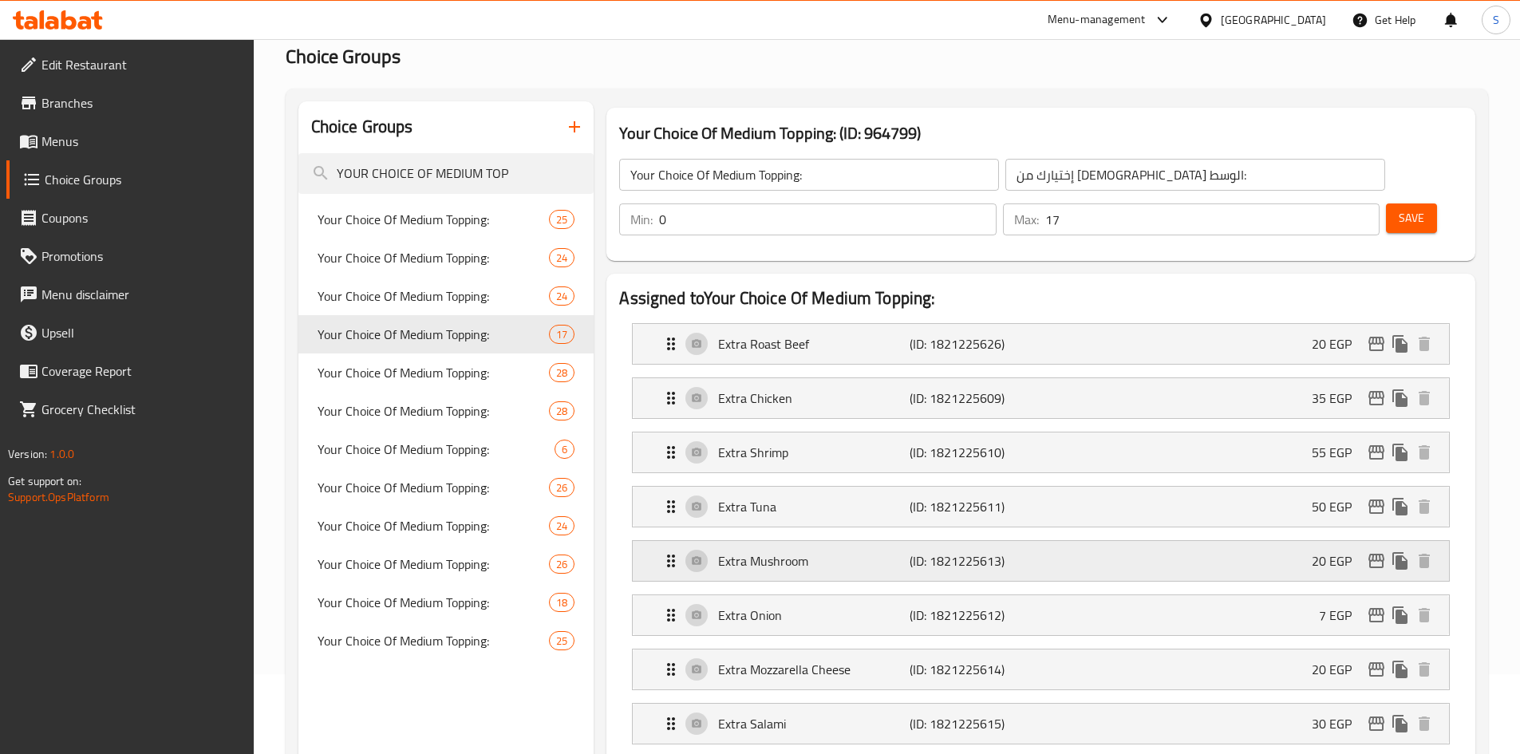
click at [841, 541] on div "Extra Mushroom (ID: 1821225613) 20 EGP" at bounding box center [1045, 561] width 768 height 40
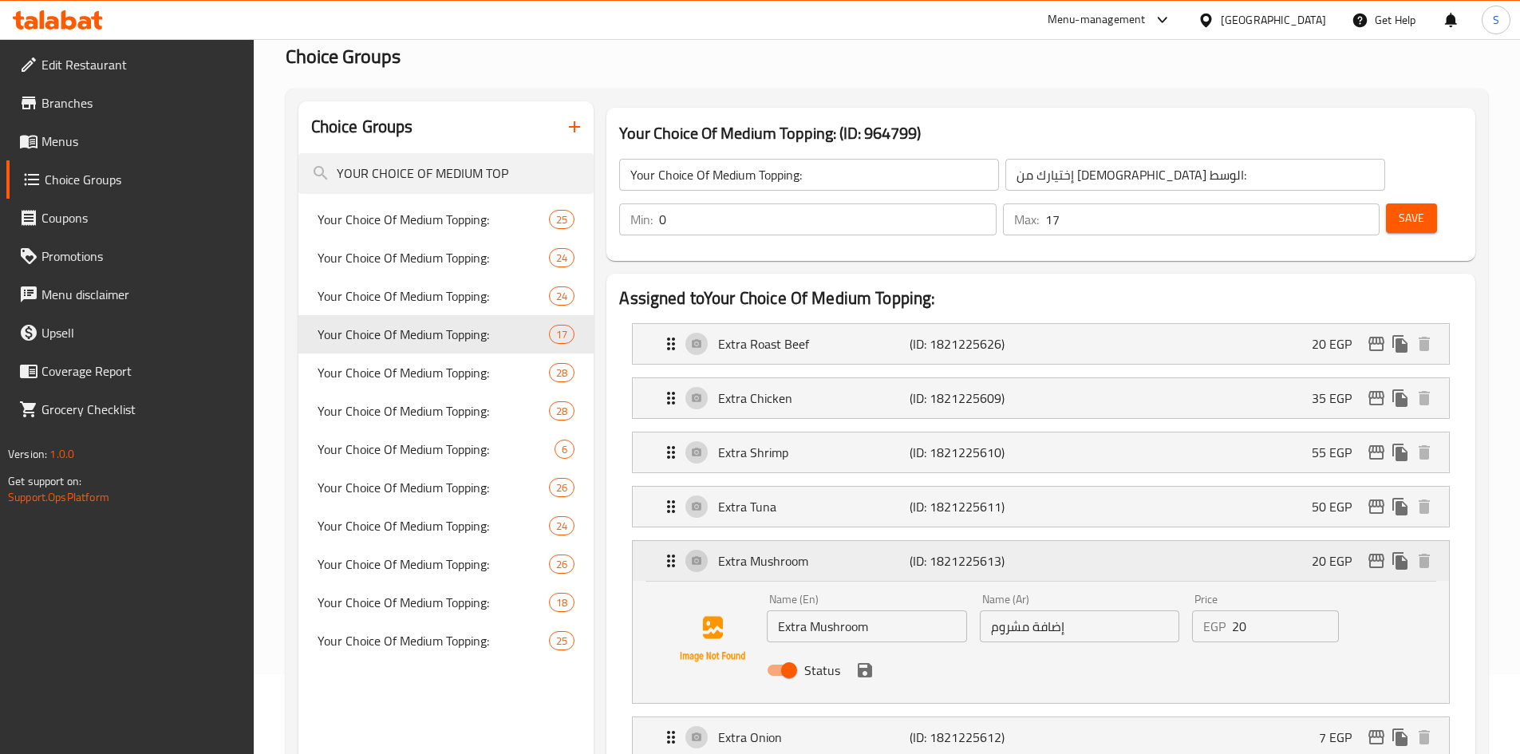
click at [1372, 551] on icon "edit" at bounding box center [1376, 560] width 19 height 19
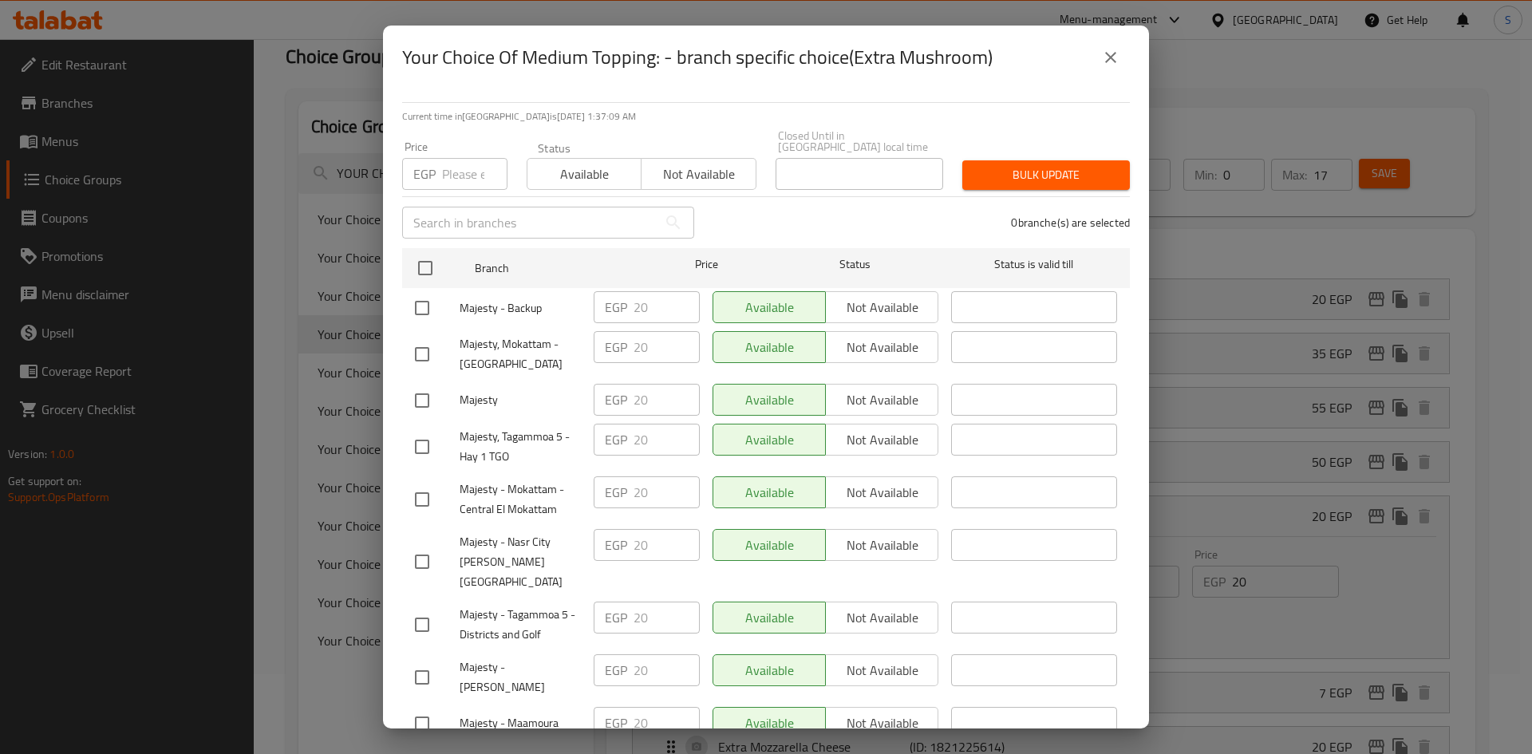
click at [457, 172] on input "number" at bounding box center [474, 174] width 65 height 32
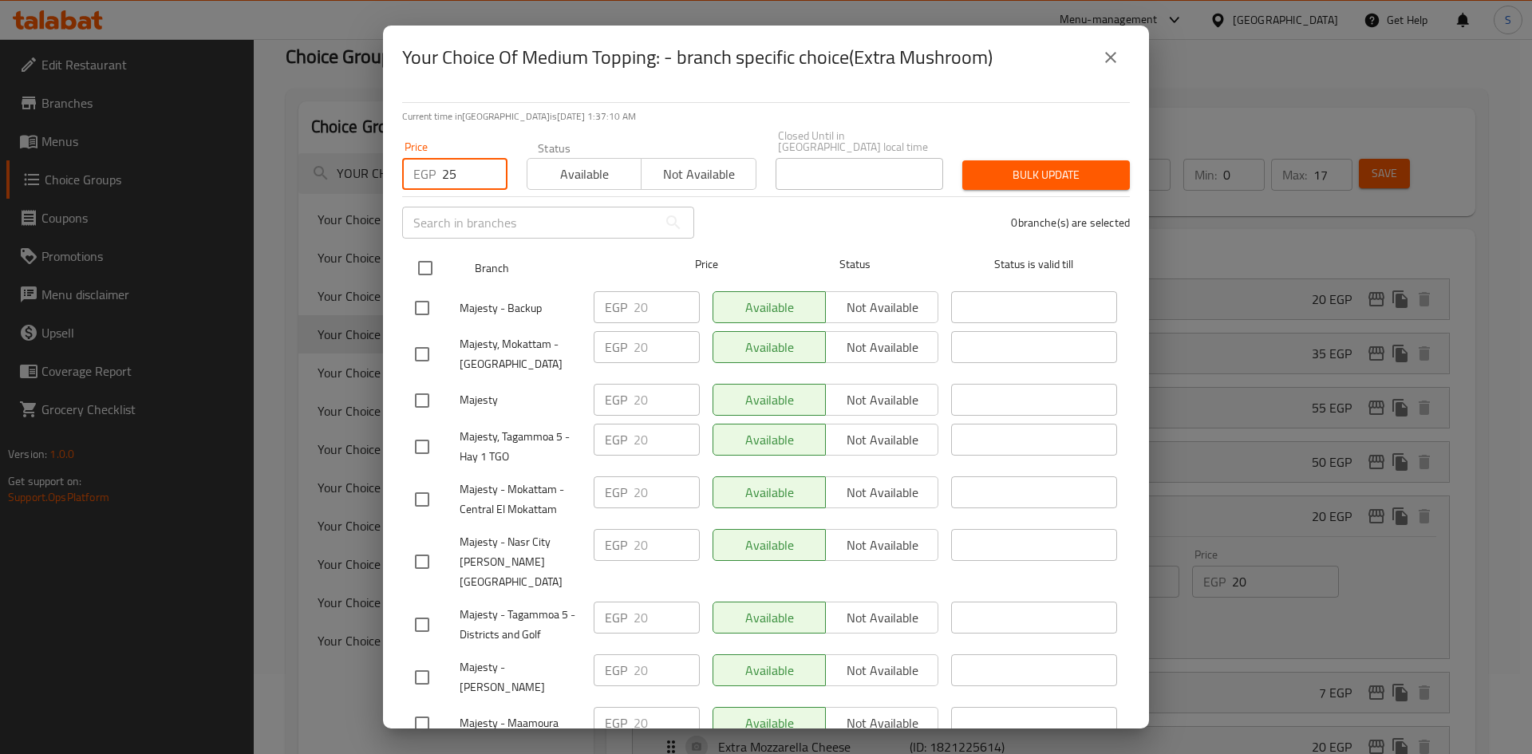
type input "25"
click at [424, 262] on input "checkbox" at bounding box center [425, 268] width 34 height 34
checkbox input "true"
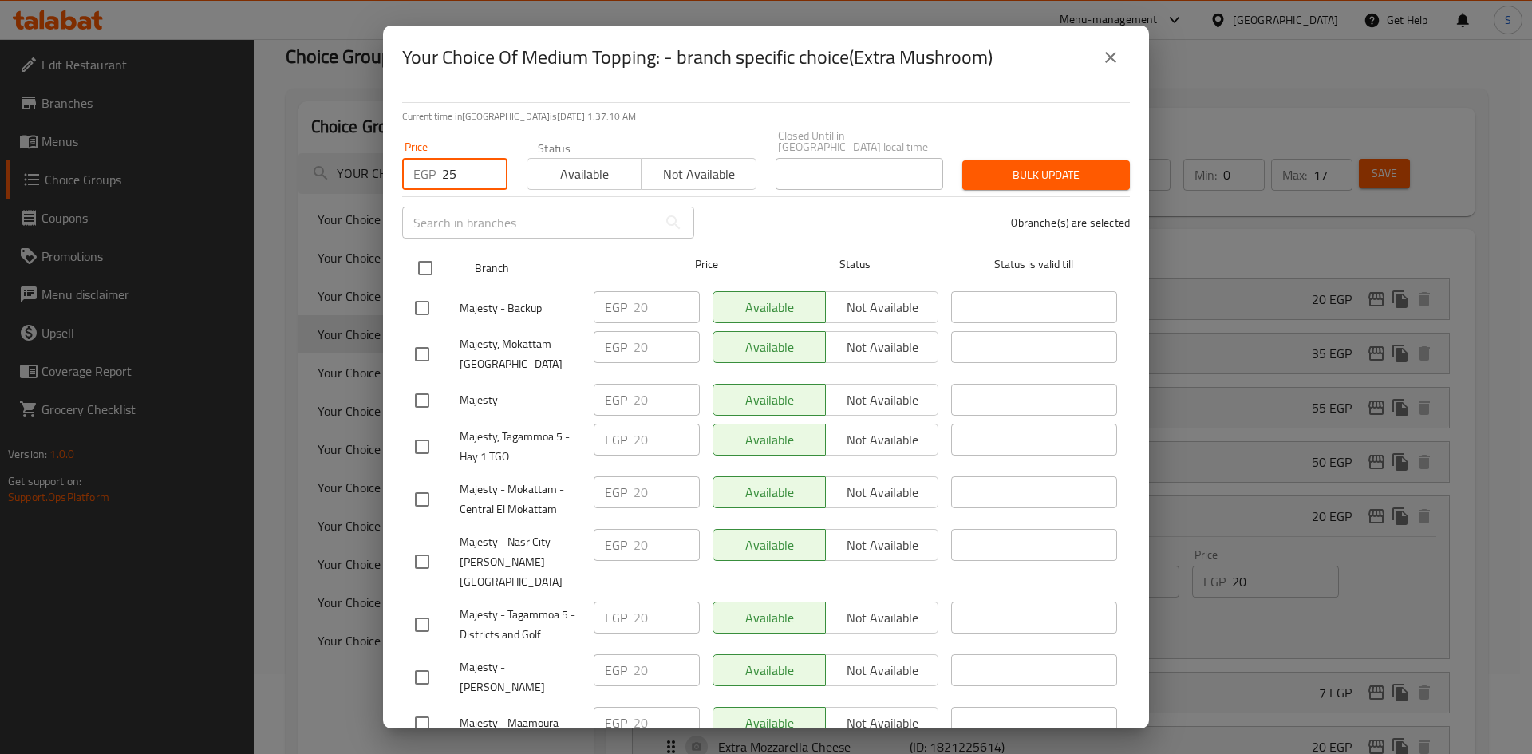
checkbox input "true"
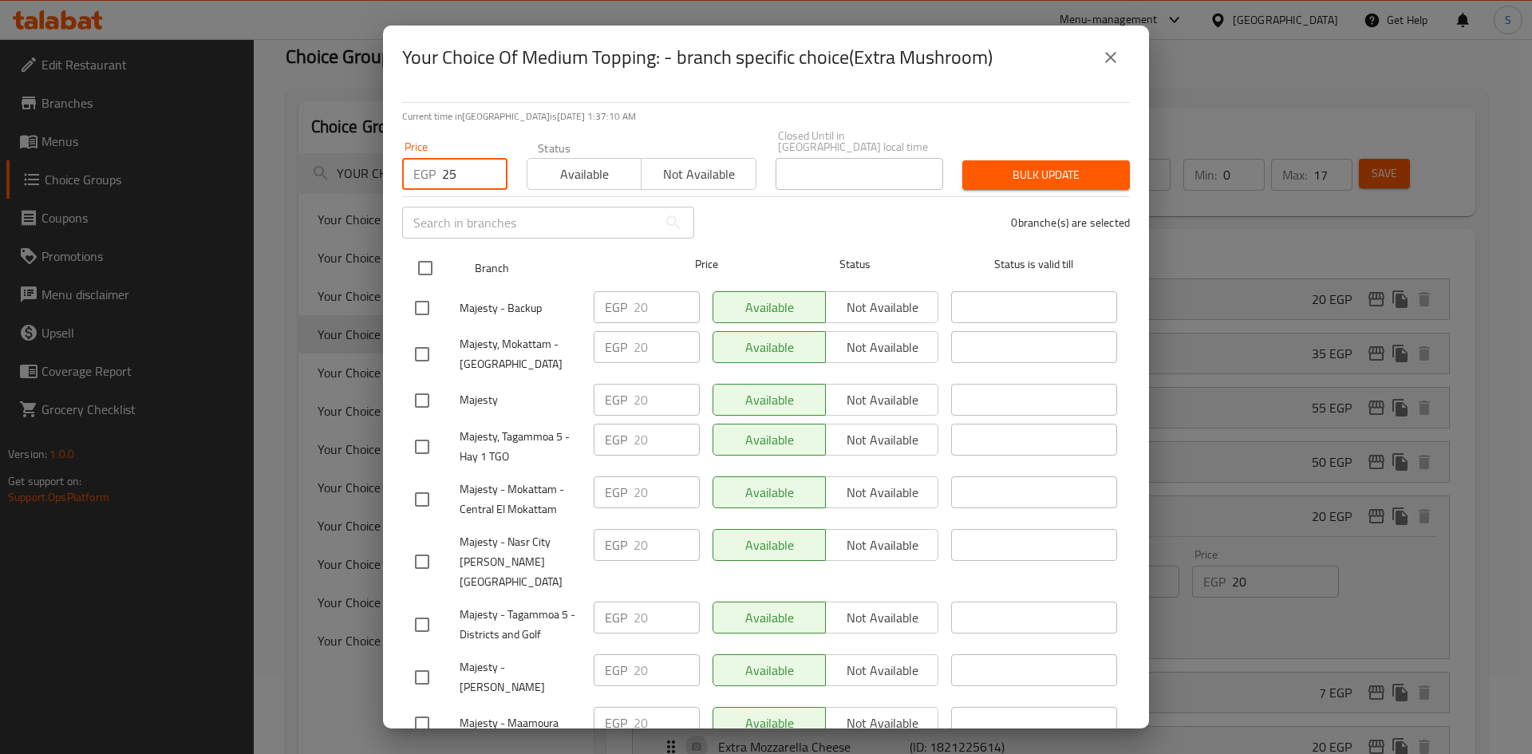
checkbox input "true"
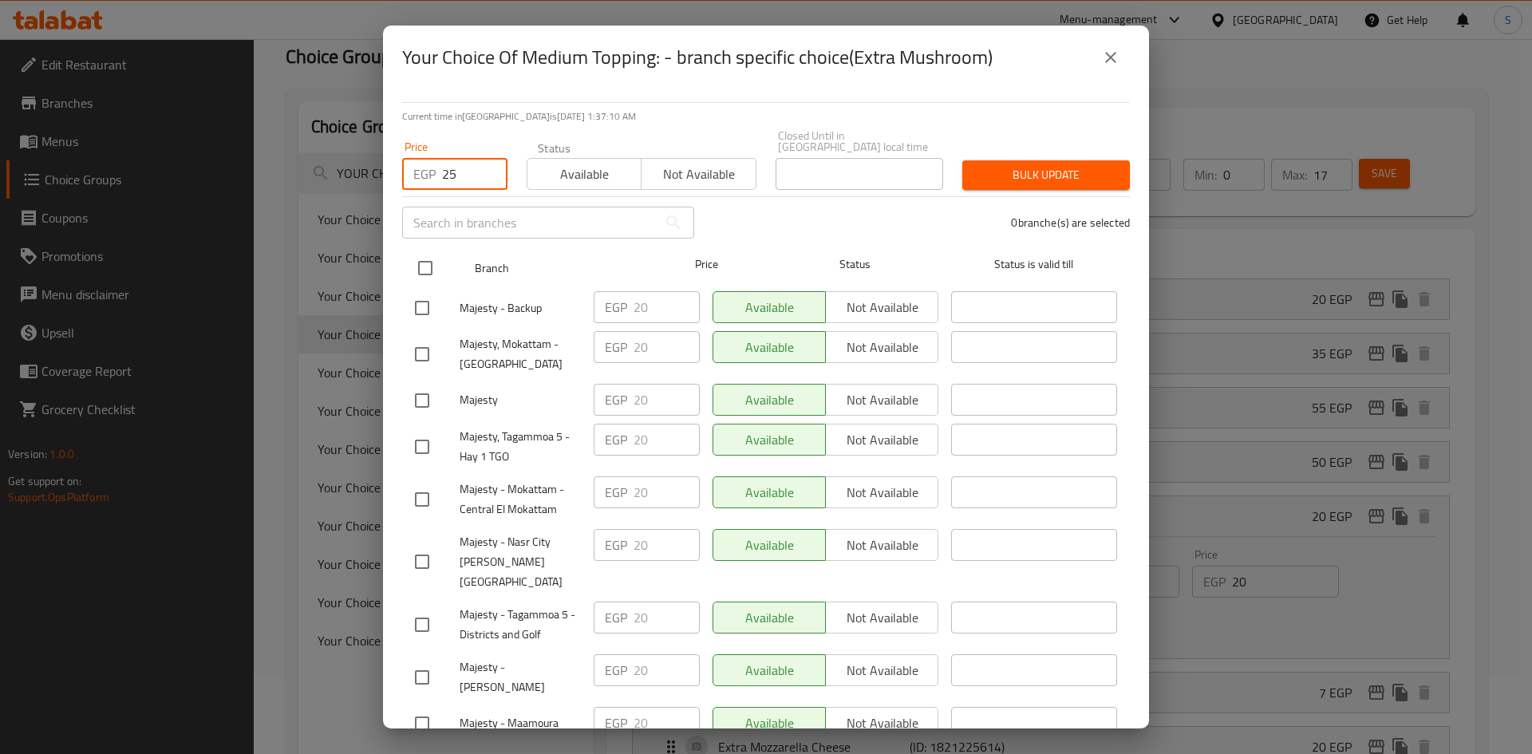
checkbox input "true"
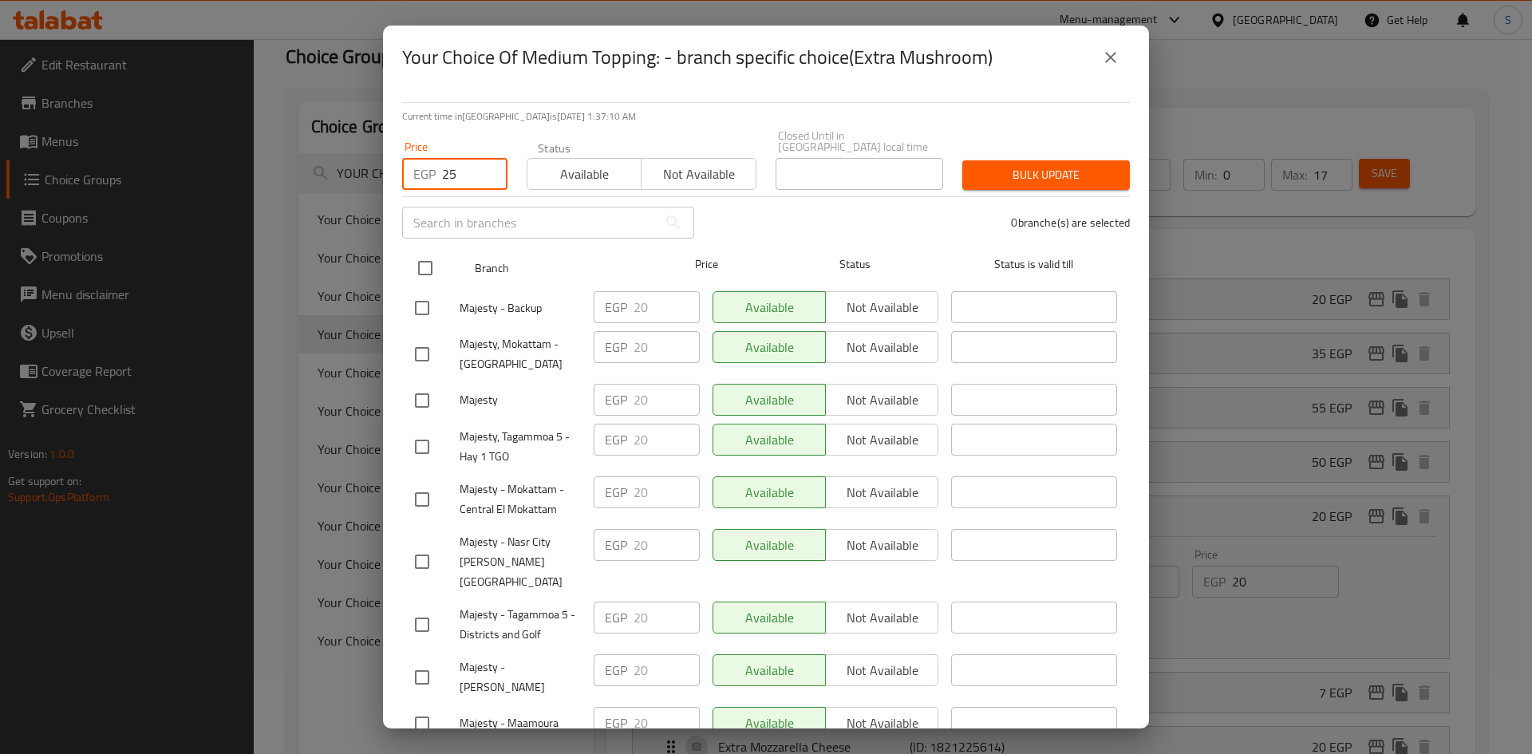
checkbox input "true"
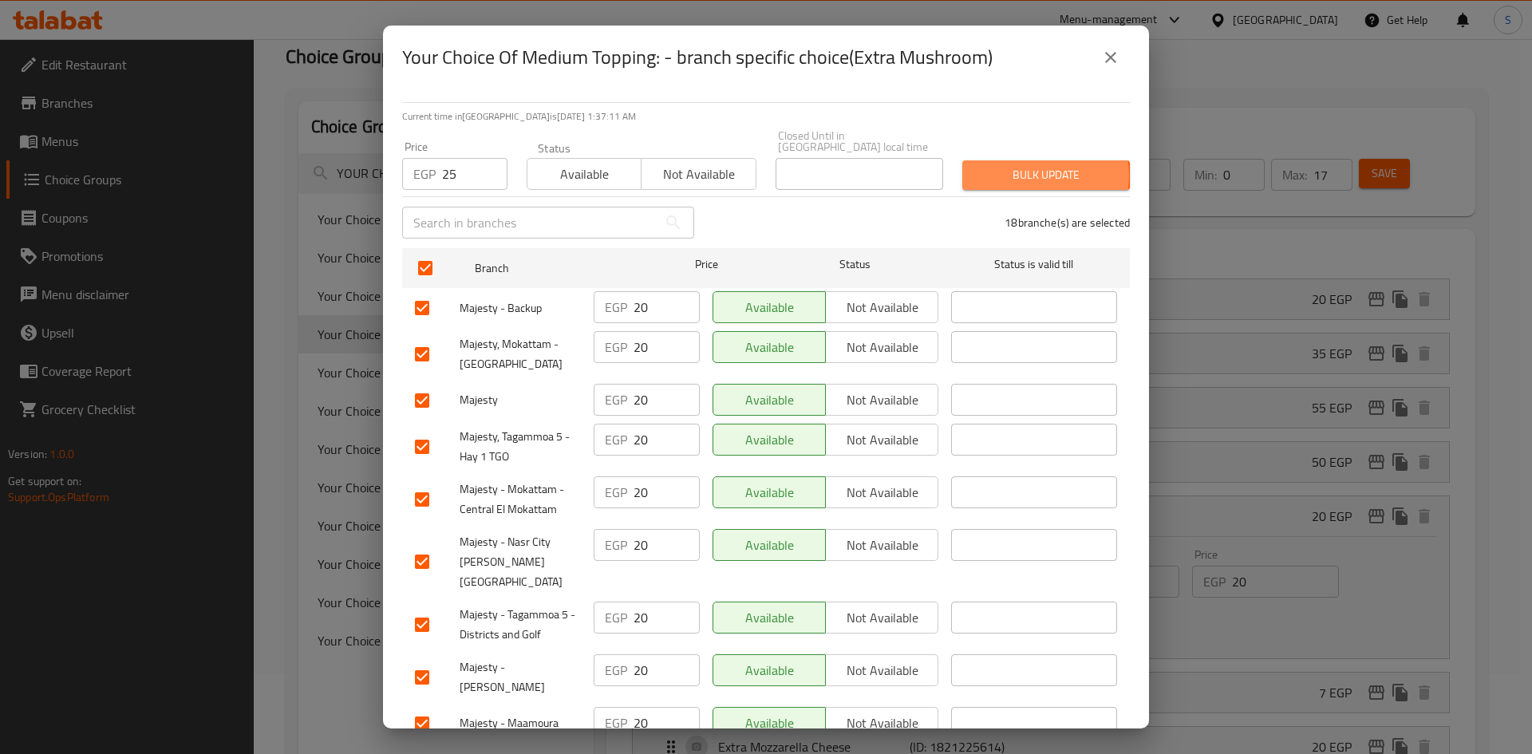
click at [1024, 165] on span "Bulk update" at bounding box center [1046, 175] width 142 height 20
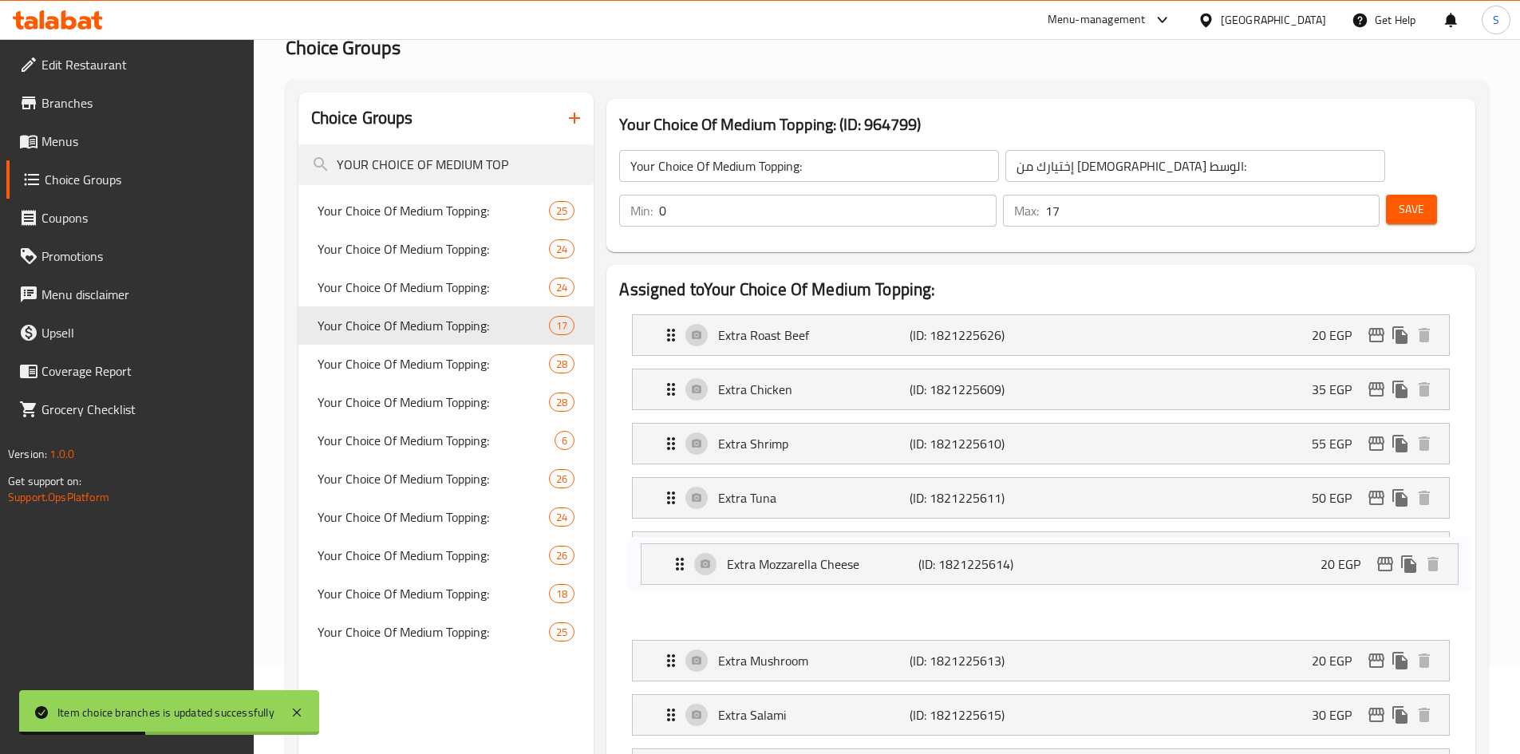
scroll to position [93, 0]
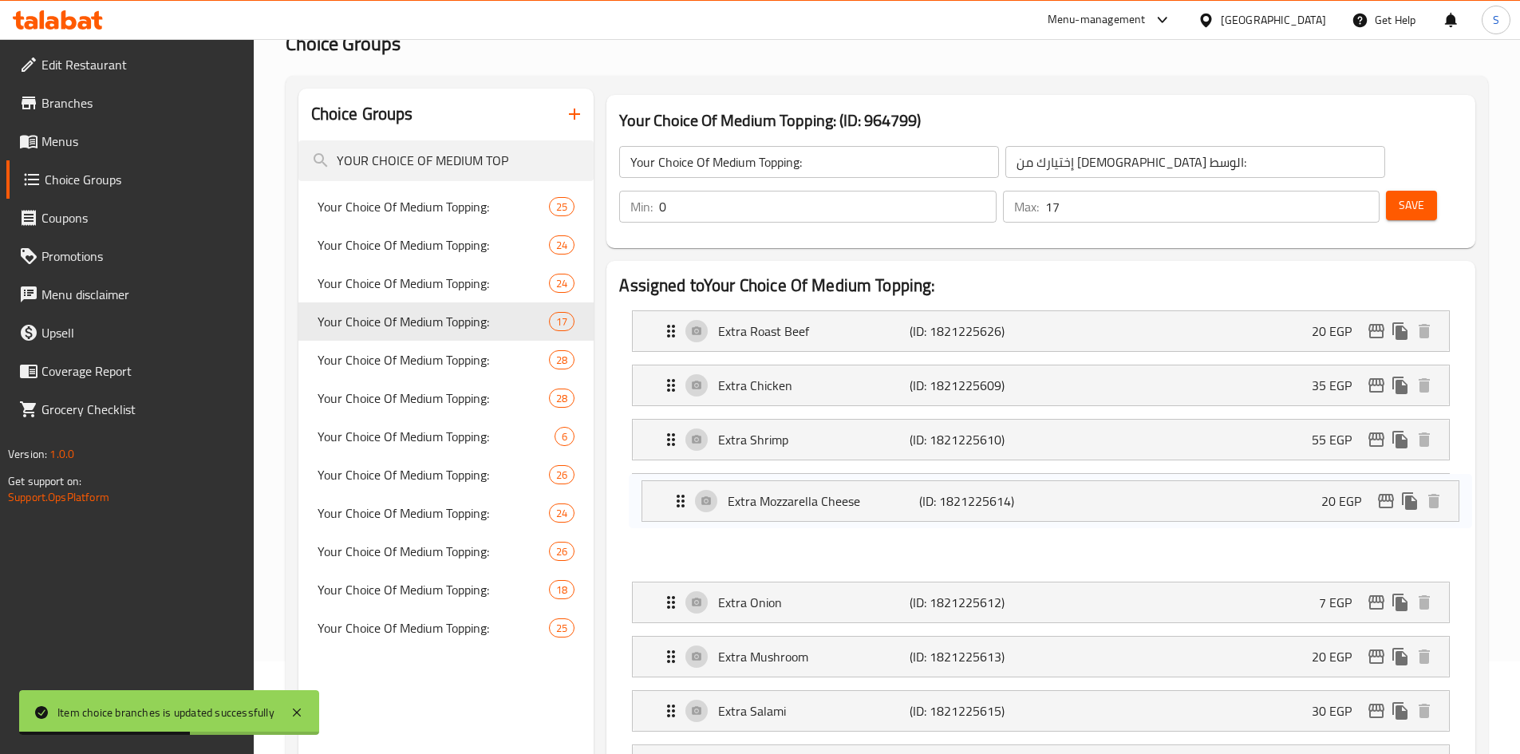
drag, startPoint x: 845, startPoint y: 619, endPoint x: 854, endPoint y: 488, distance: 131.2
click at [854, 488] on nav "Extra Roast Beef (ID: 1821225626) 20 EGP Name (En) Extra Roast Beef Name (En) N…" at bounding box center [1040, 765] width 843 height 935
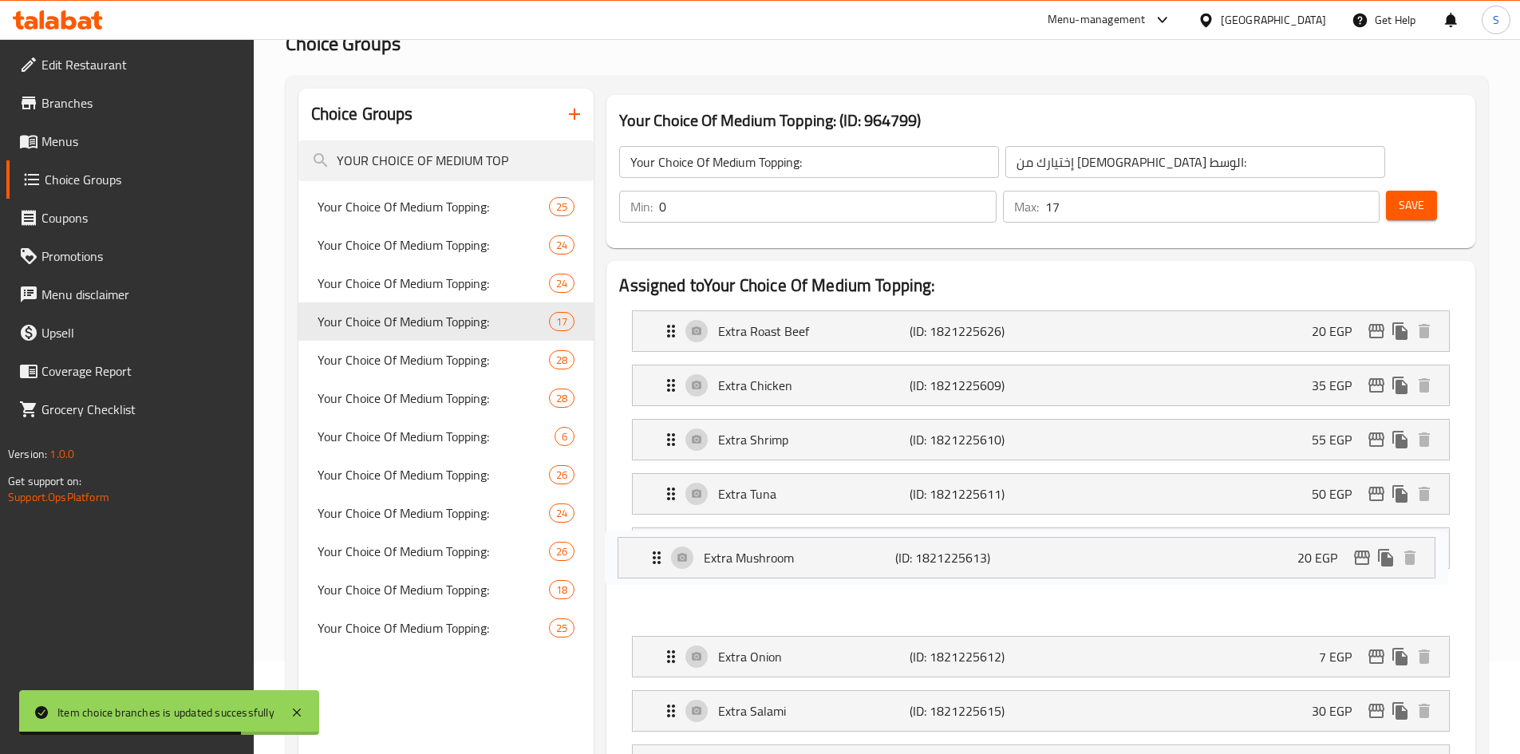
scroll to position [93, 0]
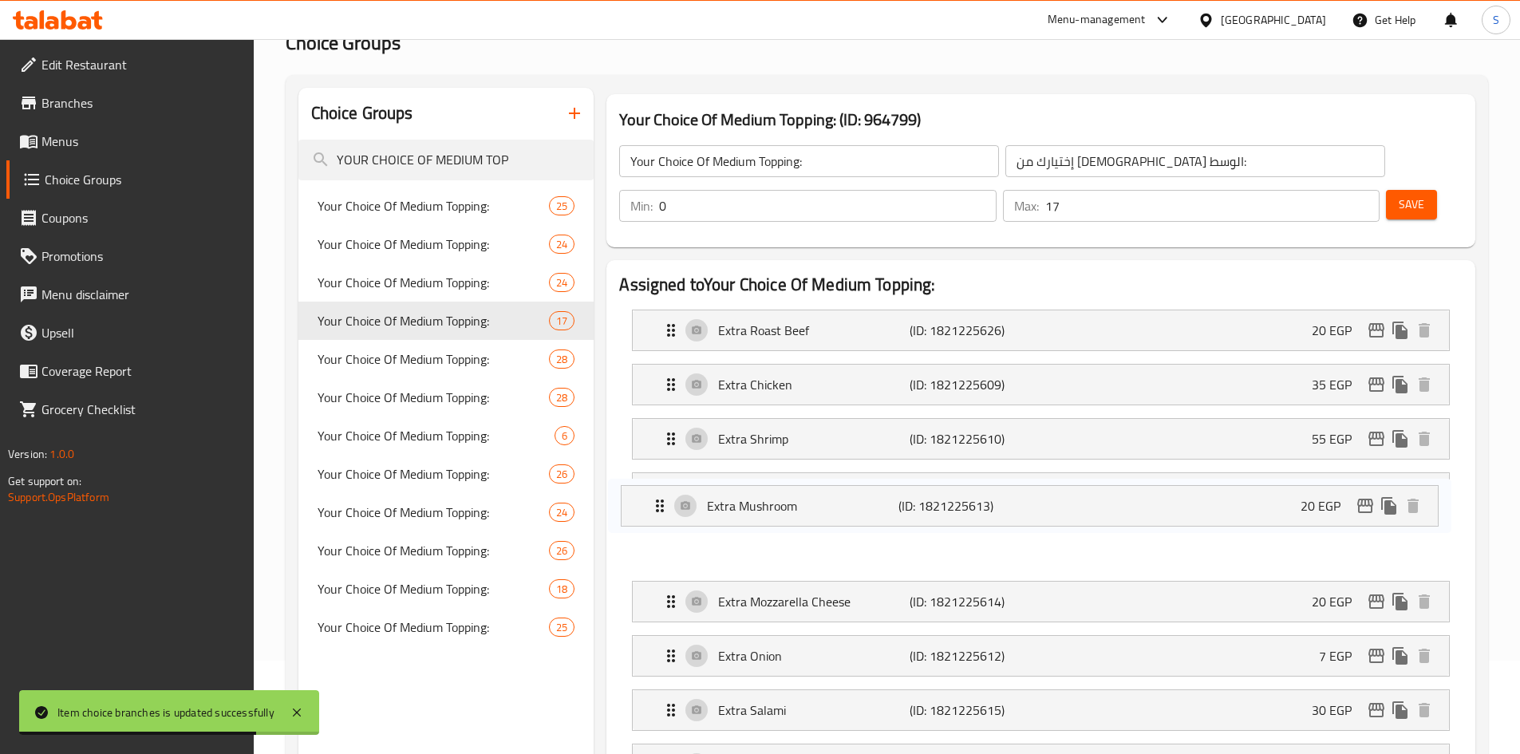
drag, startPoint x: 837, startPoint y: 604, endPoint x: 820, endPoint y: 486, distance: 119.3
click at [820, 486] on nav "Extra Roast Beef (ID: 1821225626) 20 EGP Name (En) Extra Roast Beef Name (En) N…" at bounding box center [1040, 764] width 843 height 935
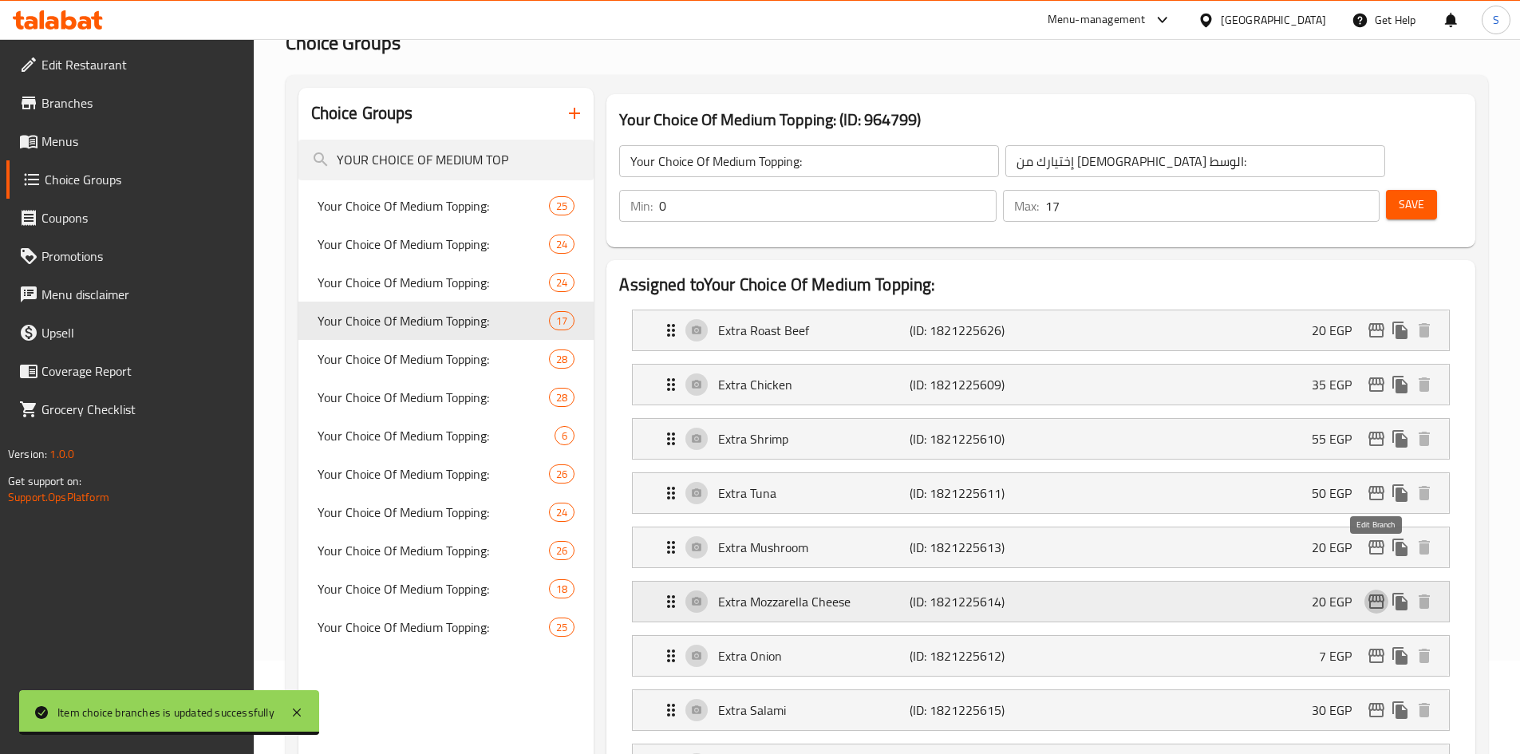
click at [1371, 592] on icon "edit" at bounding box center [1376, 601] width 19 height 19
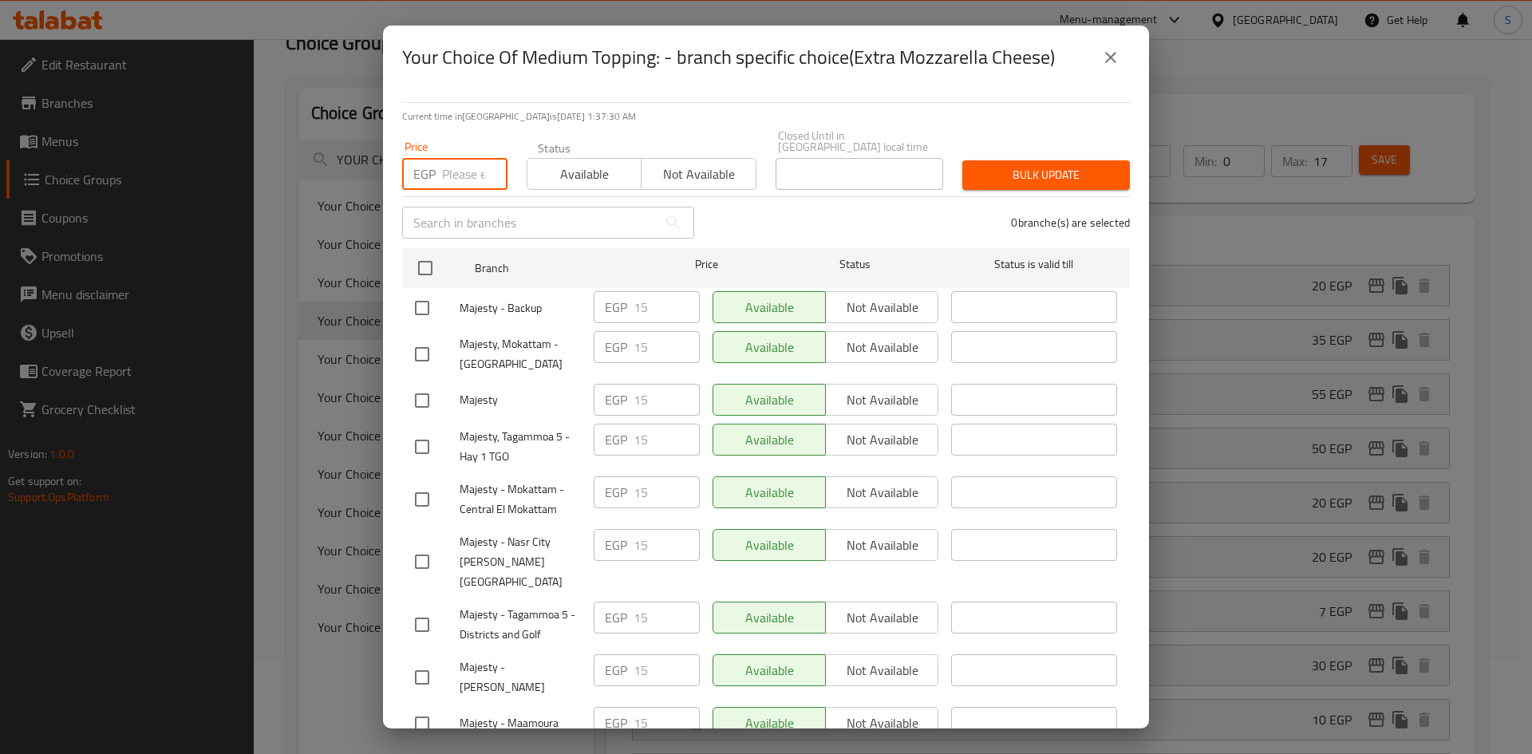
click at [464, 166] on input "number" at bounding box center [474, 174] width 65 height 32
type input "20"
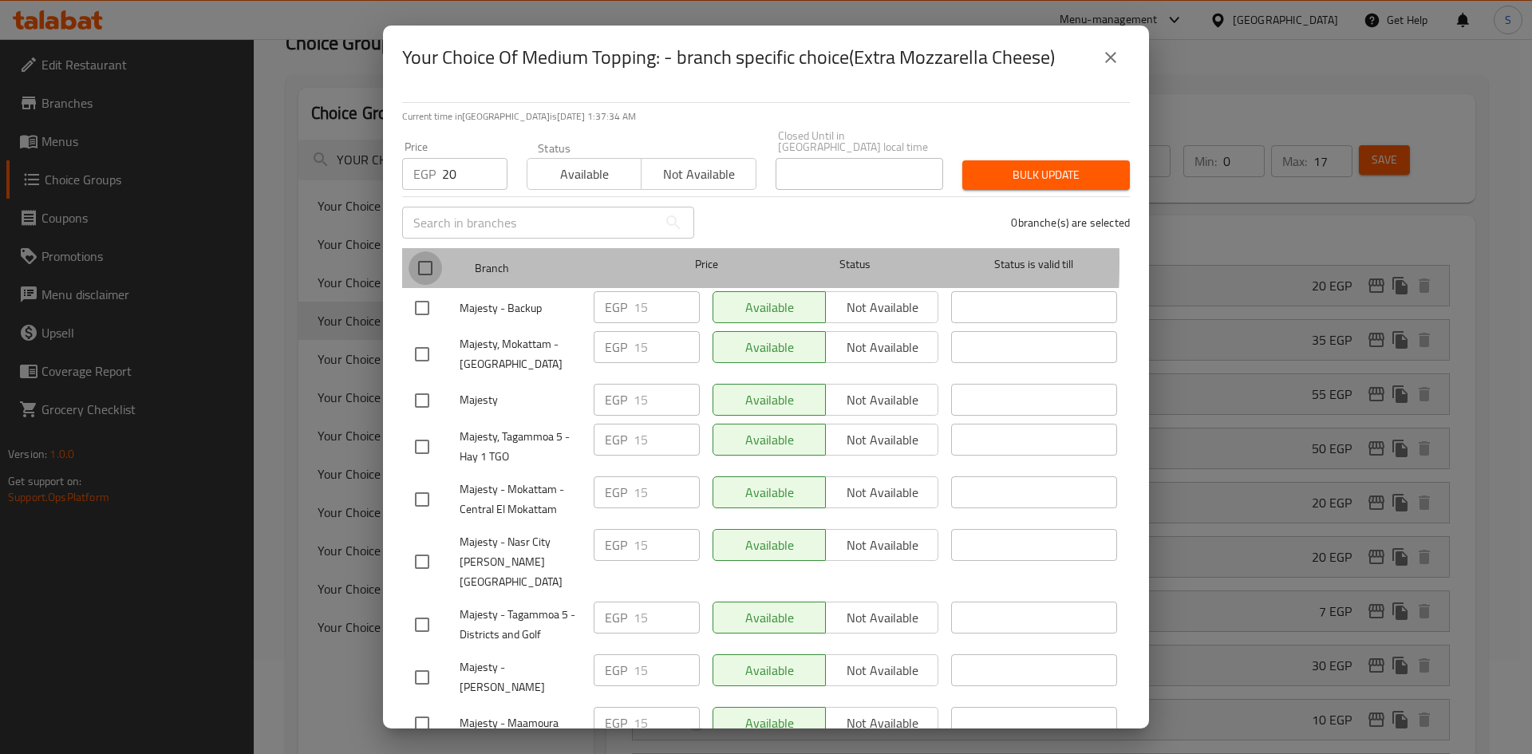
click at [428, 251] on input "checkbox" at bounding box center [425, 268] width 34 height 34
checkbox input "true"
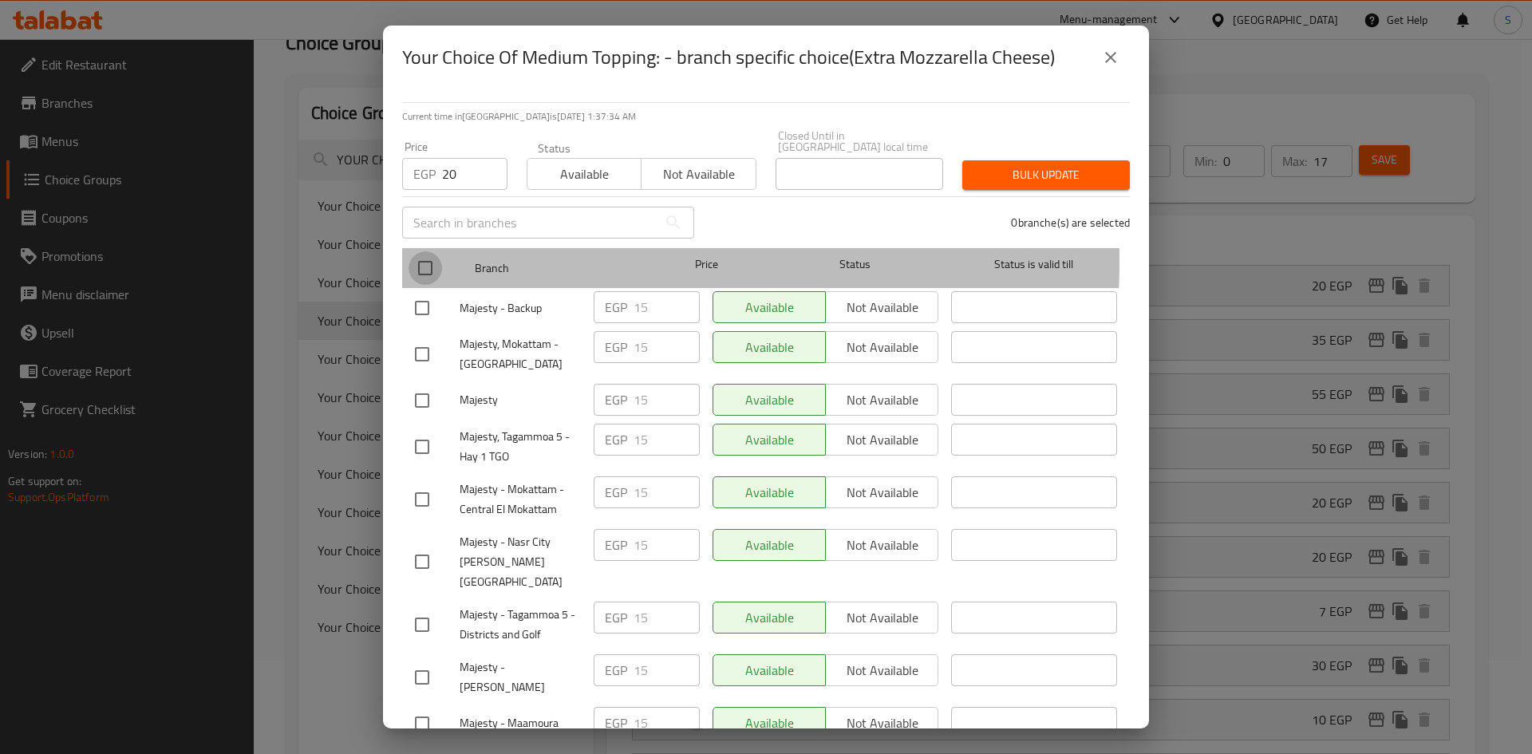
checkbox input "true"
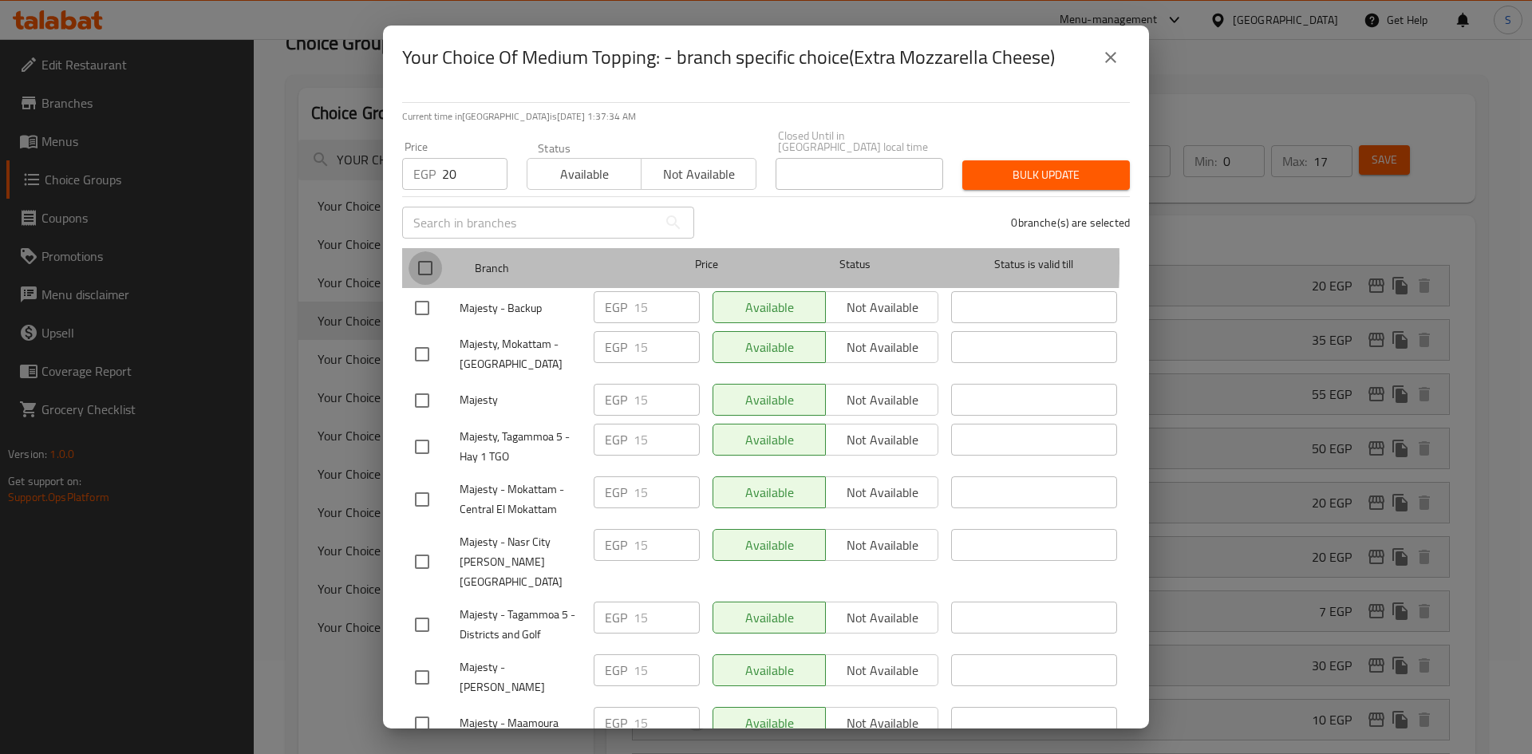
checkbox input "true"
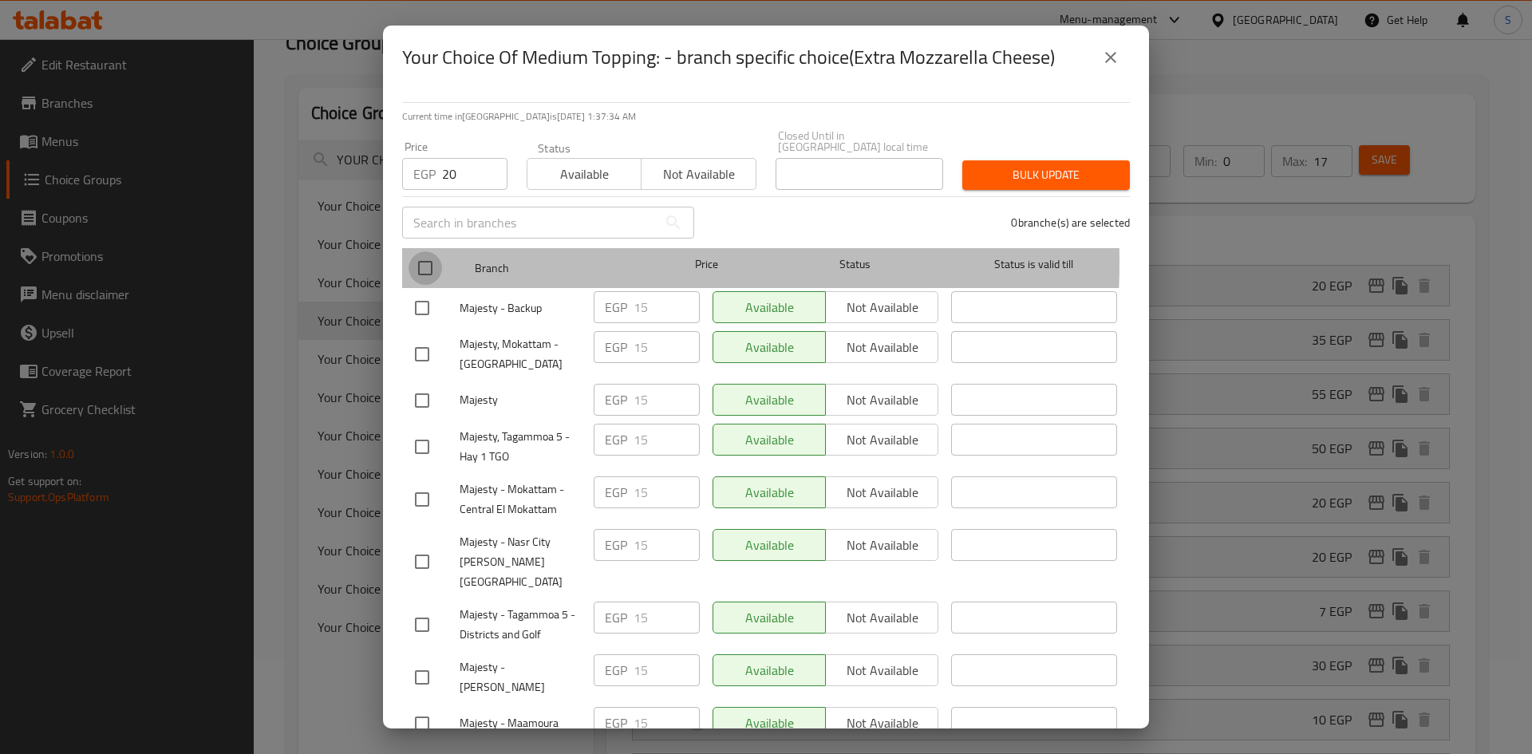
checkbox input "true"
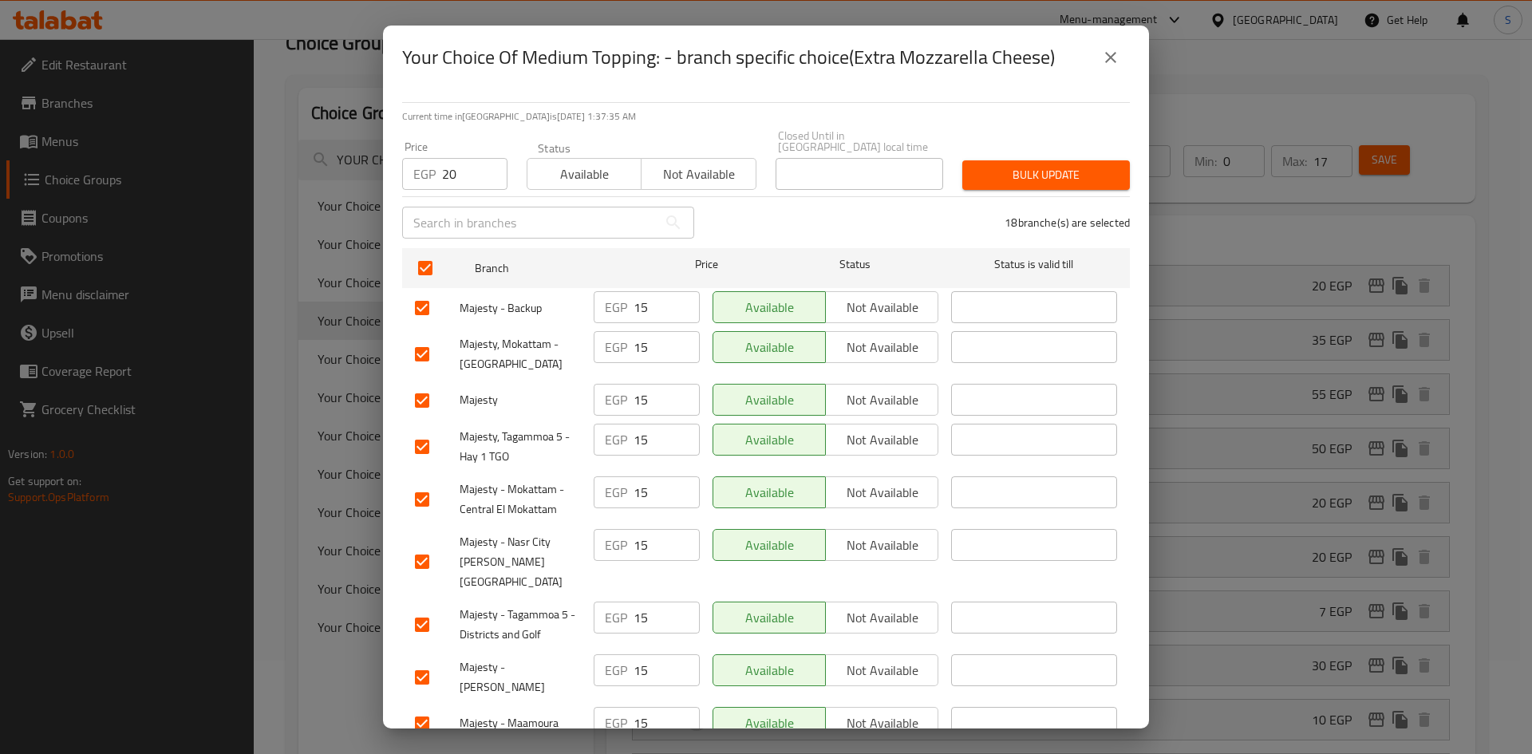
click at [1058, 165] on span "Bulk update" at bounding box center [1046, 175] width 142 height 20
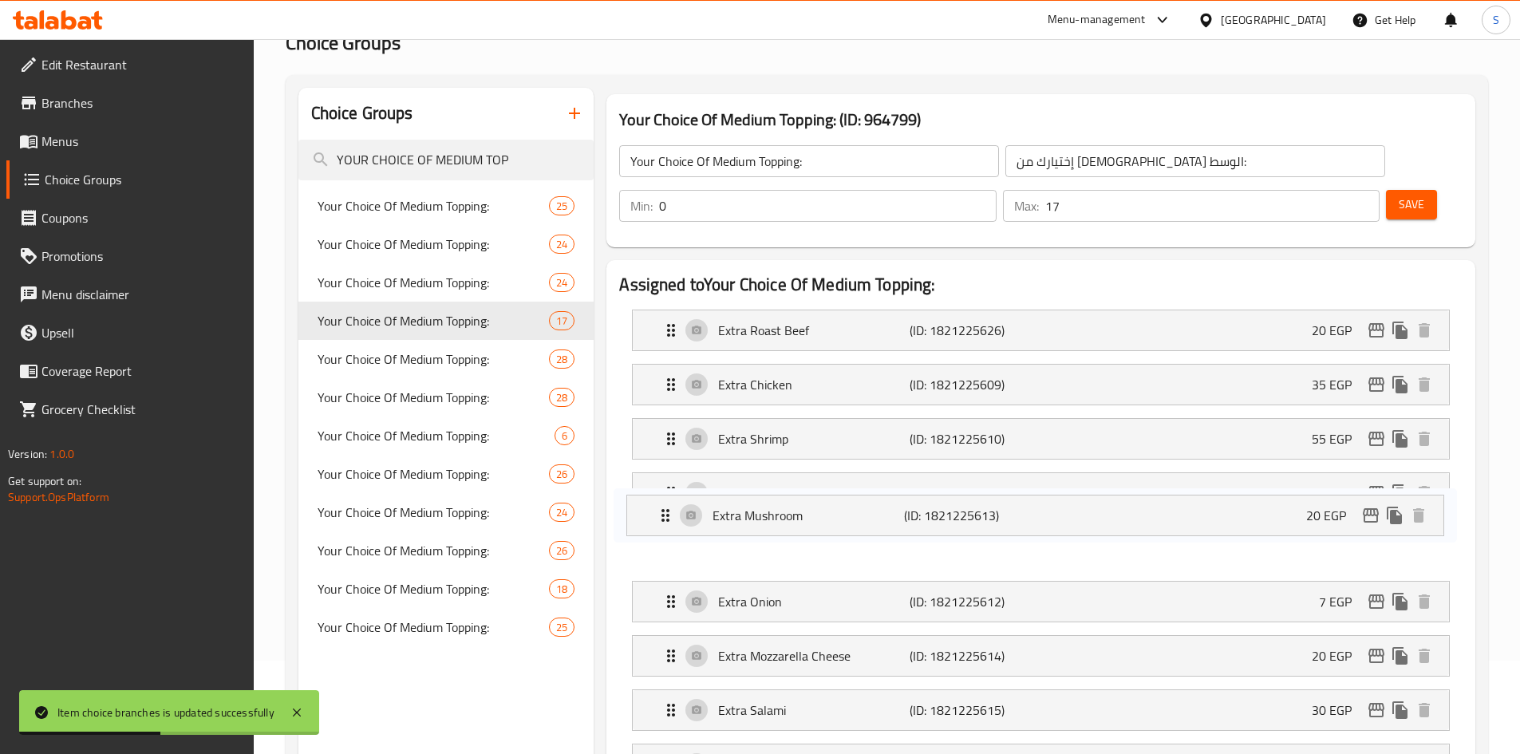
drag, startPoint x: 825, startPoint y: 570, endPoint x: 814, endPoint y: 511, distance: 60.1
click at [814, 511] on nav "Extra Roast Beef (ID: 1821225626) 20 EGP Name (En) Extra Roast Beef Name (En) N…" at bounding box center [1040, 764] width 843 height 935
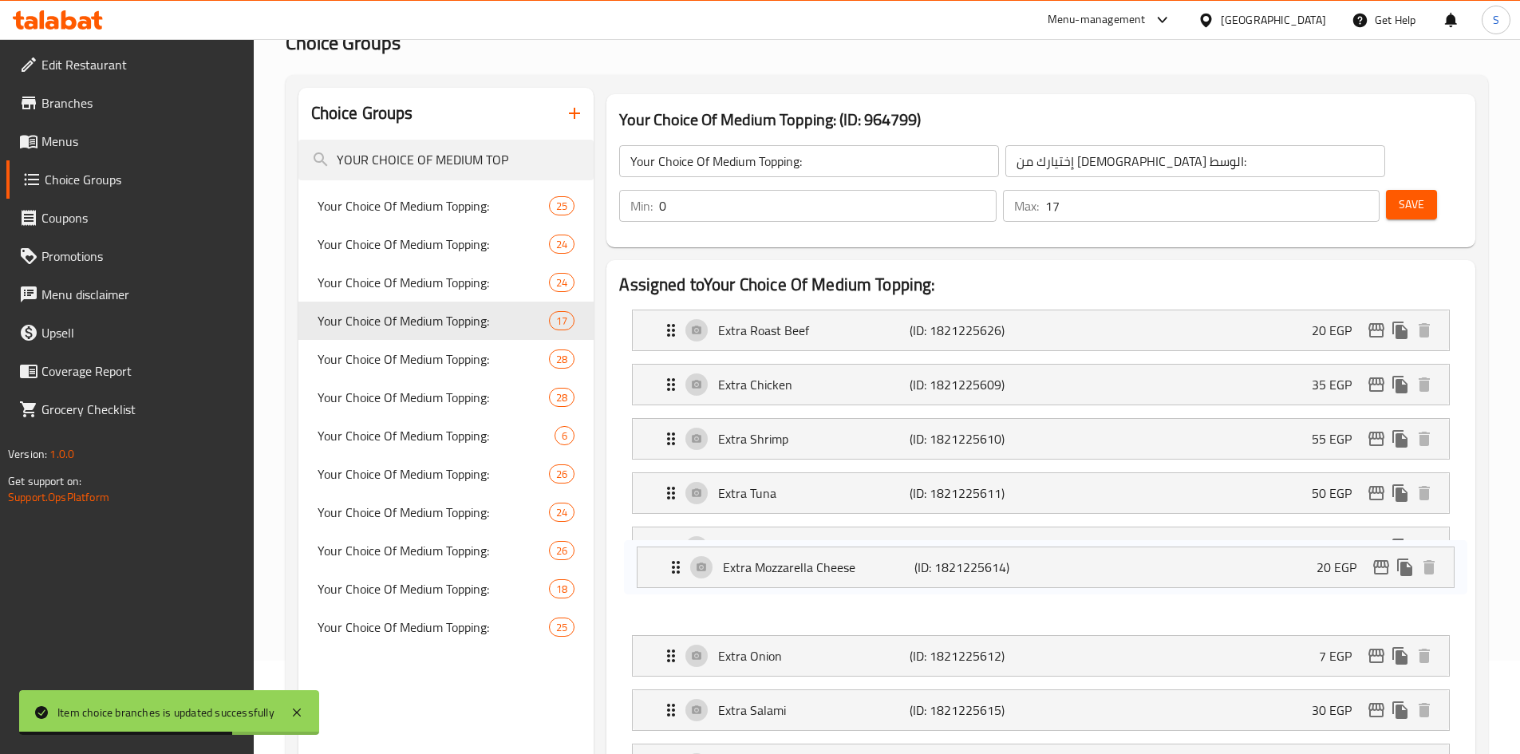
scroll to position [100, 0]
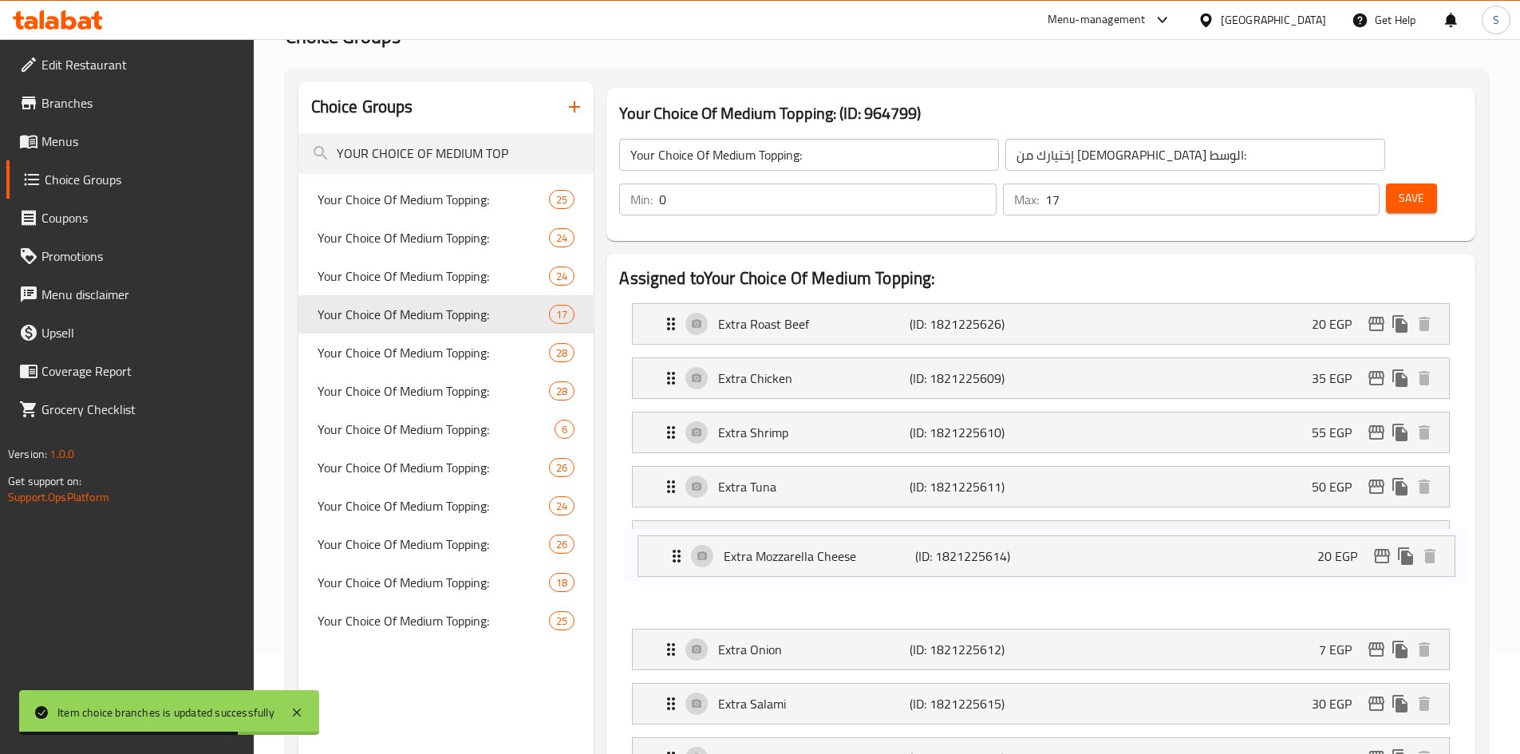
drag, startPoint x: 820, startPoint y: 606, endPoint x: 826, endPoint y: 543, distance: 63.3
click at [826, 543] on nav "Extra Roast Beef (ID: 1821225626) 20 EGP Name (En) Extra Roast Beef Name (En) N…" at bounding box center [1040, 757] width 843 height 935
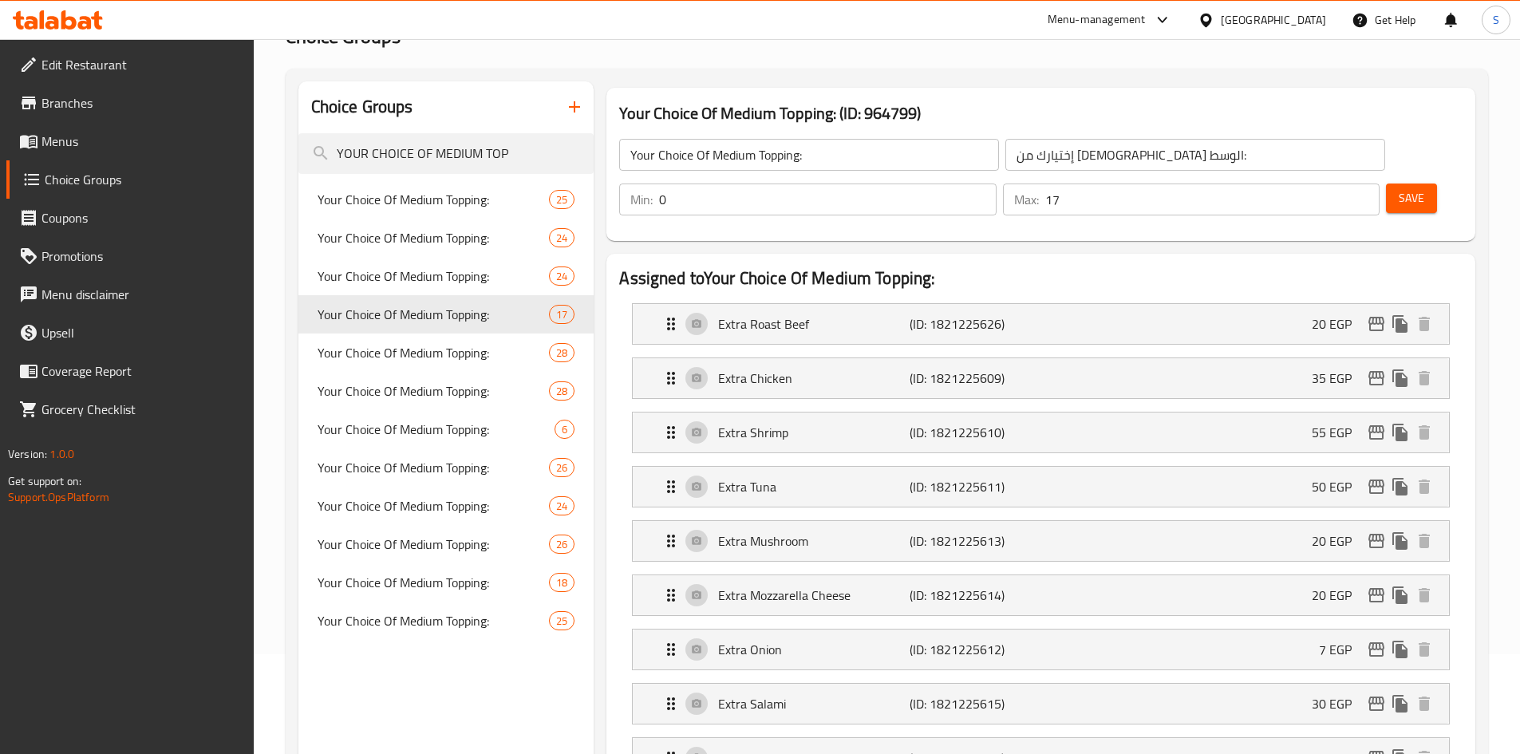
click at [1398, 188] on span "Save" at bounding box center [1411, 198] width 26 height 20
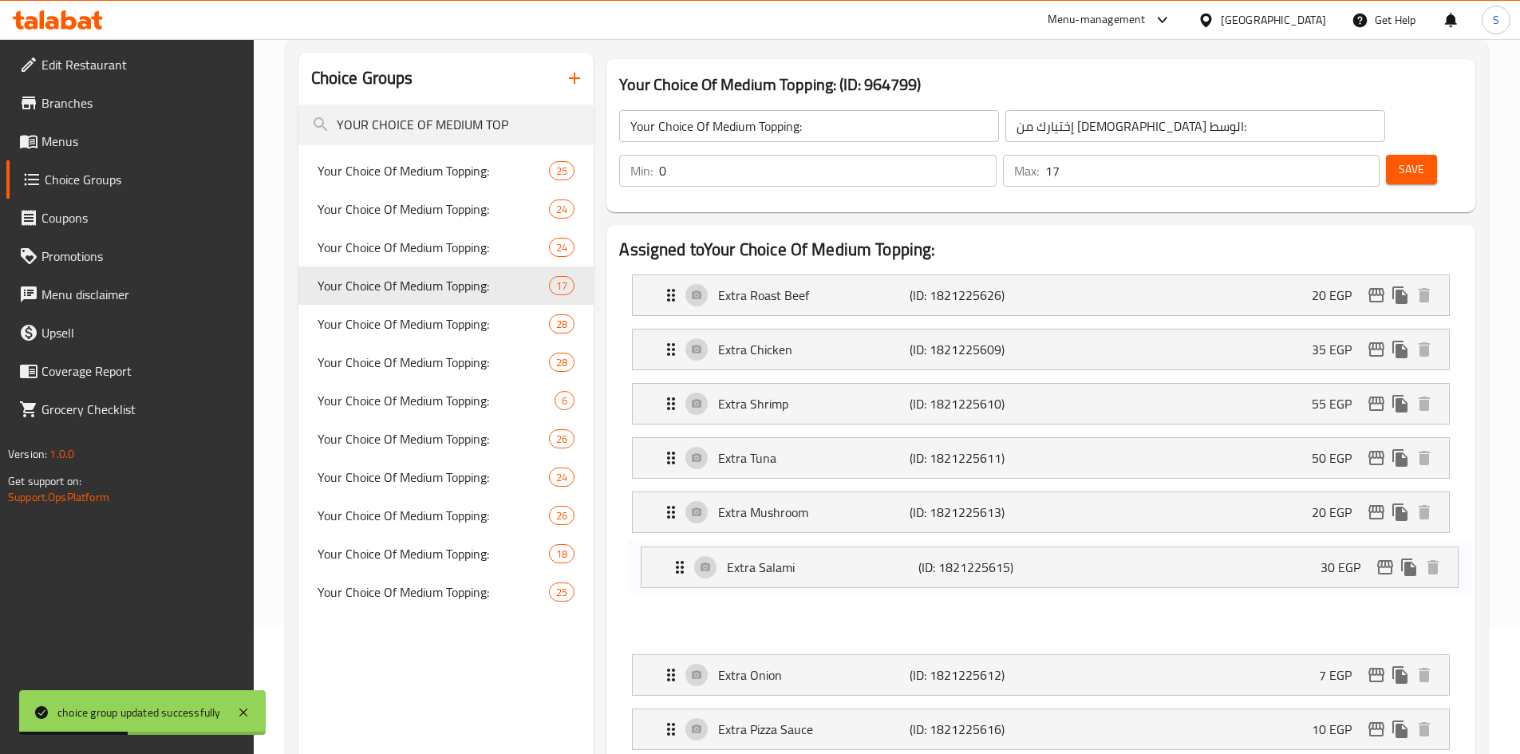
scroll to position [133, 0]
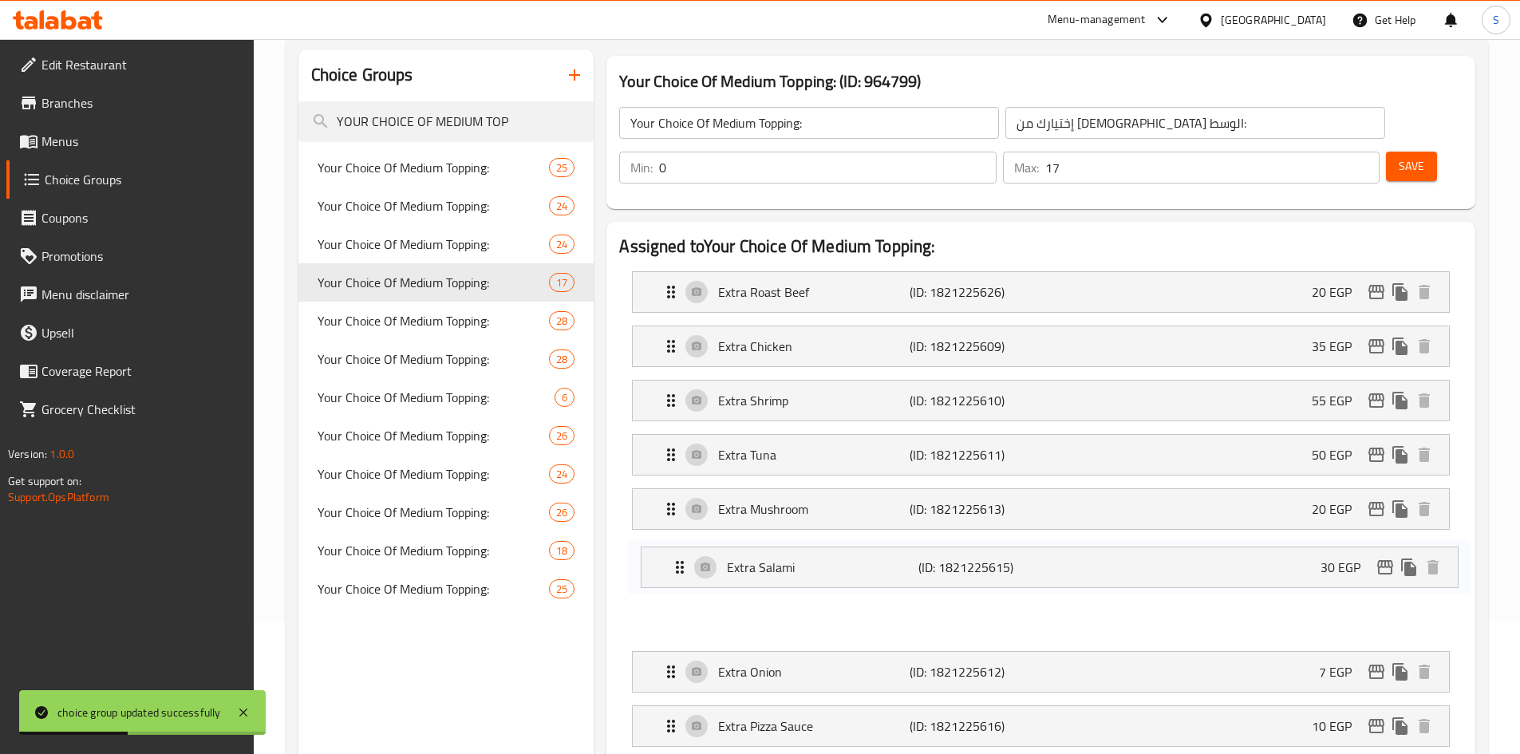
drag, startPoint x: 824, startPoint y: 669, endPoint x: 830, endPoint y: 573, distance: 96.7
click at [830, 573] on nav "Extra Roast Beef (ID: 1821225626) 20 EGP Name (En) Extra Roast Beef Name (En) N…" at bounding box center [1040, 725] width 843 height 935
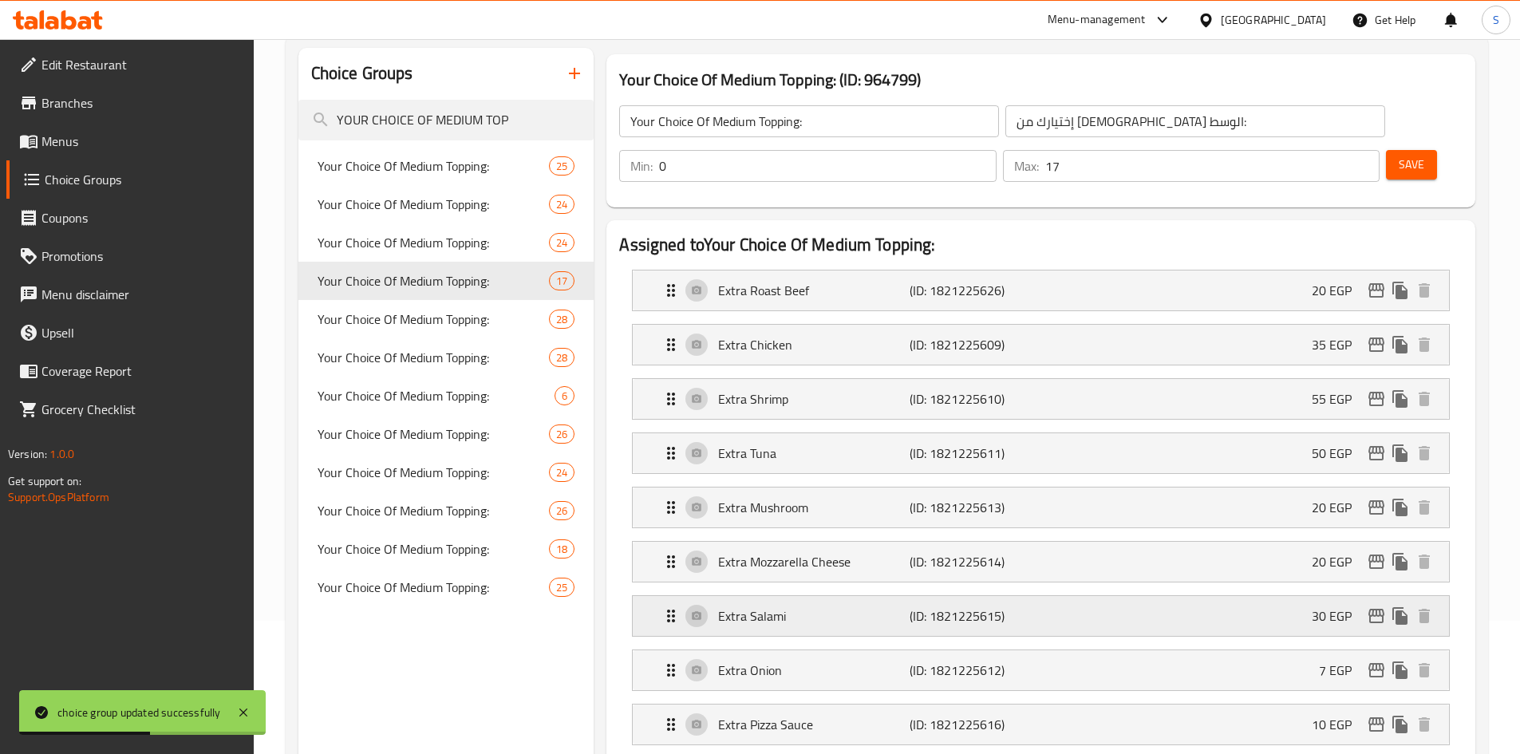
click at [1372, 609] on icon "edit" at bounding box center [1376, 616] width 16 height 14
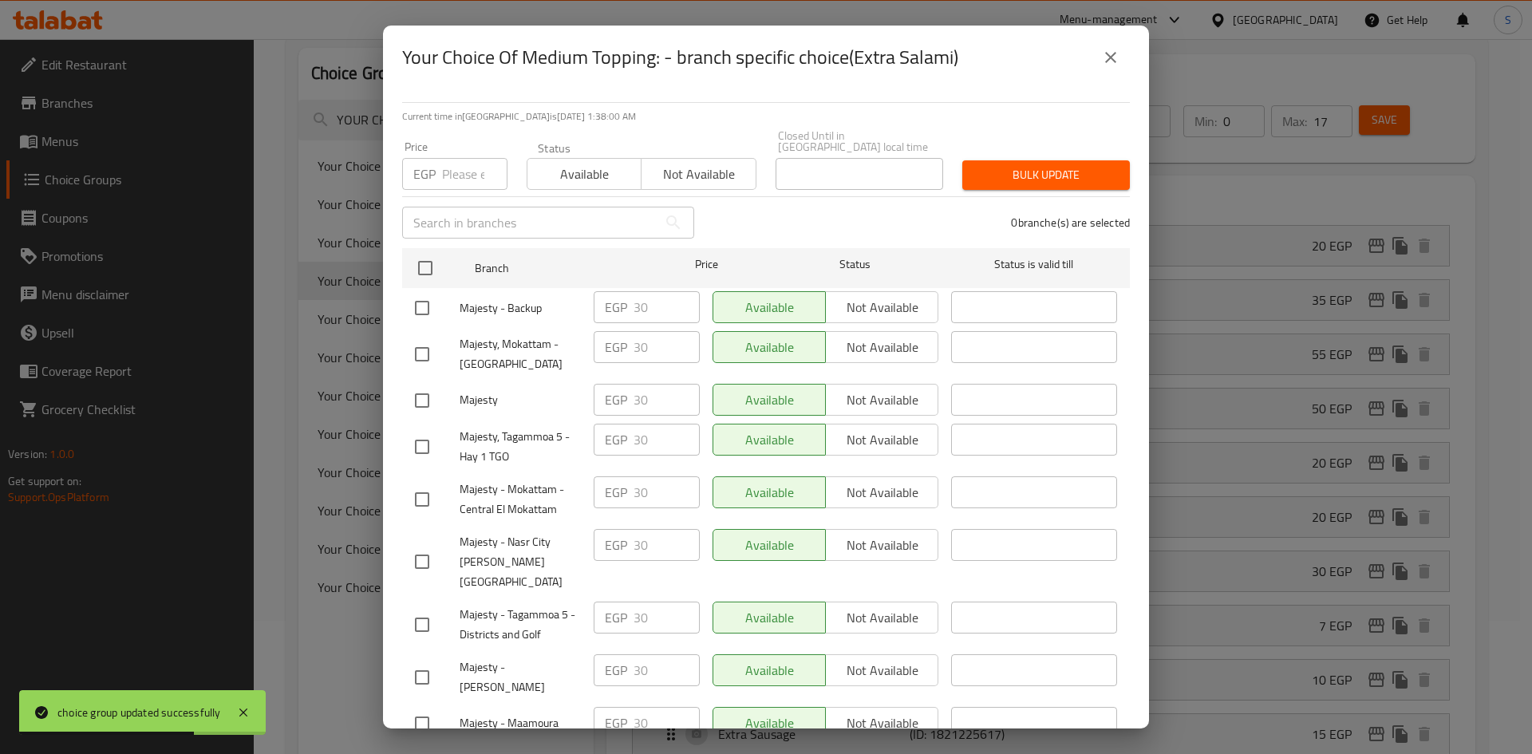
click at [452, 158] on input "number" at bounding box center [474, 174] width 65 height 32
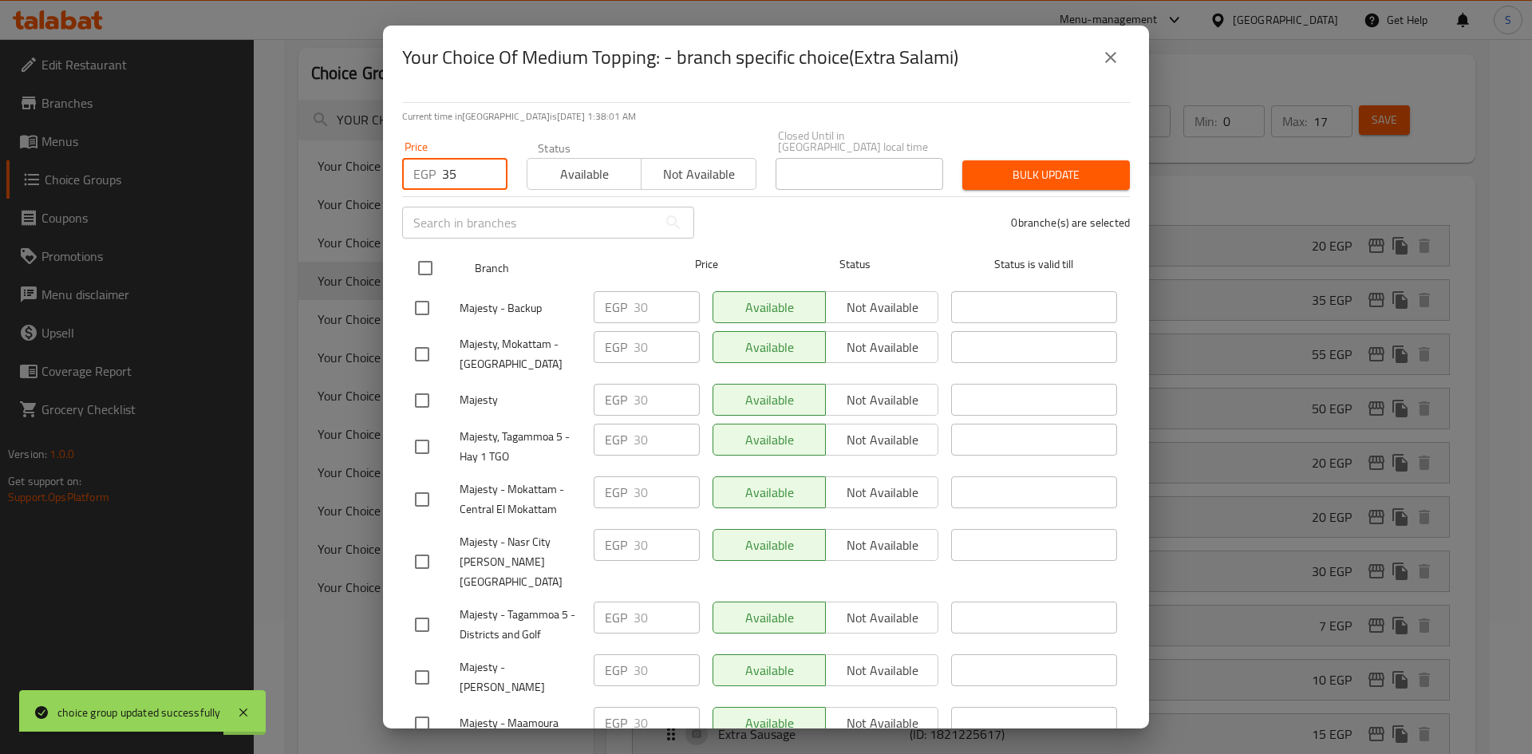
type input "35"
click at [428, 266] on input "checkbox" at bounding box center [425, 268] width 34 height 34
checkbox input "true"
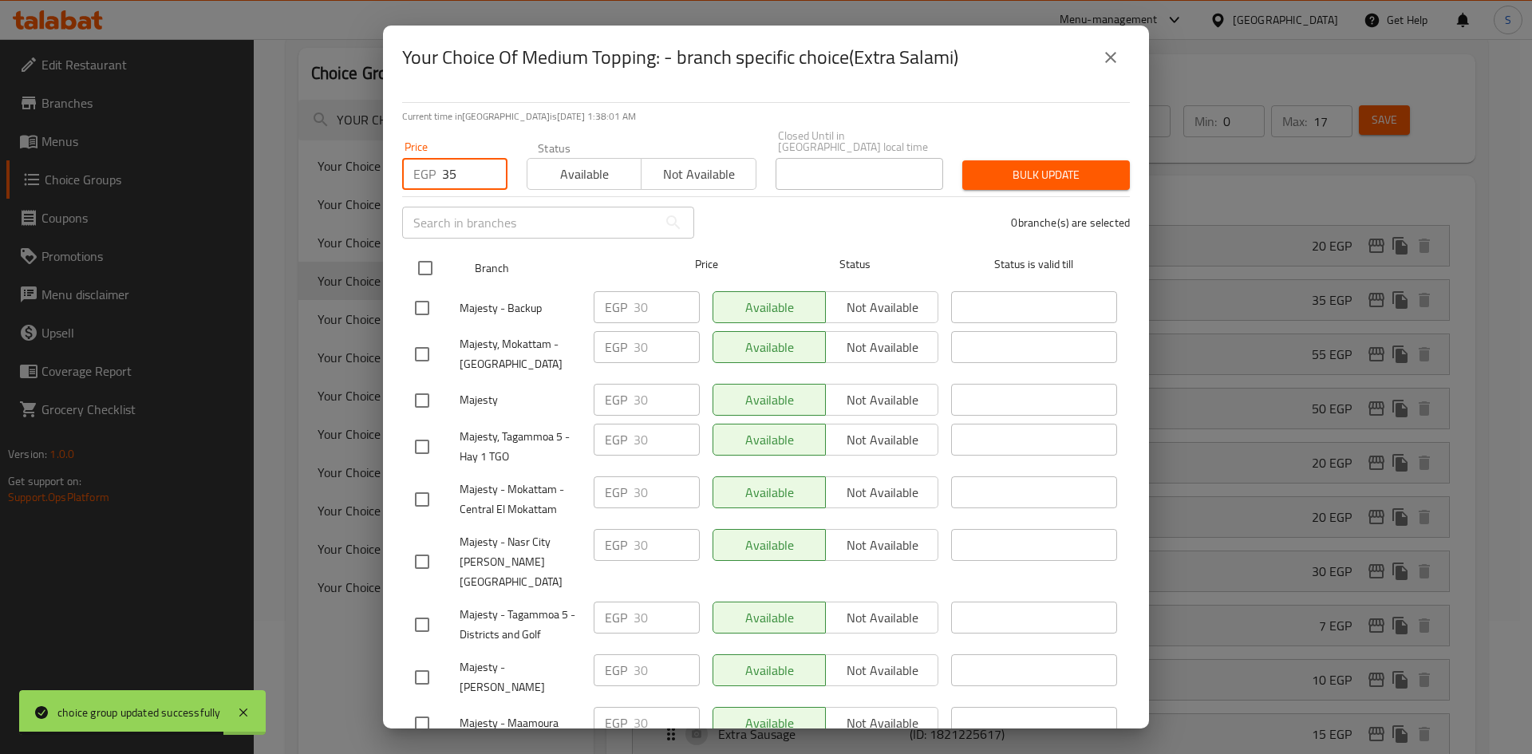
checkbox input "true"
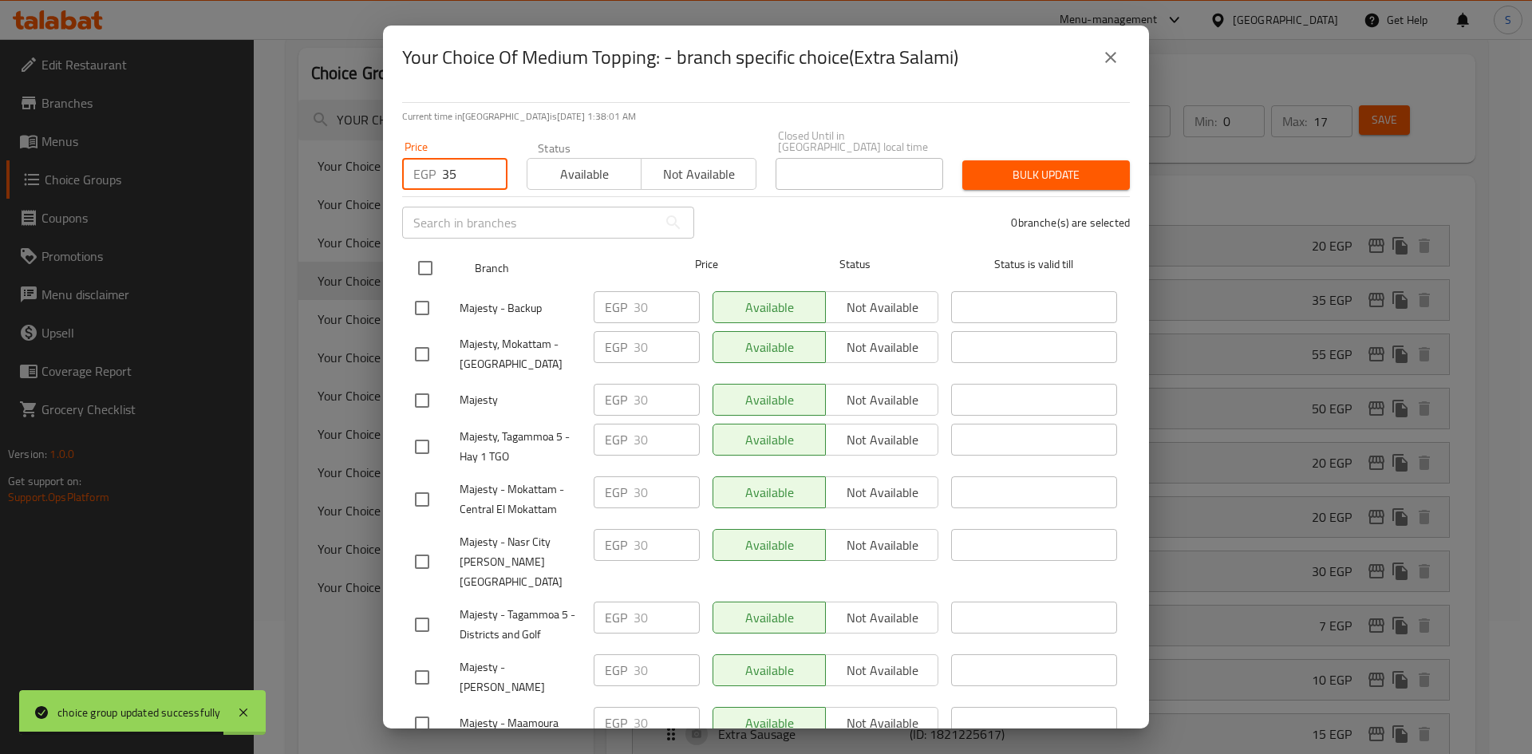
checkbox input "true"
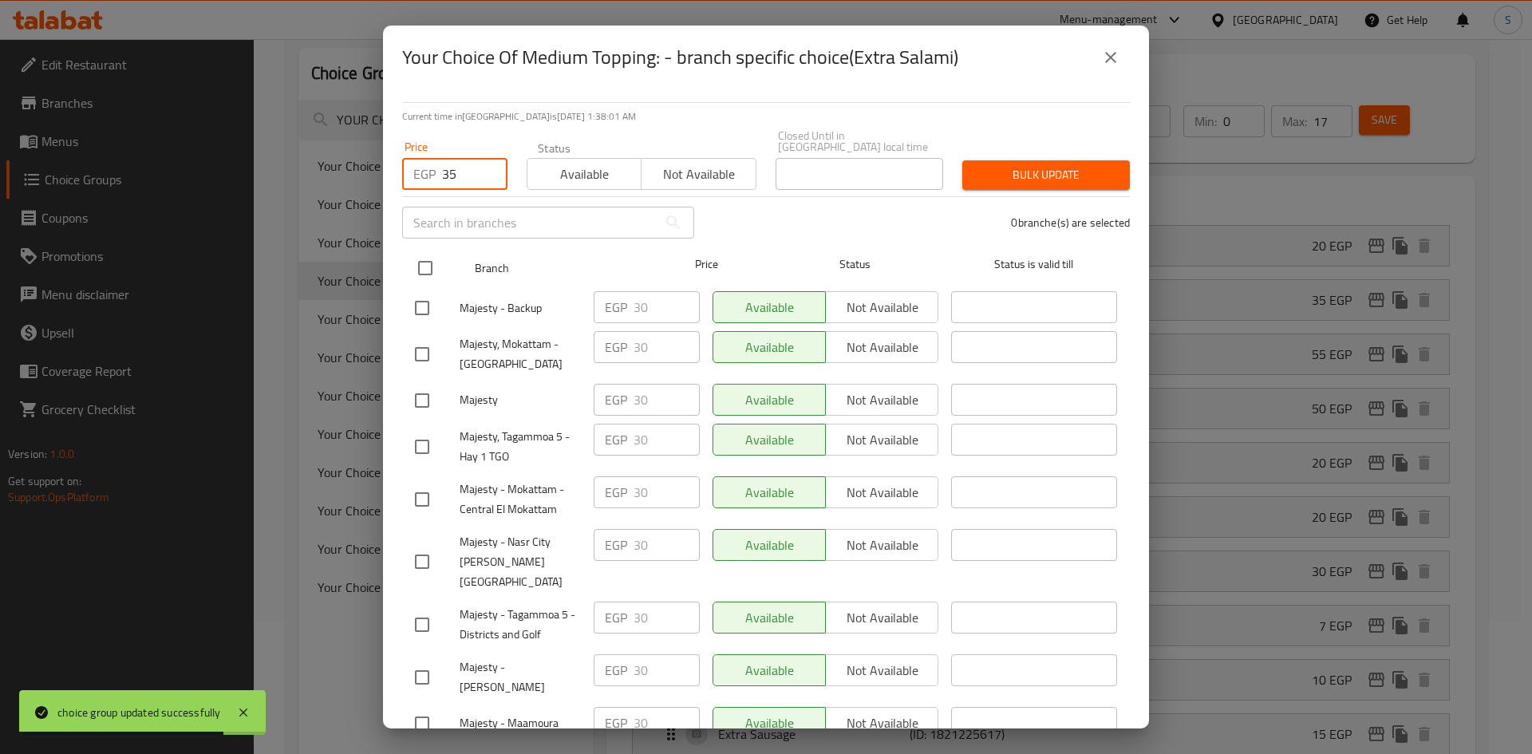
checkbox input "true"
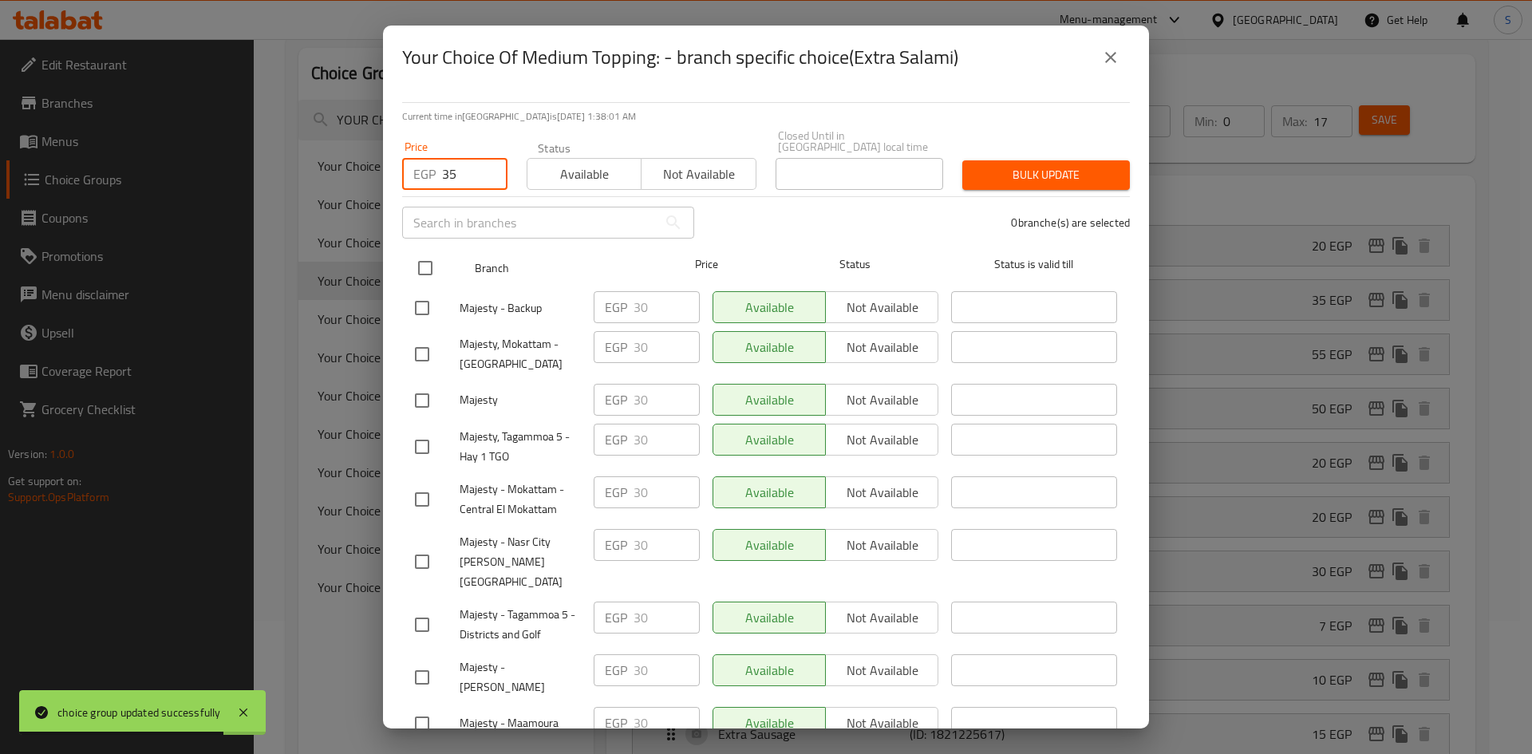
checkbox input "true"
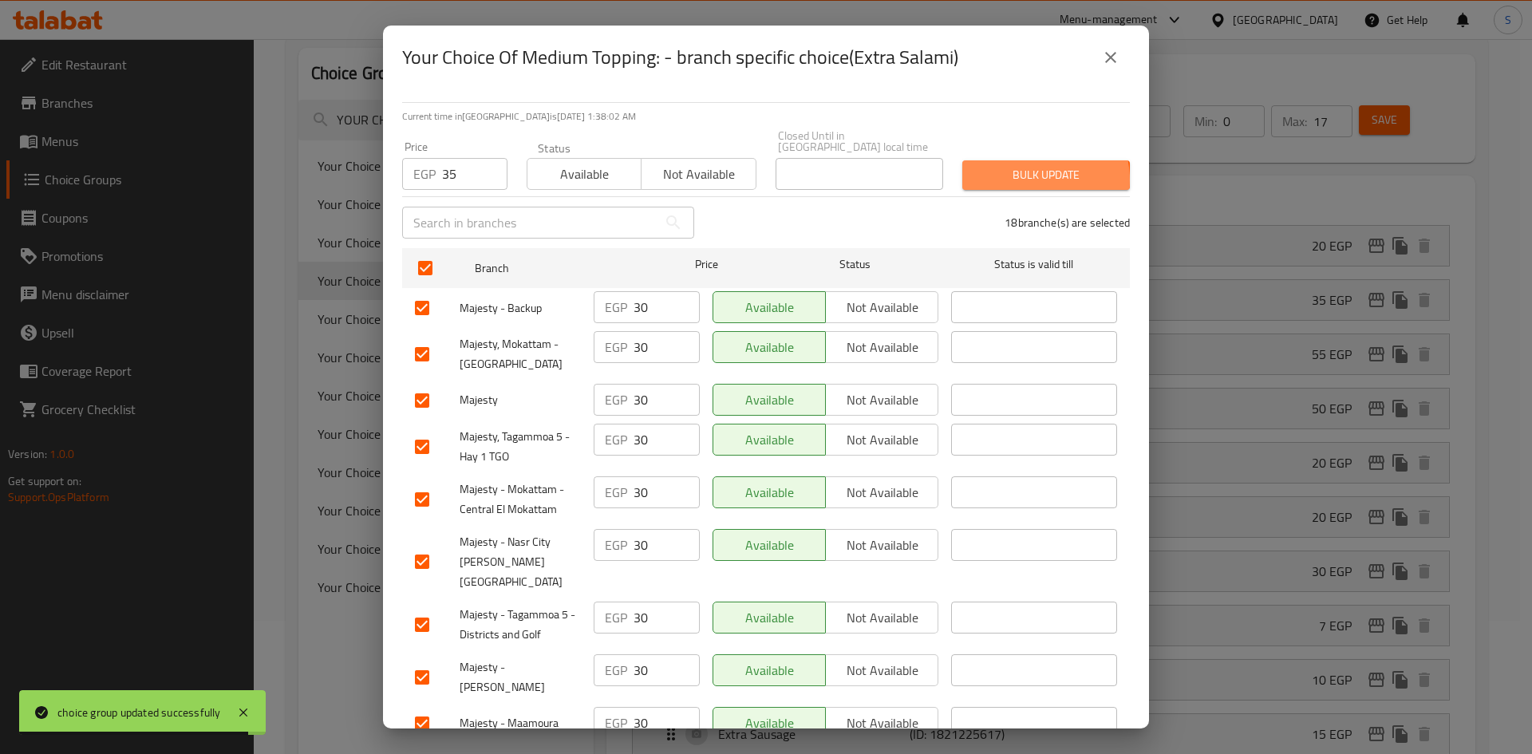
click at [1016, 169] on span "Bulk update" at bounding box center [1046, 175] width 142 height 20
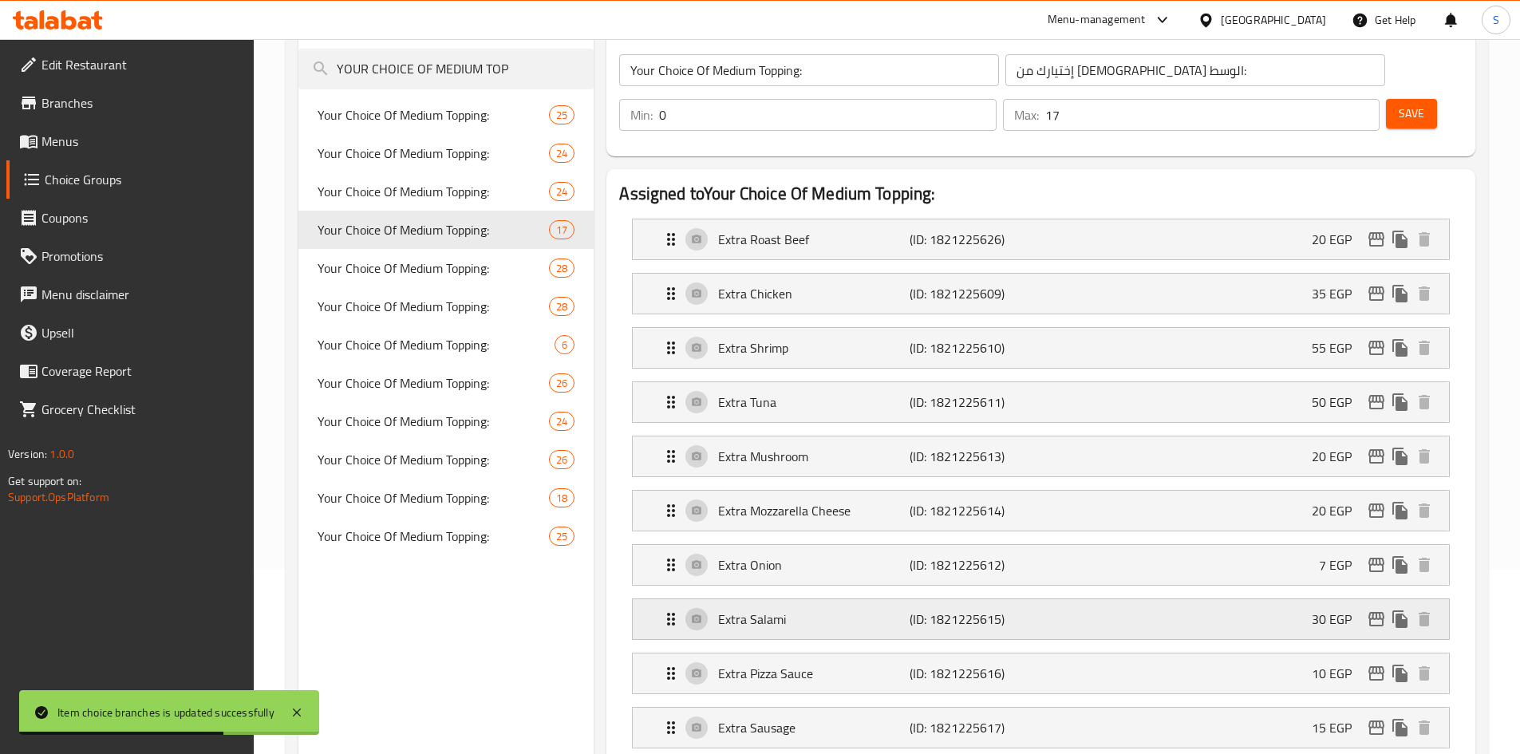
scroll to position [213, 0]
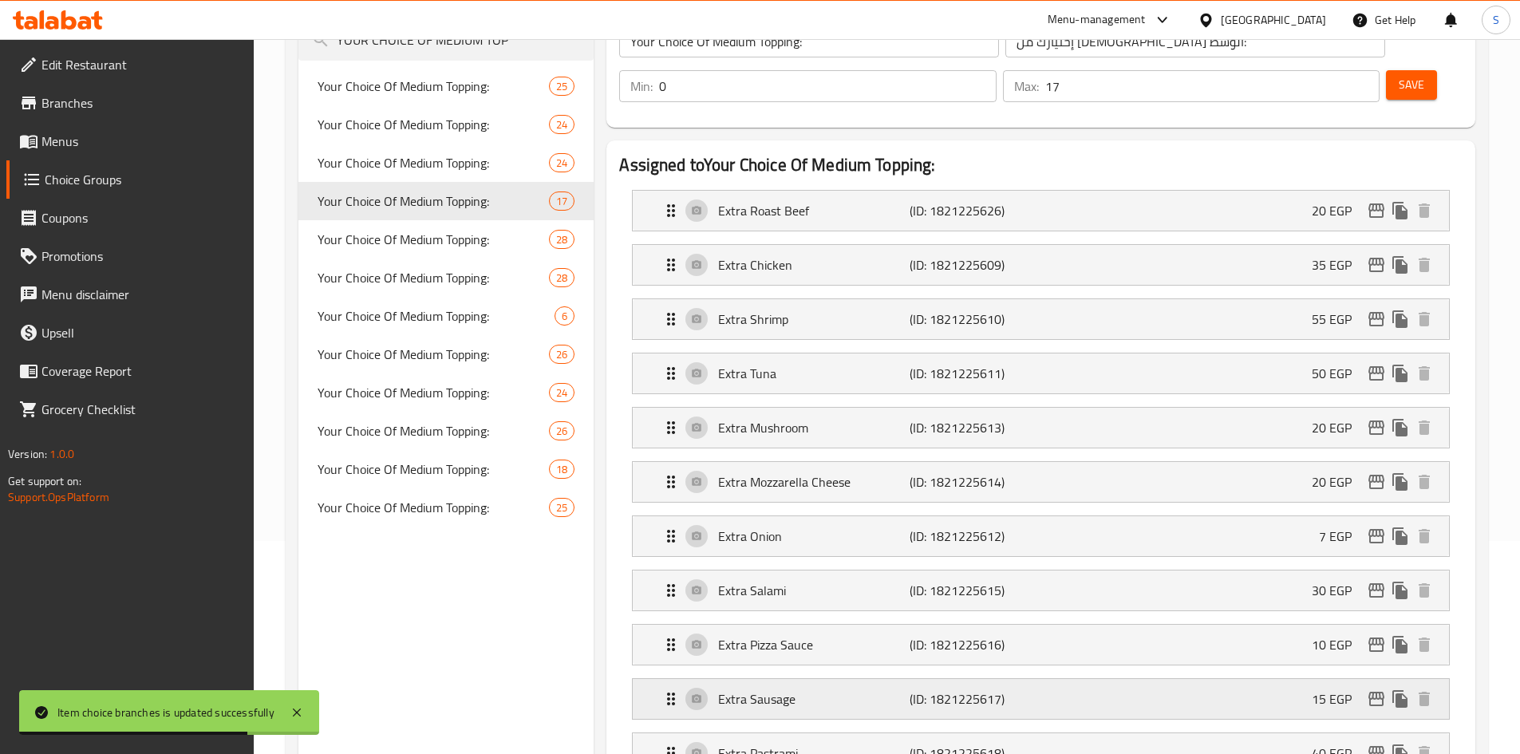
click at [784, 689] on p "Extra Sausage" at bounding box center [813, 698] width 191 height 19
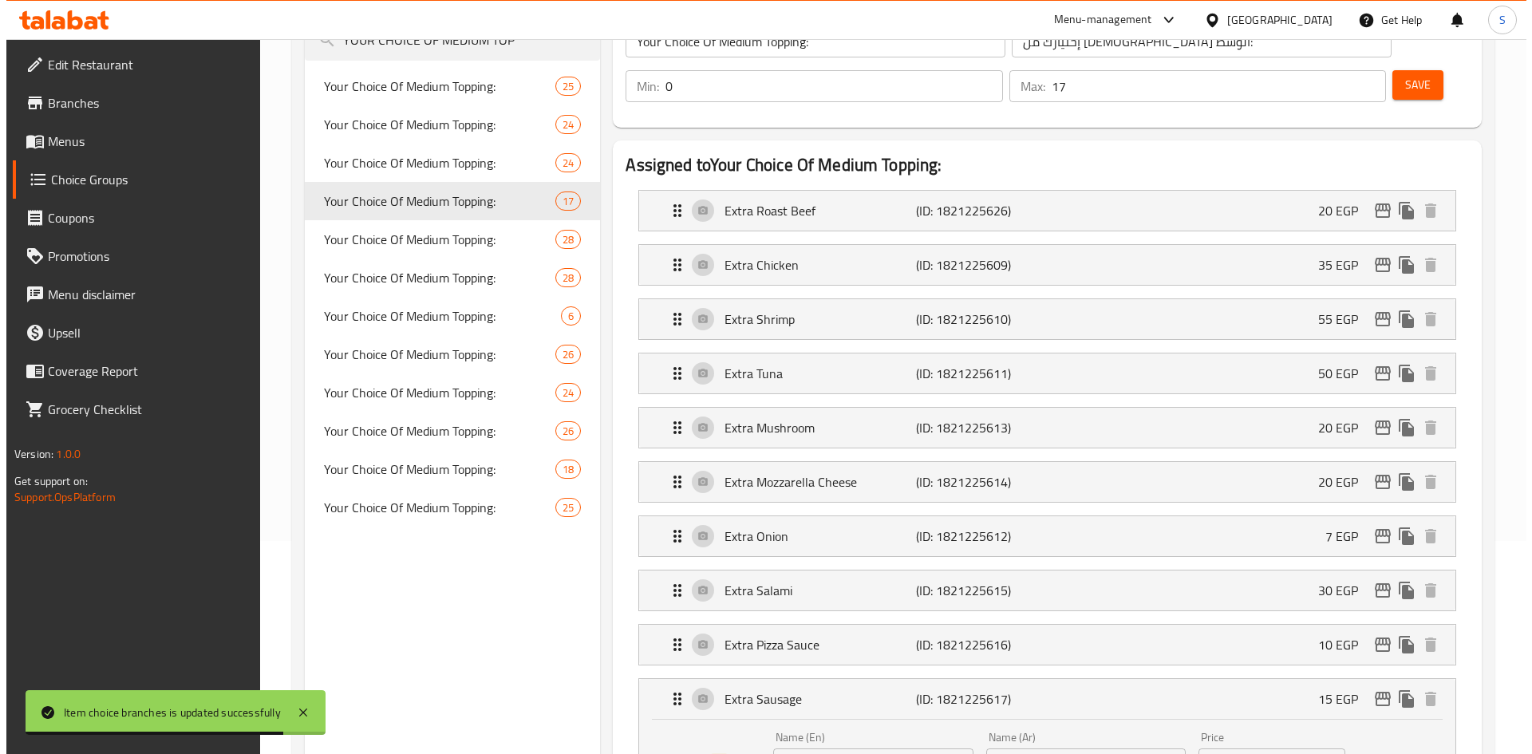
scroll to position [373, 0]
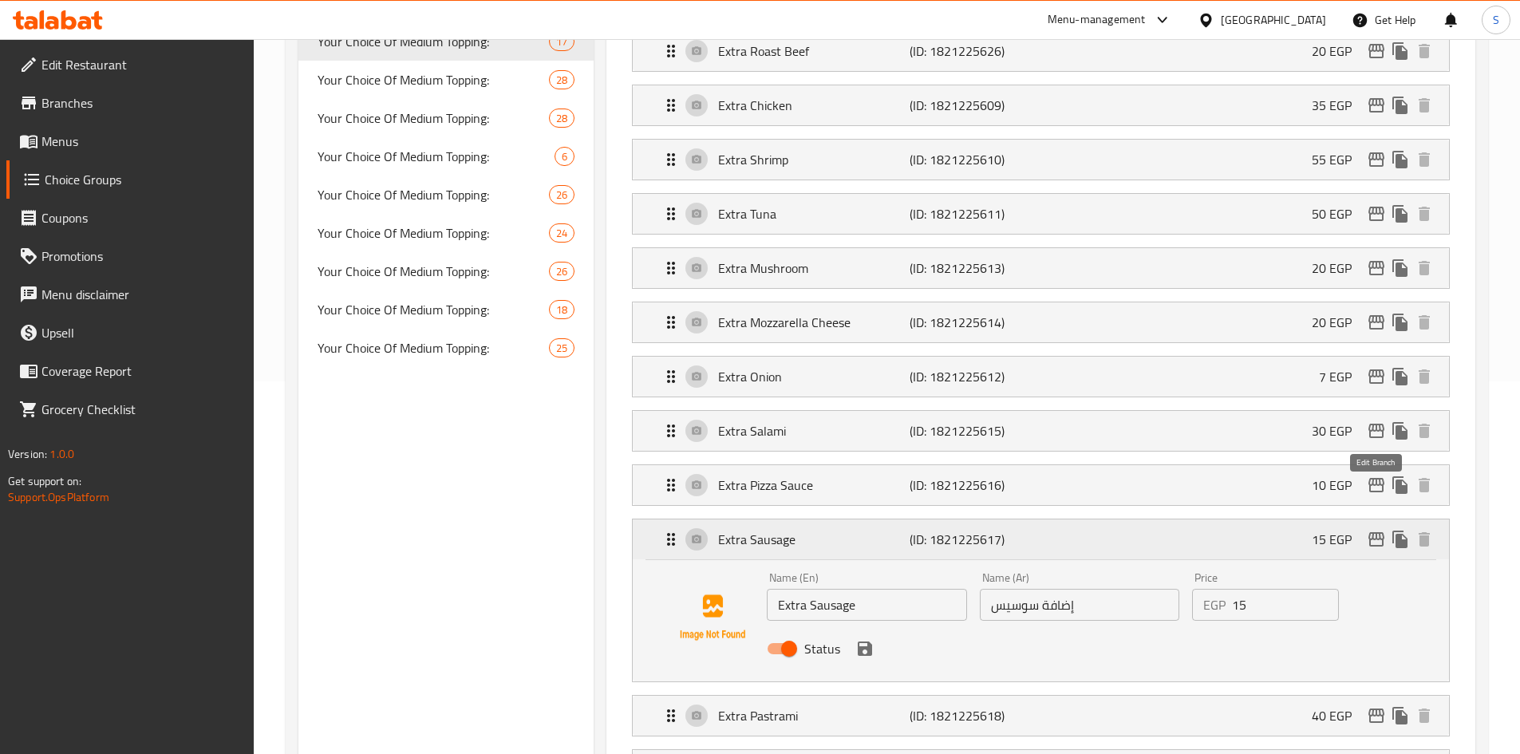
click at [1379, 532] on icon "edit" at bounding box center [1376, 539] width 16 height 14
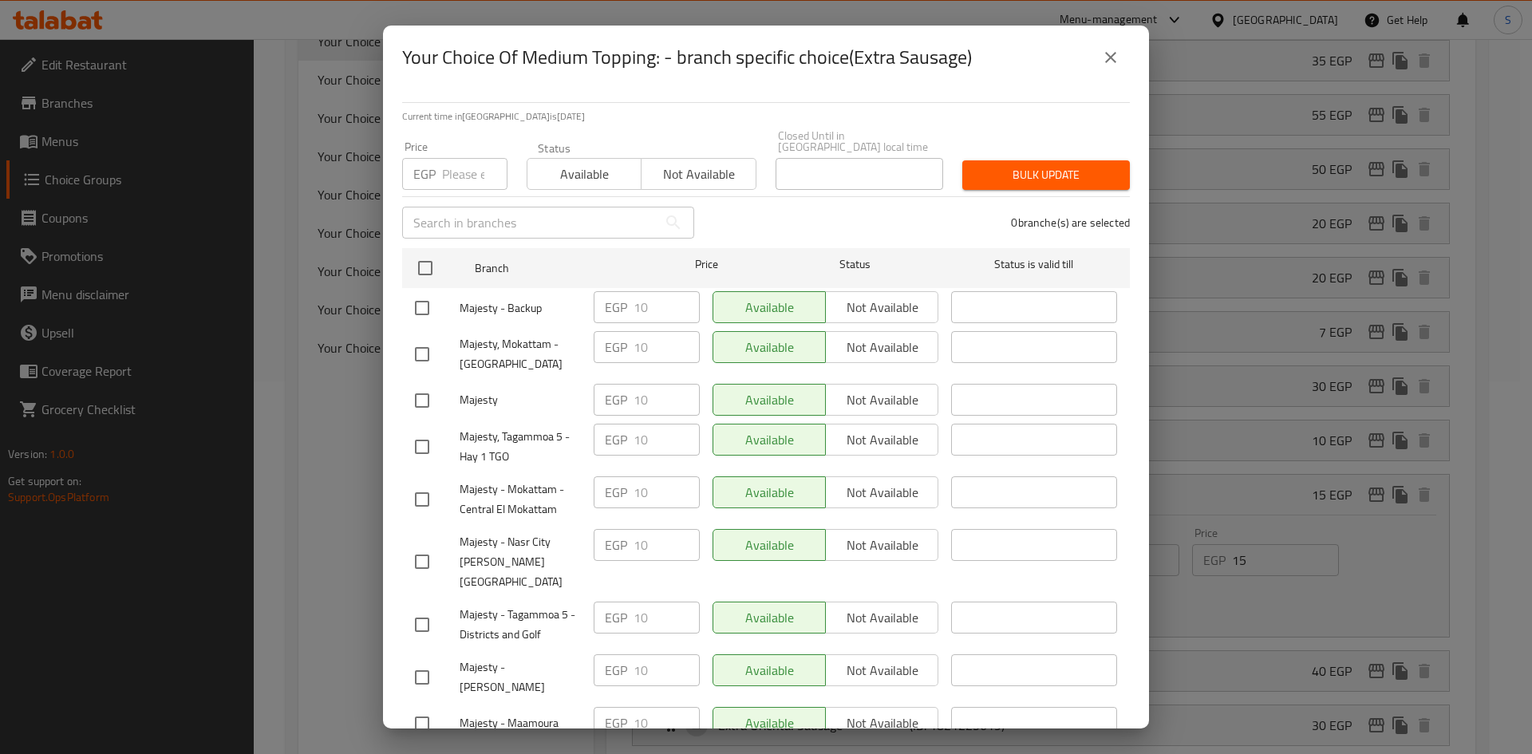
click at [459, 160] on input "number" at bounding box center [474, 174] width 65 height 32
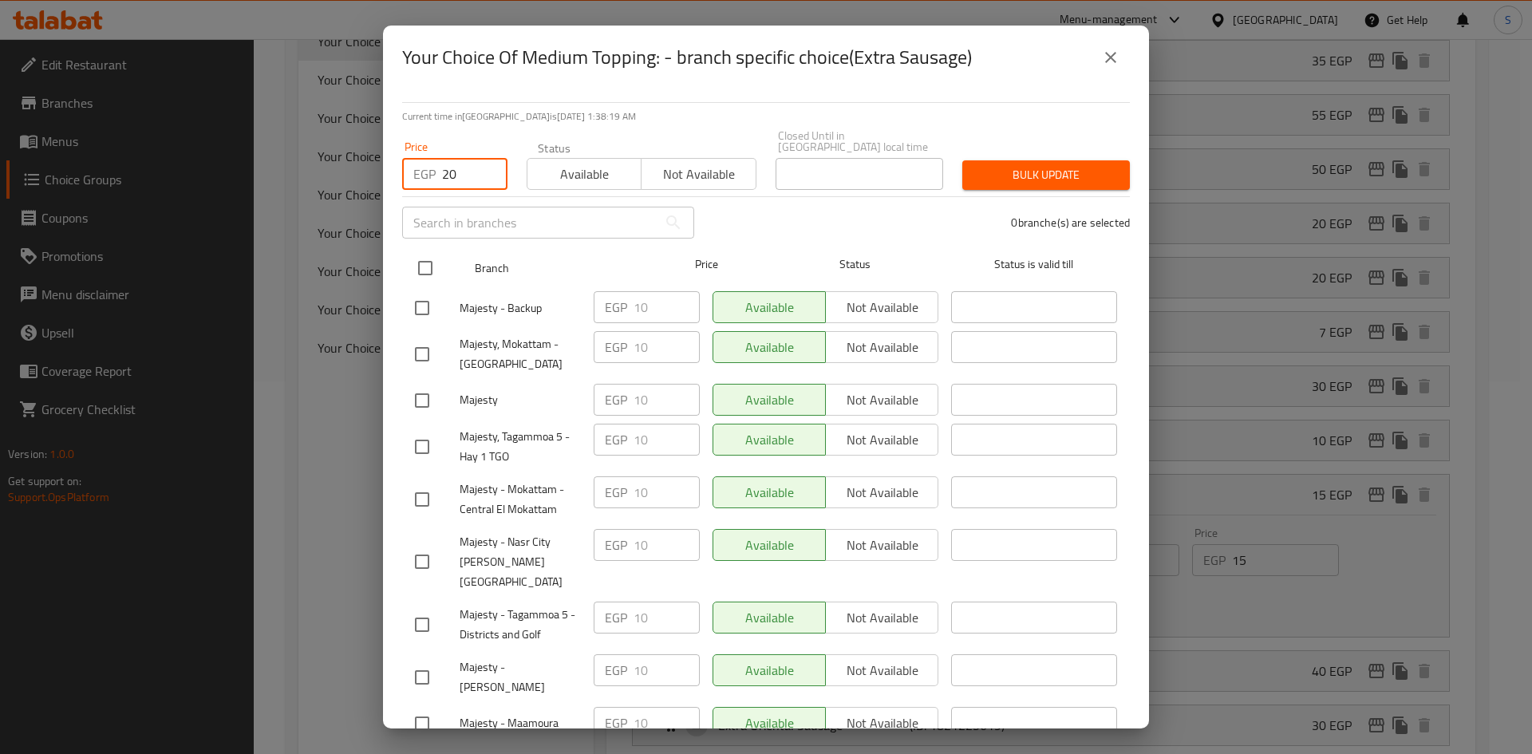
type input "20"
click at [424, 251] on input "checkbox" at bounding box center [425, 268] width 34 height 34
checkbox input "true"
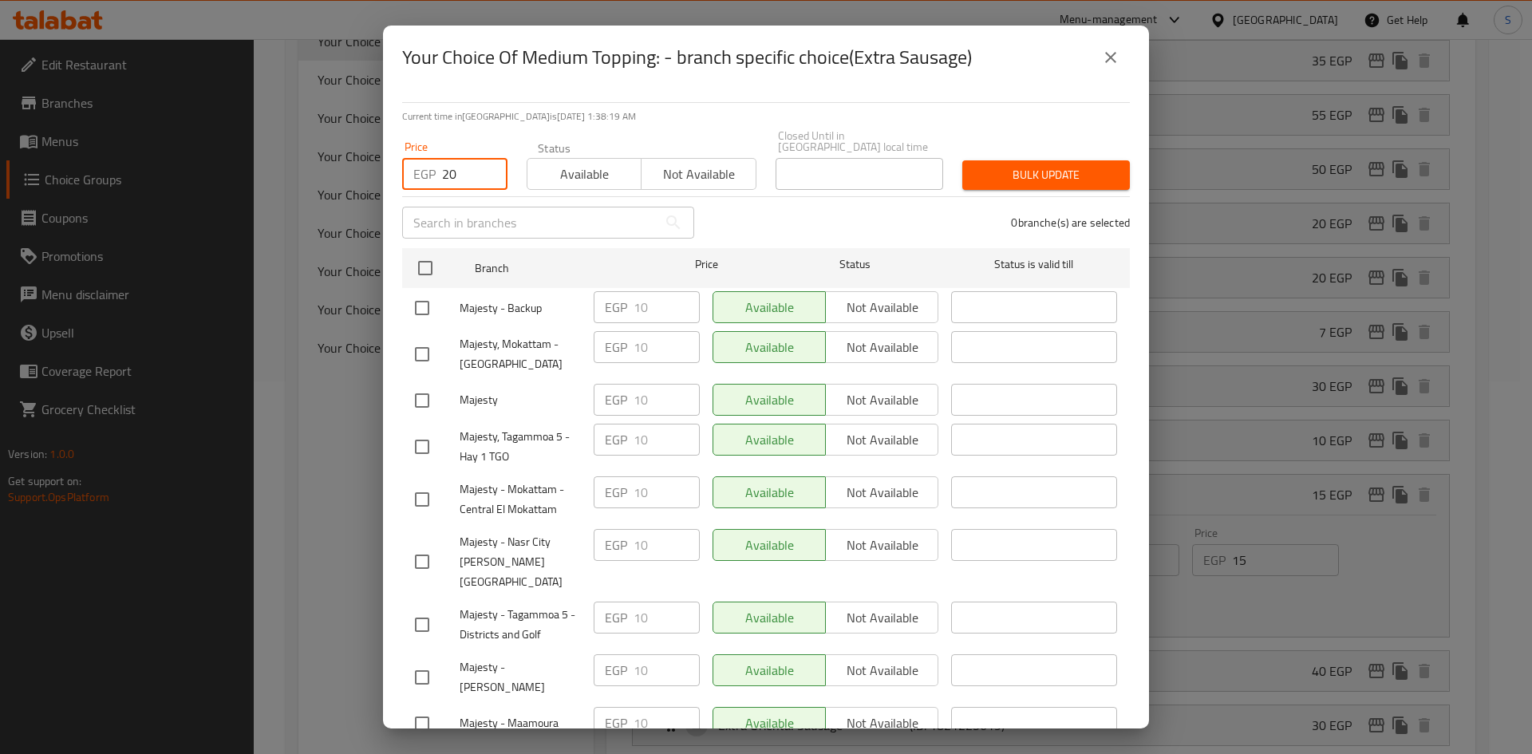
checkbox input "true"
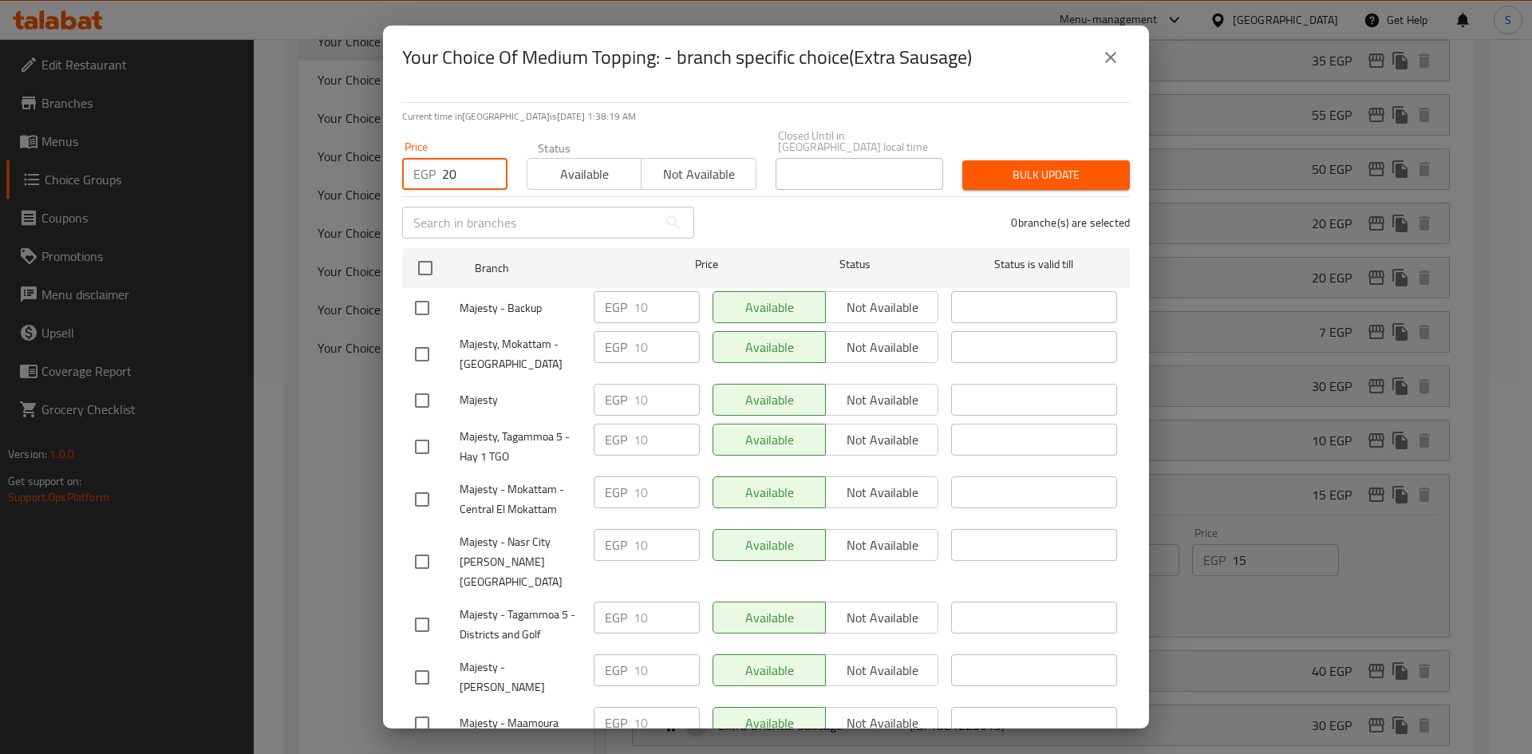
checkbox input "true"
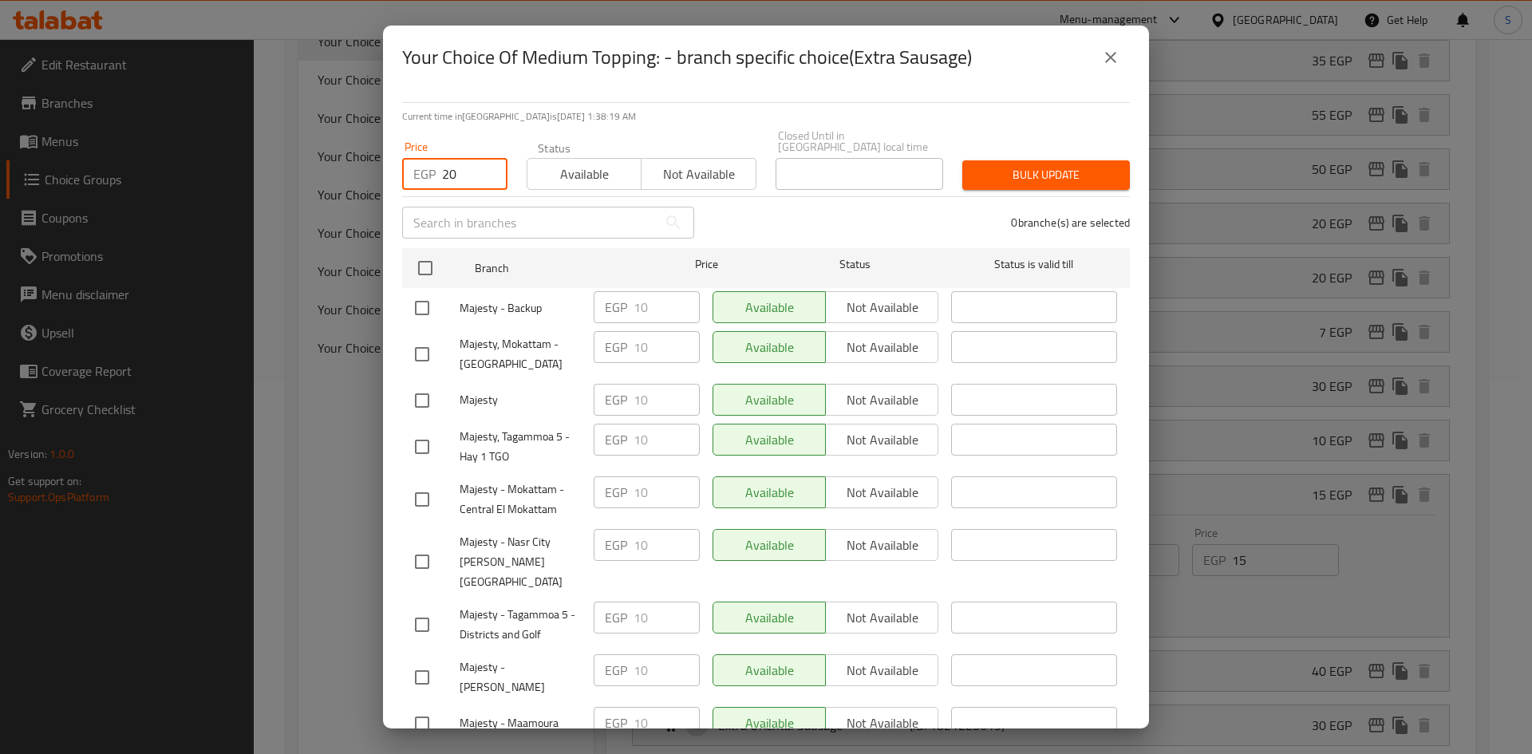
checkbox input "true"
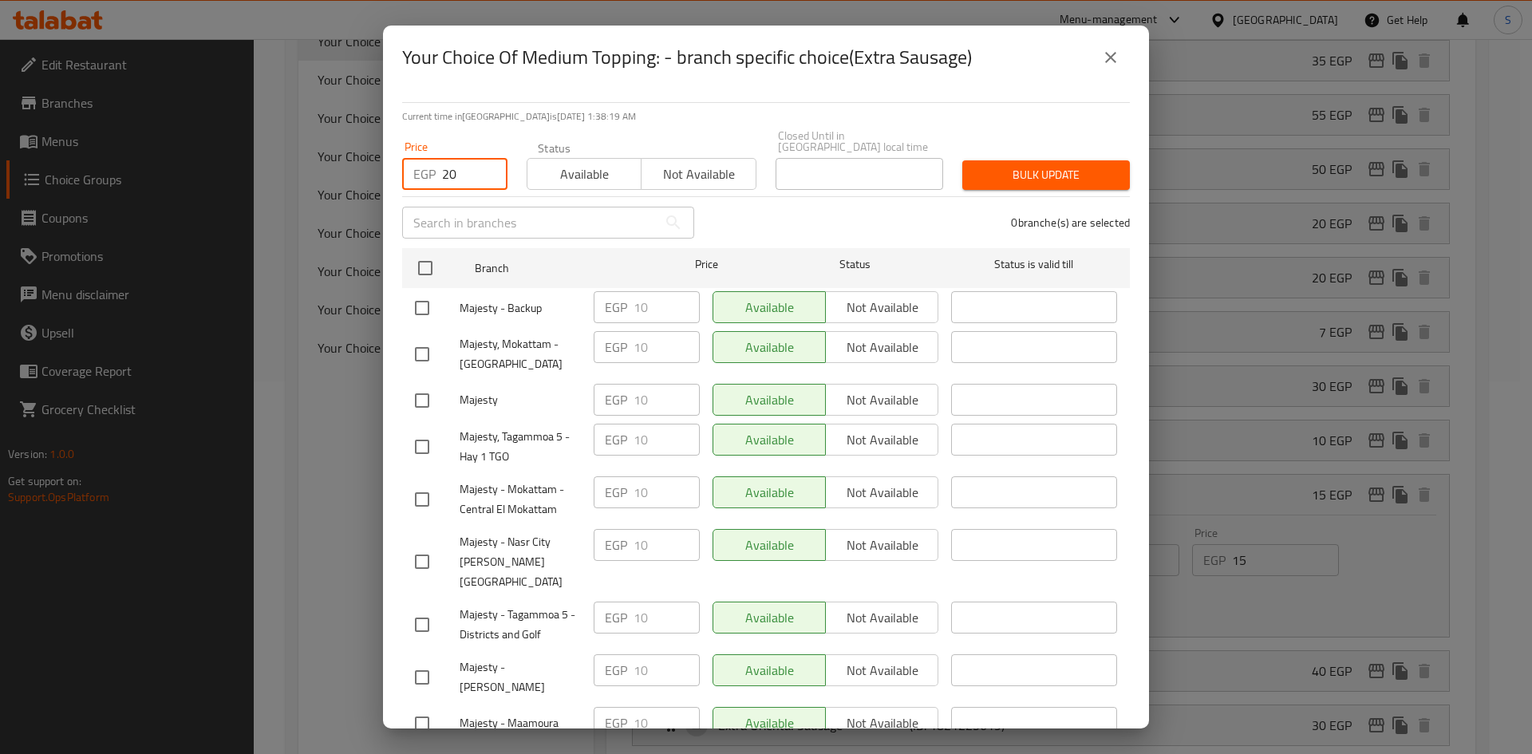
checkbox input "true"
click at [1054, 165] on span "Bulk update" at bounding box center [1046, 175] width 142 height 20
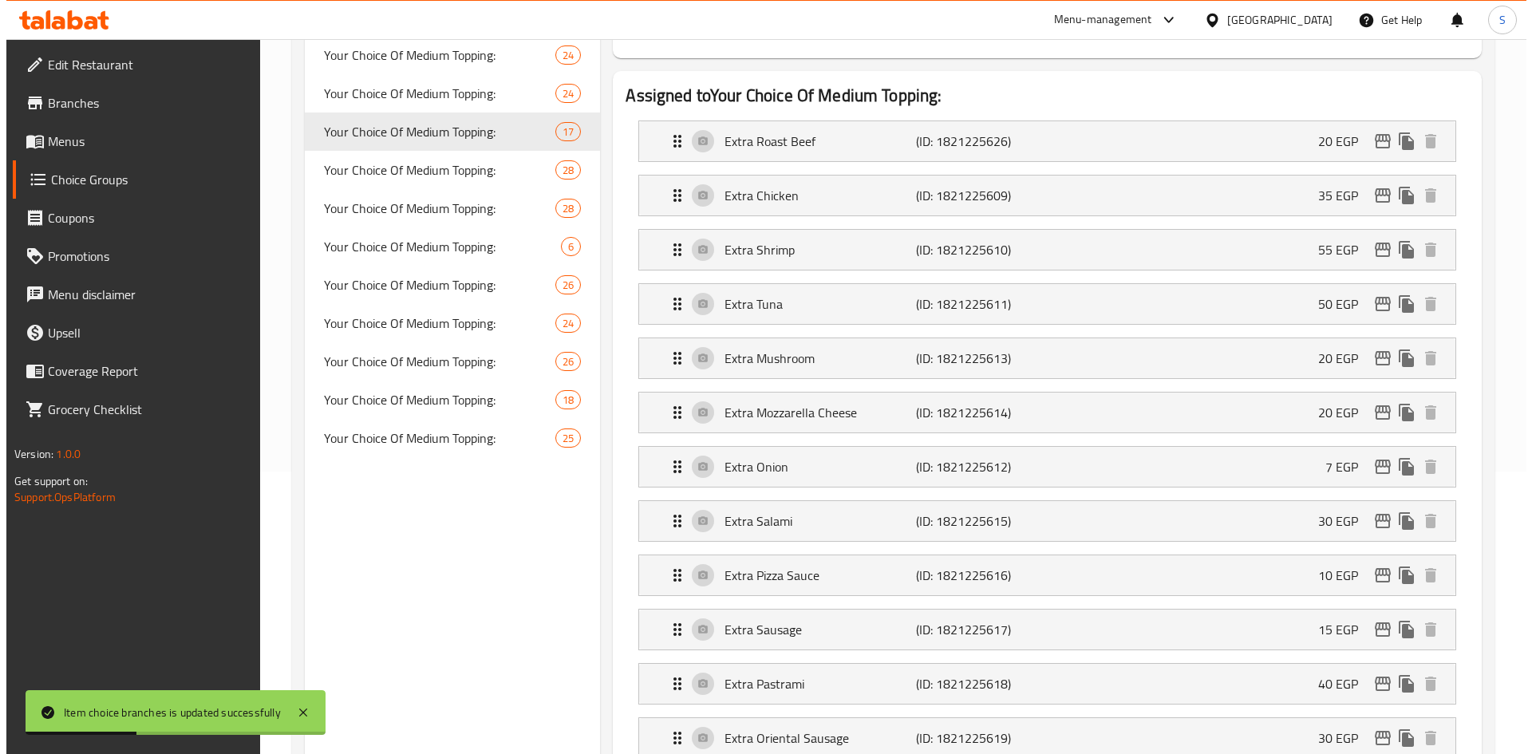
scroll to position [319, 0]
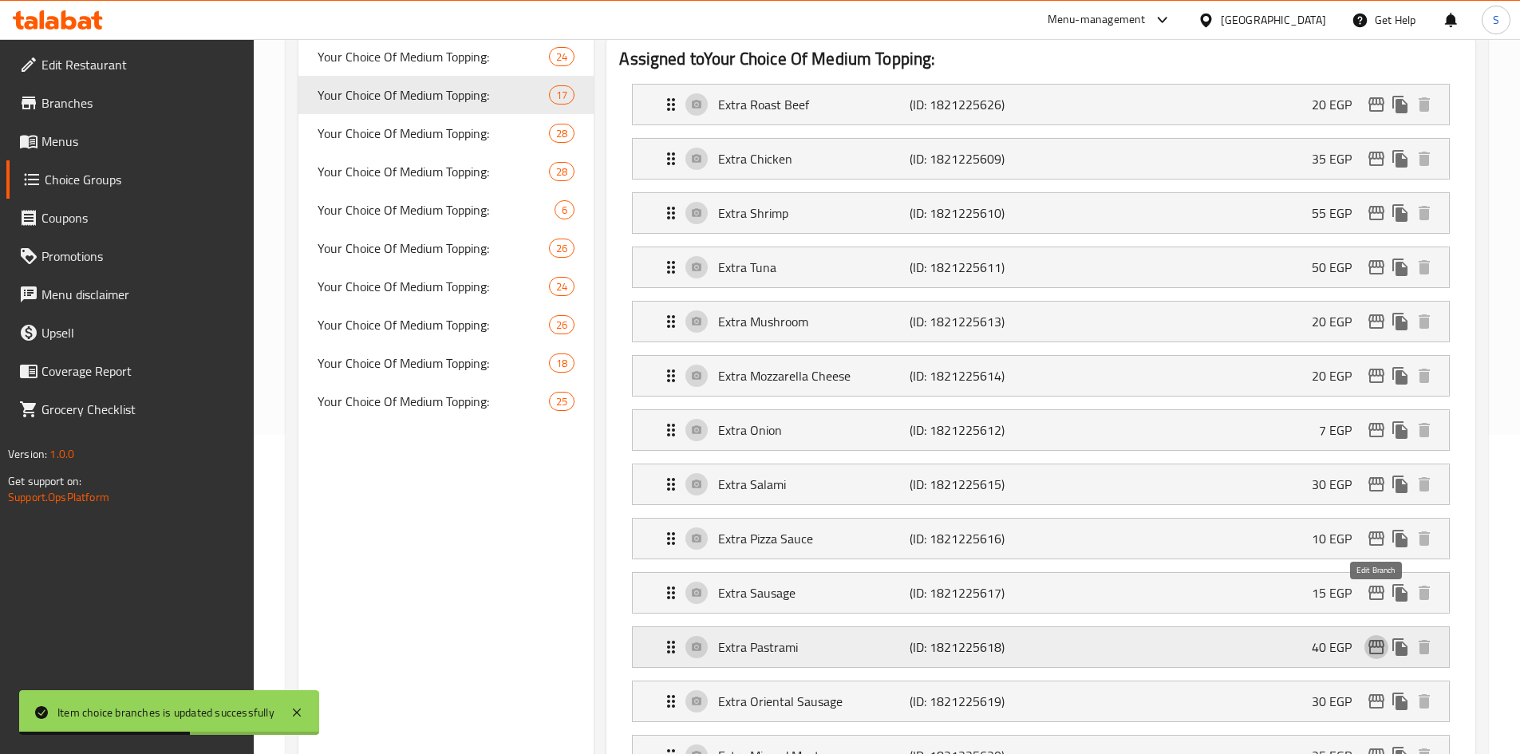
click at [1377, 640] on icon "edit" at bounding box center [1376, 647] width 16 height 14
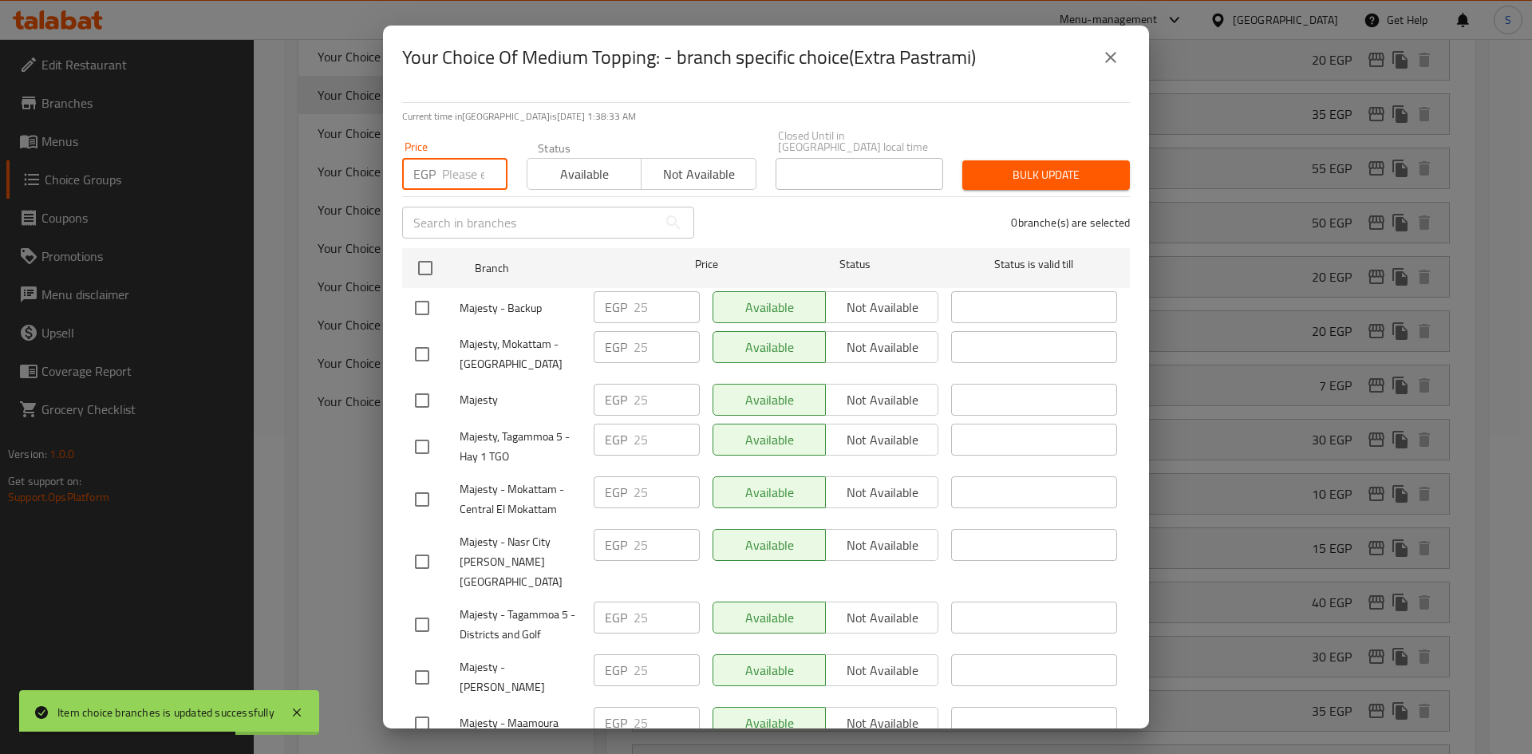
click at [466, 173] on input "number" at bounding box center [474, 174] width 65 height 32
drag, startPoint x: 465, startPoint y: 170, endPoint x: 357, endPoint y: 160, distance: 109.0
click at [357, 160] on div "Your Choice Of Medium Topping: - branch specific choice(Extra Pastrami) Current…" at bounding box center [766, 377] width 1532 height 754
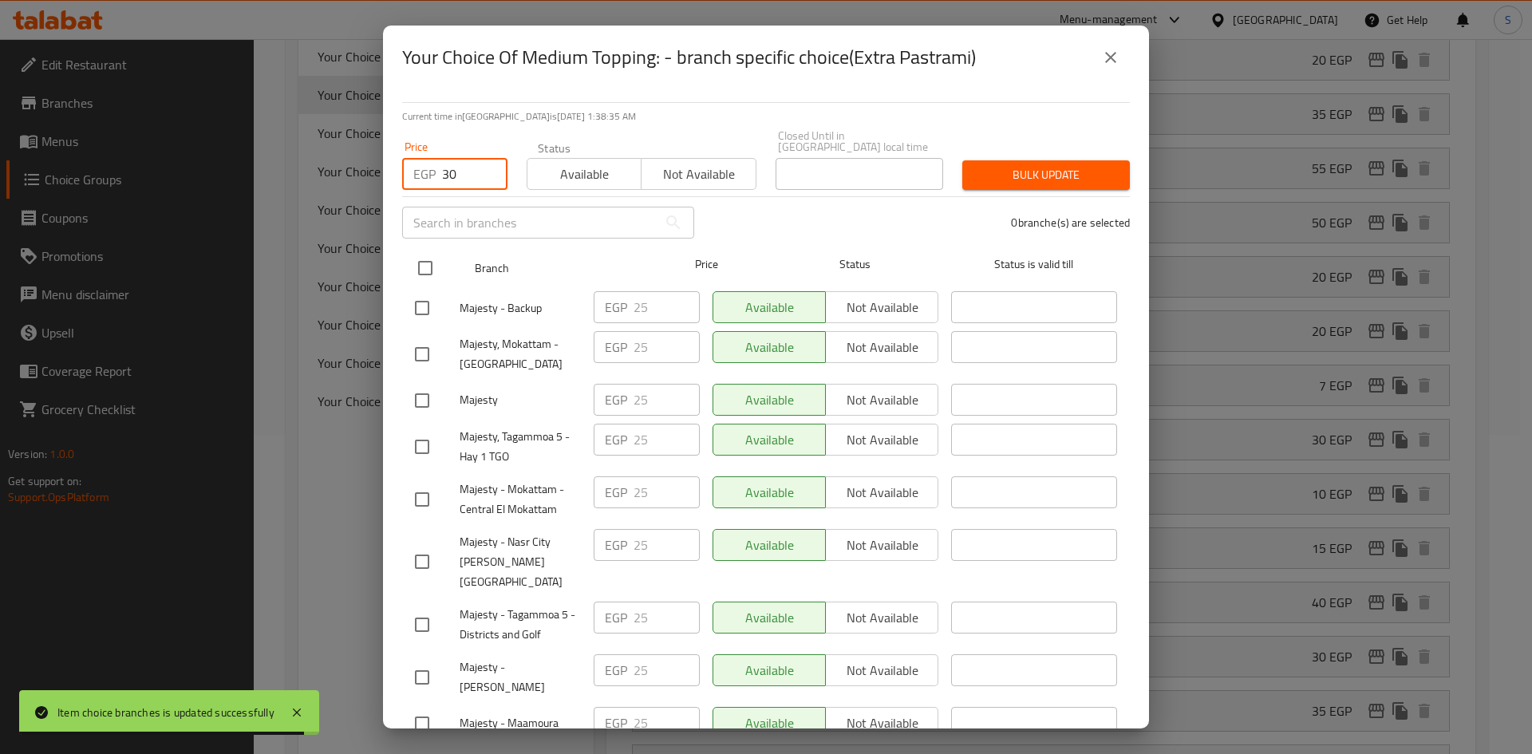
type input "30"
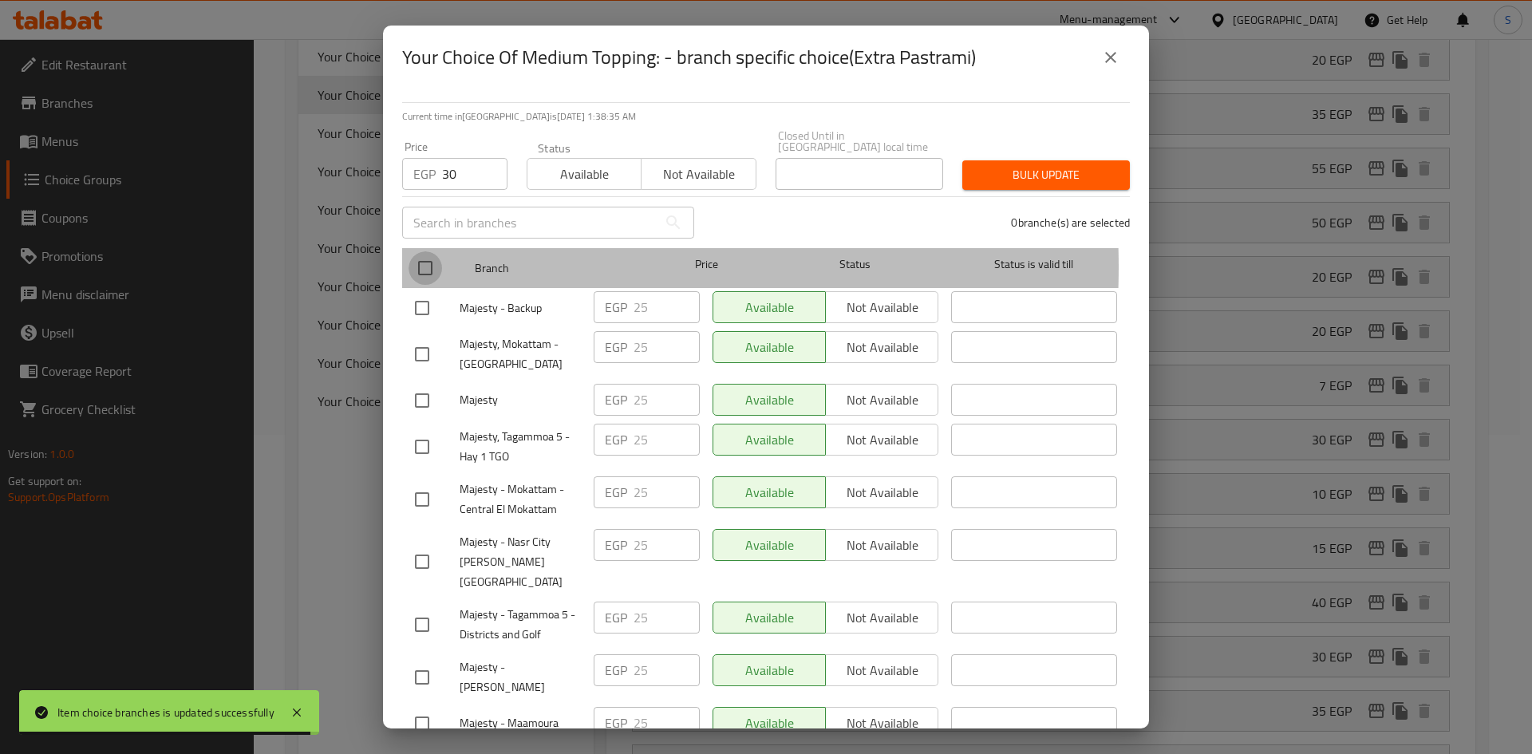
click at [422, 256] on input "checkbox" at bounding box center [425, 268] width 34 height 34
checkbox input "true"
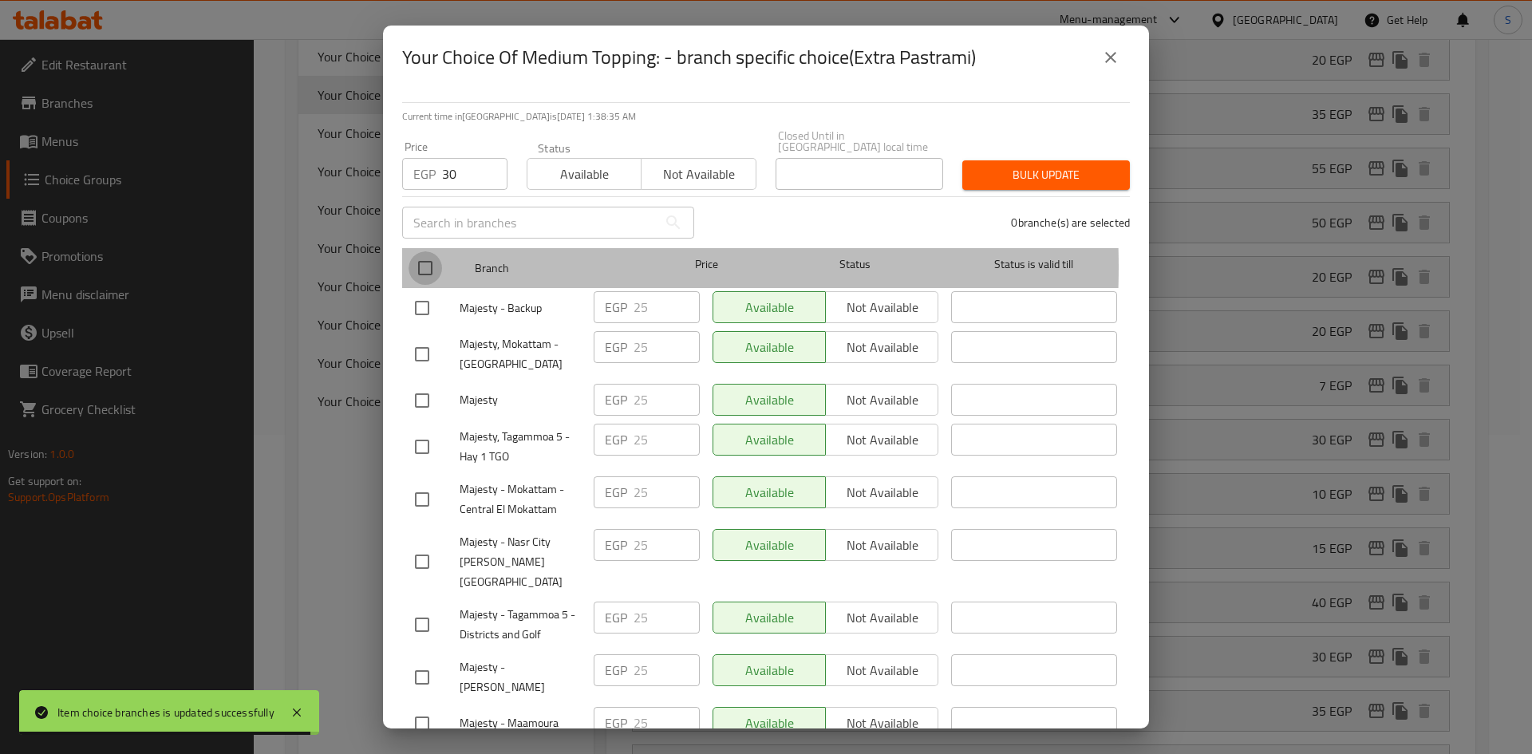
checkbox input "true"
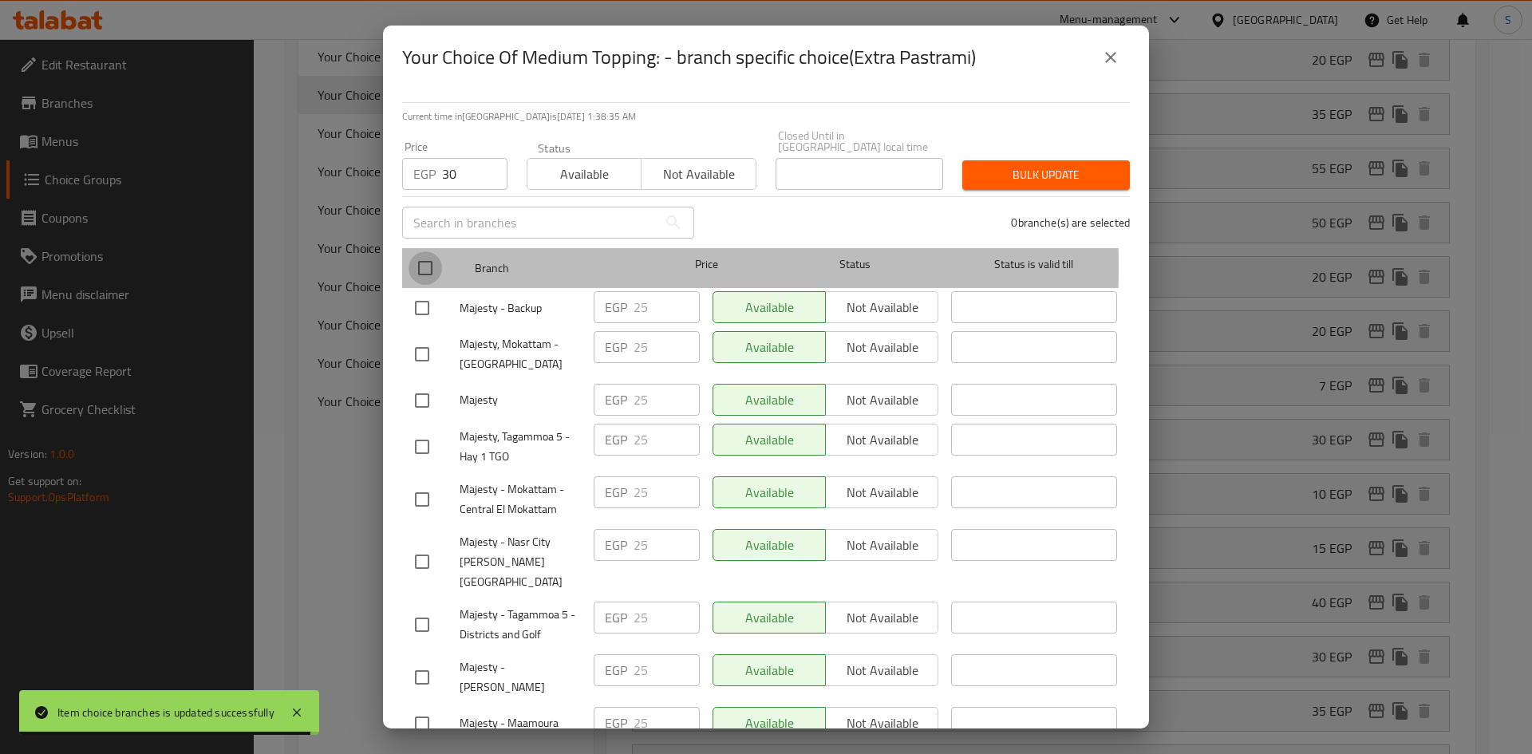
checkbox input "true"
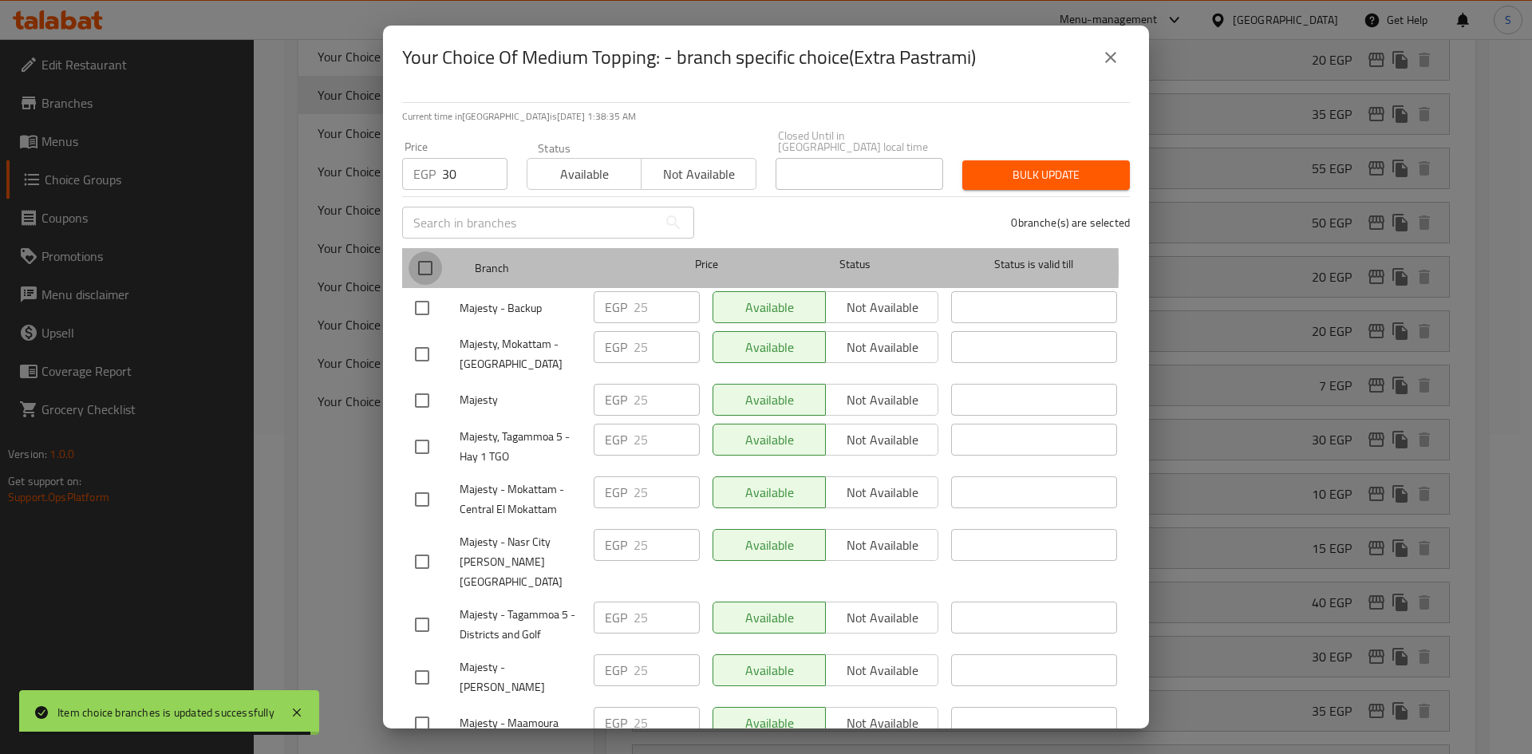
checkbox input "true"
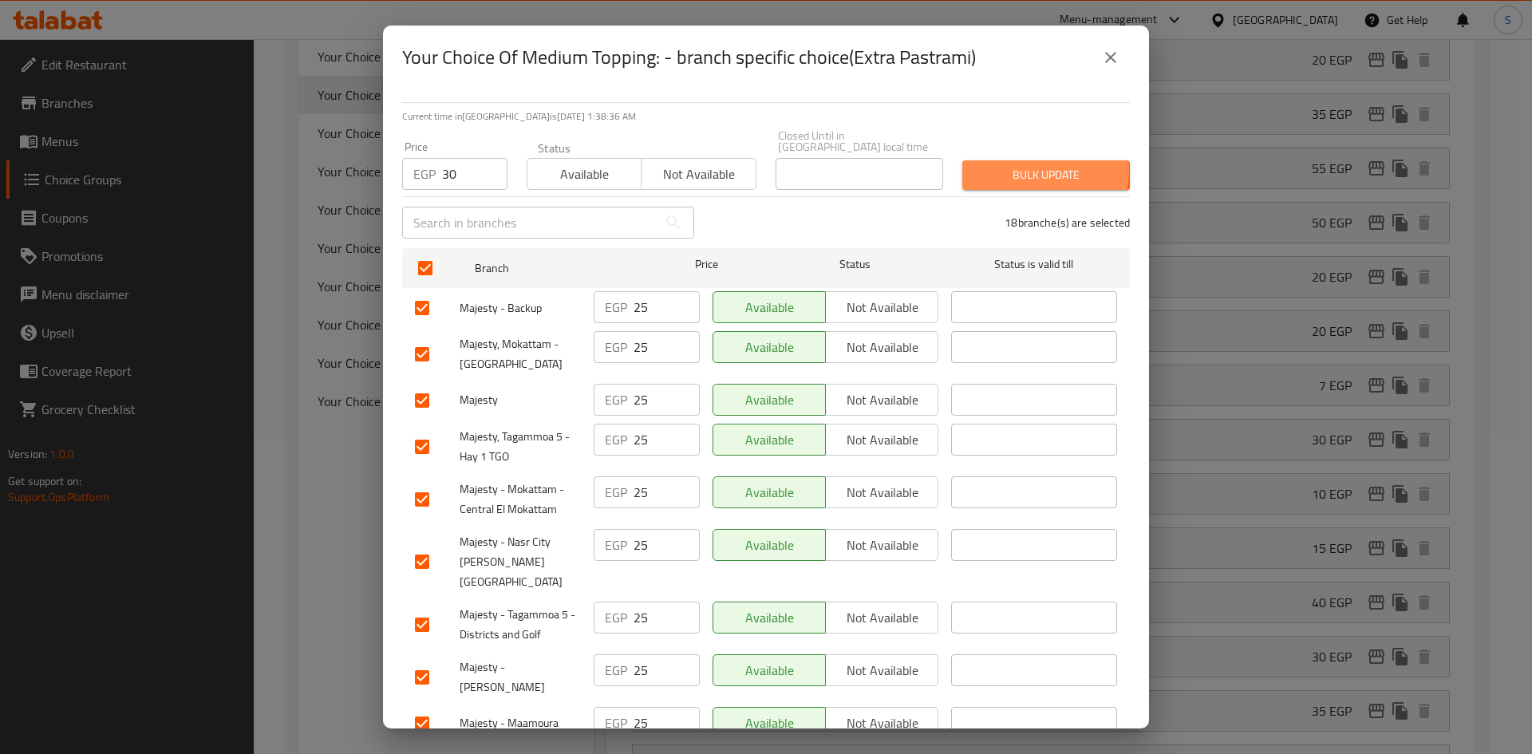
click at [1003, 165] on span "Bulk update" at bounding box center [1046, 175] width 142 height 20
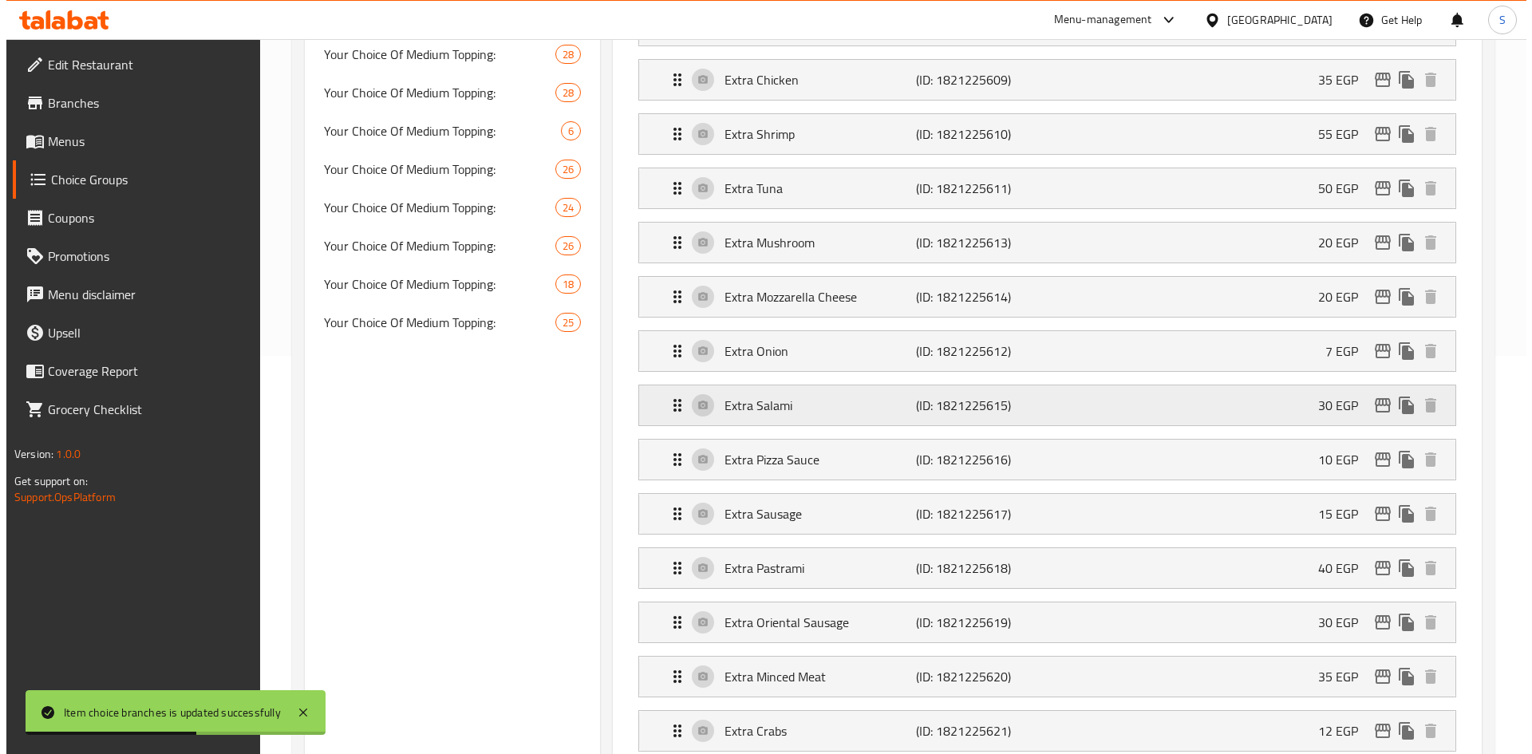
scroll to position [399, 0]
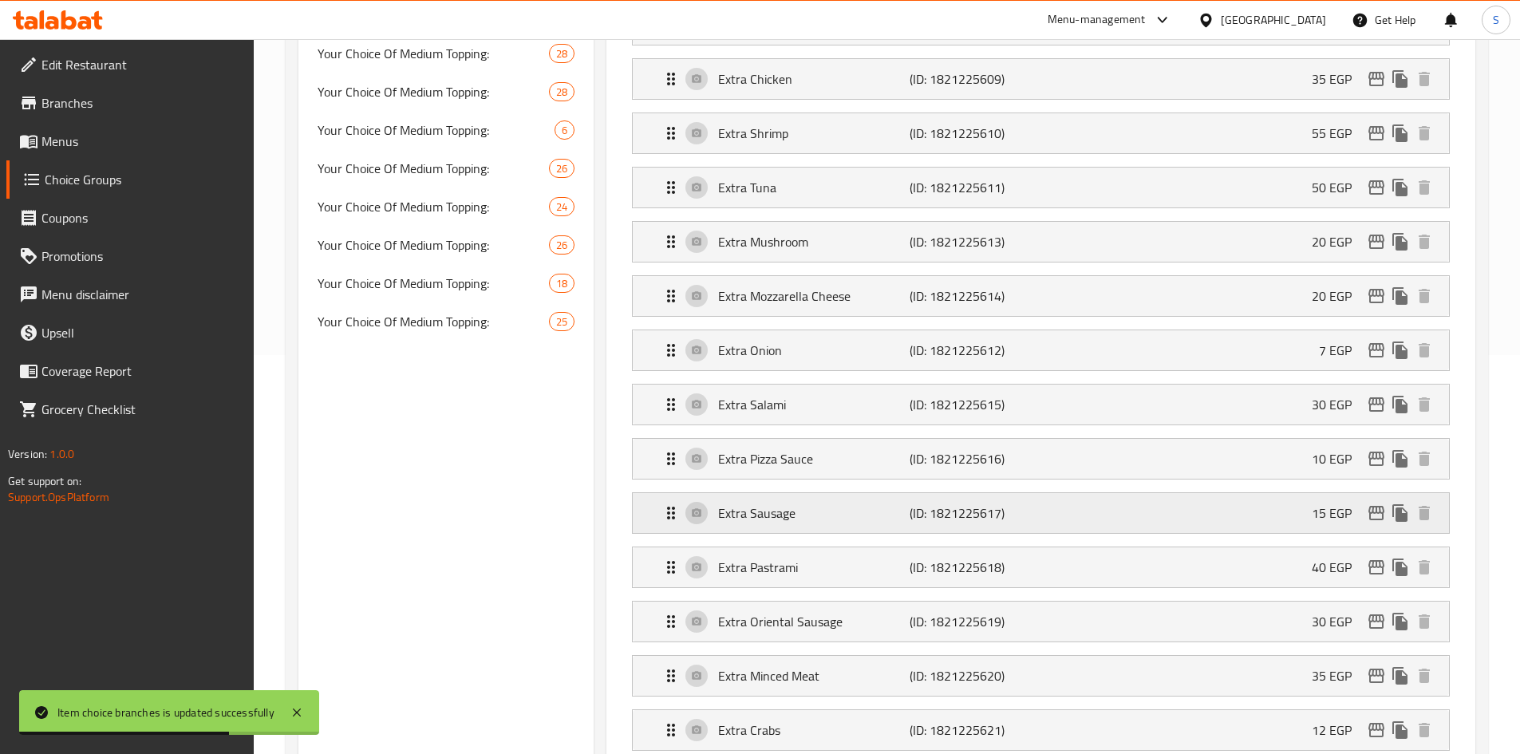
click at [1371, 503] on icon "edit" at bounding box center [1376, 512] width 19 height 19
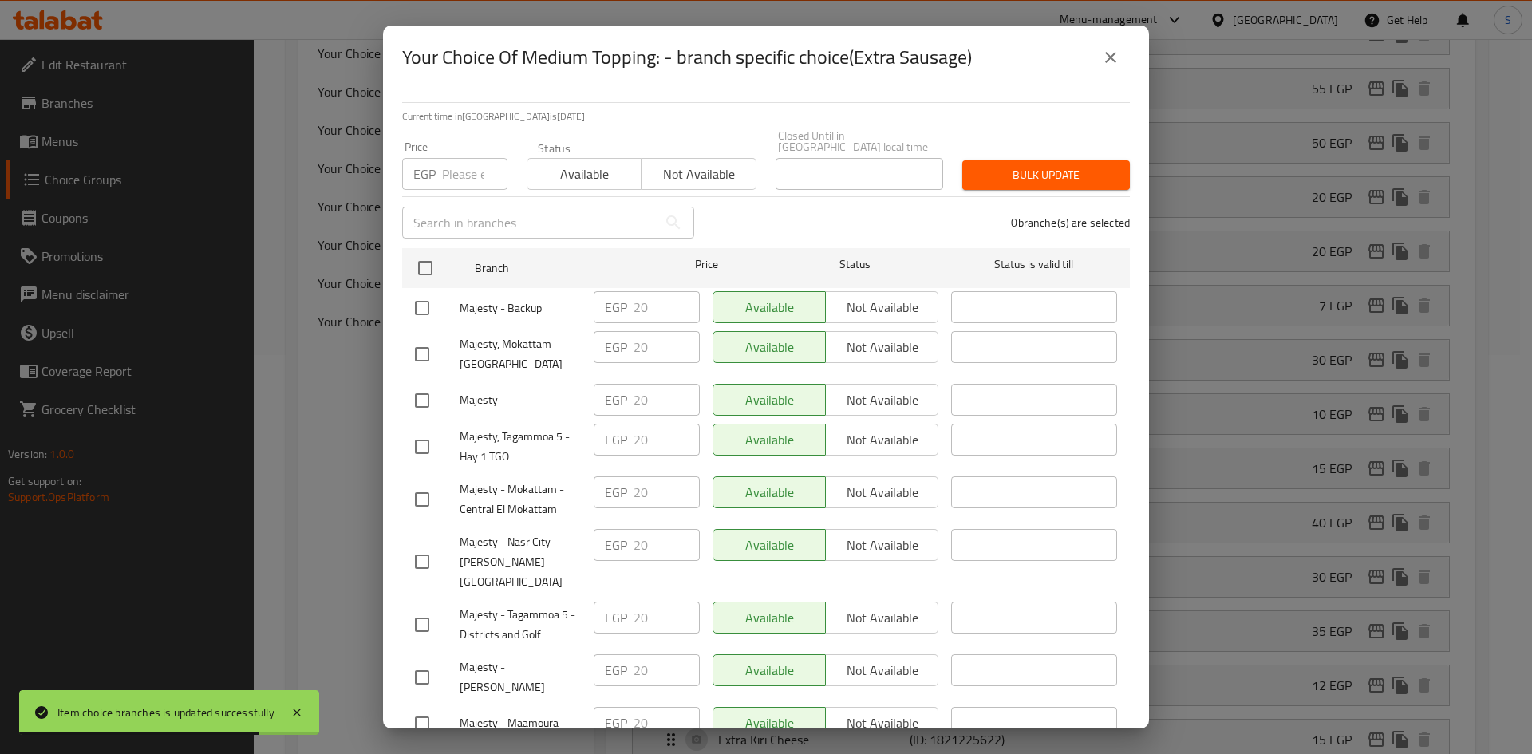
click at [451, 165] on input "number" at bounding box center [474, 174] width 65 height 32
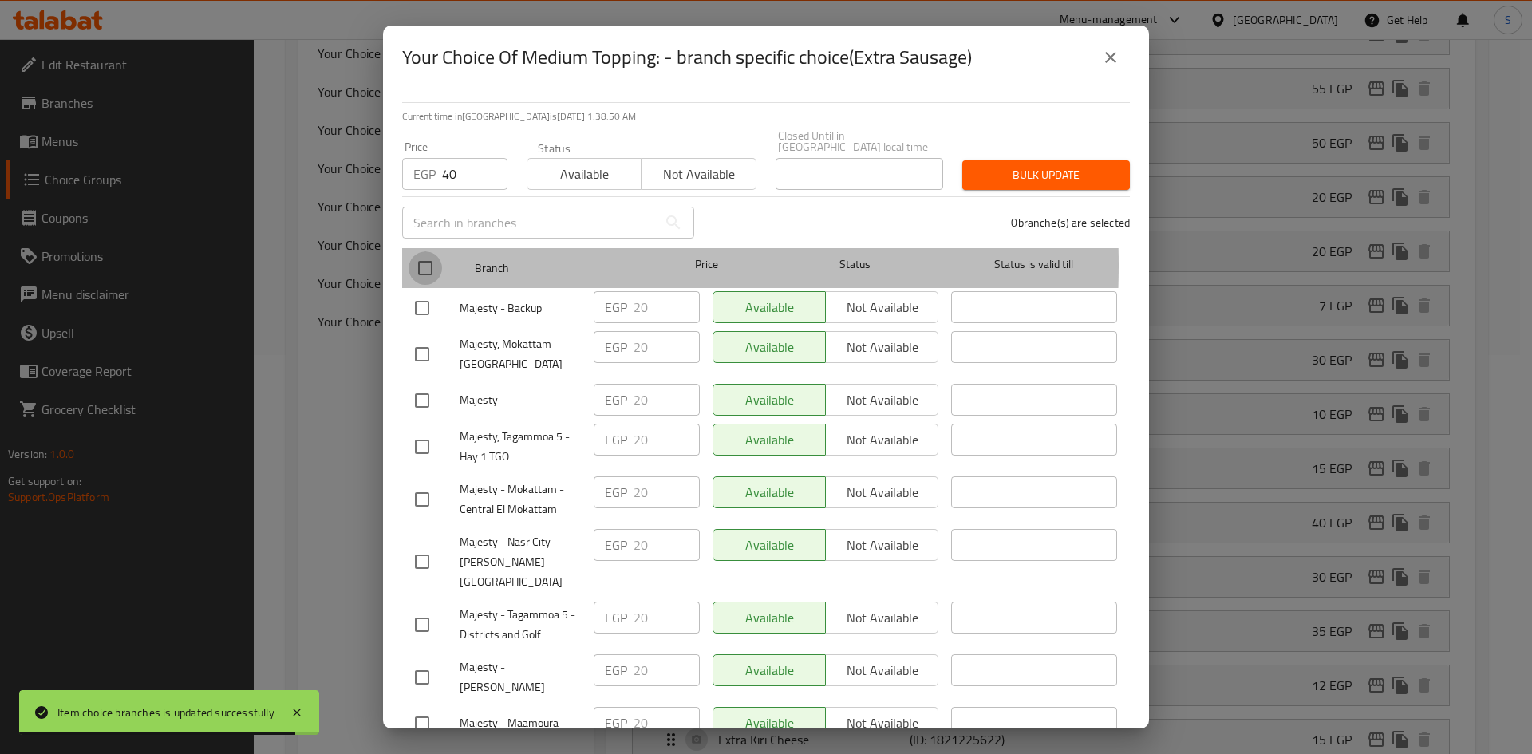
click at [412, 254] on input "checkbox" at bounding box center [425, 268] width 34 height 34
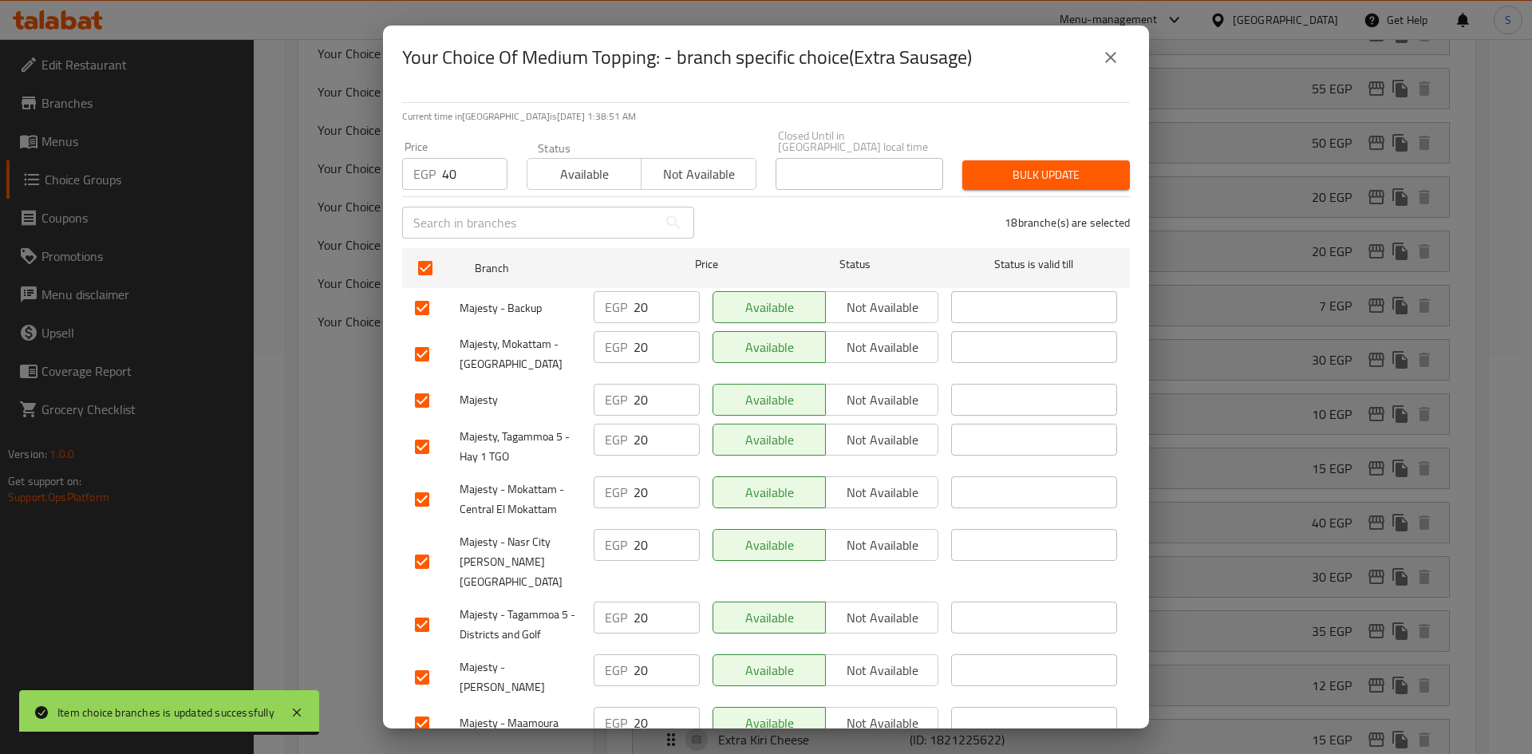
click at [963, 173] on button "Bulk update" at bounding box center [1046, 175] width 168 height 30
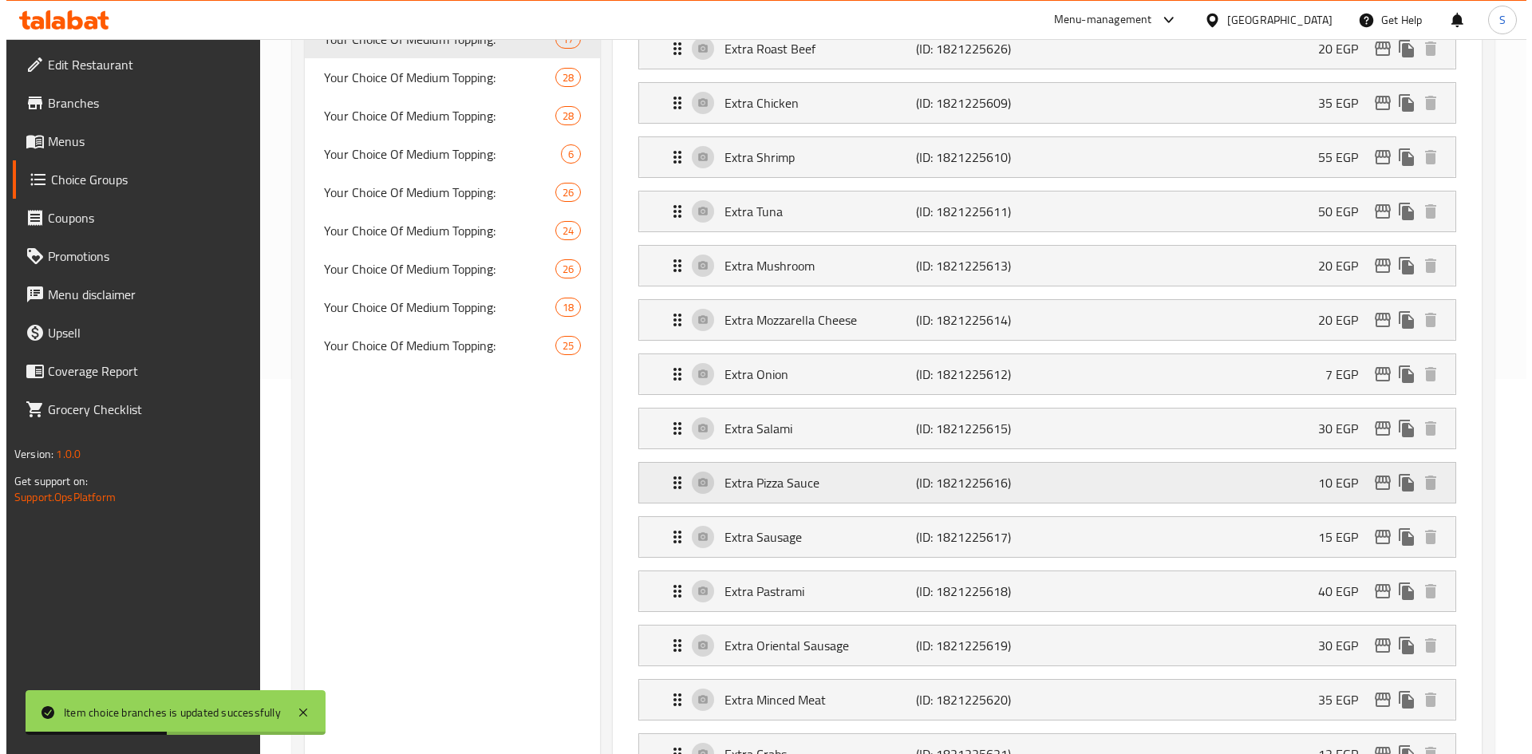
scroll to position [479, 0]
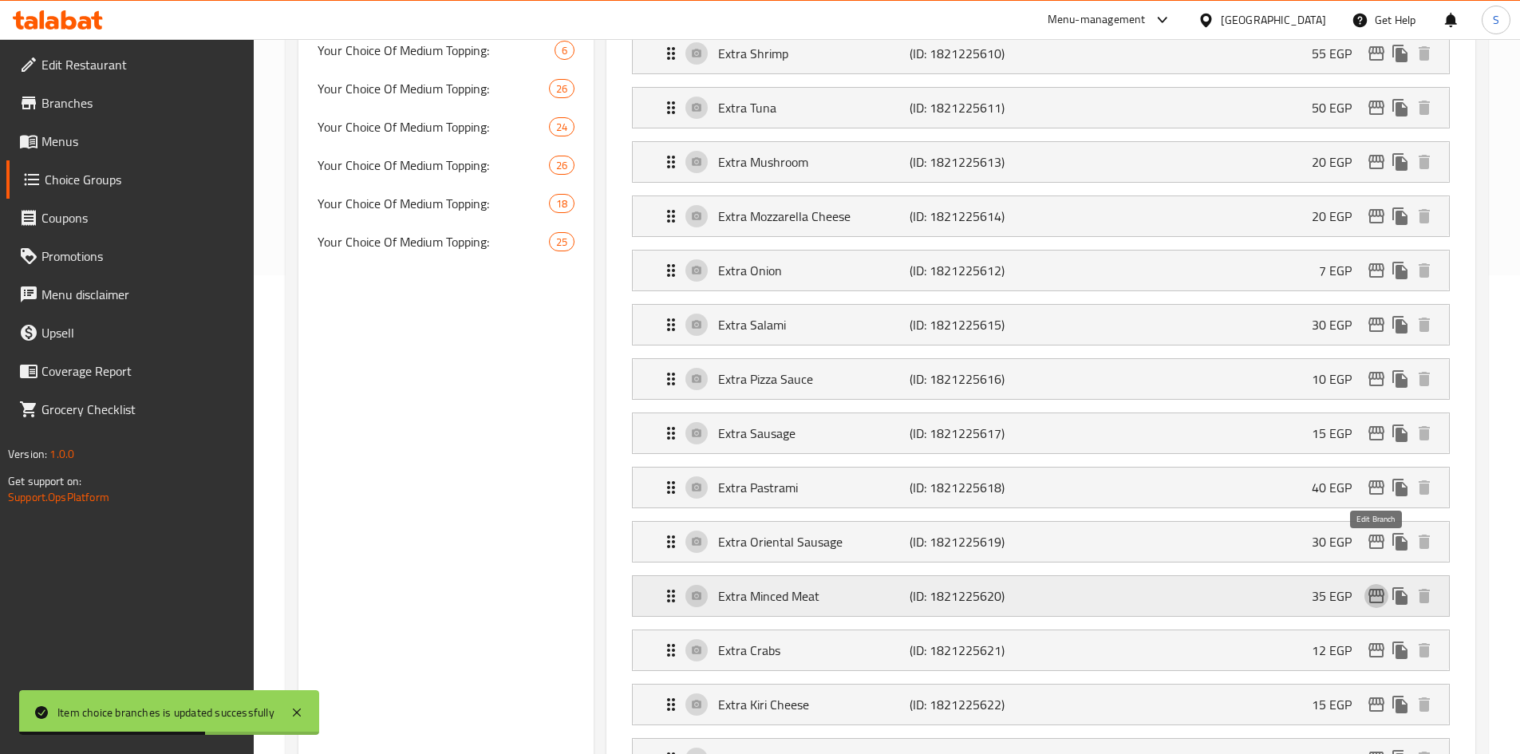
click at [1371, 586] on icon "edit" at bounding box center [1376, 595] width 19 height 19
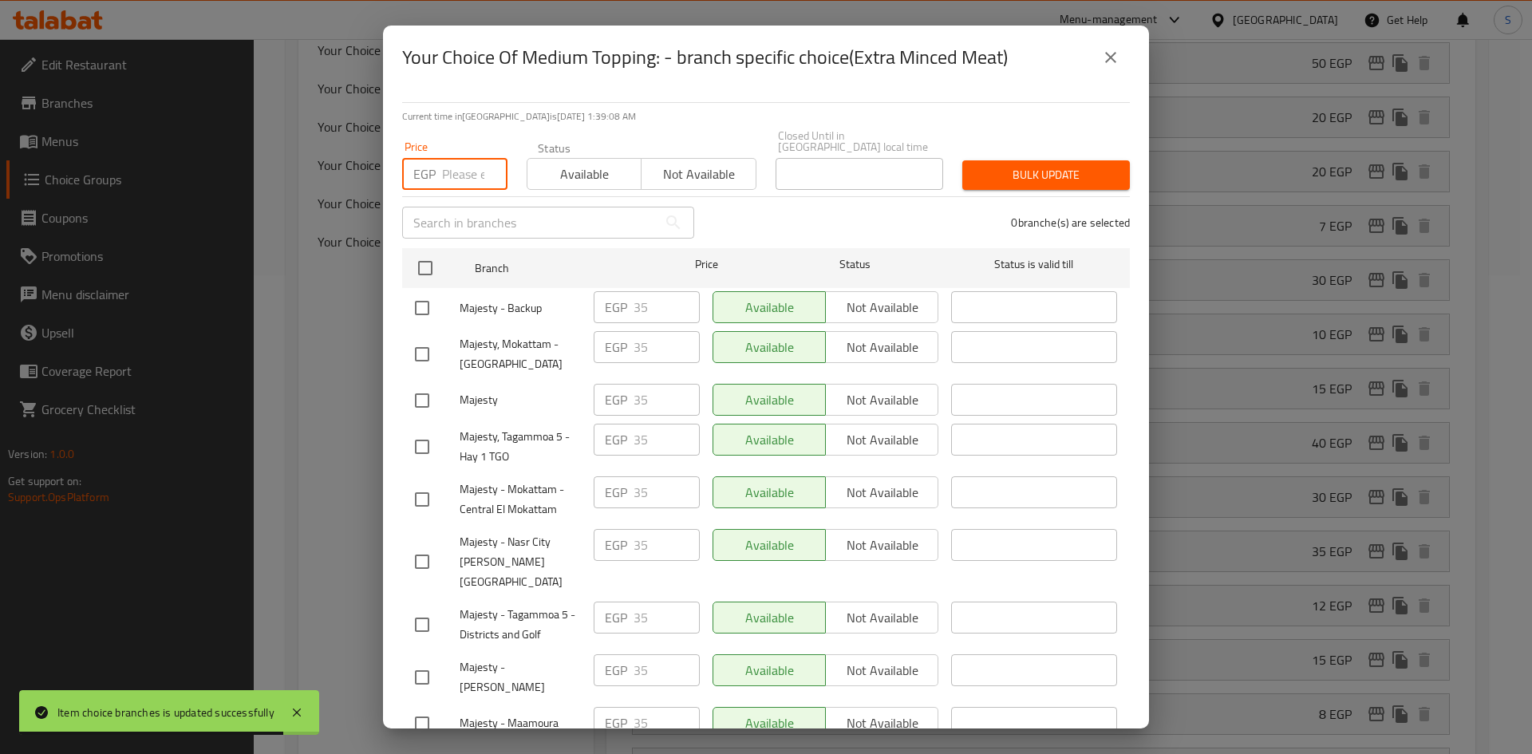
click at [467, 160] on input "number" at bounding box center [474, 174] width 65 height 32
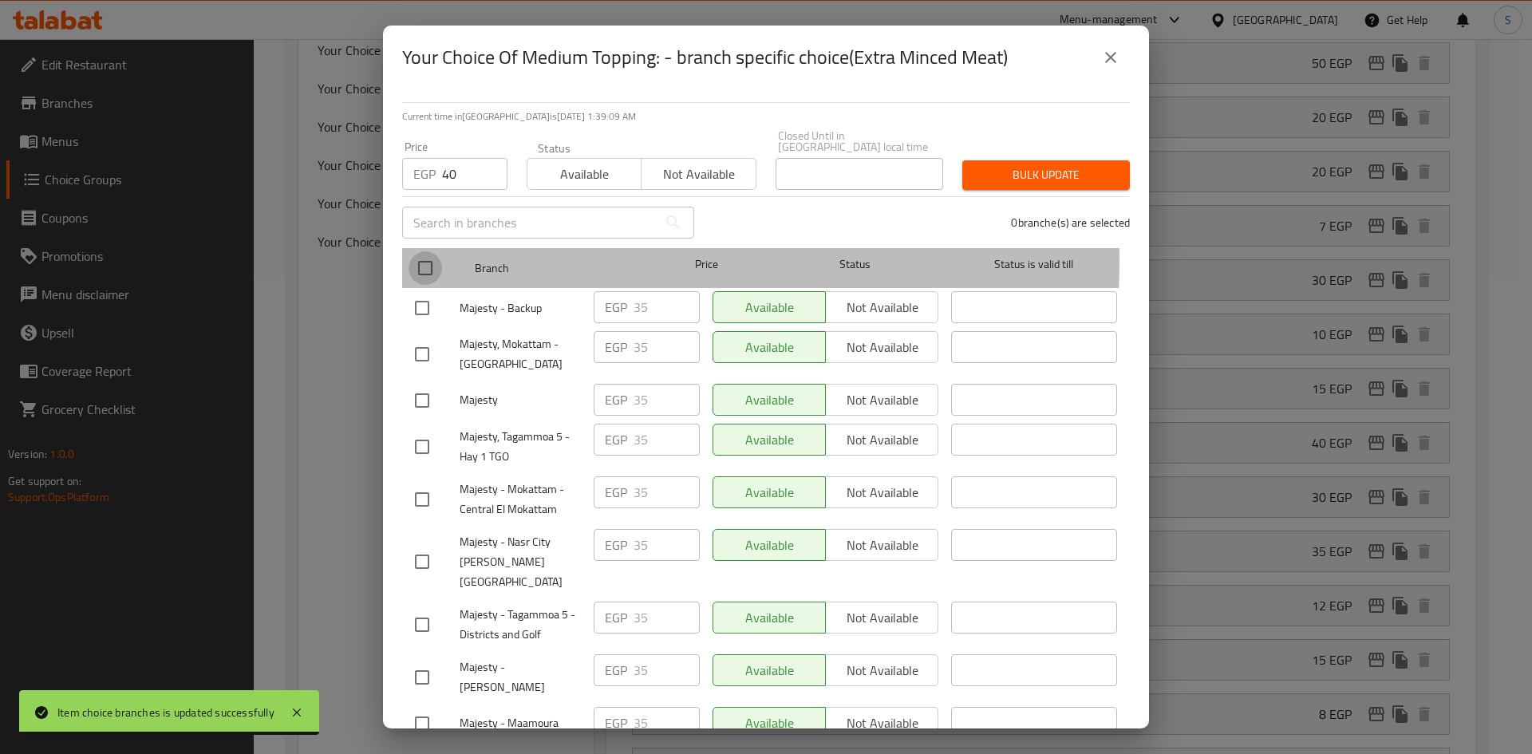
click at [436, 251] on input "checkbox" at bounding box center [425, 268] width 34 height 34
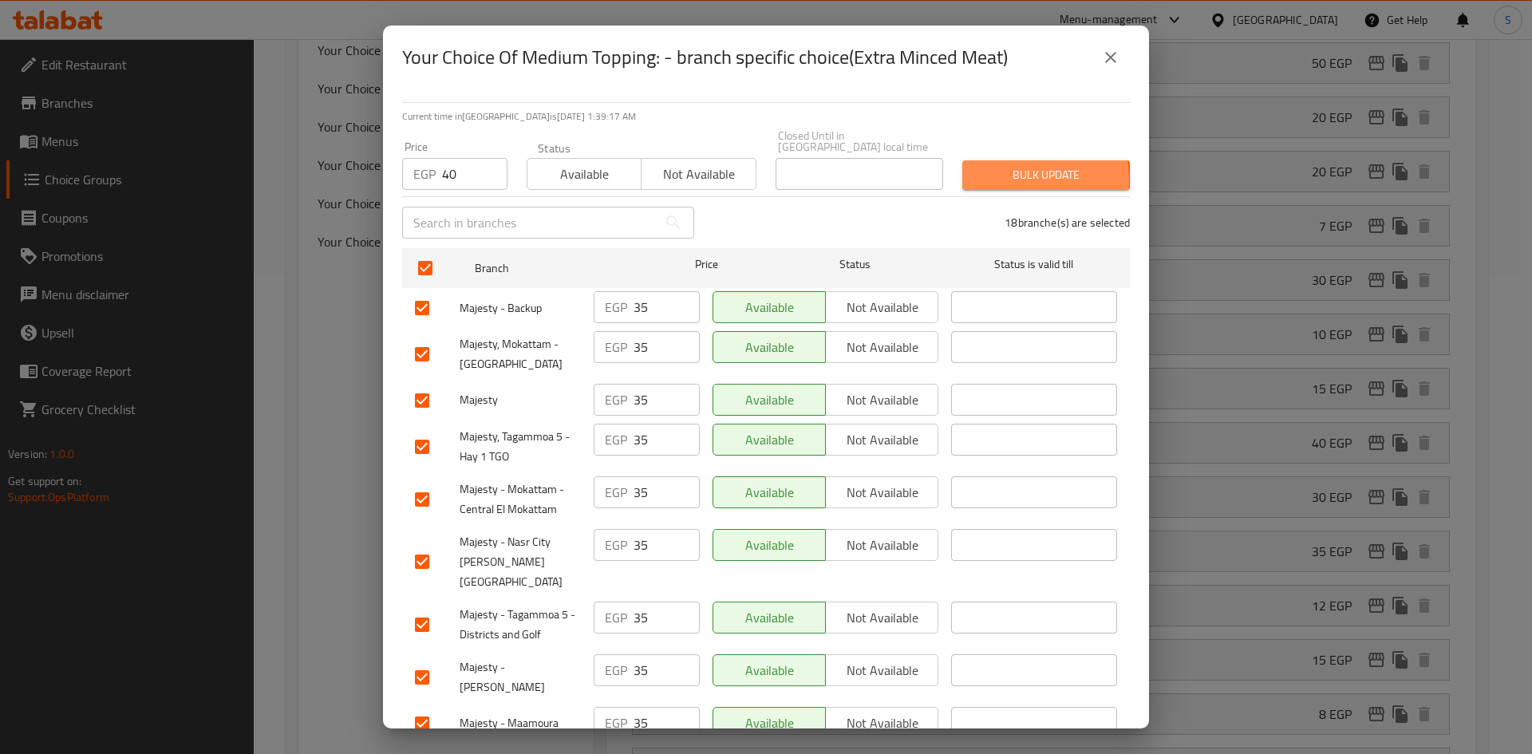
click at [980, 170] on span "Bulk update" at bounding box center [1046, 175] width 142 height 20
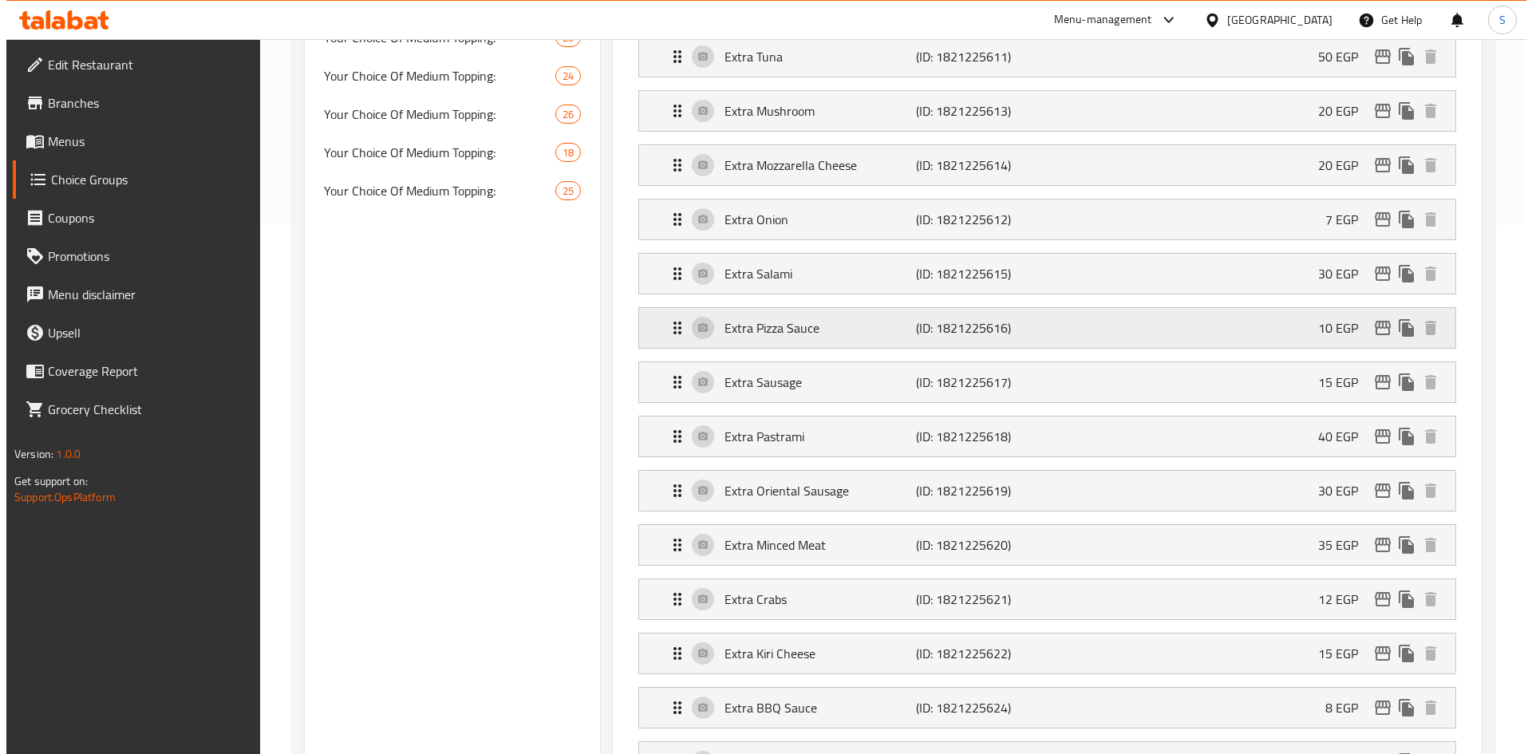
scroll to position [558, 0]
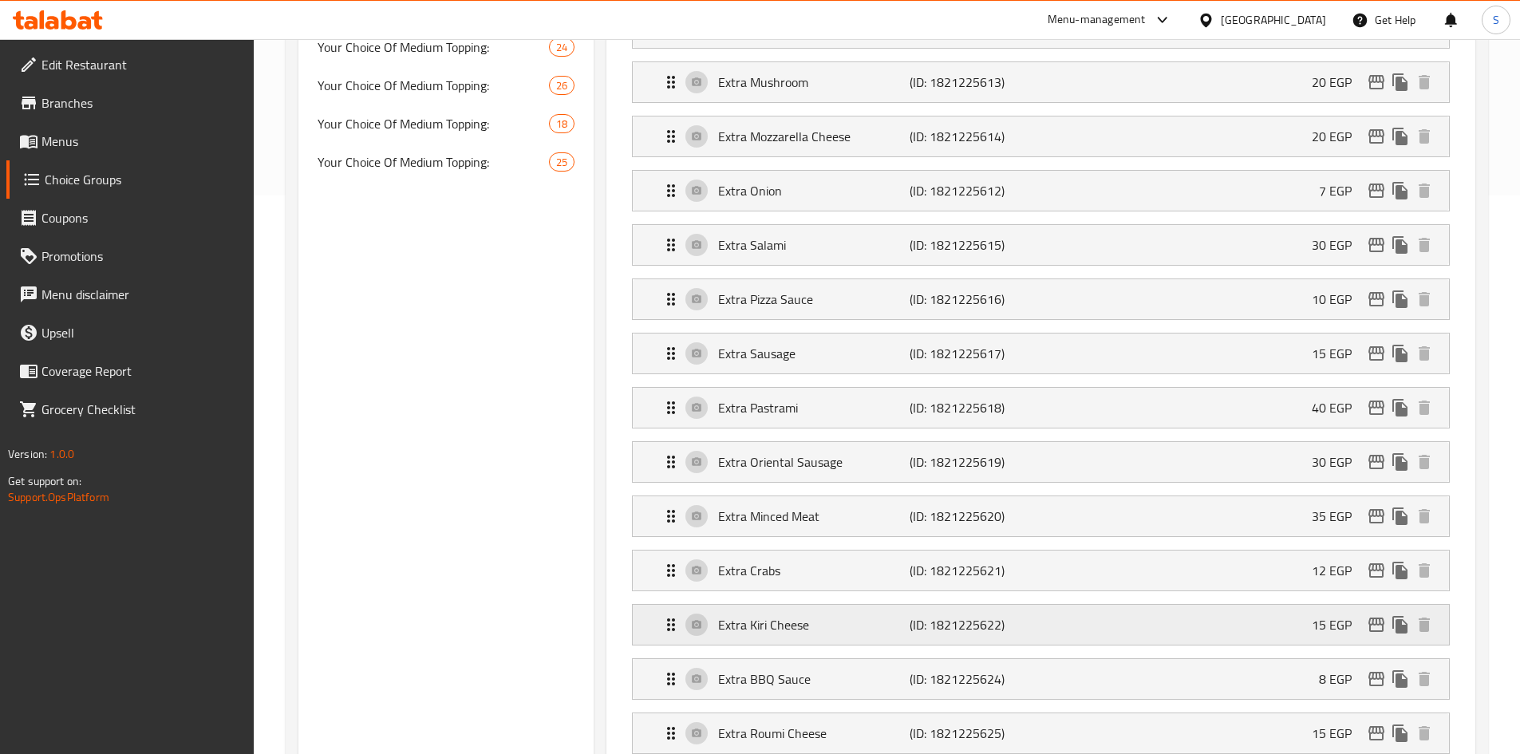
click at [863, 615] on p "Extra Kiri Cheese" at bounding box center [813, 624] width 191 height 19
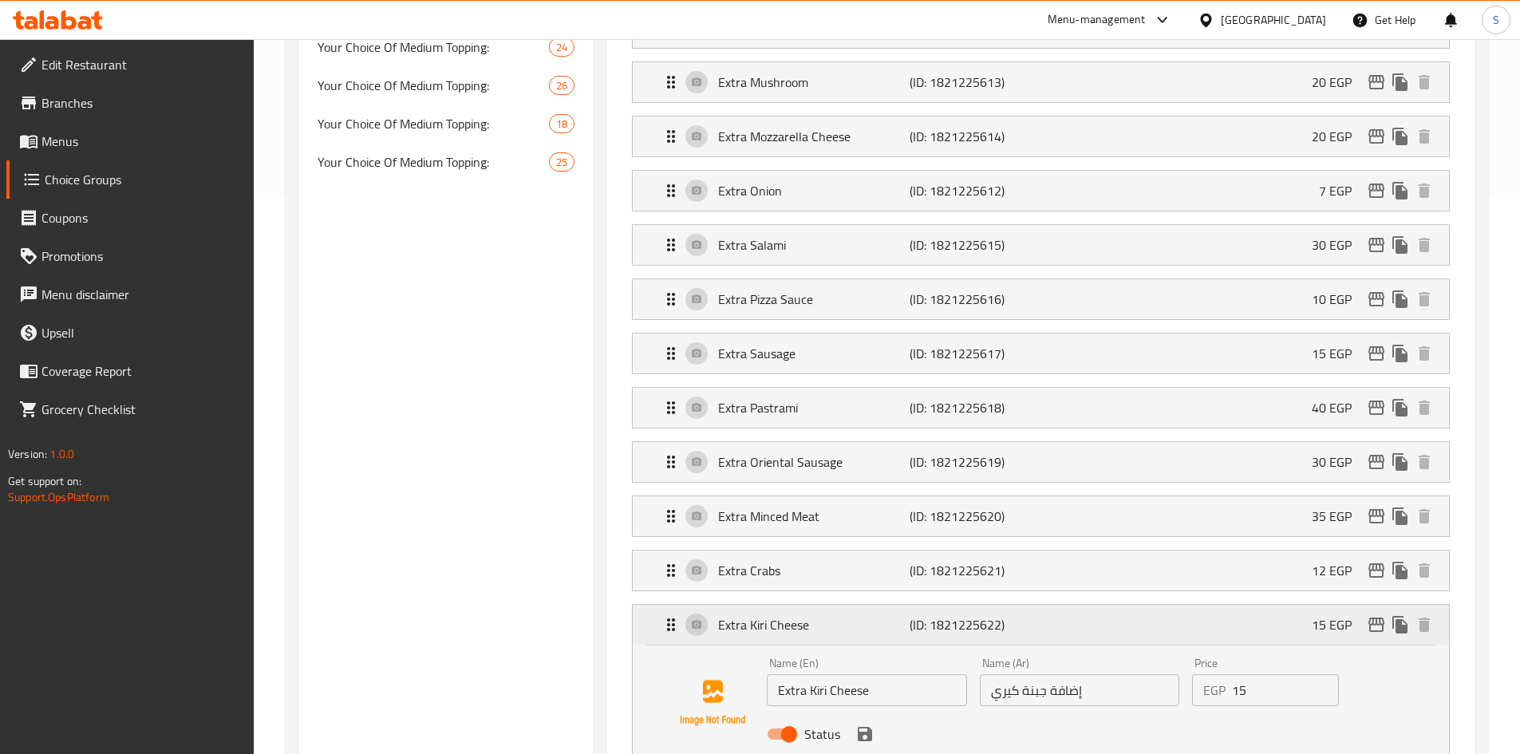
click at [1379, 615] on icon "edit" at bounding box center [1376, 624] width 19 height 19
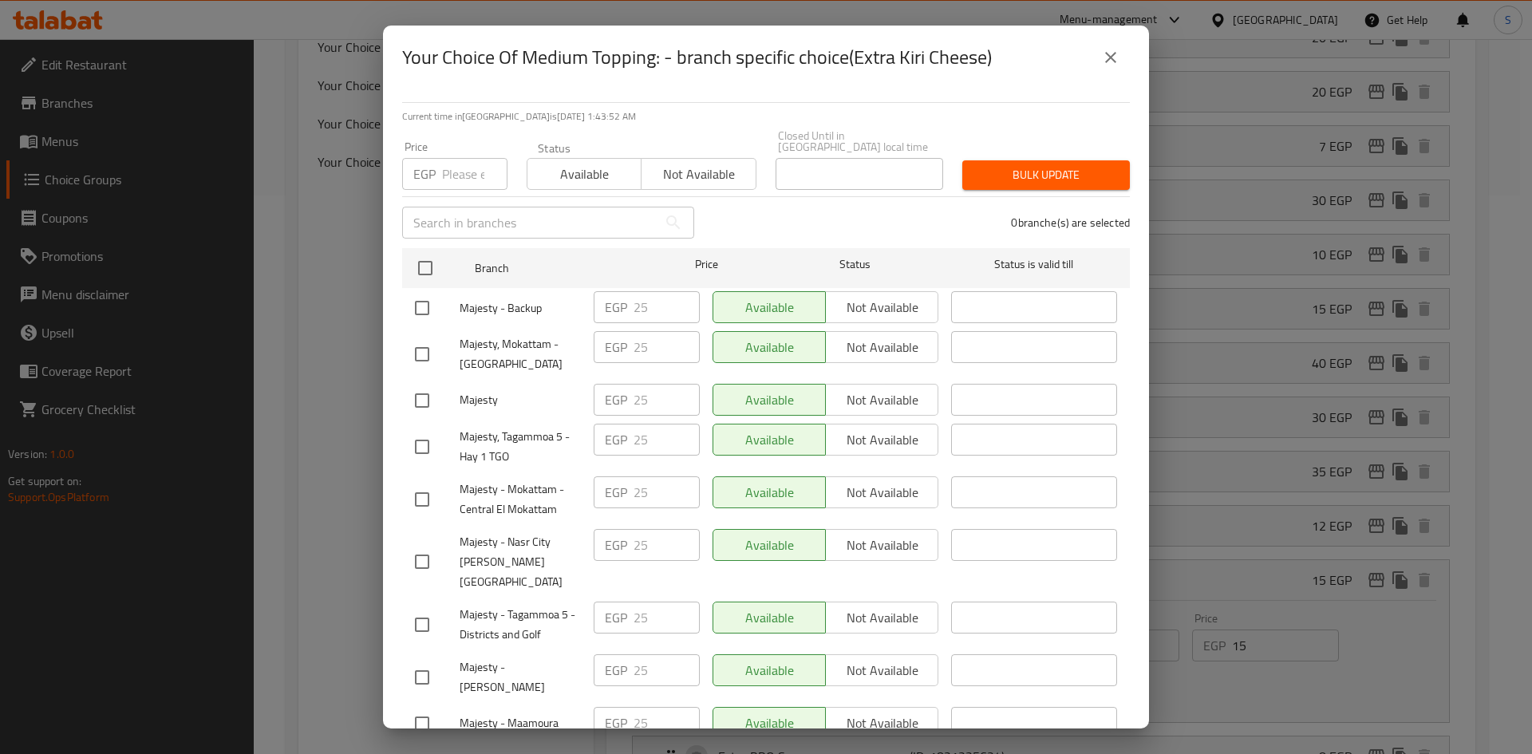
click at [451, 161] on input "number" at bounding box center [474, 174] width 65 height 32
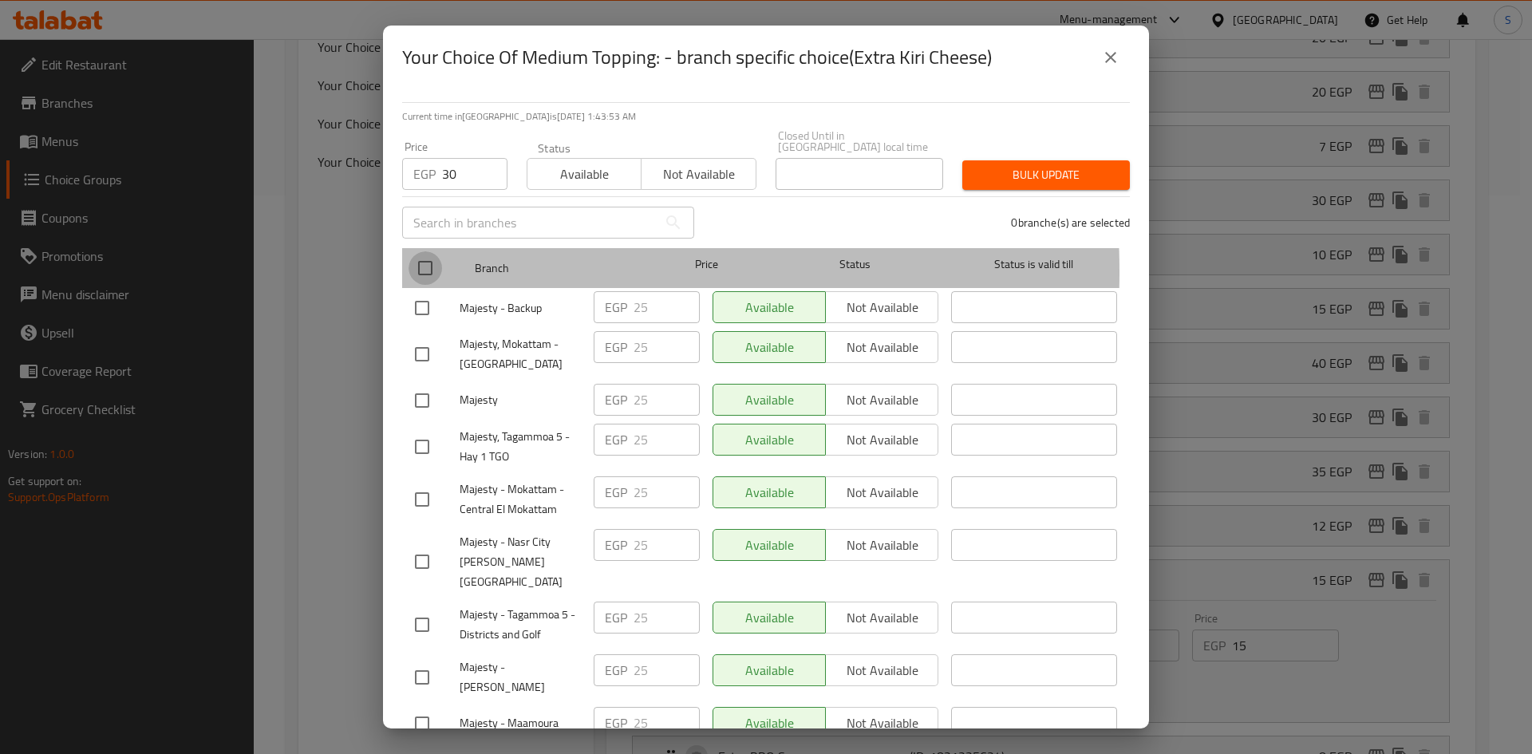
click at [426, 261] on input "checkbox" at bounding box center [425, 268] width 34 height 34
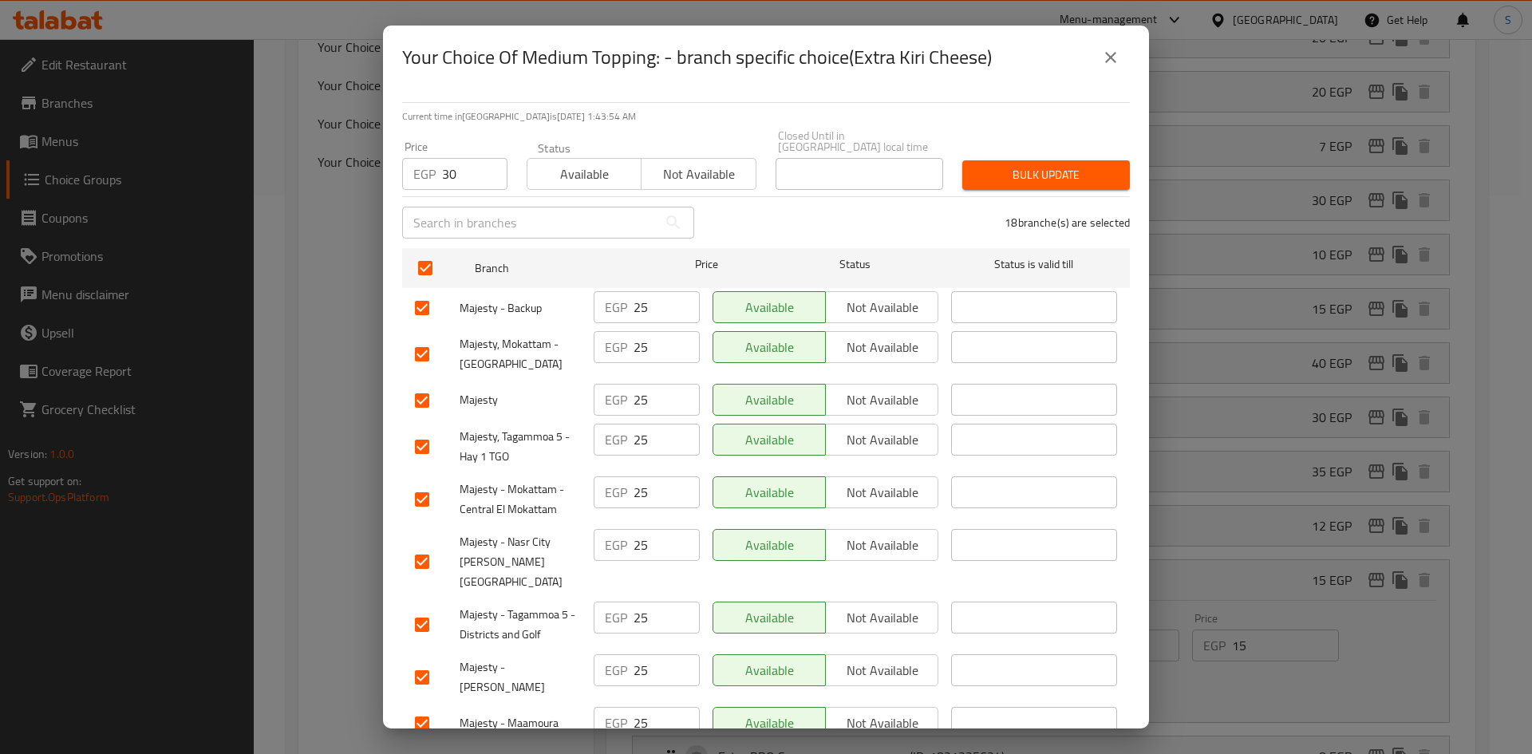
click at [1079, 165] on span "Bulk update" at bounding box center [1046, 175] width 142 height 20
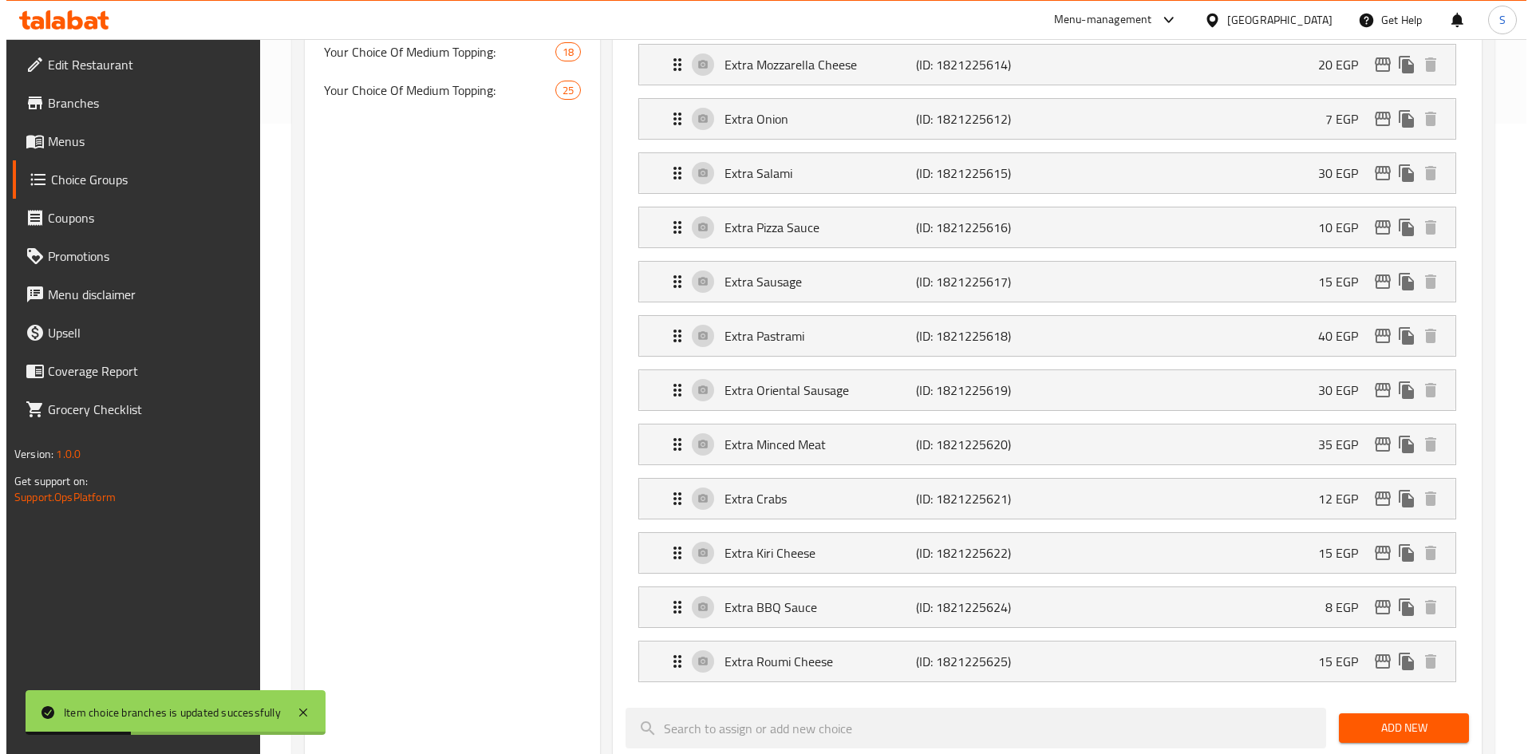
scroll to position [718, 0]
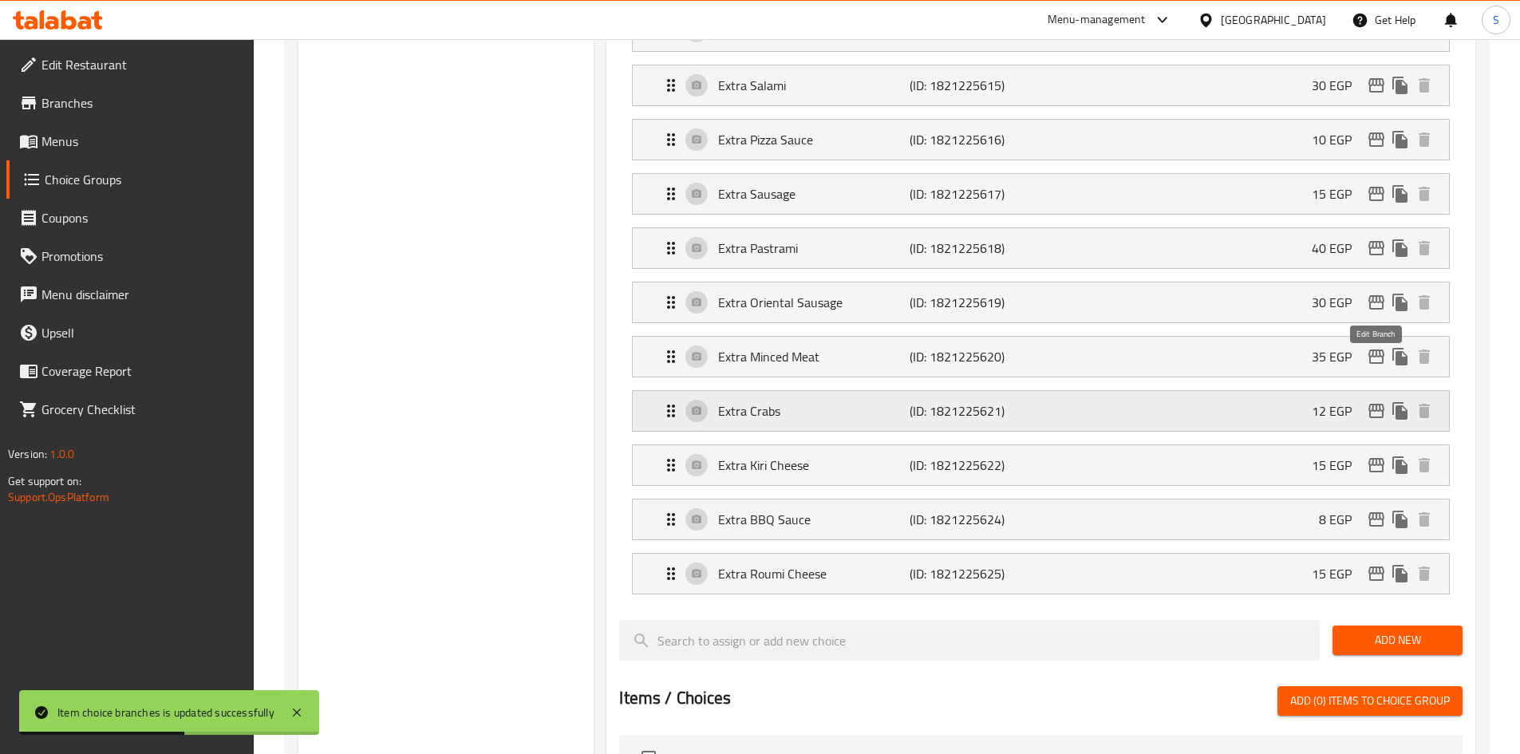
click at [1377, 404] on icon "edit" at bounding box center [1376, 411] width 16 height 14
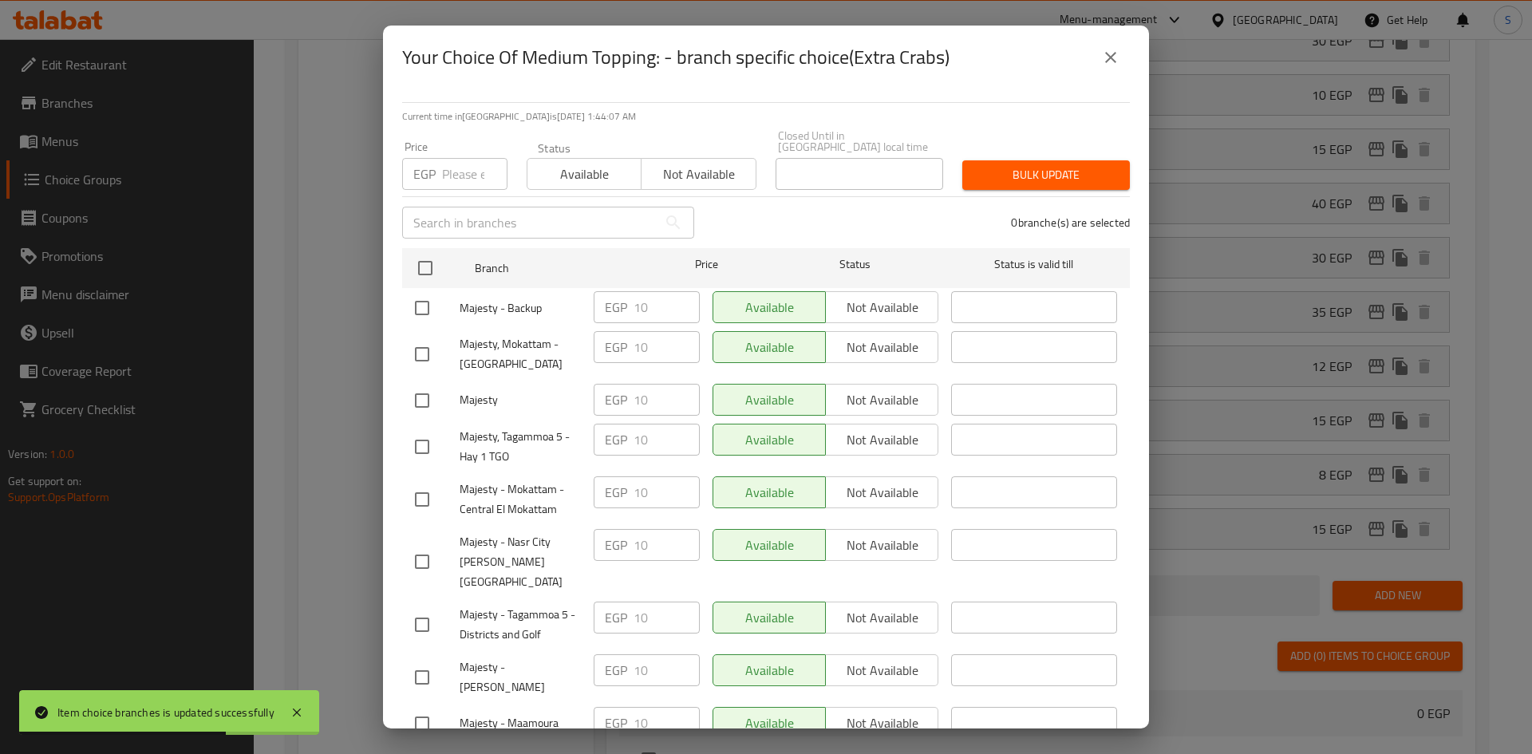
click at [456, 164] on input "number" at bounding box center [474, 174] width 65 height 32
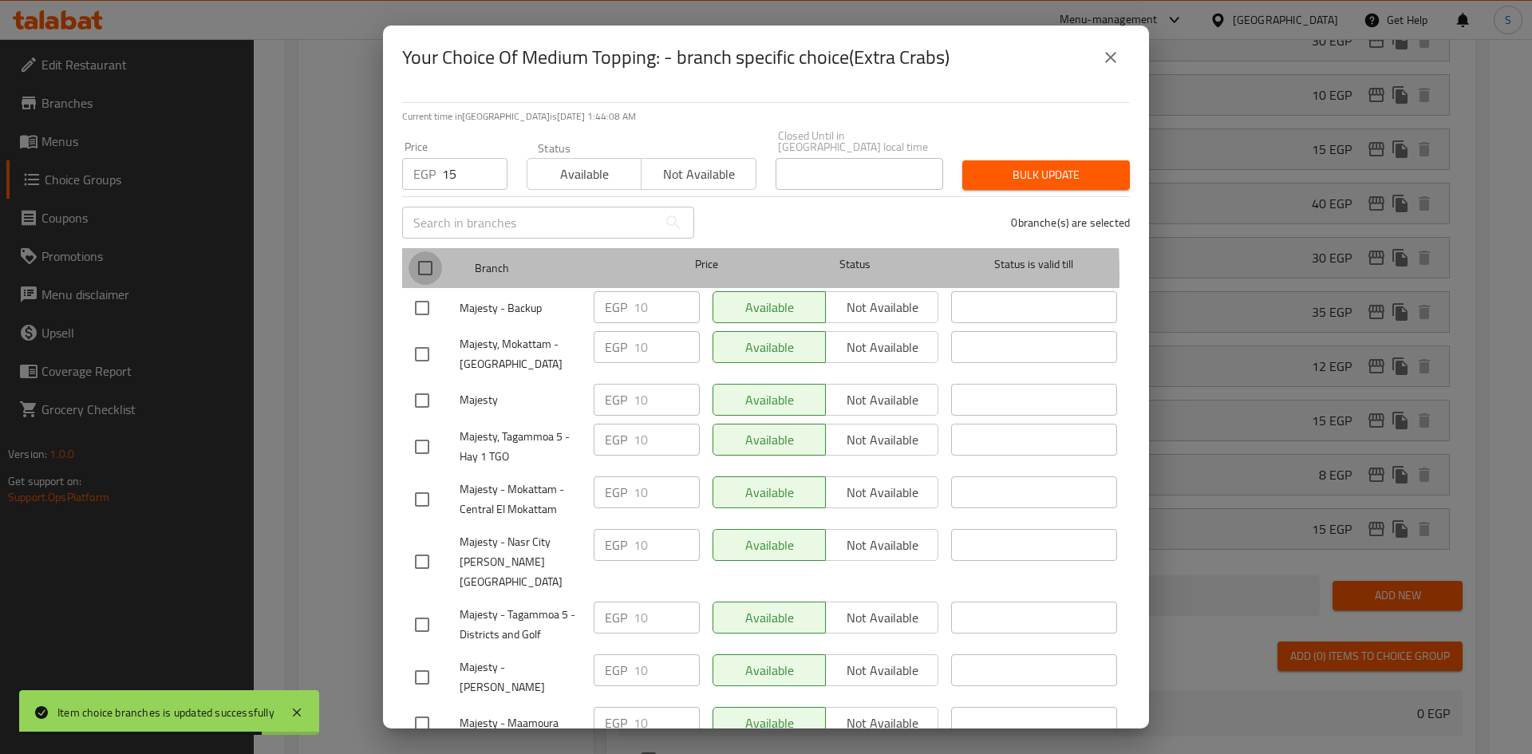
click at [435, 264] on input "checkbox" at bounding box center [425, 268] width 34 height 34
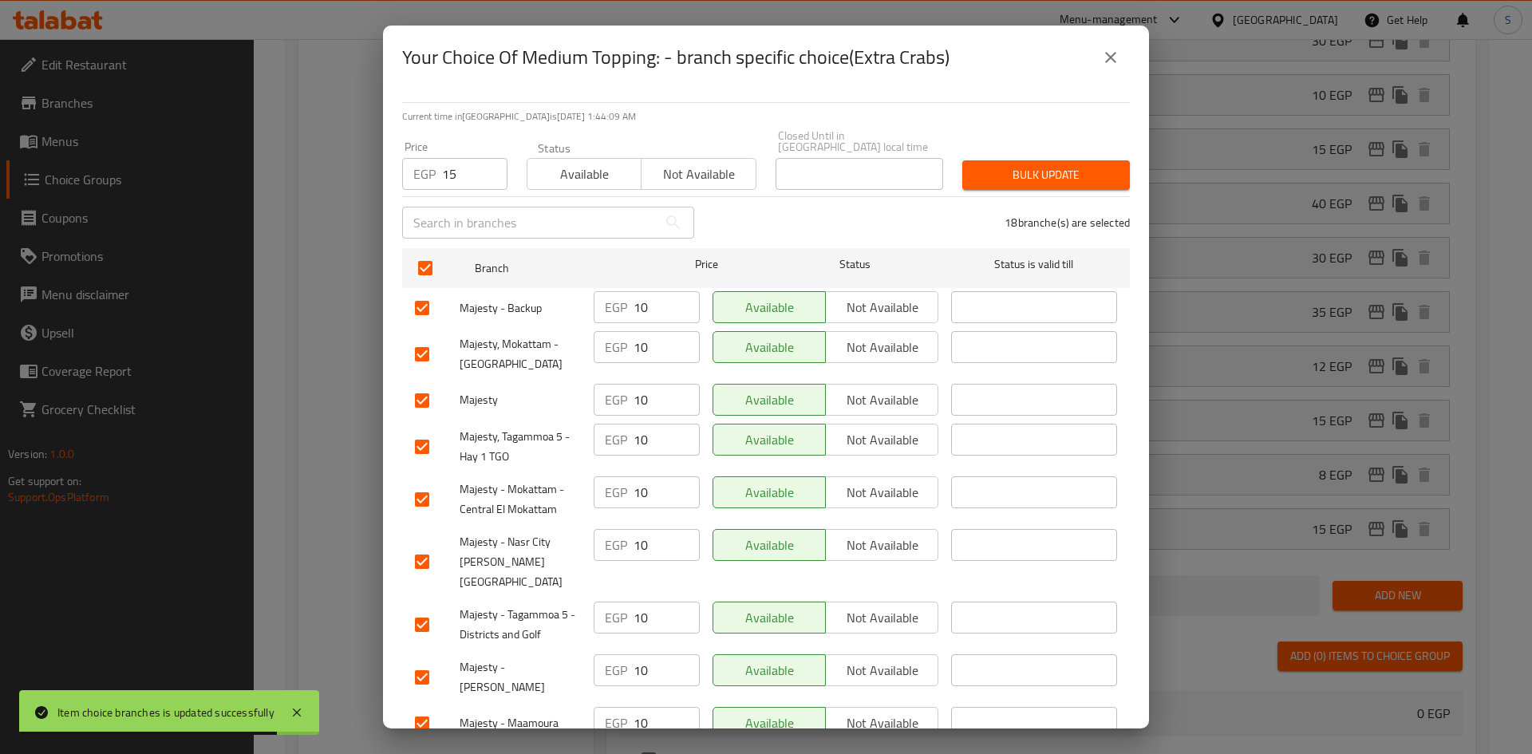
click at [1000, 165] on span "Bulk update" at bounding box center [1046, 175] width 142 height 20
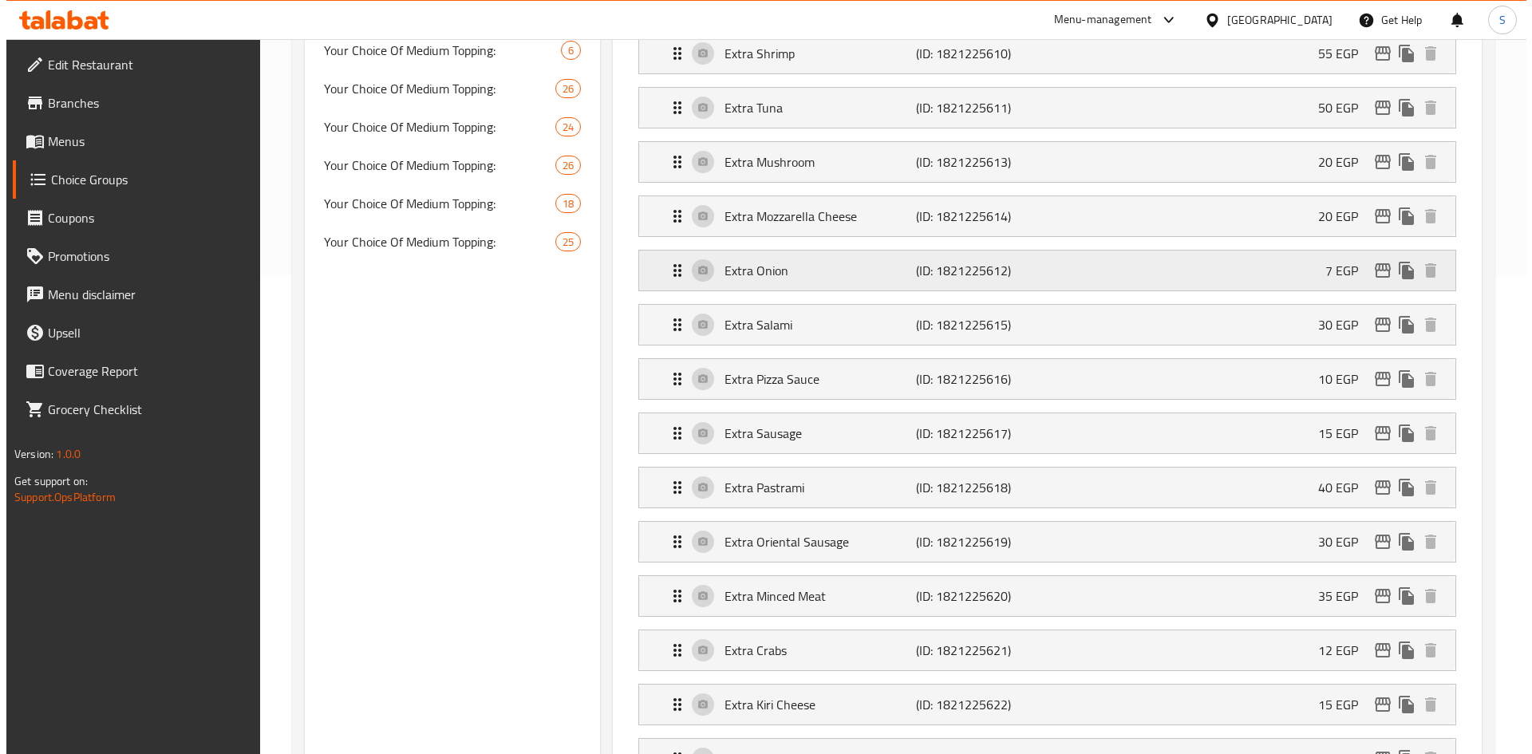
scroll to position [638, 0]
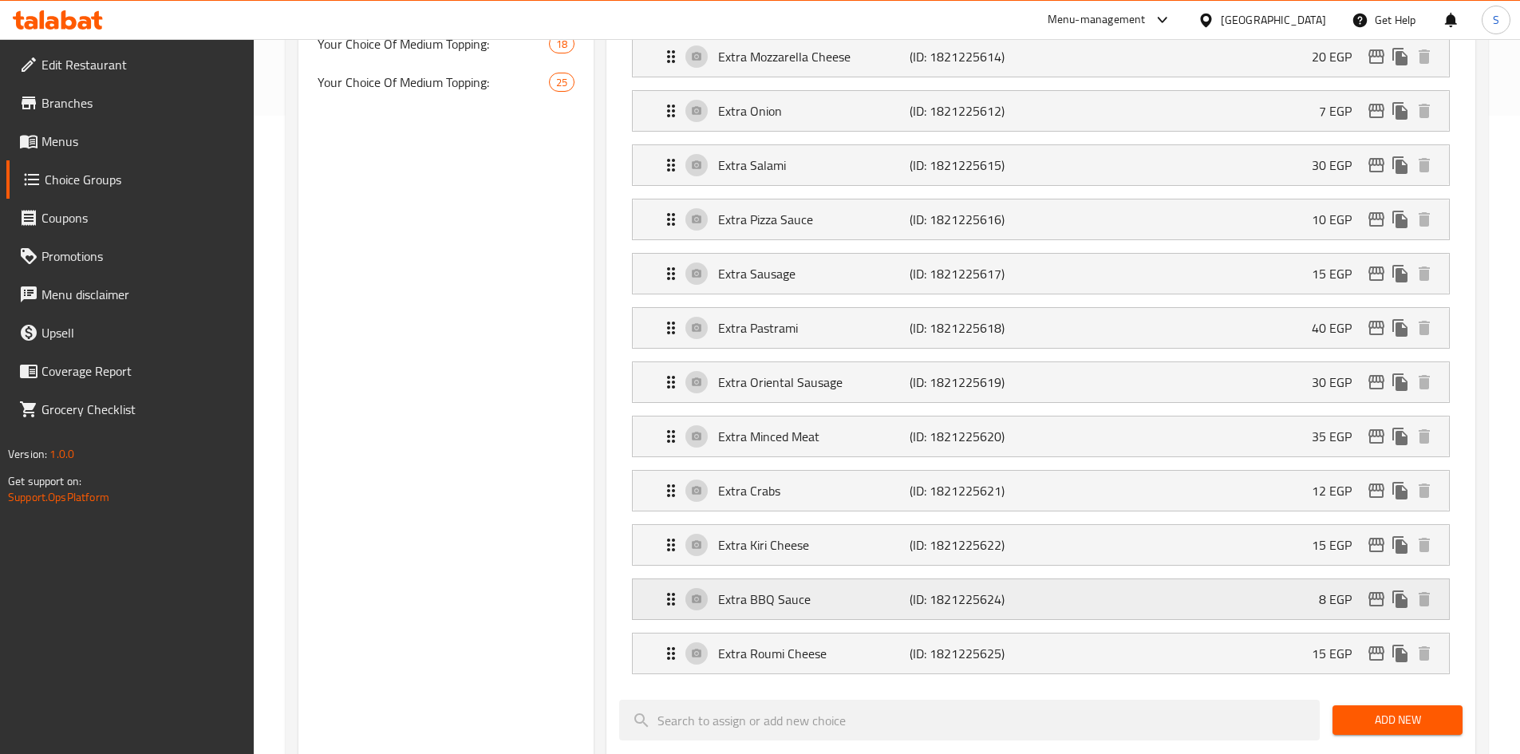
click at [1375, 590] on icon "edit" at bounding box center [1376, 599] width 19 height 19
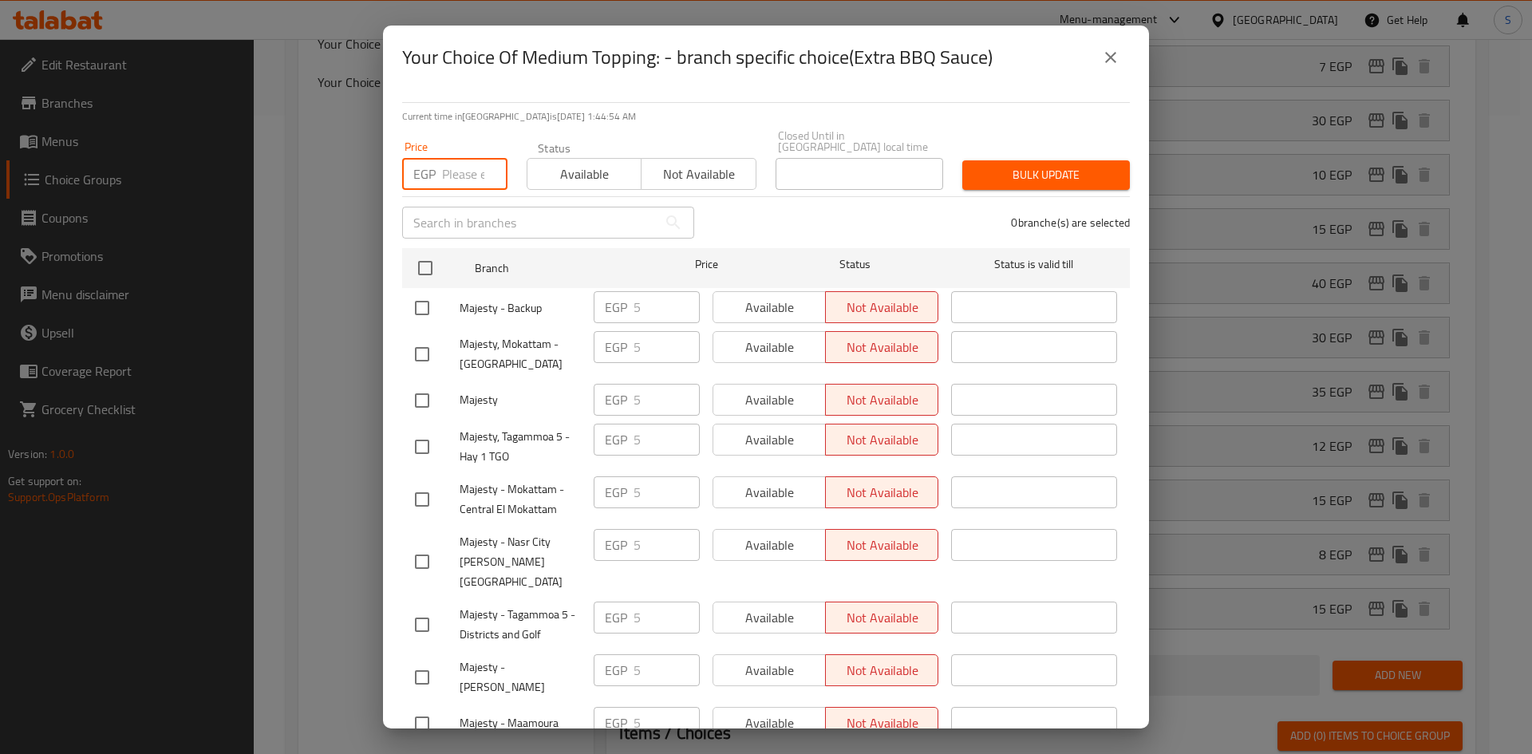
click at [452, 158] on input "number" at bounding box center [474, 174] width 65 height 32
click at [425, 260] on input "checkbox" at bounding box center [425, 268] width 34 height 34
click at [1010, 169] on span "Bulk update" at bounding box center [1046, 175] width 142 height 20
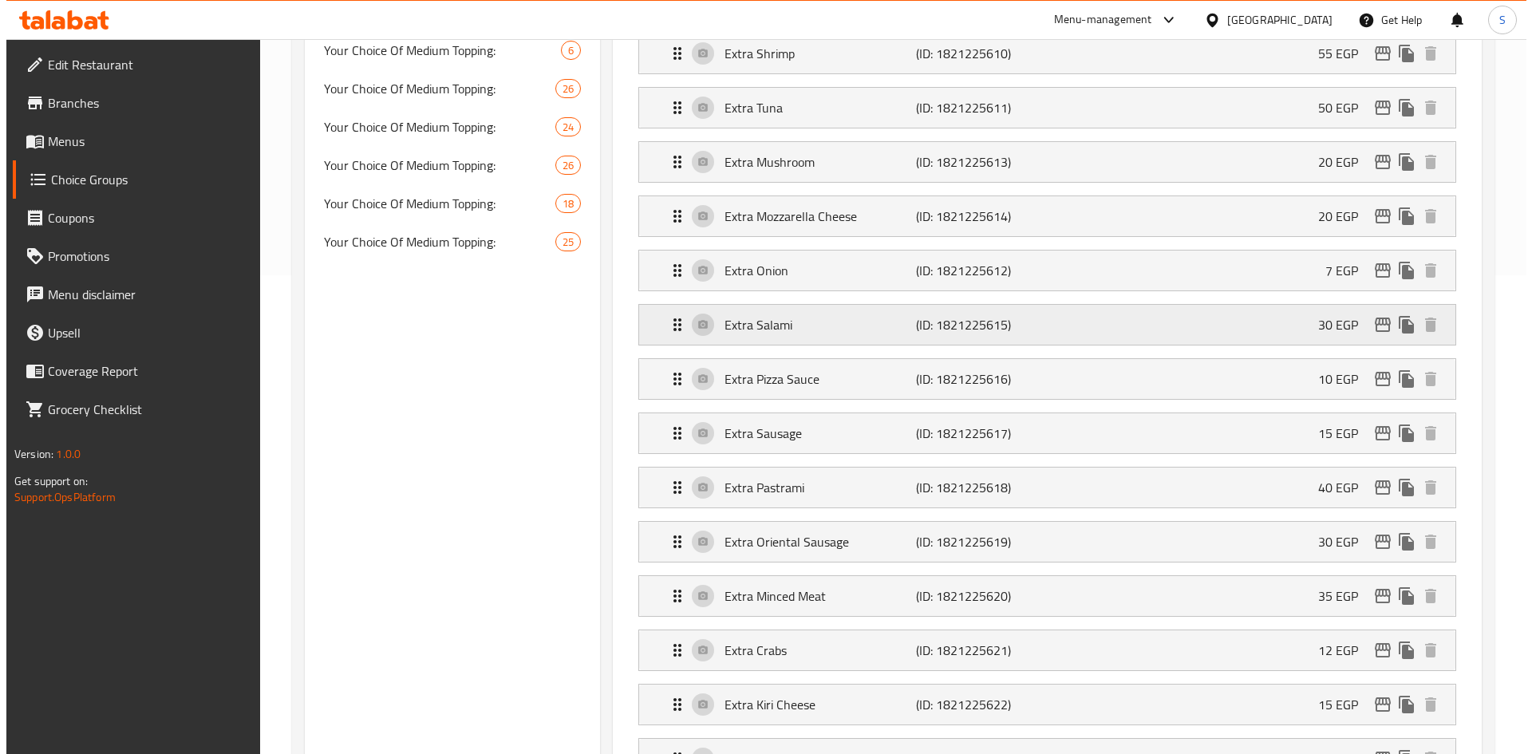
scroll to position [558, 0]
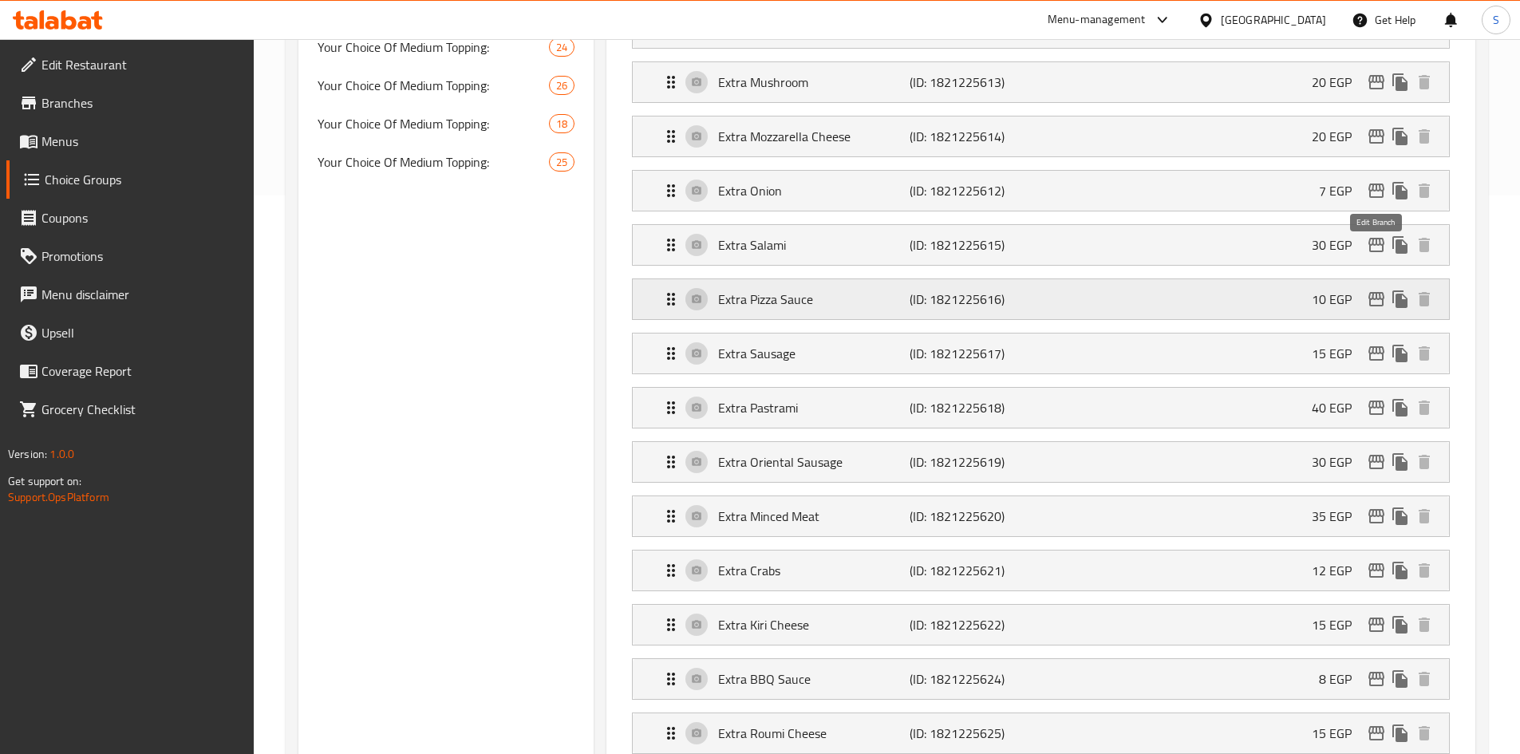
click at [1374, 290] on icon "edit" at bounding box center [1376, 299] width 19 height 19
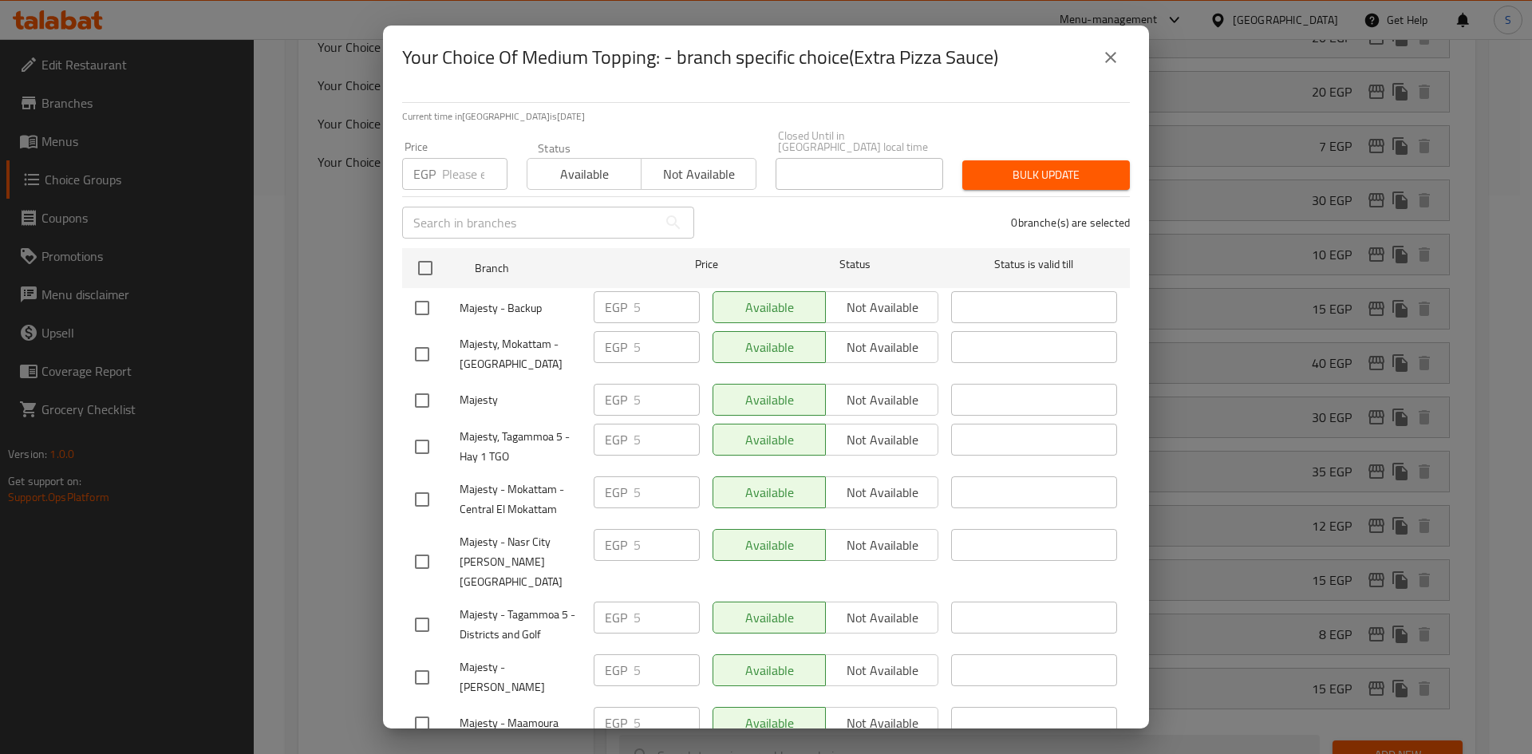
click at [452, 169] on input "number" at bounding box center [474, 174] width 65 height 32
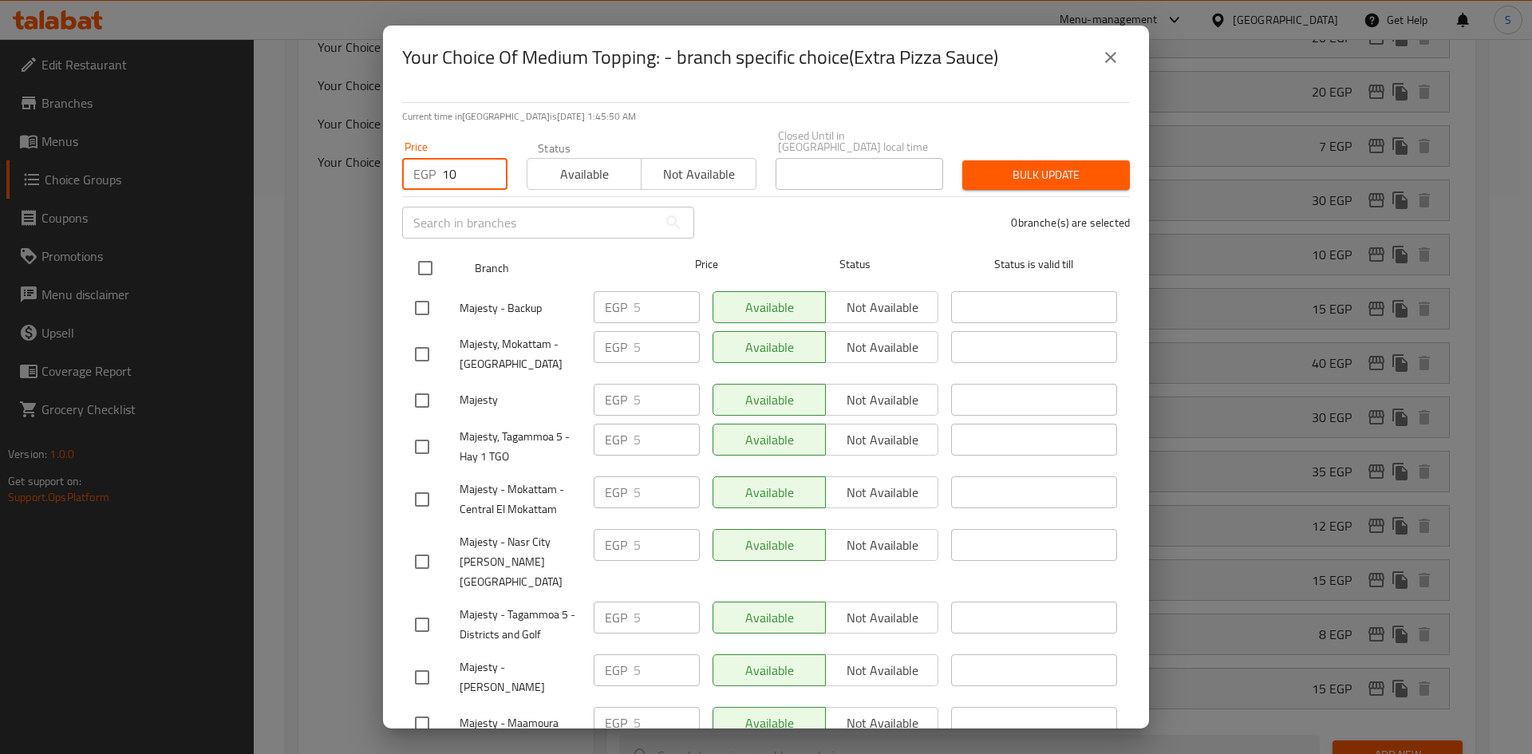
click at [440, 258] on input "checkbox" at bounding box center [425, 268] width 34 height 34
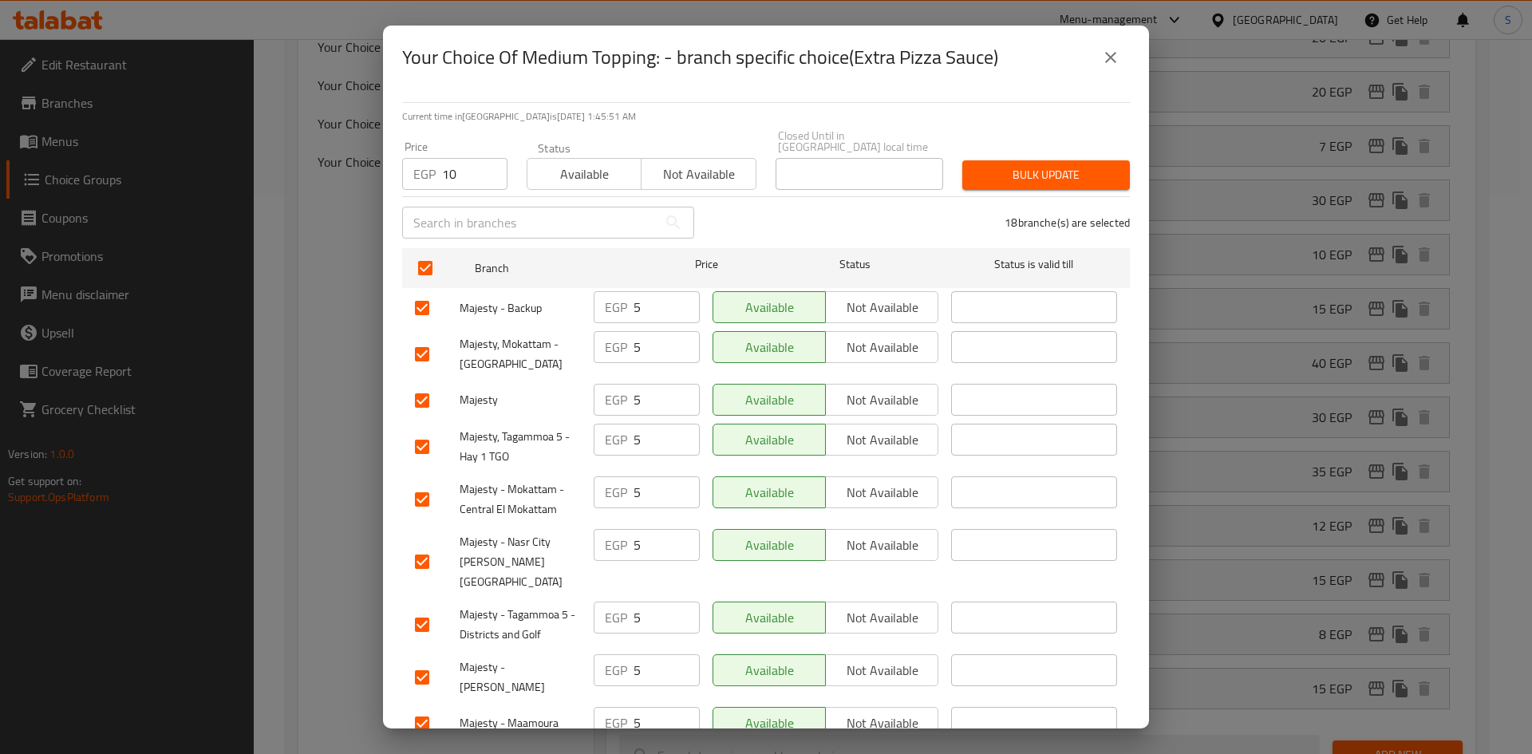
click at [1059, 151] on div "Bulk update" at bounding box center [1046, 175] width 187 height 49
click at [1039, 172] on span "Bulk update" at bounding box center [1046, 175] width 142 height 20
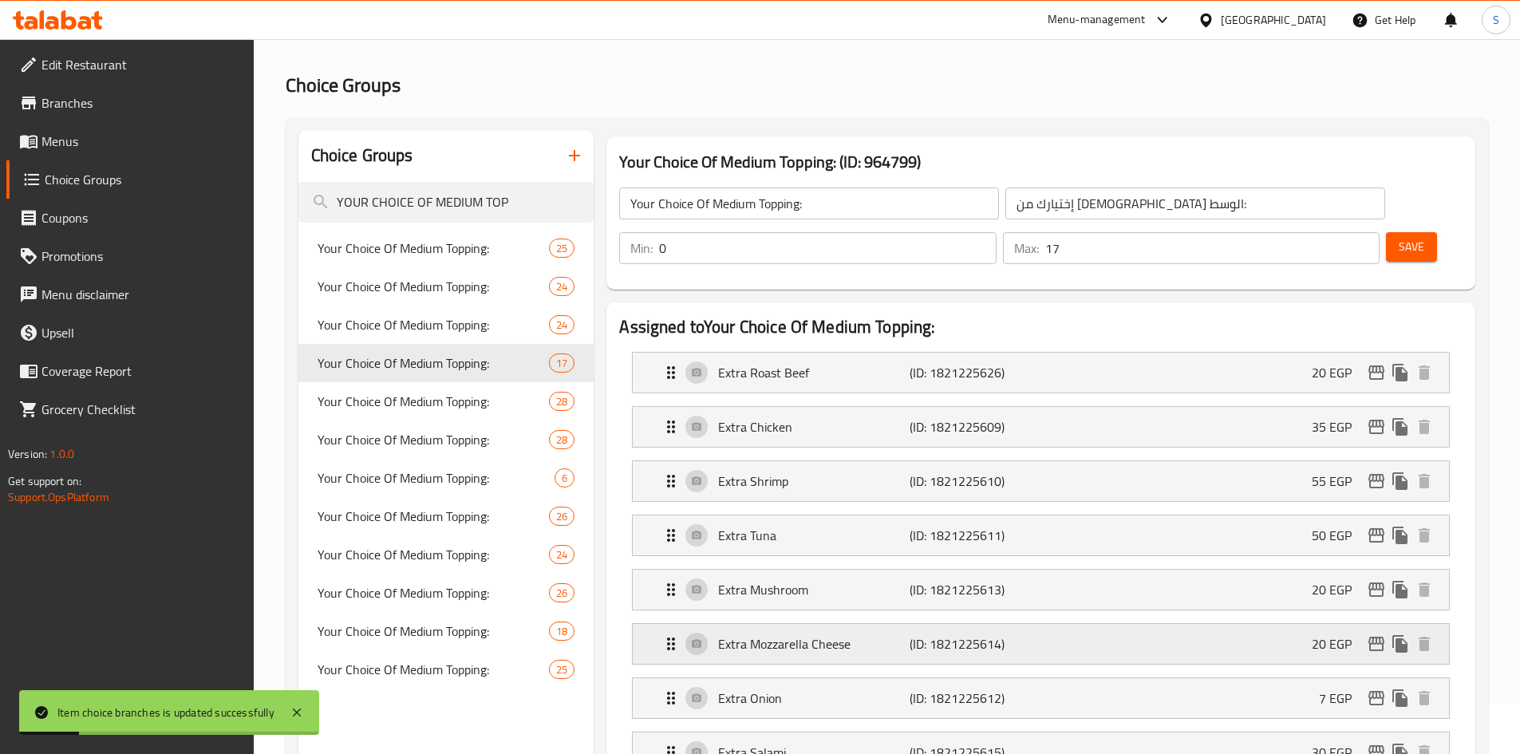
scroll to position [80, 0]
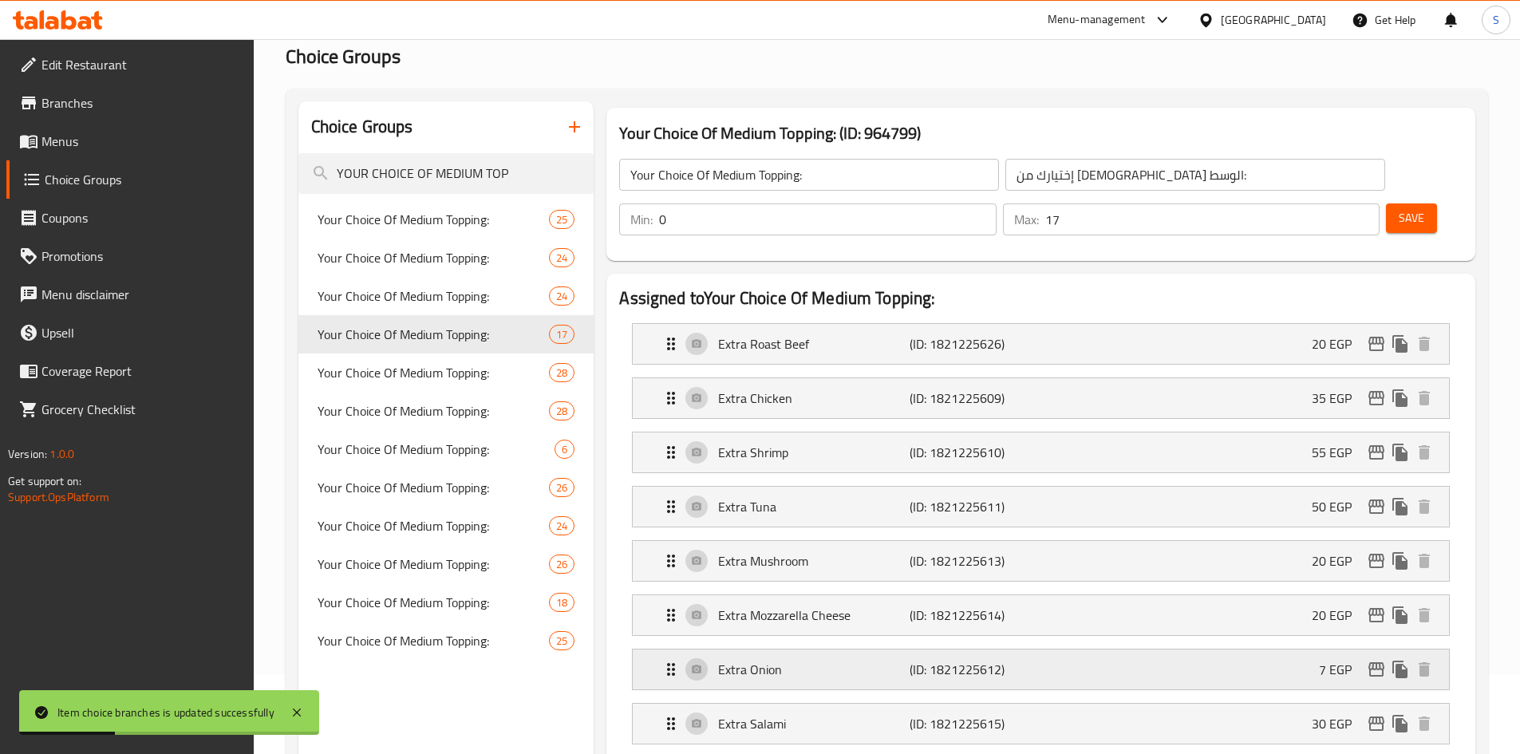
click at [1376, 660] on icon "edit" at bounding box center [1376, 669] width 19 height 19
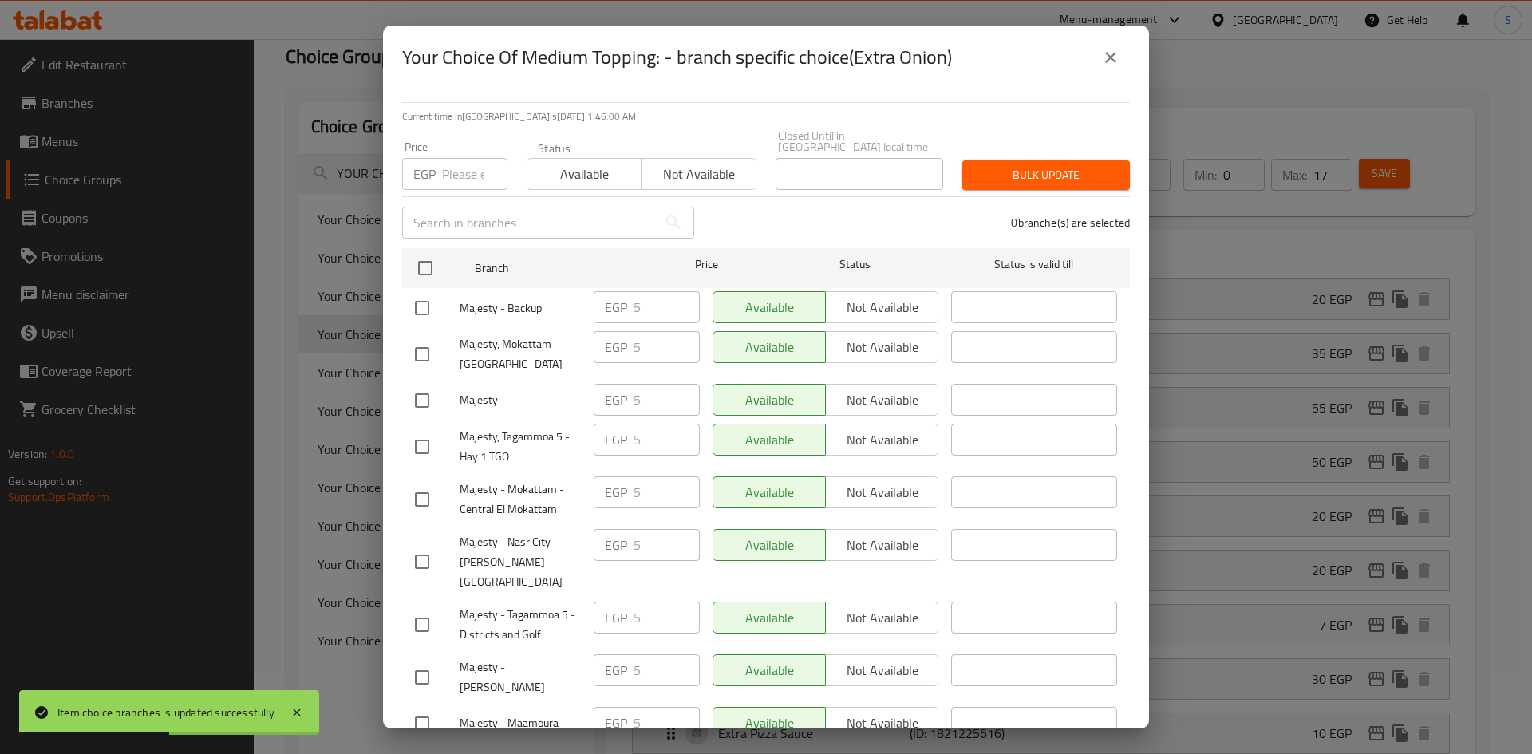
click at [451, 166] on input "number" at bounding box center [474, 174] width 65 height 32
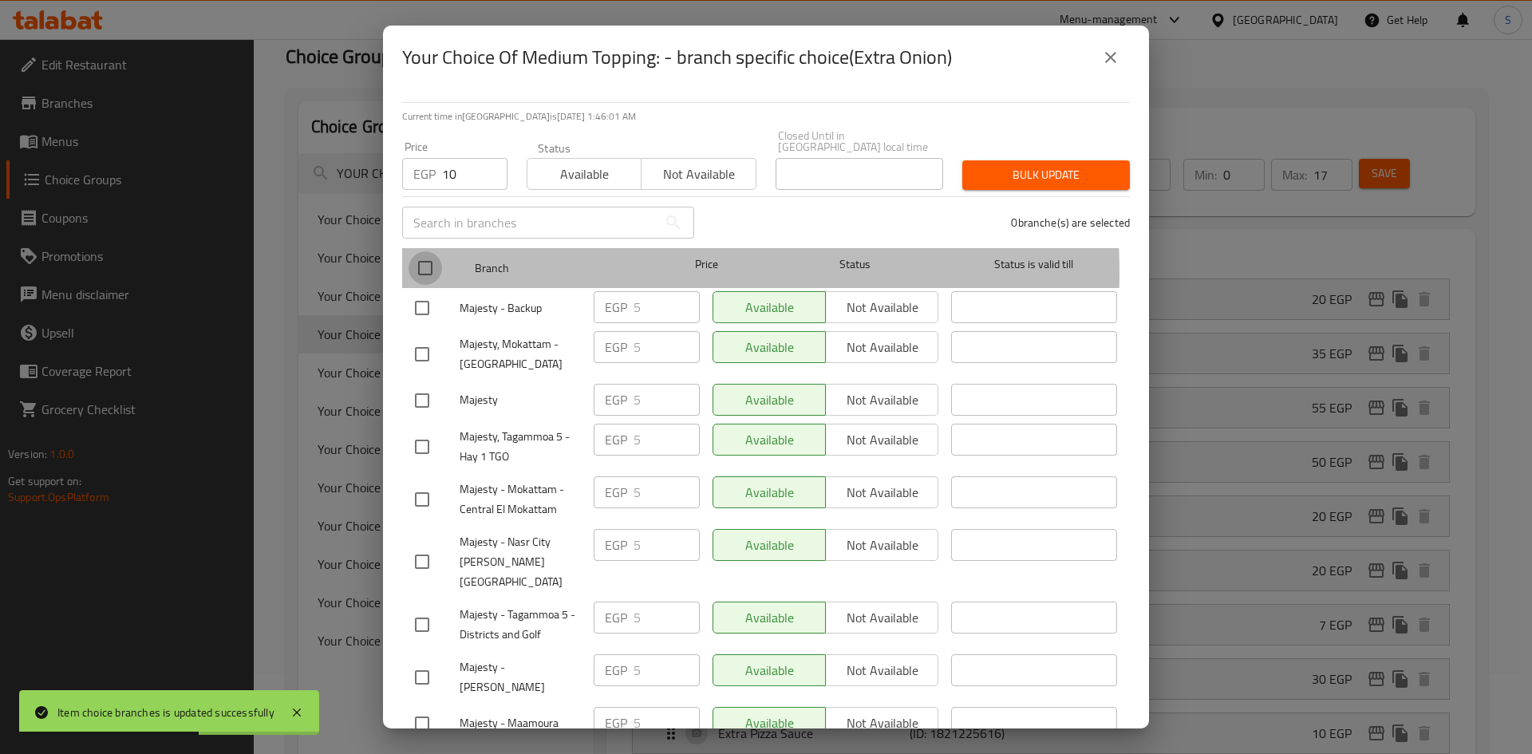
click at [420, 262] on input "checkbox" at bounding box center [425, 268] width 34 height 34
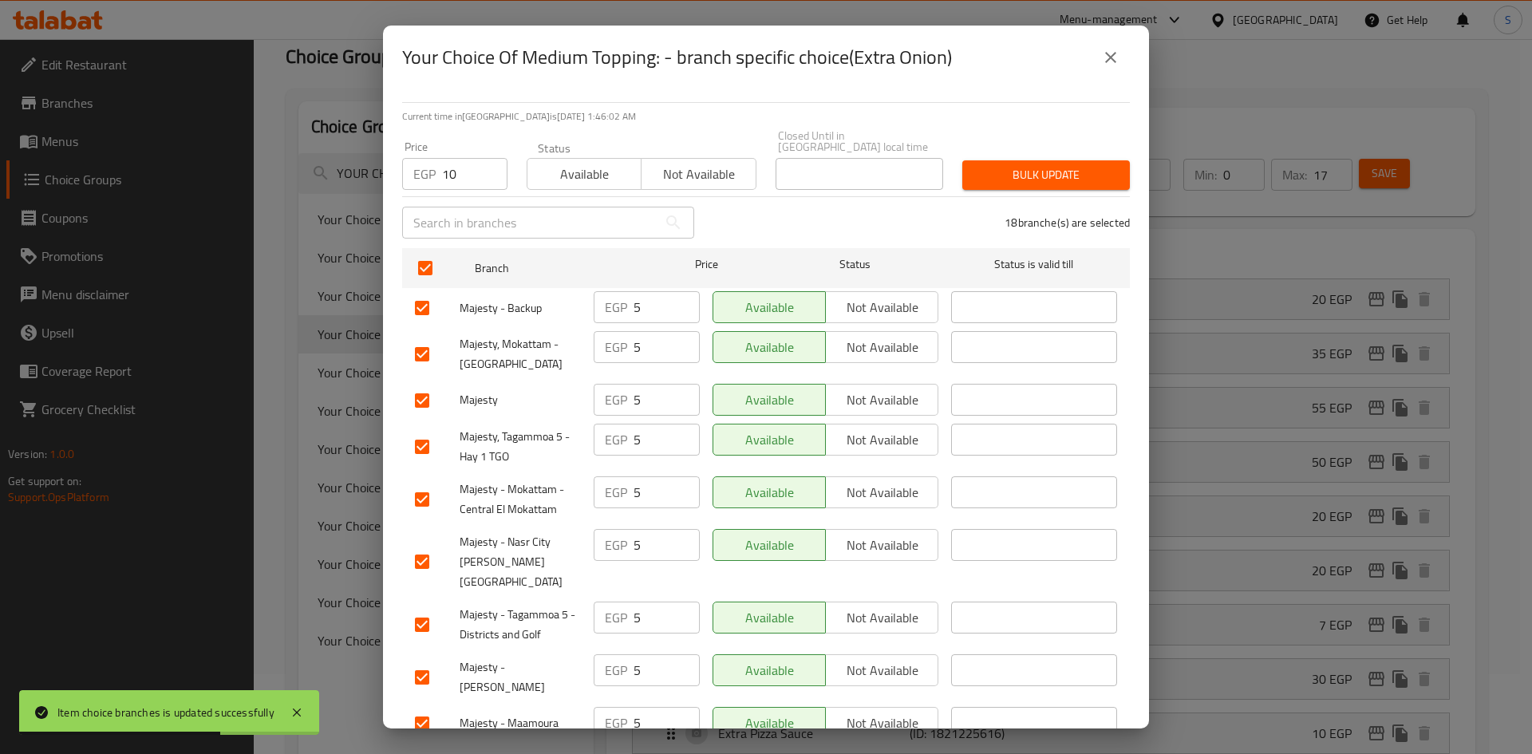
click at [998, 151] on div "Bulk update" at bounding box center [1046, 175] width 187 height 49
click at [990, 170] on span "Bulk update" at bounding box center [1046, 175] width 142 height 20
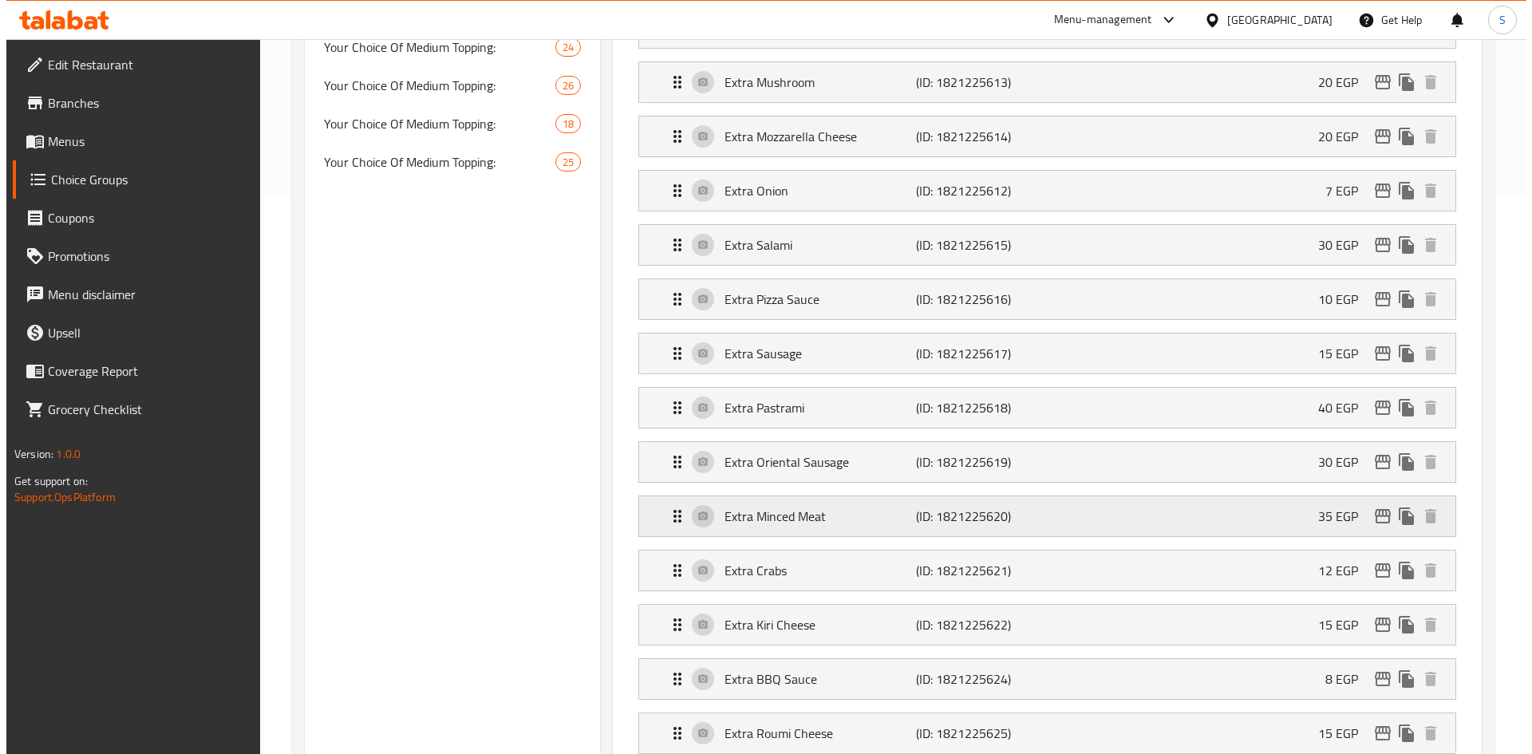
scroll to position [638, 0]
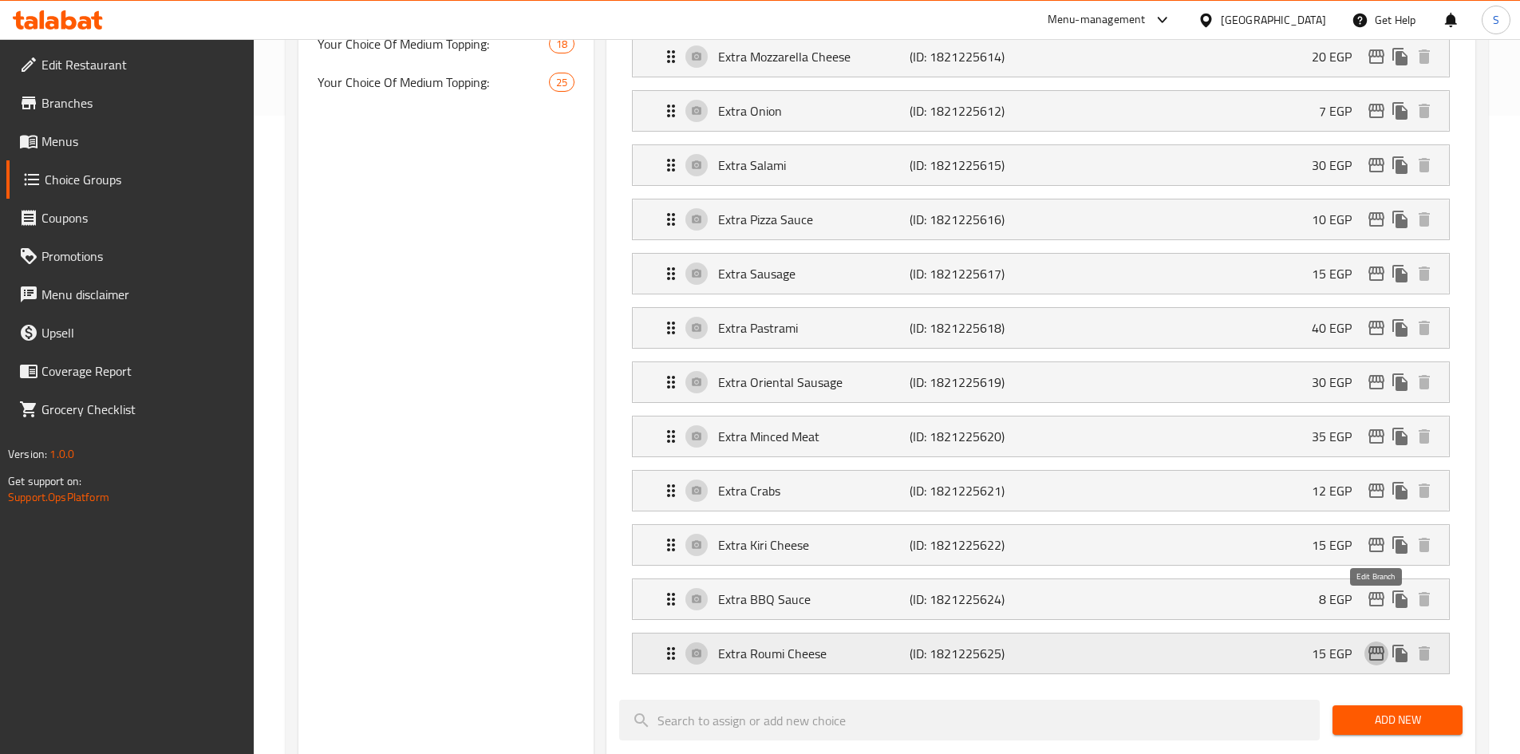
click at [1375, 644] on icon "edit" at bounding box center [1376, 653] width 19 height 19
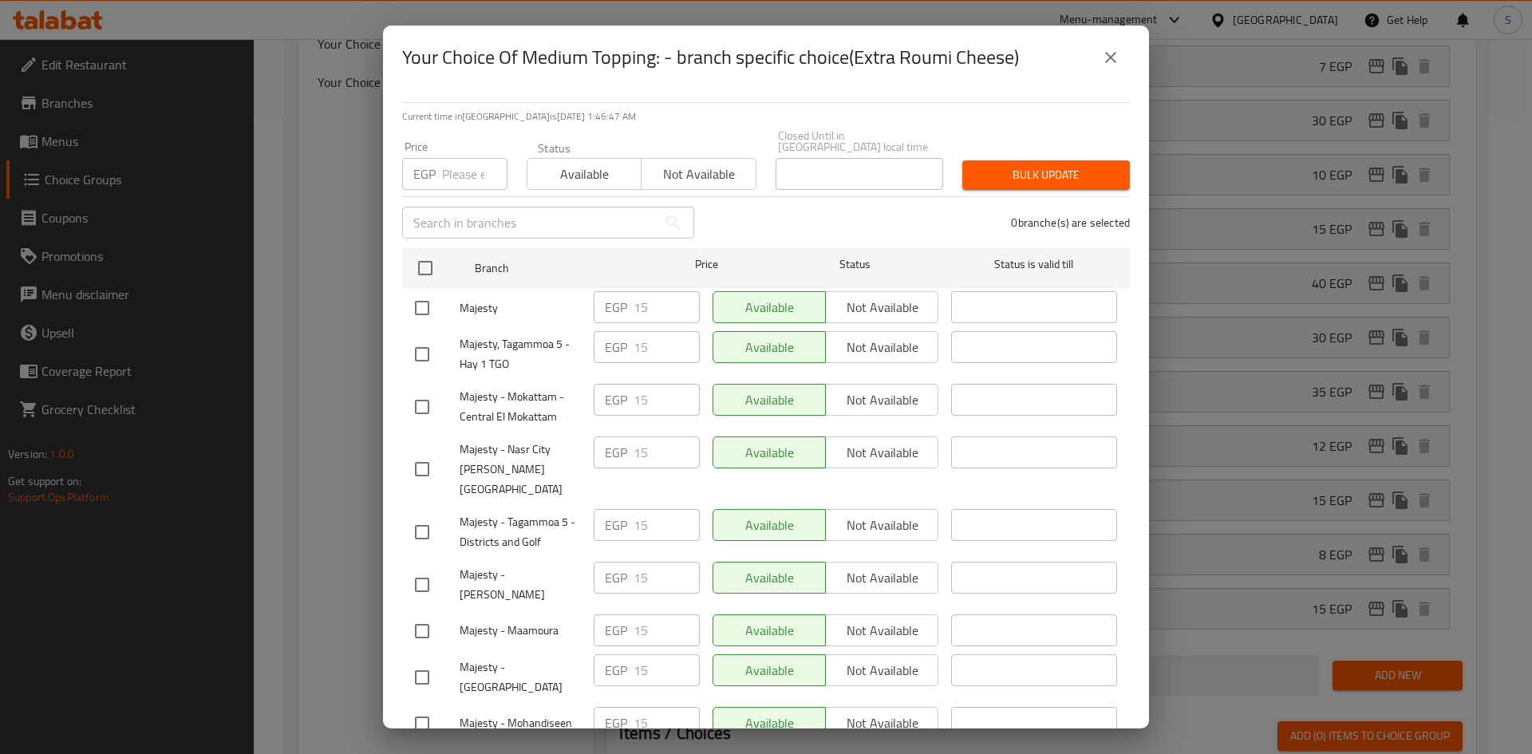
click at [452, 158] on input "number" at bounding box center [474, 174] width 65 height 32
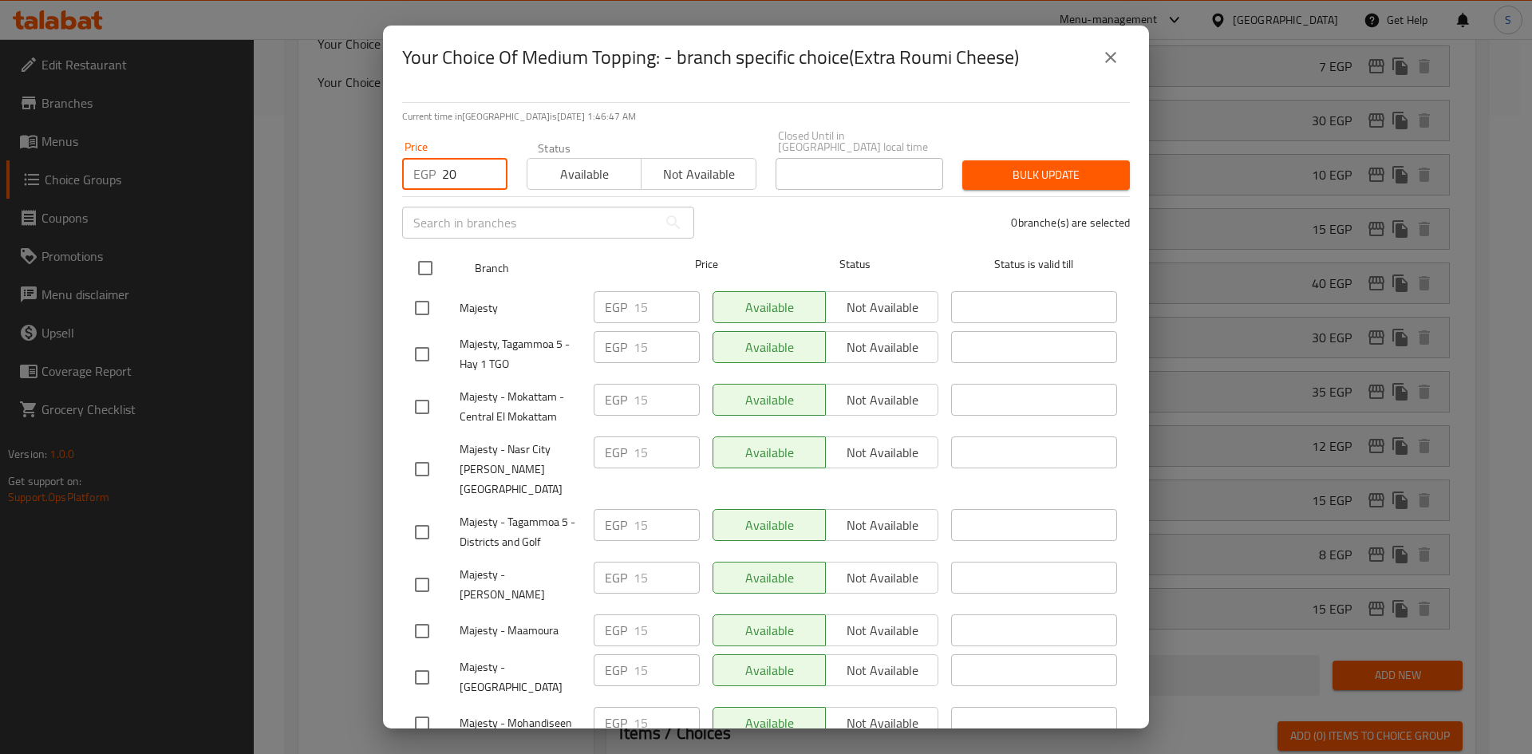
click at [432, 251] on input "checkbox" at bounding box center [425, 268] width 34 height 34
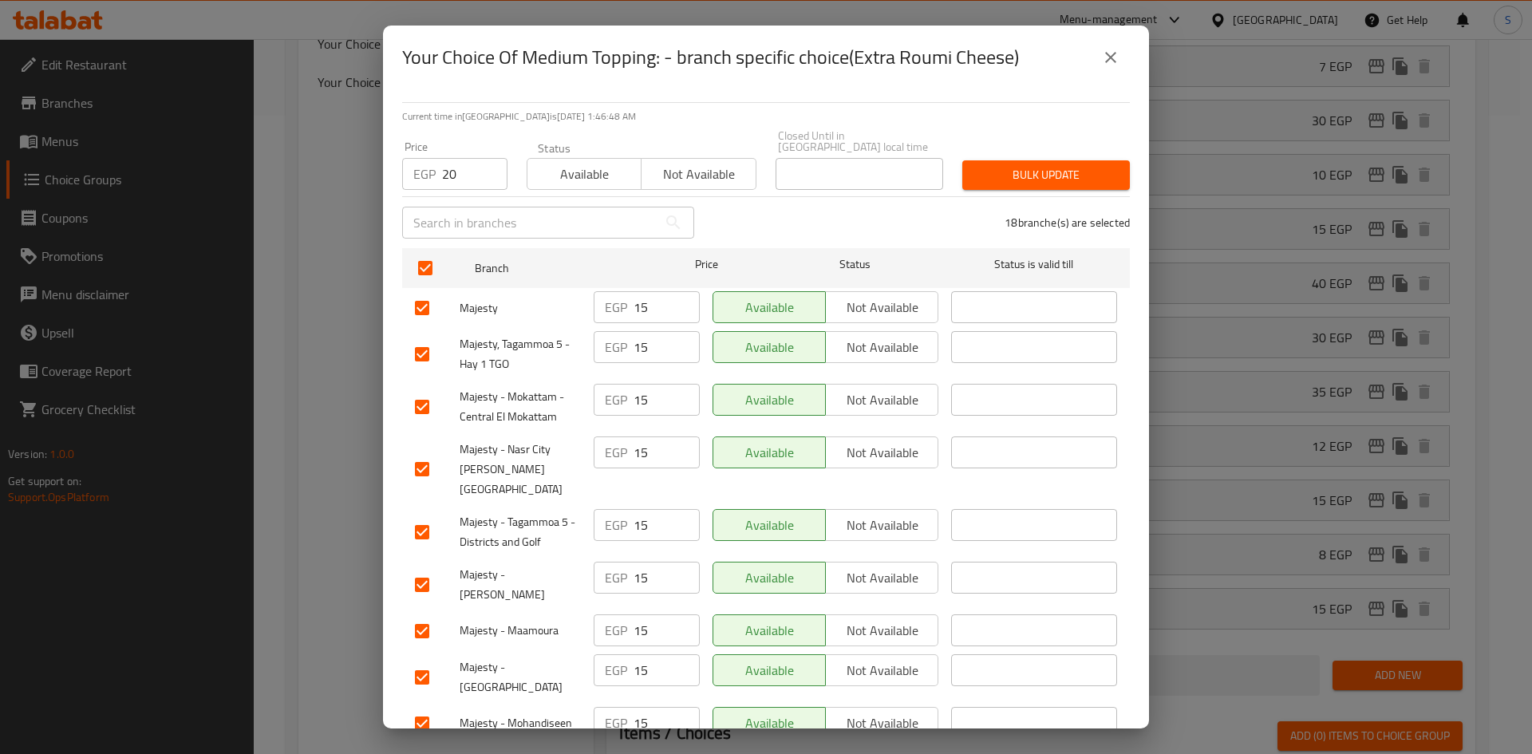
click at [992, 166] on span "Bulk update" at bounding box center [1046, 175] width 142 height 20
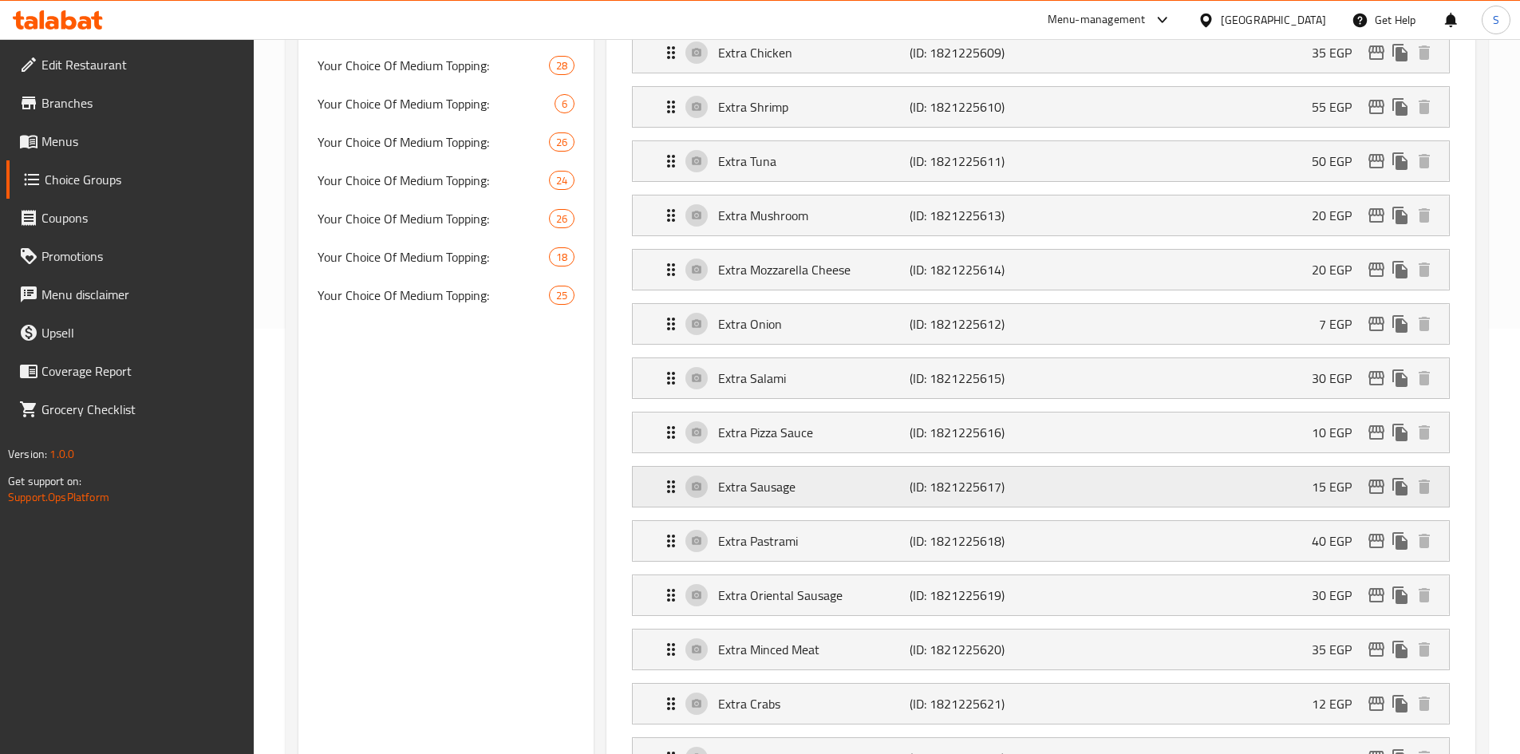
scroll to position [399, 0]
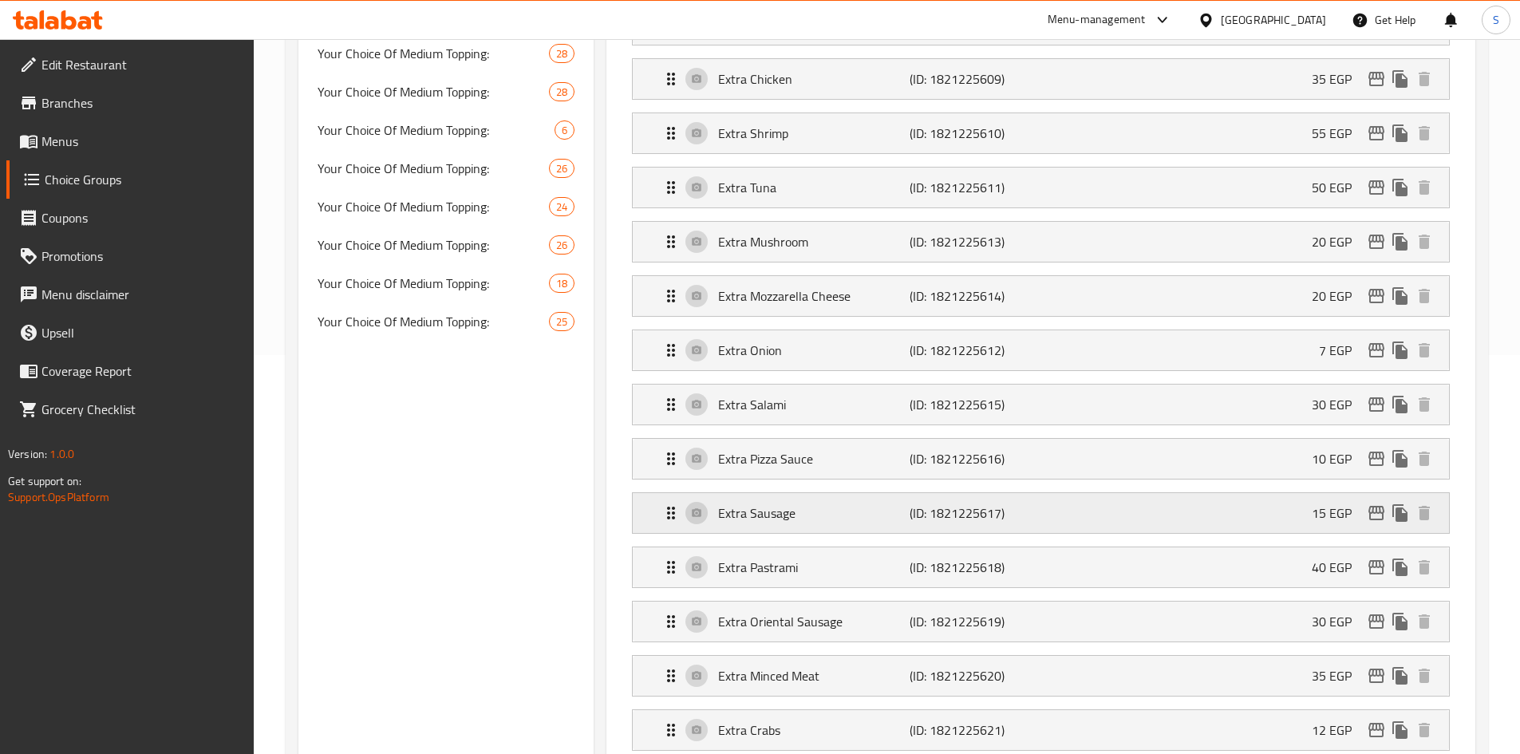
click at [924, 493] on div "Extra Sausage (ID: 1821225617) 15 EGP" at bounding box center [1045, 513] width 768 height 40
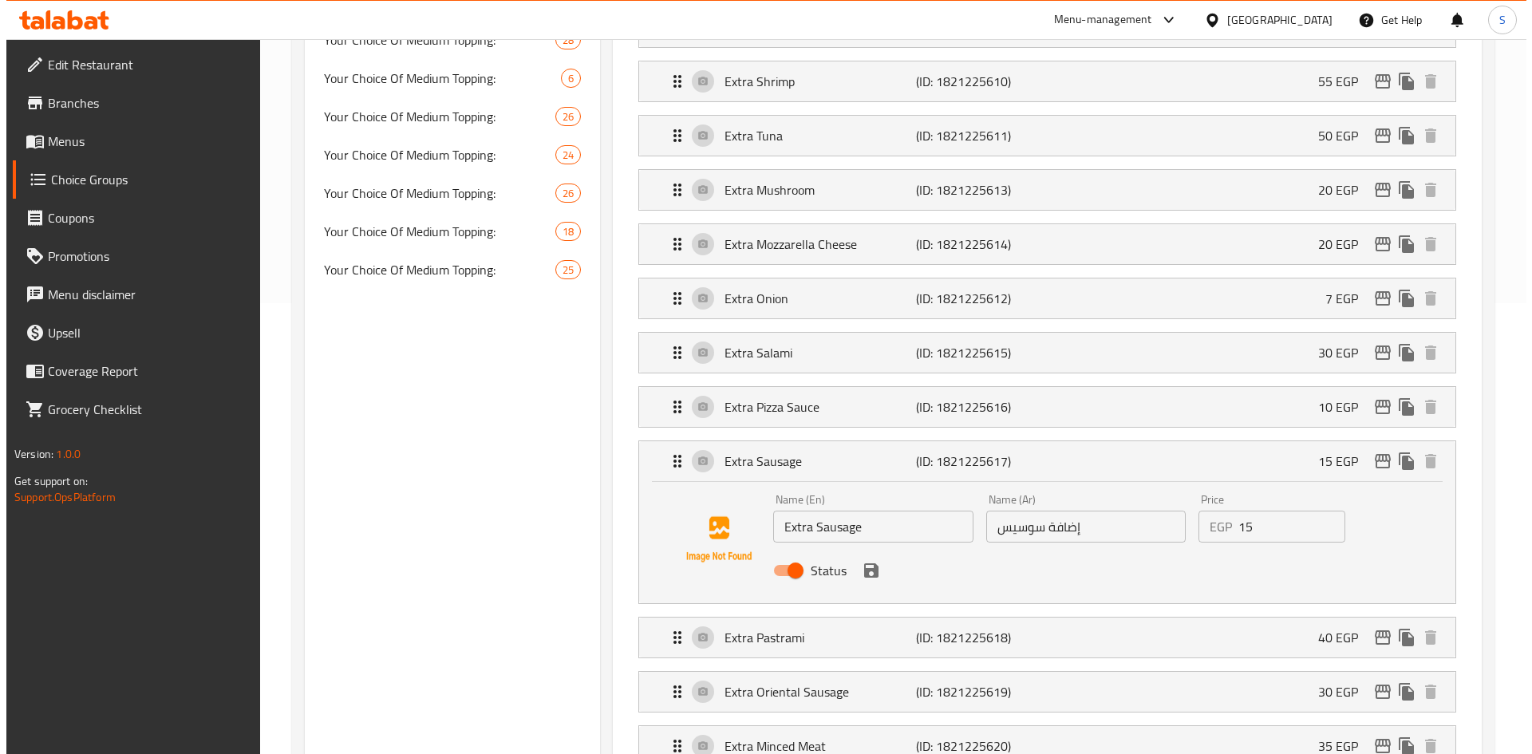
scroll to position [479, 0]
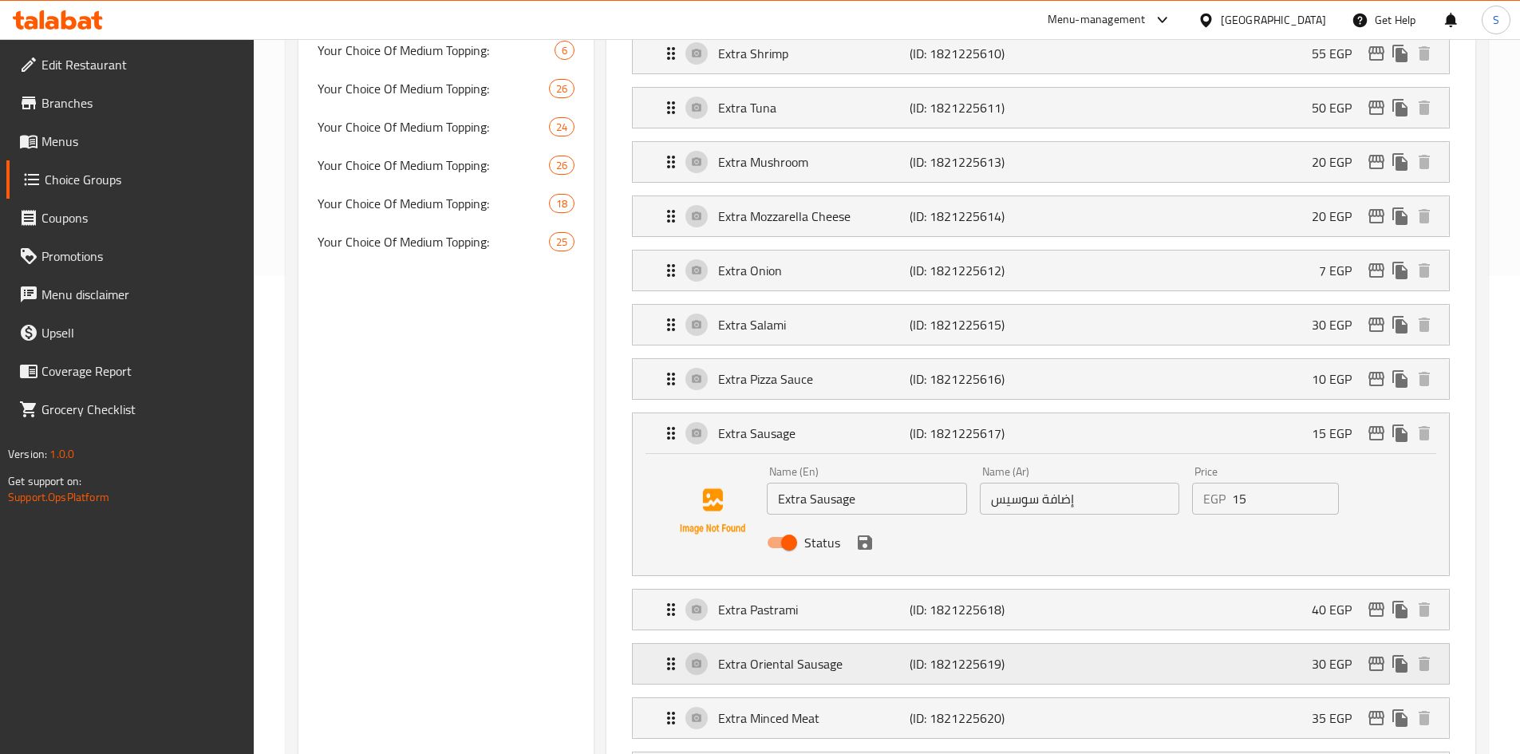
click at [927, 654] on p "(ID: 1821225619)" at bounding box center [973, 663] width 128 height 19
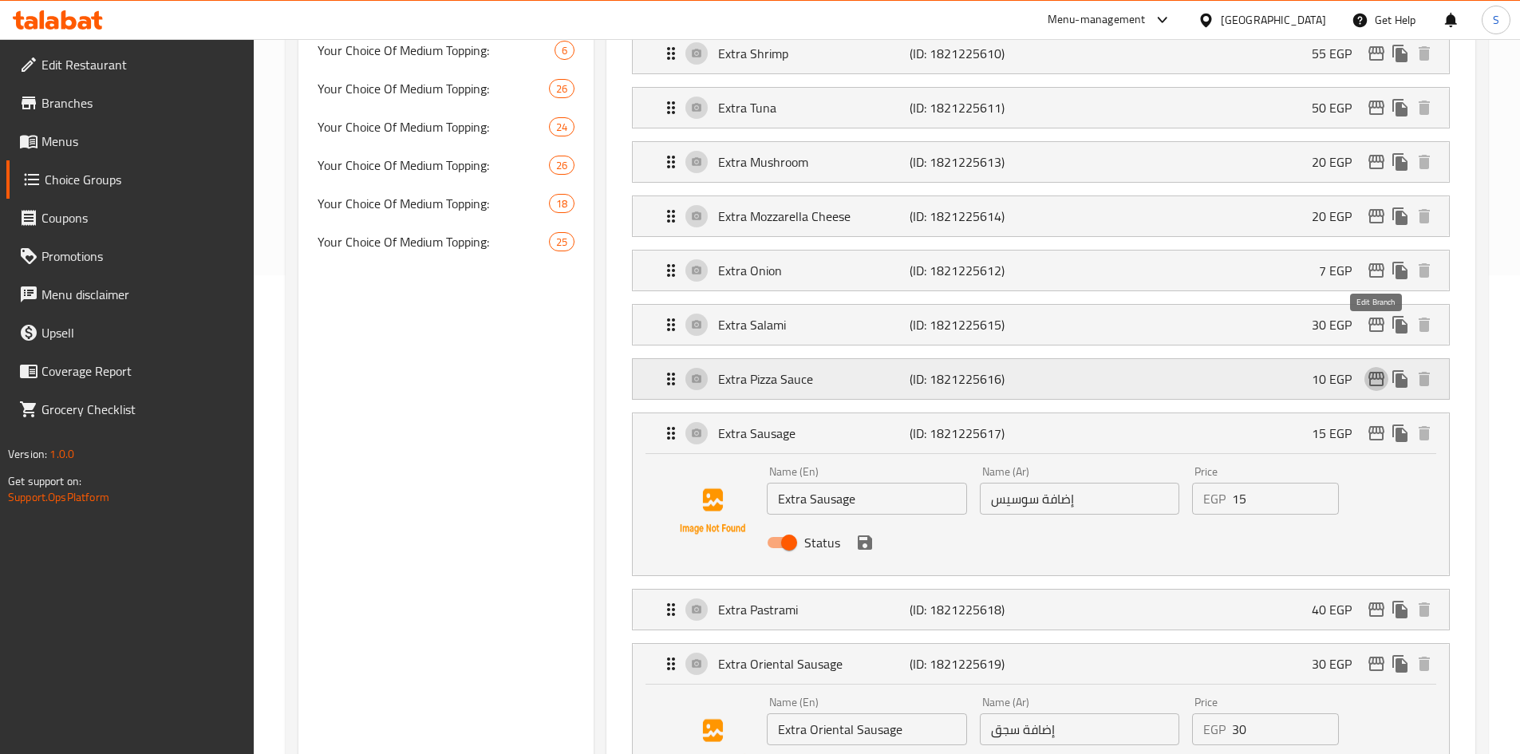
click at [1375, 372] on icon "edit" at bounding box center [1376, 379] width 16 height 14
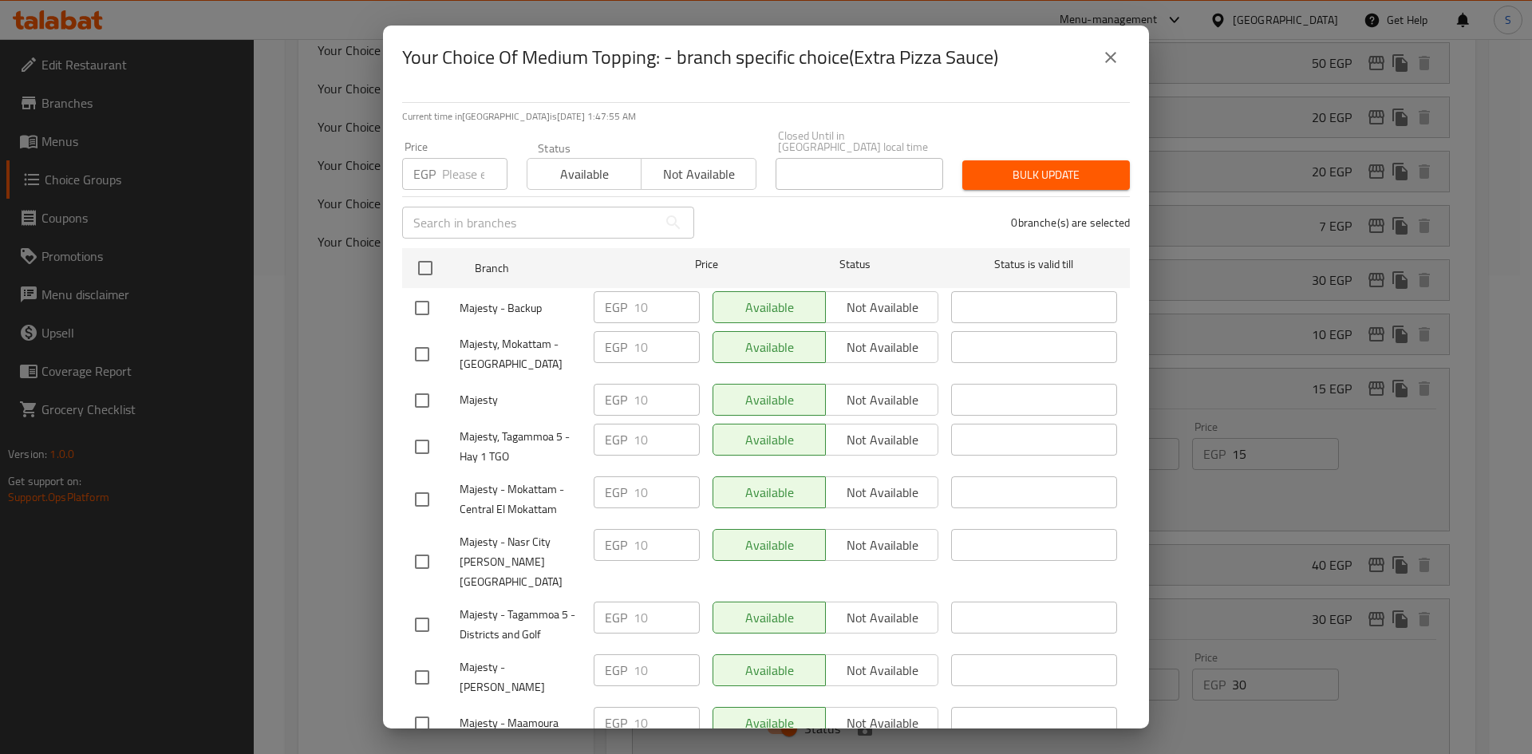
click at [450, 161] on input "number" at bounding box center [474, 174] width 65 height 32
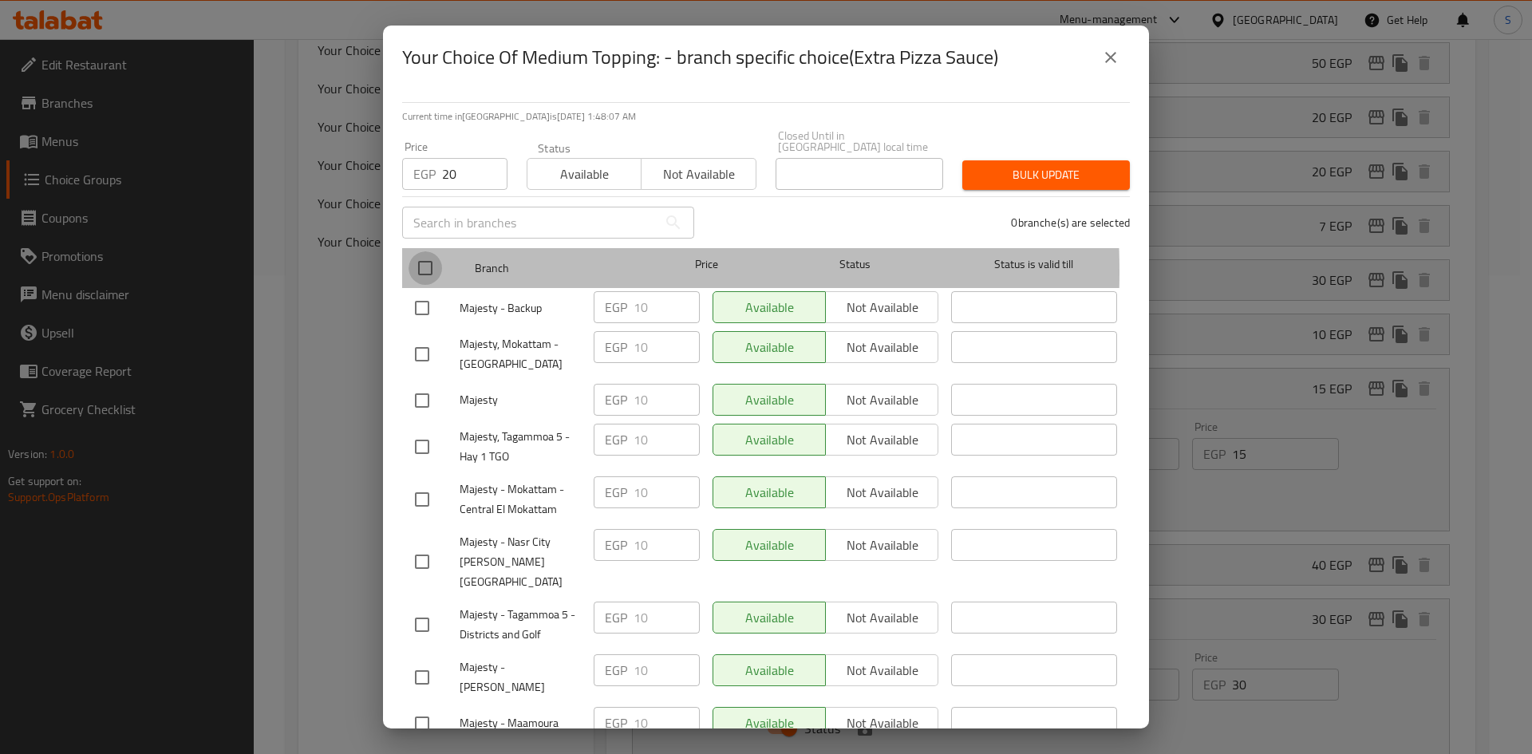
click at [424, 260] on input "checkbox" at bounding box center [425, 268] width 34 height 34
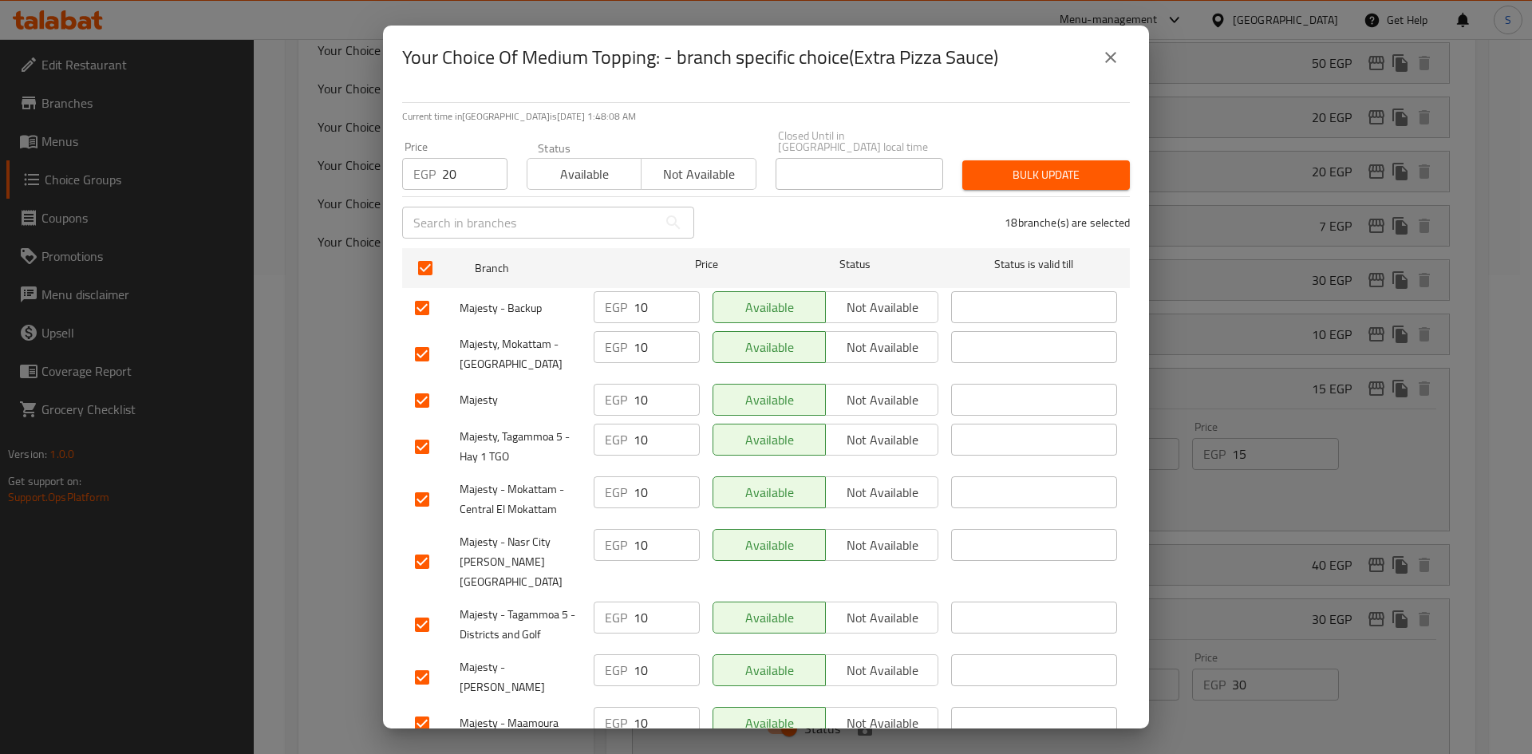
click at [984, 172] on span "Bulk update" at bounding box center [1046, 175] width 142 height 20
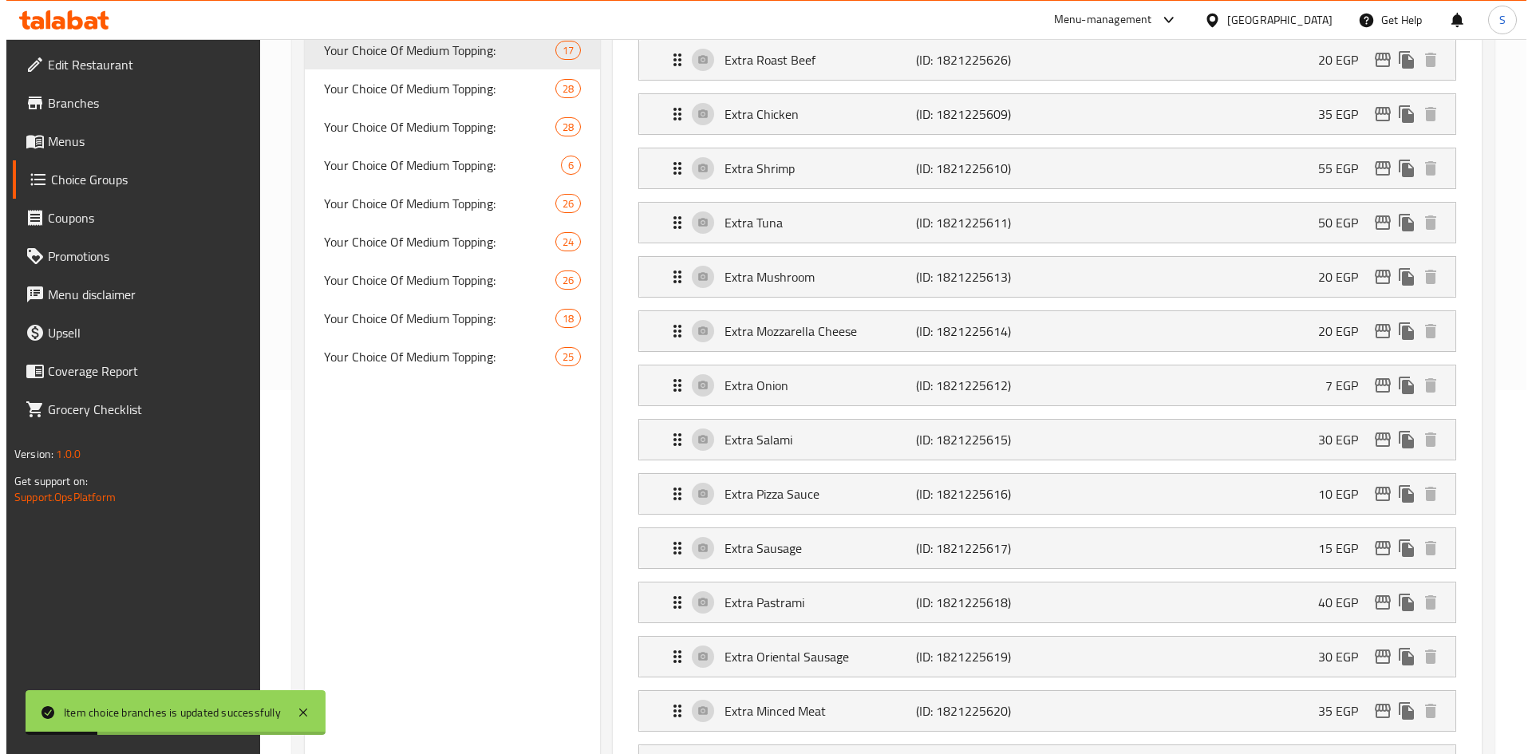
scroll to position [399, 0]
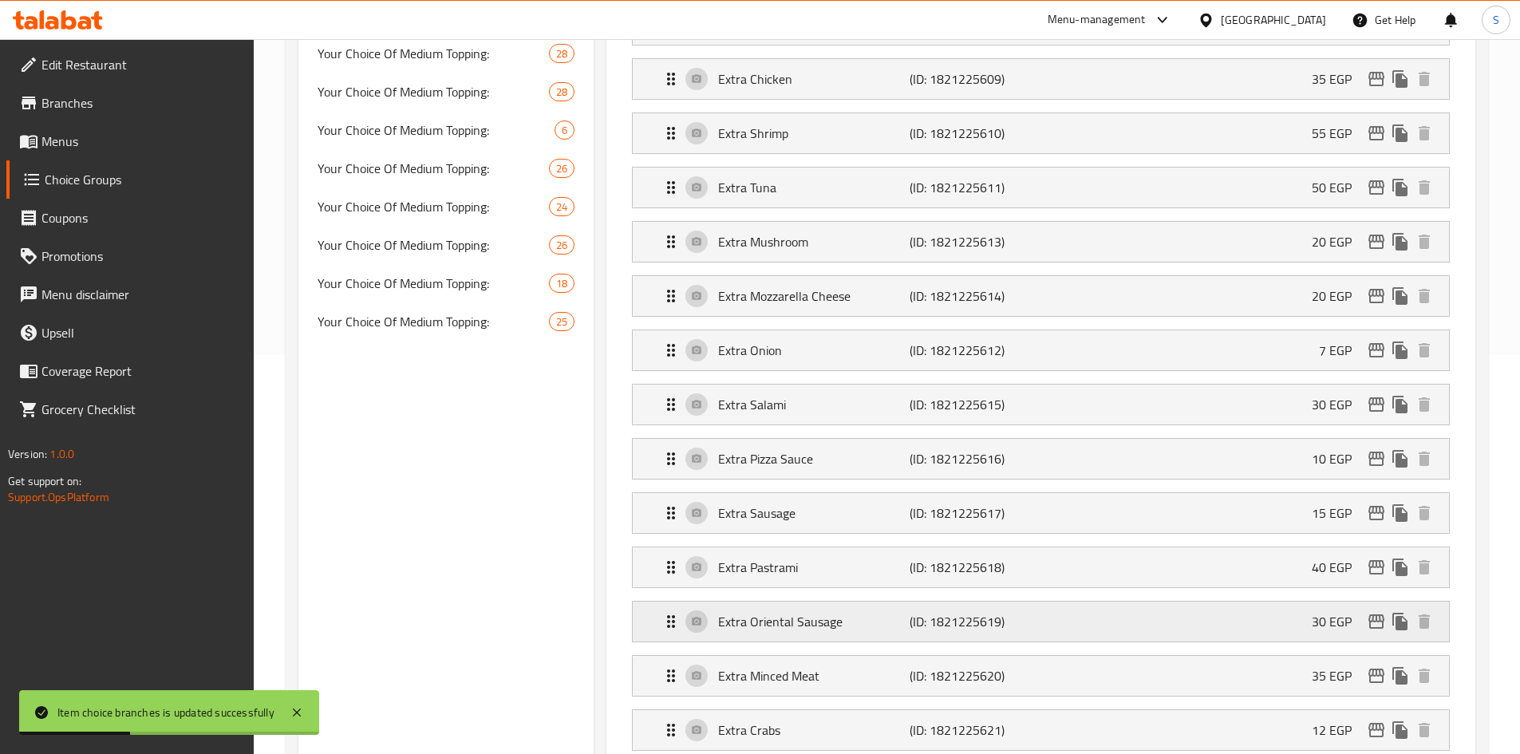
click at [1377, 602] on div "Extra Oriental Sausage (ID: 1821225619) 30 EGP" at bounding box center [1045, 622] width 768 height 40
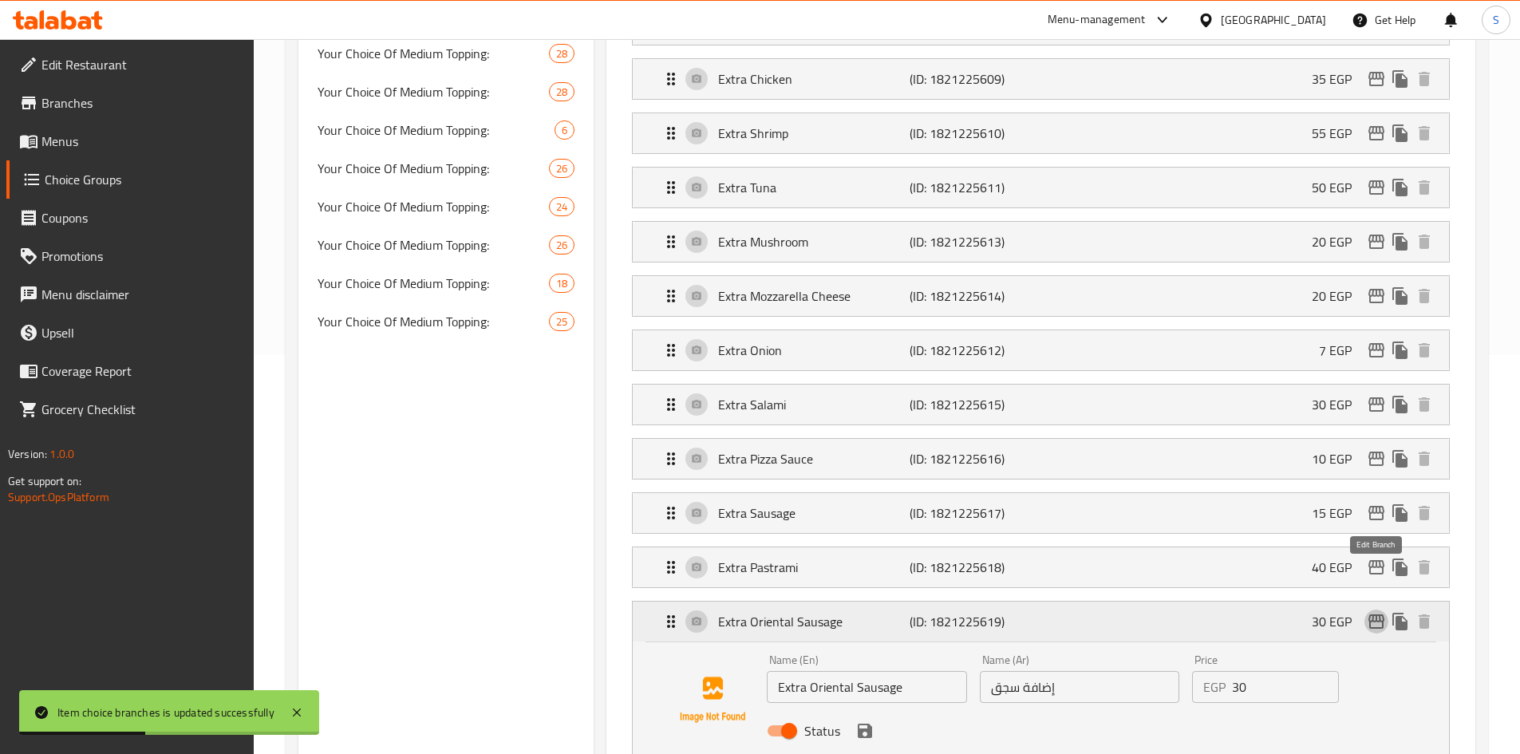
click at [1377, 612] on icon "edit" at bounding box center [1376, 621] width 19 height 19
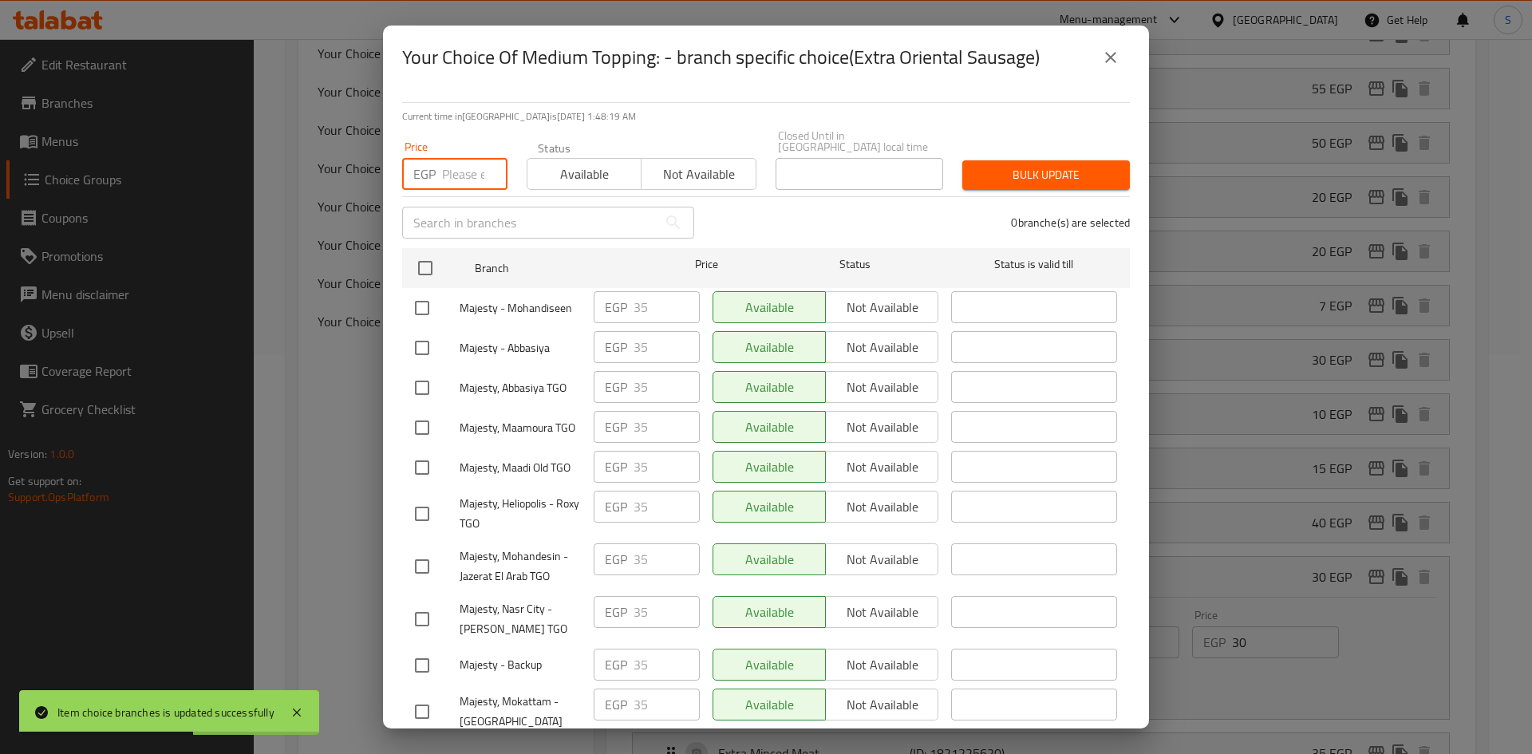
click at [459, 164] on input "number" at bounding box center [474, 174] width 65 height 32
click at [423, 258] on input "checkbox" at bounding box center [425, 268] width 34 height 34
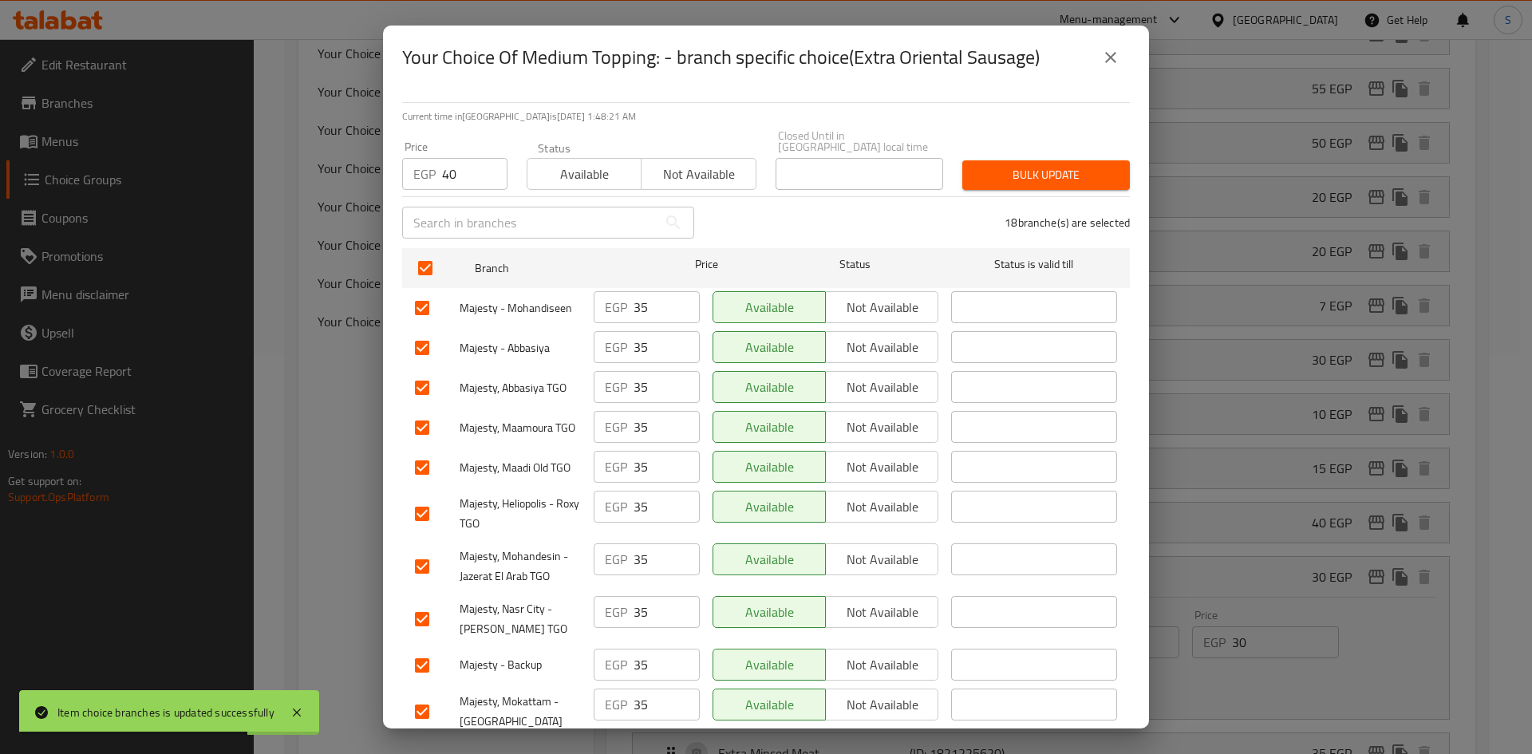
click at [988, 172] on span "Bulk update" at bounding box center [1046, 175] width 142 height 20
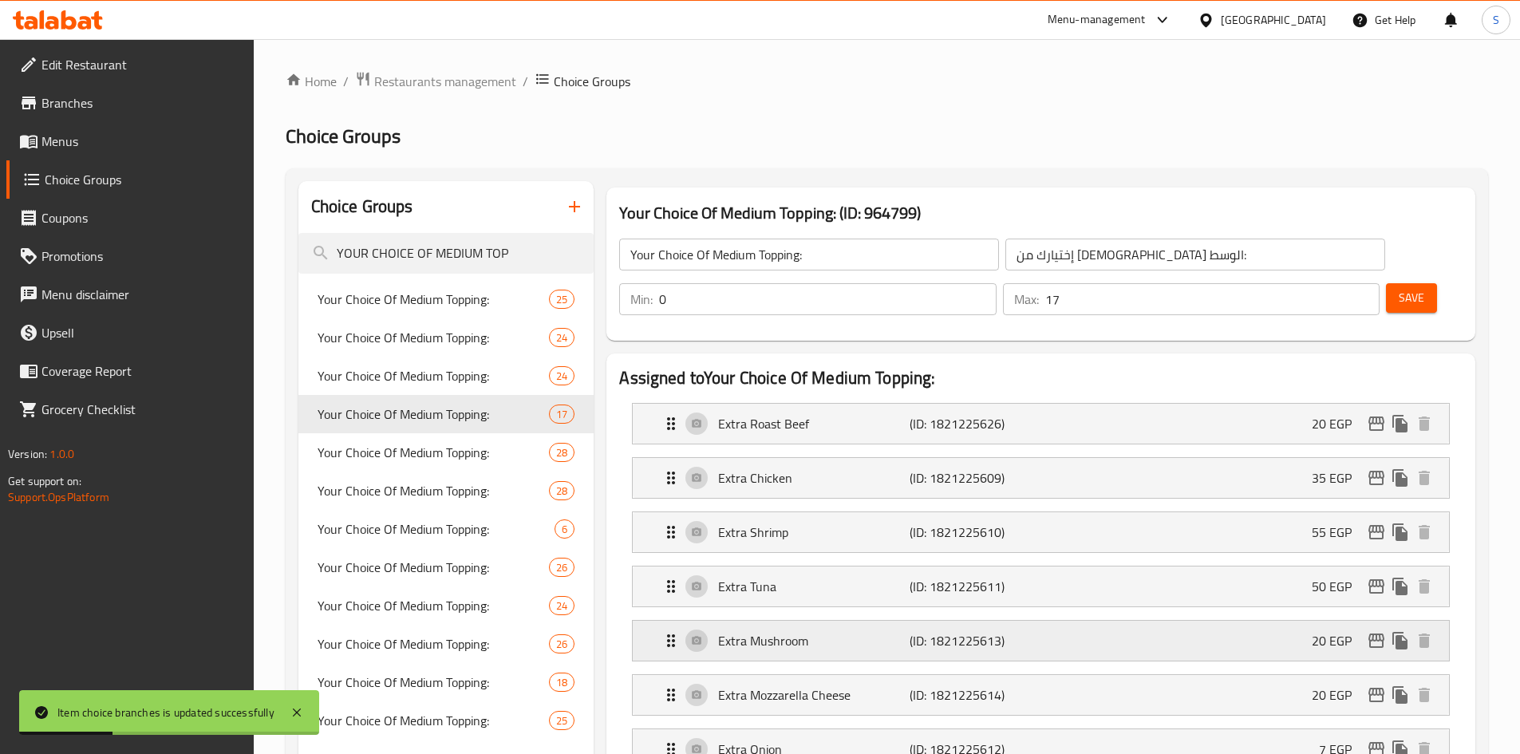
scroll to position [80, 0]
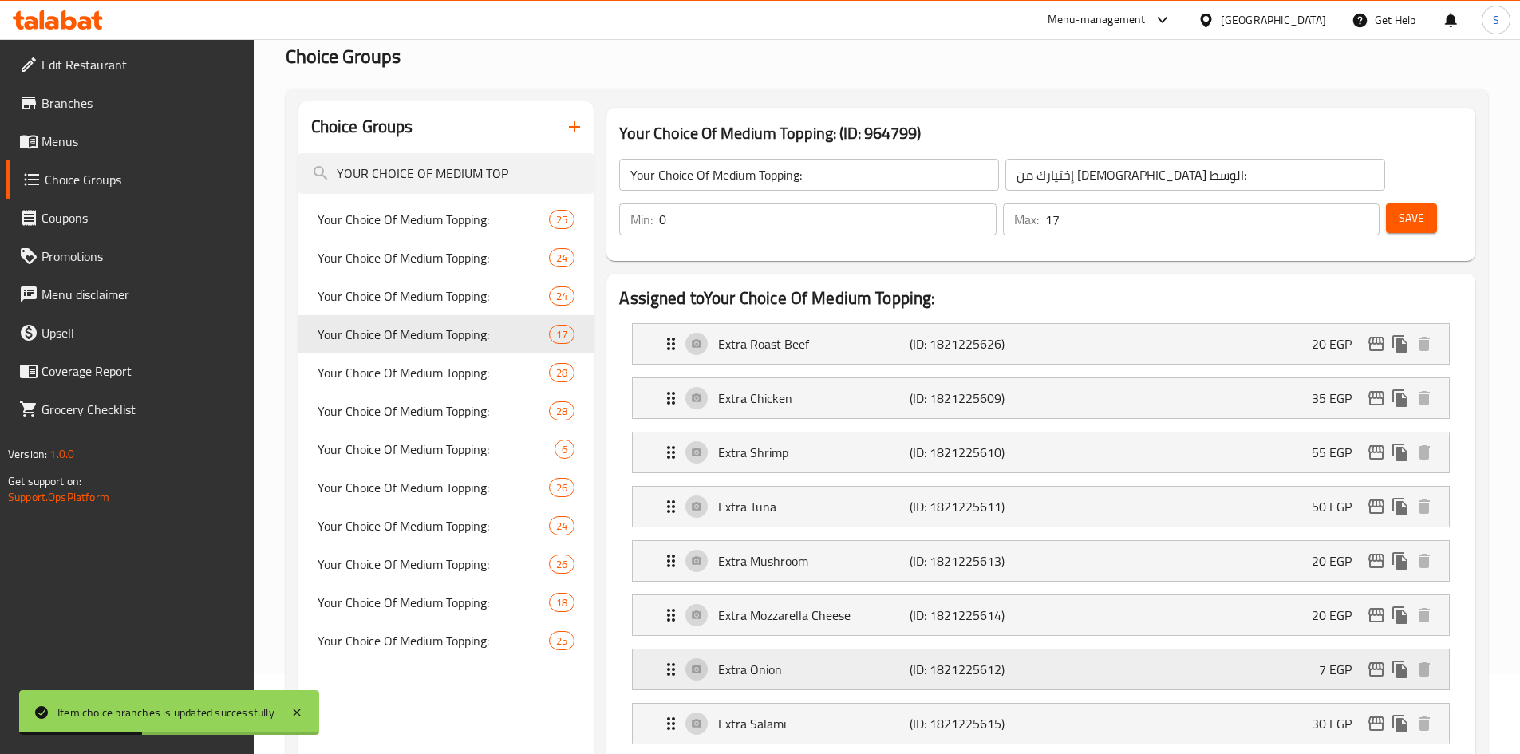
click at [1370, 662] on icon "edit" at bounding box center [1376, 669] width 16 height 14
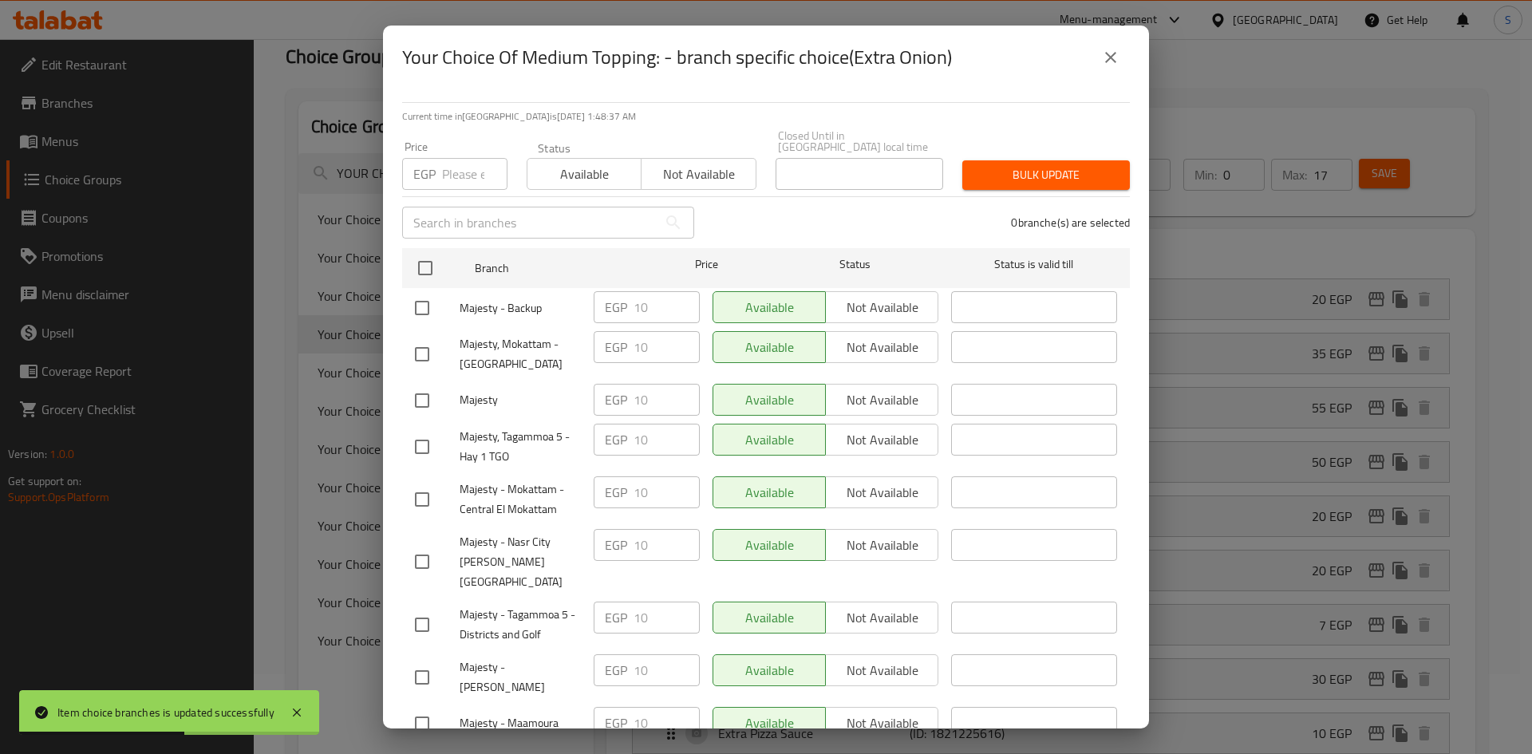
click at [1120, 69] on button "close" at bounding box center [1110, 57] width 38 height 38
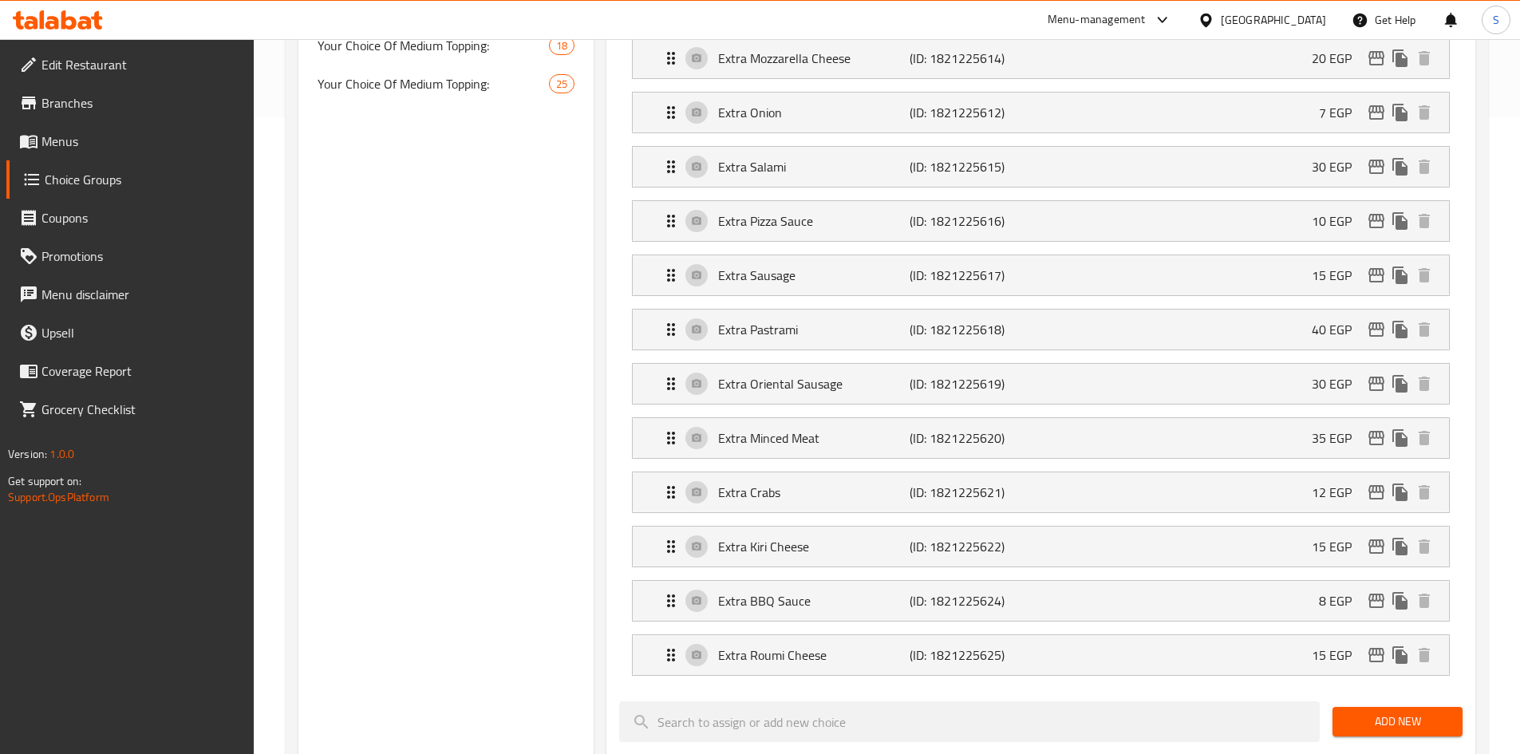
scroll to position [638, 0]
click at [503, 371] on div "Choice Groups YOUR CHOICE OF MEDIUM TOP Your Choice Of Medium Topping: 25 Your …" at bounding box center [446, 467] width 296 height 1848
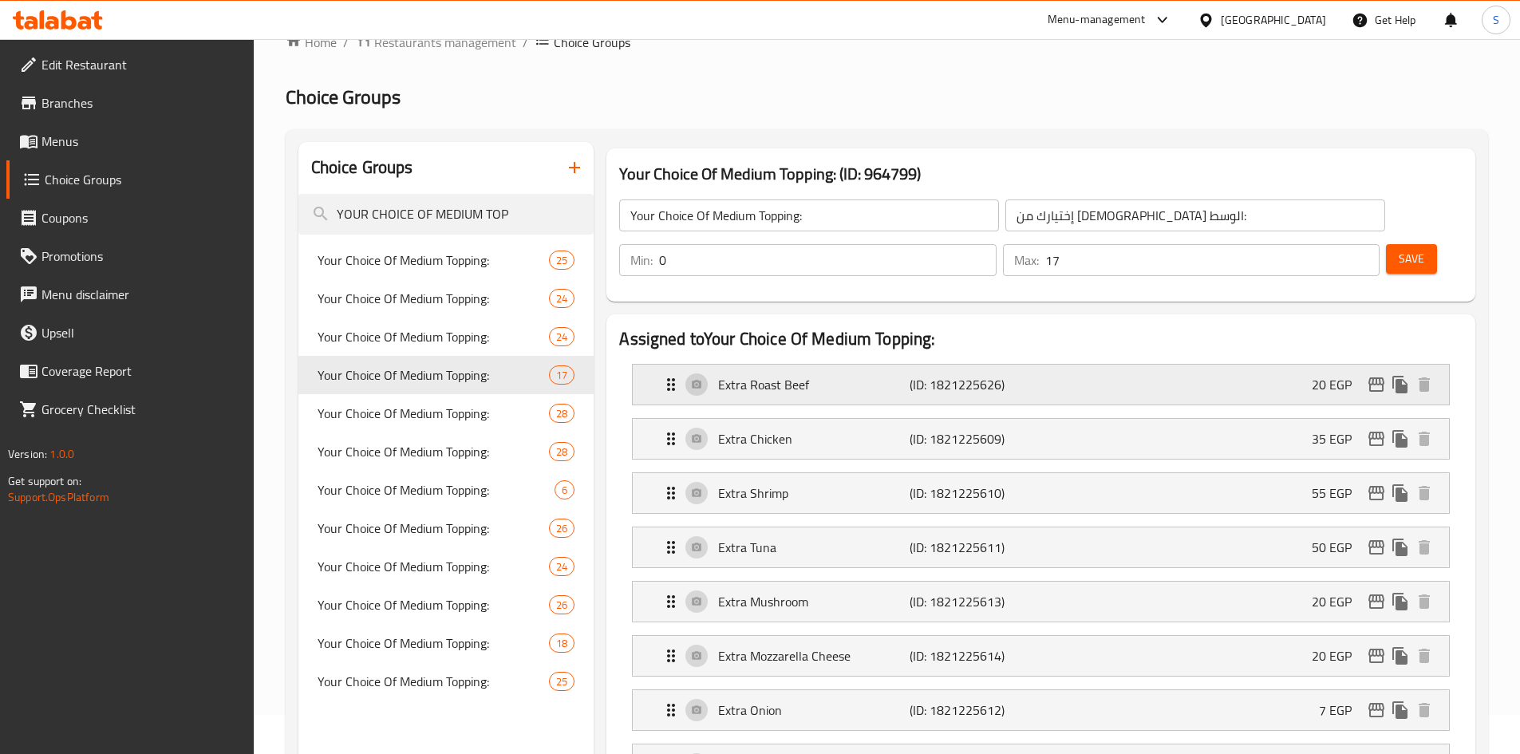
scroll to position [0, 0]
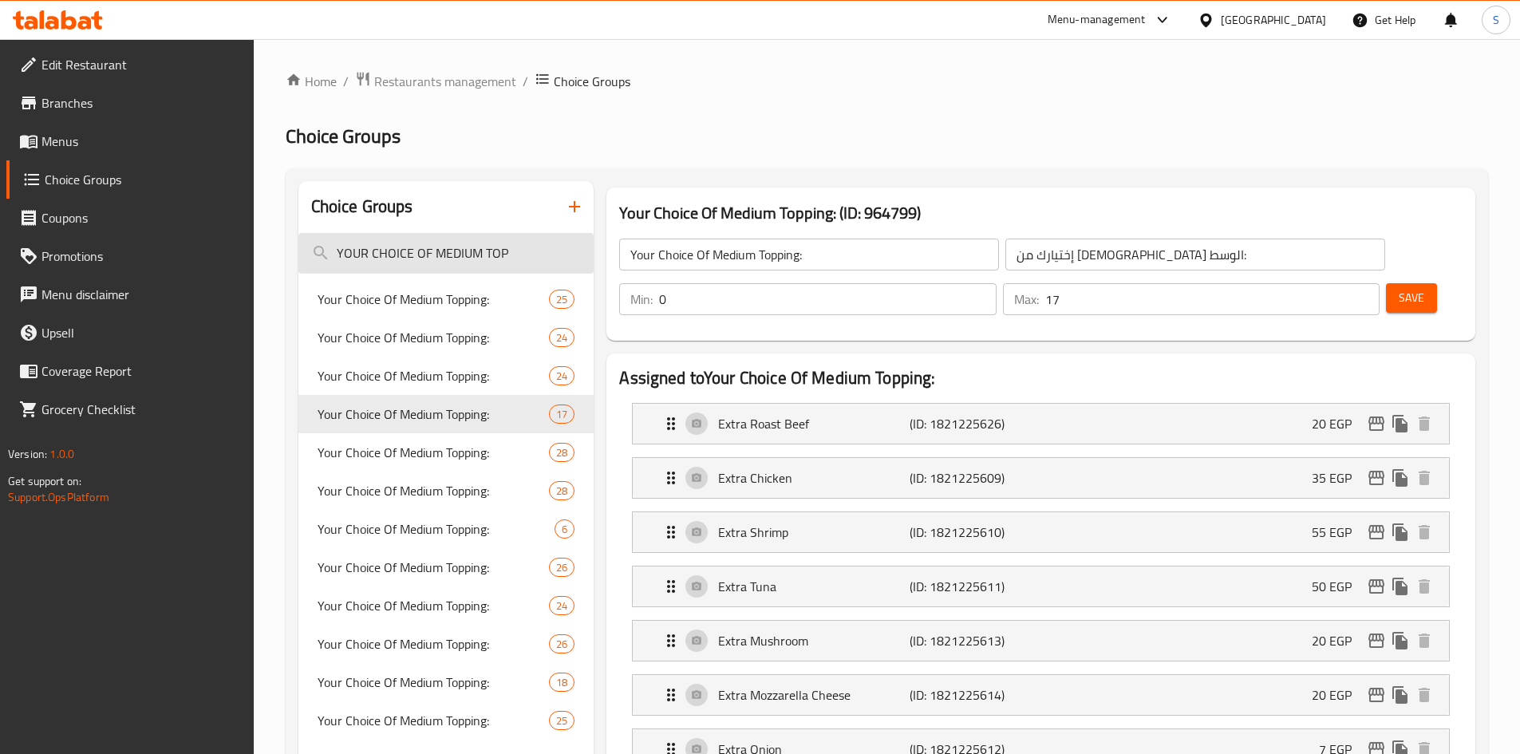
drag, startPoint x: 518, startPoint y: 252, endPoint x: 429, endPoint y: 251, distance: 88.6
click at [429, 251] on input "YOUR CHOICE OF MEDIUM TOP" at bounding box center [446, 253] width 296 height 41
